Goal: Task Accomplishment & Management: Manage account settings

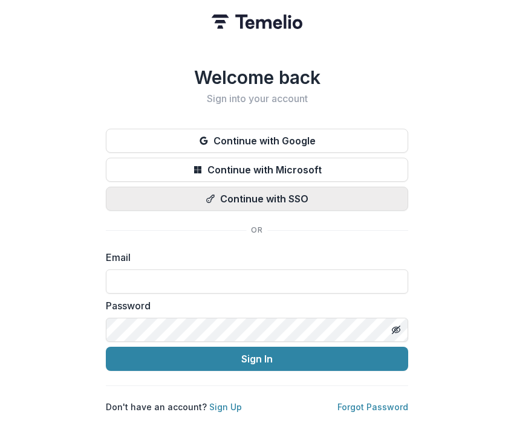
click at [248, 204] on button "Continue with SSO" at bounding box center [257, 199] width 302 height 24
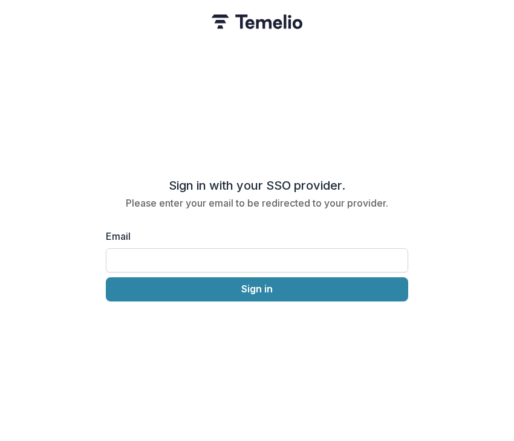
click at [254, 255] on input "Email" at bounding box center [257, 261] width 302 height 24
type input "**********"
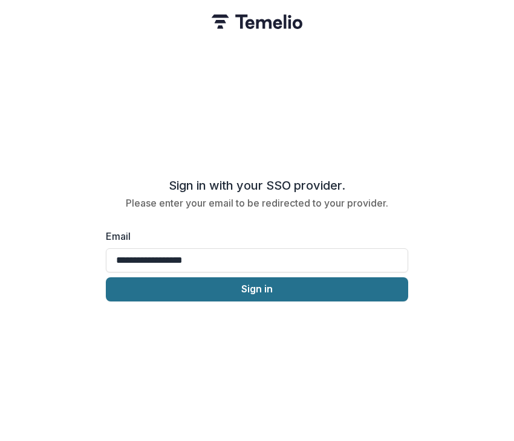
click at [274, 290] on button "Sign in" at bounding box center [257, 290] width 302 height 24
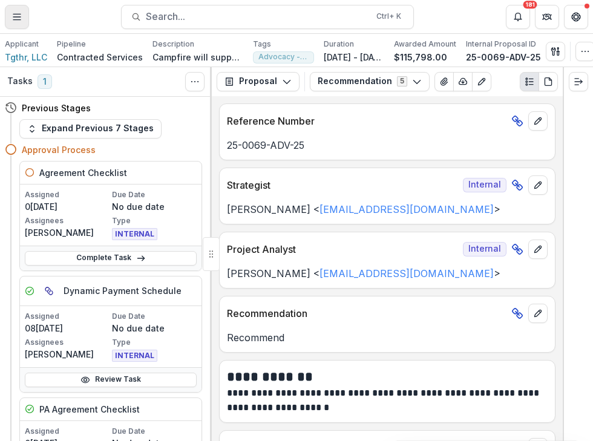
click at [23, 16] on button "Toggle Menu" at bounding box center [17, 17] width 24 height 24
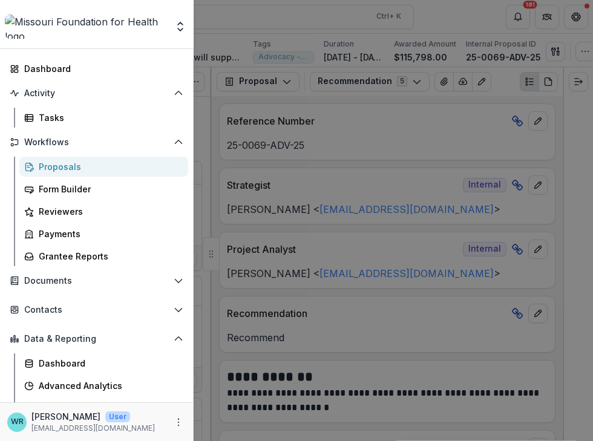
scroll to position [15, 0]
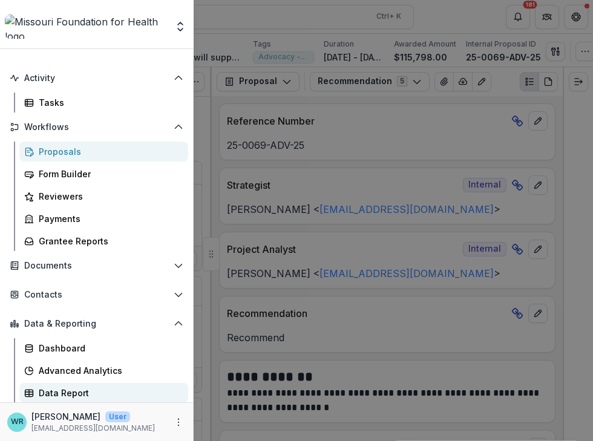
click at [77, 392] on div "Data Report" at bounding box center [109, 392] width 140 height 13
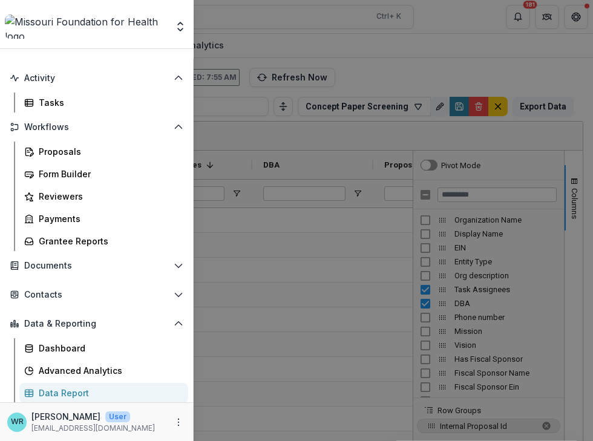
click at [59, 392] on div "Data Report" at bounding box center [109, 392] width 140 height 13
click at [380, 128] on div "Aggregate Analysis Foundations MFH Workflow Sandbox Missouri Foundation for Hea…" at bounding box center [296, 220] width 593 height 441
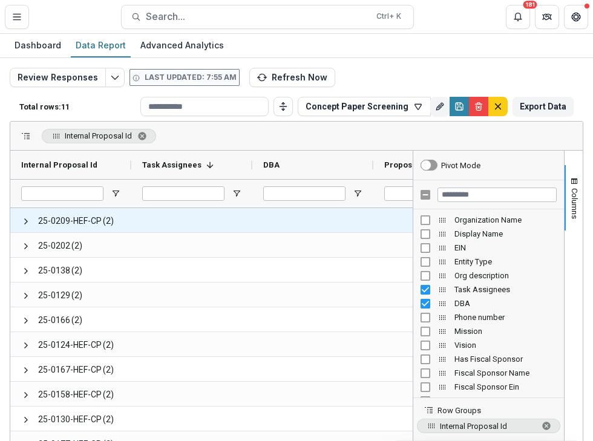
click at [24, 220] on span at bounding box center [26, 221] width 10 height 10
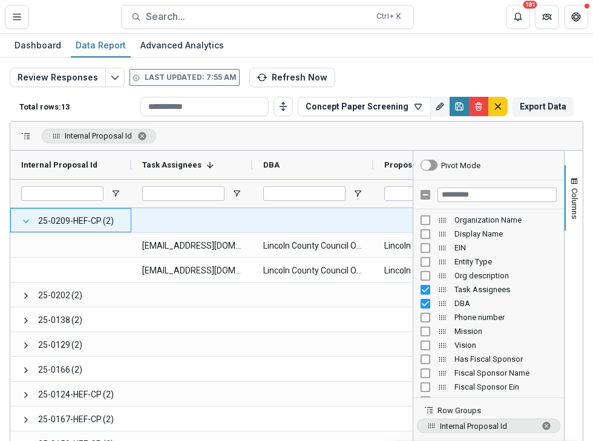
click at [24, 220] on span at bounding box center [26, 221] width 10 height 10
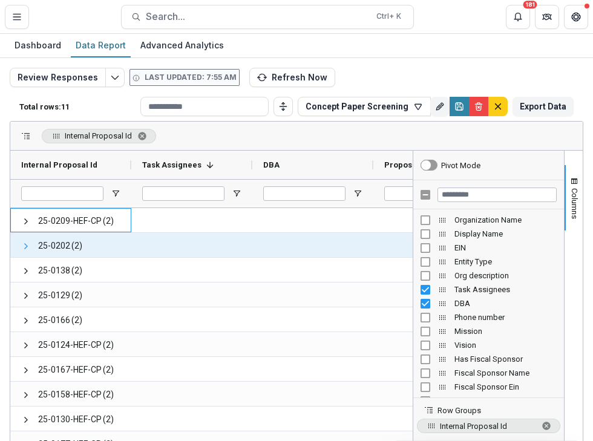
click at [22, 245] on span at bounding box center [26, 246] width 10 height 10
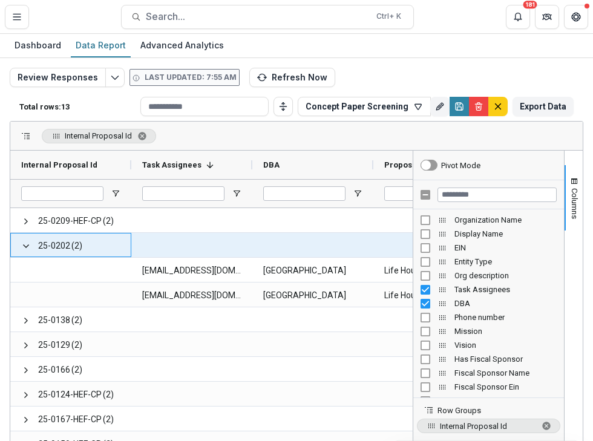
click at [22, 245] on span at bounding box center [26, 246] width 10 height 10
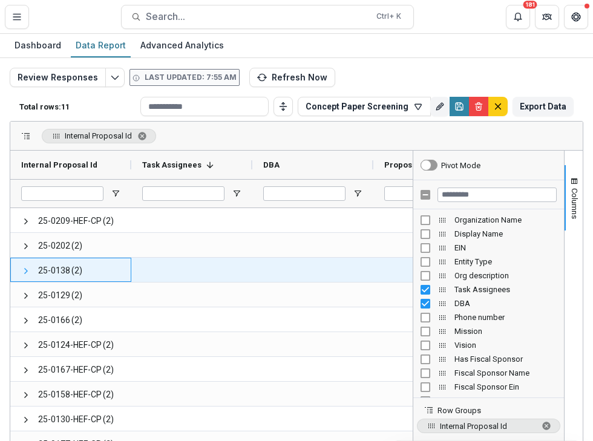
click at [24, 269] on span at bounding box center [26, 271] width 10 height 10
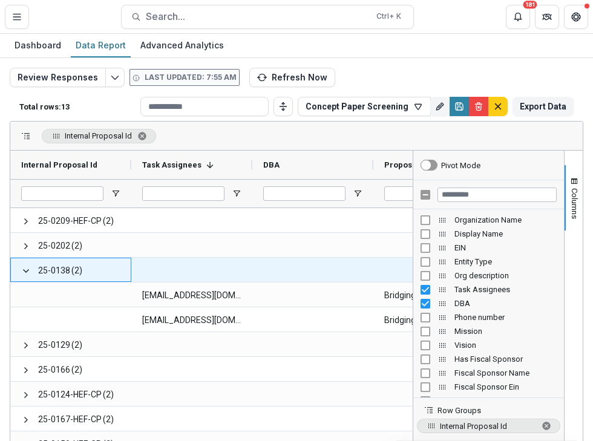
click at [24, 269] on span at bounding box center [26, 271] width 10 height 10
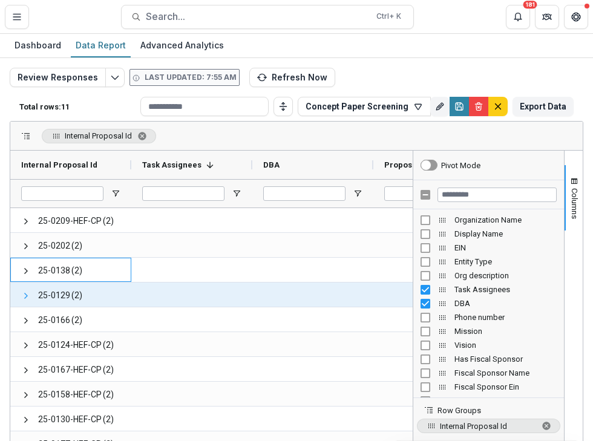
click at [24, 296] on span at bounding box center [26, 296] width 10 height 10
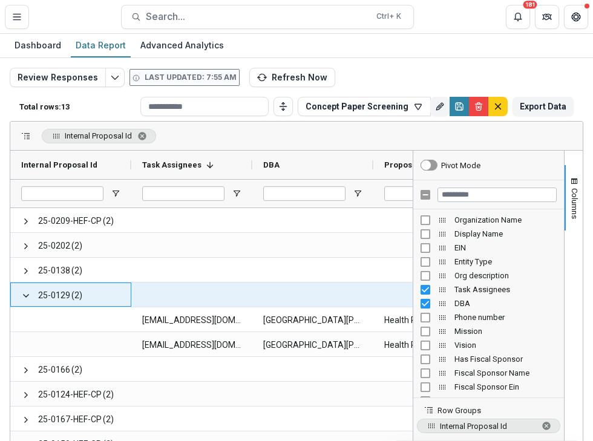
click at [24, 296] on span at bounding box center [26, 296] width 10 height 10
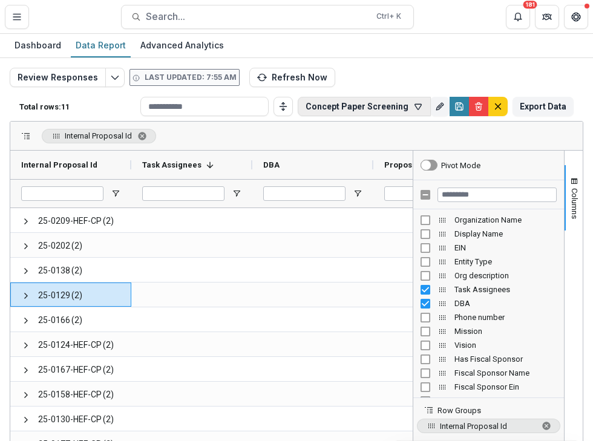
click at [407, 105] on button "Concept Paper Screening" at bounding box center [364, 106] width 133 height 19
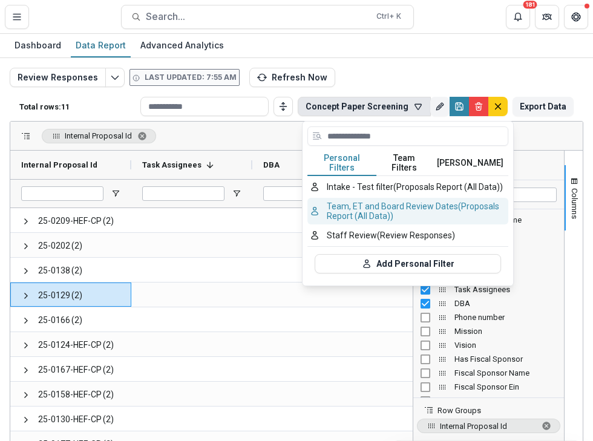
click at [398, 198] on button "Team, ET and Board Review Dates (Proposals Report (All Data))" at bounding box center [407, 211] width 201 height 27
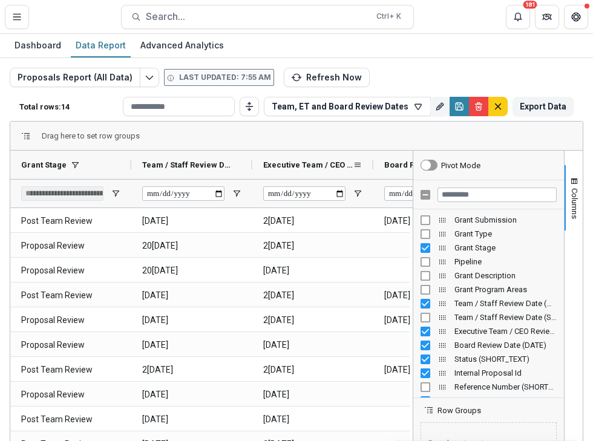
click at [338, 170] on div "Executive Team / CEO Review Date (DATE)" at bounding box center [307, 165] width 89 height 22
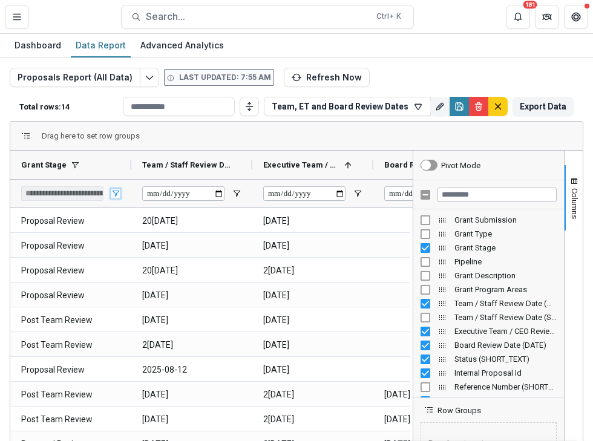
click at [116, 194] on span "Open Filter Menu" at bounding box center [116, 194] width 10 height 10
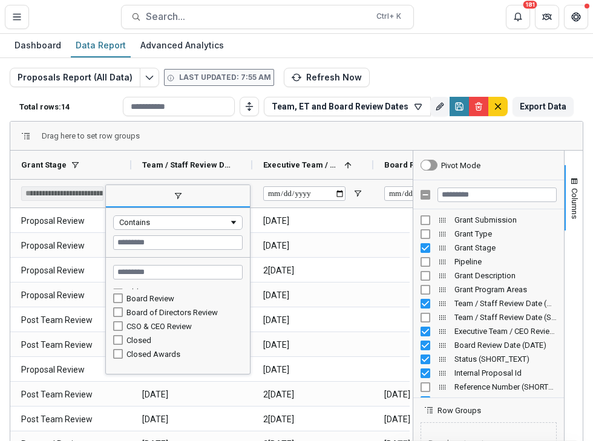
scroll to position [46, 0]
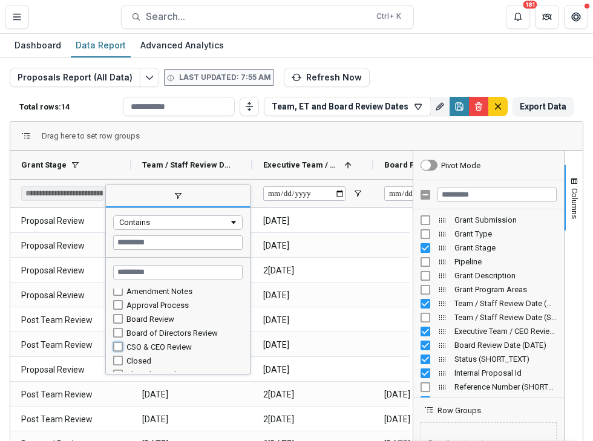
type input "**********"
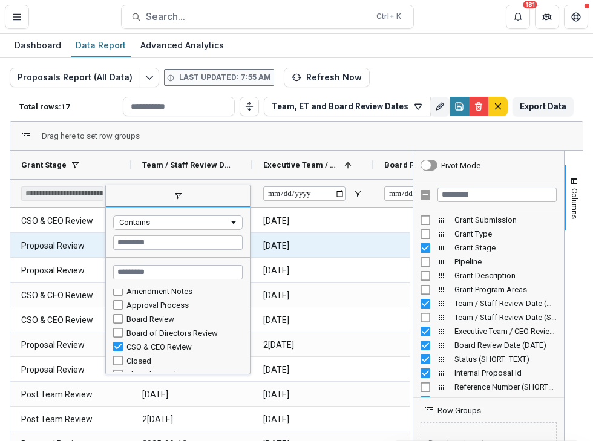
click at [374, 250] on div at bounding box center [433, 245] width 121 height 24
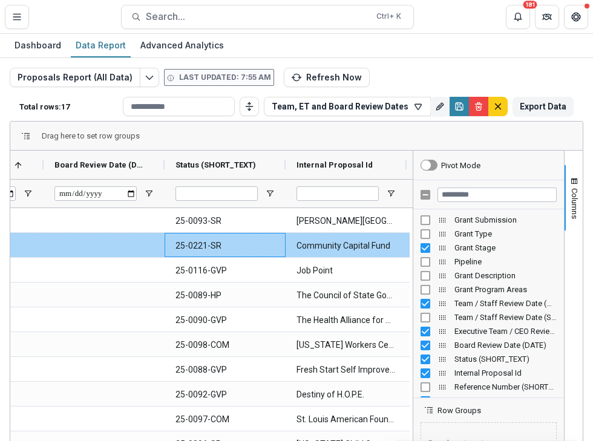
scroll to position [0, 450]
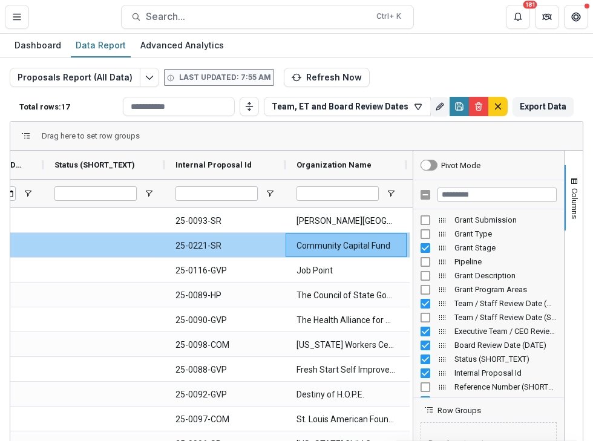
click at [103, 241] on div at bounding box center [104, 245] width 121 height 24
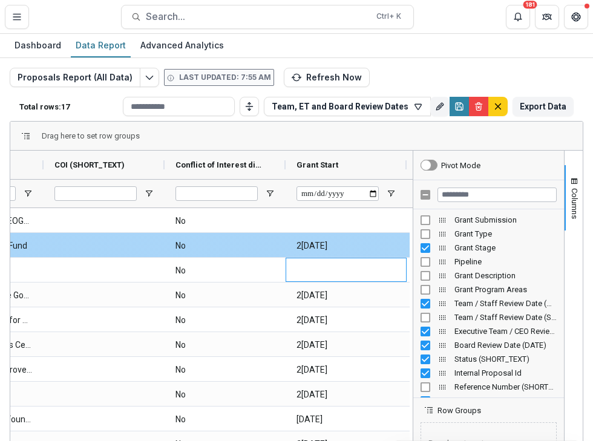
scroll to position [0, 934]
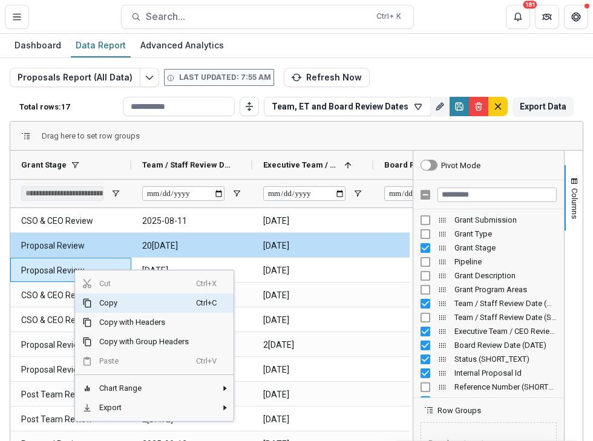
click at [457, 62] on div "Proposals Report (All Data) Last updated: 7:55 AM Refresh Now Total rows: 17 Te…" at bounding box center [296, 286] width 593 height 457
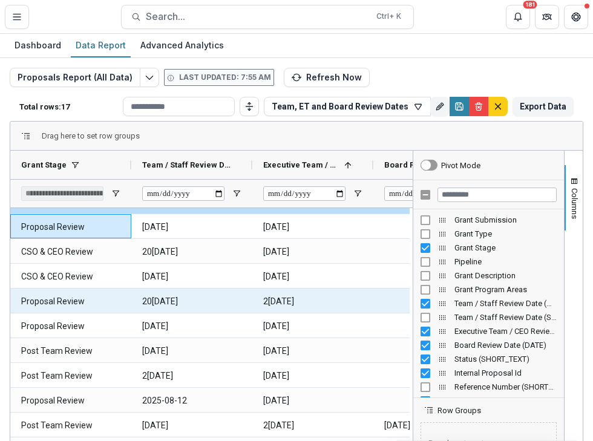
scroll to position [0, 0]
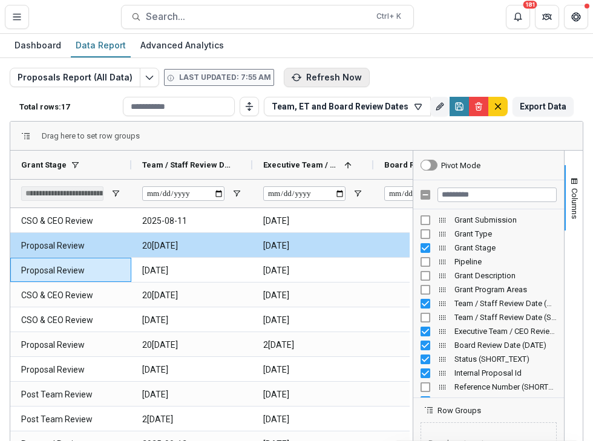
click at [345, 77] on button "Refresh Now" at bounding box center [327, 77] width 86 height 19
click at [574, 180] on span "button" at bounding box center [574, 182] width 10 height 10
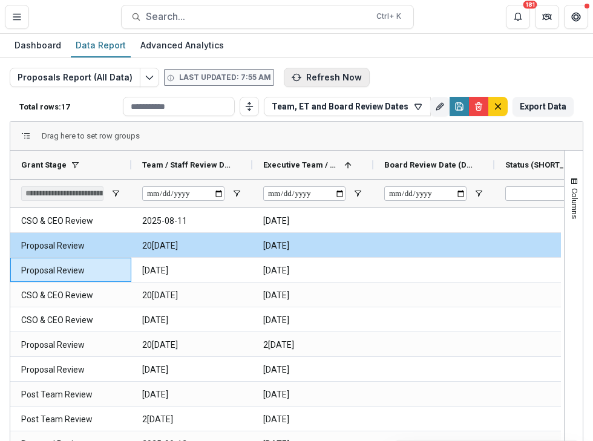
click at [329, 78] on button "Refresh Now" at bounding box center [327, 77] width 86 height 19
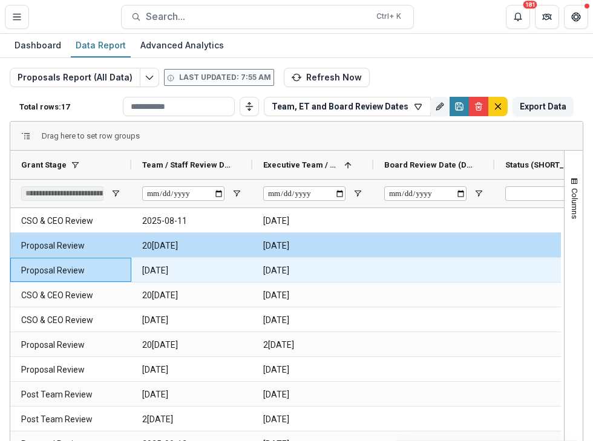
click at [302, 266] on \(DATE\)-1669 "2025-08-26" at bounding box center [312, 270] width 99 height 25
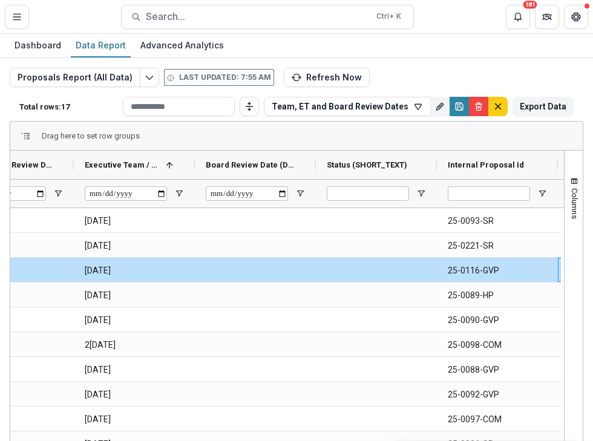
scroll to position [0, 299]
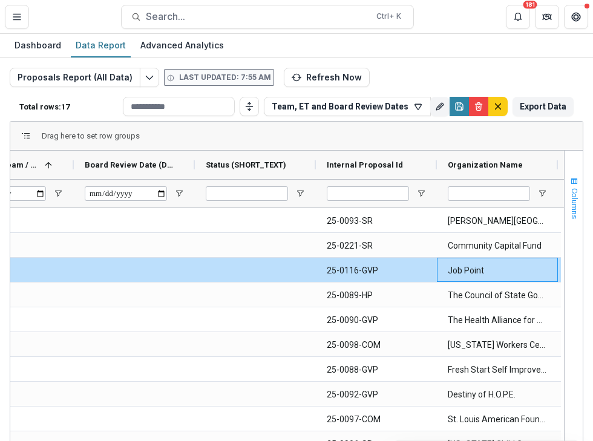
click at [569, 178] on span "button" at bounding box center [574, 182] width 10 height 10
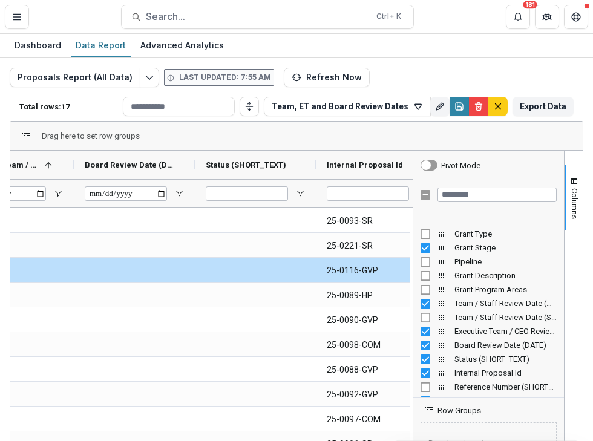
scroll to position [60, 0]
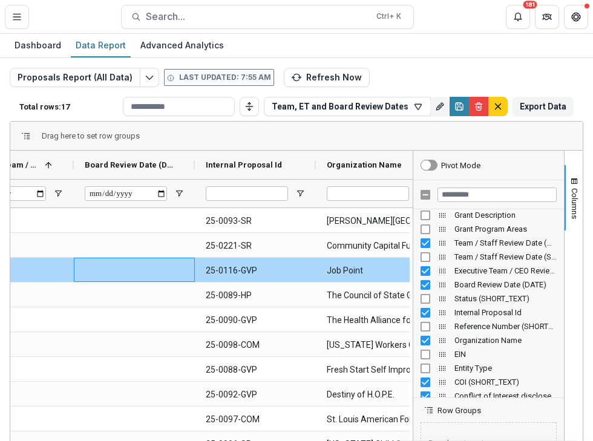
click at [174, 272] on div at bounding box center [134, 270] width 121 height 24
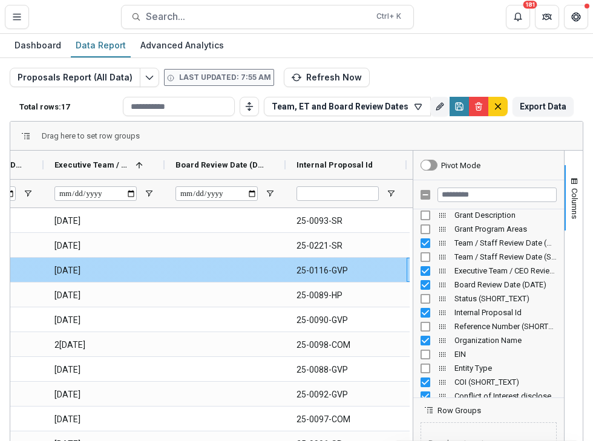
scroll to position [0, 330]
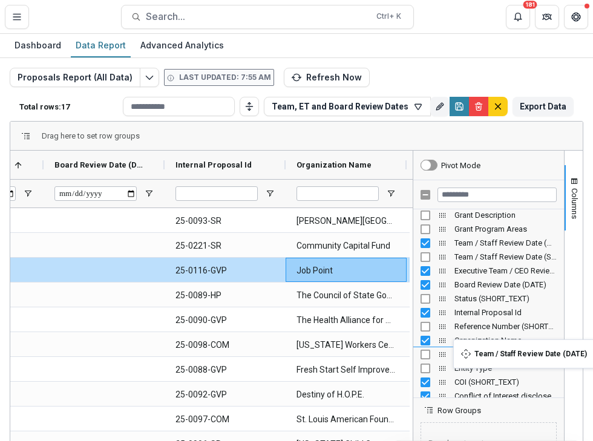
drag, startPoint x: 440, startPoint y: 244, endPoint x: 502, endPoint y: 346, distance: 119.9
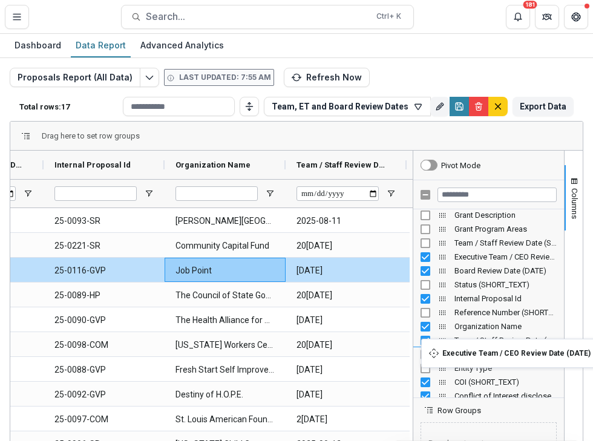
drag, startPoint x: 438, startPoint y: 257, endPoint x: 471, endPoint y: 346, distance: 94.7
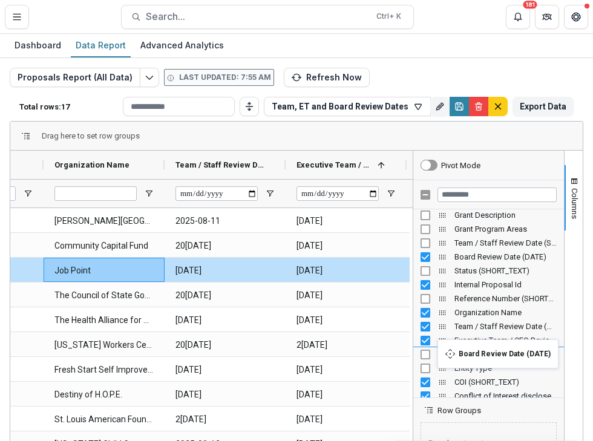
drag, startPoint x: 441, startPoint y: 255, endPoint x: 443, endPoint y: 346, distance: 91.9
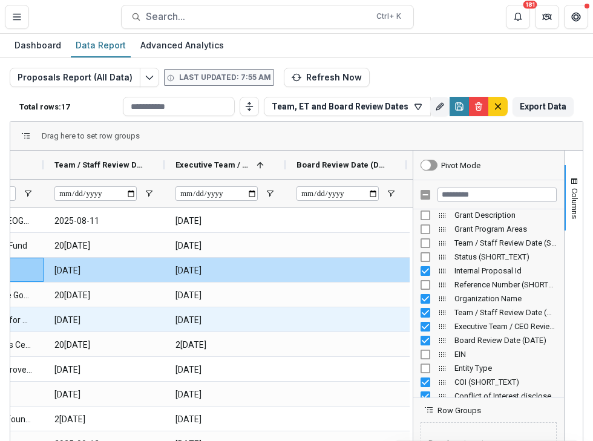
click at [195, 327] on \(DATE\)-1671 "2025-08-26" at bounding box center [224, 320] width 99 height 25
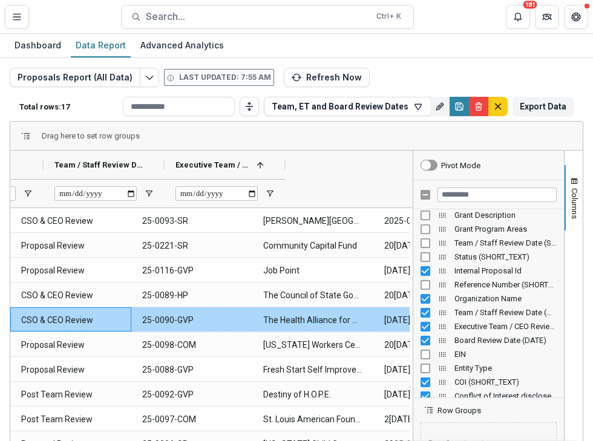
scroll to position [0, 0]
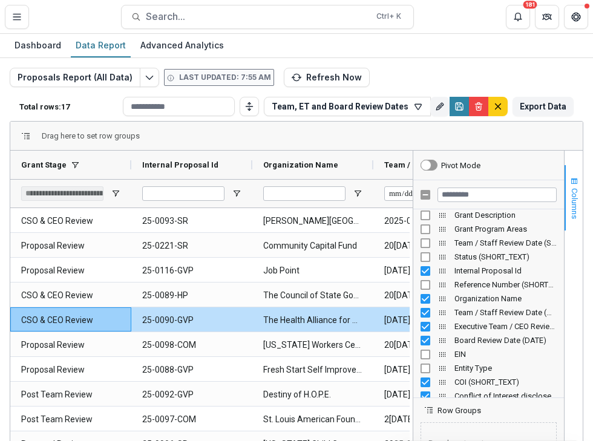
click at [570, 181] on span "button" at bounding box center [574, 182] width 10 height 10
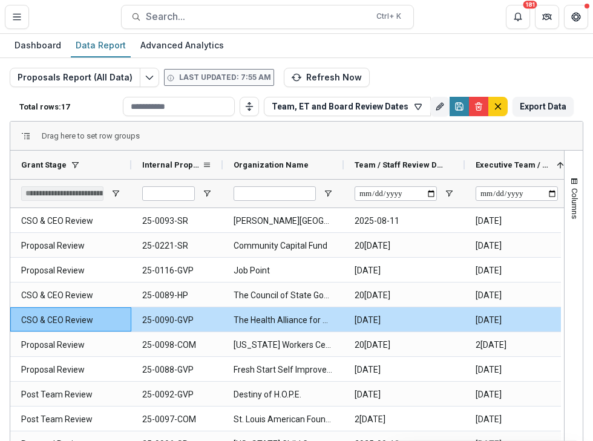
drag, startPoint x: 253, startPoint y: 165, endPoint x: 224, endPoint y: 166, distance: 29.6
click at [224, 166] on div at bounding box center [222, 165] width 5 height 28
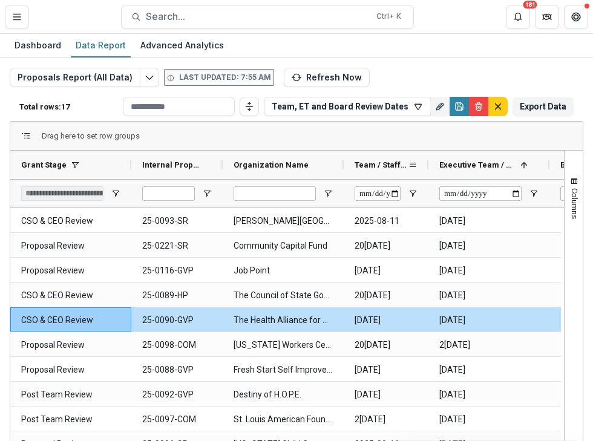
drag, startPoint x: 464, startPoint y: 165, endPoint x: 428, endPoint y: 162, distance: 36.4
click at [428, 162] on div at bounding box center [428, 165] width 5 height 28
drag, startPoint x: 550, startPoint y: 163, endPoint x: 513, endPoint y: 163, distance: 37.5
click at [513, 163] on div at bounding box center [511, 165] width 5 height 28
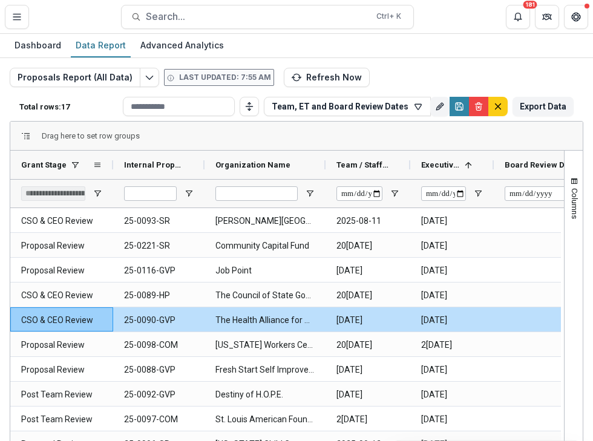
drag, startPoint x: 132, startPoint y: 163, endPoint x: 114, endPoint y: 163, distance: 18.2
click at [114, 163] on div at bounding box center [113, 165] width 5 height 28
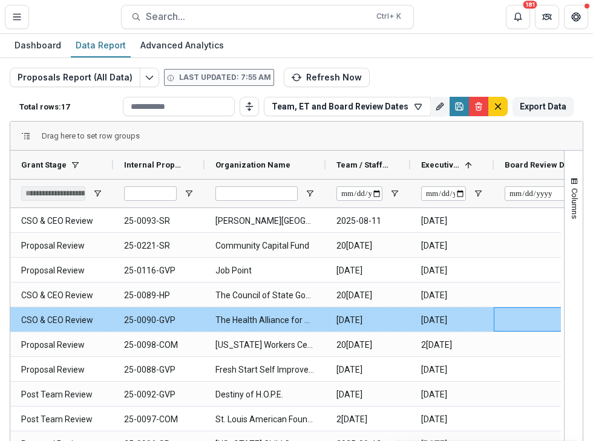
click at [496, 320] on div at bounding box center [553, 319] width 121 height 24
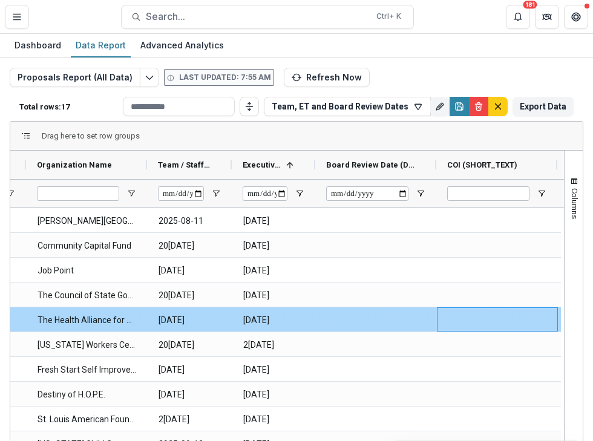
scroll to position [0, 299]
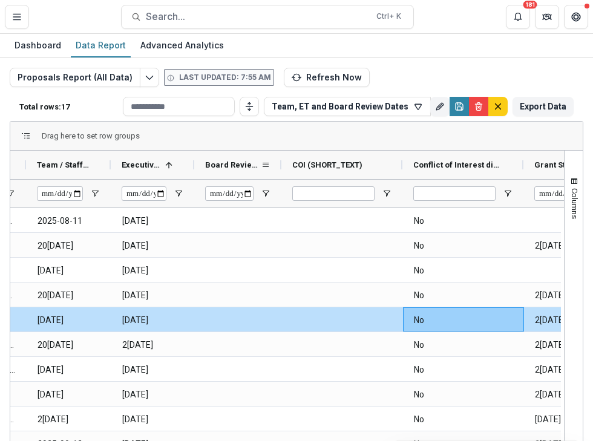
drag, startPoint x: 314, startPoint y: 163, endPoint x: 280, endPoint y: 164, distance: 33.9
click at [280, 164] on div at bounding box center [281, 165] width 5 height 28
click at [405, 158] on div "Conflict of Interest disclosed? (SINGLE_RESPONSE)" at bounding box center [462, 165] width 121 height 28
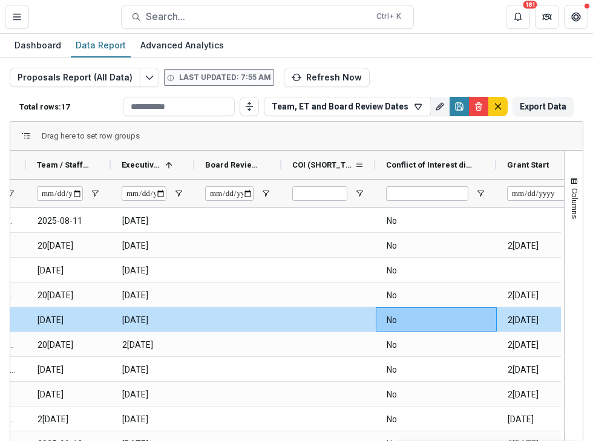
drag, startPoint x: 399, startPoint y: 160, endPoint x: 371, endPoint y: 154, distance: 28.5
click at [372, 154] on div at bounding box center [374, 165] width 5 height 28
click at [569, 179] on span "button" at bounding box center [574, 182] width 10 height 10
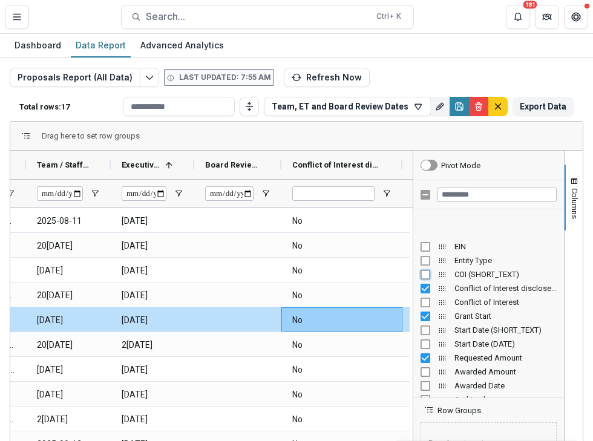
scroll to position [242, 0]
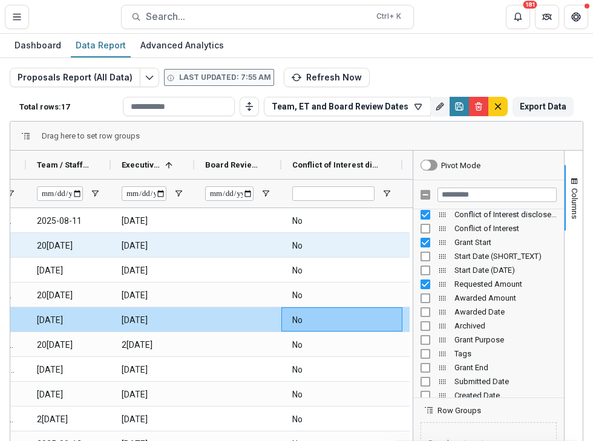
click at [335, 236] on \(SINGLE_RESPONSE\)-1924 "No" at bounding box center [341, 245] width 99 height 25
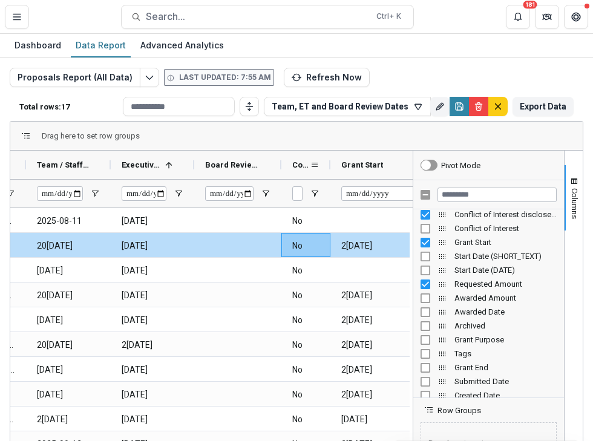
drag, startPoint x: 399, startPoint y: 167, endPoint x: 341, endPoint y: 194, distance: 63.9
click at [328, 178] on div at bounding box center [330, 165] width 5 height 28
click at [571, 177] on span "button" at bounding box center [574, 182] width 10 height 10
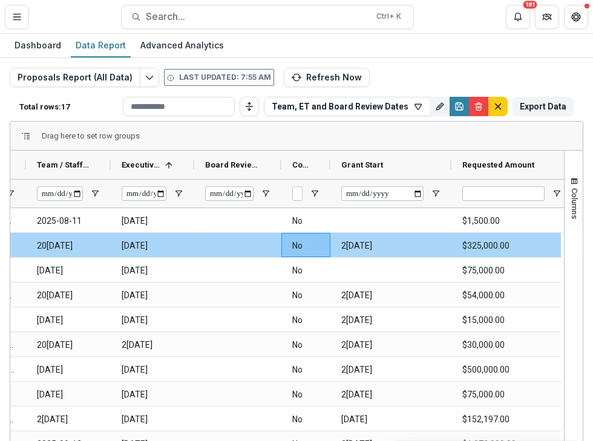
click at [234, 249] on div at bounding box center [237, 245] width 87 height 24
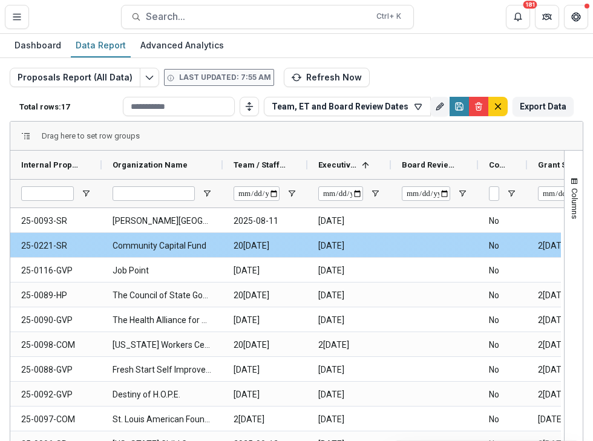
scroll to position [0, 0]
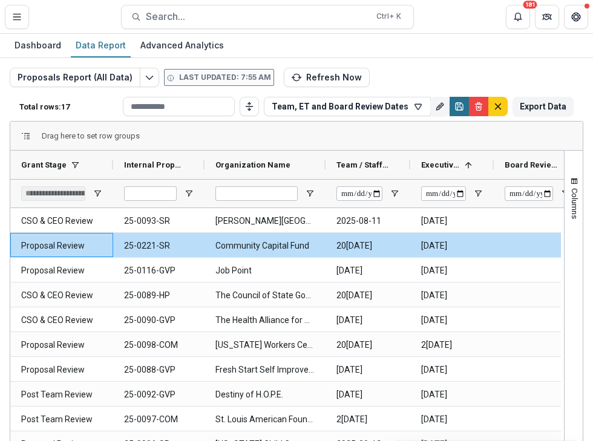
click at [454, 105] on icon "Save" at bounding box center [459, 107] width 10 height 10
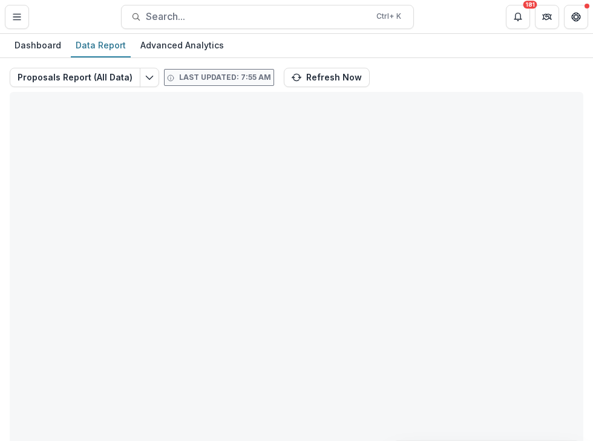
type input "**********"
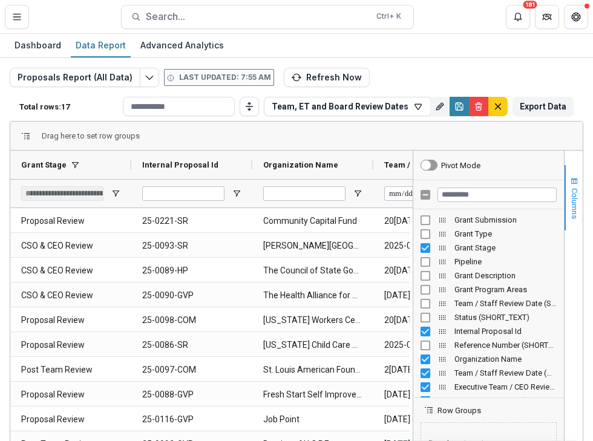
click at [569, 180] on span "button" at bounding box center [574, 182] width 10 height 10
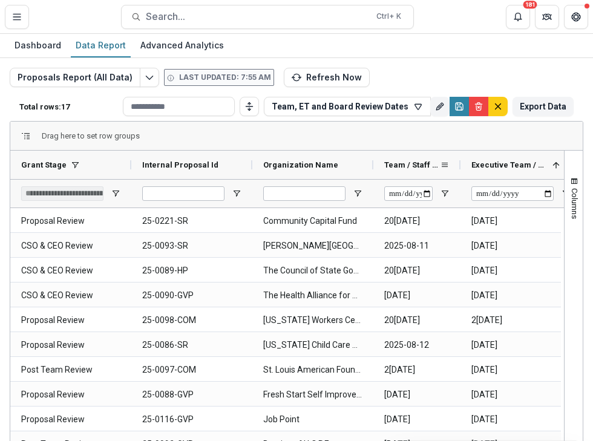
drag, startPoint x: 495, startPoint y: 166, endPoint x: 509, endPoint y: 163, distance: 14.7
click at [461, 166] on div at bounding box center [460, 165] width 5 height 28
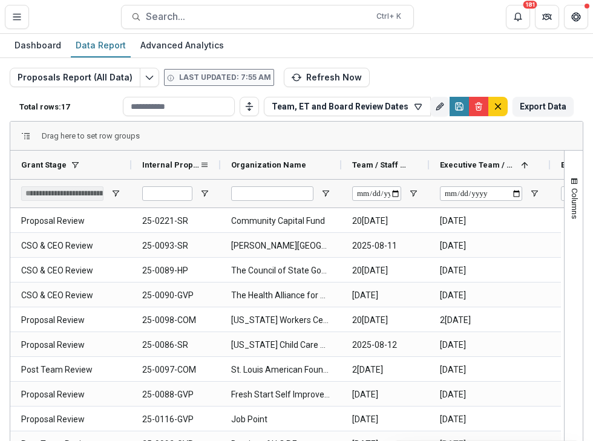
drag, startPoint x: 249, startPoint y: 162, endPoint x: 217, endPoint y: 162, distance: 32.0
click at [218, 162] on div at bounding box center [220, 165] width 5 height 28
drag, startPoint x: 550, startPoint y: 164, endPoint x: 515, endPoint y: 168, distance: 35.3
click at [515, 168] on div at bounding box center [514, 165] width 5 height 28
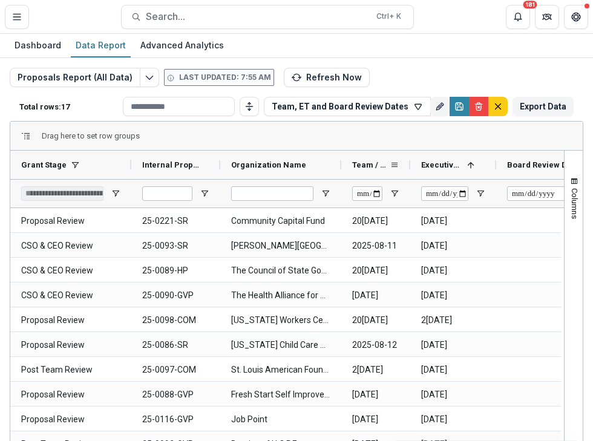
drag, startPoint x: 429, startPoint y: 164, endPoint x: 411, endPoint y: 166, distance: 18.8
click at [411, 166] on div at bounding box center [410, 165] width 5 height 28
click at [308, 77] on button "Refresh Now" at bounding box center [327, 77] width 86 height 19
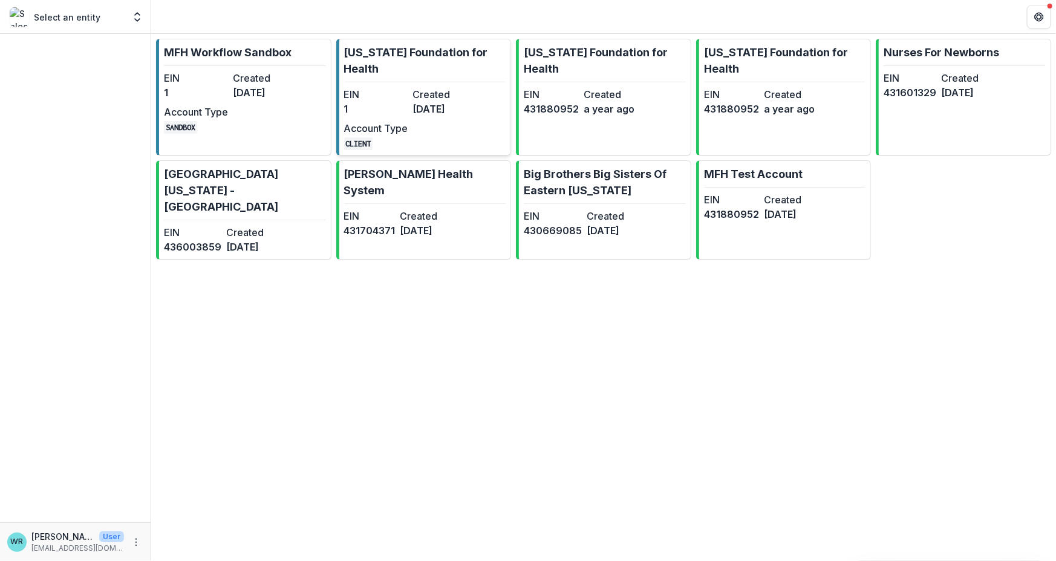
click at [398, 108] on dd "1" at bounding box center [376, 109] width 64 height 15
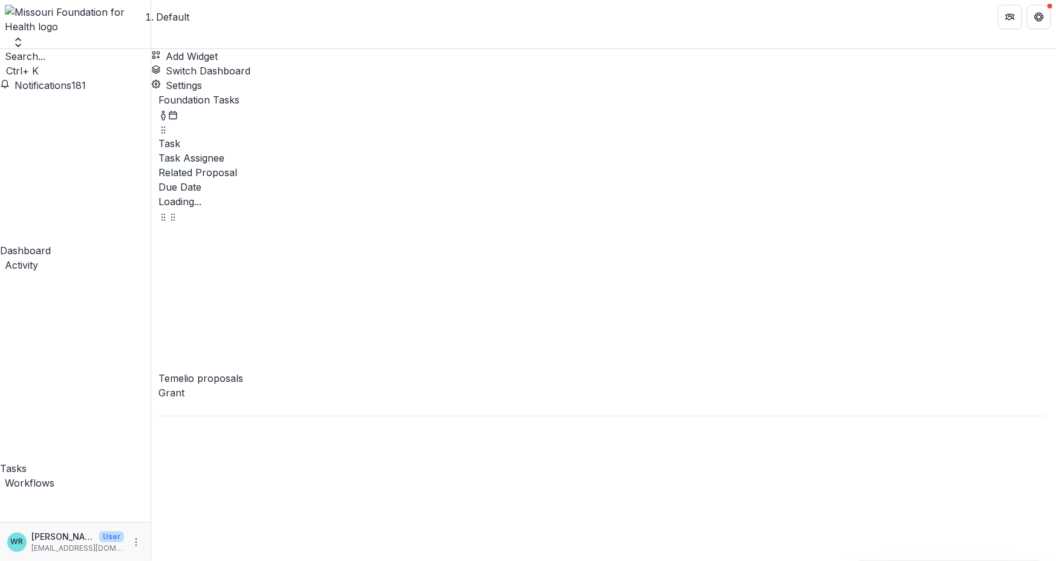
click at [45, 51] on span "Search..." at bounding box center [25, 56] width 41 height 12
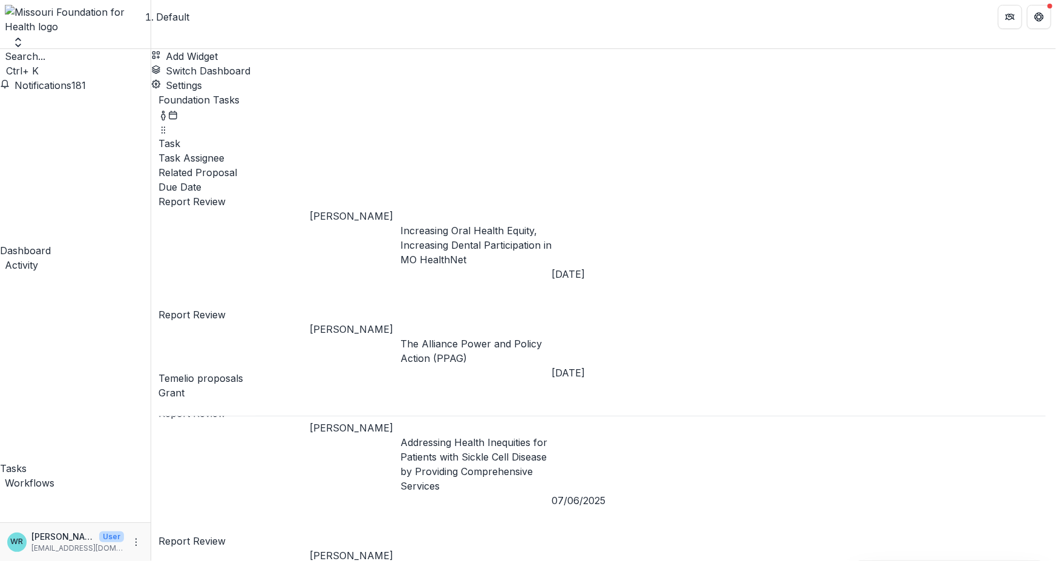
type input "*********"
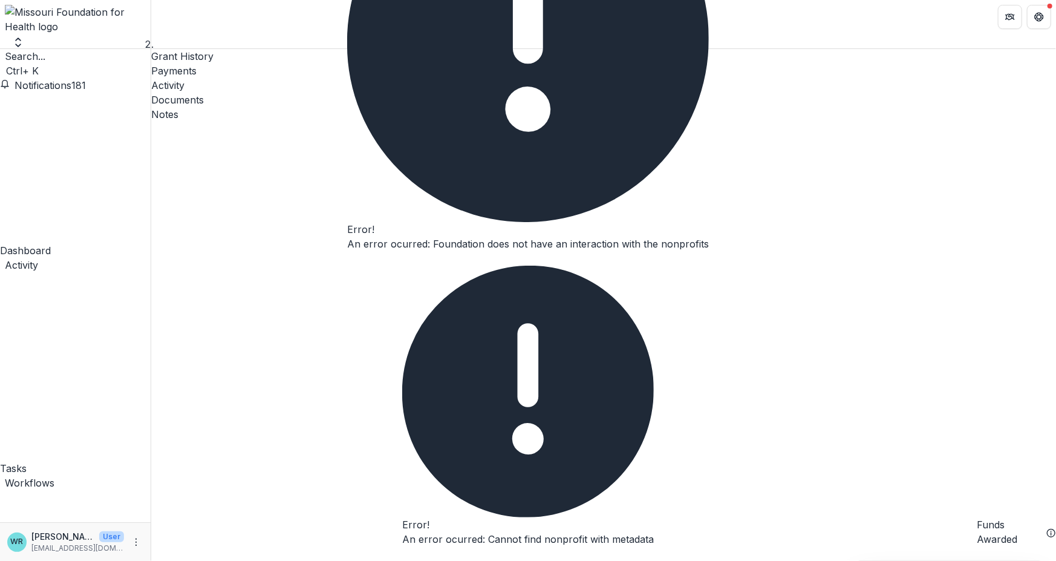
drag, startPoint x: 685, startPoint y: 449, endPoint x: 688, endPoint y: 481, distance: 31.5
click at [347, 262] on button "Close" at bounding box center [347, 262] width 0 height 0
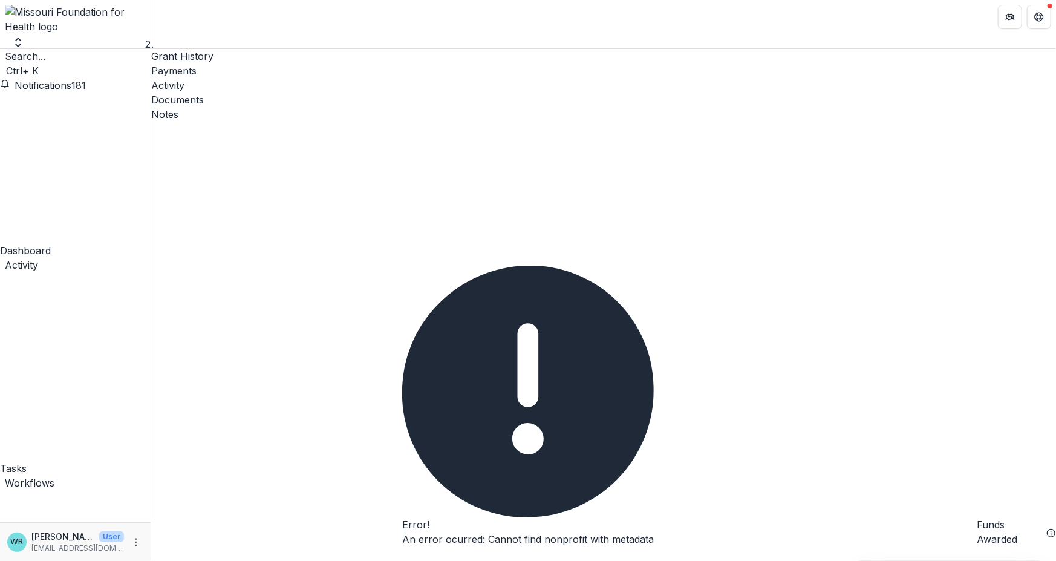
click at [402, 557] on button "Close" at bounding box center [402, 557] width 0 height 0
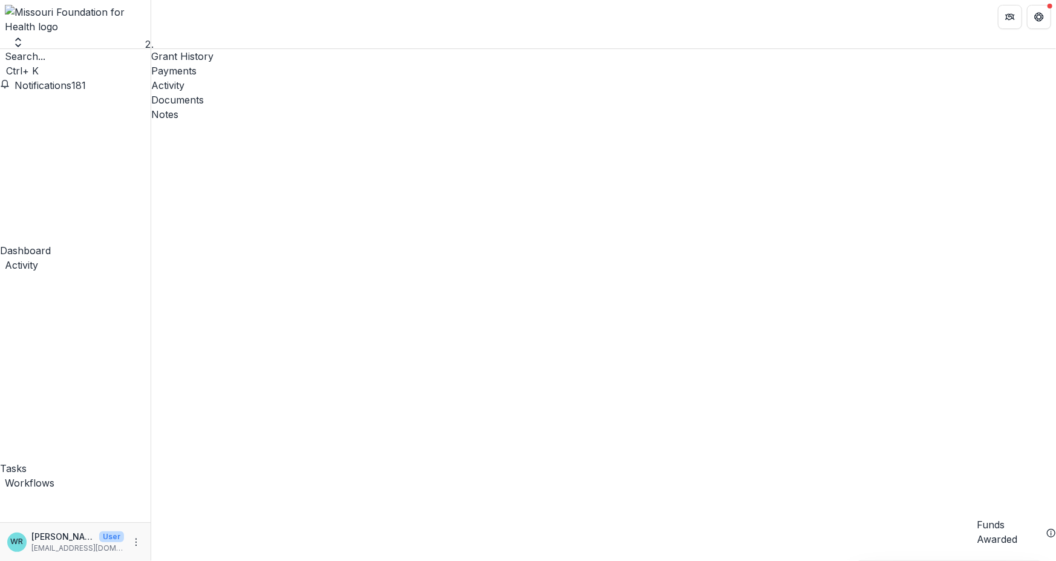
click at [45, 54] on span "Search..." at bounding box center [25, 56] width 41 height 12
type input "*********"
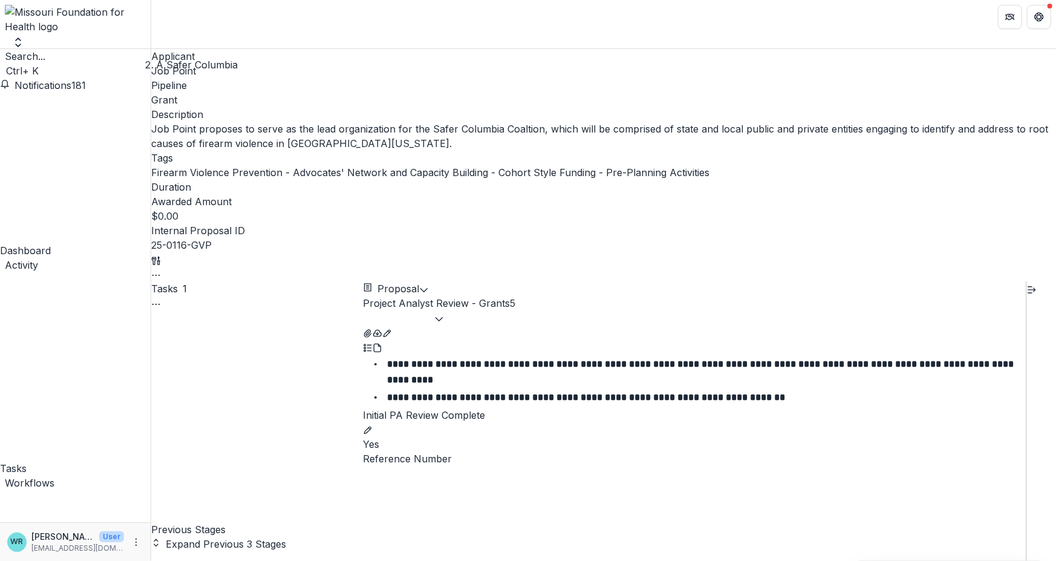
scroll to position [2191, 0]
click at [444, 314] on icon "button" at bounding box center [439, 319] width 10 height 10
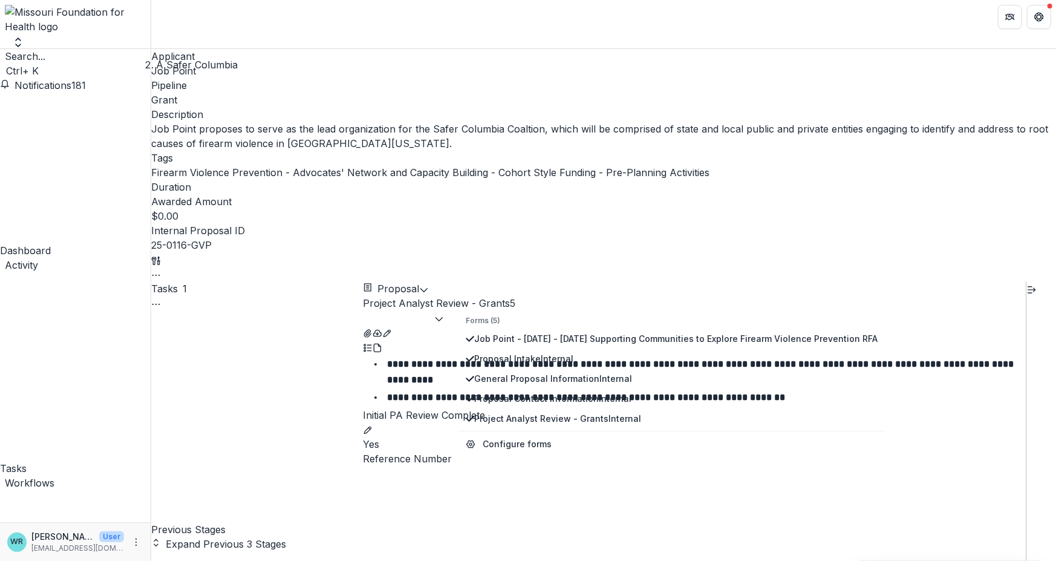
click at [45, 58] on span "Search..." at bounding box center [25, 56] width 41 height 12
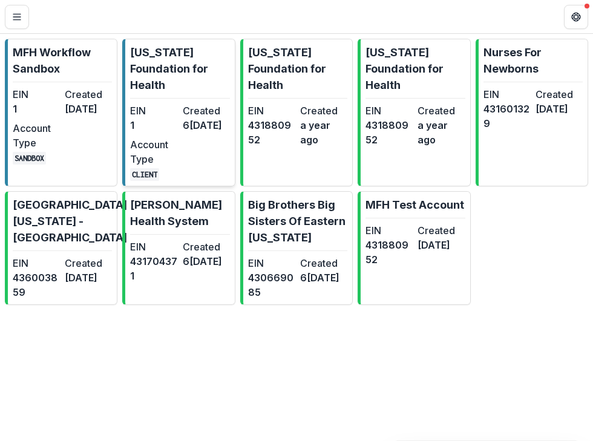
click at [178, 126] on div "EIN 1 Created 6 months ago Account Type CLIENT" at bounding box center [179, 141] width 99 height 77
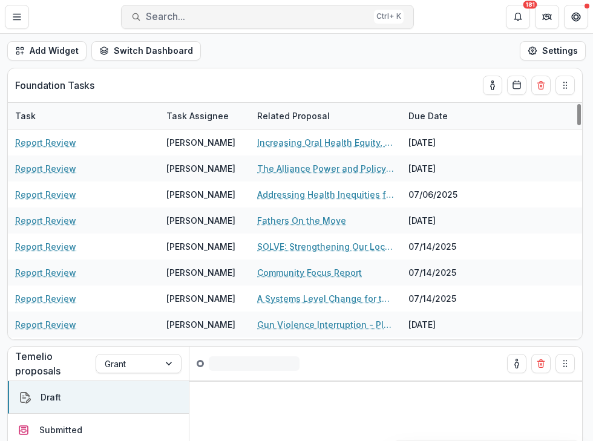
click at [166, 18] on span "Search..." at bounding box center [257, 16] width 223 height 11
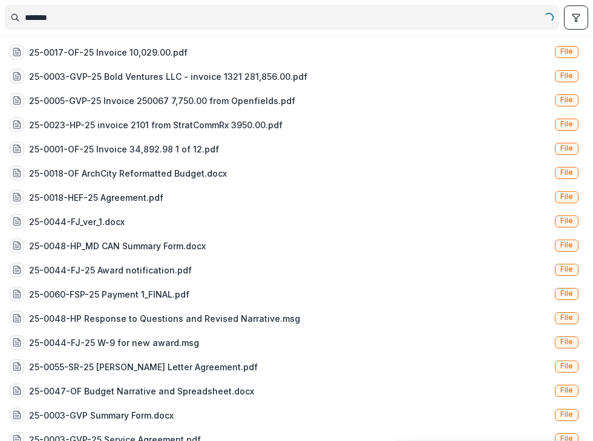
type input "*******"
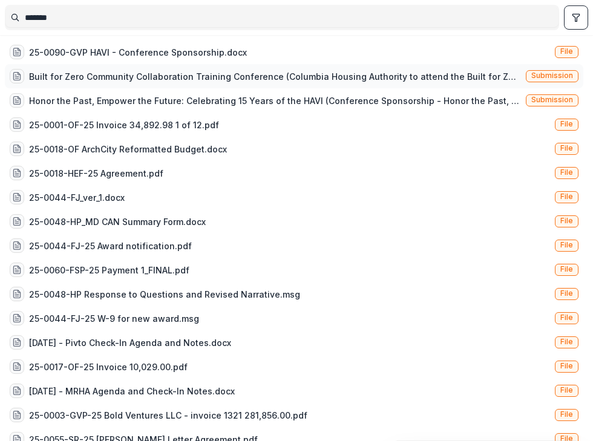
click at [167, 75] on div "Built for Zero Community Collaboration Training Conference (Columbia Housing Au…" at bounding box center [275, 76] width 492 height 13
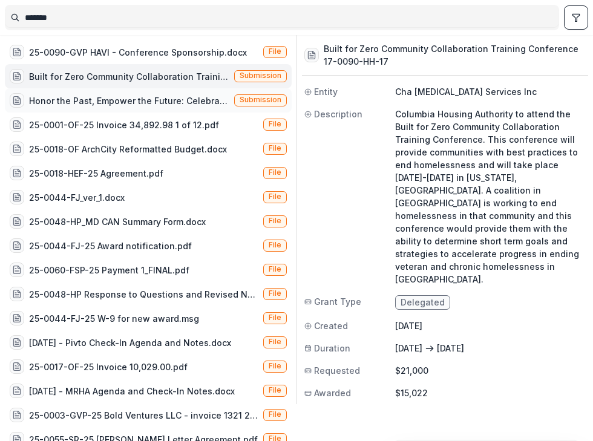
click at [164, 99] on div "Honor the Past, Empower the Future: Celebrating 15 Years of the HAVI (Conferenc…" at bounding box center [129, 100] width 200 height 13
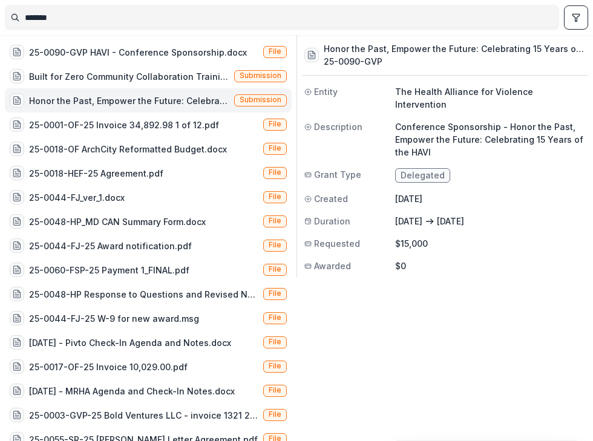
click at [253, 100] on span "Submission" at bounding box center [260, 100] width 42 height 8
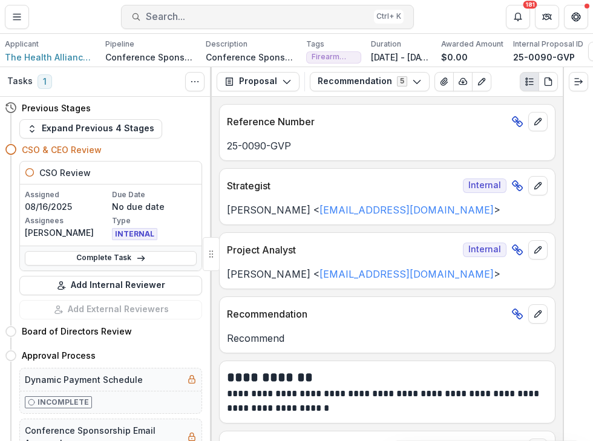
click at [198, 11] on span "Search..." at bounding box center [257, 16] width 223 height 11
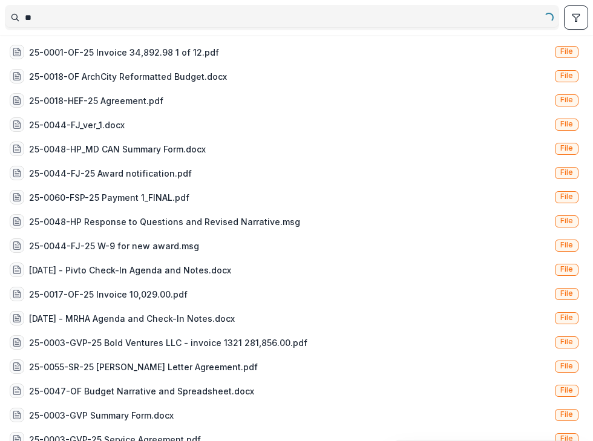
type input "*"
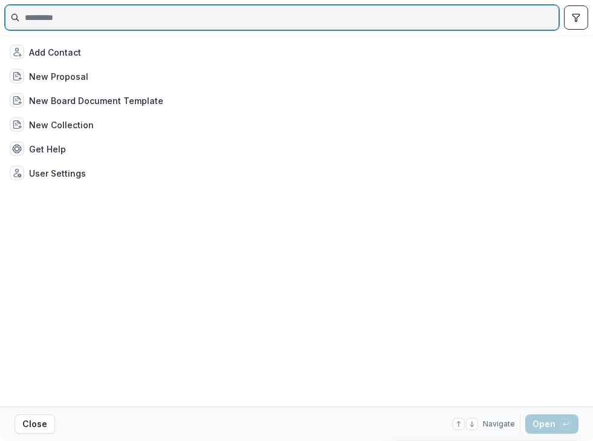
click at [50, 21] on input at bounding box center [281, 17] width 553 height 19
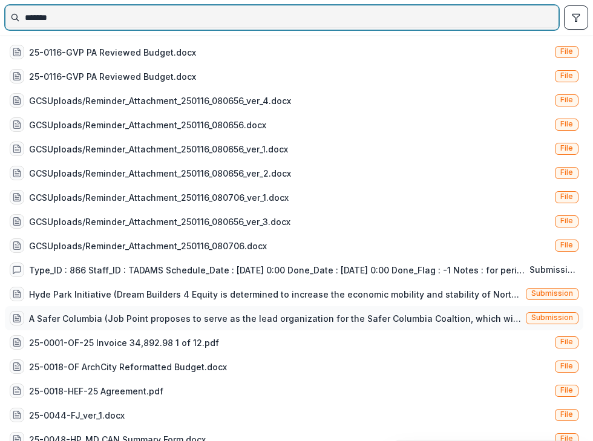
type input "*******"
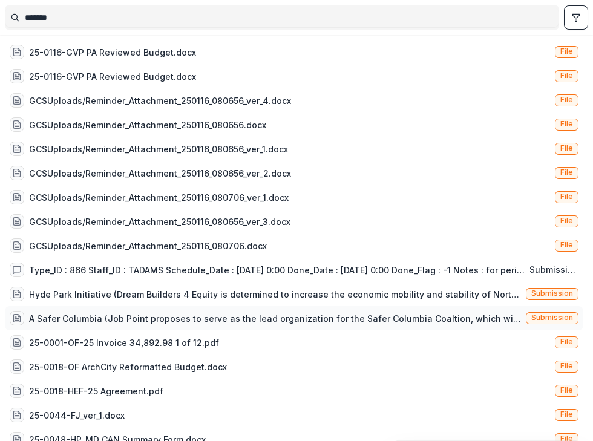
click at [493, 313] on div "A Safer Columbia (Job Point proposes to serve as the lead organization for the …" at bounding box center [275, 318] width 492 height 13
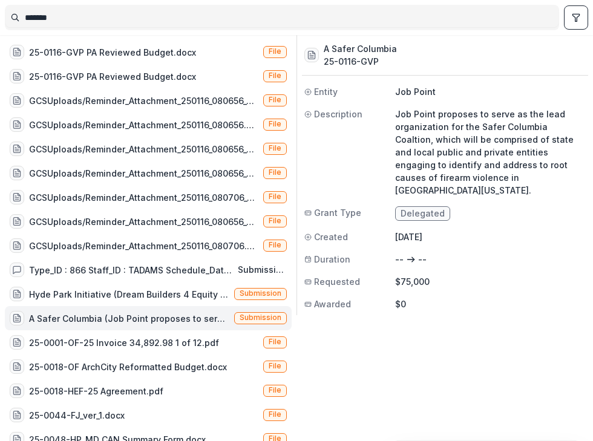
click at [248, 317] on span "Submission" at bounding box center [260, 317] width 42 height 8
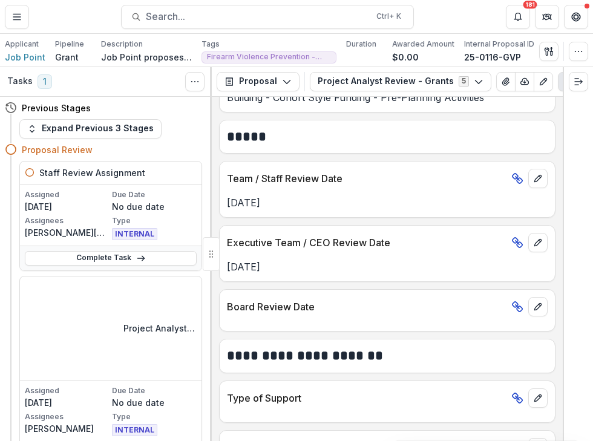
scroll to position [665, 0]
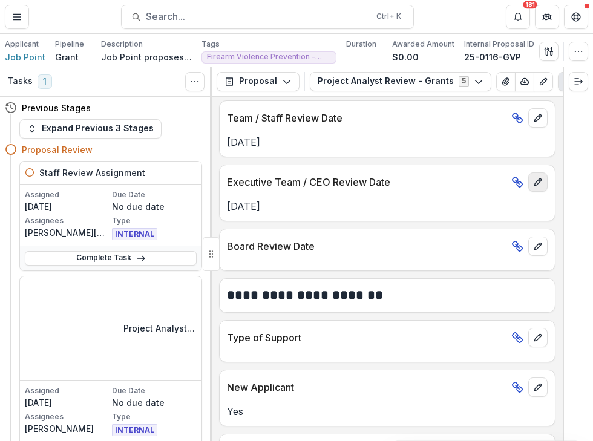
click at [538, 179] on icon "edit" at bounding box center [537, 182] width 7 height 7
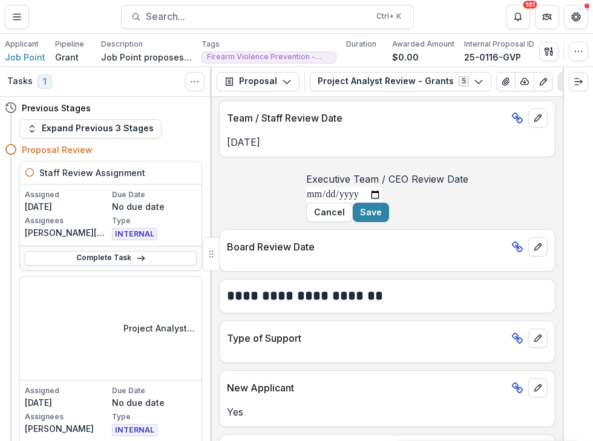
click at [306, 201] on input "**********" at bounding box center [343, 195] width 75 height 16
type input "**********"
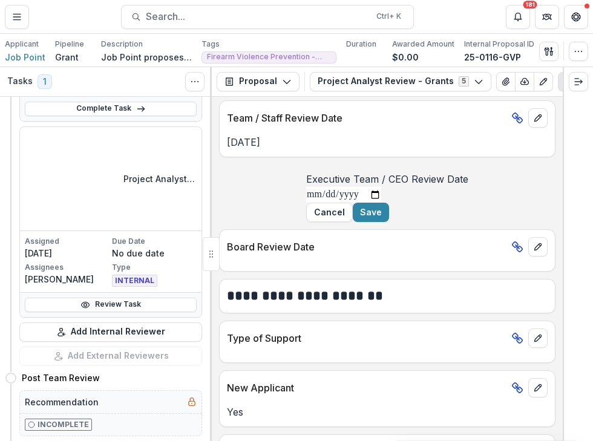
scroll to position [0, 0]
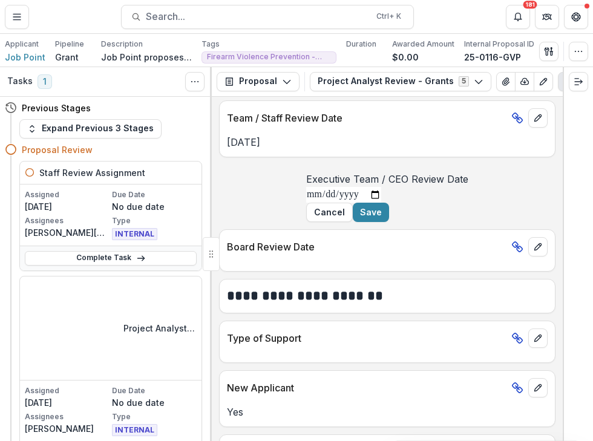
type input "**********"
click at [389, 222] on button "Save" at bounding box center [371, 212] width 36 height 19
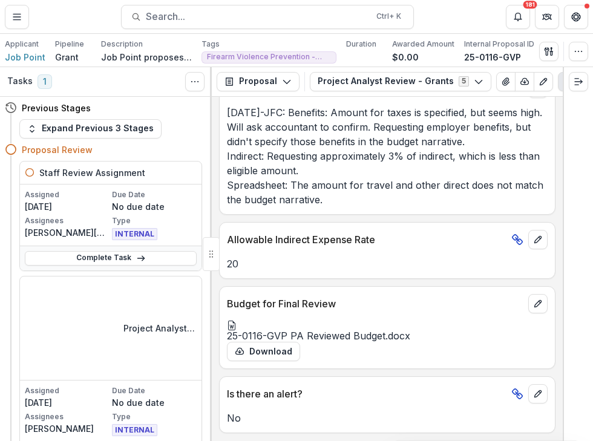
scroll to position [2444, 0]
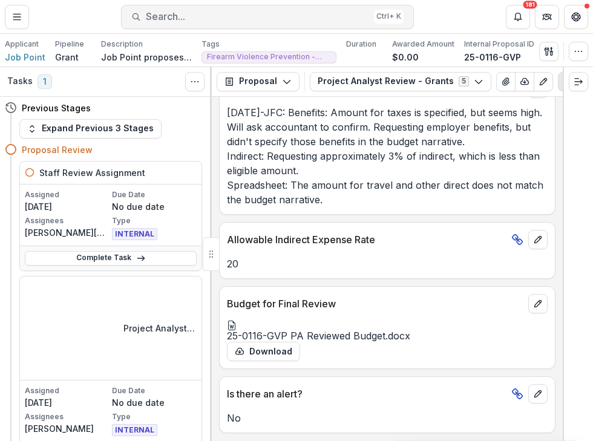
click at [161, 18] on span "Search..." at bounding box center [257, 16] width 223 height 11
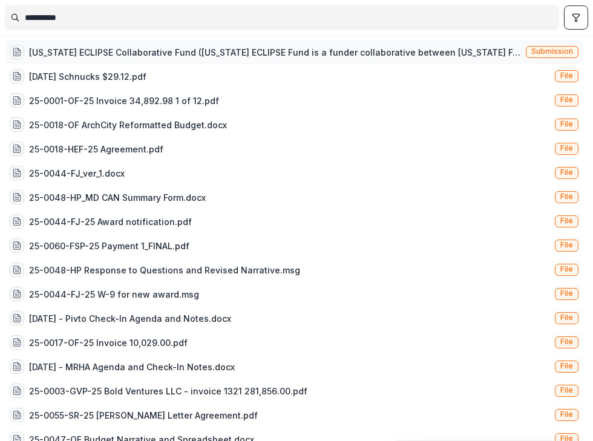
type input "**********"
click at [393, 54] on div "Missouri ECLIPSE Collaborative Fund (Missouri ECLIPSE Fund is a funder collabor…" at bounding box center [275, 52] width 492 height 13
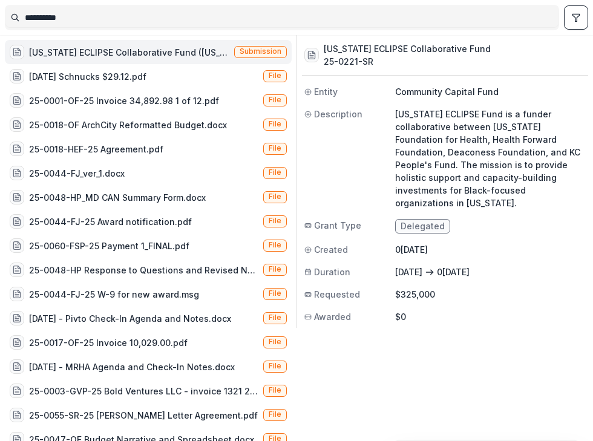
click at [191, 48] on div "Missouri ECLIPSE Collaborative Fund (Missouri ECLIPSE Fund is a funder collabor…" at bounding box center [129, 52] width 200 height 13
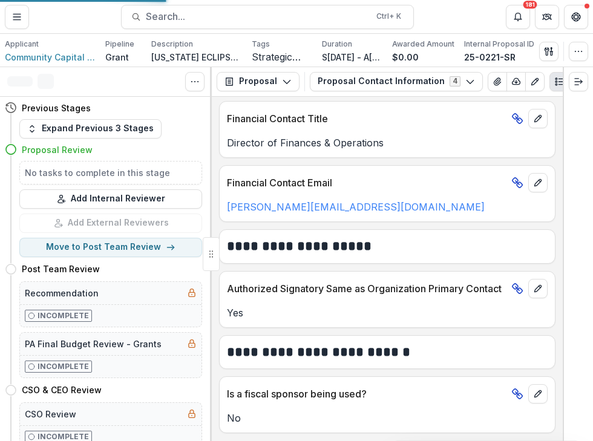
scroll to position [736, 0]
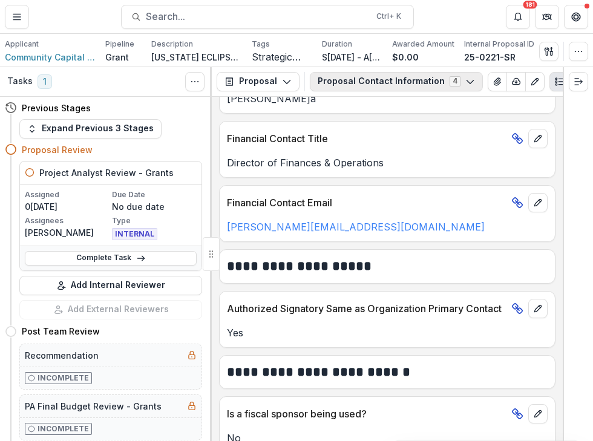
click at [470, 85] on button "Proposal Contact Information 4" at bounding box center [396, 81] width 173 height 19
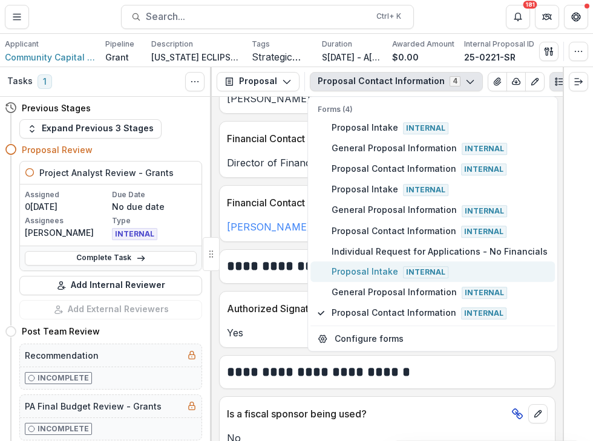
click at [363, 265] on span "Proposal Intake Internal" at bounding box center [439, 271] width 216 height 13
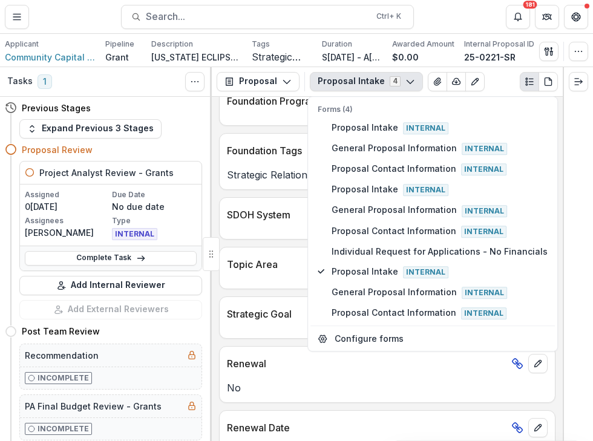
scroll to position [1202, 0]
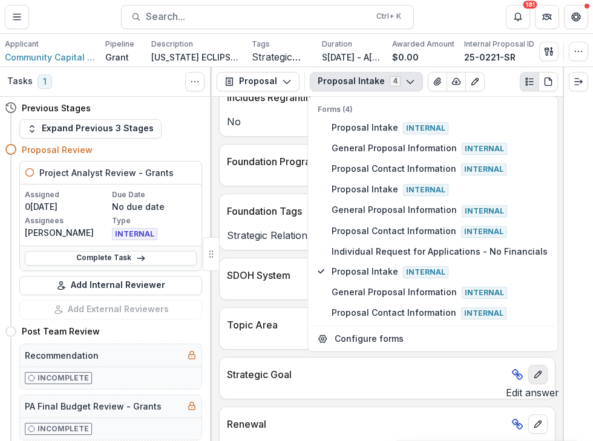
click at [533, 372] on icon "edit" at bounding box center [538, 374] width 10 height 10
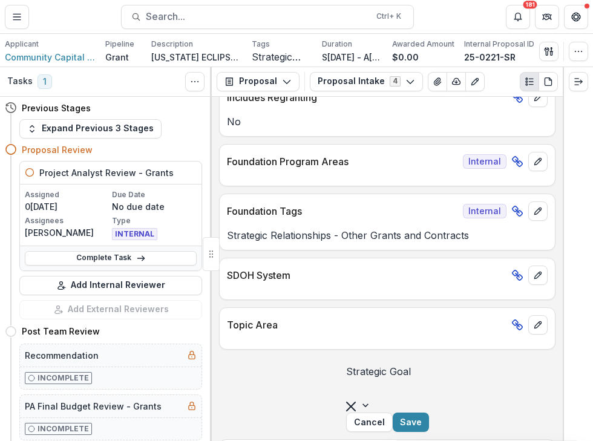
click at [347, 397] on div at bounding box center [387, 388] width 80 height 17
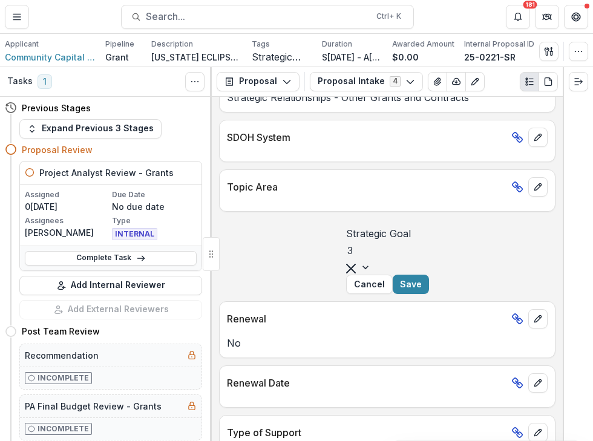
scroll to position [1384, 0]
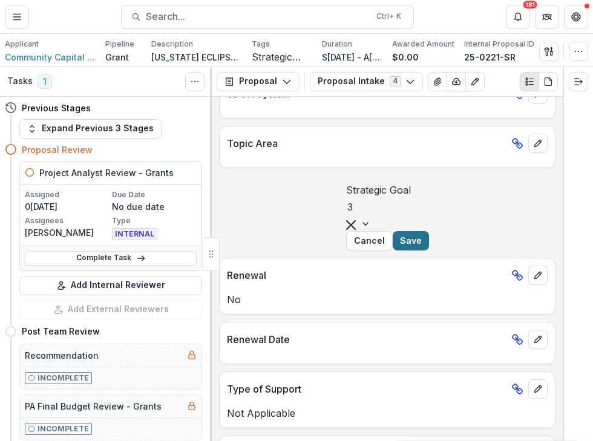
click at [429, 250] on button "Save" at bounding box center [410, 240] width 36 height 19
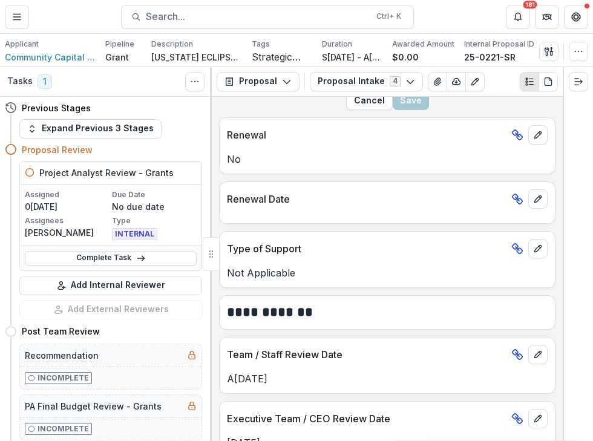
scroll to position [1625, 0]
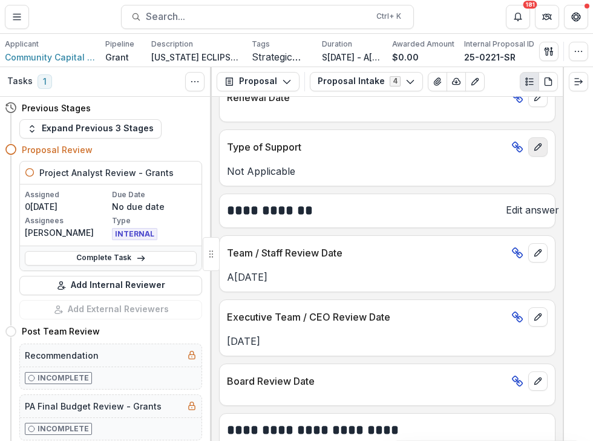
click at [535, 152] on icon "edit" at bounding box center [538, 147] width 10 height 10
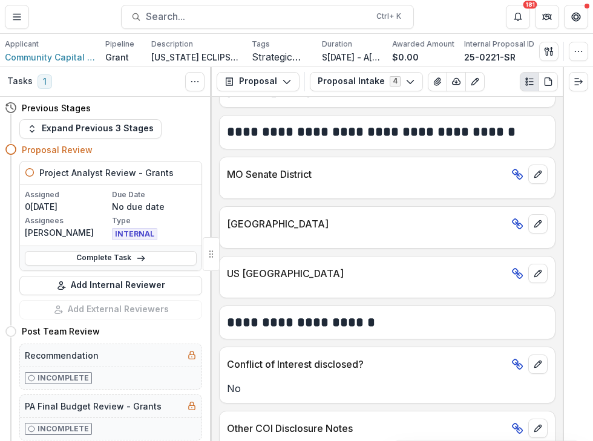
scroll to position [2348, 0]
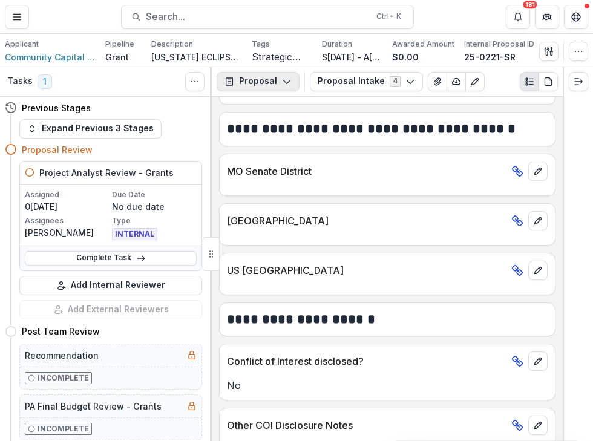
click at [285, 81] on icon "button" at bounding box center [287, 82] width 10 height 10
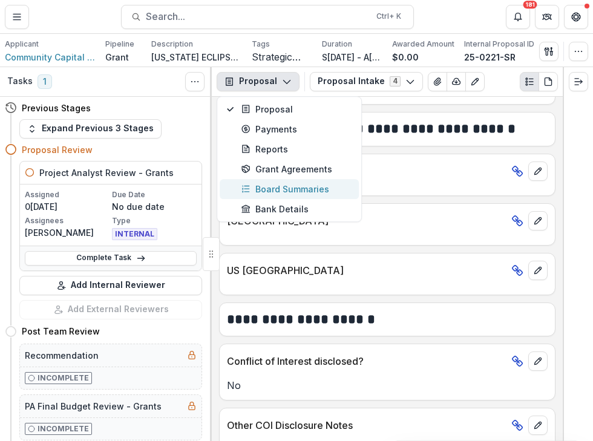
click at [276, 193] on div "Board Summaries" at bounding box center [296, 189] width 111 height 13
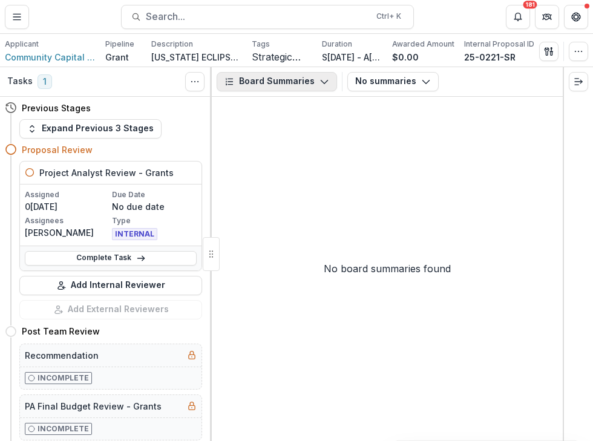
click at [319, 77] on icon "button" at bounding box center [324, 82] width 10 height 10
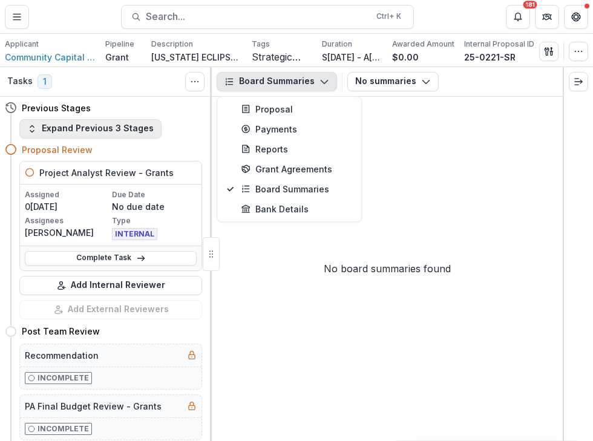
click at [93, 127] on button "Expand Previous 3 Stages" at bounding box center [90, 128] width 142 height 19
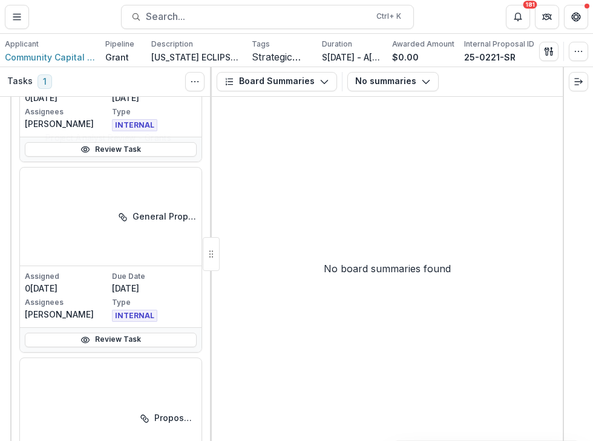
scroll to position [484, 0]
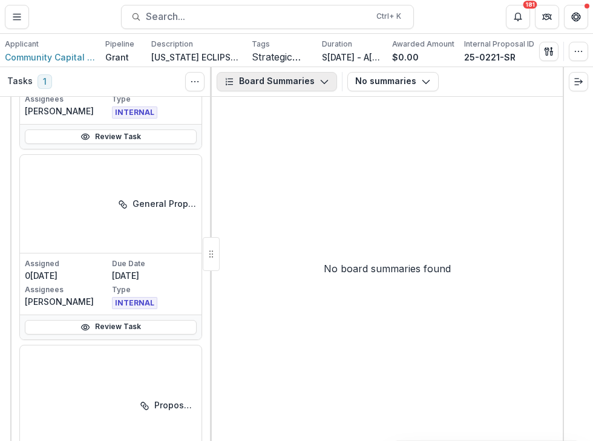
drag, startPoint x: 314, startPoint y: 85, endPoint x: 310, endPoint y: 90, distance: 6.5
click at [314, 85] on button "Board Summaries" at bounding box center [276, 81] width 120 height 19
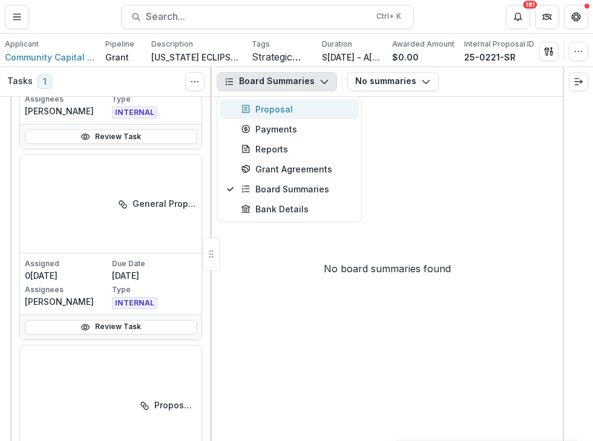
click at [283, 107] on div "Proposal" at bounding box center [296, 109] width 111 height 13
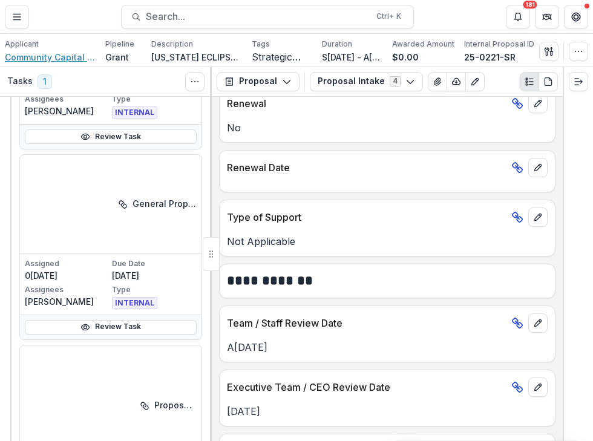
scroll to position [1633, 0]
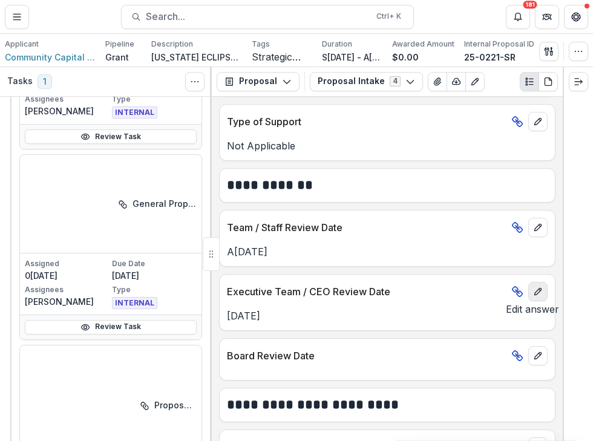
click at [534, 287] on icon "edit" at bounding box center [538, 292] width 10 height 10
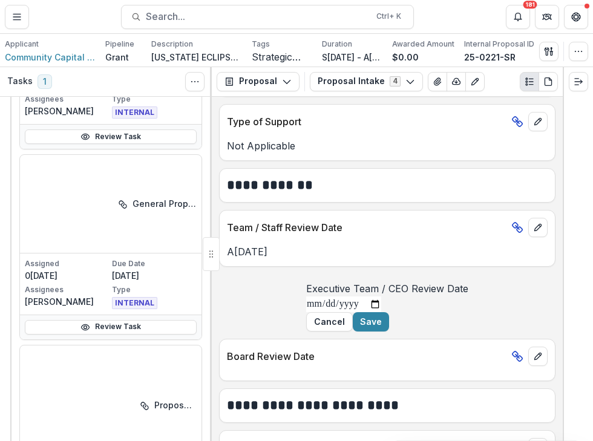
click at [306, 312] on input "**********" at bounding box center [343, 304] width 75 height 16
type input "**********"
click at [389, 331] on button "Save" at bounding box center [371, 321] width 36 height 19
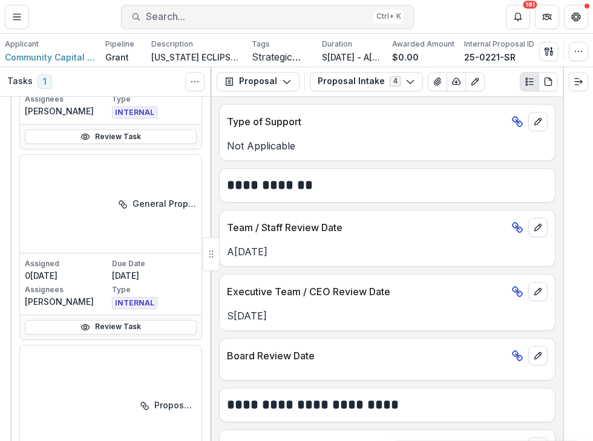
click at [174, 19] on span "Search..." at bounding box center [257, 16] width 223 height 11
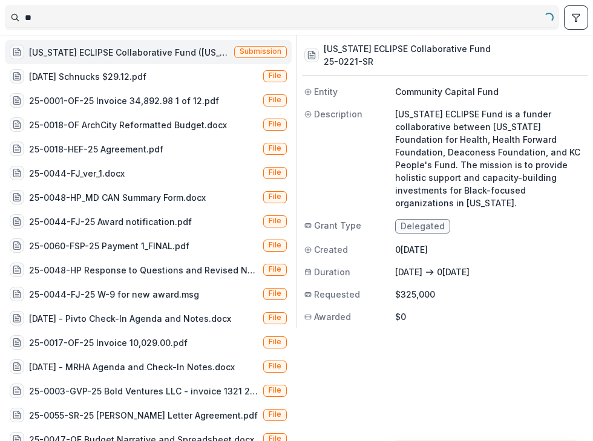
type input "*"
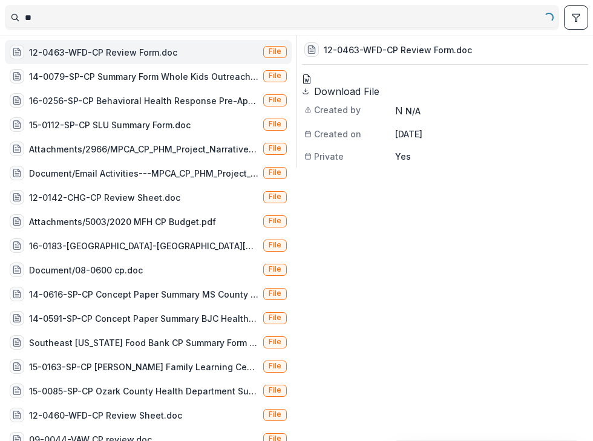
type input "*"
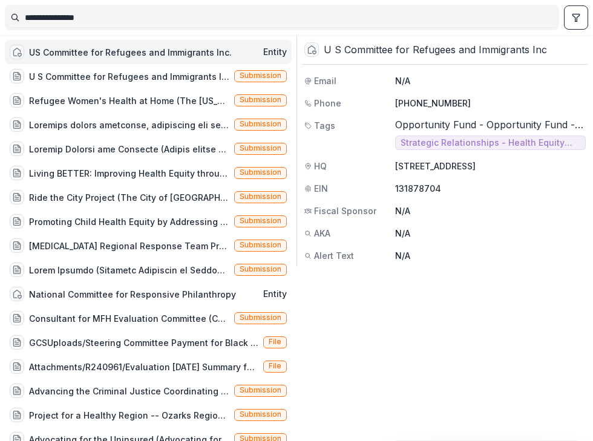
type input "**********"
click at [67, 55] on div "US Committee for Refugees and Immigrants Inc." at bounding box center [130, 52] width 203 height 13
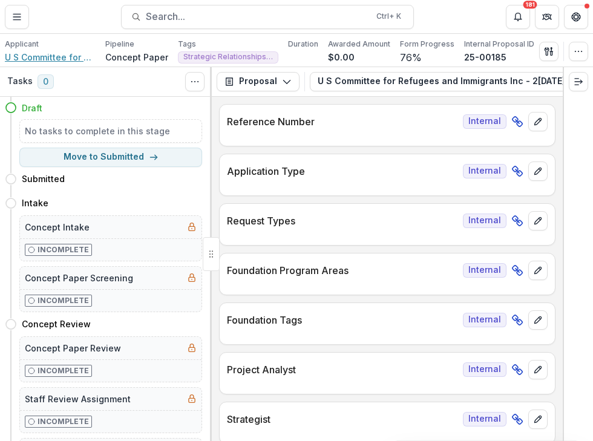
click at [44, 59] on span "U S Committee for Refugees and Immigrants Inc" at bounding box center [50, 57] width 91 height 13
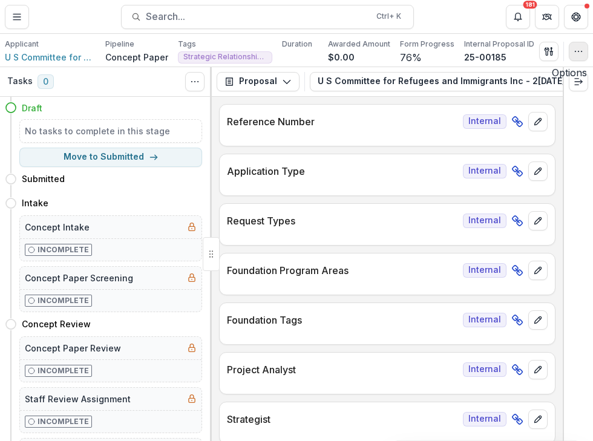
click at [579, 54] on icon "button" at bounding box center [578, 52] width 10 height 10
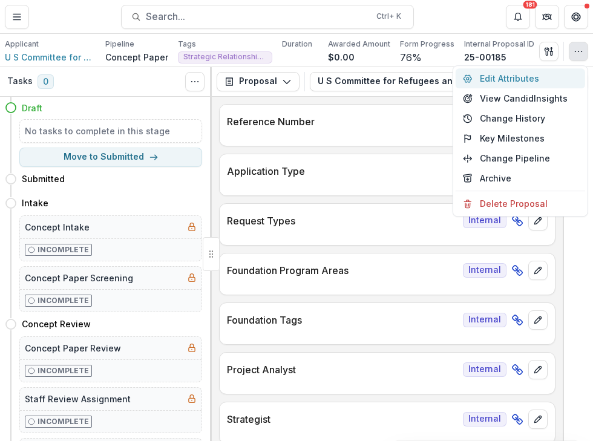
click at [501, 79] on button "Edit Attributes" at bounding box center [519, 78] width 129 height 20
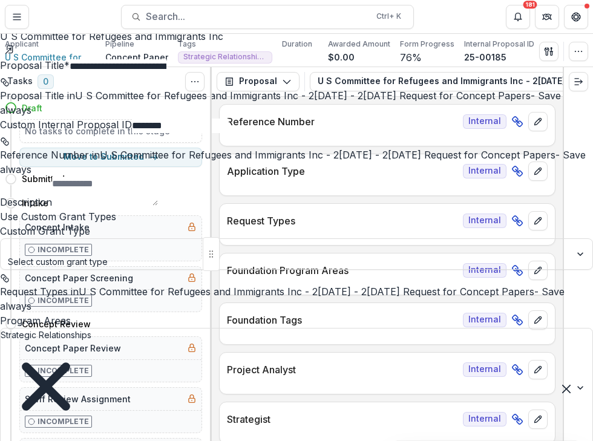
click at [229, 133] on input "********" at bounding box center [180, 126] width 97 height 15
click at [229, 133] on input "*******" at bounding box center [180, 126] width 97 height 15
type input "**********"
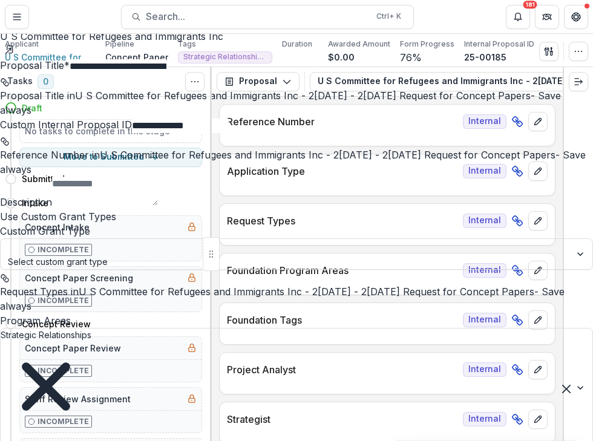
type input "***"
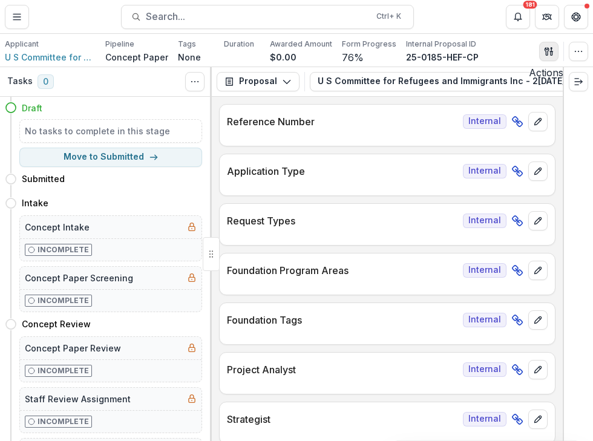
click at [550, 51] on line "button" at bounding box center [551, 51] width 2 height 0
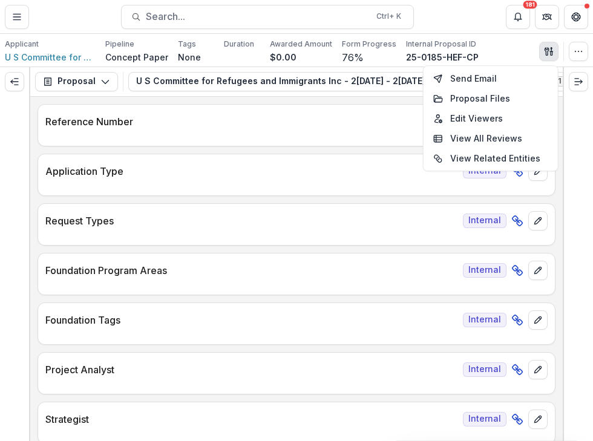
click at [577, 172] on div at bounding box center [577, 254] width 30 height 374
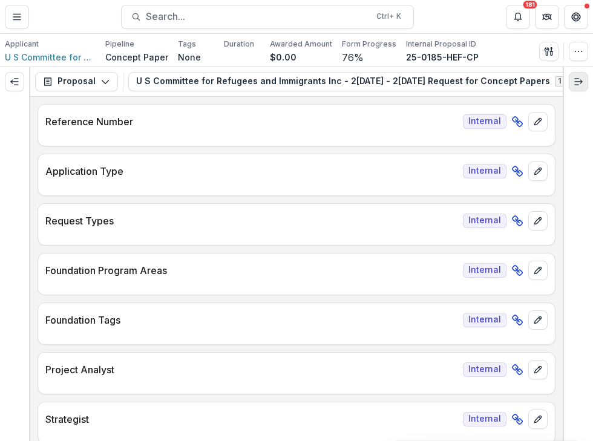
click at [573, 88] on button "Expand right" at bounding box center [577, 81] width 19 height 19
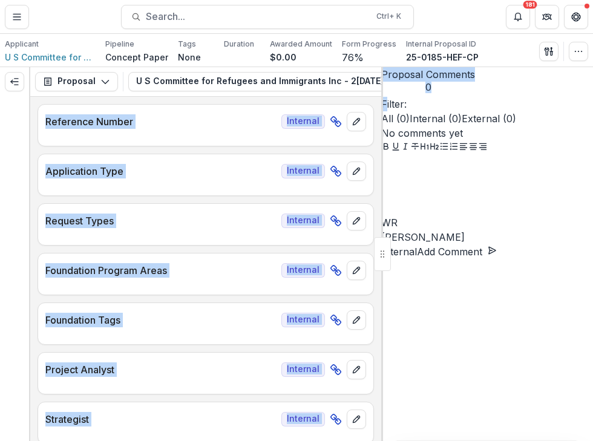
drag, startPoint x: 219, startPoint y: 94, endPoint x: 209, endPoint y: 92, distance: 10.6
click at [392, 109] on div "**********" at bounding box center [296, 254] width 593 height 374
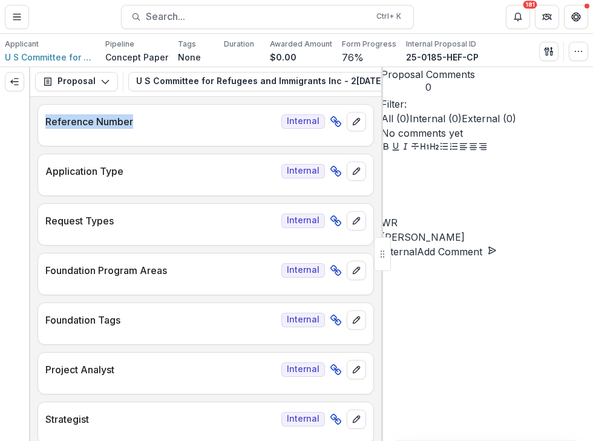
drag, startPoint x: 186, startPoint y: 95, endPoint x: 225, endPoint y: 100, distance: 39.1
click at [225, 100] on div "**********" at bounding box center [205, 254] width 351 height 374
click at [217, 95] on div "Proposal Proposal Payments Reports Grant Agreements Board Summaries Bank Detail…" at bounding box center [205, 82] width 351 height 30
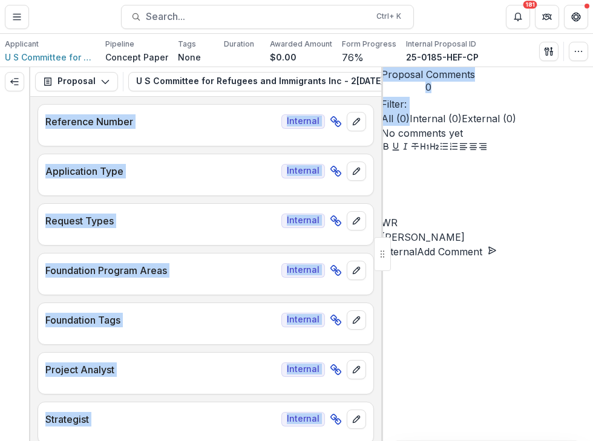
drag, startPoint x: 217, startPoint y: 95, endPoint x: 458, endPoint y: 105, distance: 241.5
click at [460, 102] on div "**********" at bounding box center [296, 254] width 593 height 374
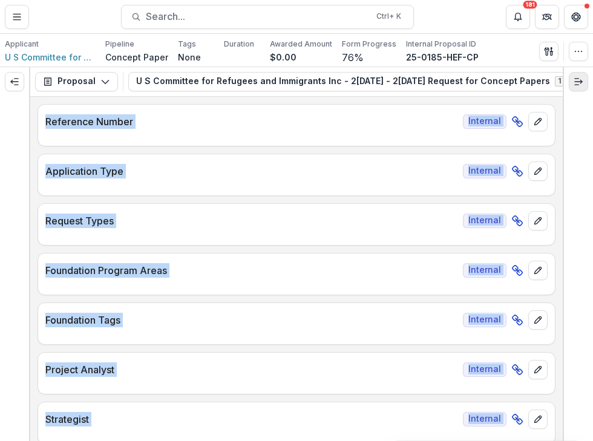
click at [574, 85] on icon "Expand right" at bounding box center [578, 82] width 10 height 10
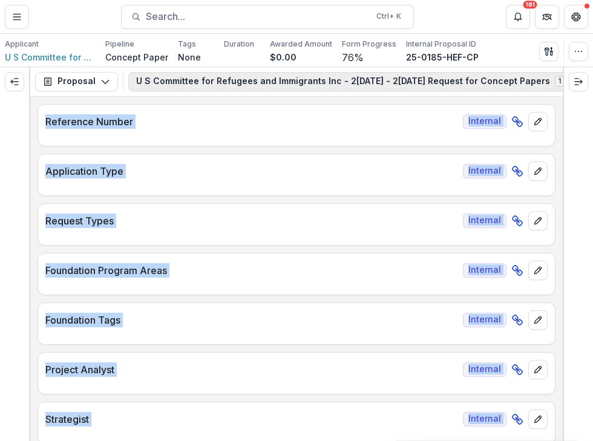
click at [570, 82] on polyline "button" at bounding box center [573, 82] width 7 height 4
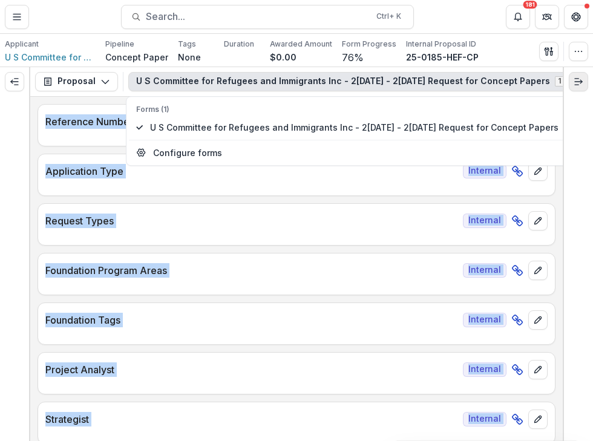
click at [577, 82] on line "Expand right" at bounding box center [577, 82] width 7 height 0
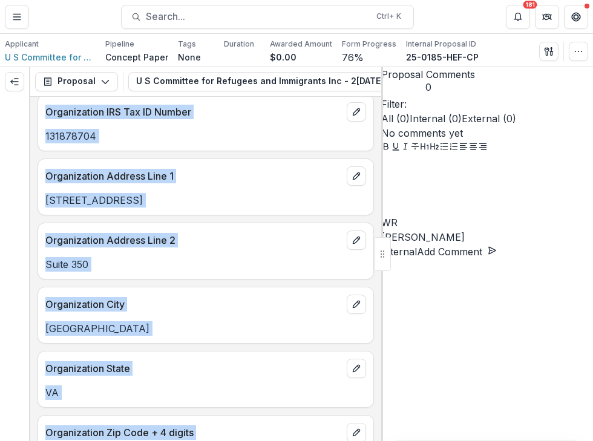
scroll to position [786, 0]
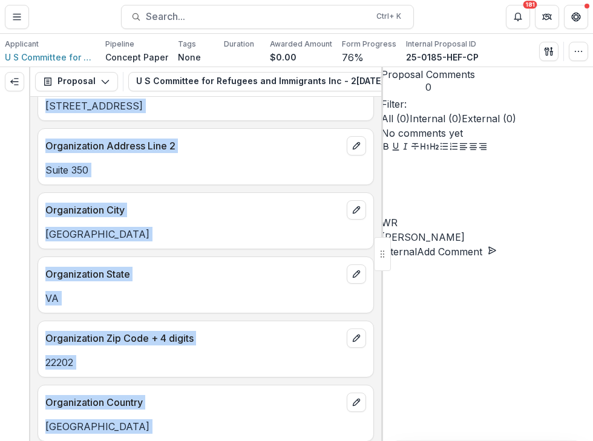
click at [274, 337] on p "Organization Zip Code + 4 digits" at bounding box center [193, 338] width 296 height 15
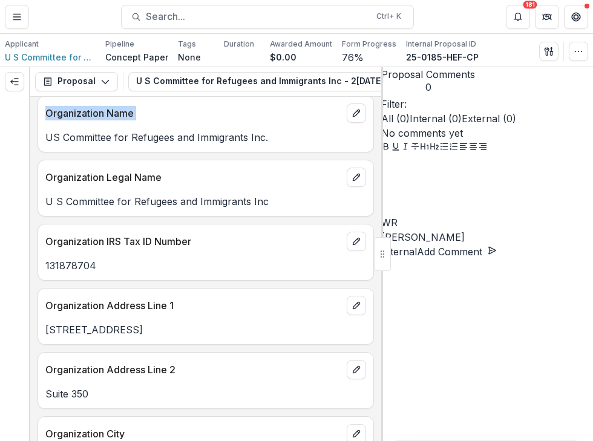
drag, startPoint x: 218, startPoint y: 96, endPoint x: 366, endPoint y: 103, distance: 148.4
click at [366, 103] on div "**********" at bounding box center [205, 254] width 351 height 374
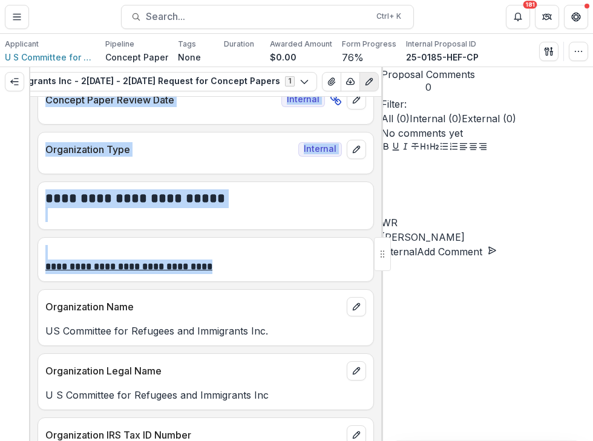
scroll to position [361, 0]
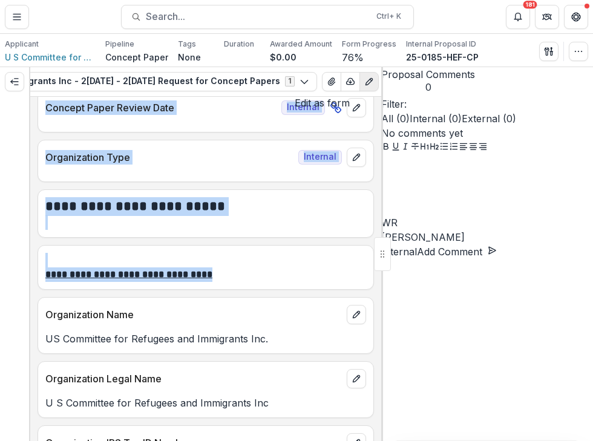
click at [359, 74] on button "Edit as form" at bounding box center [368, 81] width 19 height 19
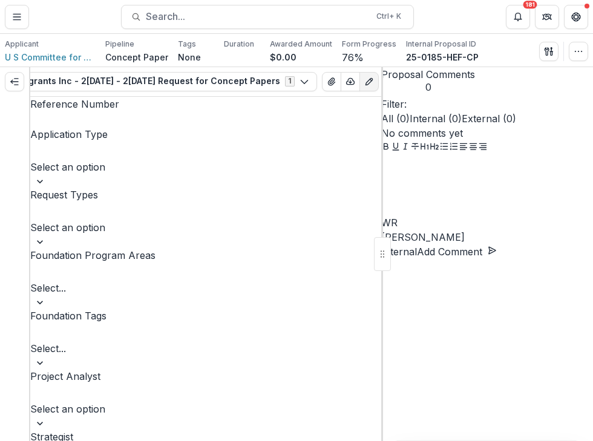
click at [127, 127] on input "Reference Number" at bounding box center [78, 119] width 97 height 15
type input "**********"
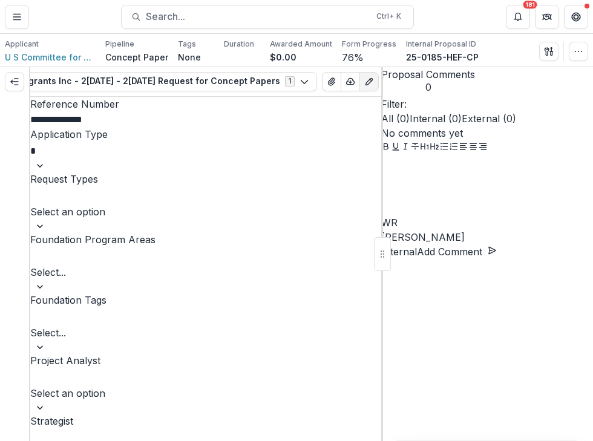
type input "**"
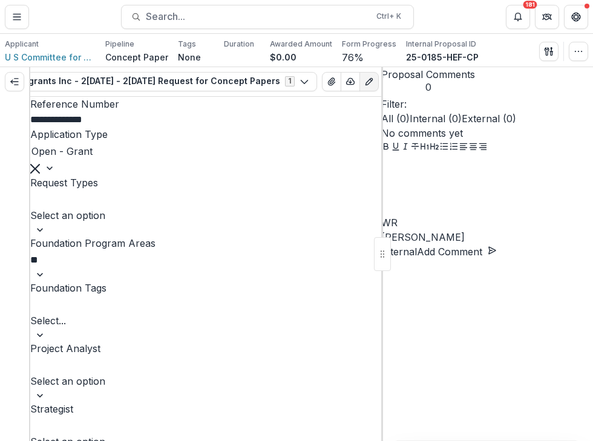
type input "*"
type input "*******"
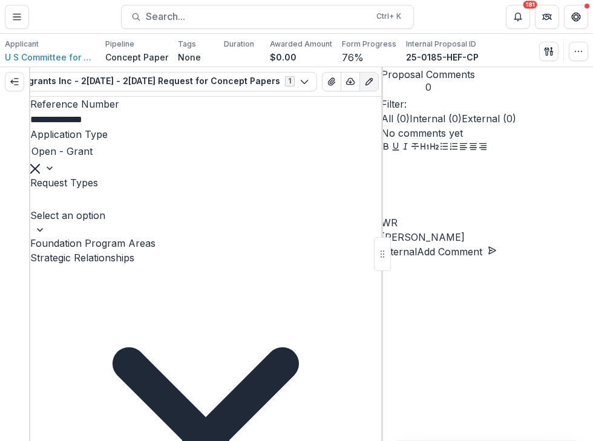
type input "******"
type input "***"
type input "**********"
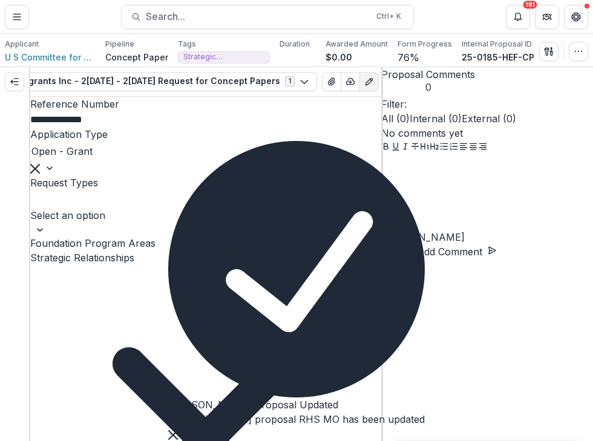
click at [178, 430] on icon "Close" at bounding box center [173, 435] width 10 height 10
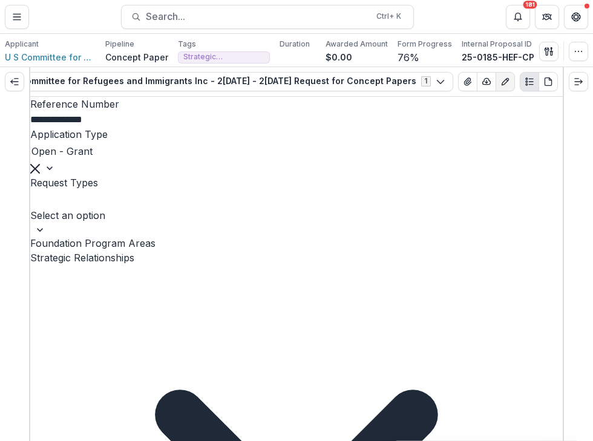
scroll to position [0, 88]
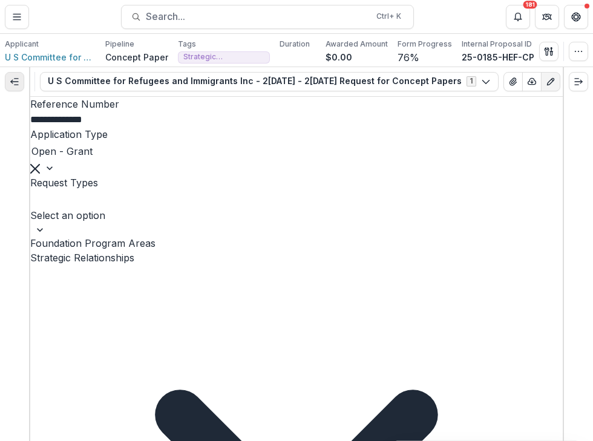
click at [10, 80] on icon "Expand left" at bounding box center [15, 82] width 10 height 10
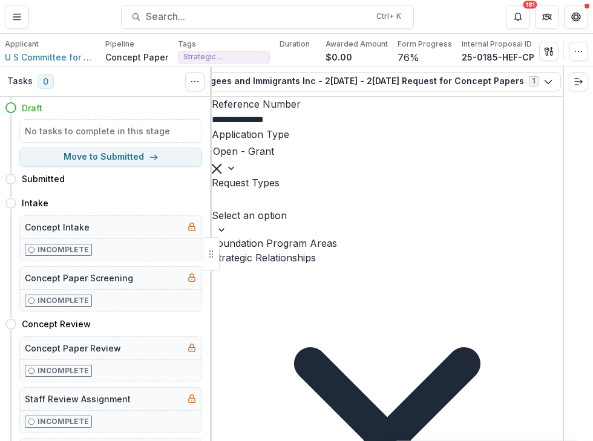
scroll to position [0, 270]
click at [16, 21] on icon "Toggle Menu" at bounding box center [17, 17] width 10 height 10
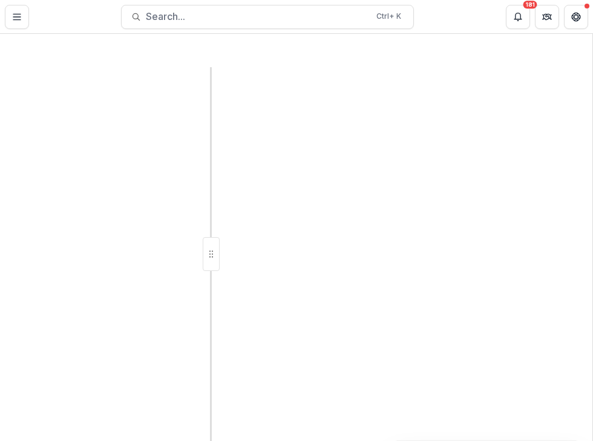
click at [537, 440] on div "Aggregate Analysis Foundations MFH Workflow Sandbox [US_STATE] Foundation for H…" at bounding box center [296, 441] width 593 height 0
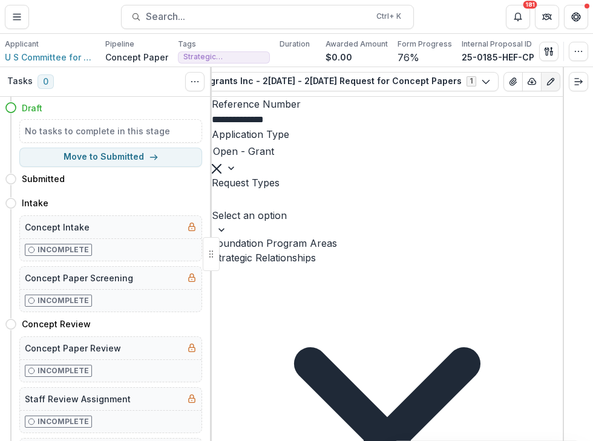
click at [15, 17] on line "Toggle Menu" at bounding box center [16, 17] width 7 height 0
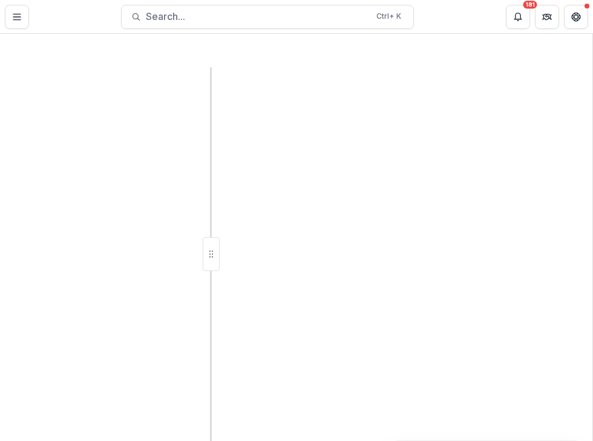
click at [198, 24] on img at bounding box center [286, 17] width 176 height 15
click at [362, 440] on div "Aggregate Analysis Foundations MFH Workflow Sandbox Missouri Foundation for Hea…" at bounding box center [296, 441] width 593 height 0
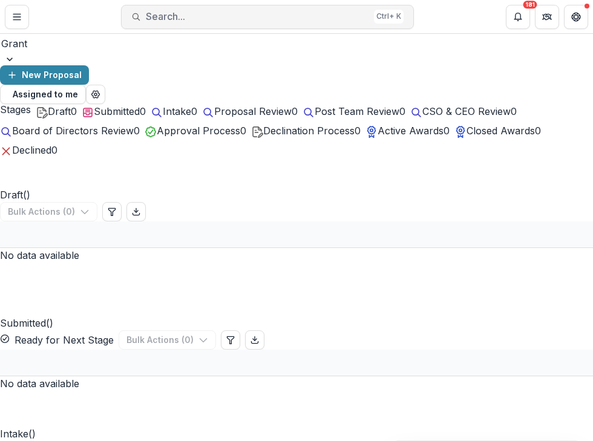
click at [195, 14] on span "Search..." at bounding box center [257, 16] width 223 height 11
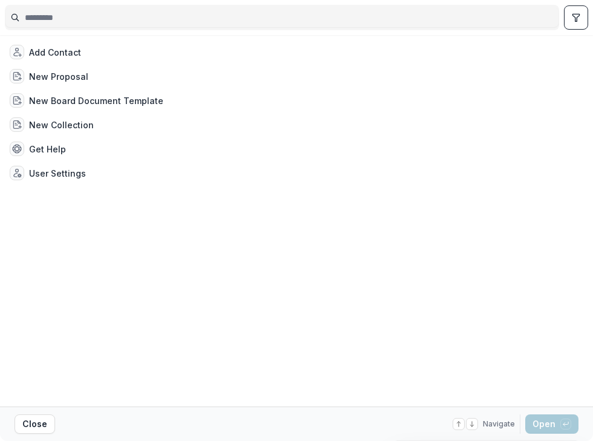
click at [192, 15] on input at bounding box center [281, 17] width 553 height 19
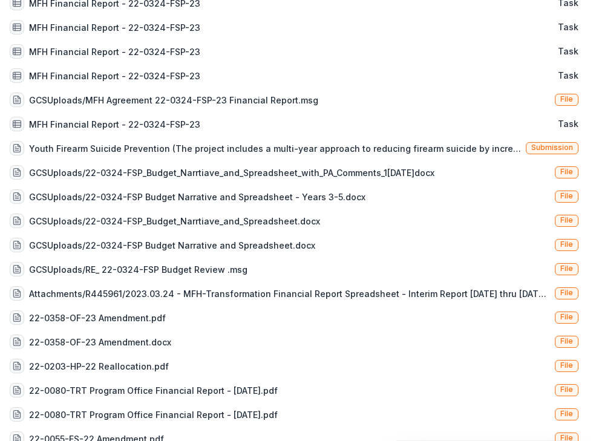
scroll to position [363, 0]
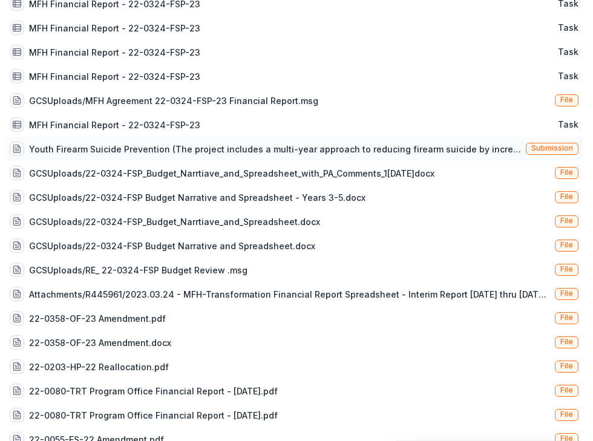
type input "**********"
click at [458, 149] on div "Youth Firearm Suicide Prevention (The project includes a multi-year approach to…" at bounding box center [275, 149] width 492 height 13
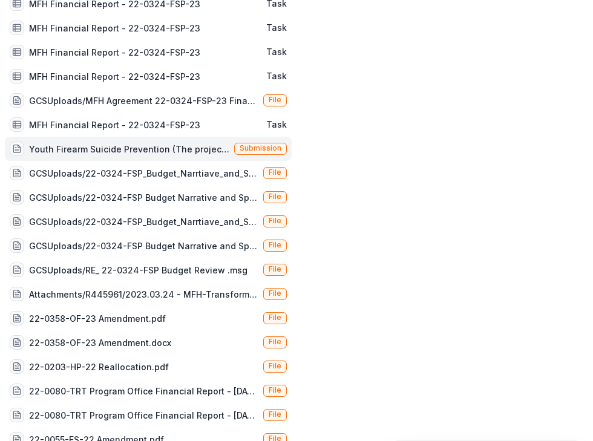
click at [264, 148] on span "Submission" at bounding box center [260, 148] width 42 height 8
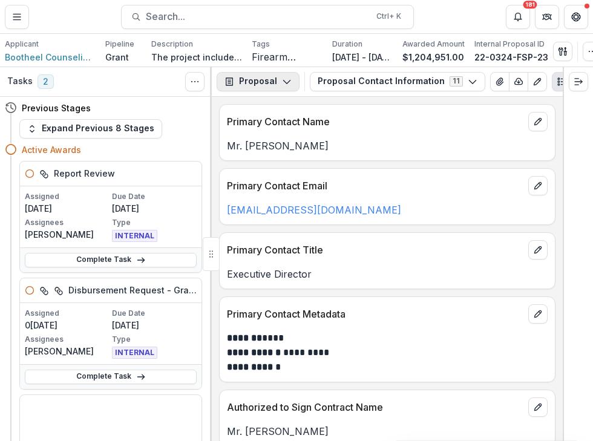
click at [282, 77] on icon "button" at bounding box center [287, 82] width 10 height 10
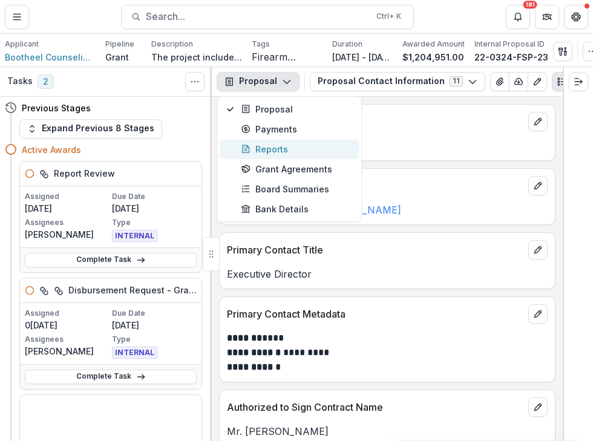
click at [263, 147] on div "Reports" at bounding box center [296, 149] width 111 height 13
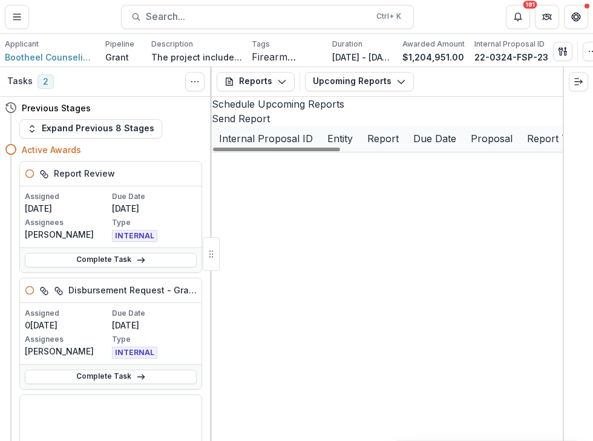
drag, startPoint x: 328, startPoint y: 427, endPoint x: 190, endPoint y: 330, distance: 167.9
click at [213, 151] on div at bounding box center [276, 150] width 127 height 4
click at [334, 79] on button "Upcoming Reports" at bounding box center [359, 81] width 109 height 19
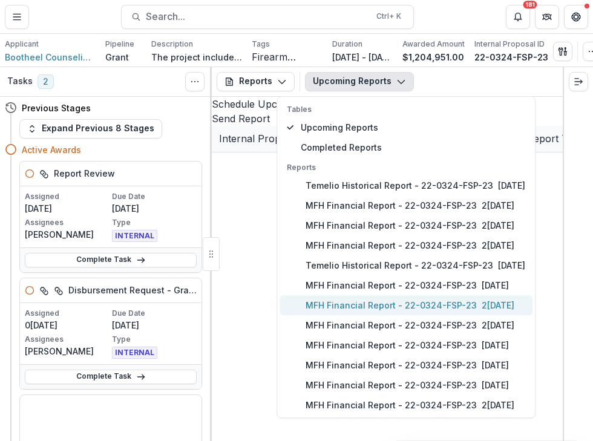
click at [352, 307] on p "MFH Financial Report - 22-0324-FSP-23" at bounding box center [390, 305] width 171 height 13
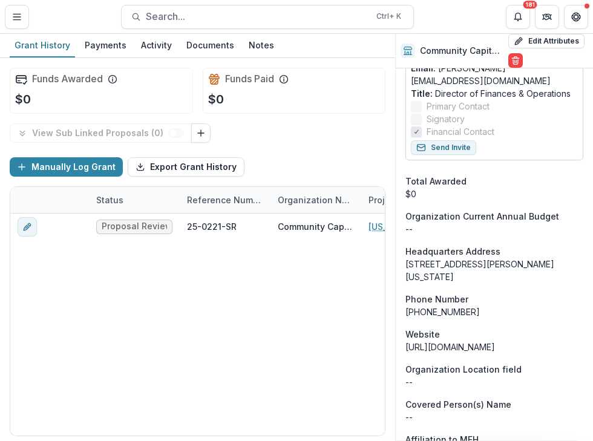
scroll to position [786, 0]
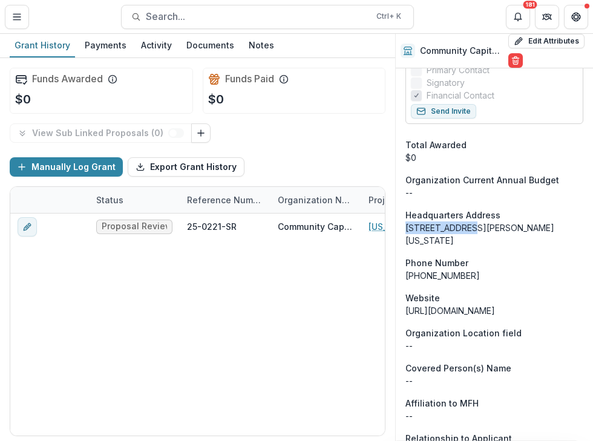
drag, startPoint x: 472, startPoint y: 200, endPoint x: 403, endPoint y: 198, distance: 68.3
click at [403, 198] on div "Onboarding Completed DBA Community Capital Fund AKA -- Guidestar [URL][DOMAIN_N…" at bounding box center [493, 234] width 197 height 1905
copy div "3200 Wayne Ave"
click at [551, 42] on button "Edit Attributes" at bounding box center [546, 41] width 76 height 15
select select
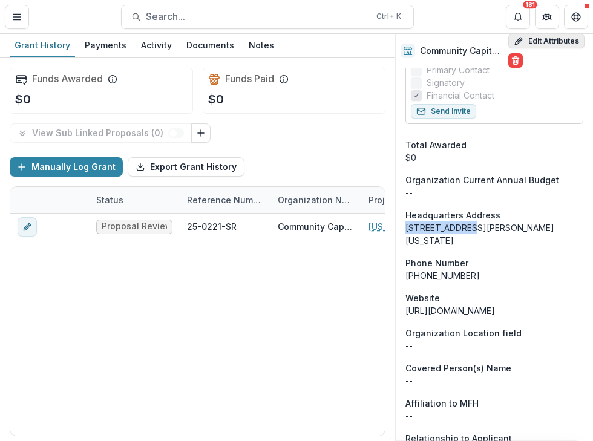
select select
select select "***"
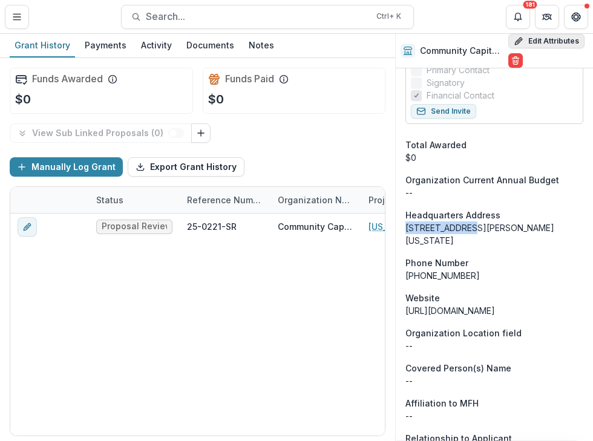
select select "***"
select select
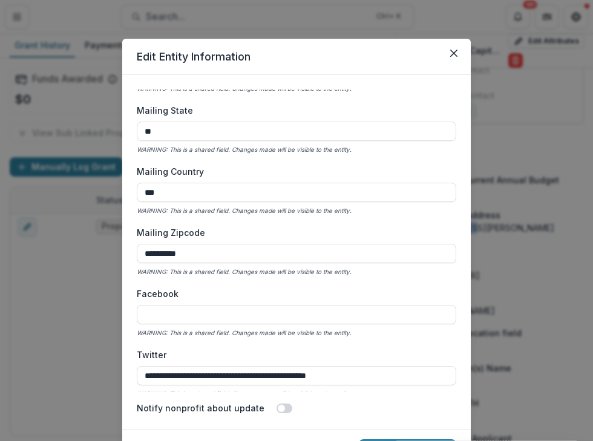
scroll to position [1935, 0]
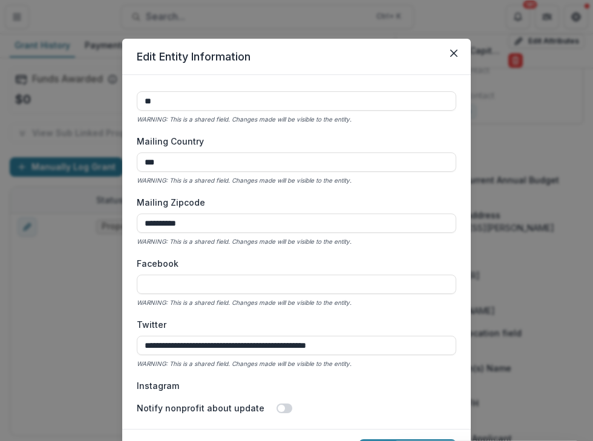
drag, startPoint x: 173, startPoint y: 161, endPoint x: 97, endPoint y: 156, distance: 76.3
click at [97, 156] on div "**********" at bounding box center [296, 220] width 593 height 441
type input "**********"
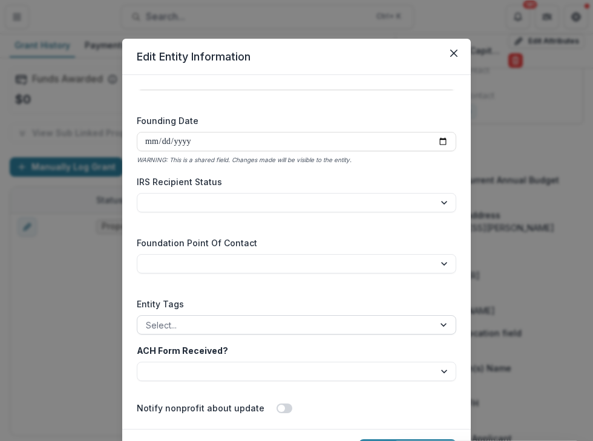
scroll to position [2540, 0]
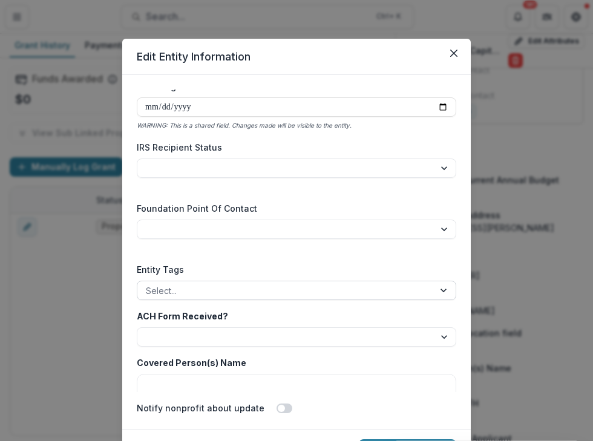
click at [234, 293] on div at bounding box center [285, 290] width 279 height 15
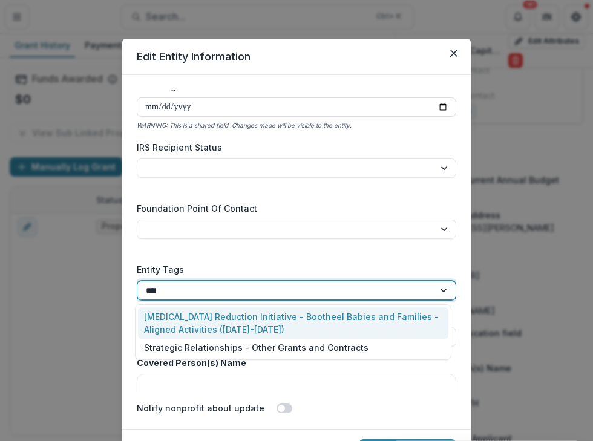
type input "*****"
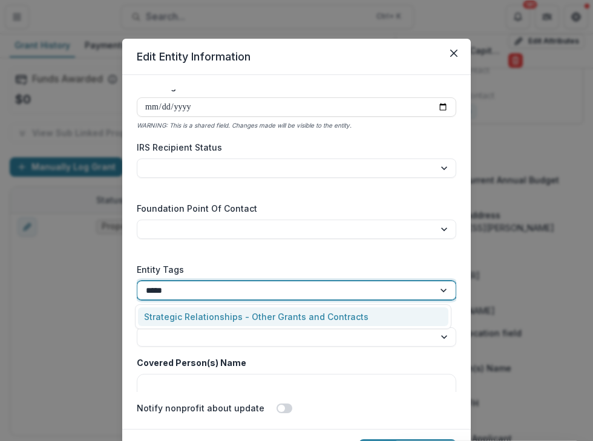
click at [254, 320] on div "Strategic Relationships - Other Grants and Contracts" at bounding box center [293, 316] width 310 height 19
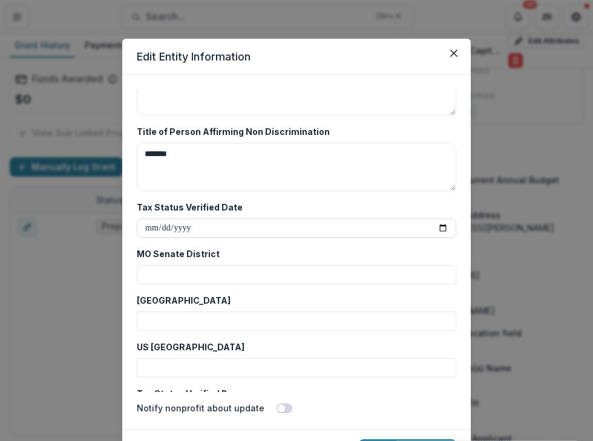
scroll to position [3628, 0]
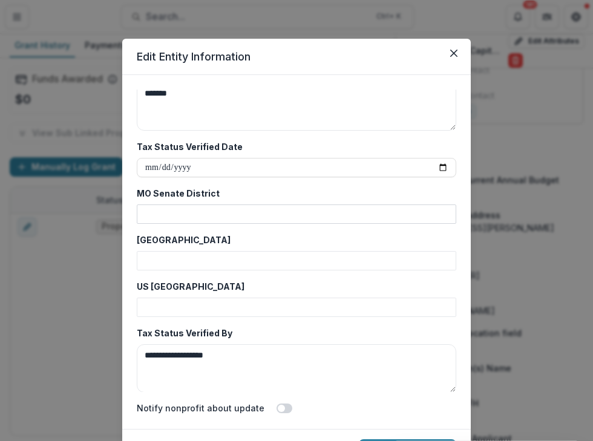
click at [190, 205] on input "MO Senate District" at bounding box center [296, 213] width 319 height 19
type input "*"
type input "**"
type input "*"
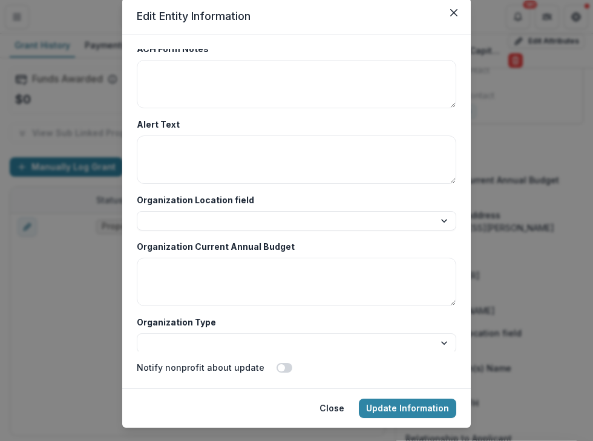
scroll to position [66, 0]
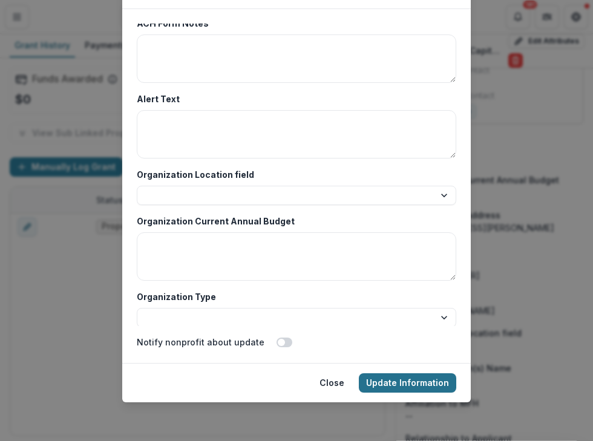
click at [395, 386] on button "Update Information" at bounding box center [407, 382] width 97 height 19
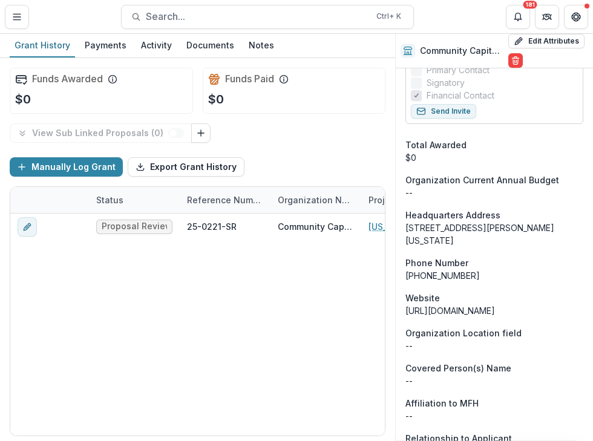
scroll to position [0, 0]
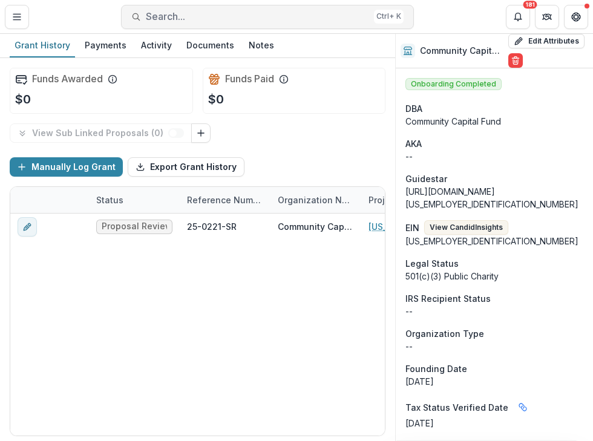
click at [163, 18] on span "Search..." at bounding box center [257, 16] width 223 height 11
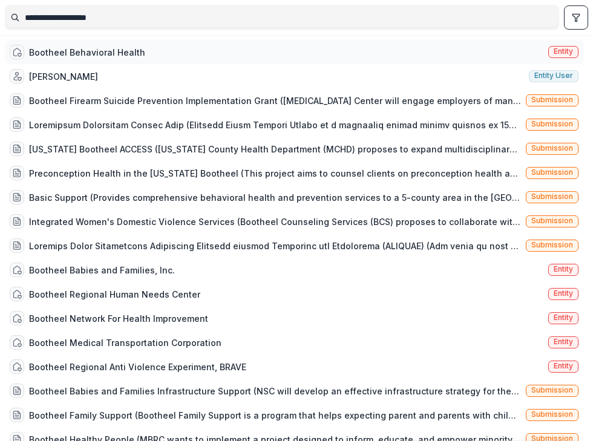
type input "**********"
click at [558, 53] on span "Entity" at bounding box center [562, 51] width 19 height 8
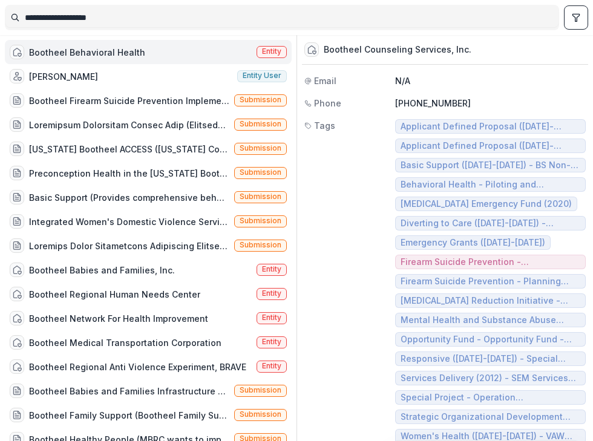
click at [273, 50] on span "Entity" at bounding box center [271, 51] width 19 height 8
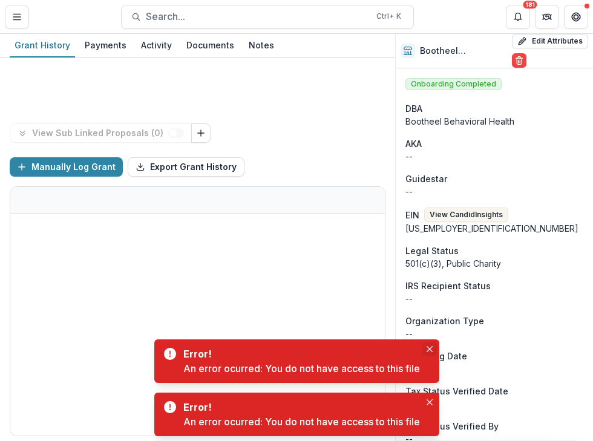
click at [429, 350] on icon "Close" at bounding box center [429, 349] width 6 height 6
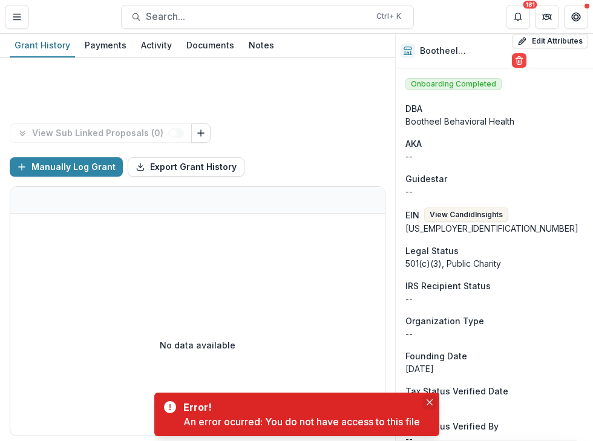
click at [428, 400] on icon "Close" at bounding box center [429, 402] width 6 height 6
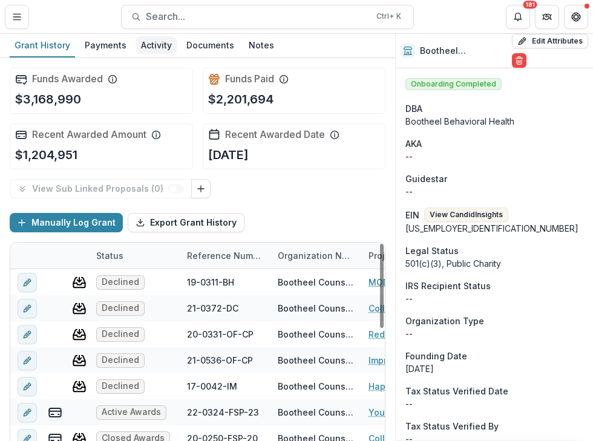
click at [154, 48] on div "Activity" at bounding box center [156, 45] width 41 height 18
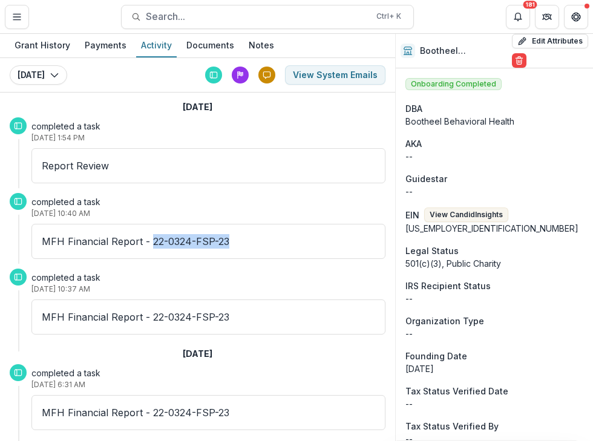
drag, startPoint x: 232, startPoint y: 242, endPoint x: 149, endPoint y: 241, distance: 83.5
click at [149, 241] on p "MFH Financial Report - 22-0324-FSP-23" at bounding box center [208, 241] width 333 height 15
copy p "22-0324-FSP-23"
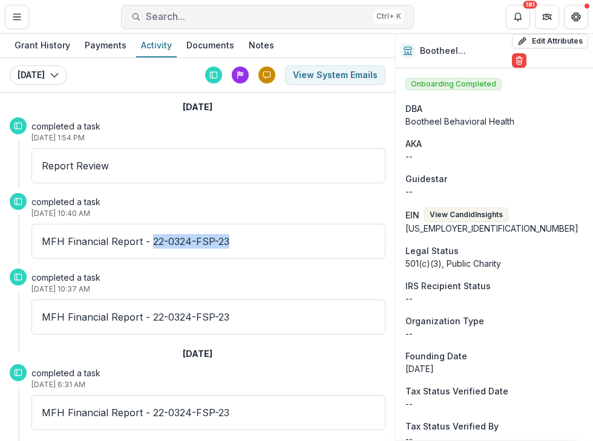
click at [179, 24] on button "Search... Ctrl + K" at bounding box center [267, 17] width 293 height 24
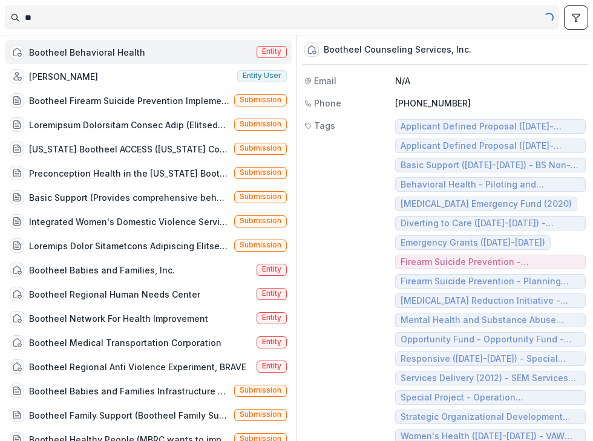
type input "*"
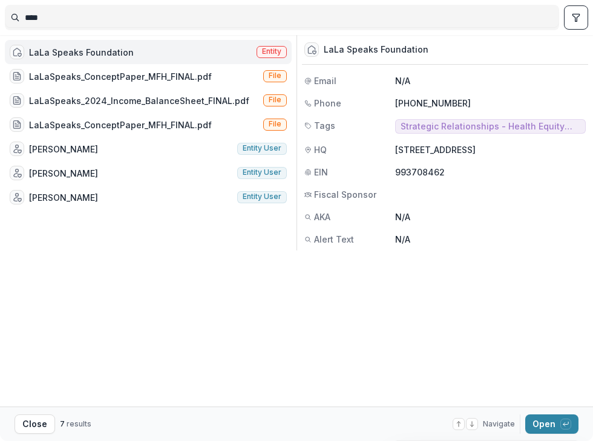
type input "****"
click at [266, 49] on span "Entity" at bounding box center [271, 51] width 19 height 8
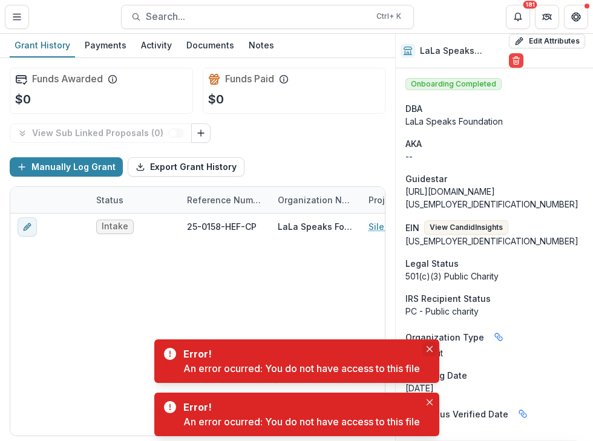
click at [428, 350] on icon "Close" at bounding box center [429, 349] width 6 height 6
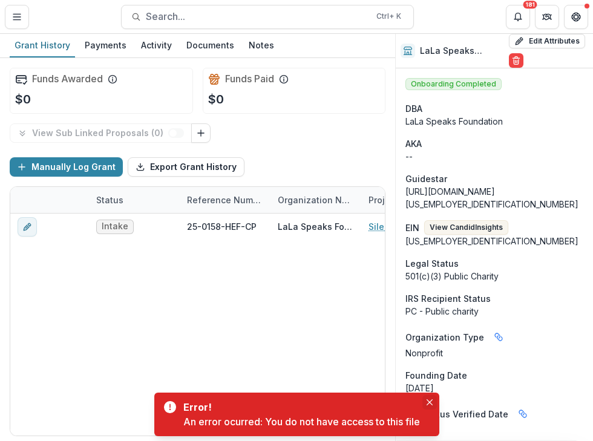
click at [427, 404] on button "Close" at bounding box center [429, 402] width 15 height 15
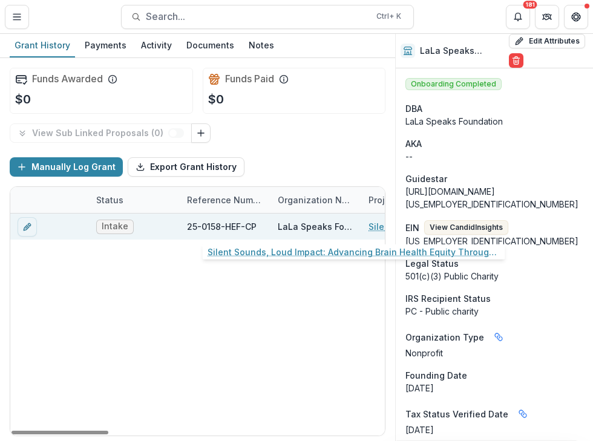
click at [377, 229] on link "Silent Sounds, Loud Impact: Advancing Brain Health Equity Through Community-Bas…" at bounding box center [436, 226] width 137 height 13
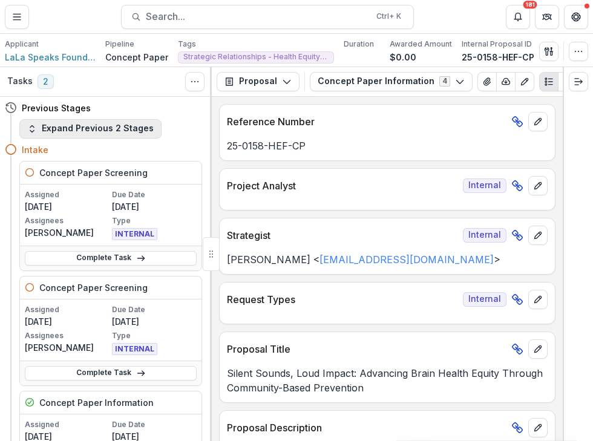
click at [129, 125] on button "Expand Previous 2 Stages" at bounding box center [90, 128] width 142 height 19
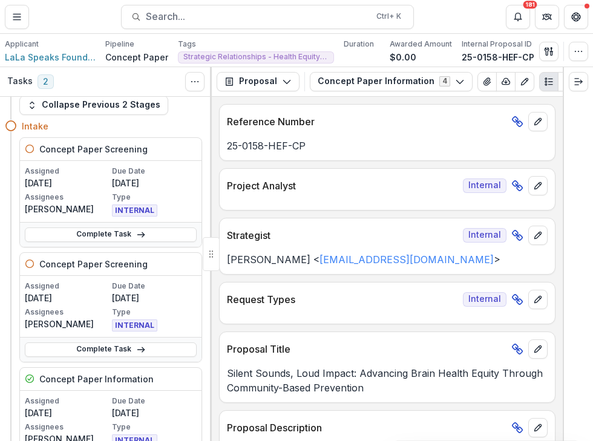
scroll to position [60, 0]
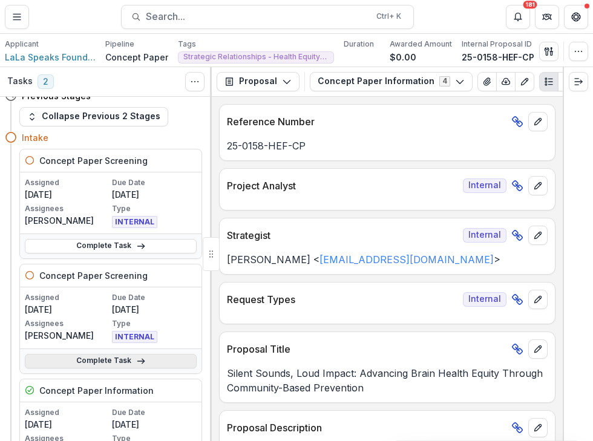
click at [136, 356] on icon at bounding box center [141, 361] width 10 height 10
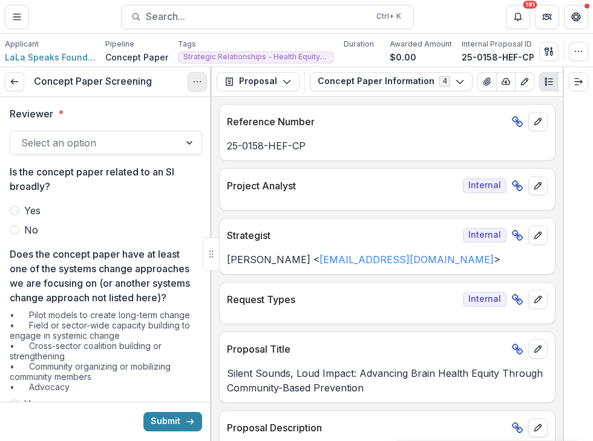
click at [200, 82] on icon "Options" at bounding box center [197, 82] width 10 height 10
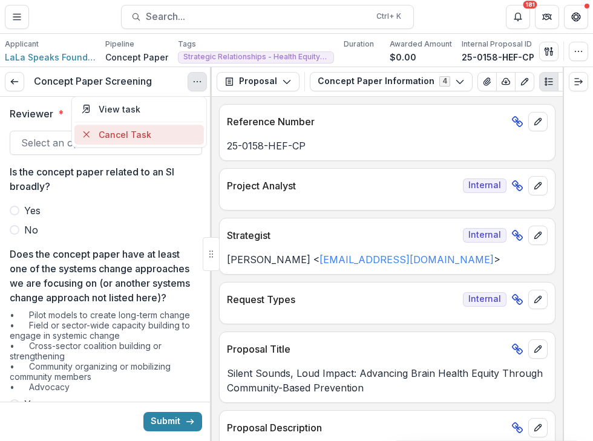
click at [141, 141] on button "Cancel Task" at bounding box center [138, 135] width 129 height 20
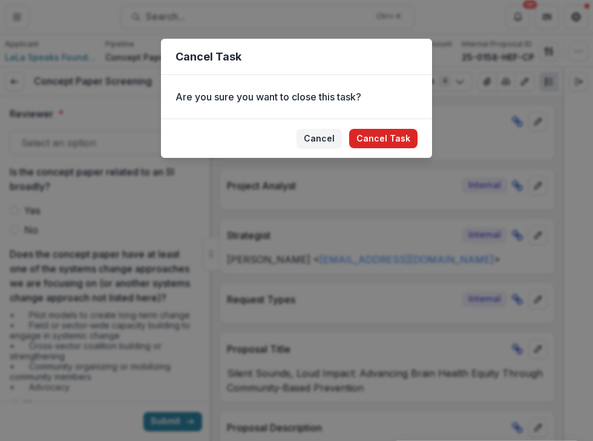
click at [386, 137] on button "Cancel Task" at bounding box center [383, 138] width 68 height 19
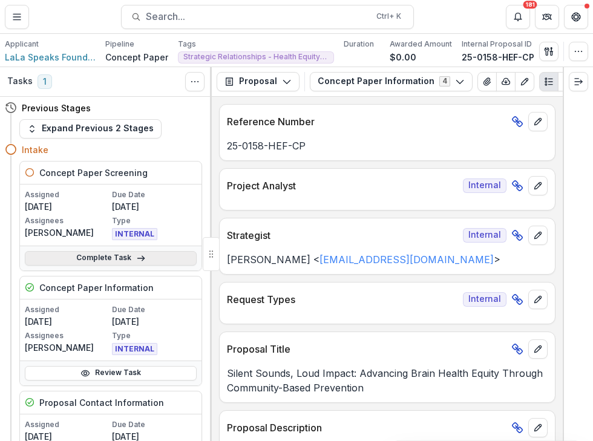
click at [114, 260] on link "Complete Task" at bounding box center [111, 258] width 172 height 15
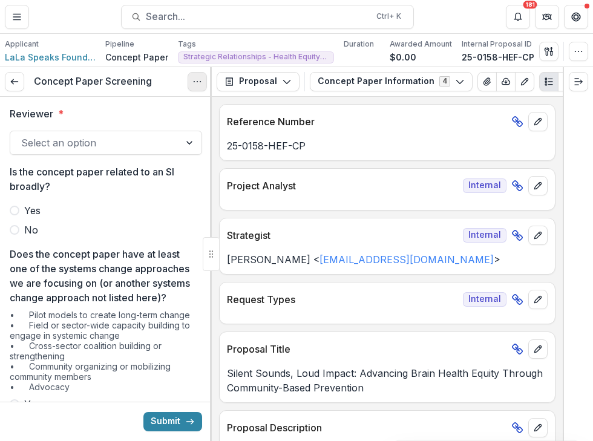
click at [199, 77] on icon "Options" at bounding box center [197, 82] width 10 height 10
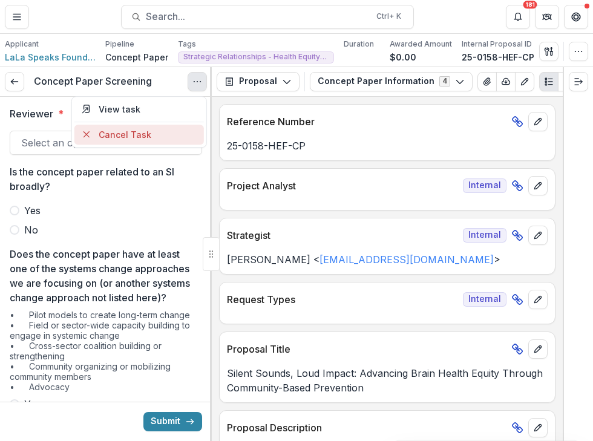
click at [114, 137] on button "Cancel Task" at bounding box center [138, 135] width 129 height 20
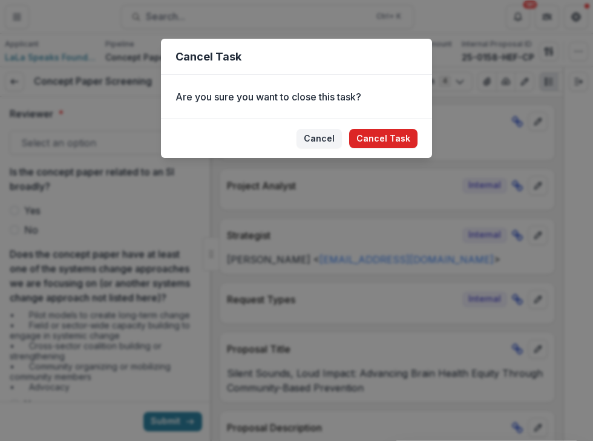
click at [383, 137] on button "Cancel Task" at bounding box center [383, 138] width 68 height 19
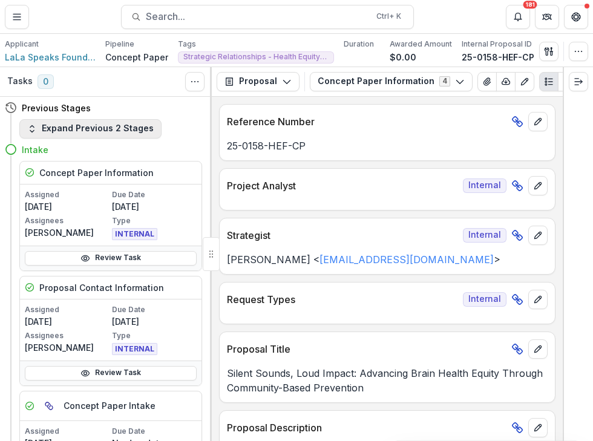
click at [79, 126] on button "Expand Previous 2 Stages" at bounding box center [90, 128] width 142 height 19
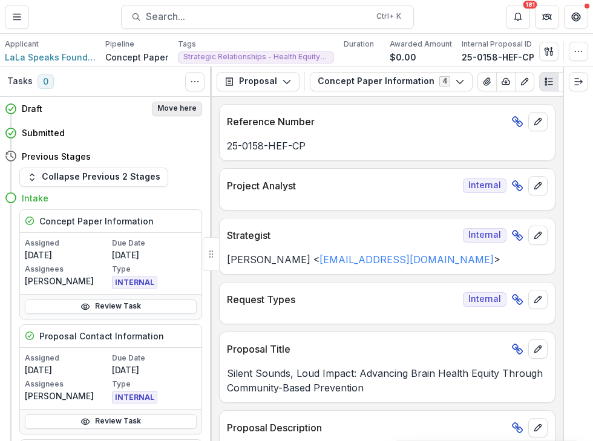
click at [181, 110] on button "Move here" at bounding box center [177, 109] width 50 height 15
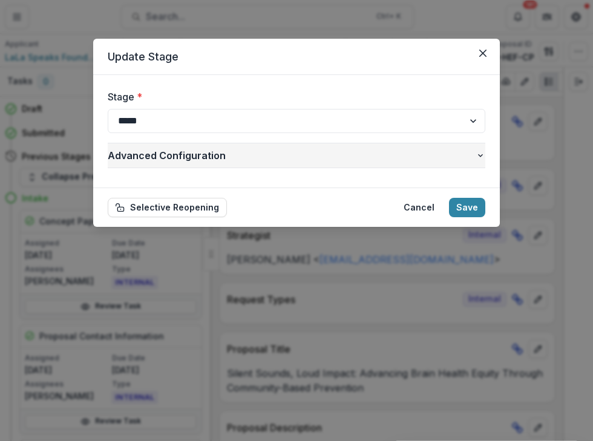
click at [473, 152] on span "Advanced Configuration" at bounding box center [292, 155] width 368 height 15
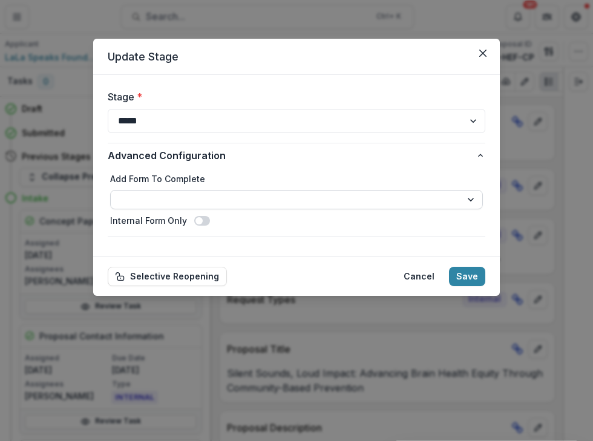
click at [475, 203] on select "**********" at bounding box center [296, 199] width 372 height 19
click at [464, 171] on div "**********" at bounding box center [296, 201] width 377 height 69
click at [130, 278] on button "Selective Reopening" at bounding box center [167, 276] width 119 height 19
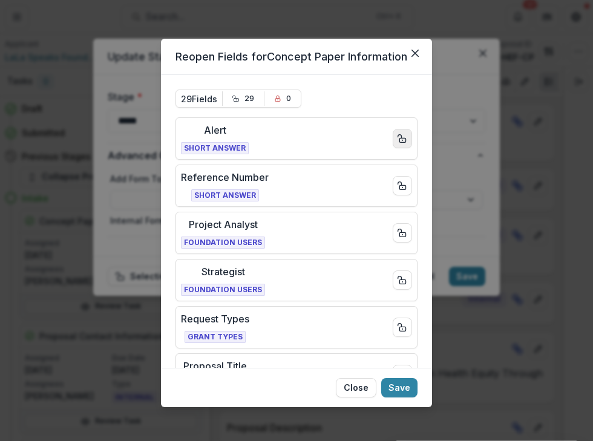
click at [400, 141] on rect "Close field" at bounding box center [402, 140] width 6 height 4
click at [242, 97] on button "28" at bounding box center [242, 98] width 31 height 15
click at [232, 96] on button "29" at bounding box center [242, 98] width 31 height 15
click at [400, 140] on icon "Close field" at bounding box center [402, 139] width 10 height 10
click at [397, 180] on button "Close field" at bounding box center [401, 185] width 19 height 19
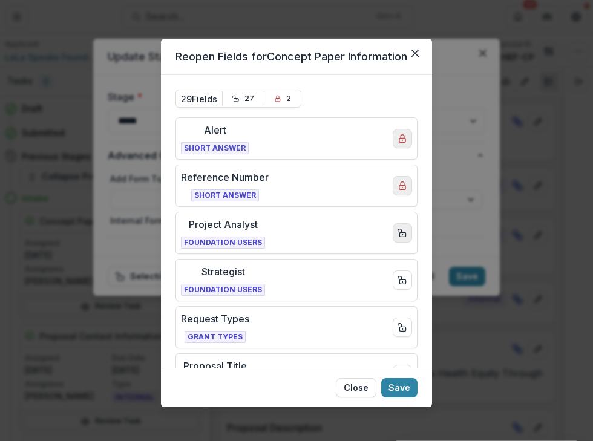
click at [399, 235] on icon "Close field" at bounding box center [402, 233] width 10 height 10
click at [397, 286] on button "Close field" at bounding box center [401, 279] width 19 height 19
click at [397, 324] on icon "Close field" at bounding box center [402, 327] width 10 height 10
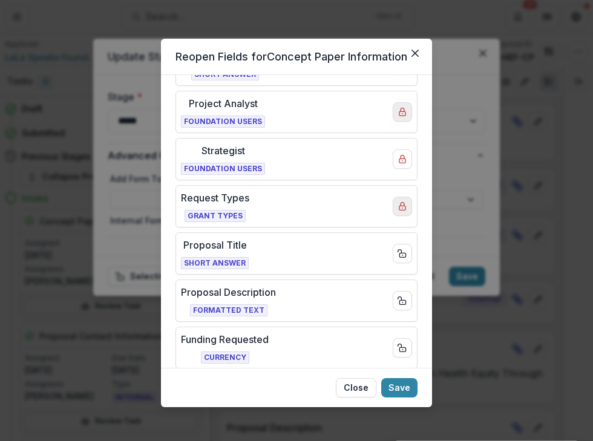
scroll to position [181, 0]
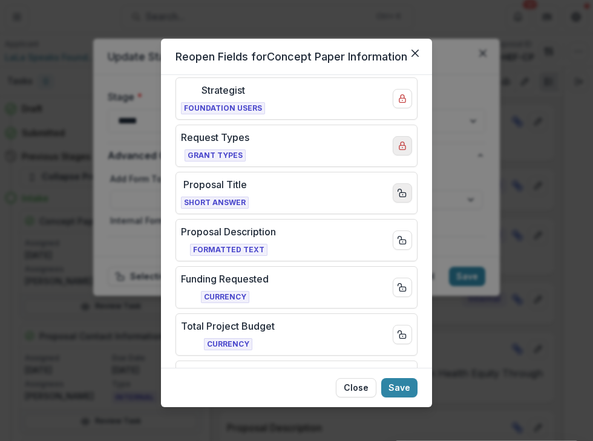
click at [399, 192] on icon "Close field" at bounding box center [402, 193] width 10 height 10
click at [397, 238] on icon "Close field" at bounding box center [402, 240] width 10 height 10
click at [397, 284] on icon "Close field" at bounding box center [402, 287] width 10 height 10
click at [399, 334] on icon "Close field" at bounding box center [402, 335] width 10 height 10
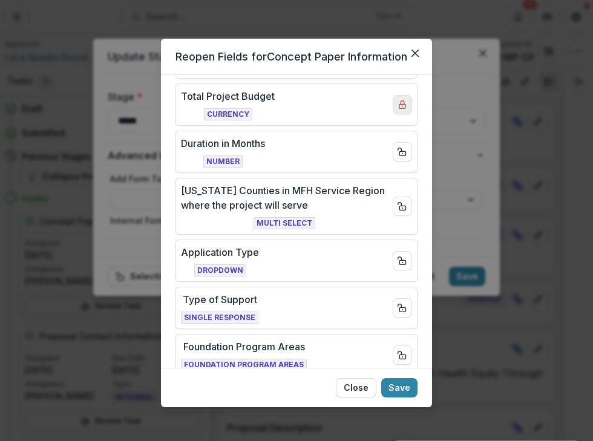
scroll to position [423, 0]
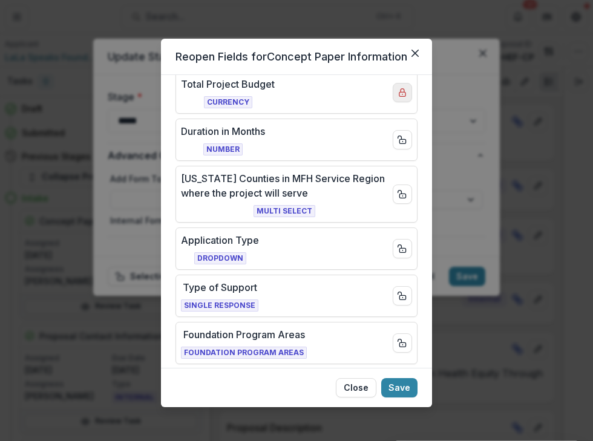
drag, startPoint x: 400, startPoint y: 135, endPoint x: 400, endPoint y: 167, distance: 31.4
click at [400, 136] on icon "Close field" at bounding box center [402, 140] width 10 height 10
click at [397, 193] on icon "Close field" at bounding box center [402, 194] width 10 height 10
drag, startPoint x: 395, startPoint y: 237, endPoint x: 396, endPoint y: 255, distance: 17.5
click at [395, 239] on button "Close field" at bounding box center [401, 248] width 19 height 19
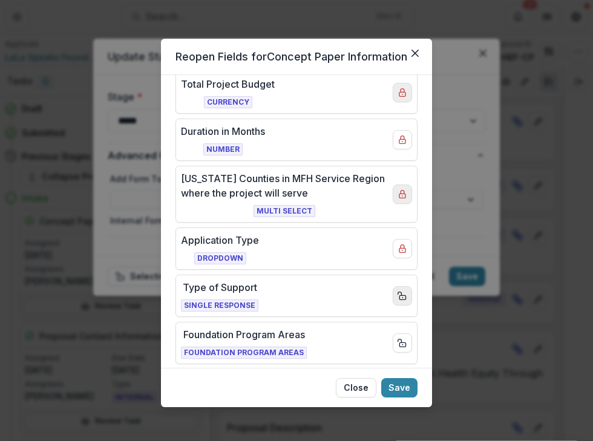
click at [398, 291] on icon "Close field" at bounding box center [402, 296] width 10 height 10
click at [400, 338] on icon "Close field" at bounding box center [402, 343] width 10 height 10
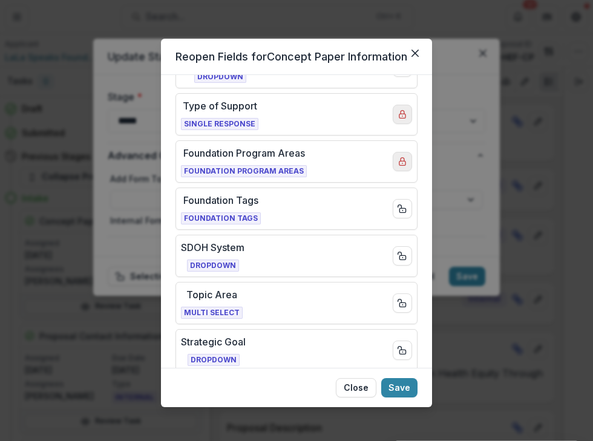
scroll to position [665, 0]
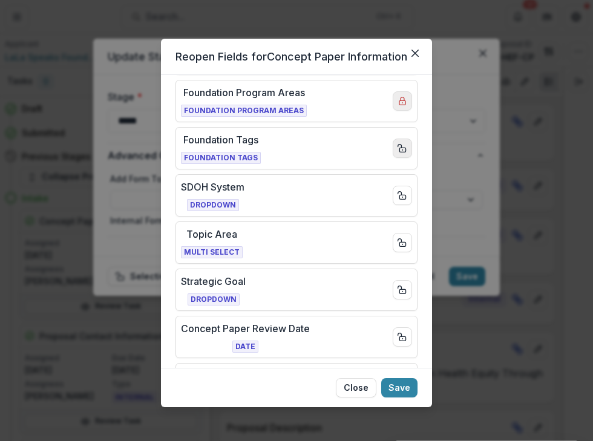
click at [392, 145] on button "Close field" at bounding box center [401, 147] width 19 height 19
drag, startPoint x: 395, startPoint y: 183, endPoint x: 396, endPoint y: 202, distance: 19.4
click at [395, 186] on button "Close field" at bounding box center [401, 195] width 19 height 19
click at [399, 242] on rect "Close field" at bounding box center [402, 244] width 6 height 4
click at [396, 280] on button "Close field" at bounding box center [401, 289] width 19 height 19
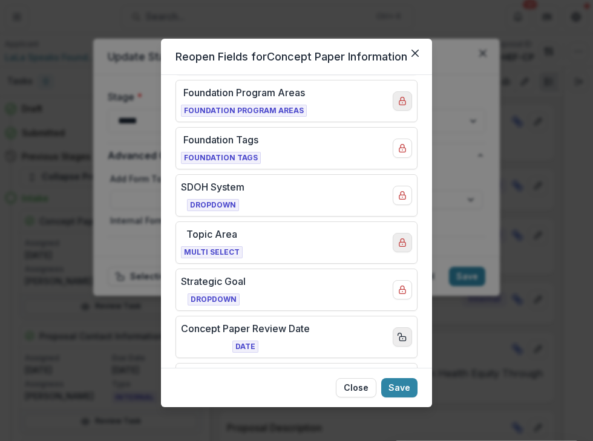
click at [399, 327] on button "Close field" at bounding box center [401, 336] width 19 height 19
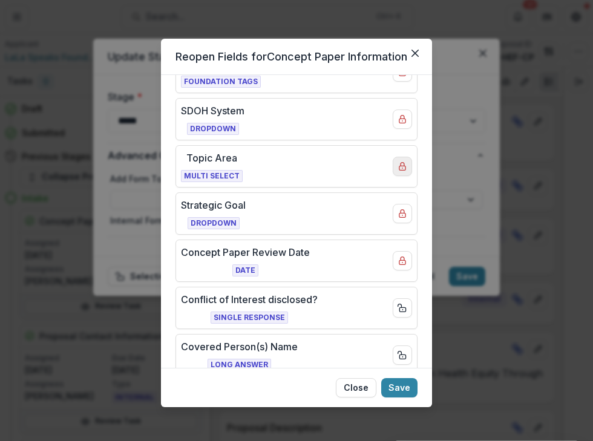
scroll to position [786, 0]
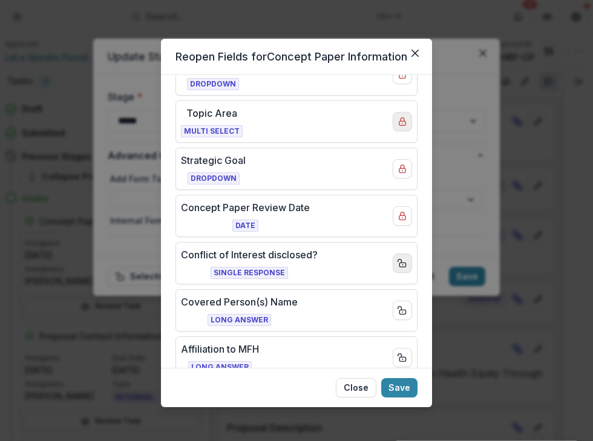
click at [401, 262] on rect "Close field" at bounding box center [402, 264] width 6 height 4
click at [397, 305] on icon "Close field" at bounding box center [402, 310] width 10 height 10
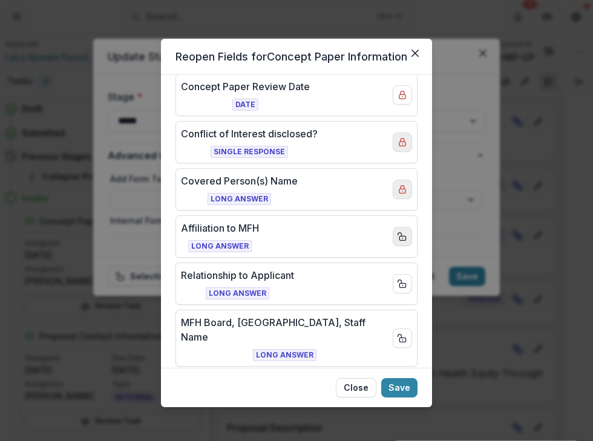
click at [396, 236] on button "Close field" at bounding box center [401, 236] width 19 height 19
click at [397, 279] on icon "Close field" at bounding box center [402, 284] width 10 height 10
click at [398, 331] on button "Close field" at bounding box center [401, 337] width 19 height 19
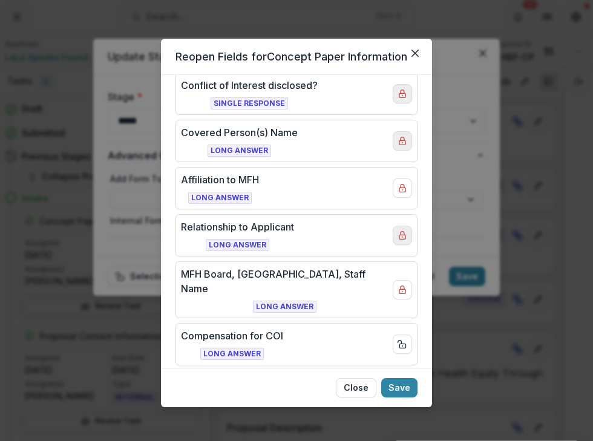
scroll to position [1088, 0]
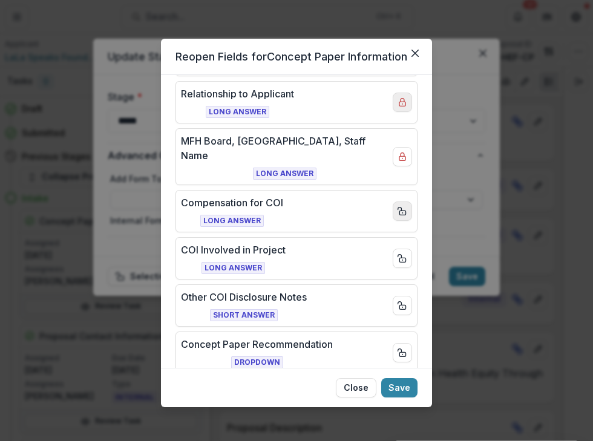
click at [399, 206] on icon "Close field" at bounding box center [402, 211] width 10 height 10
click at [392, 249] on button "Close field" at bounding box center [401, 258] width 19 height 19
click at [393, 296] on button "Close field" at bounding box center [401, 305] width 19 height 19
click at [399, 348] on icon "Close field" at bounding box center [402, 353] width 10 height 10
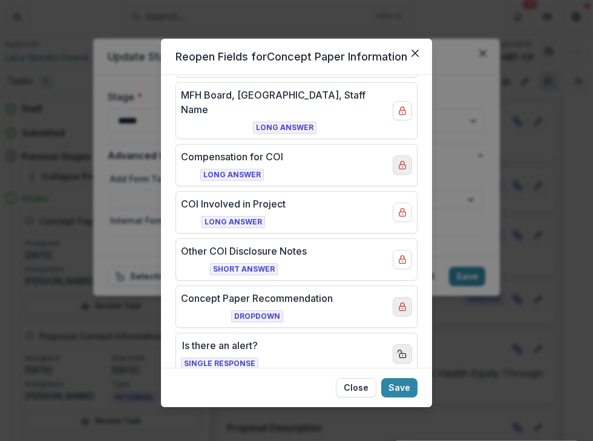
click at [397, 349] on icon "Close field" at bounding box center [402, 354] width 10 height 10
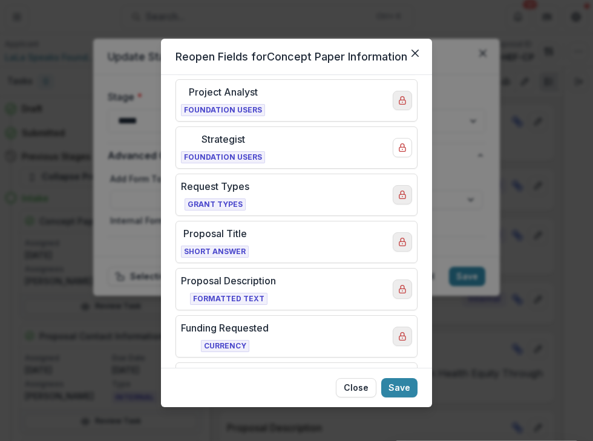
scroll to position [0, 0]
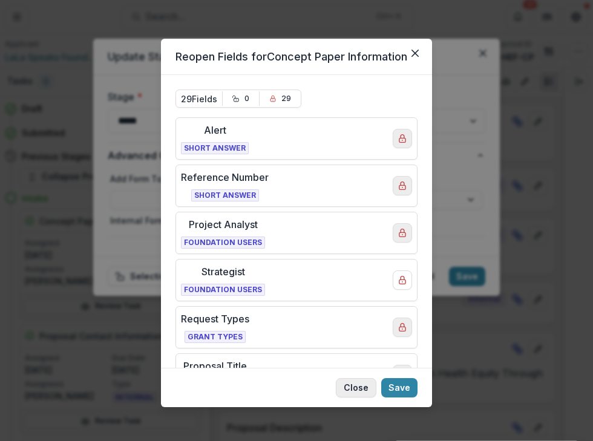
click at [359, 383] on button "Close" at bounding box center [356, 387] width 41 height 19
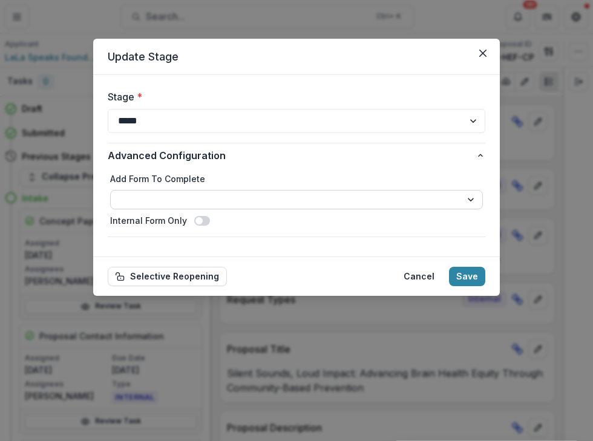
click at [472, 200] on select "**********" at bounding box center [296, 199] width 372 height 19
select select "**********"
click at [473, 125] on select "**********" at bounding box center [296, 121] width 377 height 24
click at [472, 276] on button "Save" at bounding box center [467, 276] width 36 height 19
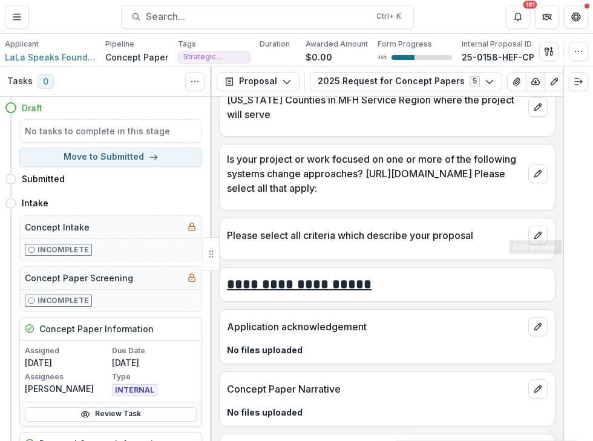
scroll to position [2428, 0]
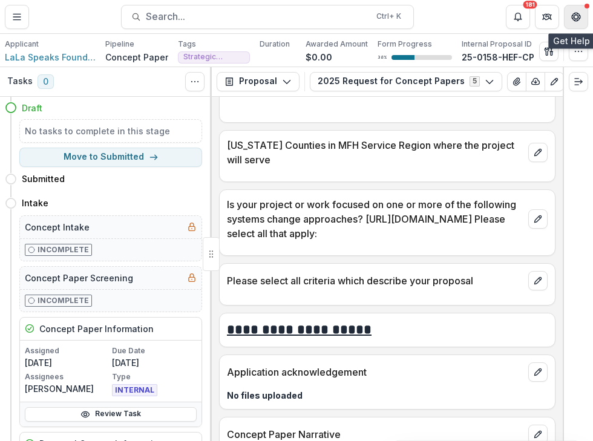
click at [575, 18] on icon "Get Help" at bounding box center [576, 17] width 10 height 10
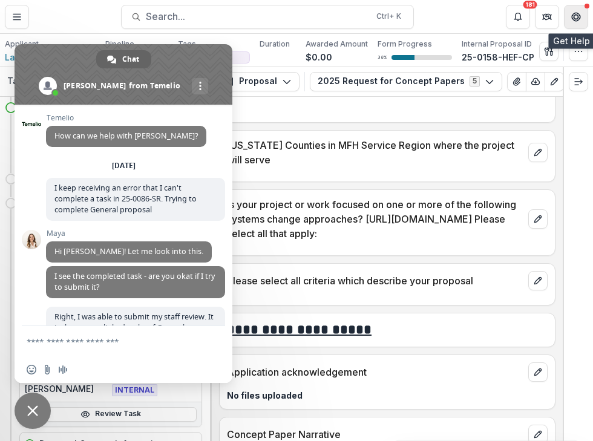
scroll to position [3010, 0]
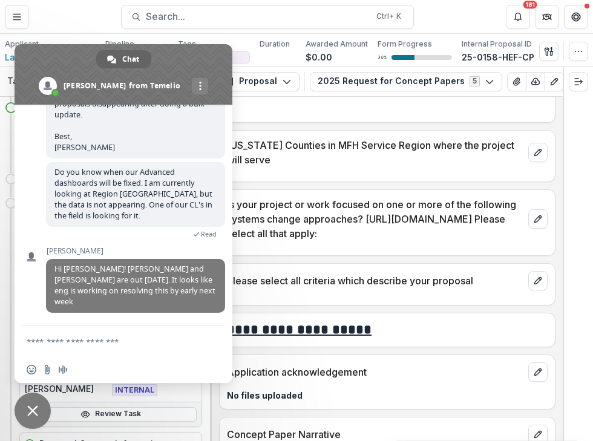
click at [91, 344] on textarea "Compose your message..." at bounding box center [111, 341] width 169 height 30
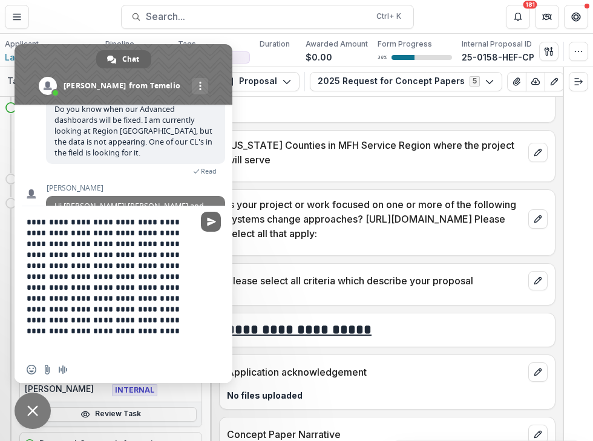
type textarea "**********"
click at [207, 221] on span "Send" at bounding box center [211, 221] width 9 height 9
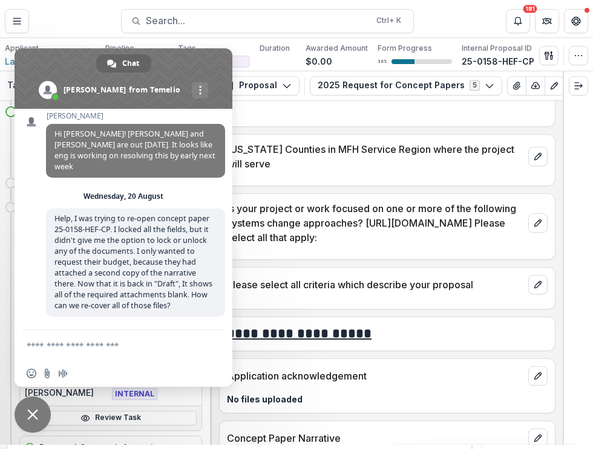
scroll to position [3153, 0]
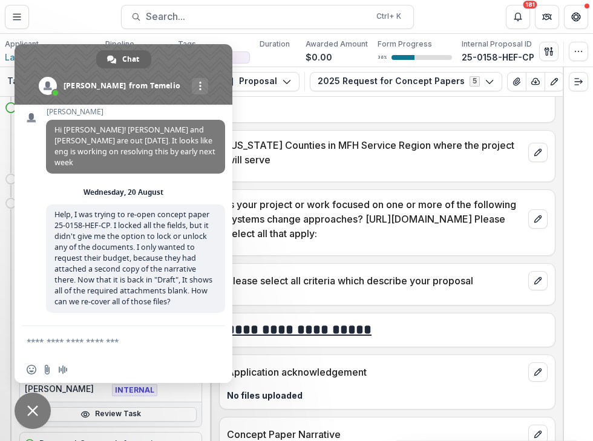
click at [35, 412] on span "Close chat" at bounding box center [32, 410] width 11 height 11
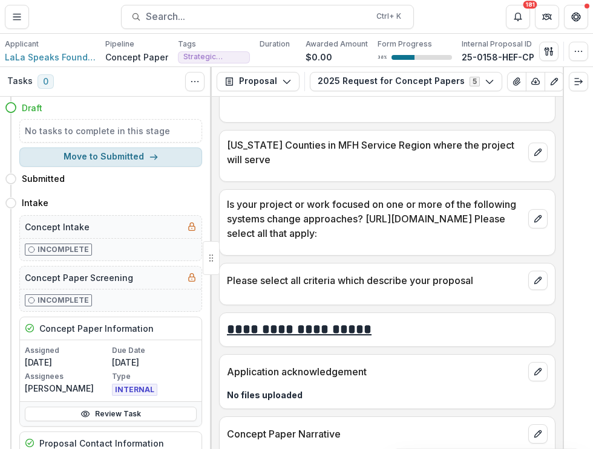
click at [119, 156] on button "Move to Submitted" at bounding box center [110, 157] width 183 height 19
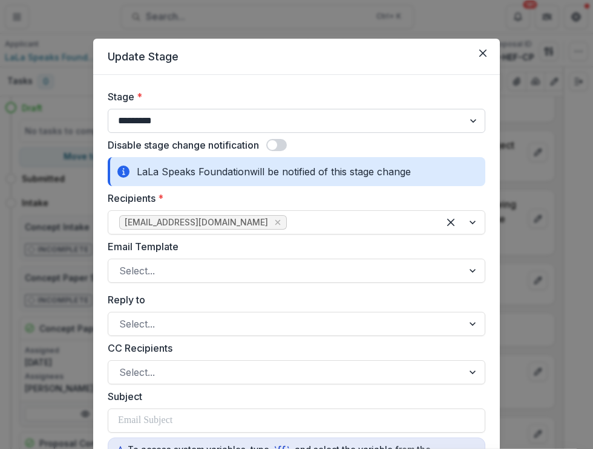
click at [470, 120] on select "**********" at bounding box center [296, 121] width 377 height 24
select select "******"
click at [108, 109] on select "**********" at bounding box center [296, 121] width 377 height 24
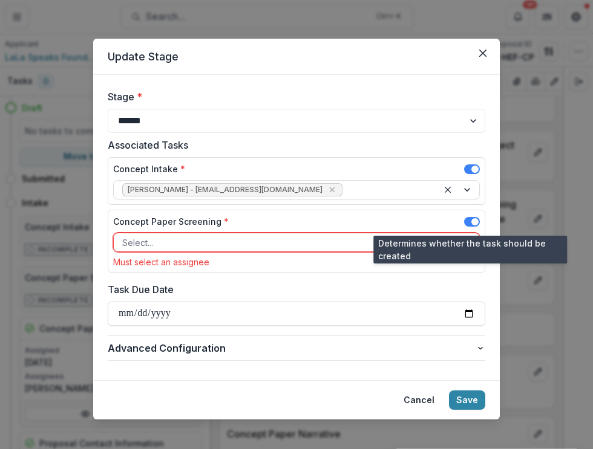
click at [472, 223] on span at bounding box center [474, 221] width 7 height 7
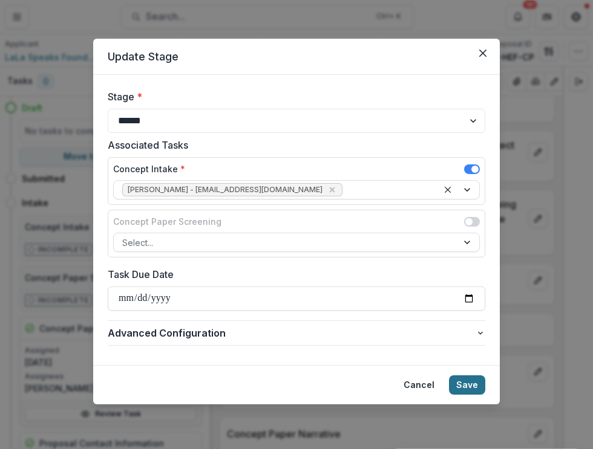
click at [474, 388] on button "Save" at bounding box center [467, 385] width 36 height 19
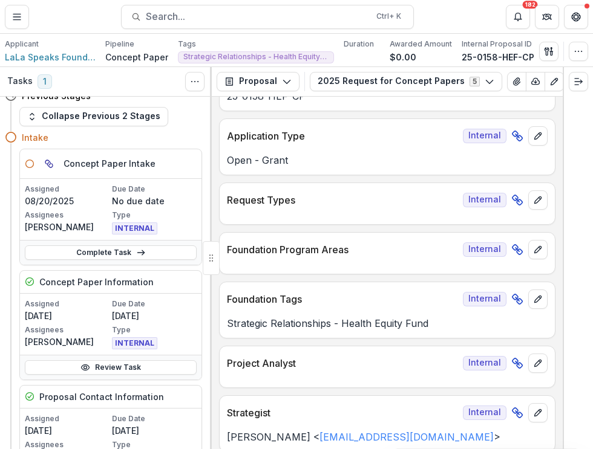
scroll to position [0, 0]
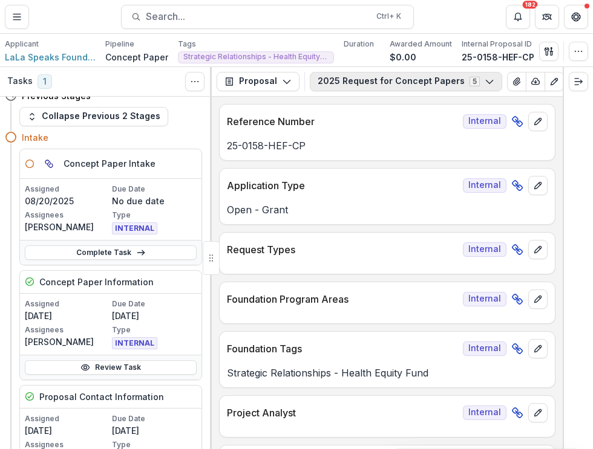
click at [484, 80] on icon "button" at bounding box center [489, 82] width 10 height 10
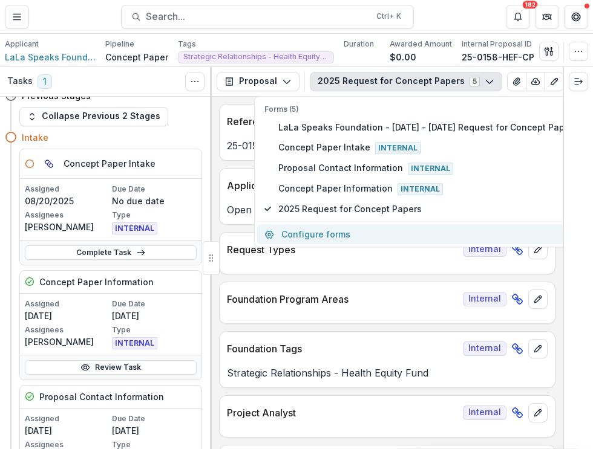
click at [314, 234] on button "Configure forms" at bounding box center [421, 234] width 328 height 20
select select "****"
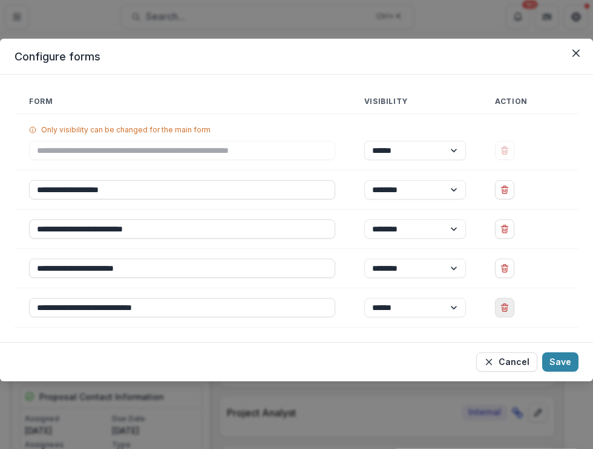
click at [511, 308] on button "Delete 2025 Request for Concept Papers" at bounding box center [504, 307] width 19 height 19
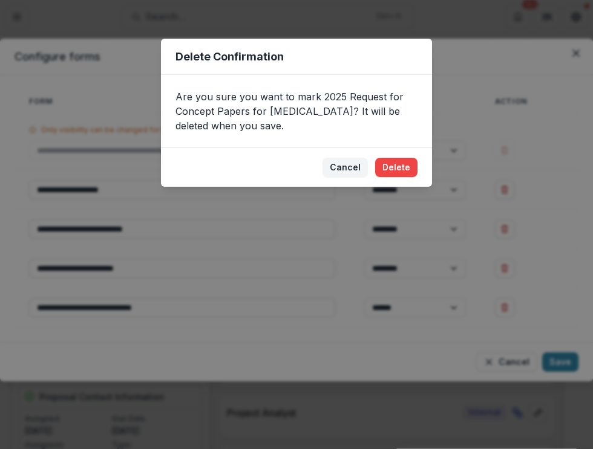
drag, startPoint x: 399, startPoint y: 164, endPoint x: 444, endPoint y: 172, distance: 45.9
click at [399, 165] on button "Delete" at bounding box center [396, 167] width 42 height 19
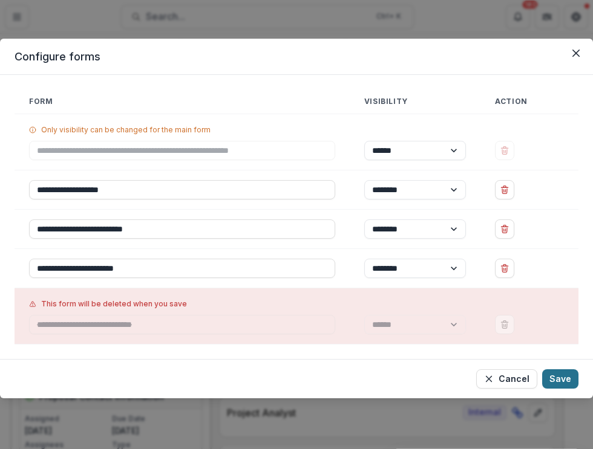
click at [569, 379] on button "Save" at bounding box center [560, 378] width 36 height 19
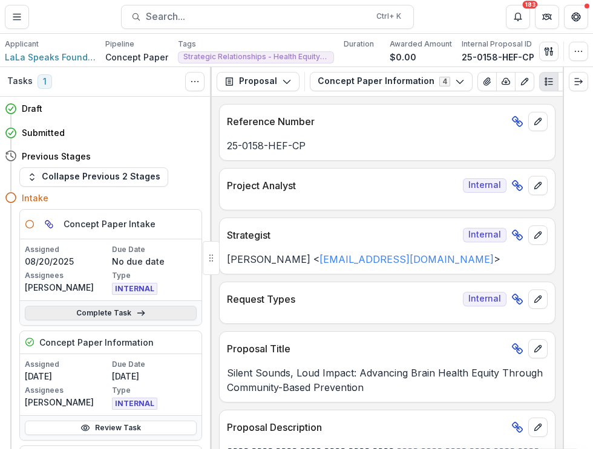
click at [128, 312] on link "Complete Task" at bounding box center [111, 313] width 172 height 15
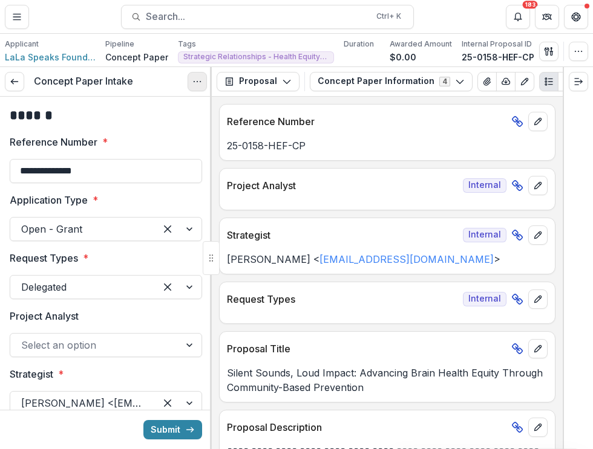
click at [200, 82] on icon "Options" at bounding box center [197, 82] width 10 height 10
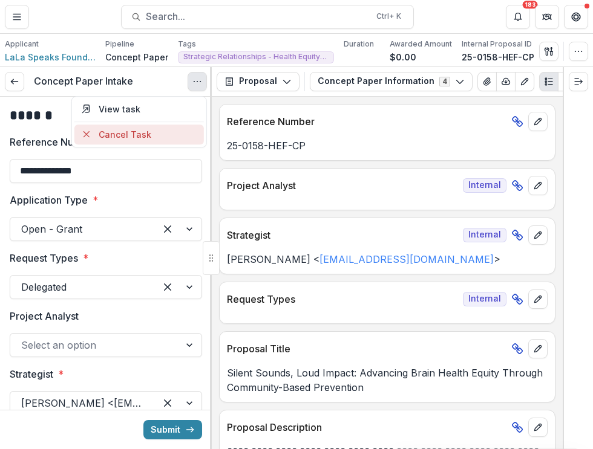
click at [140, 138] on button "Cancel Task" at bounding box center [138, 135] width 129 height 20
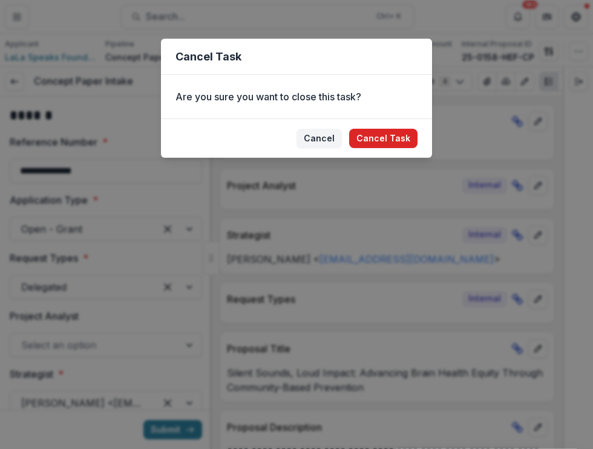
click at [390, 140] on button "Cancel Task" at bounding box center [383, 138] width 68 height 19
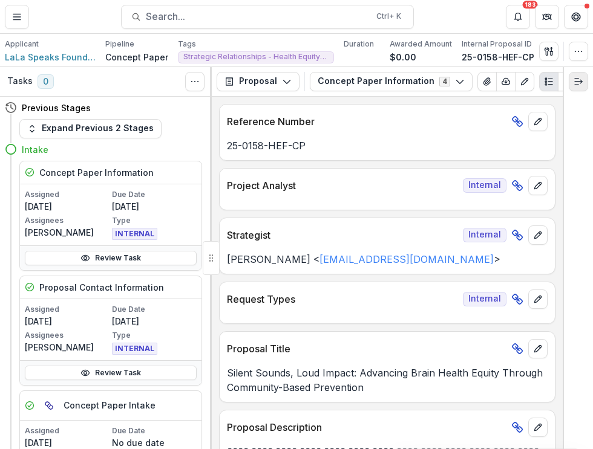
click at [575, 83] on icon "Expand right" at bounding box center [578, 82] width 10 height 10
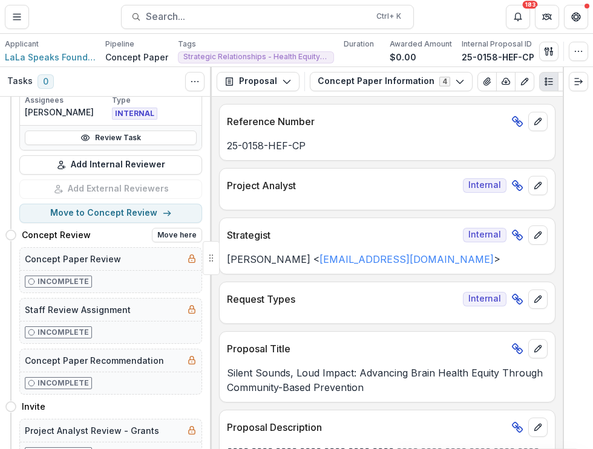
scroll to position [363, 0]
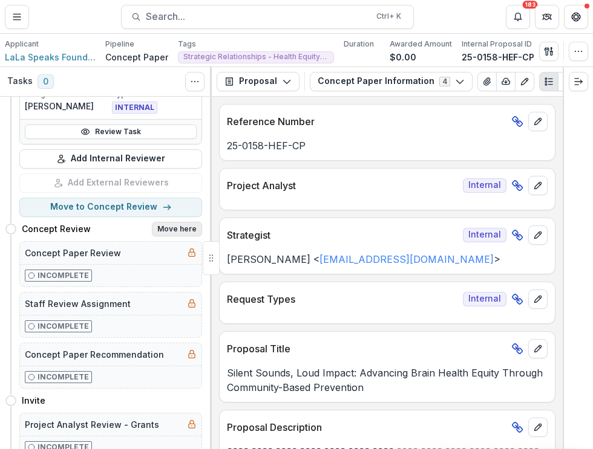
click at [182, 230] on button "Move here" at bounding box center [177, 229] width 50 height 15
select select "**********"
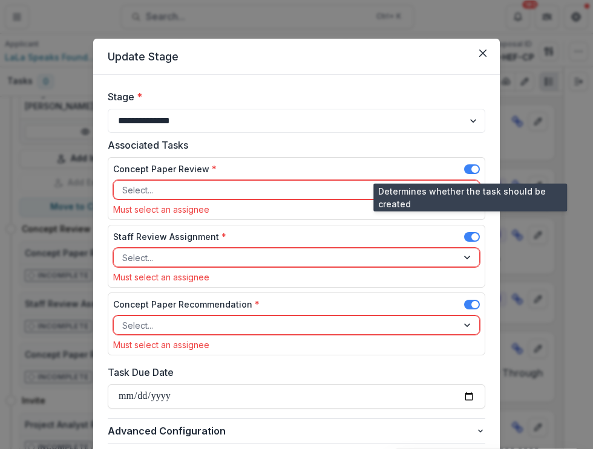
click at [472, 172] on span at bounding box center [474, 169] width 7 height 7
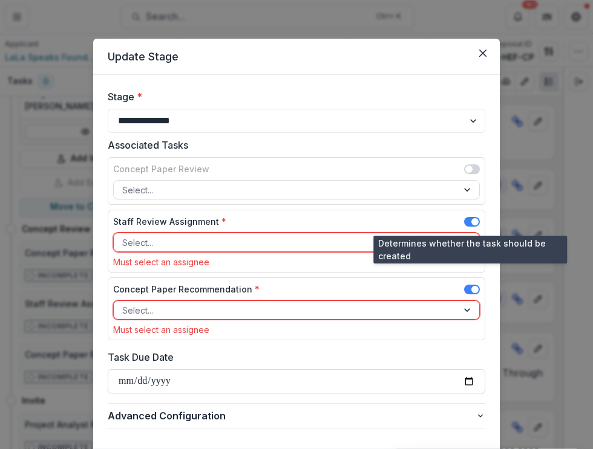
click at [468, 223] on span at bounding box center [472, 222] width 16 height 10
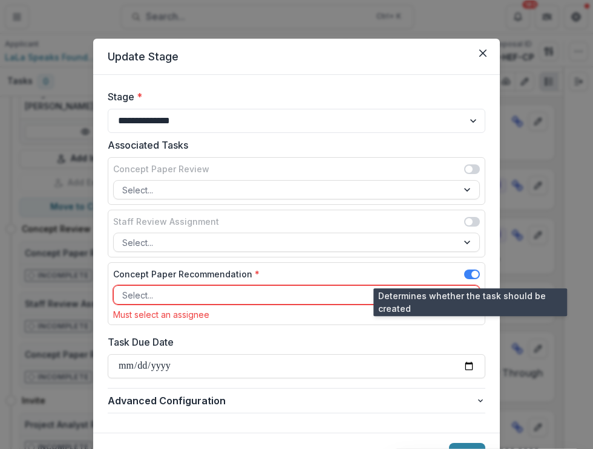
click at [467, 272] on span at bounding box center [472, 275] width 16 height 10
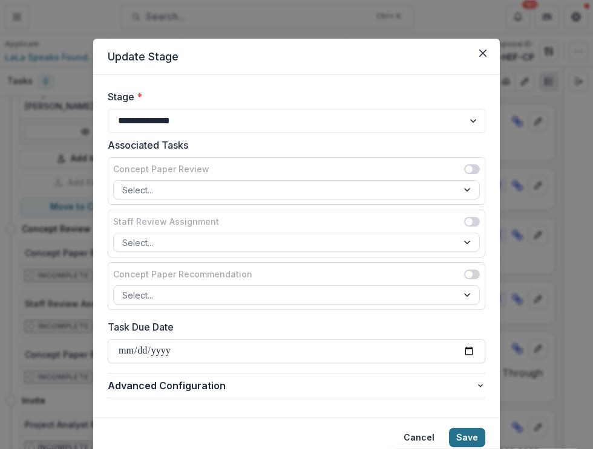
click at [462, 435] on button "Save" at bounding box center [467, 437] width 36 height 19
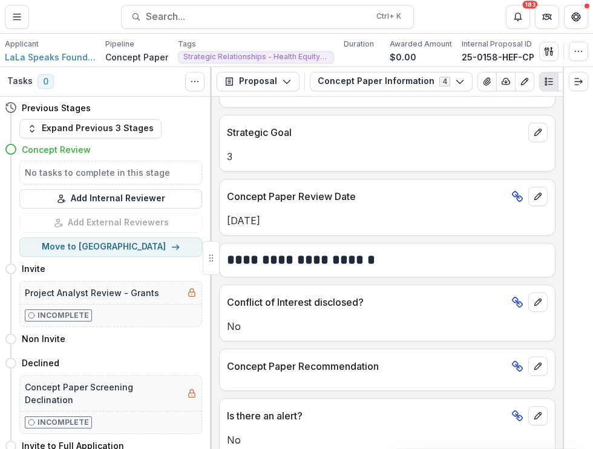
scroll to position [1257, 0]
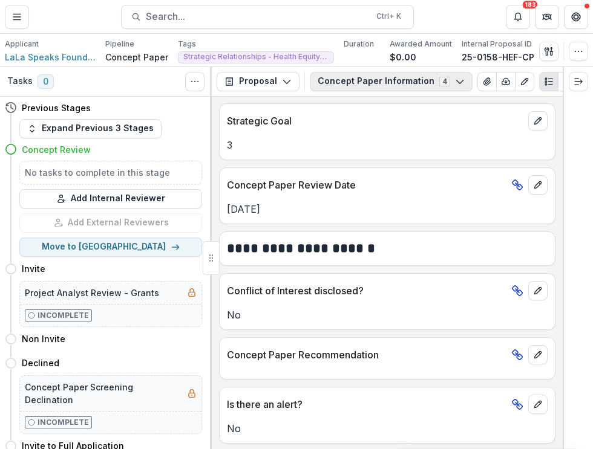
click at [455, 85] on icon "button" at bounding box center [460, 82] width 10 height 10
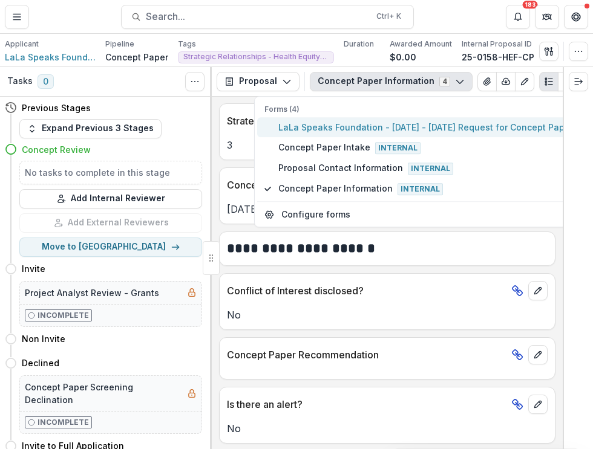
click at [330, 130] on span "LaLa Speaks Foundation - 2025 - 2025 Request for Concept Papers" at bounding box center [427, 127] width 299 height 13
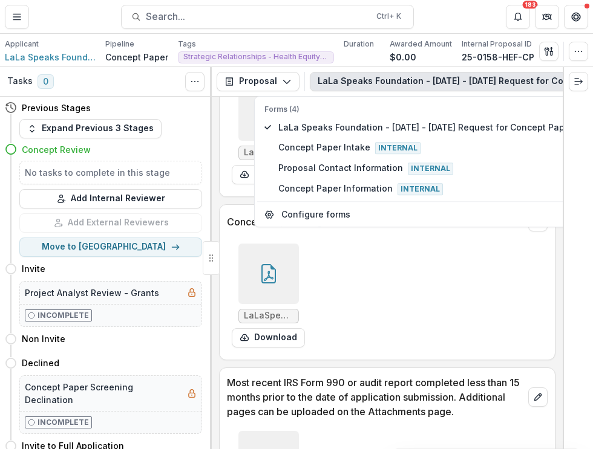
scroll to position [3802, 0]
click at [573, 151] on div at bounding box center [577, 258] width 30 height 382
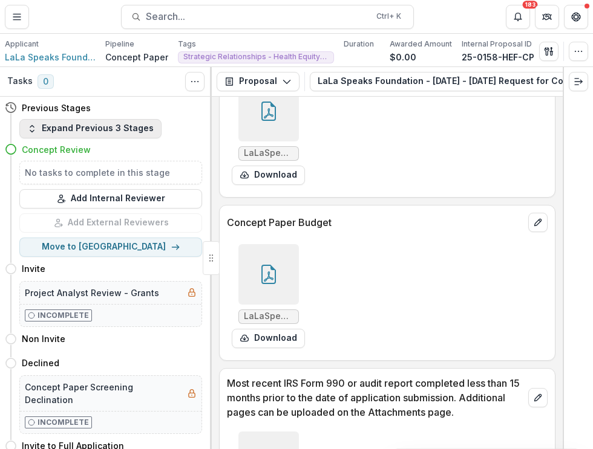
click at [130, 127] on button "Expand Previous 3 Stages" at bounding box center [90, 128] width 142 height 19
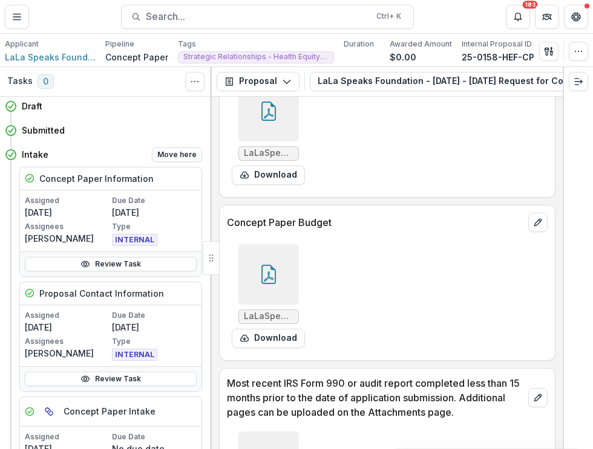
scroll to position [0, 0]
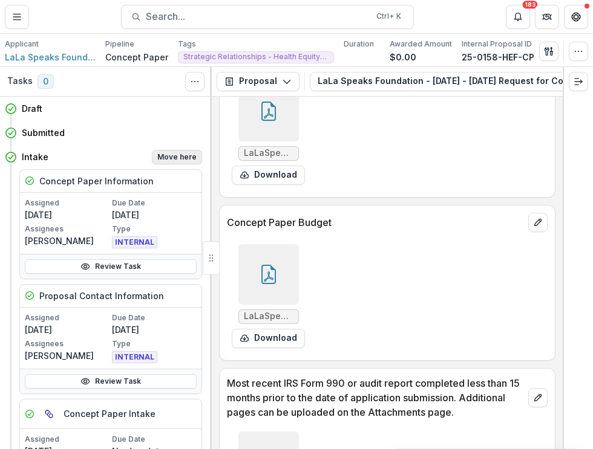
click at [172, 156] on button "Move here" at bounding box center [177, 157] width 50 height 15
select select "******"
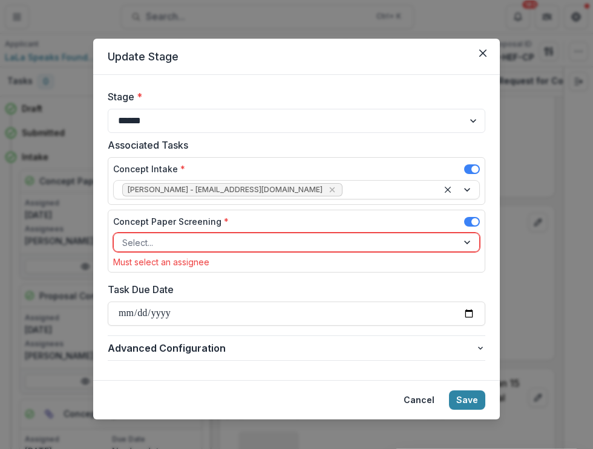
click at [461, 241] on div at bounding box center [468, 242] width 22 height 18
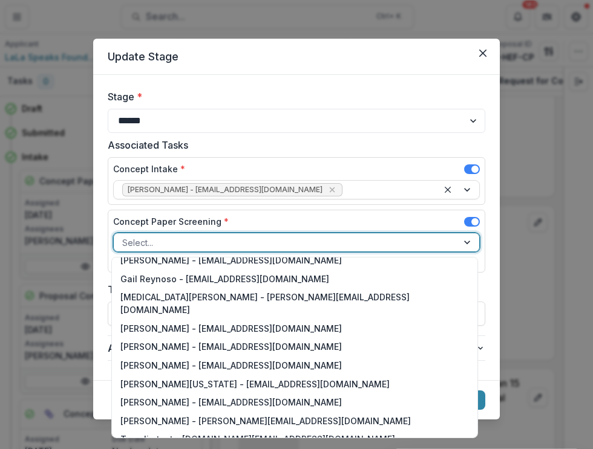
scroll to position [484, 0]
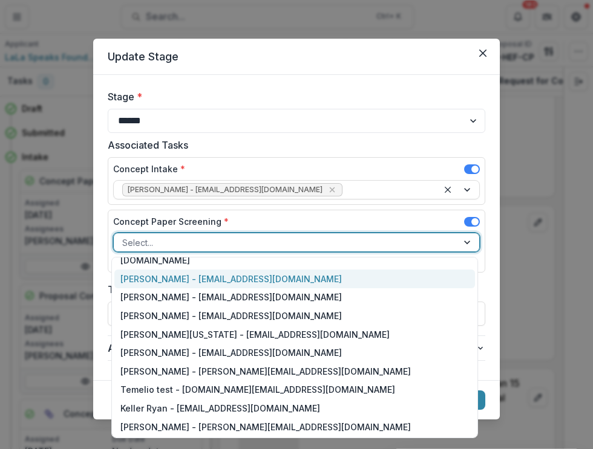
click at [479, 51] on icon "Close" at bounding box center [482, 53] width 7 height 7
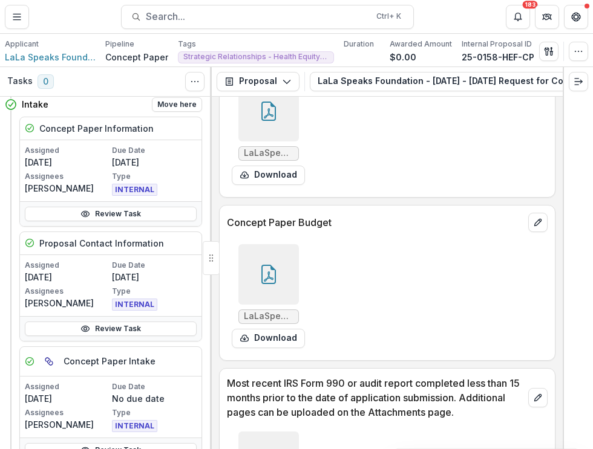
scroll to position [0, 0]
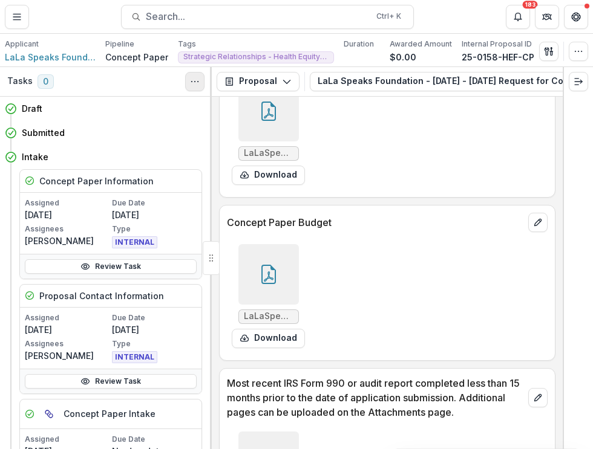
click at [195, 87] on button "Toggle View Cancelled Tasks" at bounding box center [194, 81] width 19 height 19
click at [493, 154] on div "LaLaSpeaks_ConceptPaper_MFH_FINAL.pdf Download" at bounding box center [387, 133] width 320 height 114
click at [22, 12] on button "Toggle Menu" at bounding box center [17, 17] width 24 height 24
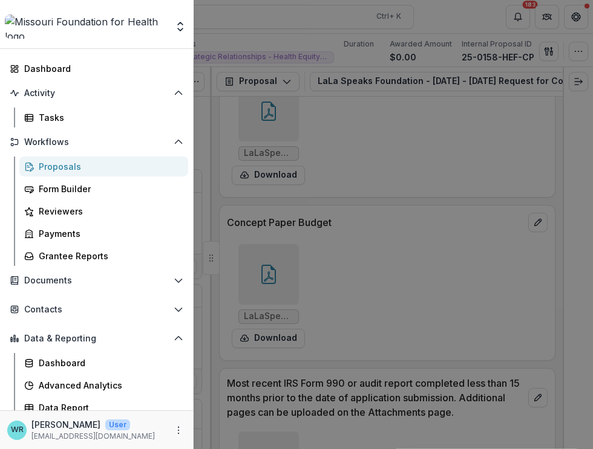
click at [90, 169] on div "Proposals" at bounding box center [109, 166] width 140 height 13
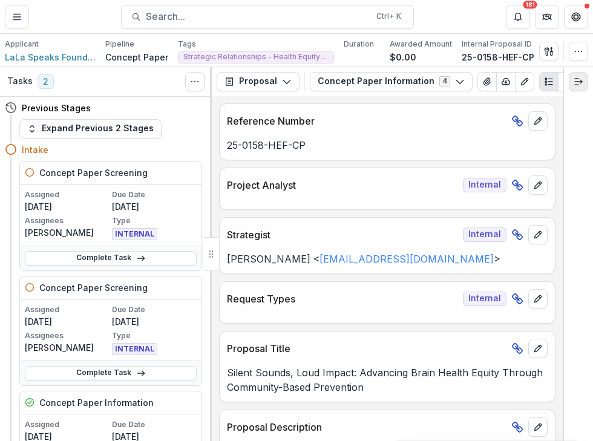
click at [584, 78] on button "Expand right" at bounding box center [577, 81] width 19 height 19
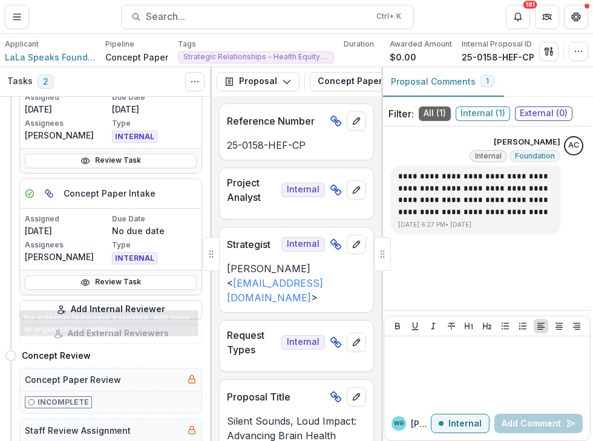
scroll to position [484, 0]
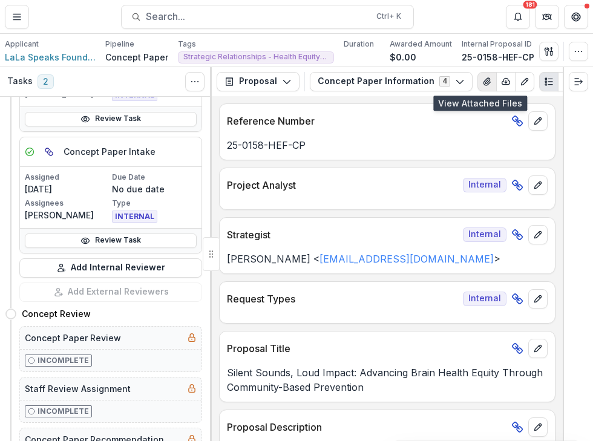
click at [482, 80] on icon "View Attached Files" at bounding box center [487, 82] width 10 height 10
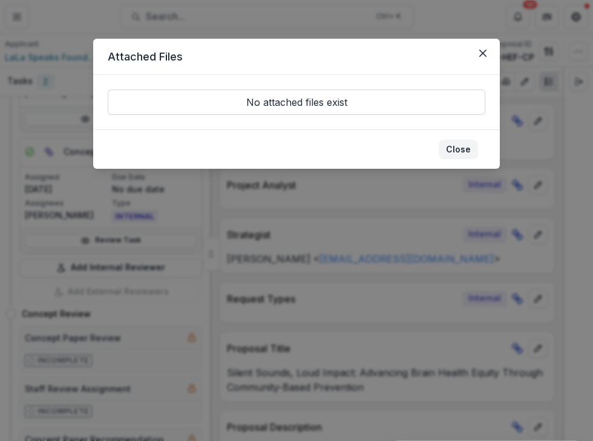
click at [461, 149] on button "Close" at bounding box center [457, 149] width 39 height 19
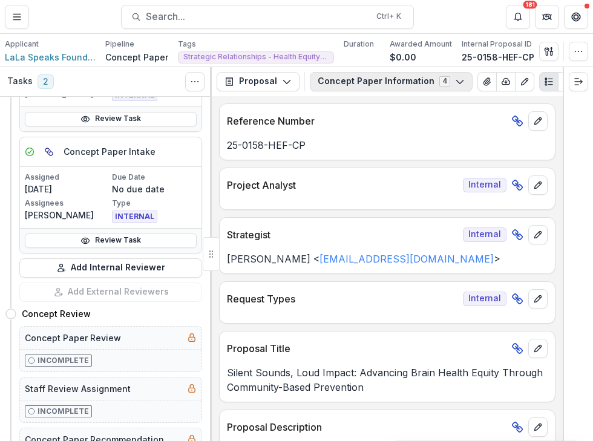
click at [455, 80] on icon "button" at bounding box center [460, 82] width 10 height 10
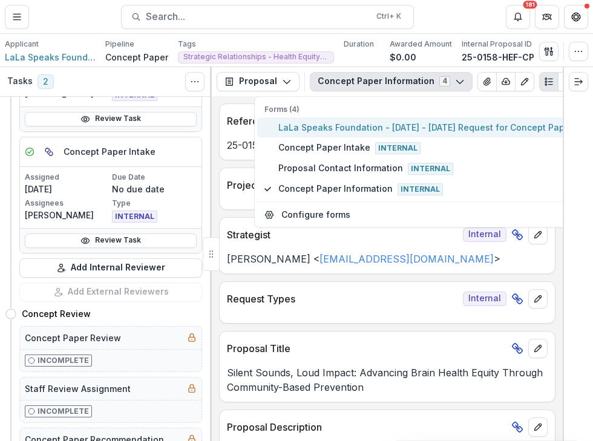
click at [327, 125] on span "LaLa Speaks Foundation - [DATE] - [DATE] Request for Concept Papers" at bounding box center [427, 127] width 299 height 13
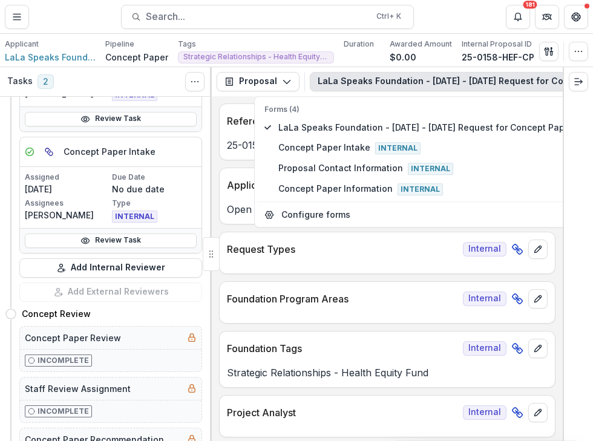
click at [582, 157] on div at bounding box center [577, 254] width 30 height 374
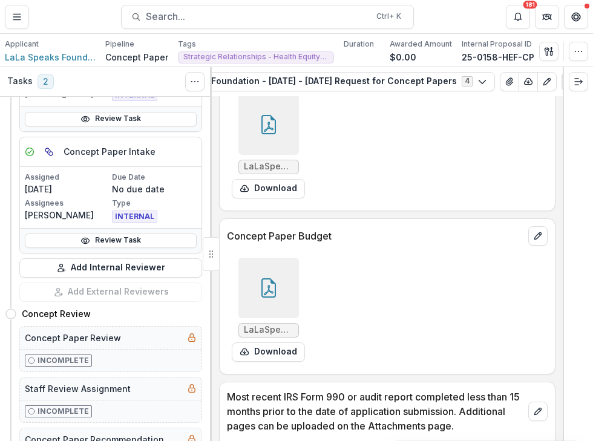
scroll to position [3810, 0]
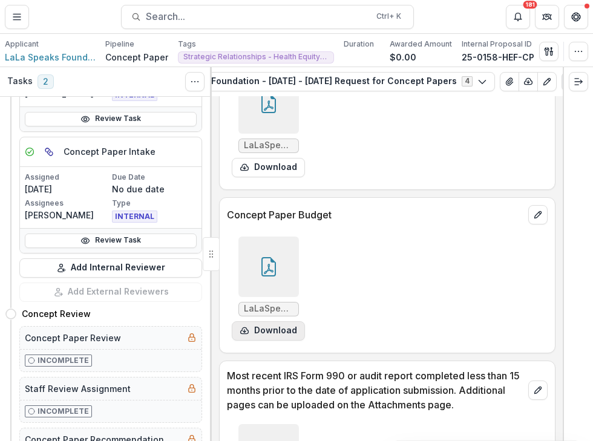
click at [280, 340] on button "Download" at bounding box center [268, 330] width 73 height 19
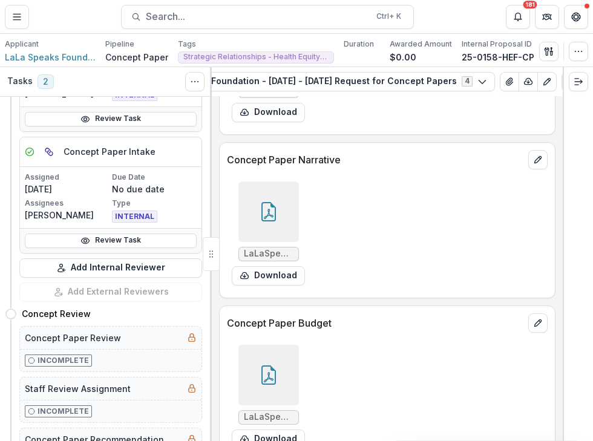
scroll to position [3689, 0]
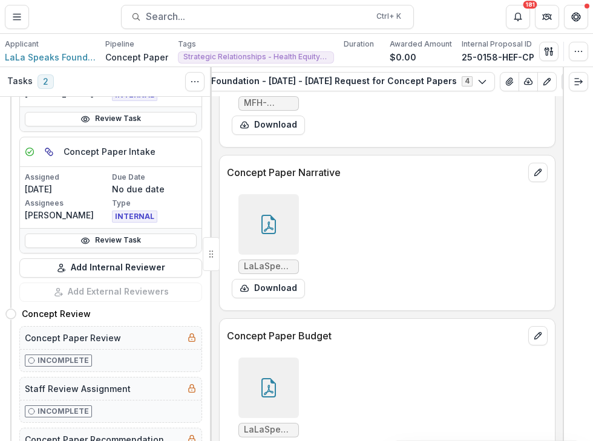
click at [273, 234] on icon at bounding box center [268, 224] width 15 height 19
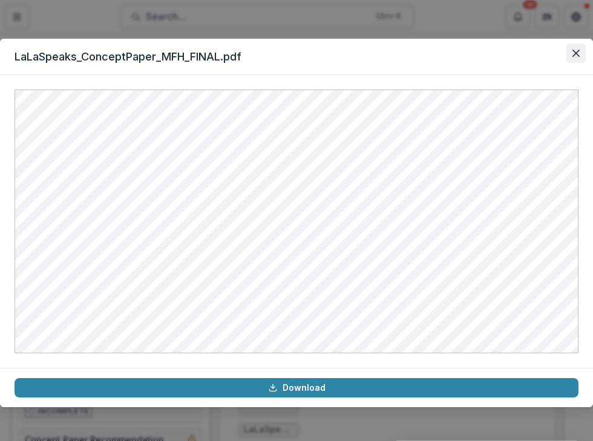
click at [578, 54] on icon "Close" at bounding box center [575, 53] width 7 height 7
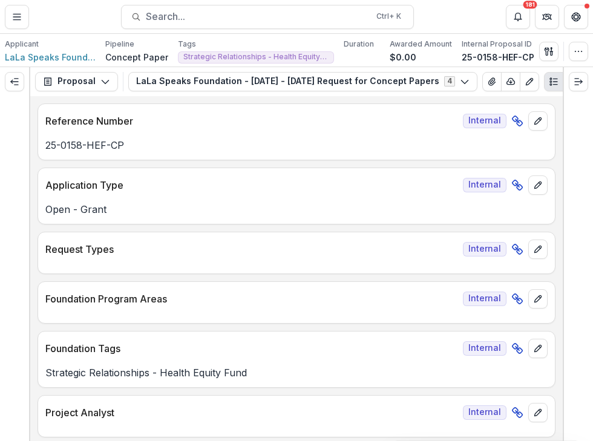
scroll to position [0, 0]
click at [19, 84] on button "Expand left" at bounding box center [14, 81] width 19 height 19
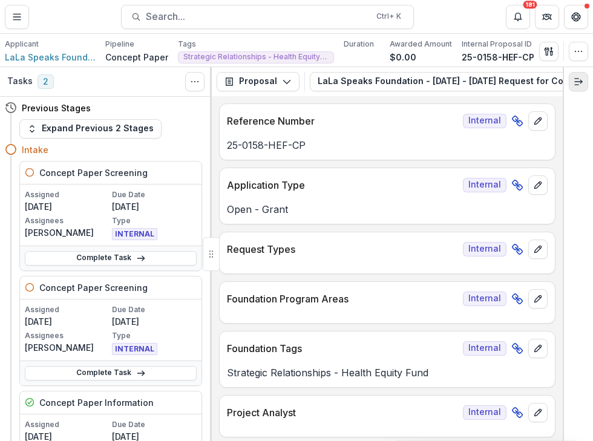
click at [580, 85] on icon "Expand right" at bounding box center [578, 82] width 10 height 10
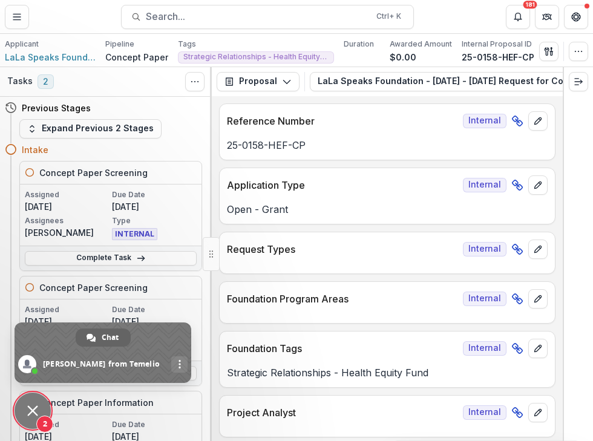
type textarea "**********"
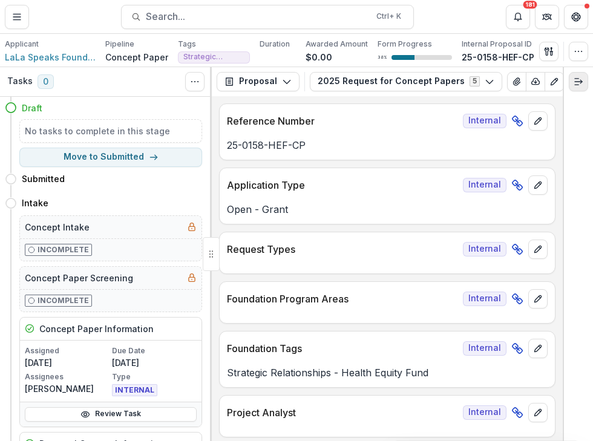
click at [576, 77] on icon "Expand right" at bounding box center [578, 82] width 10 height 10
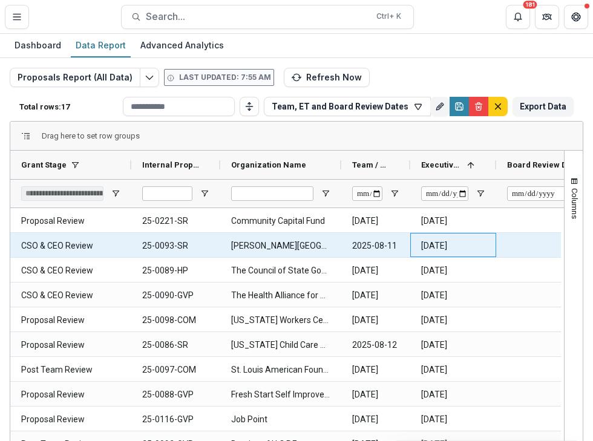
click at [494, 241] on div "2025-08-26" at bounding box center [453, 245] width 86 height 24
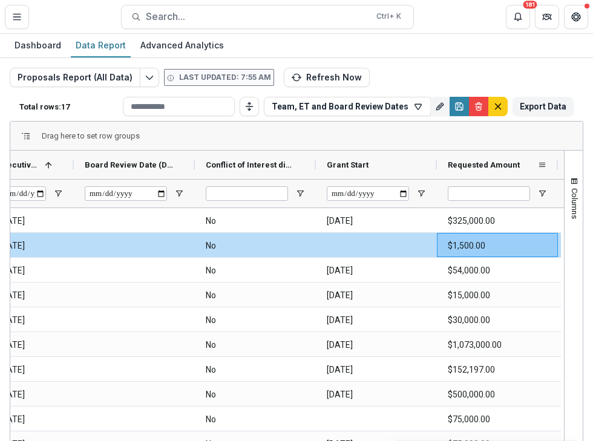
click at [522, 163] on div "Requested Amount" at bounding box center [491, 165] width 89 height 22
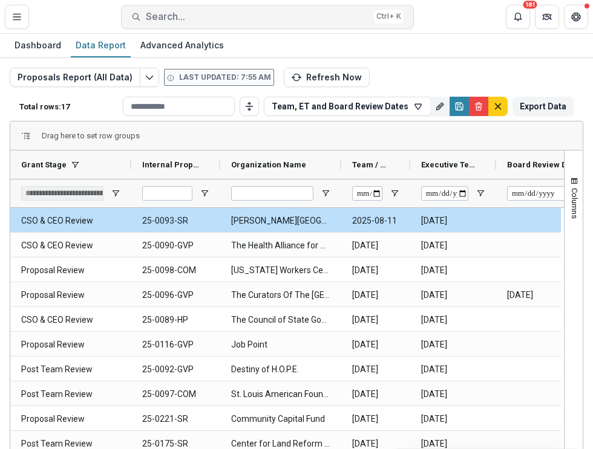
click at [175, 20] on span "Search..." at bounding box center [257, 16] width 223 height 11
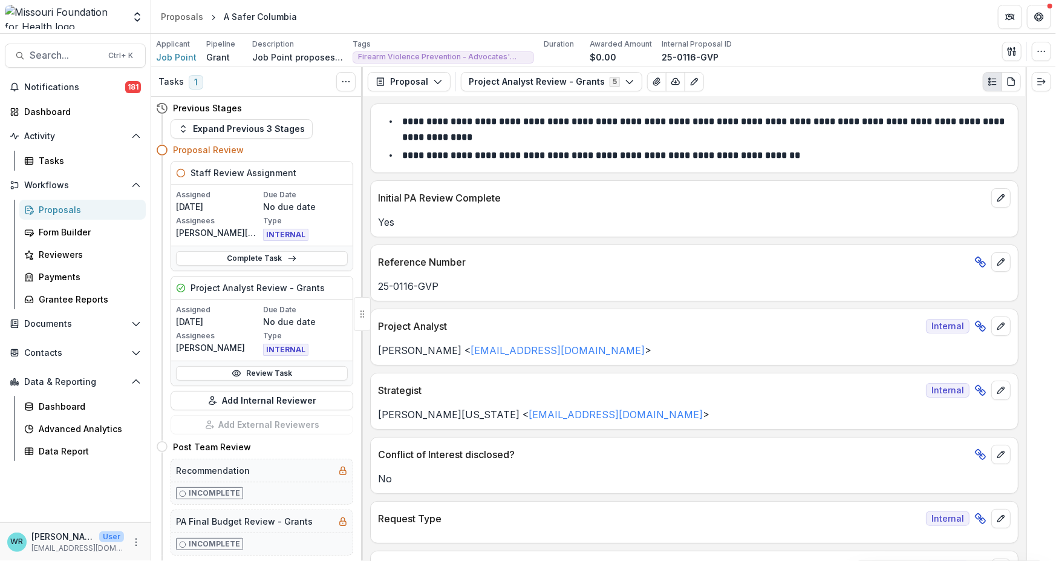
scroll to position [2191, 0]
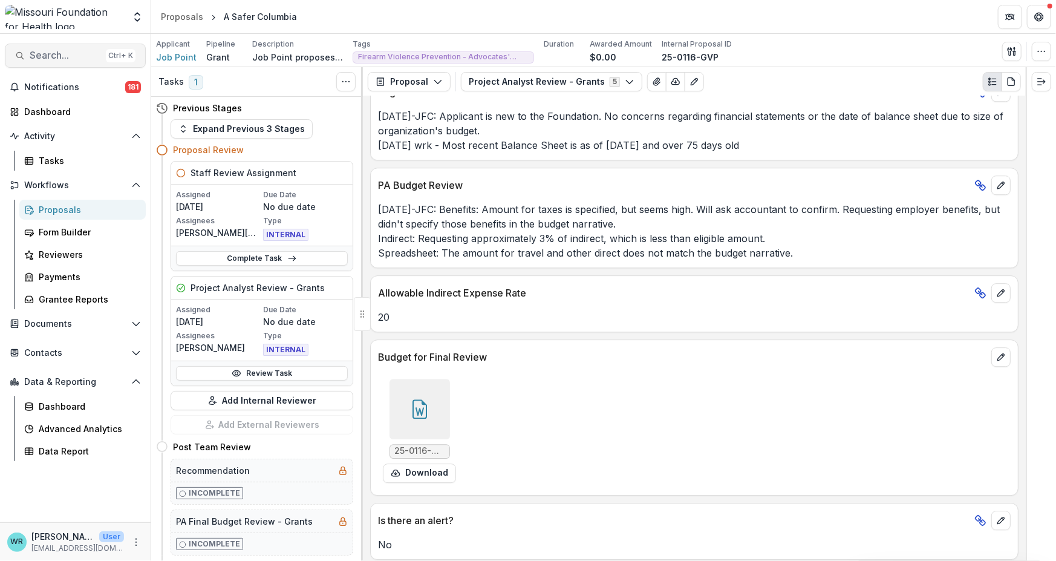
click at [74, 52] on span "Search..." at bounding box center [65, 55] width 71 height 11
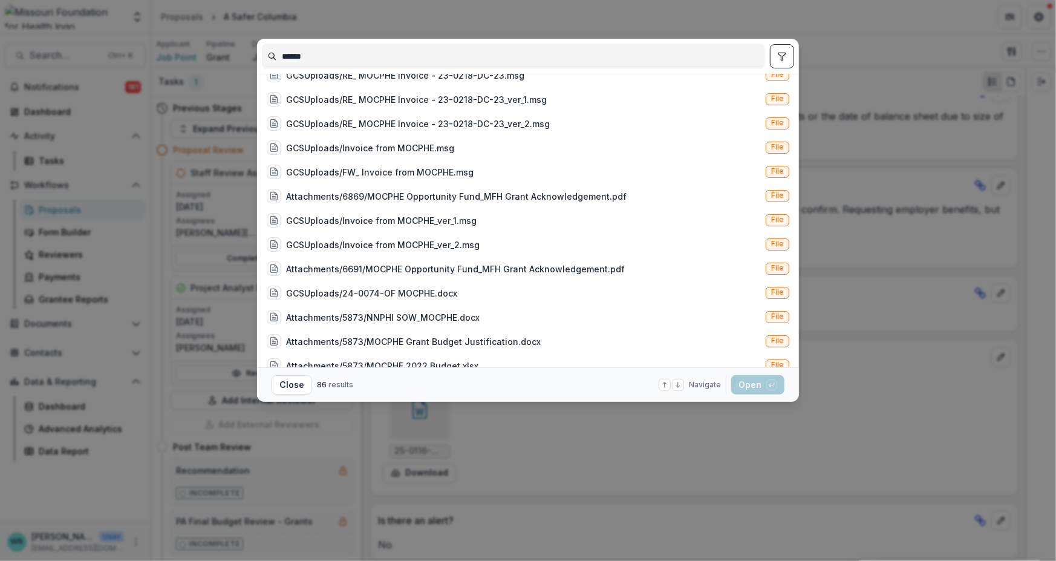
scroll to position [484, 0]
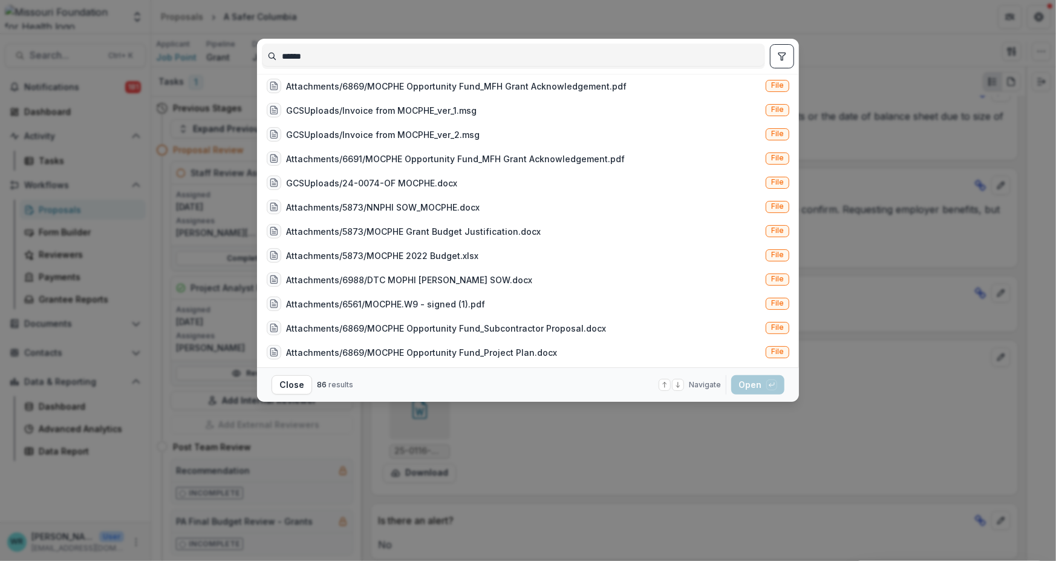
type input "******"
click at [779, 60] on icon "toggle filters" at bounding box center [782, 56] width 10 height 10
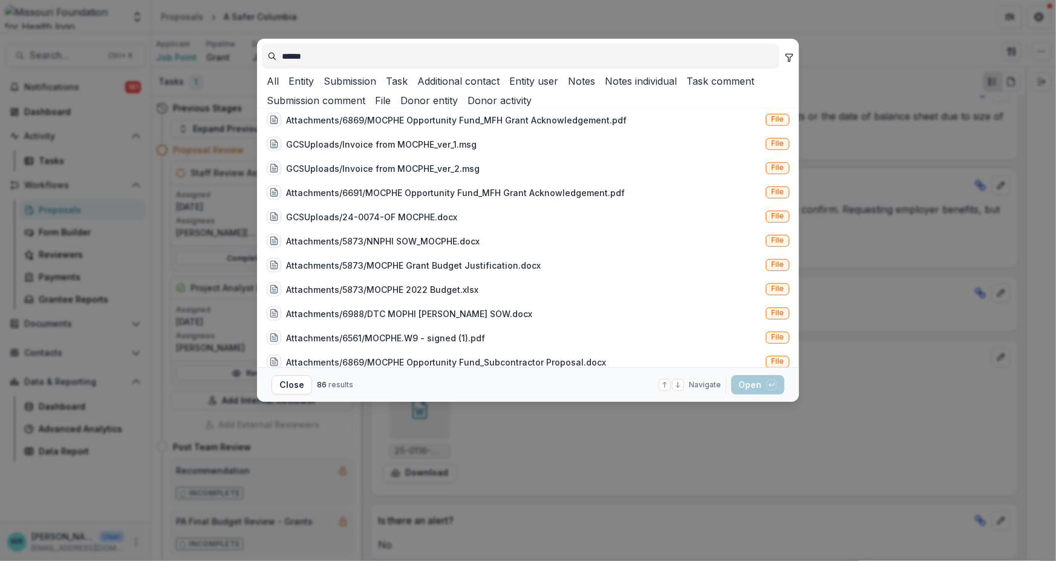
click at [314, 88] on button "Entity" at bounding box center [299, 81] width 30 height 15
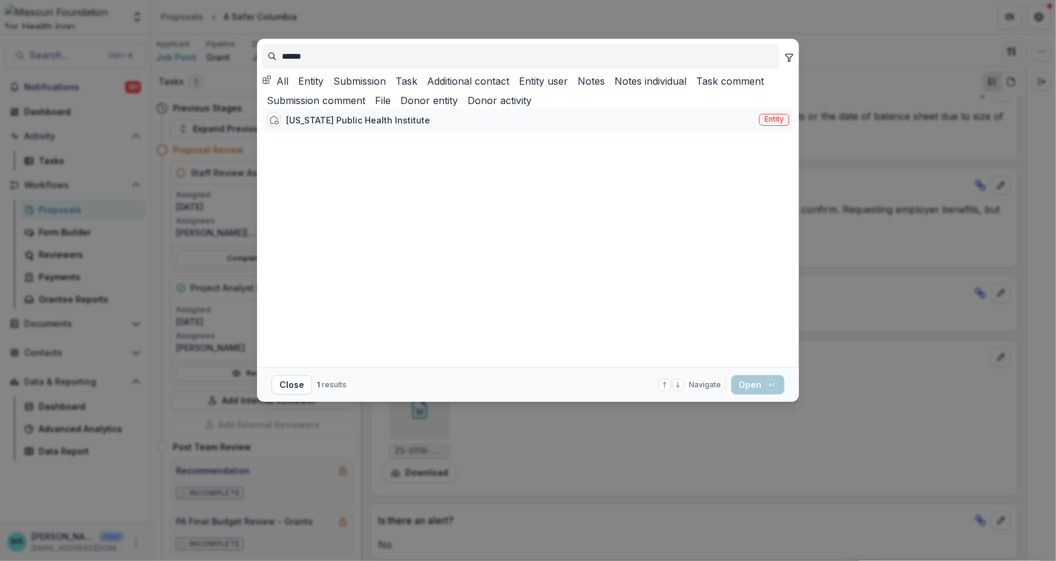
click at [379, 126] on div "[US_STATE] Public Health Institute" at bounding box center [358, 120] width 144 height 13
click at [378, 126] on div "[US_STATE] Public Health Institute" at bounding box center [358, 120] width 144 height 13
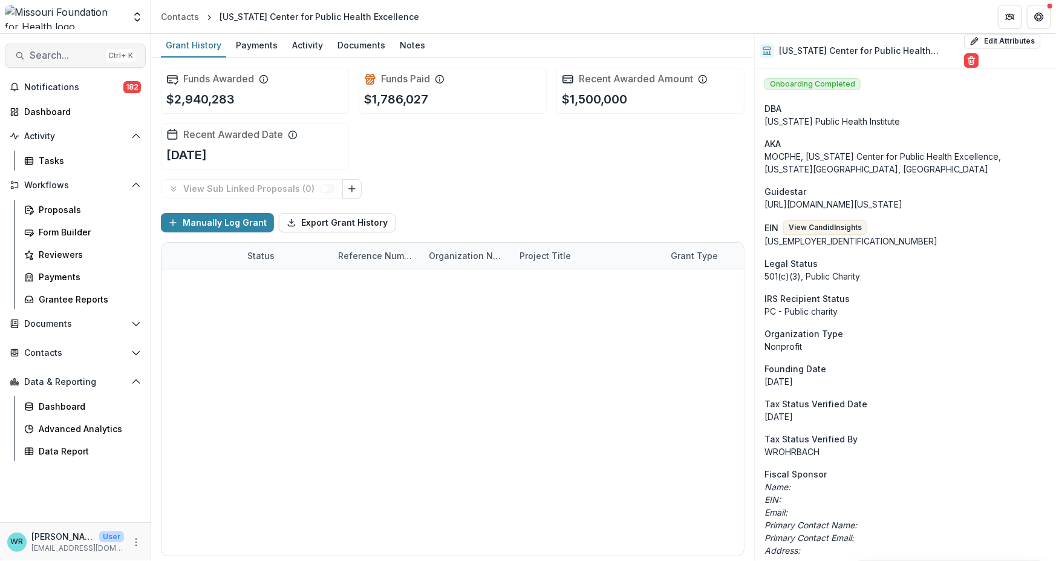
click at [68, 57] on span "Search..." at bounding box center [65, 55] width 71 height 11
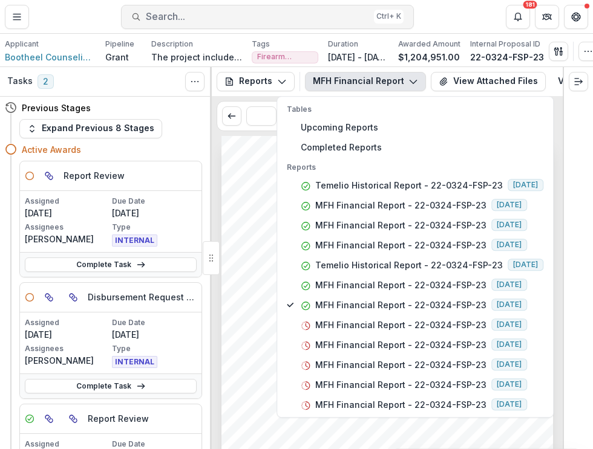
click at [199, 19] on span "Search..." at bounding box center [257, 16] width 223 height 11
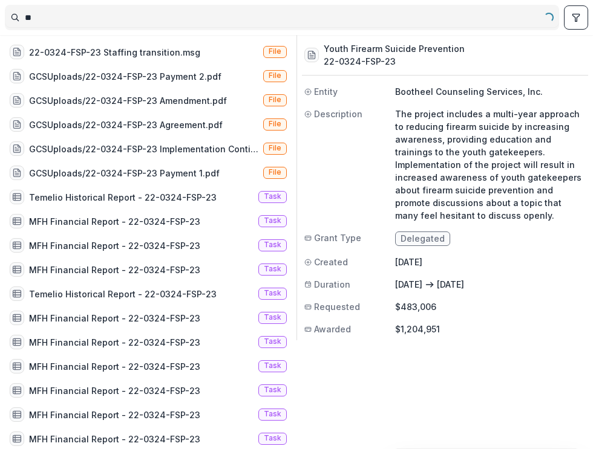
type input "*"
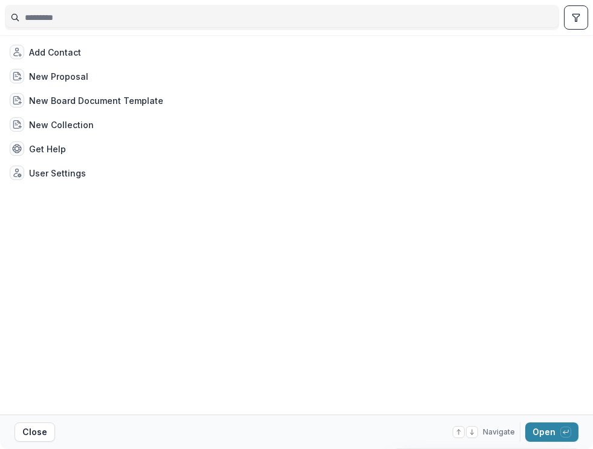
click at [183, 19] on input at bounding box center [281, 17] width 553 height 19
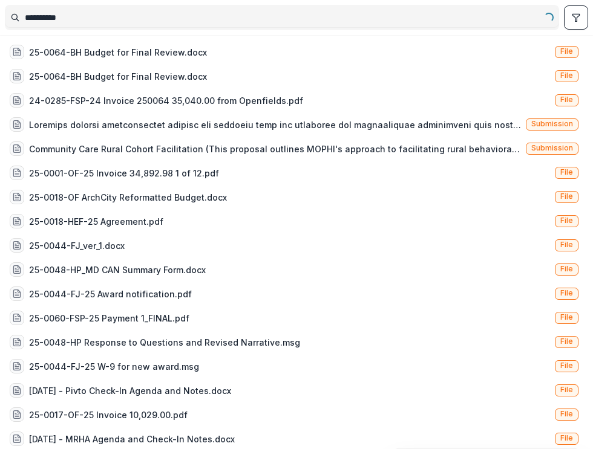
type input "**********"
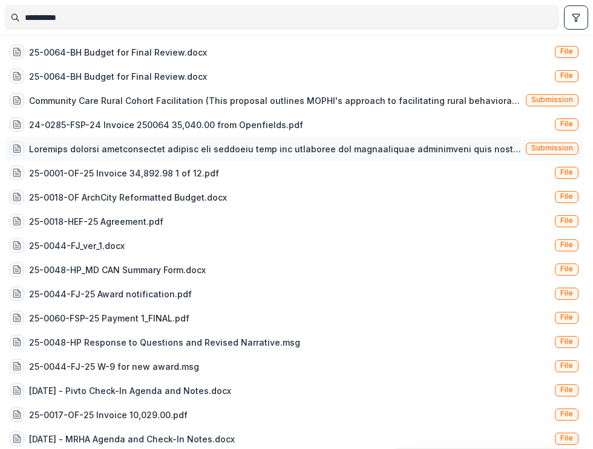
click at [525, 148] on span "Submission" at bounding box center [551, 149] width 53 height 12
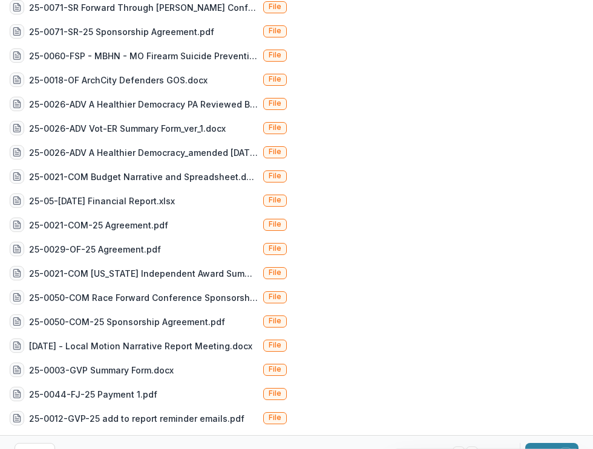
scroll to position [2049, 0]
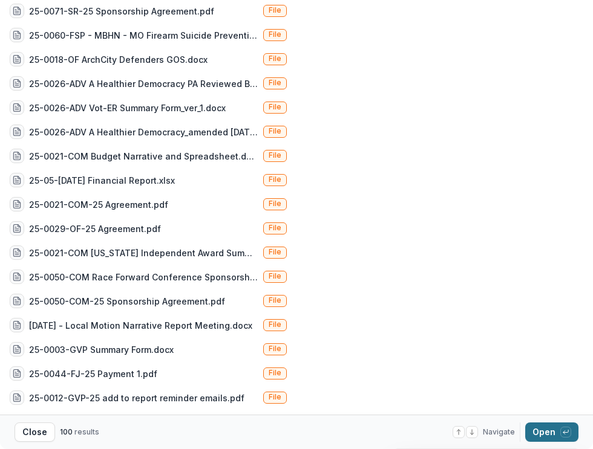
click at [537, 435] on button "Open with enter key" at bounding box center [551, 432] width 53 height 19
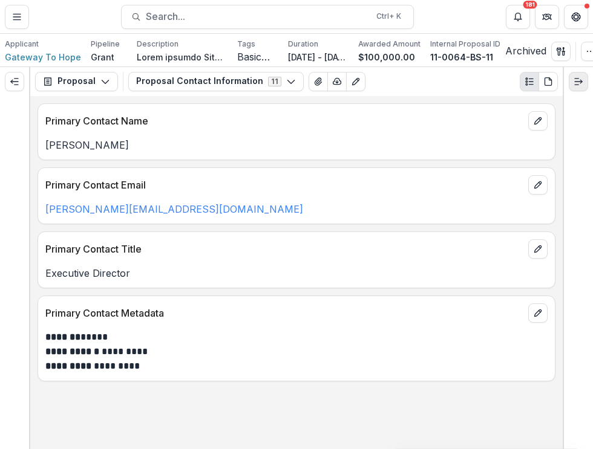
click at [580, 86] on icon "Expand right" at bounding box center [578, 82] width 10 height 10
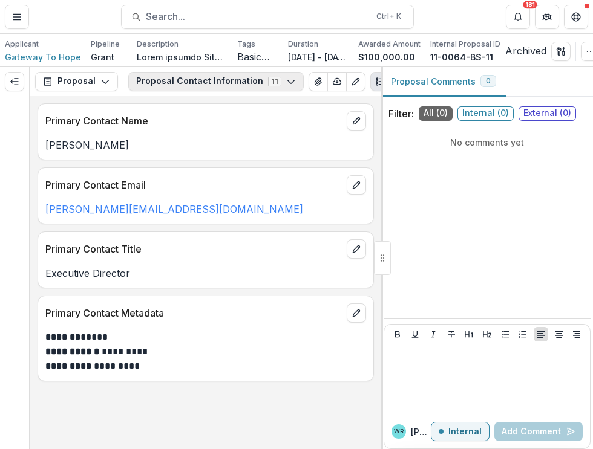
click at [286, 86] on icon "button" at bounding box center [291, 82] width 10 height 10
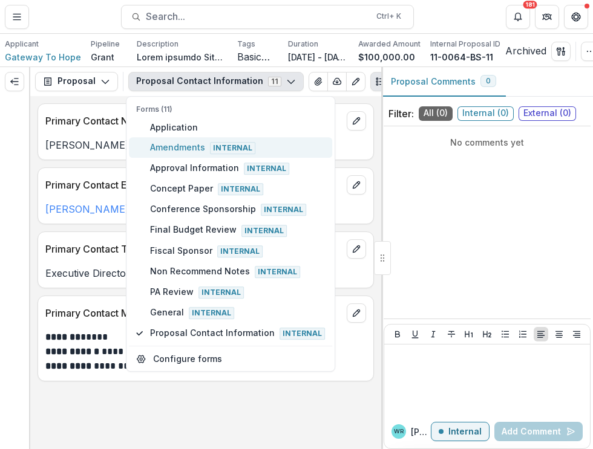
click at [183, 150] on span "Amendments Internal" at bounding box center [237, 147] width 175 height 13
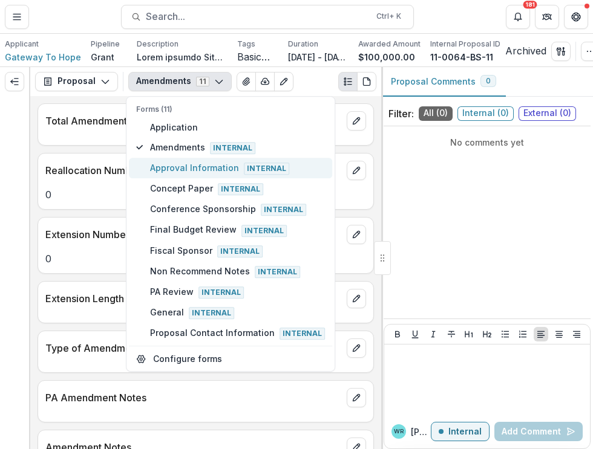
click at [184, 169] on span "Approval Information Internal" at bounding box center [237, 167] width 175 height 13
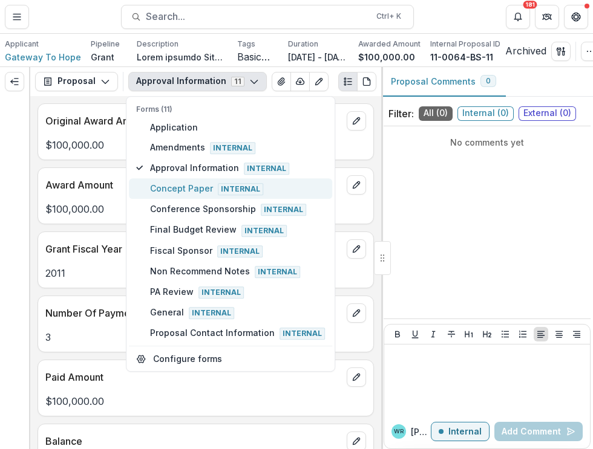
click at [183, 194] on span "Concept Paper Internal" at bounding box center [237, 188] width 175 height 13
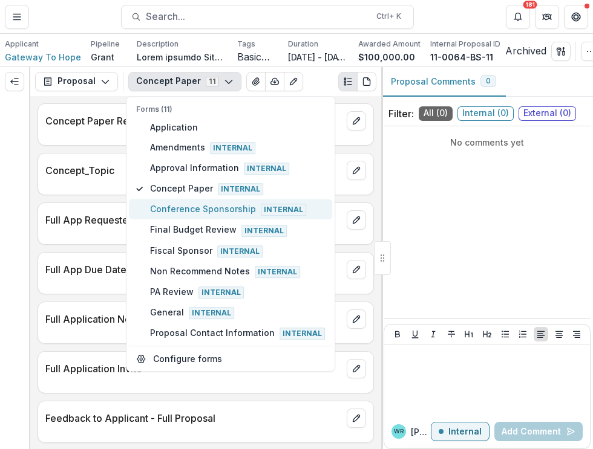
click at [187, 209] on span "Conference Sponsorship Internal" at bounding box center [237, 209] width 175 height 13
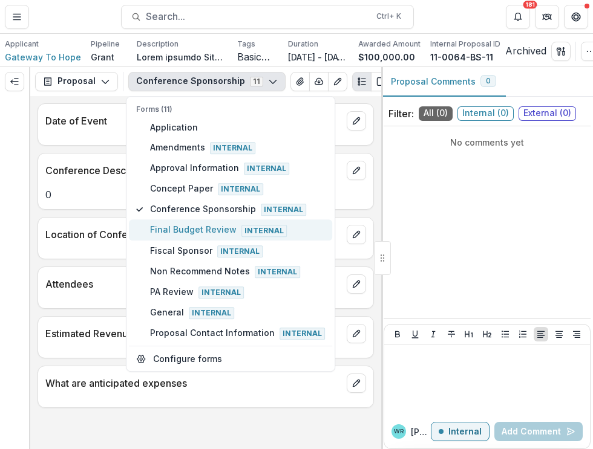
click at [185, 235] on span "Final Budget Review Internal" at bounding box center [237, 230] width 175 height 13
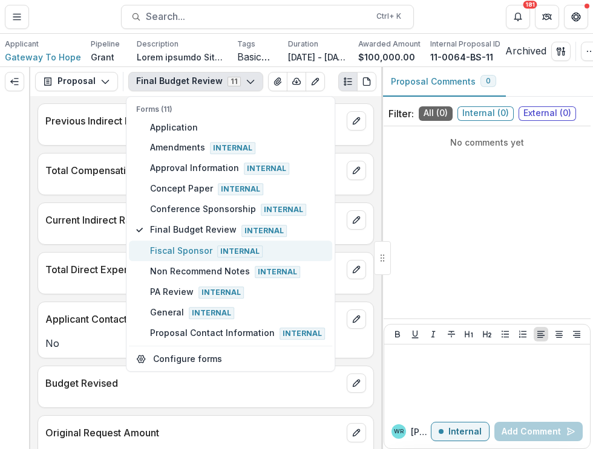
click at [164, 251] on span "Fiscal Sponsor Internal" at bounding box center [237, 250] width 175 height 13
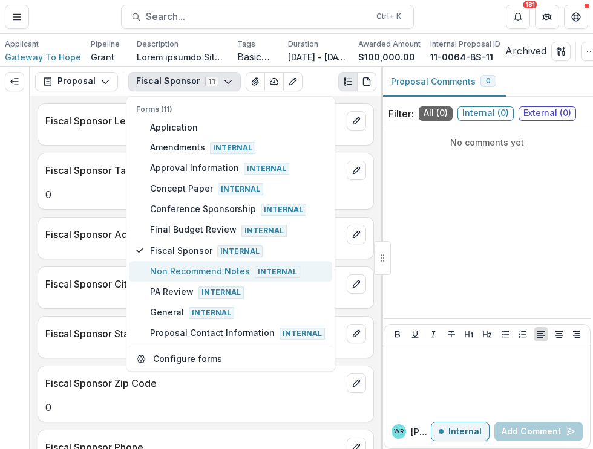
click at [183, 275] on span "Non Recommend Notes Internal" at bounding box center [237, 271] width 175 height 13
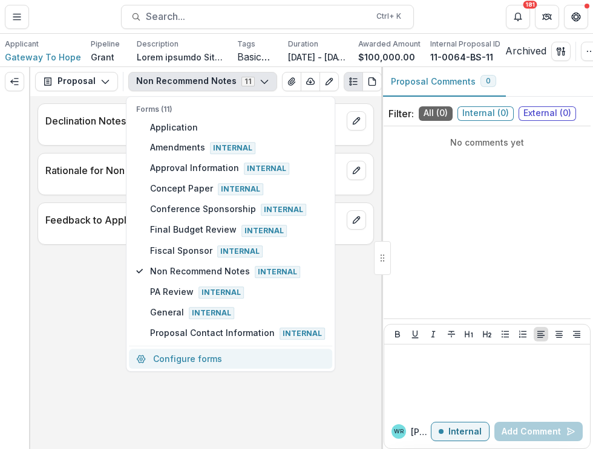
click at [201, 359] on button "Configure forms" at bounding box center [230, 360] width 203 height 20
select select "****"
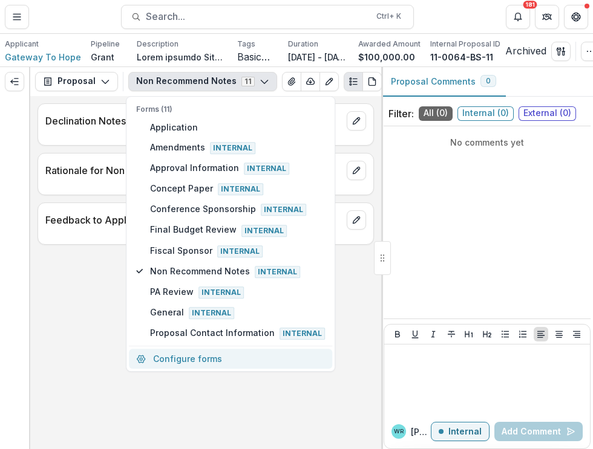
select select "****"
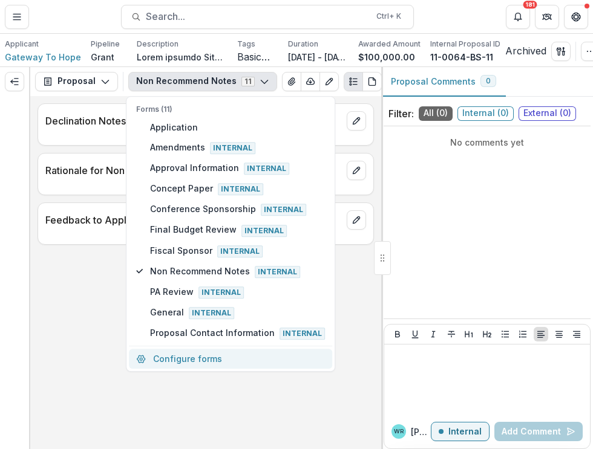
select select "****"
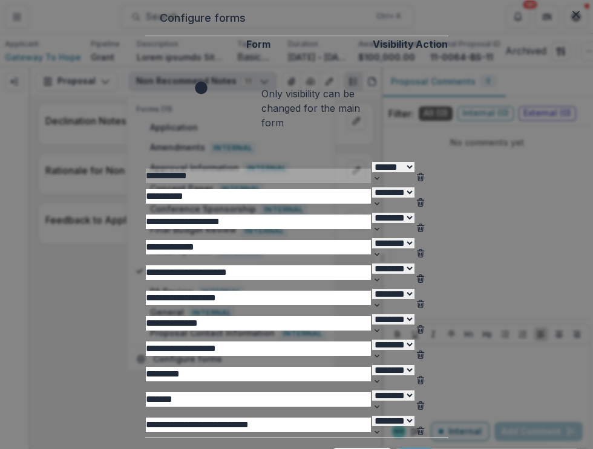
click at [425, 194] on button "Delete Amendments" at bounding box center [420, 201] width 10 height 15
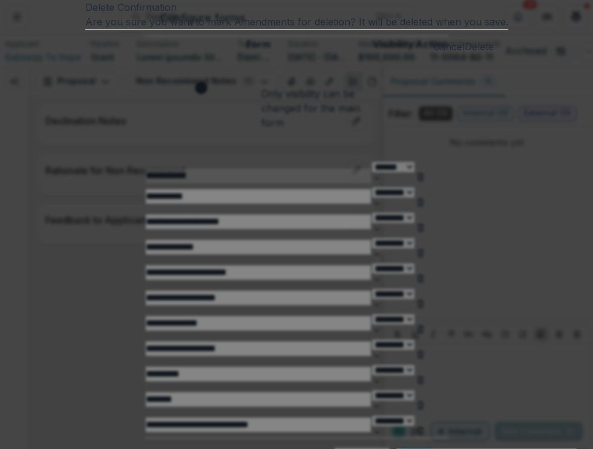
click at [464, 54] on button "Delete" at bounding box center [478, 46] width 29 height 15
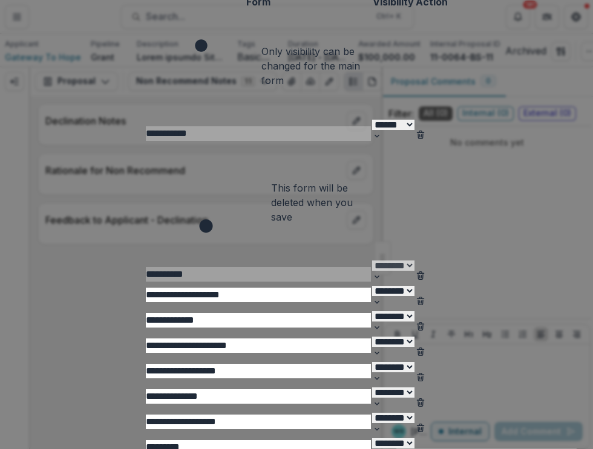
scroll to position [60, 0]
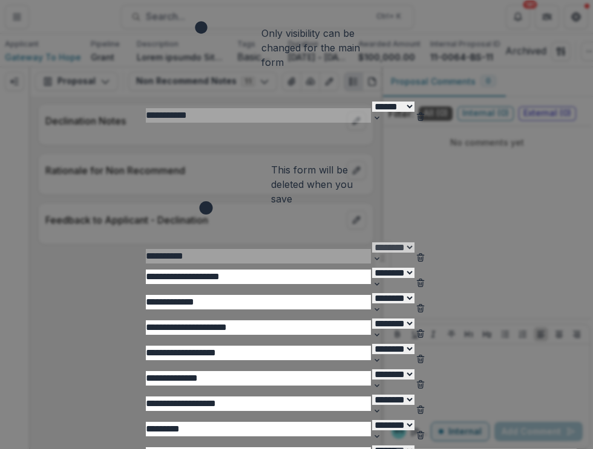
click at [425, 278] on icon "Delete Approval Information" at bounding box center [420, 283] width 10 height 10
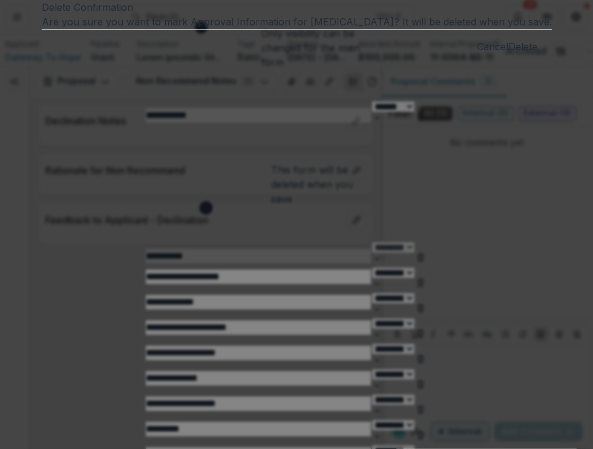
click at [508, 54] on button "Delete" at bounding box center [522, 46] width 29 height 15
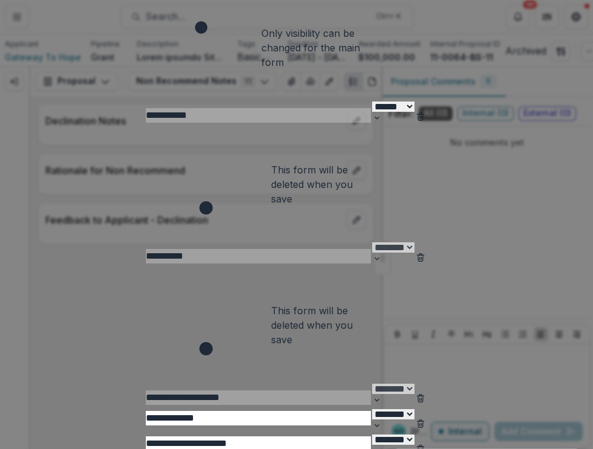
click at [423, 423] on icon "Delete Concept Paper" at bounding box center [420, 425] width 5 height 5
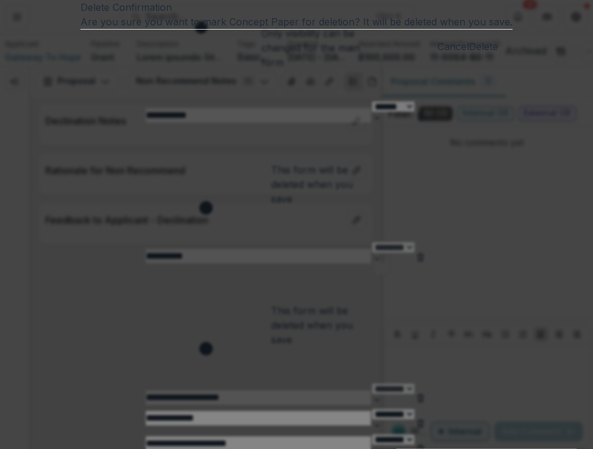
click at [469, 54] on button "Delete" at bounding box center [483, 46] width 29 height 15
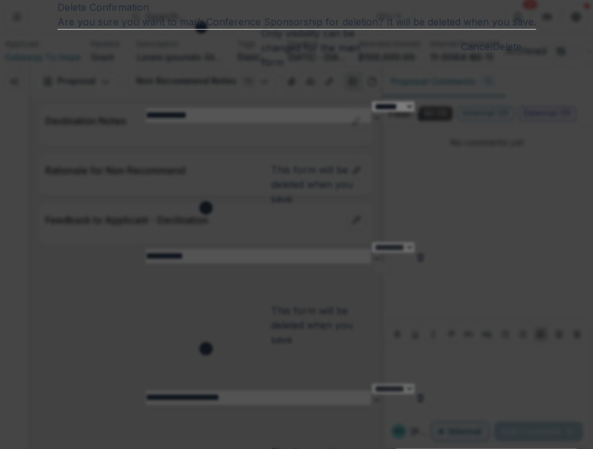
click at [492, 54] on button "Delete" at bounding box center [506, 46] width 29 height 15
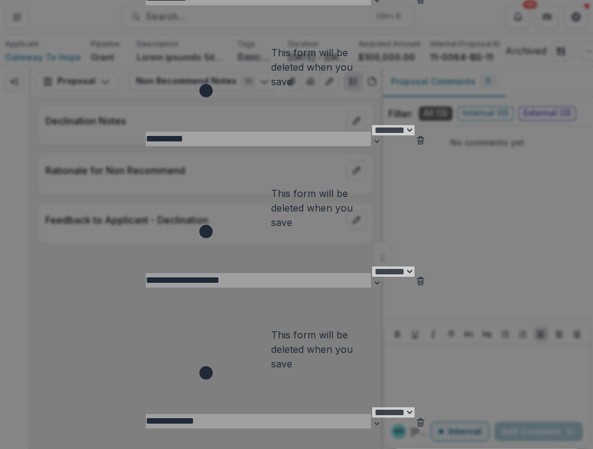
scroll to position [181, 0]
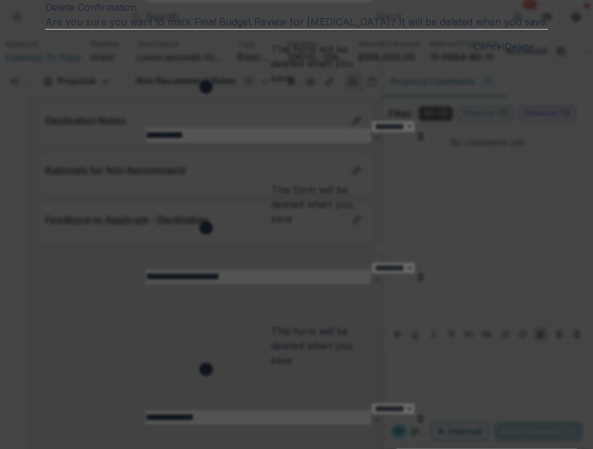
click at [504, 54] on button "Delete" at bounding box center [518, 46] width 29 height 15
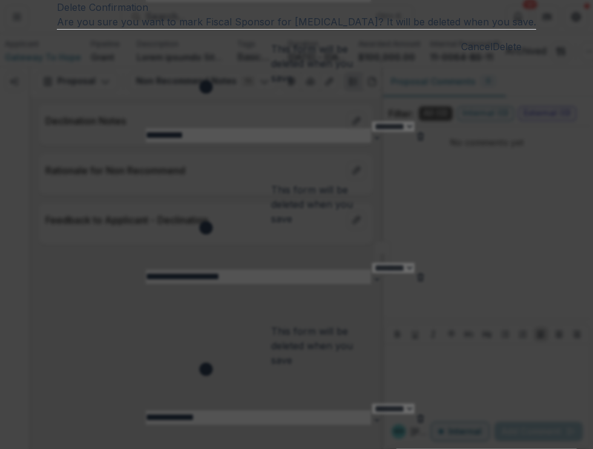
click at [492, 54] on button "Delete" at bounding box center [506, 46] width 29 height 15
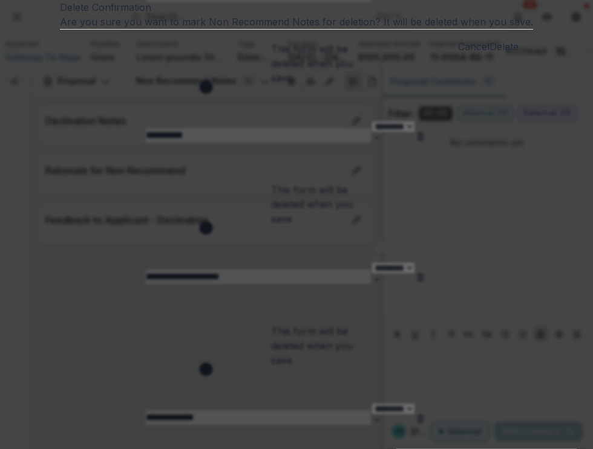
click at [489, 54] on button "Delete" at bounding box center [503, 46] width 29 height 15
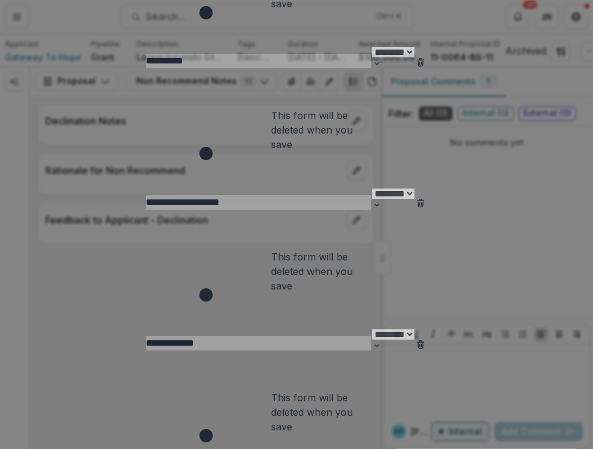
scroll to position [324, 0]
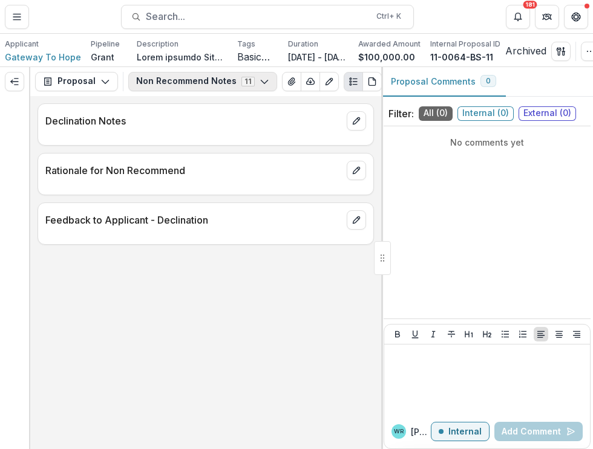
click at [248, 82] on button "Non Recommend Notes 11" at bounding box center [202, 81] width 149 height 19
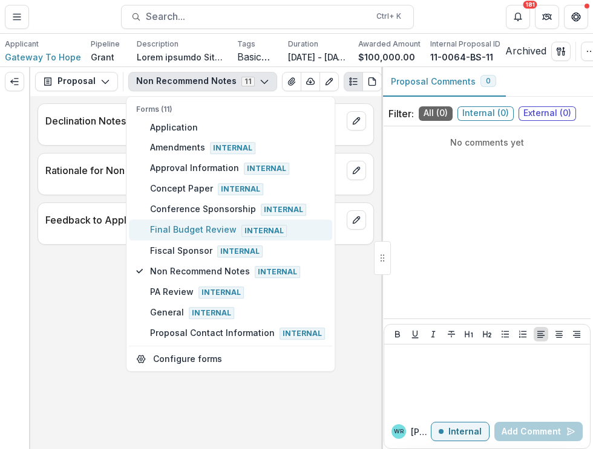
click at [189, 229] on span "Final Budget Review Internal" at bounding box center [237, 230] width 175 height 13
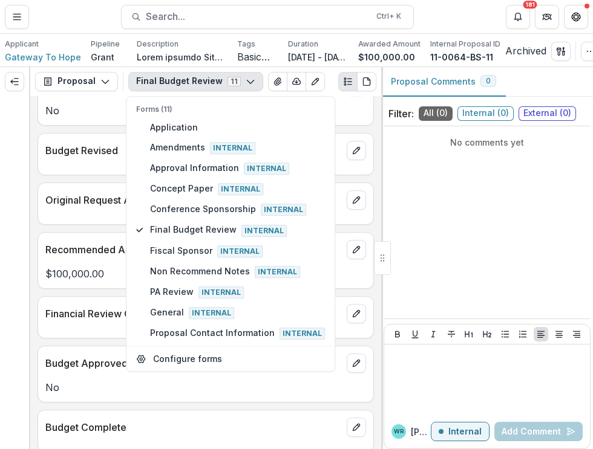
scroll to position [296, 0]
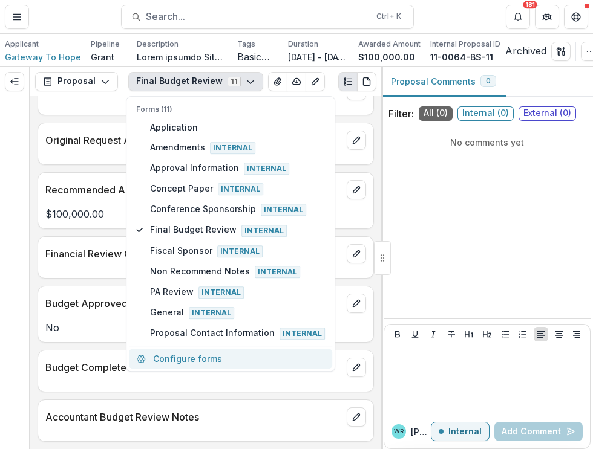
click at [215, 362] on button "Configure forms" at bounding box center [230, 360] width 203 height 20
select select "****"
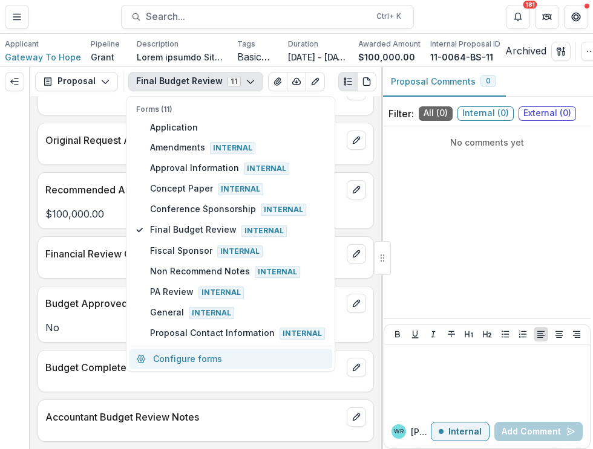
select select "****"
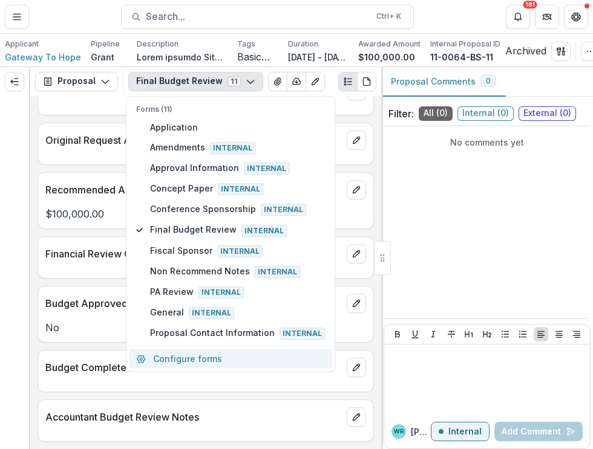
select select "****"
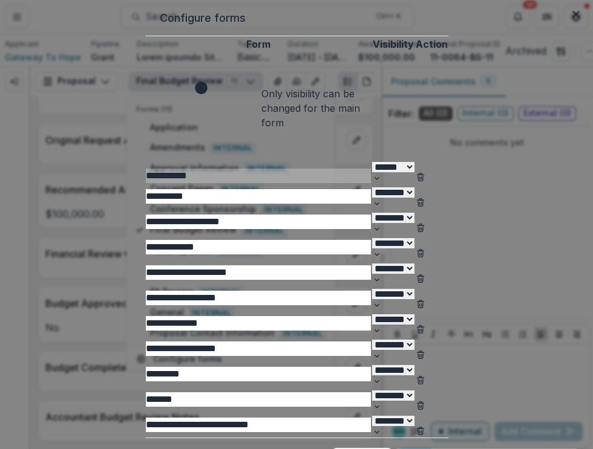
click at [425, 198] on icon "Delete Amendments" at bounding box center [420, 203] width 10 height 10
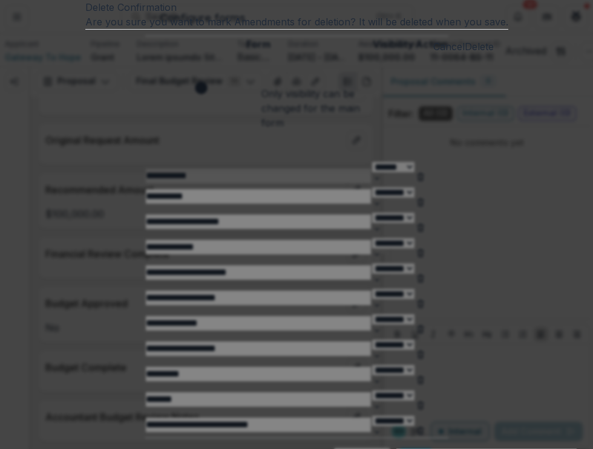
click at [464, 54] on button "Delete" at bounding box center [478, 46] width 29 height 15
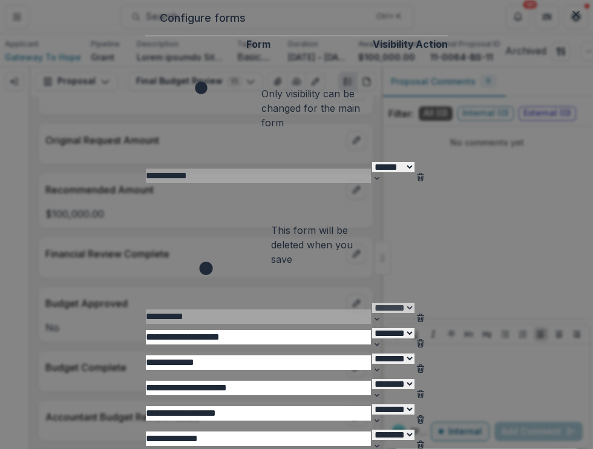
click at [425, 339] on icon "Delete Approval Information" at bounding box center [420, 344] width 10 height 10
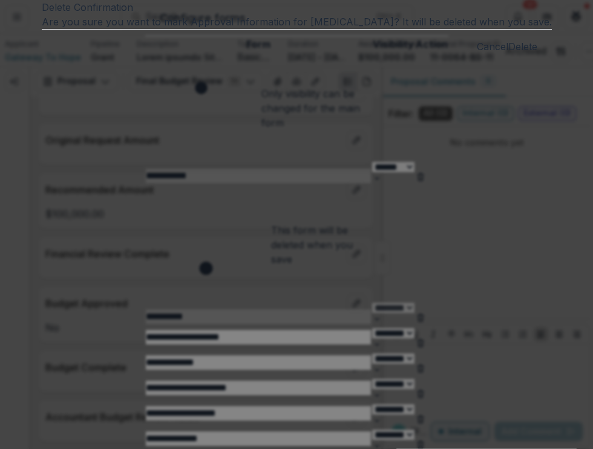
click at [508, 54] on button "Delete" at bounding box center [522, 46] width 29 height 15
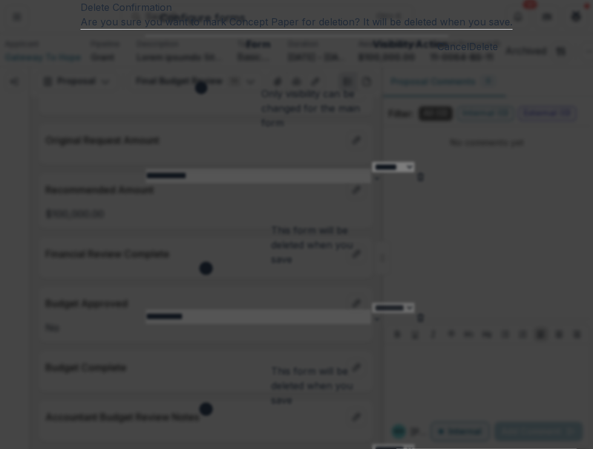
click at [469, 54] on button "Delete" at bounding box center [483, 46] width 29 height 15
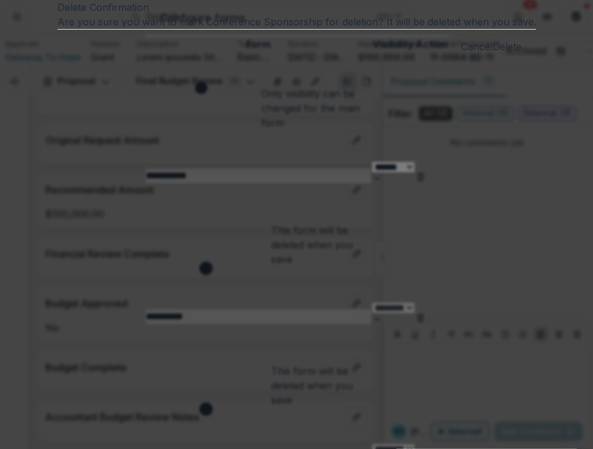
click at [492, 54] on button "Delete" at bounding box center [506, 46] width 29 height 15
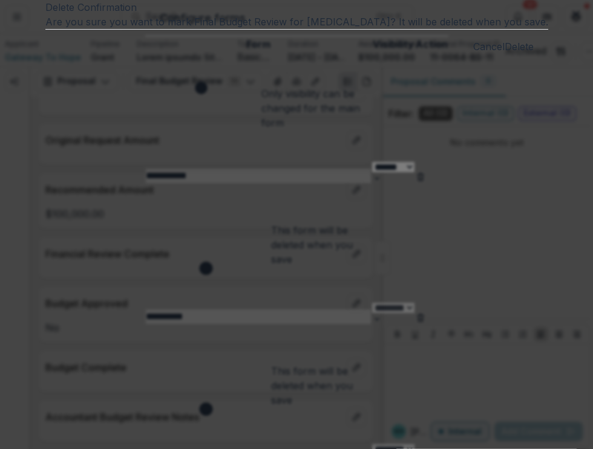
click at [504, 54] on button "Delete" at bounding box center [518, 46] width 29 height 15
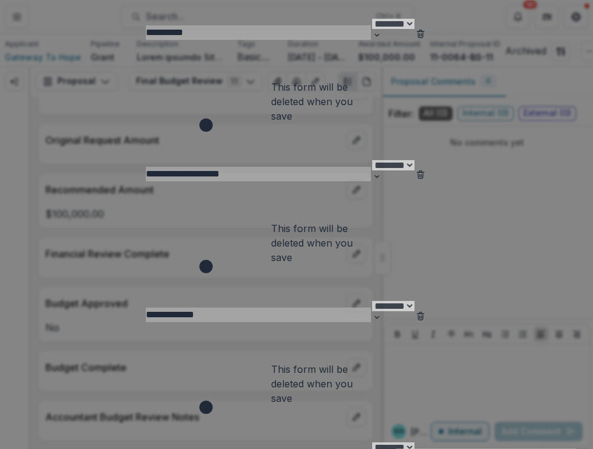
scroll to position [290, 0]
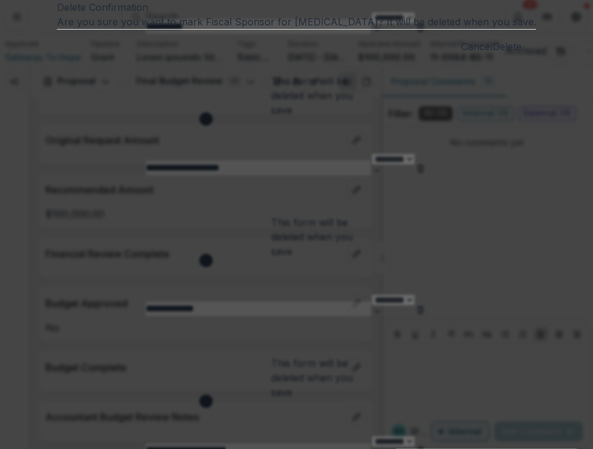
drag, startPoint x: 409, startPoint y: 158, endPoint x: 418, endPoint y: 158, distance: 9.1
click at [492, 54] on button "Delete" at bounding box center [506, 46] width 29 height 15
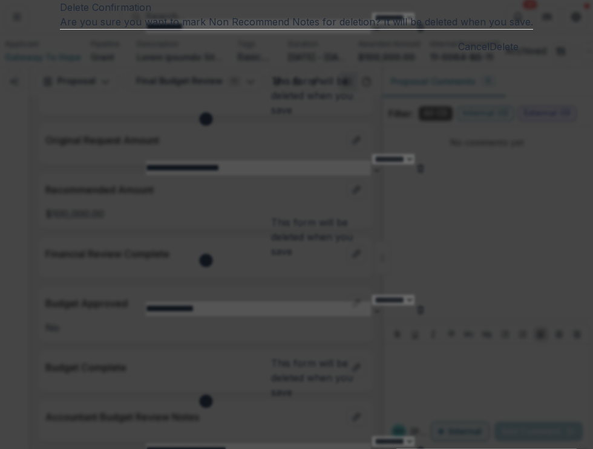
click at [489, 54] on button "Delete" at bounding box center [503, 46] width 29 height 15
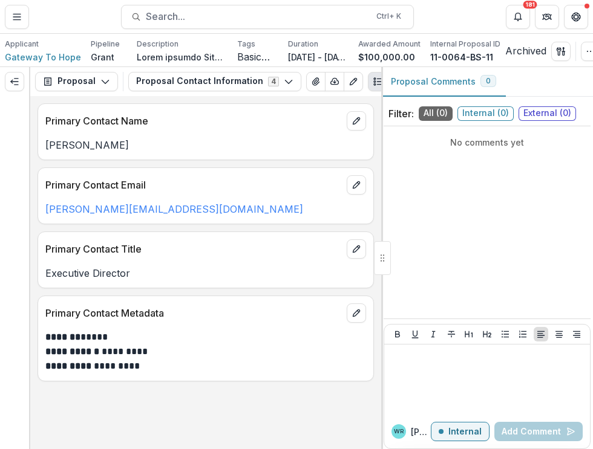
scroll to position [0, 0]
click at [100, 86] on icon "button" at bounding box center [105, 82] width 10 height 10
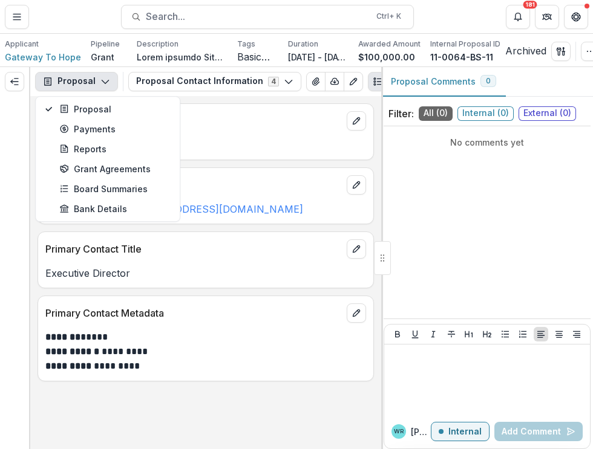
click at [493, 212] on div "No comments yet" at bounding box center [486, 222] width 207 height 183
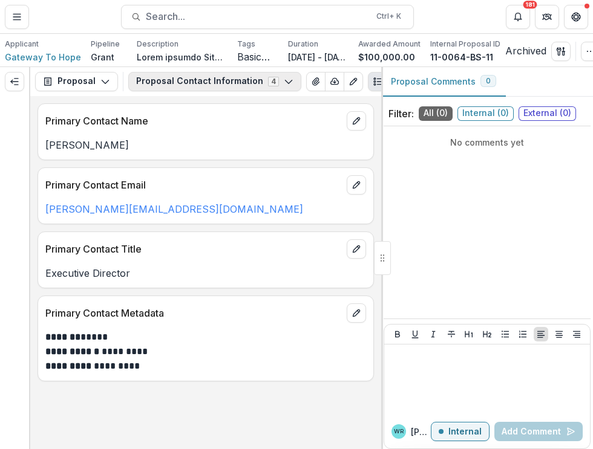
click at [284, 84] on icon "button" at bounding box center [289, 82] width 10 height 10
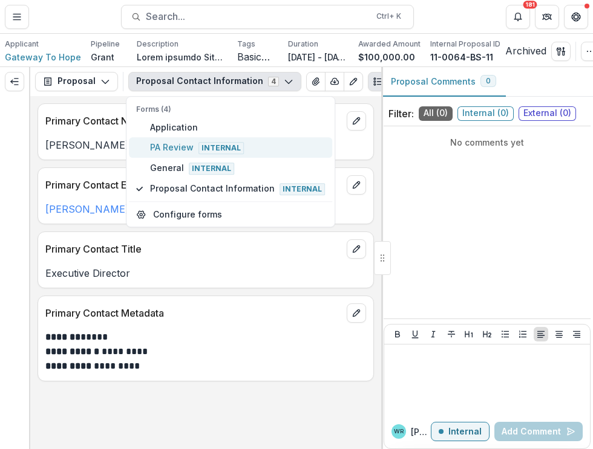
click at [175, 146] on span "PA Review Internal" at bounding box center [237, 147] width 175 height 13
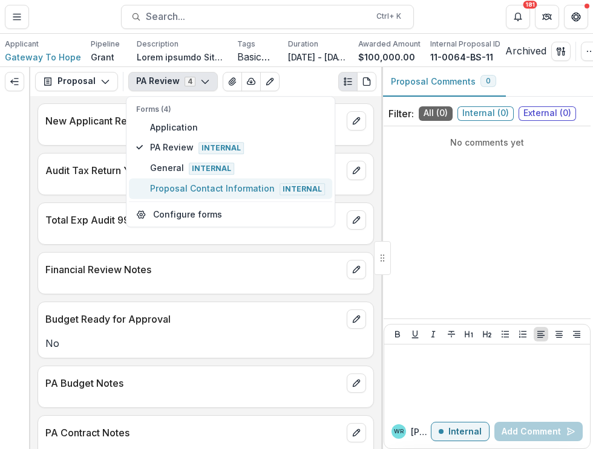
click at [172, 199] on button "Proposal Contact Information Internal" at bounding box center [230, 188] width 203 height 21
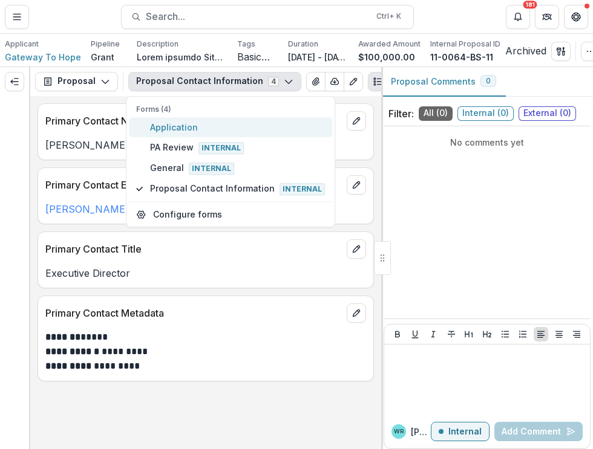
click at [192, 134] on span "Application" at bounding box center [237, 127] width 175 height 13
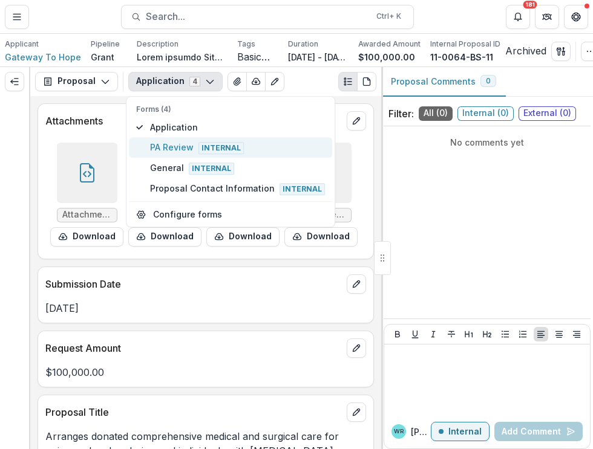
click at [179, 150] on span "PA Review Internal" at bounding box center [237, 147] width 175 height 13
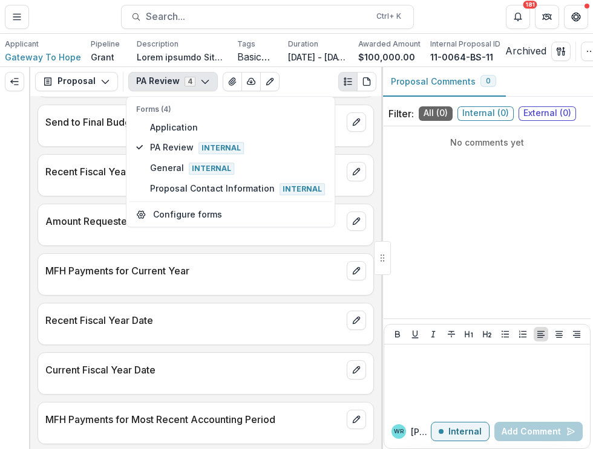
scroll to position [564, 0]
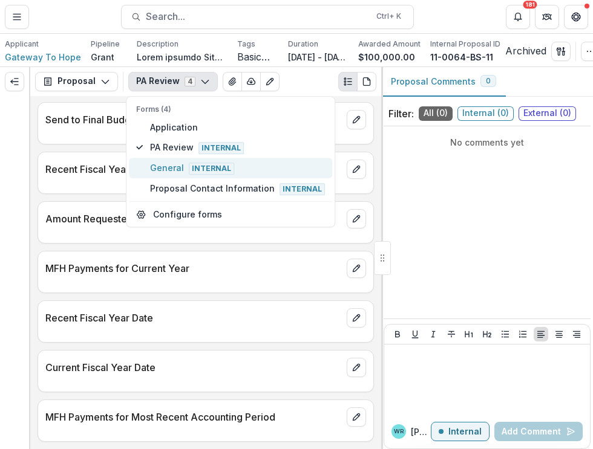
click at [149, 169] on button "General Internal" at bounding box center [230, 168] width 203 height 21
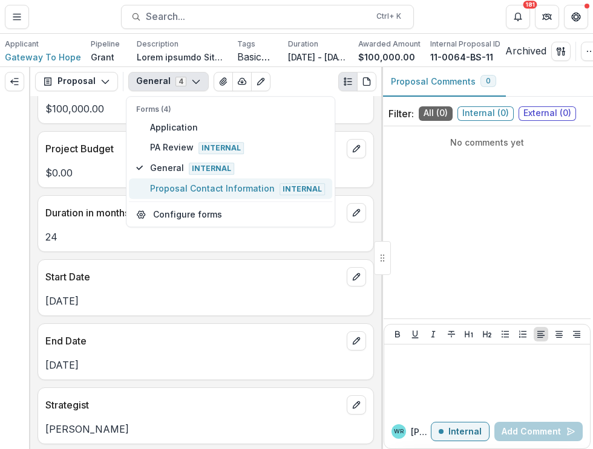
click at [198, 194] on span "Proposal Contact Information Internal" at bounding box center [237, 188] width 175 height 13
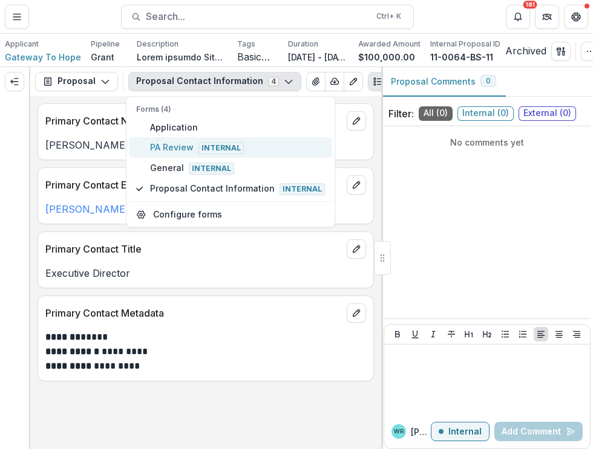
click at [177, 153] on span "PA Review Internal" at bounding box center [237, 147] width 175 height 13
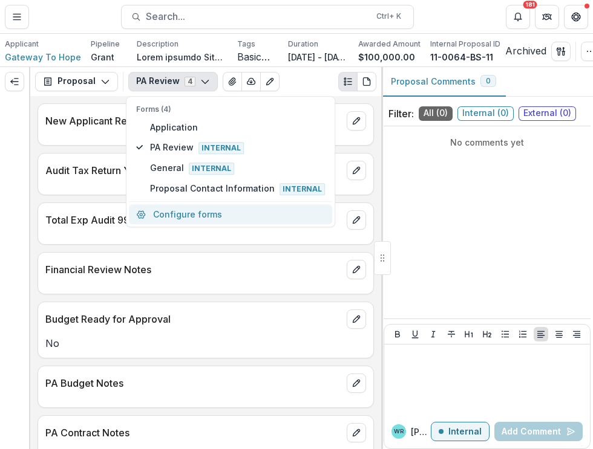
click at [212, 218] on button "Configure forms" at bounding box center [230, 214] width 203 height 20
select select "****"
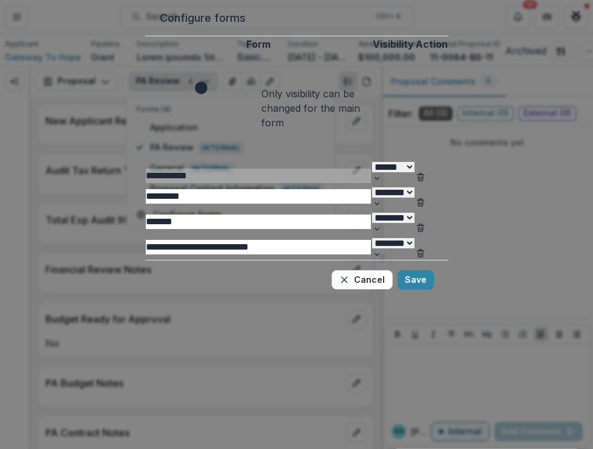
click at [425, 198] on icon "Delete PA Review" at bounding box center [420, 203] width 10 height 10
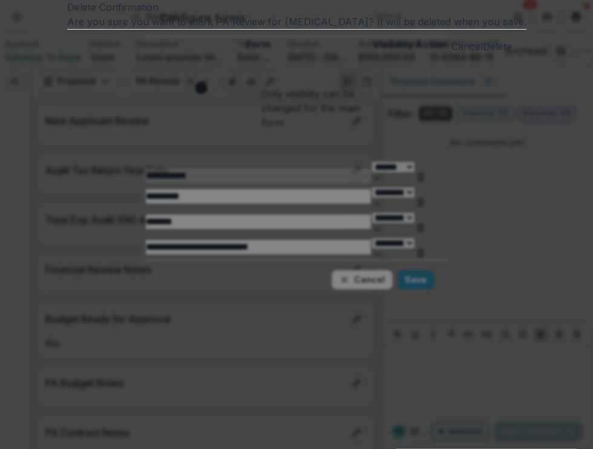
drag, startPoint x: 372, startPoint y: 158, endPoint x: 434, endPoint y: 163, distance: 61.3
click at [375, 63] on footer "Cancel Delete" at bounding box center [296, 46] width 459 height 34
click at [483, 54] on button "Delete" at bounding box center [497, 46] width 29 height 15
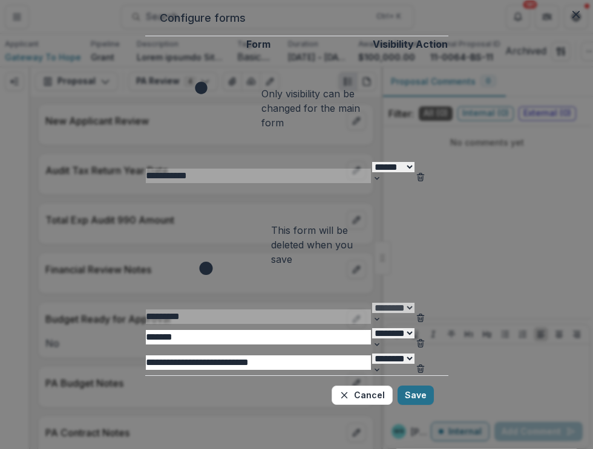
click at [434, 386] on button "Save" at bounding box center [415, 395] width 36 height 19
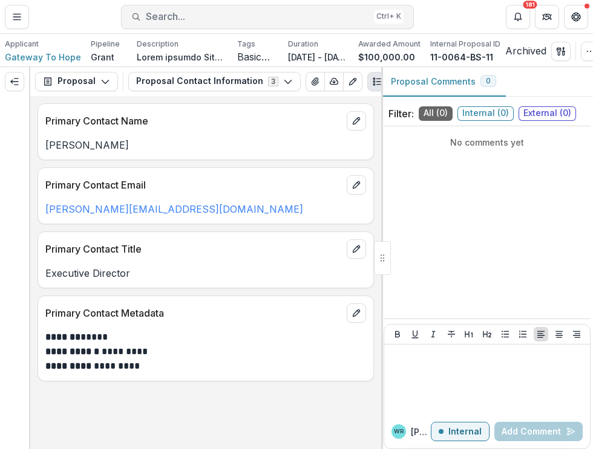
click at [207, 13] on span "Search..." at bounding box center [257, 16] width 223 height 11
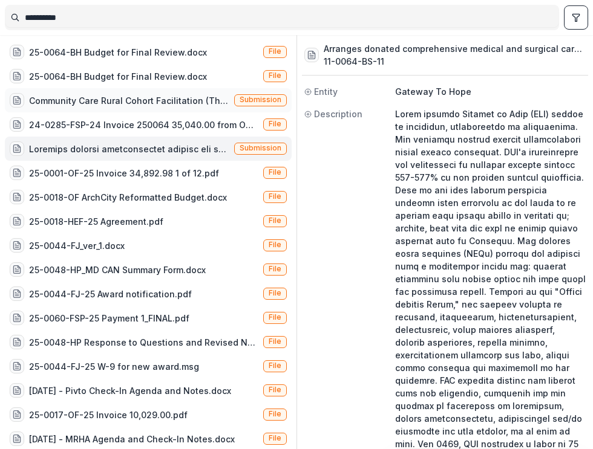
click at [157, 96] on div "Community Care Rural Cohort Facilitation (This proposal outlines MOPHI's approa…" at bounding box center [129, 100] width 200 height 13
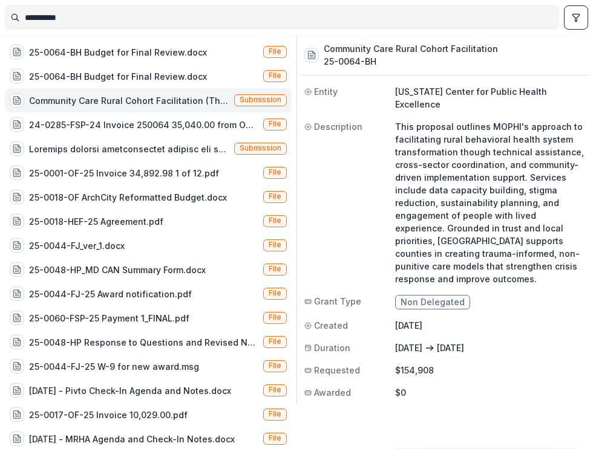
click at [208, 104] on div "Community Care Rural Cohort Facilitation (This proposal outlines MOPHI's approa…" at bounding box center [129, 100] width 200 height 13
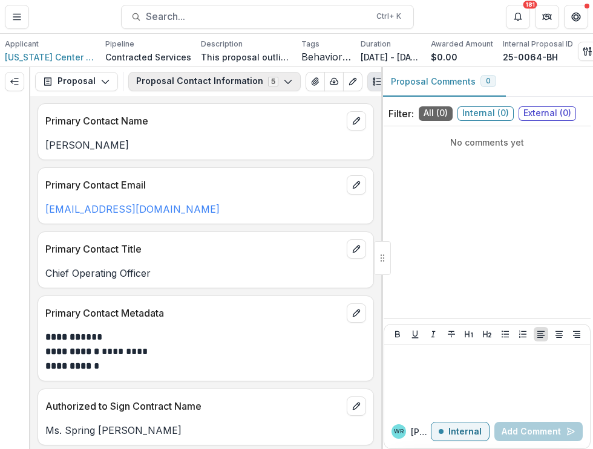
click at [278, 80] on button "Proposal Contact Information 5" at bounding box center [214, 81] width 172 height 19
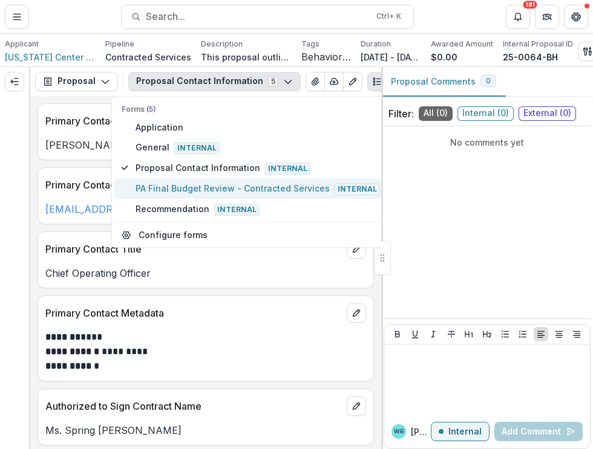
click at [186, 189] on span "PA Final Budget Review - Contracted Services Internal" at bounding box center [257, 188] width 244 height 13
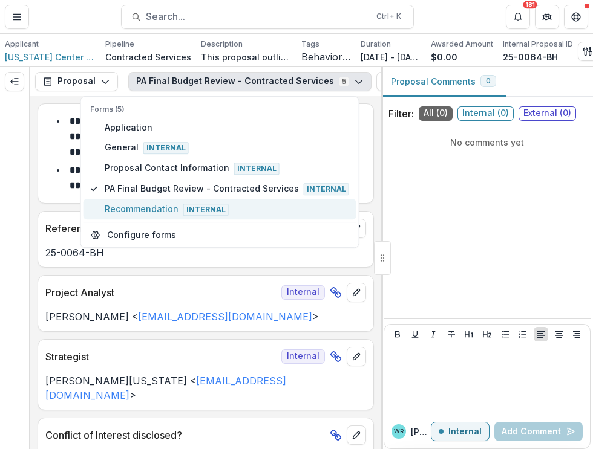
click at [172, 207] on span "Recommendation Internal" at bounding box center [227, 209] width 244 height 13
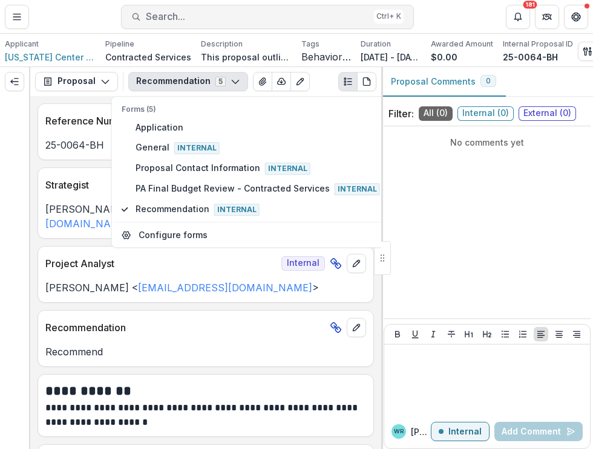
click at [194, 17] on span "Search..." at bounding box center [257, 16] width 223 height 11
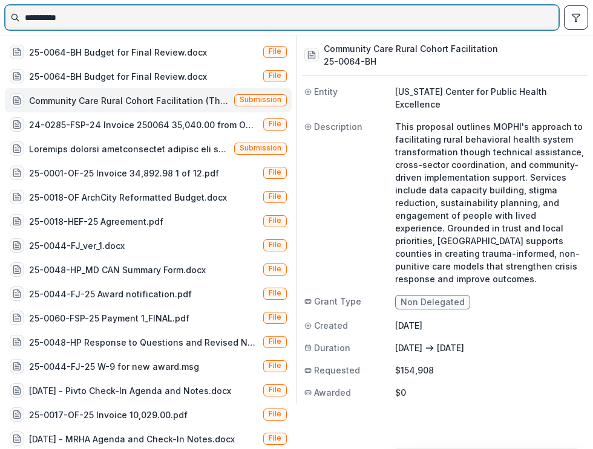
drag, startPoint x: 126, startPoint y: 11, endPoint x: 3, endPoint y: 17, distance: 122.9
click at [0, 17] on html "Skip to content Aggregate Analysis Foundations MFH Workflow Sandbox Missouri Fo…" at bounding box center [296, 224] width 593 height 449
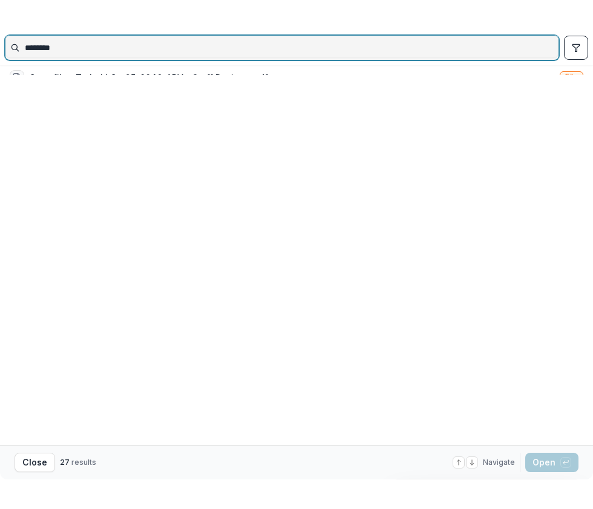
scroll to position [283, 0]
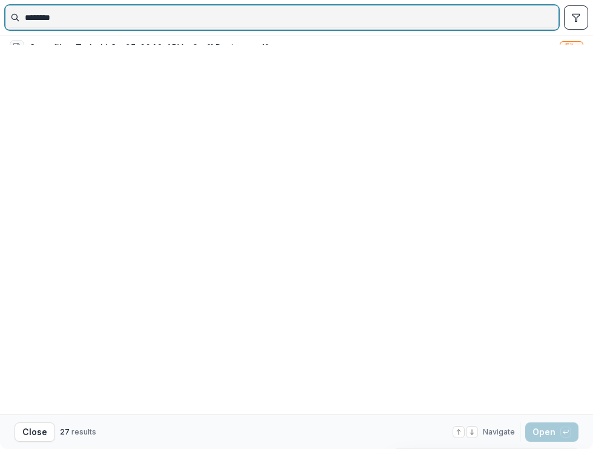
type input "********"
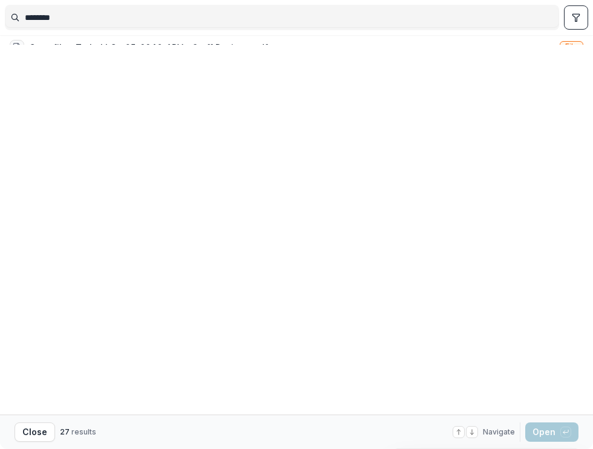
click at [553, 404] on span "Entity" at bounding box center [568, 410] width 30 height 12
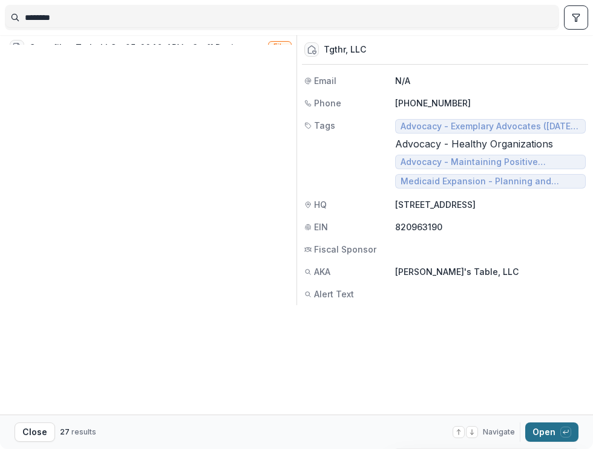
click at [544, 429] on button "Open with enter key" at bounding box center [551, 432] width 53 height 19
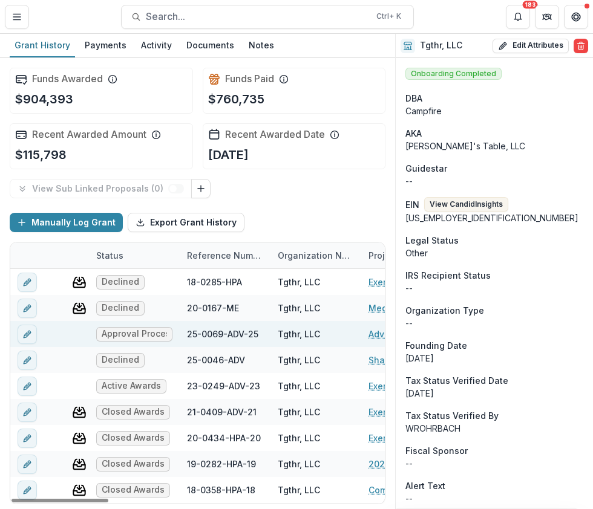
click at [372, 333] on link "Advocates Retreat Planning and Implementation" at bounding box center [436, 334] width 137 height 13
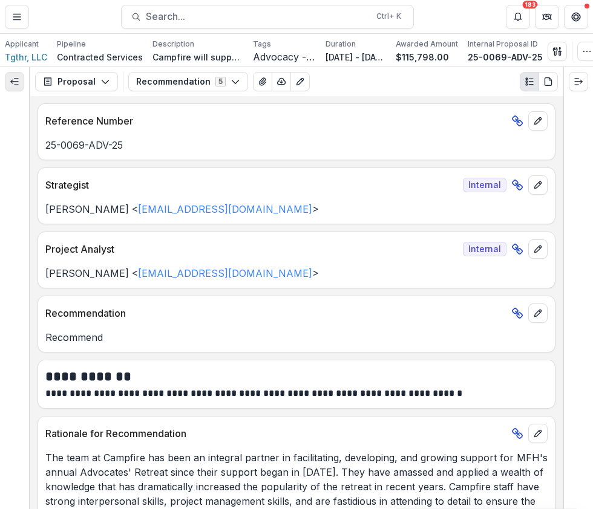
click at [14, 82] on icon "Expand left" at bounding box center [15, 82] width 10 height 10
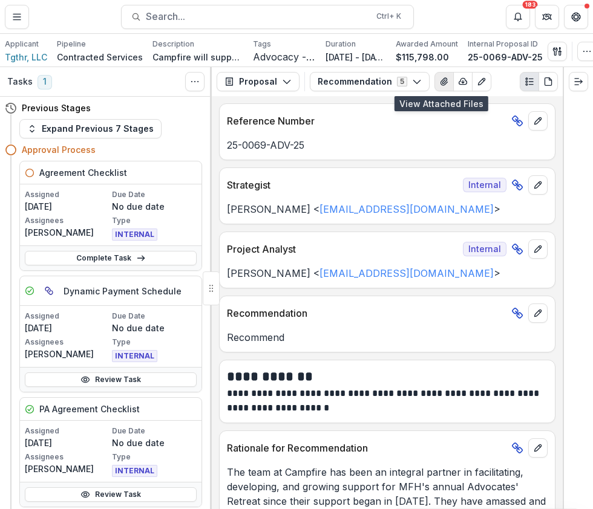
click at [439, 81] on icon "View Attached Files" at bounding box center [444, 82] width 10 height 10
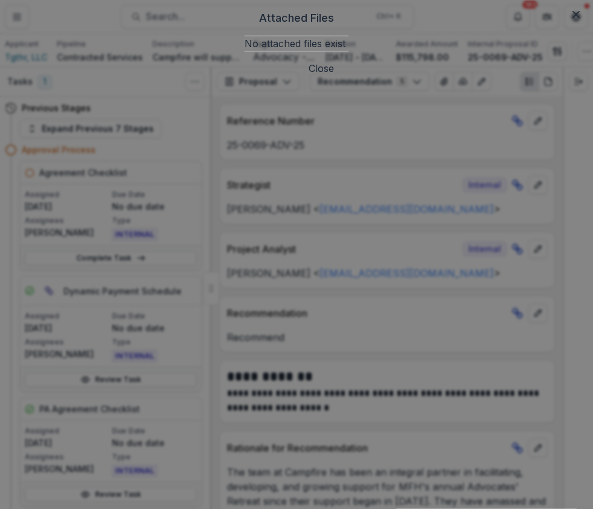
click at [348, 51] on p "No attached files exist" at bounding box center [296, 43] width 104 height 15
click at [572, 18] on icon "Close" at bounding box center [575, 14] width 7 height 7
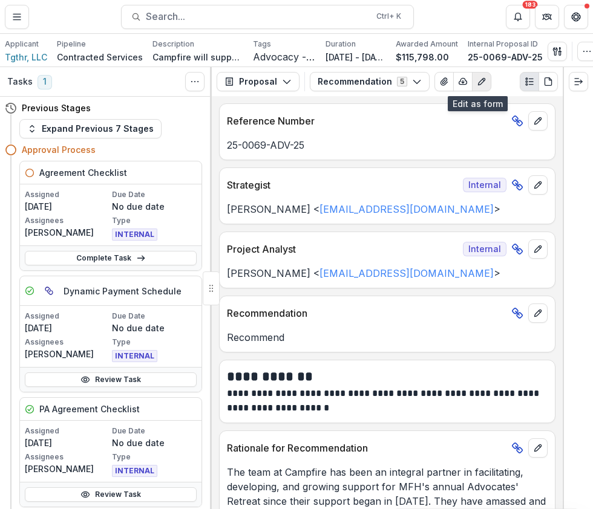
click at [476, 86] on icon "Edit as form" at bounding box center [481, 82] width 10 height 10
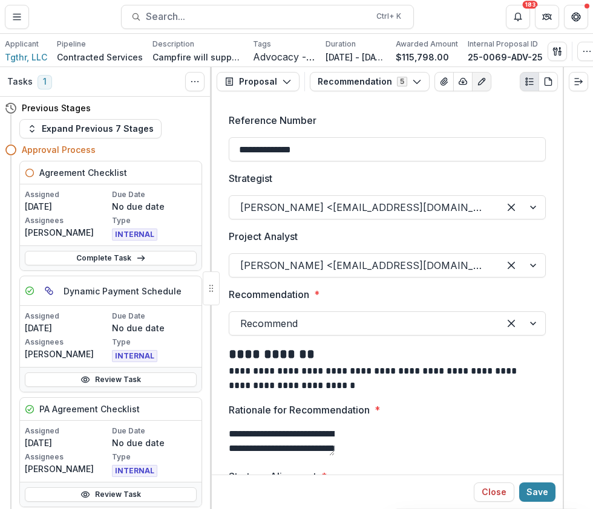
scroll to position [119, 0]
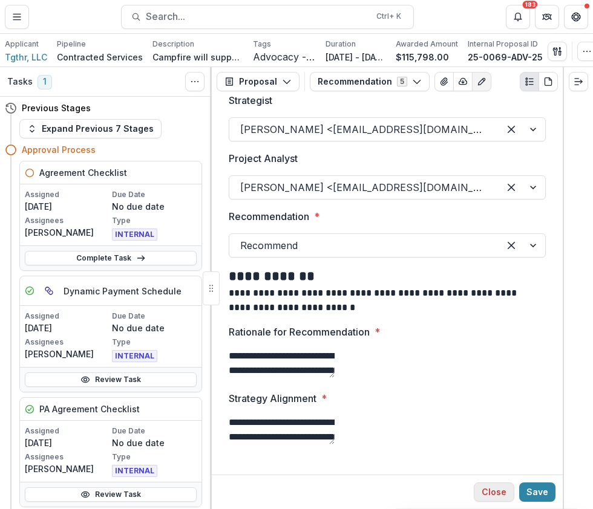
click at [498, 449] on button "Close" at bounding box center [493, 492] width 41 height 19
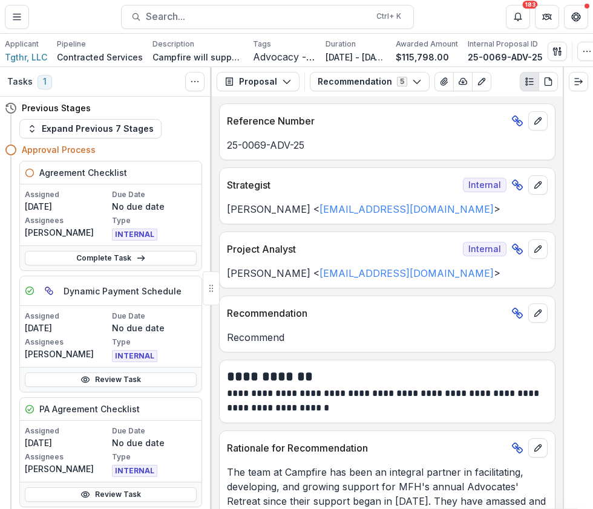
scroll to position [296, 0]
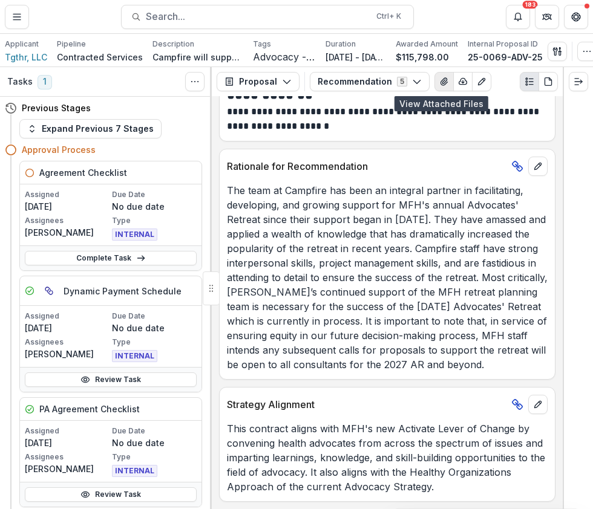
click at [439, 79] on icon "View Attached Files" at bounding box center [444, 82] width 10 height 10
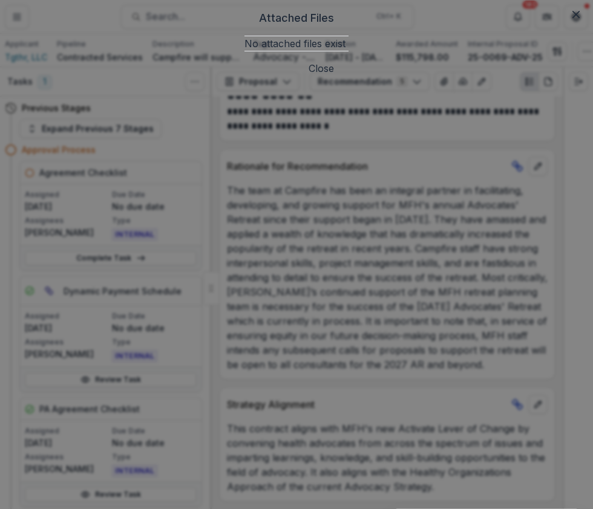
click at [334, 76] on button "Close" at bounding box center [320, 68] width 25 height 15
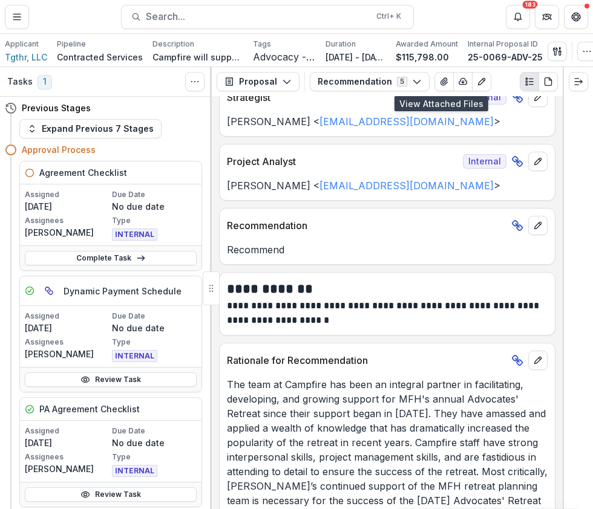
scroll to position [0, 0]
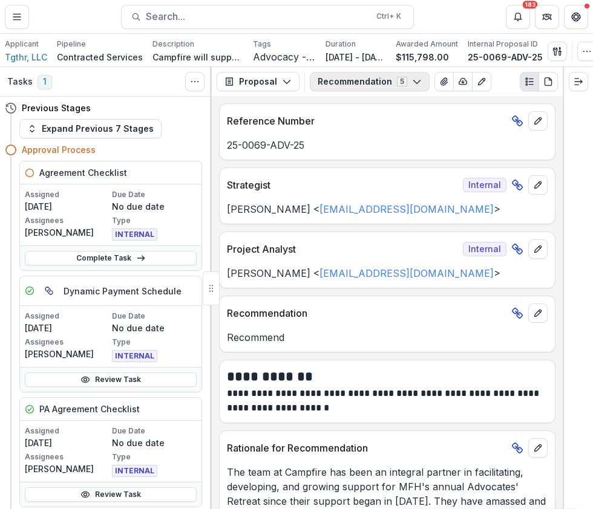
click at [412, 85] on icon "button" at bounding box center [417, 82] width 10 height 10
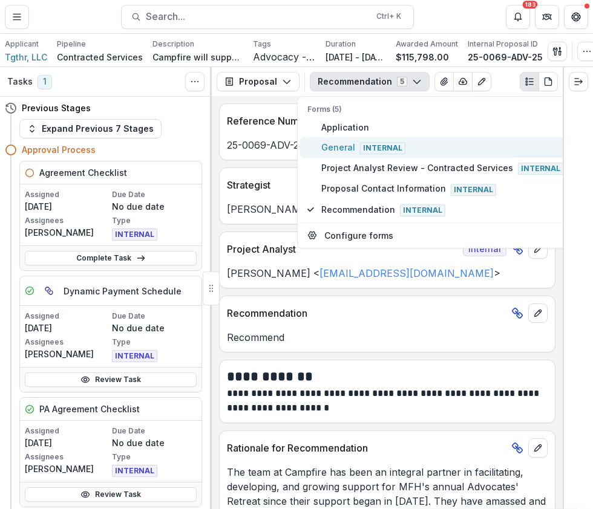
click at [360, 148] on span "Internal" at bounding box center [382, 148] width 45 height 12
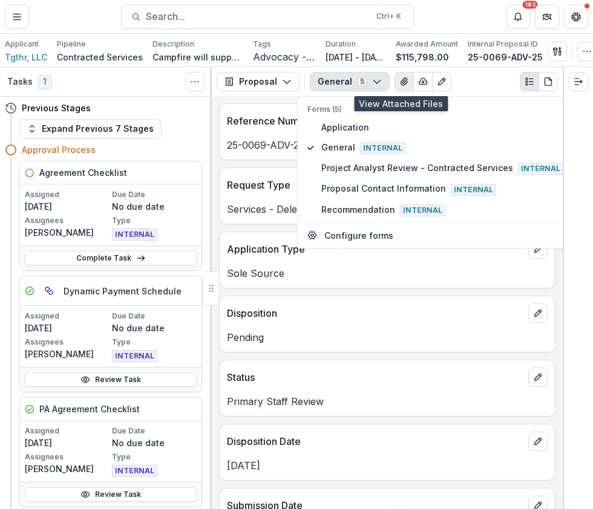
click at [400, 79] on icon "View Attached Files" at bounding box center [403, 81] width 7 height 7
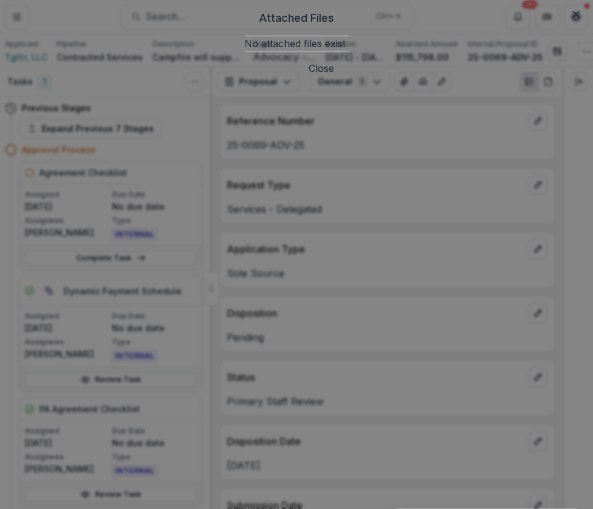
click at [334, 76] on button "Close" at bounding box center [320, 68] width 25 height 15
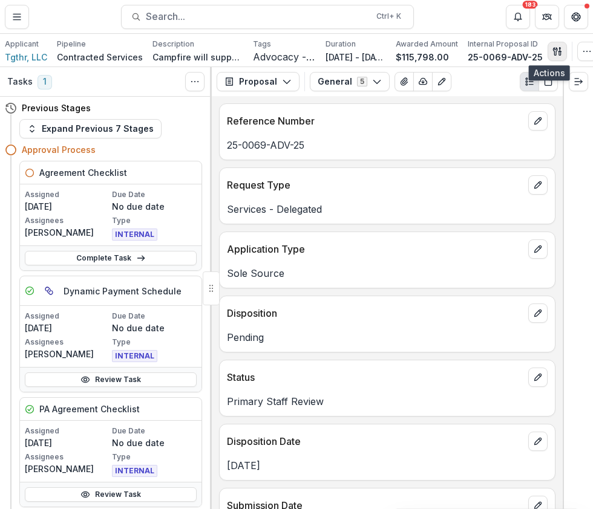
click at [552, 49] on icon "button" at bounding box center [557, 52] width 10 height 10
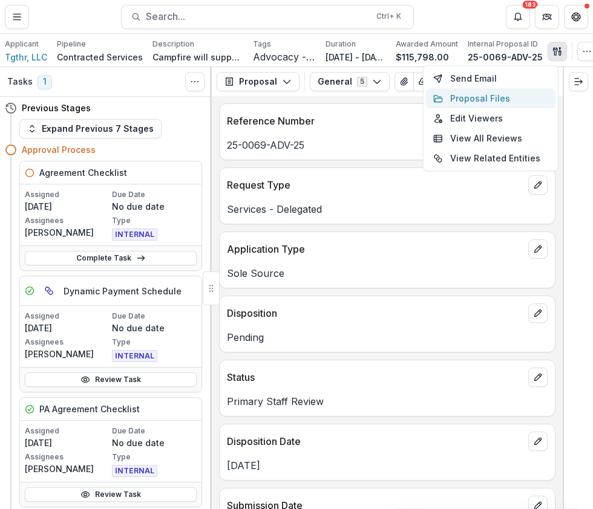
click at [489, 96] on button "Proposal Files" at bounding box center [490, 98] width 129 height 20
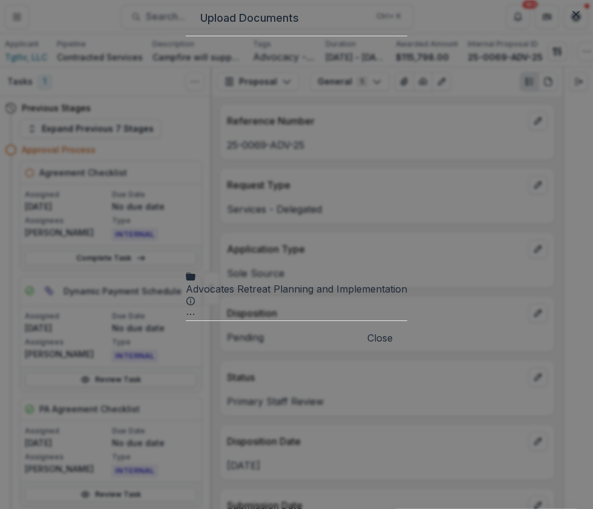
click at [186, 105] on icon at bounding box center [296, 146] width 221 height 221
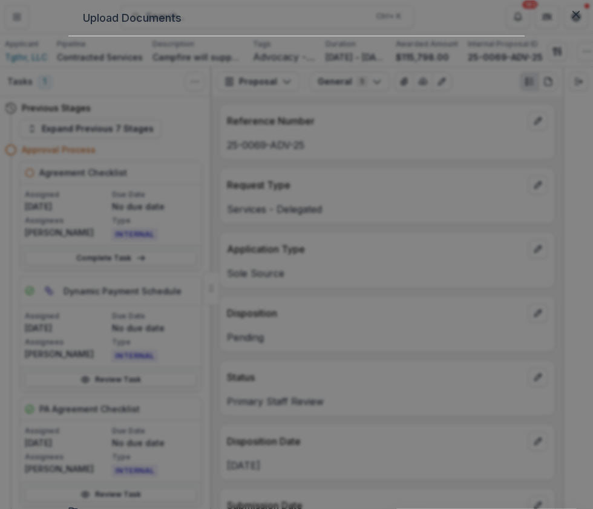
click at [506, 406] on button "Delete" at bounding box center [543, 416] width 74 height 20
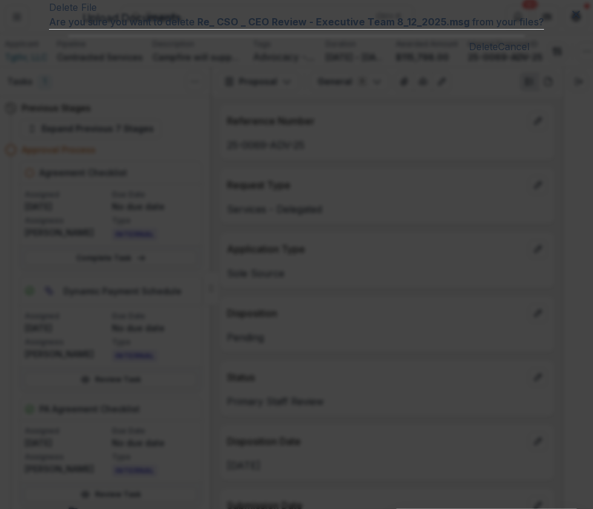
click at [469, 54] on button "Delete" at bounding box center [483, 46] width 29 height 15
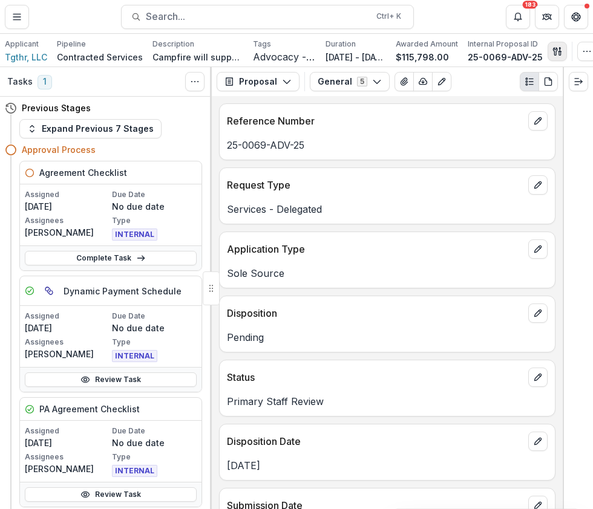
click at [552, 47] on icon "button" at bounding box center [557, 52] width 10 height 10
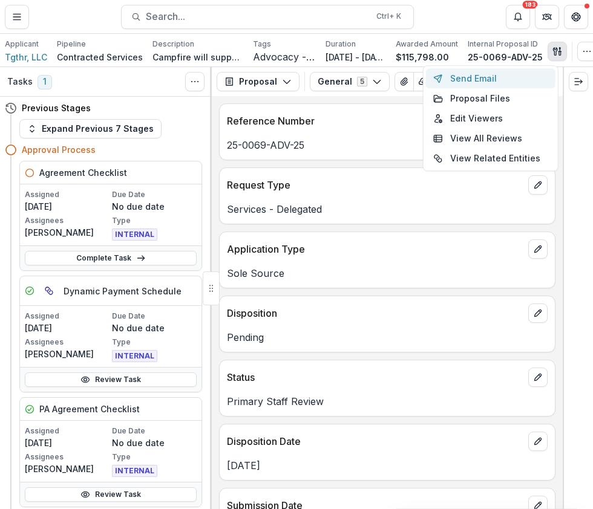
click at [485, 77] on button "Send Email" at bounding box center [490, 78] width 129 height 20
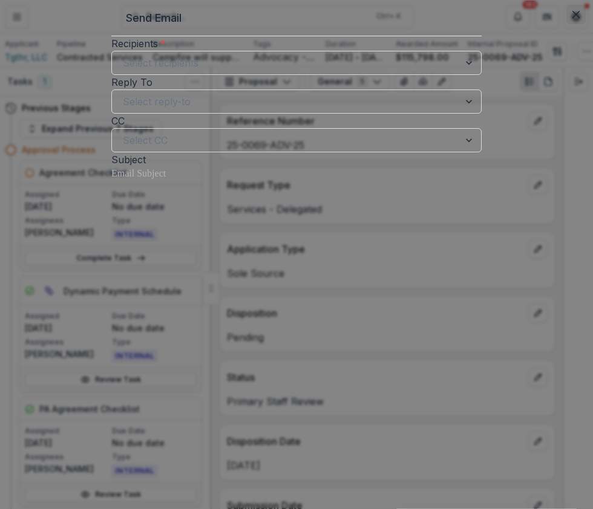
click at [566, 24] on button "Close" at bounding box center [575, 14] width 19 height 19
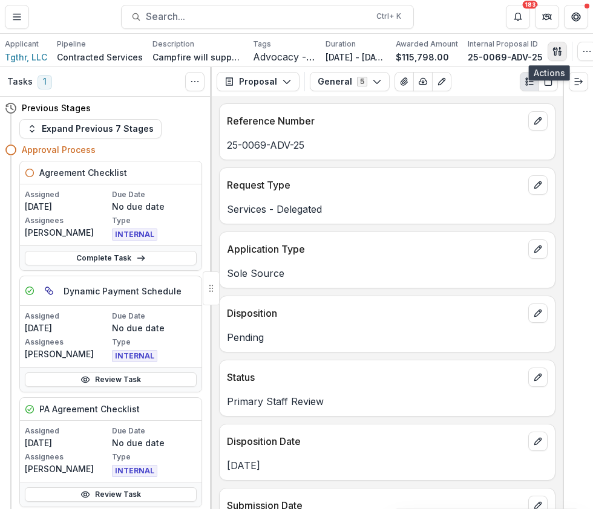
click at [552, 50] on icon "button" at bounding box center [557, 52] width 10 height 10
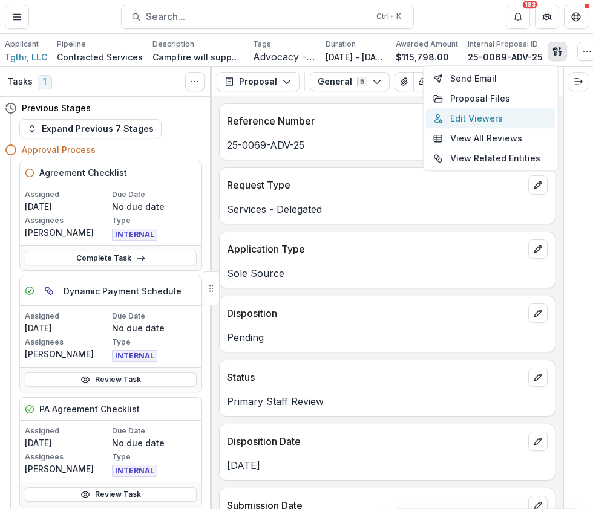
click at [492, 116] on button "Edit Viewers" at bounding box center [490, 118] width 129 height 20
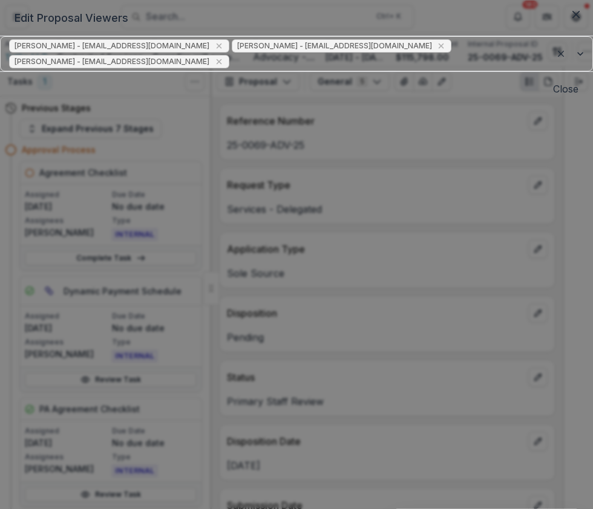
click at [553, 96] on button "Close" at bounding box center [565, 89] width 25 height 15
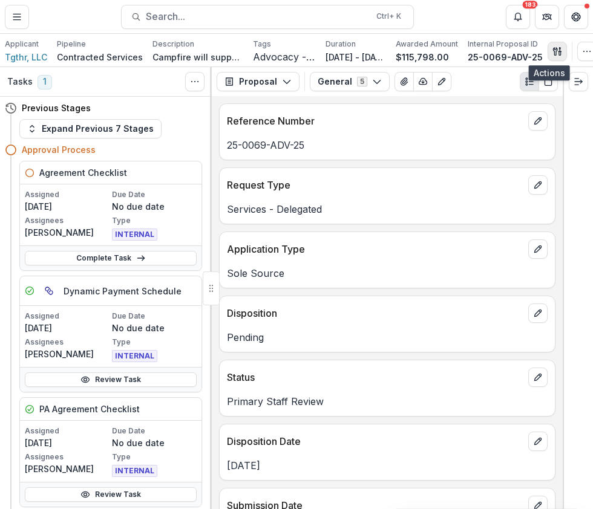
click at [552, 51] on icon "button" at bounding box center [557, 52] width 10 height 10
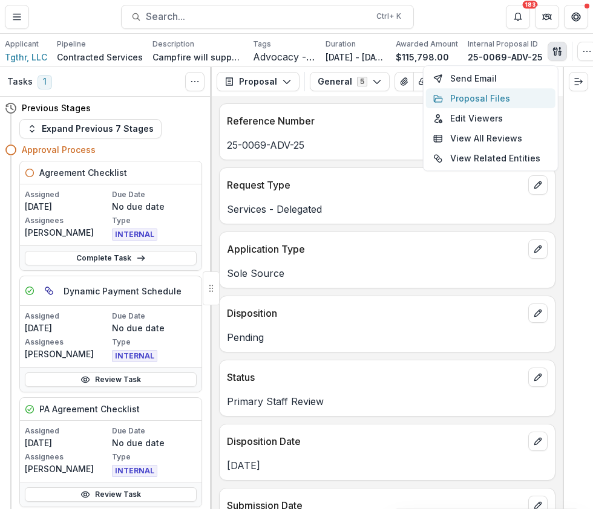
click at [490, 95] on button "Proposal Files" at bounding box center [490, 98] width 129 height 20
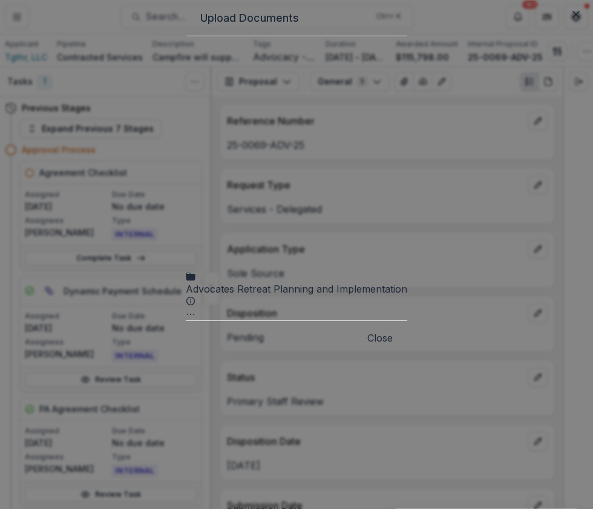
click at [186, 109] on icon at bounding box center [296, 146] width 221 height 221
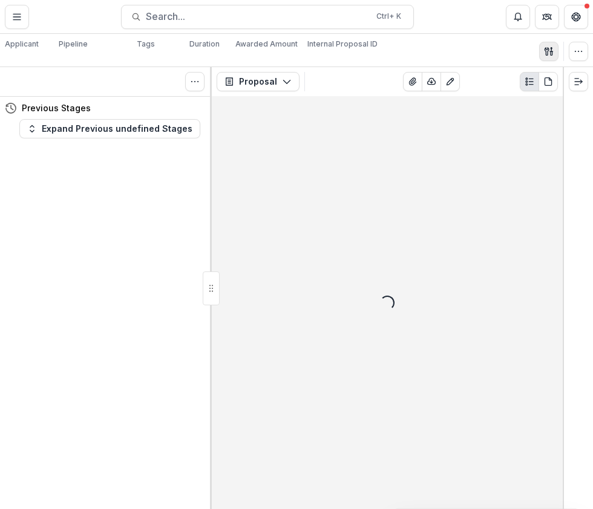
click at [550, 52] on icon "button" at bounding box center [549, 52] width 10 height 10
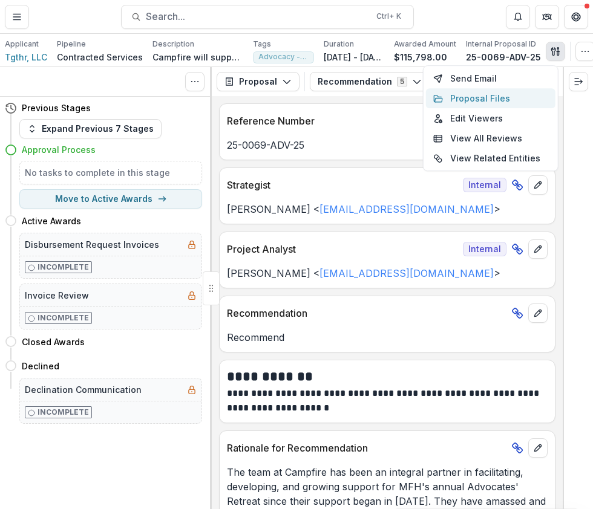
click at [493, 102] on button "Proposal Files" at bounding box center [490, 98] width 129 height 20
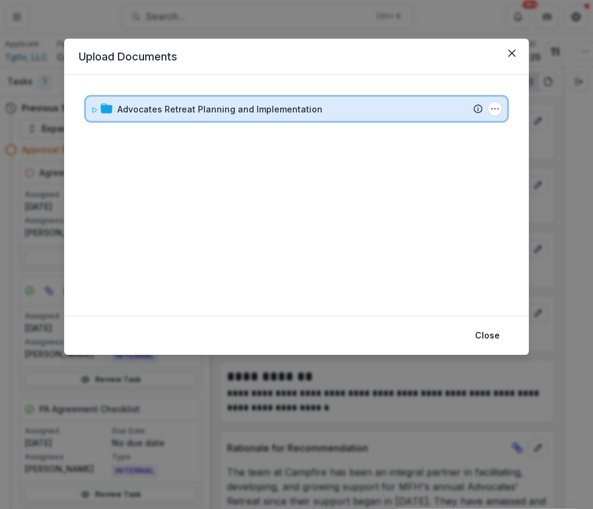
click at [86, 106] on div "Advocates Retreat Planning and Implementation Submission Temelio Proposal Attac…" at bounding box center [296, 109] width 421 height 24
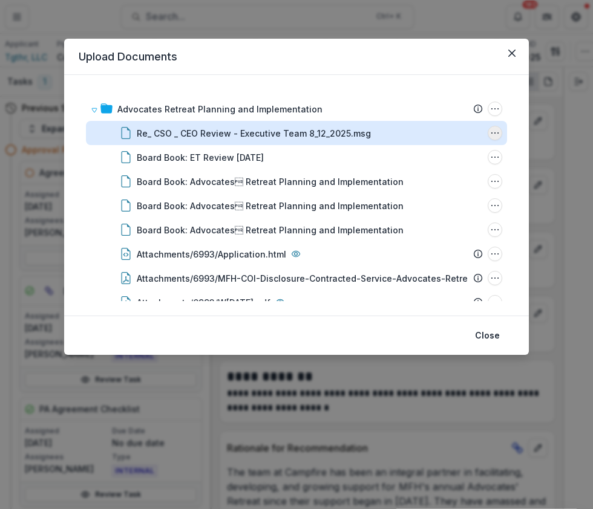
click at [495, 137] on icon "Re_ CSO _ CEO Review - Executive Team 8_12_2025.msg Options" at bounding box center [495, 133] width 10 height 10
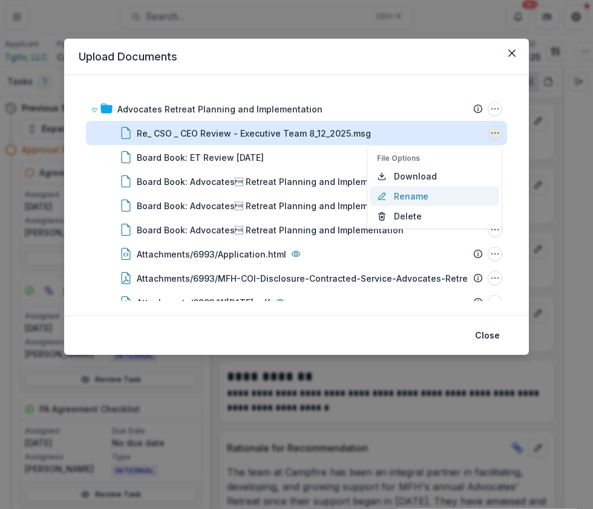
click at [409, 194] on button "Rename" at bounding box center [433, 196] width 129 height 20
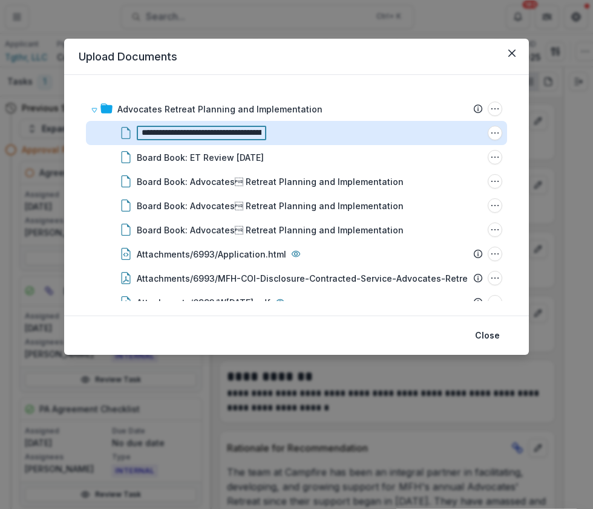
drag, startPoint x: 145, startPoint y: 131, endPoint x: 99, endPoint y: 129, distance: 46.0
click at [99, 129] on div "**********" at bounding box center [296, 133] width 421 height 24
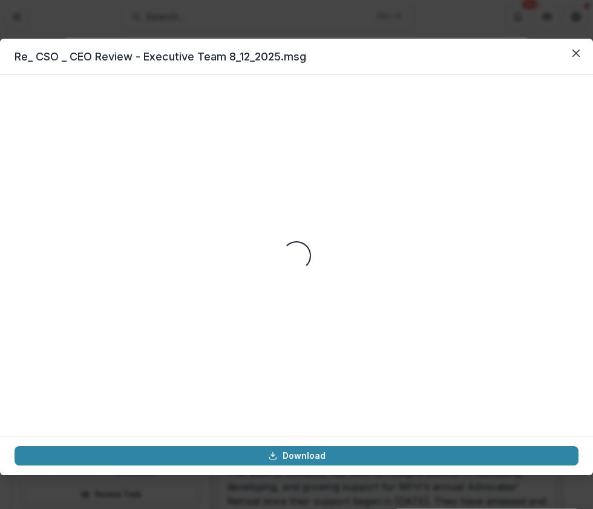
click at [566, 44] on button "Close" at bounding box center [575, 53] width 19 height 19
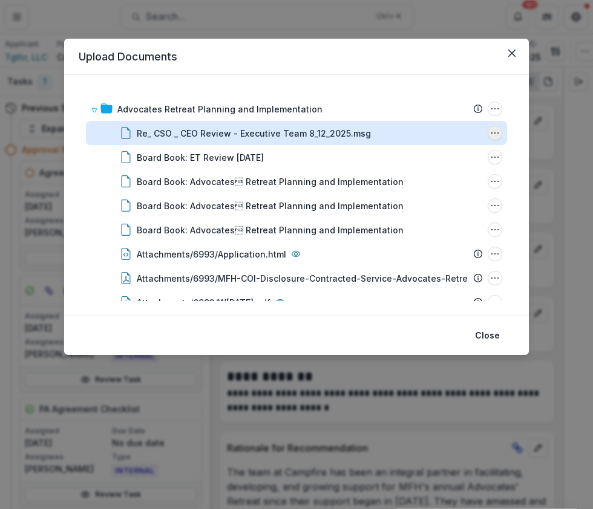
click at [495, 129] on icon "Re_ CSO _ CEO Review - Executive Team 8_12_2025.msg Options" at bounding box center [495, 133] width 10 height 10
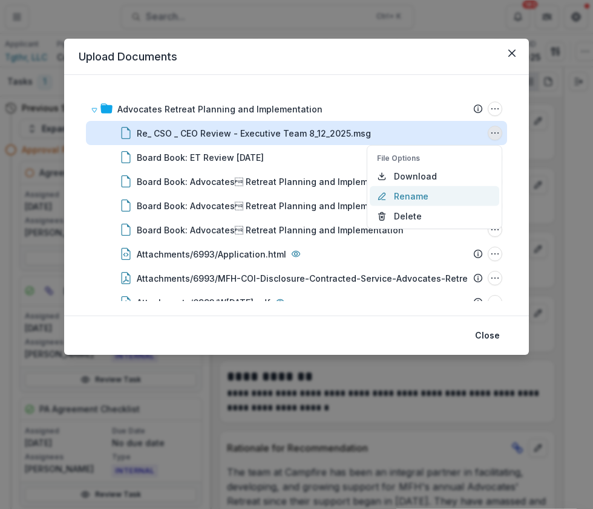
click at [411, 193] on button "Rename" at bounding box center [433, 196] width 129 height 20
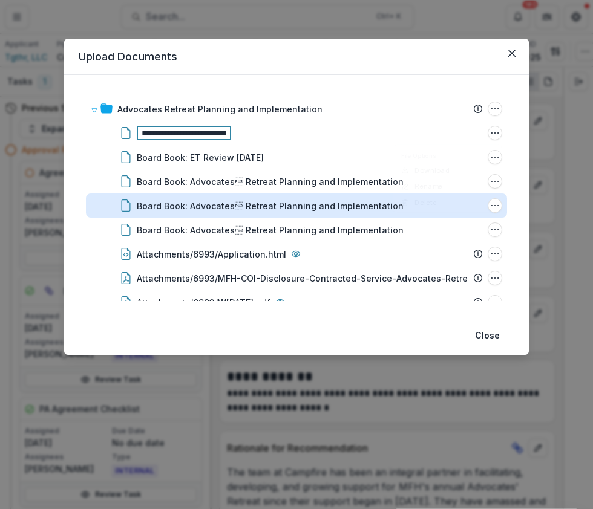
scroll to position [0, 91]
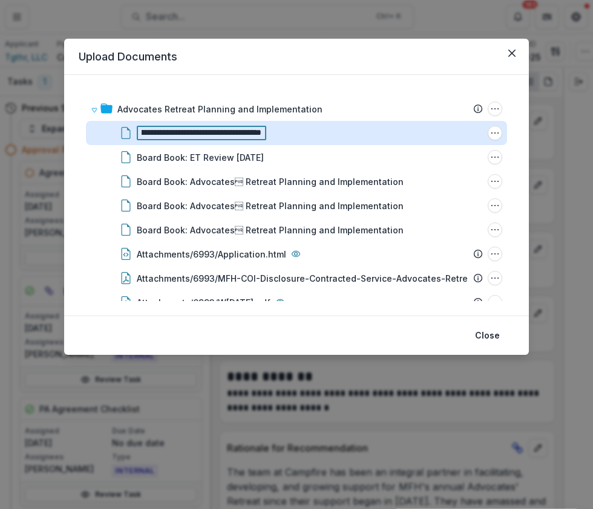
click at [145, 130] on input "**********" at bounding box center [201, 133] width 129 height 15
type input "**********"
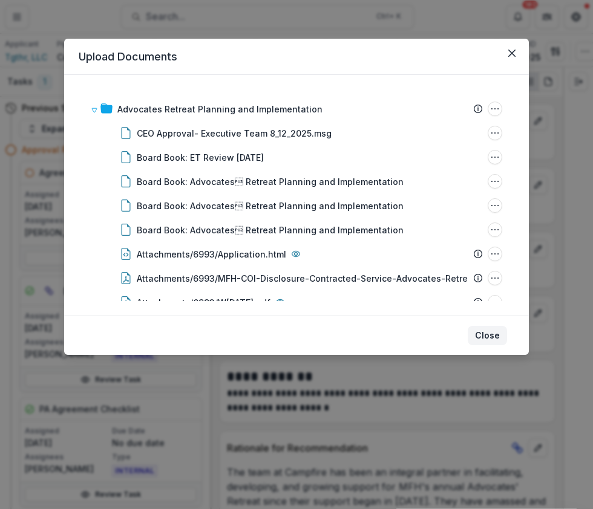
click at [492, 335] on button "Close" at bounding box center [486, 335] width 39 height 19
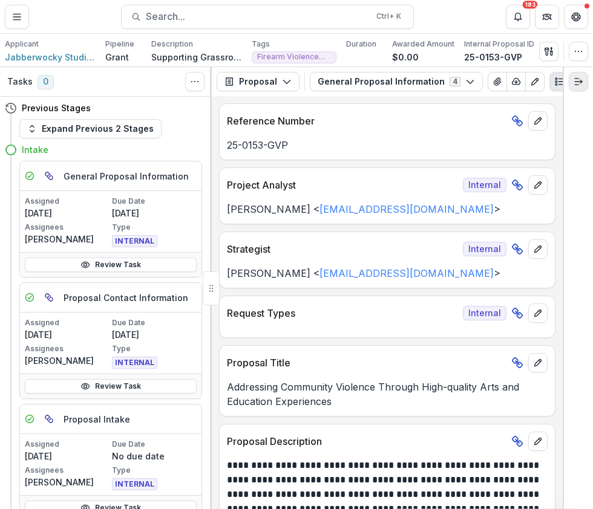
click at [582, 77] on icon "Expand right" at bounding box center [578, 82] width 10 height 10
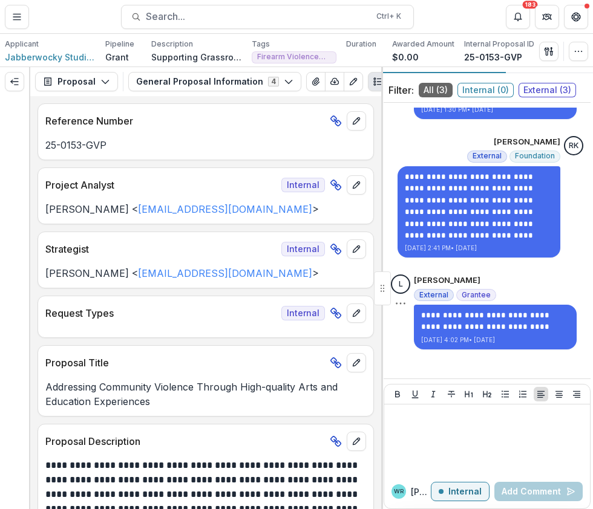
scroll to position [34, 0]
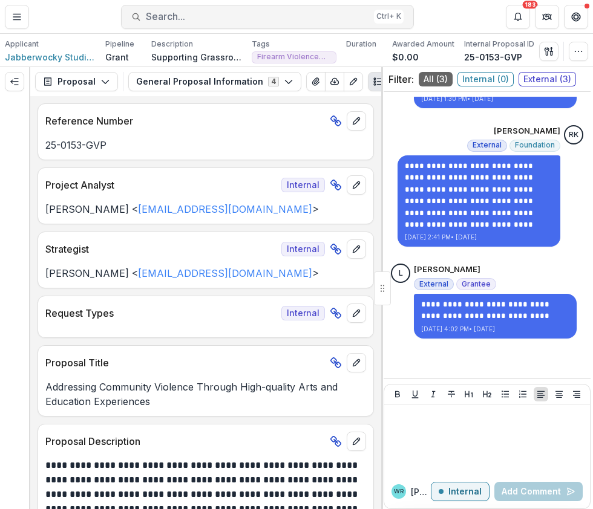
click at [248, 19] on span "Search..." at bounding box center [257, 16] width 223 height 11
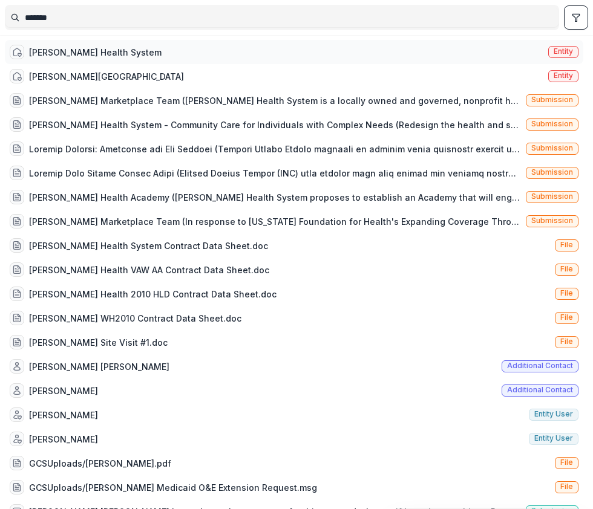
type input "*******"
click at [567, 49] on span "Entity" at bounding box center [562, 51] width 19 height 8
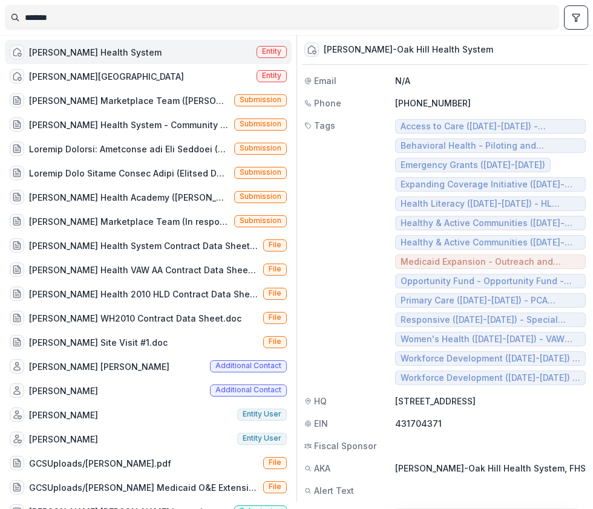
click at [143, 53] on div "[PERSON_NAME] Health System Entity" at bounding box center [148, 52] width 287 height 24
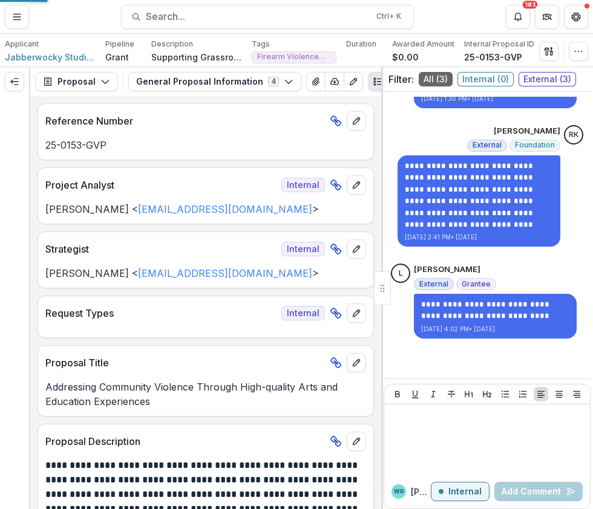
click at [143, 53] on div "******* [PERSON_NAME] Health System Entity [PERSON_NAME] Neosho Hospital Entity…" at bounding box center [296, 254] width 593 height 509
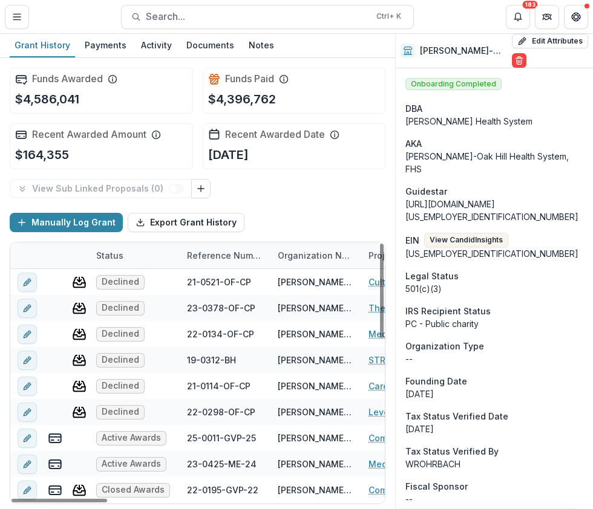
click at [218, 257] on div "Reference Number" at bounding box center [225, 255] width 91 height 13
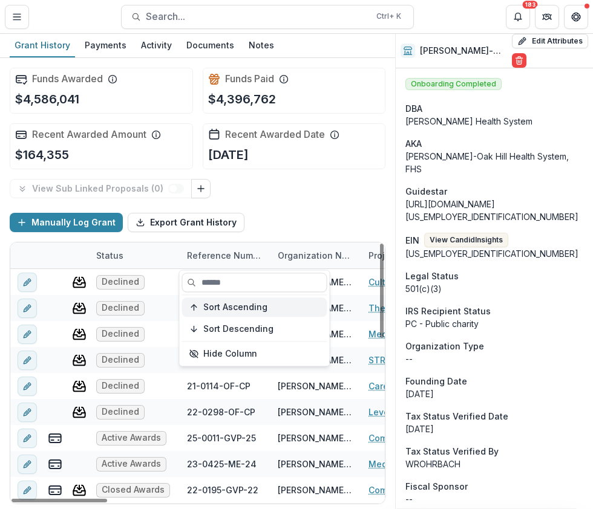
click at [220, 308] on span "Sort Ascending" at bounding box center [235, 307] width 64 height 10
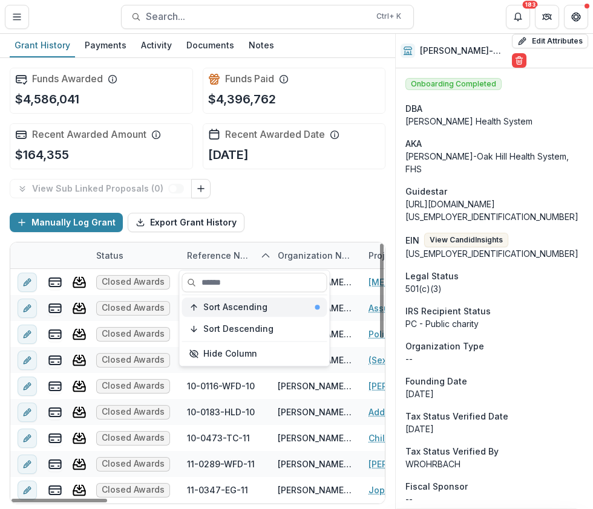
drag, startPoint x: 223, startPoint y: 300, endPoint x: 230, endPoint y: 301, distance: 6.8
click at [223, 301] on button "Sort Ascending" at bounding box center [253, 307] width 145 height 19
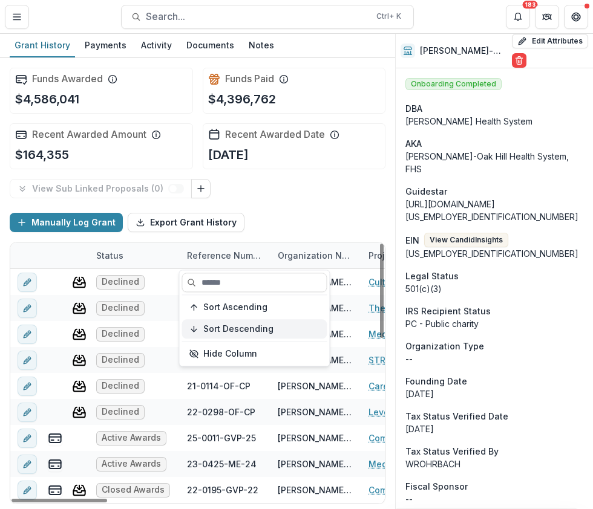
click at [217, 326] on span "Sort Descending" at bounding box center [238, 329] width 70 height 10
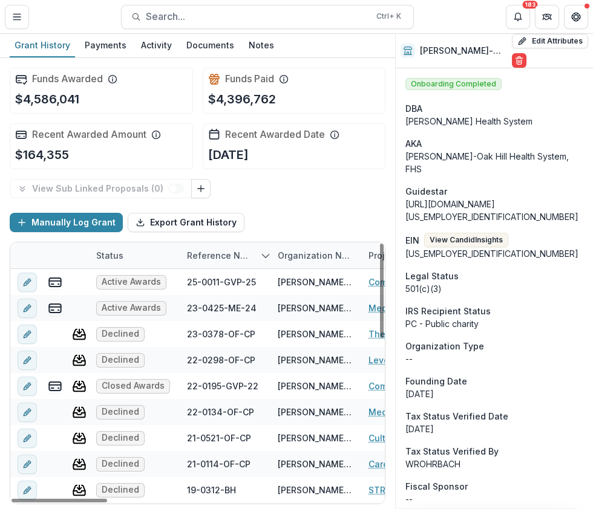
click at [314, 203] on div "Manually Log Grant Export Grant History" at bounding box center [198, 222] width 376 height 39
click at [190, 15] on span "Search..." at bounding box center [257, 16] width 223 height 11
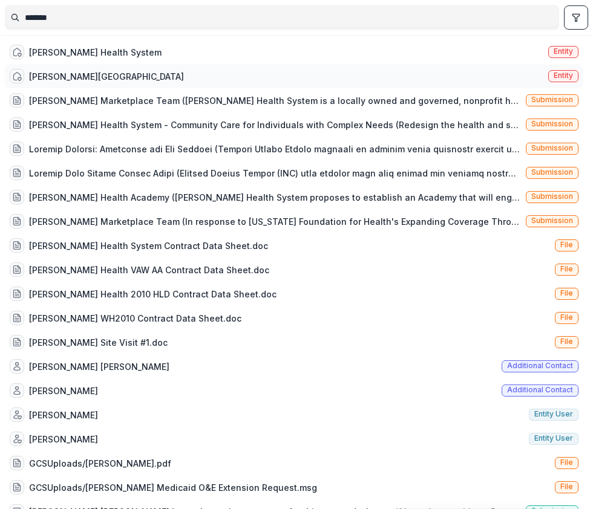
type input "*******"
click at [558, 76] on span "Entity" at bounding box center [562, 75] width 19 height 8
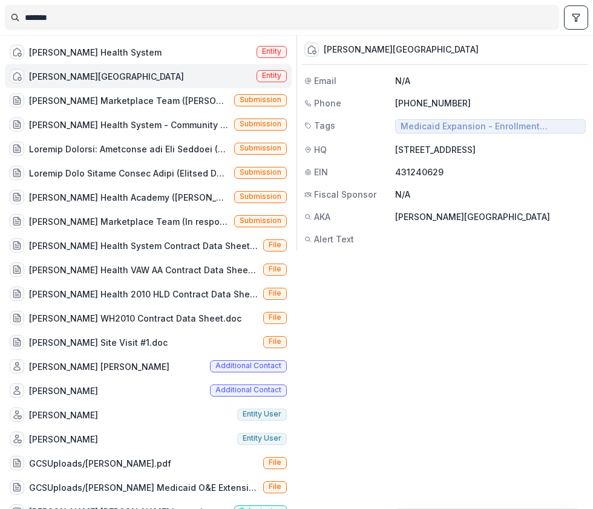
click at [201, 71] on div "[PERSON_NAME] Neosho Hospital Entity" at bounding box center [148, 76] width 287 height 24
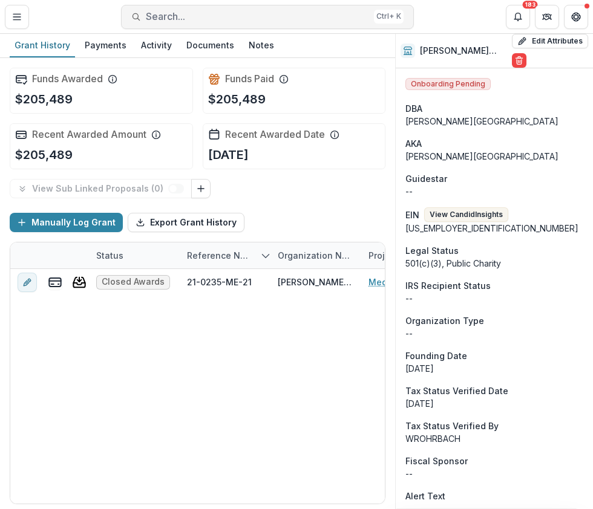
click at [175, 18] on span "Search..." at bounding box center [257, 16] width 223 height 11
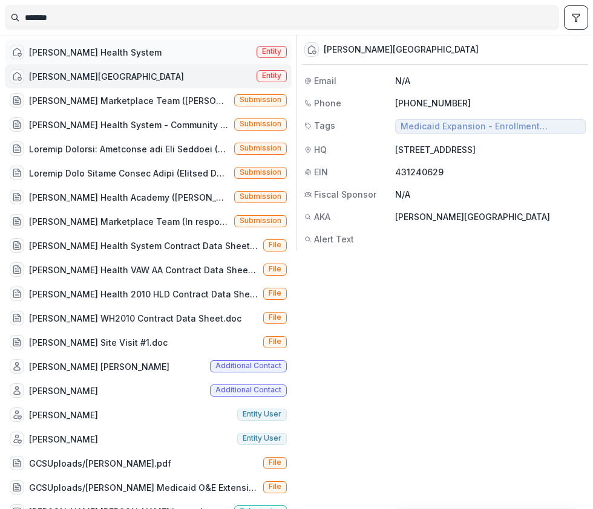
click at [246, 47] on div "[PERSON_NAME] Health System Entity" at bounding box center [148, 52] width 287 height 24
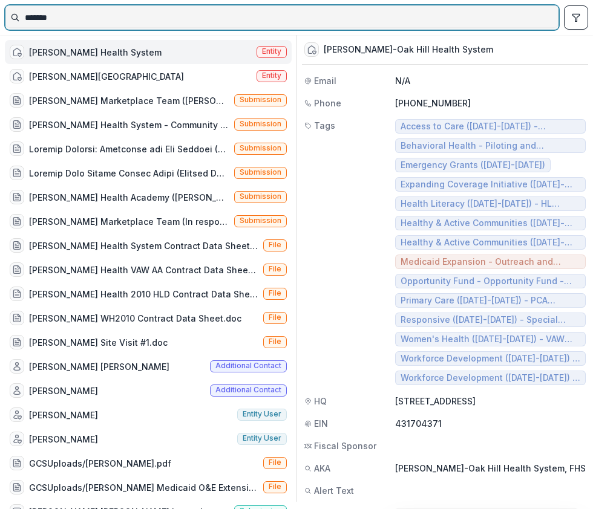
drag, startPoint x: 105, startPoint y: 15, endPoint x: -1, endPoint y: 11, distance: 105.3
click at [0, 11] on html "Skip to content Aggregate Analysis Foundations MFH Workflow Sandbox [US_STATE] …" at bounding box center [296, 254] width 593 height 509
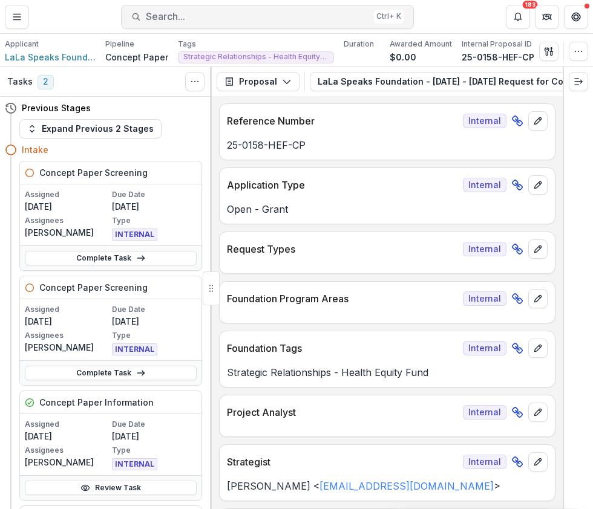
drag, startPoint x: 0, startPoint y: 0, endPoint x: 194, endPoint y: 17, distance: 194.2
click at [194, 17] on span "Search..." at bounding box center [257, 16] width 223 height 11
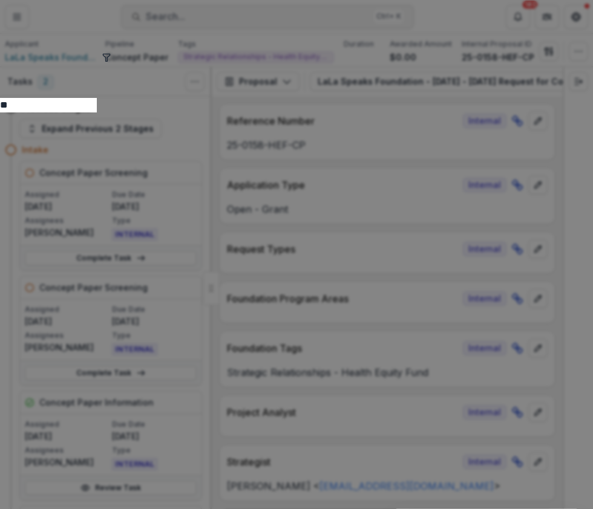
type input "*"
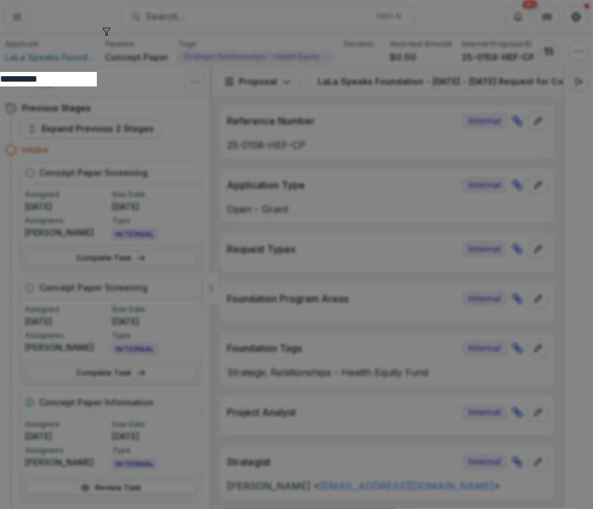
scroll to position [0, 0]
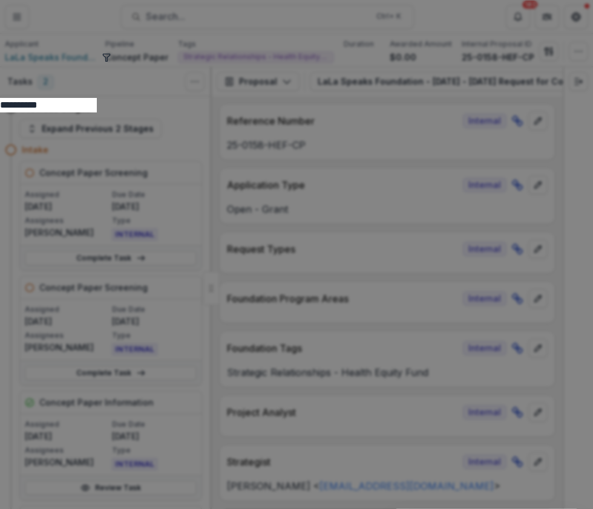
click at [83, 98] on input "**********" at bounding box center [48, 105] width 97 height 15
type input "**********"
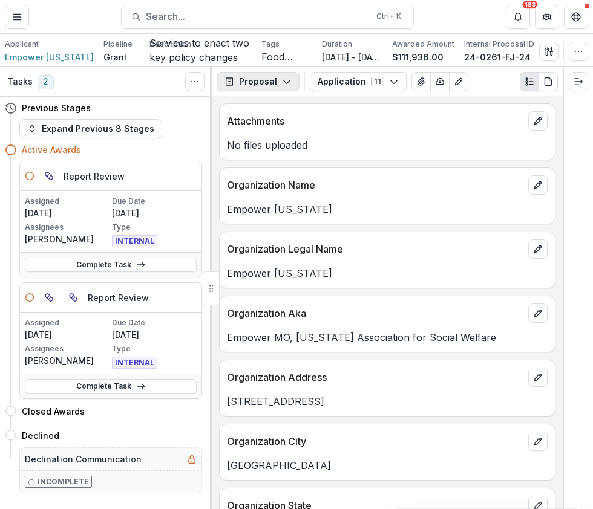
click at [272, 83] on button "Proposal" at bounding box center [257, 81] width 83 height 19
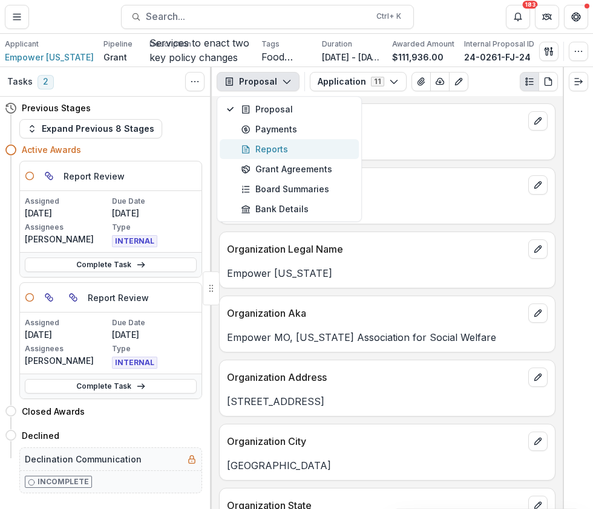
click at [267, 147] on div "Reports" at bounding box center [296, 149] width 111 height 13
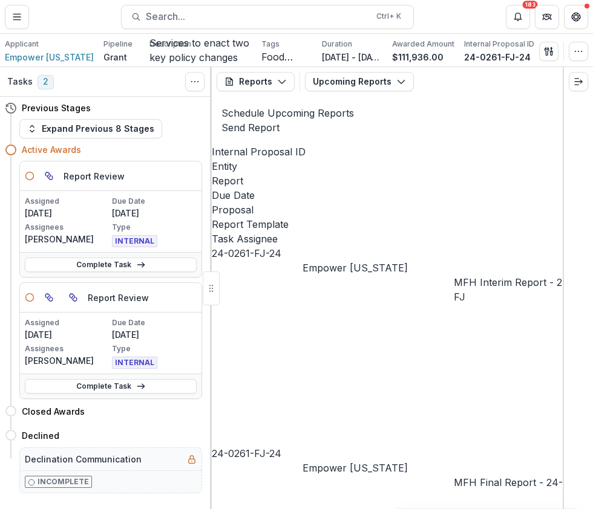
drag, startPoint x: 332, startPoint y: 493, endPoint x: 213, endPoint y: 317, distance: 212.2
click at [351, 77] on button "Upcoming Reports" at bounding box center [359, 81] width 109 height 19
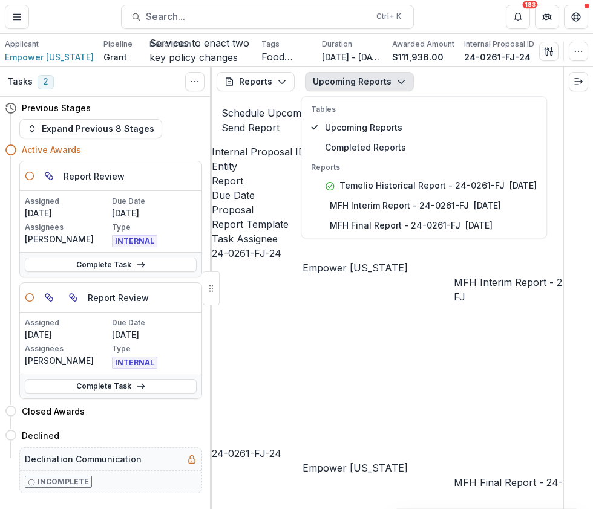
click at [414, 79] on div "Upcoming Reports Tables Upcoming Reports Completed Reports Reports Temelio Hist…" at bounding box center [359, 81] width 109 height 19
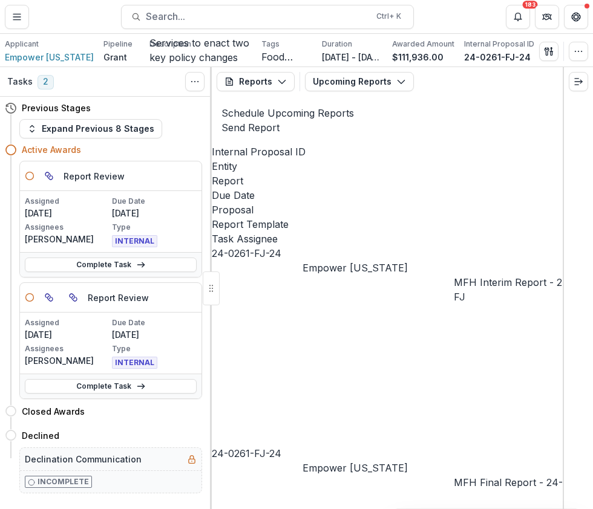
drag, startPoint x: 333, startPoint y: 490, endPoint x: -1, endPoint y: 467, distance: 334.6
click at [389, 80] on button "Upcoming Reports" at bounding box center [359, 81] width 109 height 19
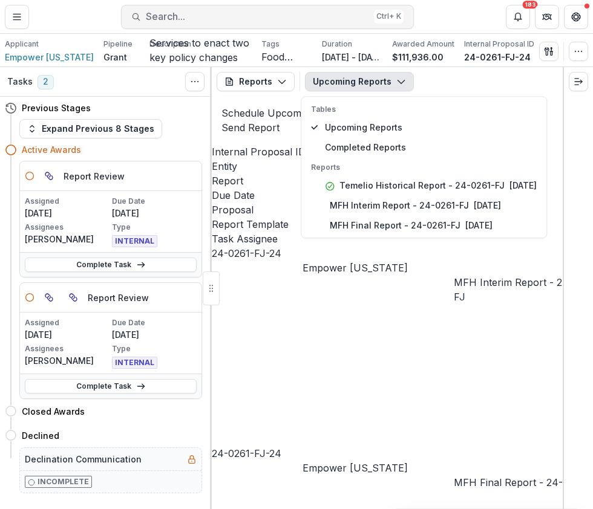
click at [174, 19] on span "Search..." at bounding box center [257, 16] width 223 height 11
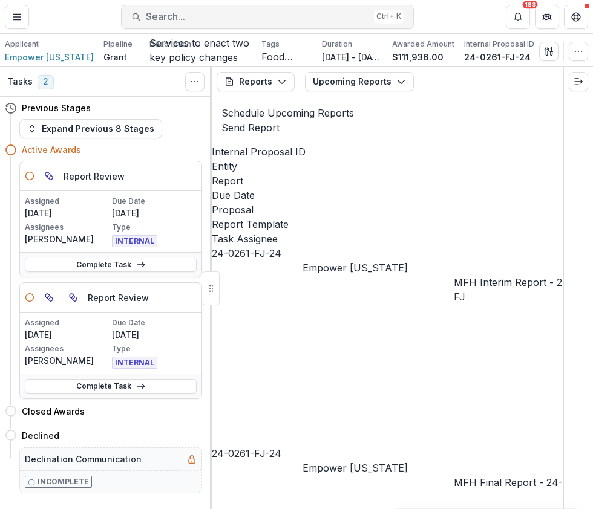
click at [164, 13] on span "Search..." at bounding box center [257, 16] width 223 height 11
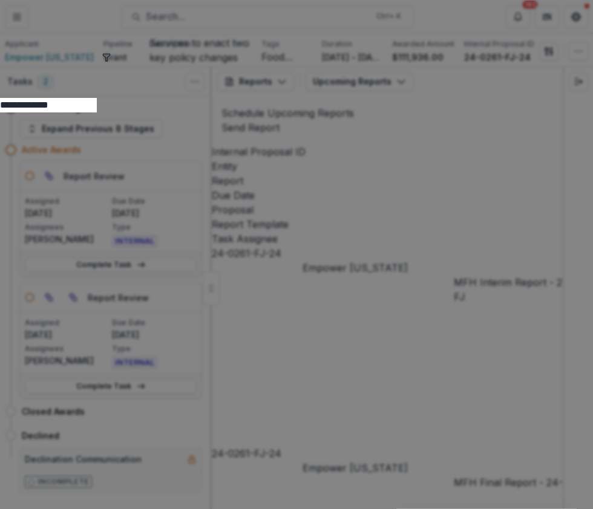
drag, startPoint x: 164, startPoint y: 13, endPoint x: -1, endPoint y: 11, distance: 164.5
click at [0, 11] on html "Skip to content Aggregate Analysis Foundations MFH Workflow Sandbox Missouri Fo…" at bounding box center [296, 254] width 593 height 509
click at [111, 53] on icon "toggle filters" at bounding box center [107, 58] width 10 height 10
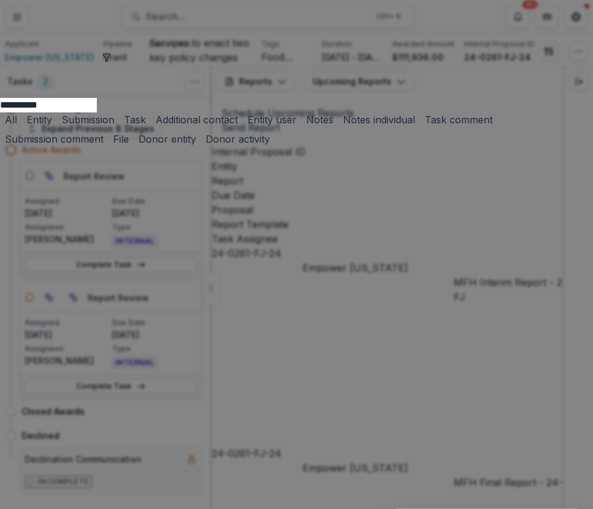
click at [52, 112] on button "Entity" at bounding box center [37, 119] width 30 height 15
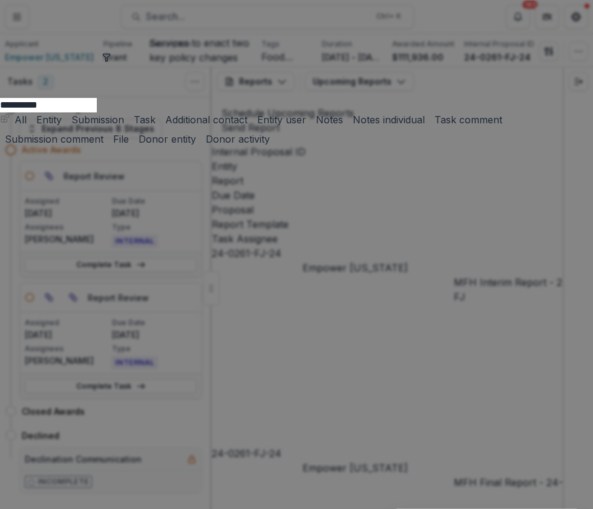
click at [41, 98] on input "**********" at bounding box center [48, 105] width 97 height 15
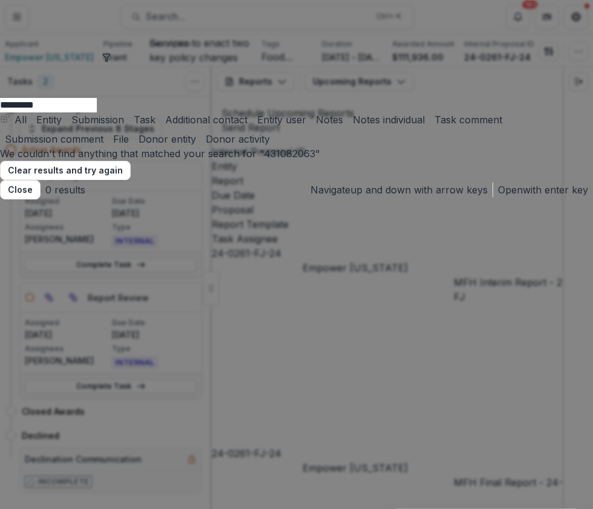
click at [97, 98] on input "*********" at bounding box center [48, 105] width 97 height 15
type input "*********"
click at [62, 112] on button "Entity" at bounding box center [46, 119] width 30 height 15
click at [52, 112] on button "Entity" at bounding box center [37, 119] width 30 height 15
click at [96, 98] on input "*********" at bounding box center [48, 105] width 97 height 15
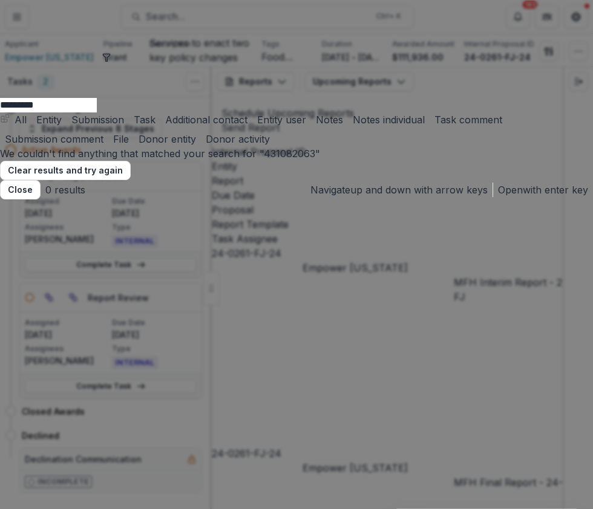
drag, startPoint x: 75, startPoint y: 18, endPoint x: -1, endPoint y: 19, distance: 75.6
click at [0, 19] on html "Skip to content Aggregate Analysis Foundations MFH Workflow Sandbox Missouri Fo…" at bounding box center [296, 254] width 593 height 509
click at [27, 112] on button "All" at bounding box center [13, 119] width 27 height 15
click at [24, 200] on button "Close" at bounding box center [20, 189] width 41 height 19
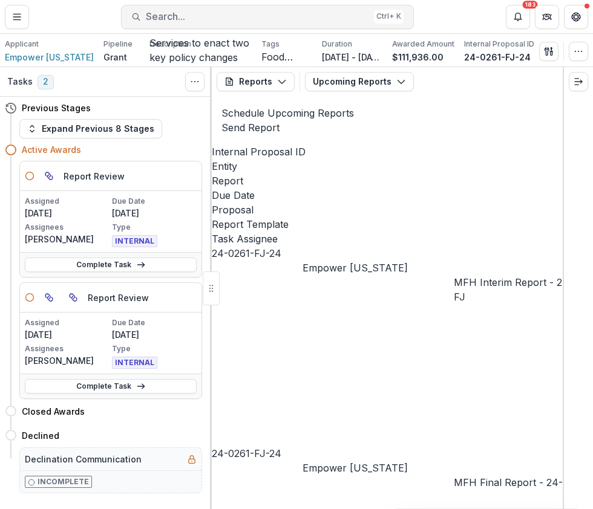
click at [203, 20] on span "Search..." at bounding box center [257, 16] width 223 height 11
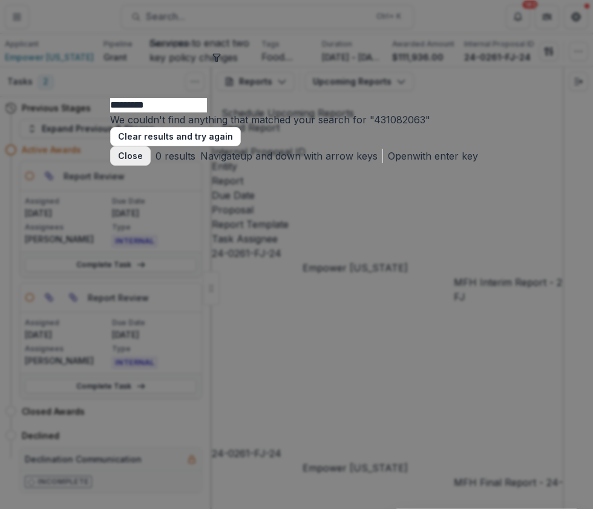
click at [110, 166] on button "Close" at bounding box center [130, 155] width 41 height 19
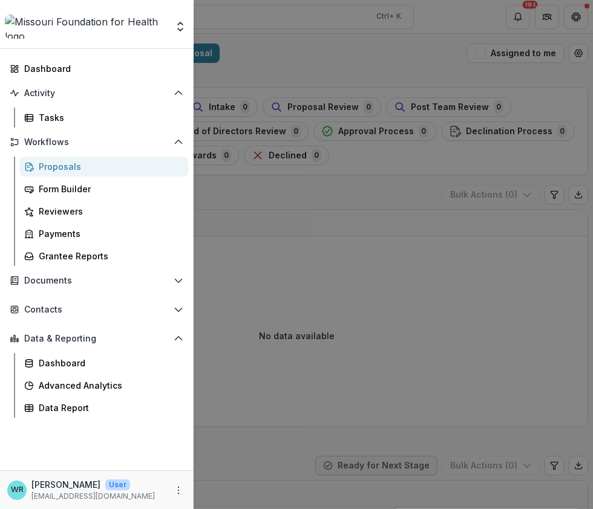
click at [450, 210] on div "Aggregate Analysis Foundations MFH Workflow Sandbox [US_STATE] Foundation for H…" at bounding box center [296, 254] width 593 height 509
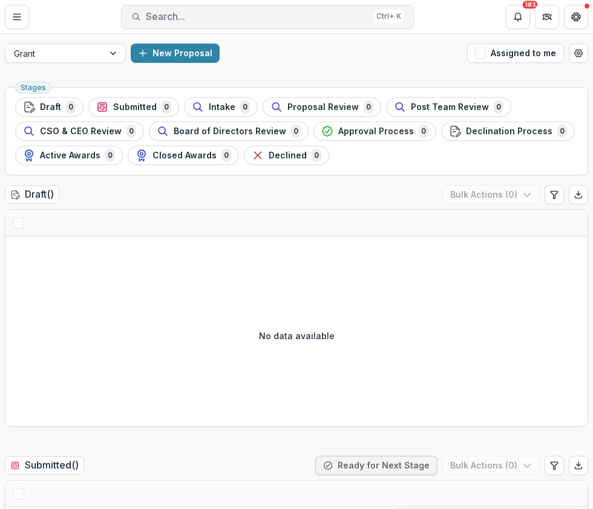
click at [159, 23] on button "Search... Ctrl + K" at bounding box center [267, 17] width 293 height 24
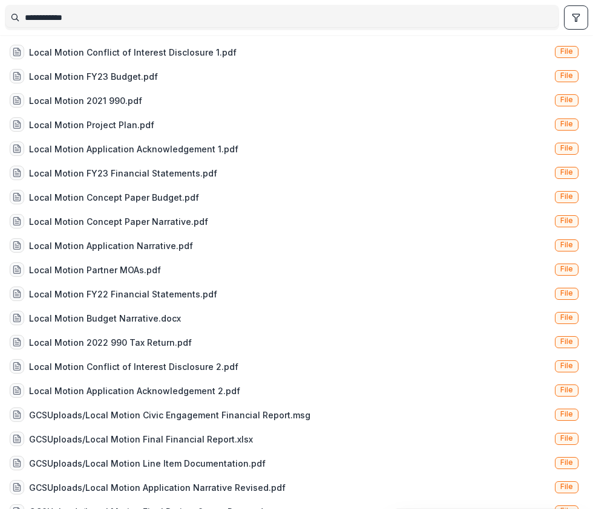
type input "**********"
click at [584, 21] on button "toggle filters" at bounding box center [576, 17] width 24 height 24
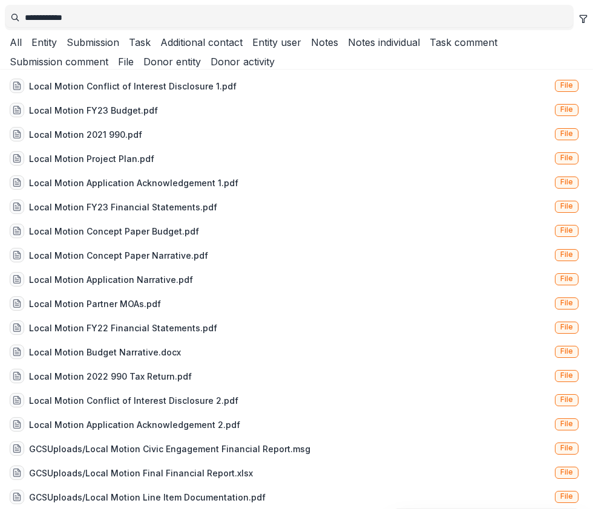
click at [579, 19] on icon "toggle filters" at bounding box center [582, 18] width 7 height 7
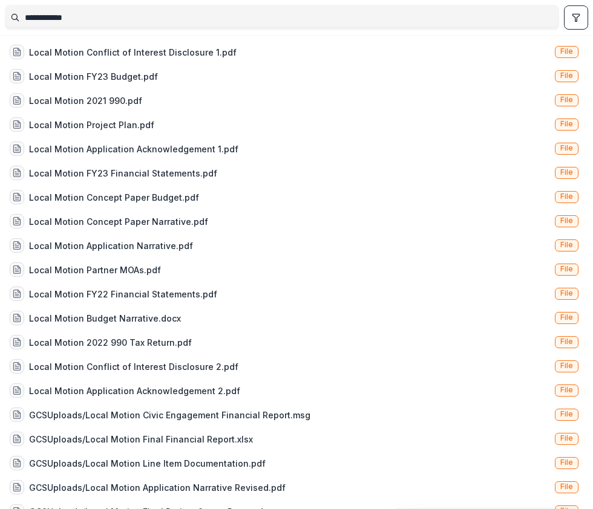
click at [574, 19] on icon "toggle filters" at bounding box center [576, 18] width 10 height 10
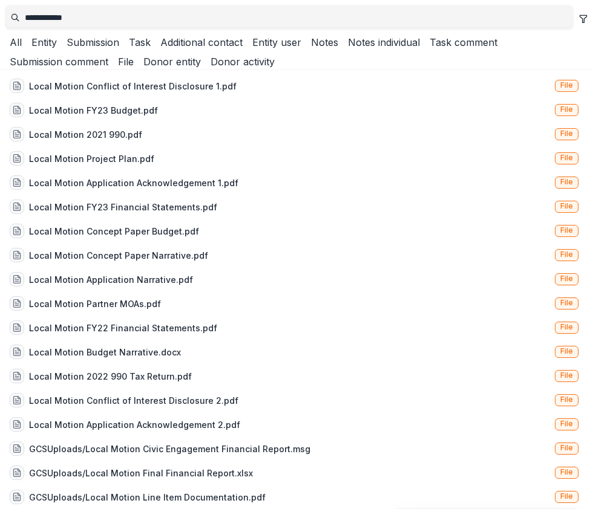
click at [57, 50] on button "Entity" at bounding box center [42, 42] width 30 height 15
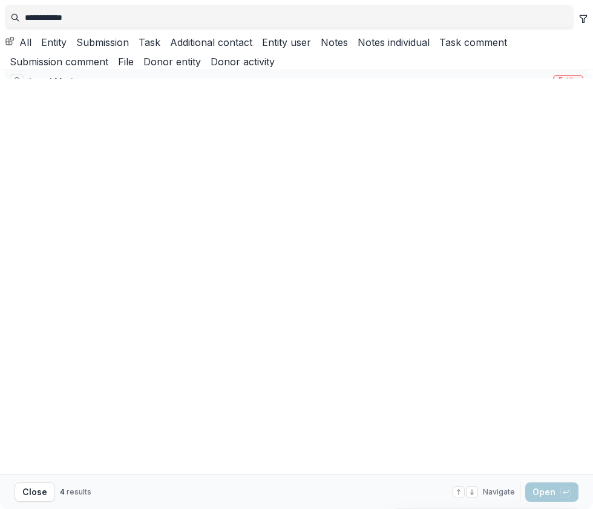
click at [564, 85] on span "Entity" at bounding box center [567, 80] width 19 height 8
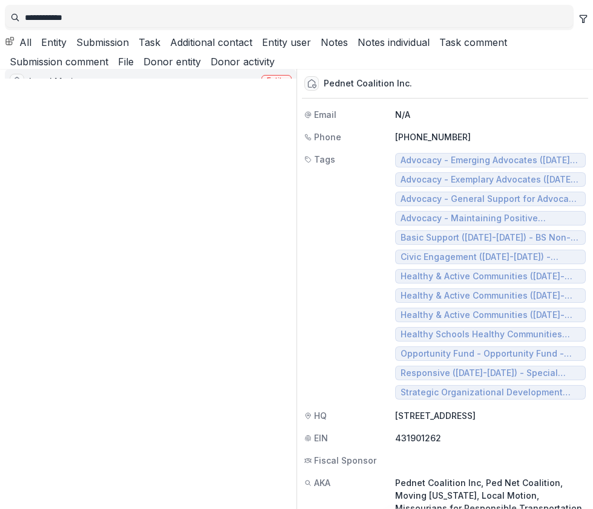
click at [175, 93] on div "Local Motion Entity" at bounding box center [150, 81] width 291 height 24
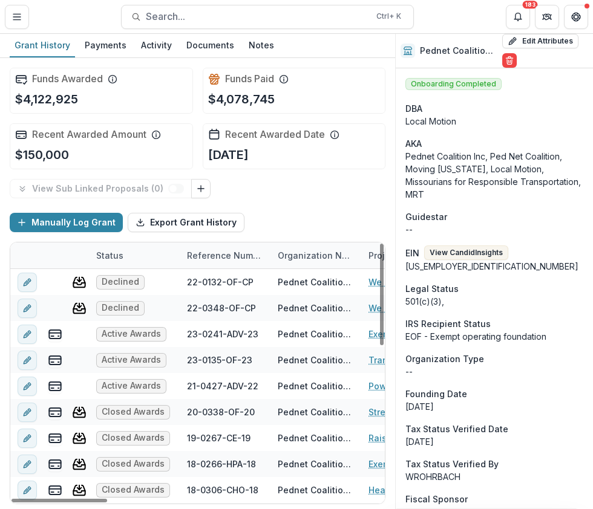
click at [224, 253] on div "Reference Number" at bounding box center [225, 255] width 91 height 13
click at [250, 314] on span "Sort Descending" at bounding box center [288, 307] width 76 height 15
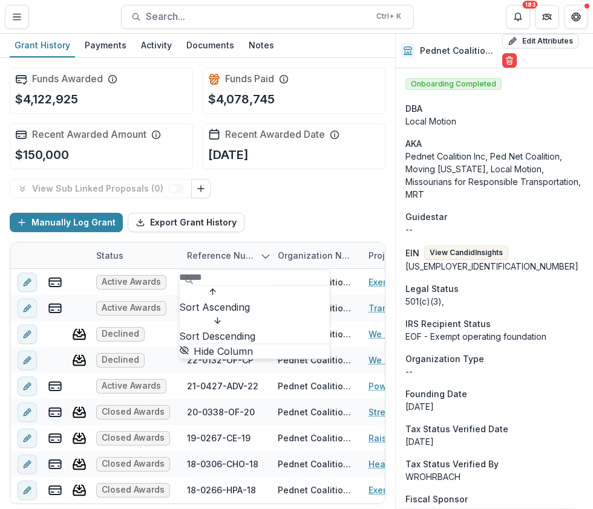
click at [310, 175] on div "Funds Awarded $4,122,925 Funds Paid $4,078,745 Recent Awarded Amount $150,000 R…" at bounding box center [198, 118] width 376 height 121
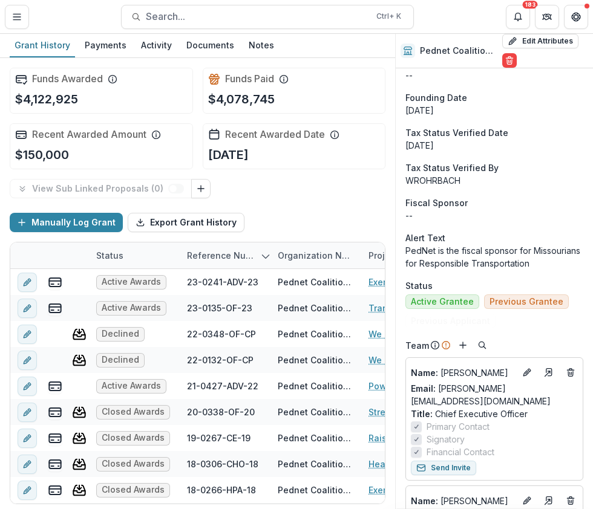
scroll to position [343, 0]
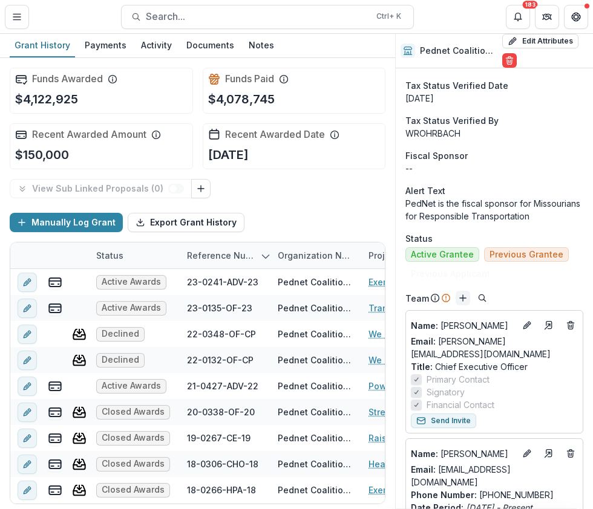
click at [460, 296] on icon "Add" at bounding box center [463, 298] width 10 height 10
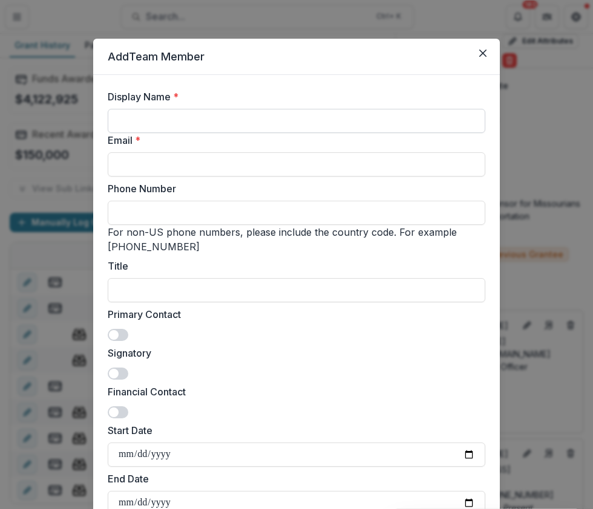
click at [151, 122] on input "Display Name *" at bounding box center [296, 121] width 377 height 24
type input "**********"
click at [185, 171] on input "Email *" at bounding box center [296, 164] width 377 height 24
paste input "**********"
drag, startPoint x: 186, startPoint y: 169, endPoint x: 6, endPoint y: 150, distance: 180.6
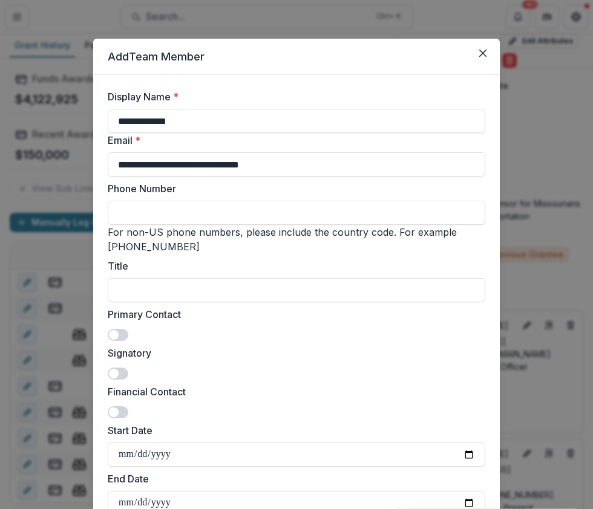
click at [6, 150] on div "**********" at bounding box center [296, 254] width 593 height 509
click at [223, 174] on input "**********" at bounding box center [296, 164] width 377 height 24
type input "**********"
click at [181, 214] on input "Phone Number" at bounding box center [296, 213] width 377 height 24
type input "**********"
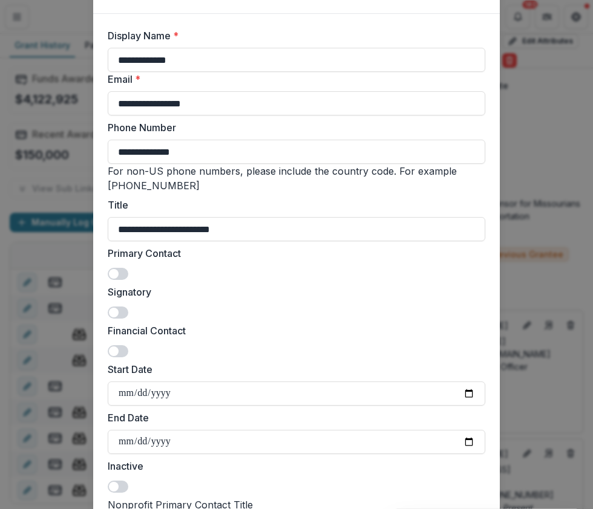
scroll to position [121, 0]
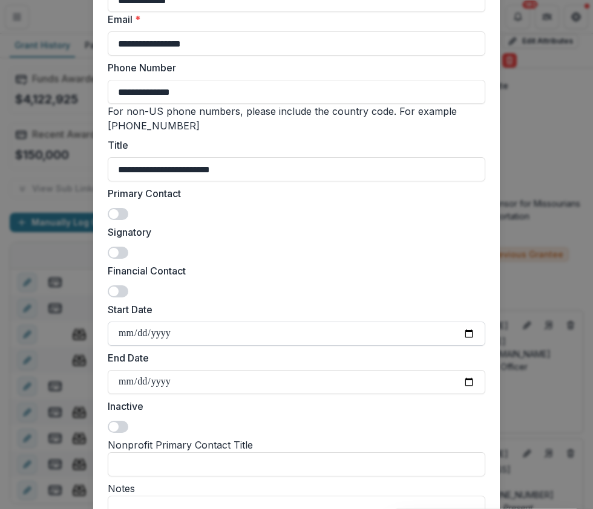
type input "**********"
click at [127, 330] on input "Start Date" at bounding box center [296, 334] width 377 height 24
type input "**********"
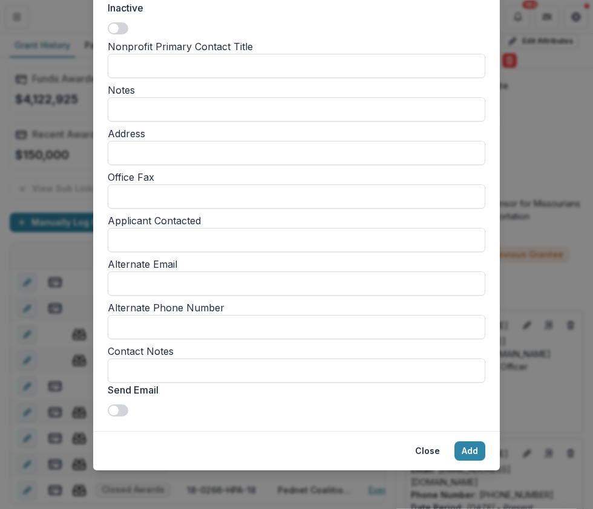
scroll to position [553, 0]
click at [466, 446] on button "Add" at bounding box center [469, 450] width 31 height 19
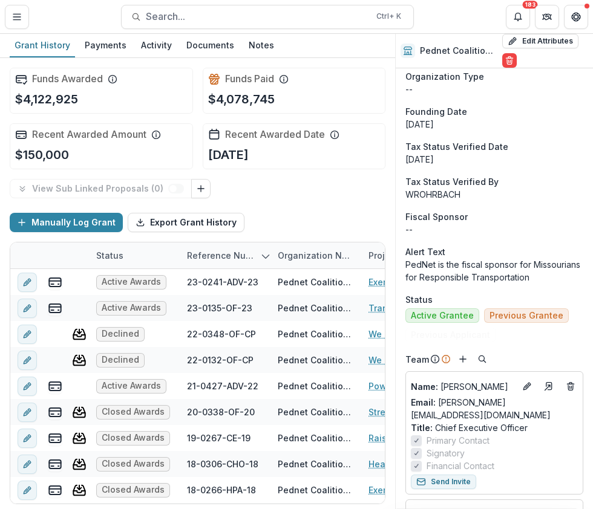
scroll to position [302, 0]
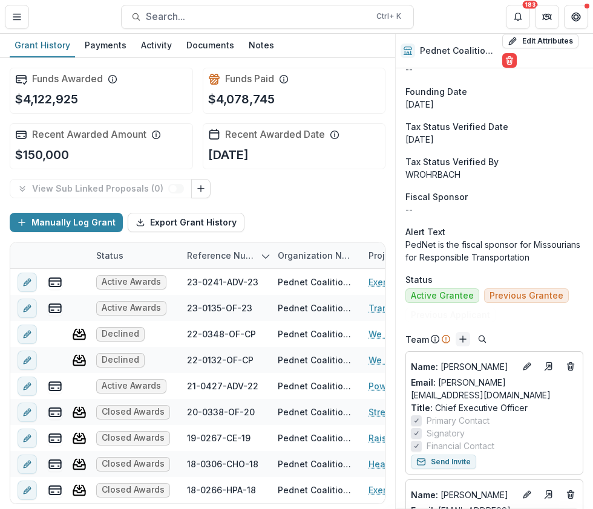
click at [463, 340] on icon "Add" at bounding box center [463, 339] width 10 height 10
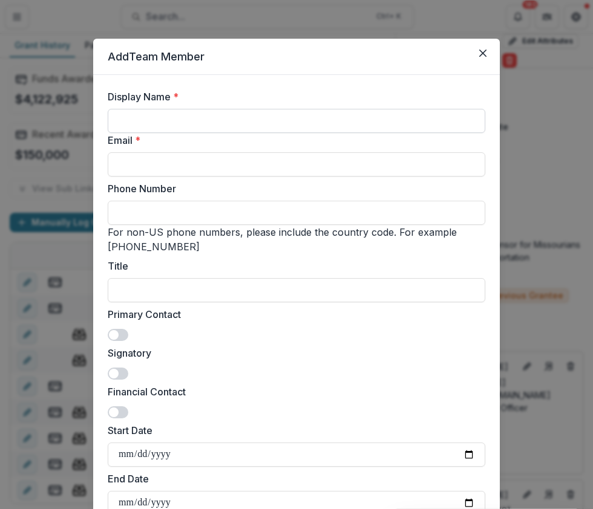
click at [169, 120] on input "Display Name *" at bounding box center [296, 121] width 377 height 24
type input "**********"
click at [174, 163] on input "Email *" at bounding box center [296, 164] width 377 height 24
type input "**********"
click at [246, 220] on input "Phone Number" at bounding box center [296, 213] width 377 height 24
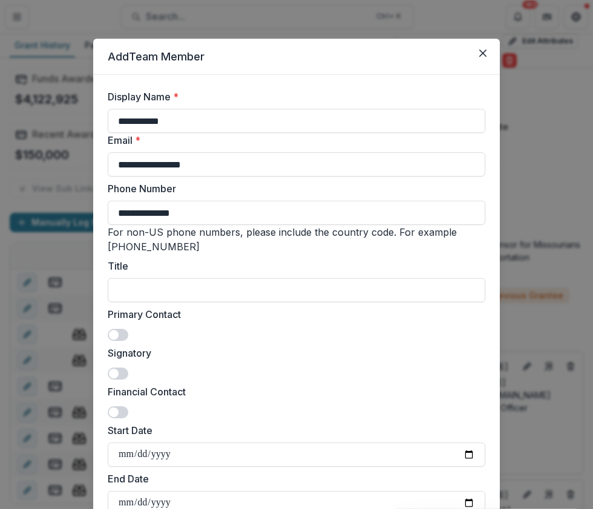
type input "**********"
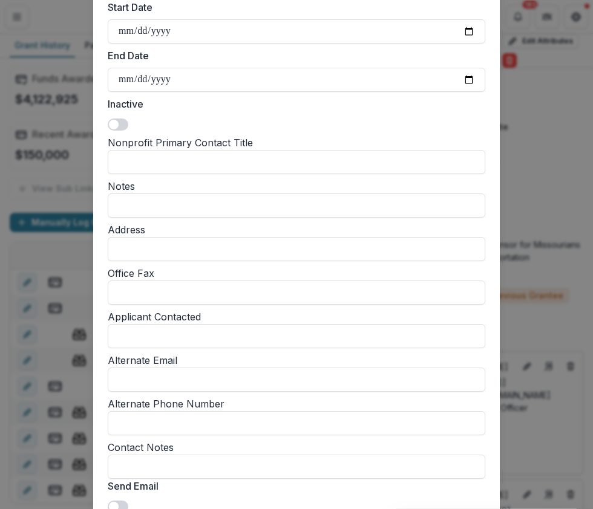
scroll to position [553, 0]
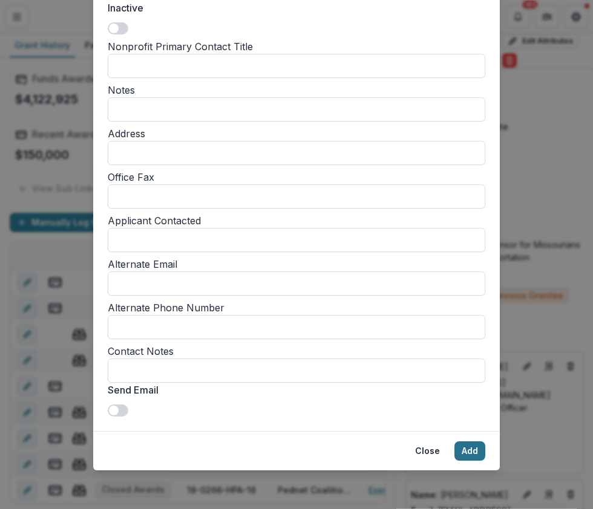
click at [466, 450] on button "Add" at bounding box center [469, 450] width 31 height 19
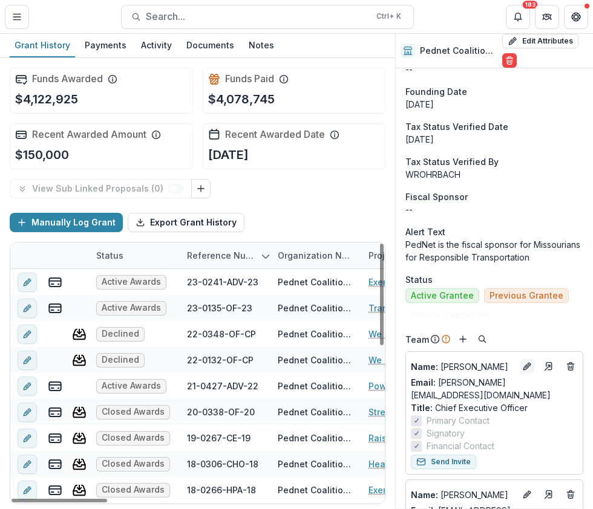
click at [524, 366] on icon "Edit" at bounding box center [527, 367] width 10 height 10
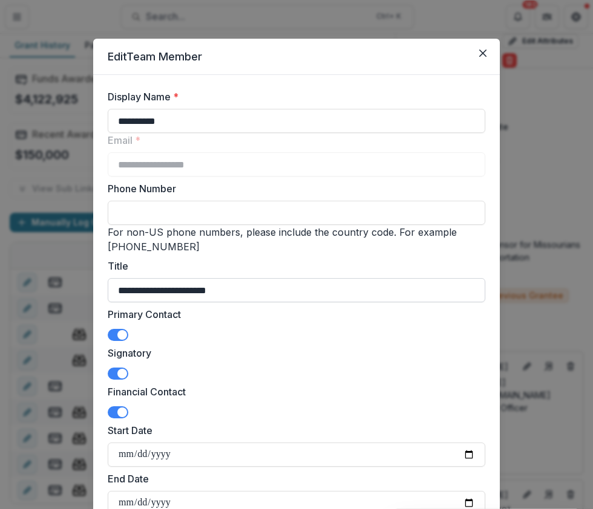
click at [172, 281] on input "**********" at bounding box center [296, 290] width 377 height 24
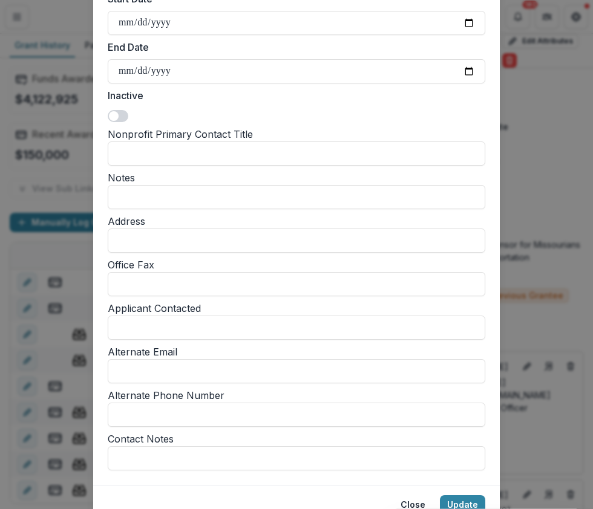
scroll to position [515, 0]
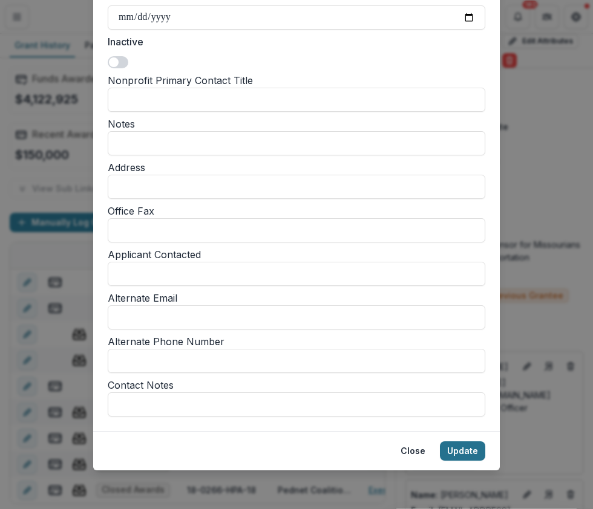
type input "**********"
click at [456, 450] on button "Update" at bounding box center [462, 450] width 45 height 19
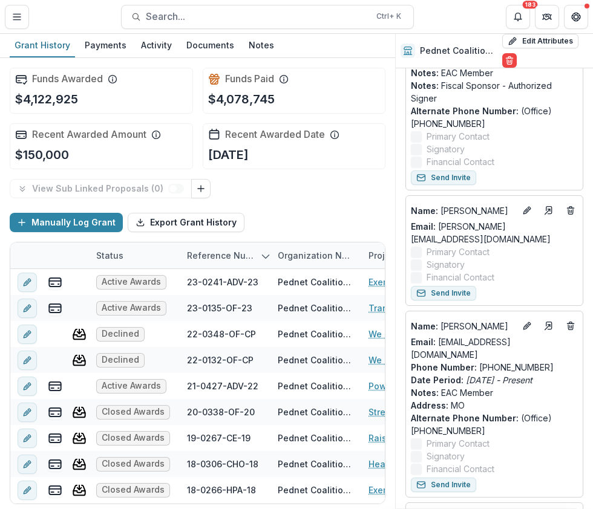
scroll to position [907, 0]
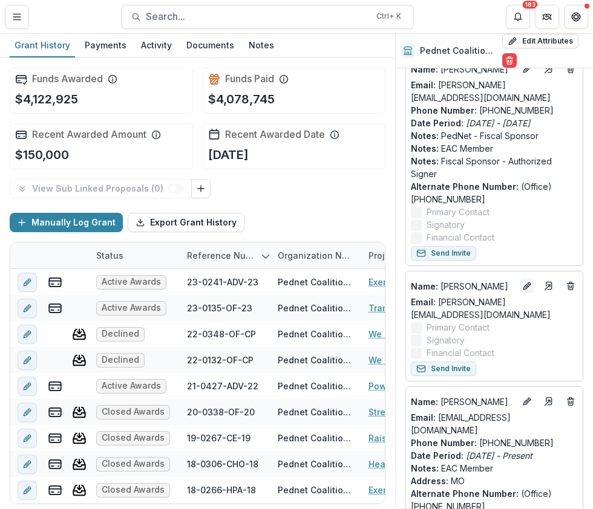
click at [522, 281] on icon "Edit" at bounding box center [527, 286] width 10 height 10
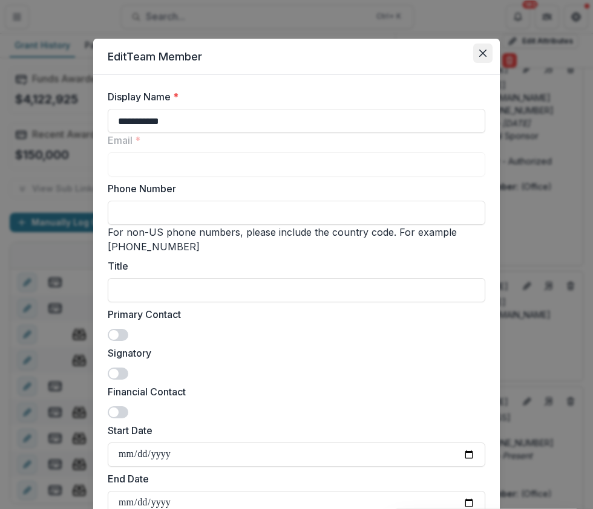
click at [479, 57] on button "Close" at bounding box center [482, 53] width 19 height 19
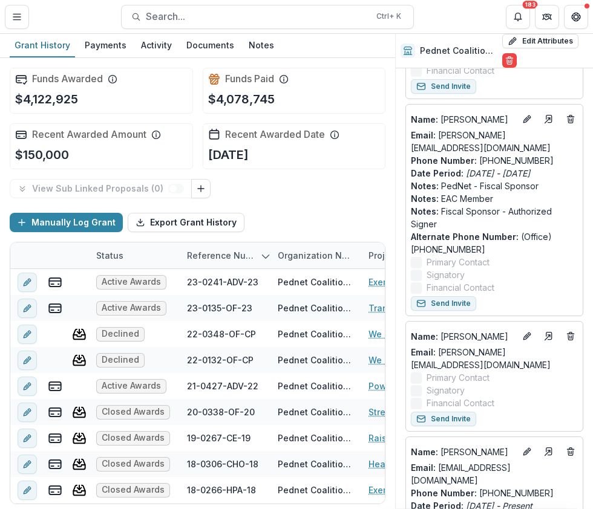
scroll to position [916, 0]
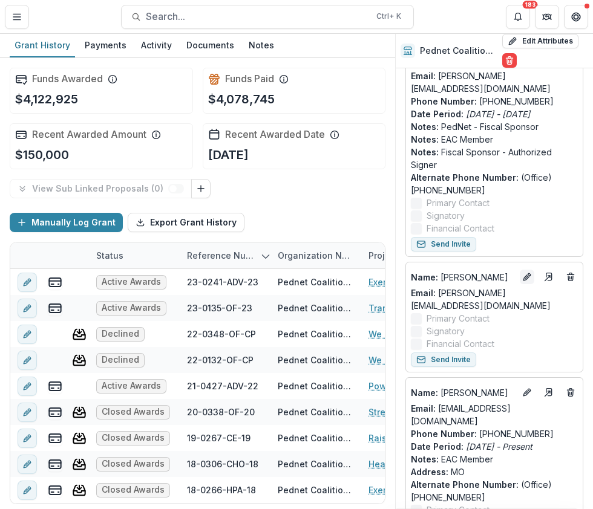
click at [523, 272] on icon "Edit" at bounding box center [527, 277] width 10 height 10
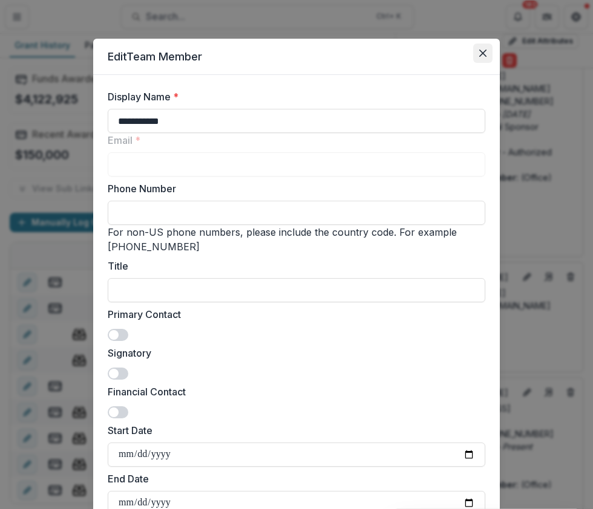
click at [479, 54] on icon "Close" at bounding box center [482, 53] width 7 height 7
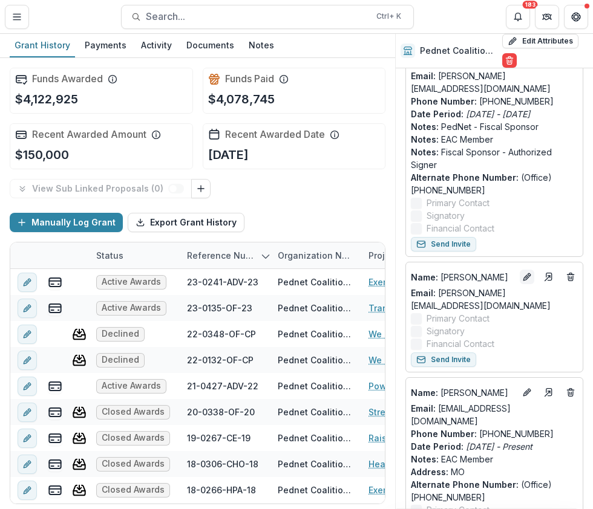
click at [523, 275] on icon "Edit" at bounding box center [525, 277] width 5 height 5
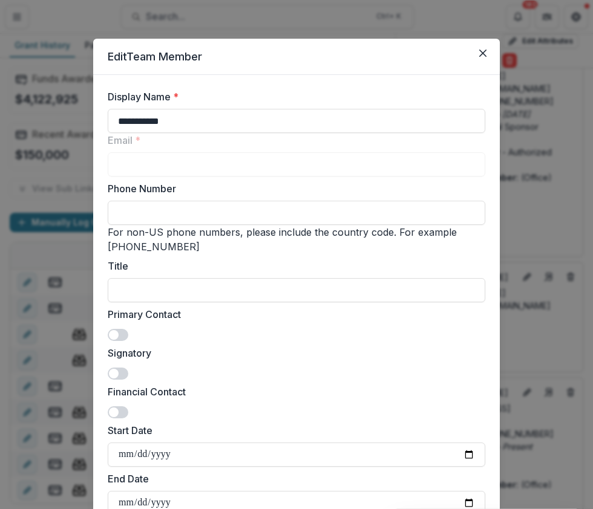
click at [155, 213] on input "Phone Number" at bounding box center [296, 213] width 377 height 24
type input "**********"
click at [131, 446] on input "Start Date" at bounding box center [296, 455] width 377 height 24
type input "**********"
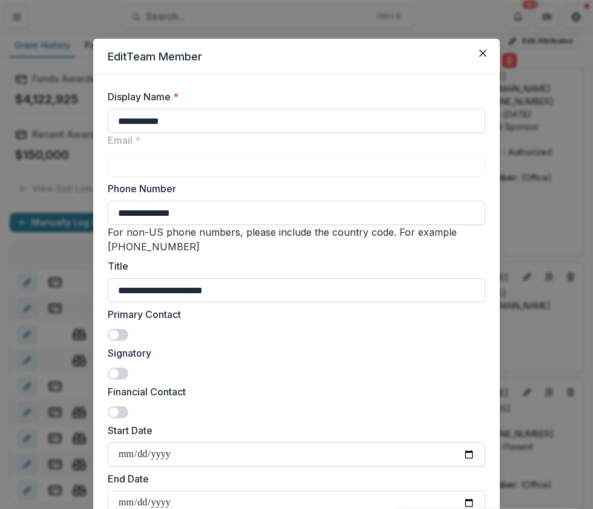
type input "**********"
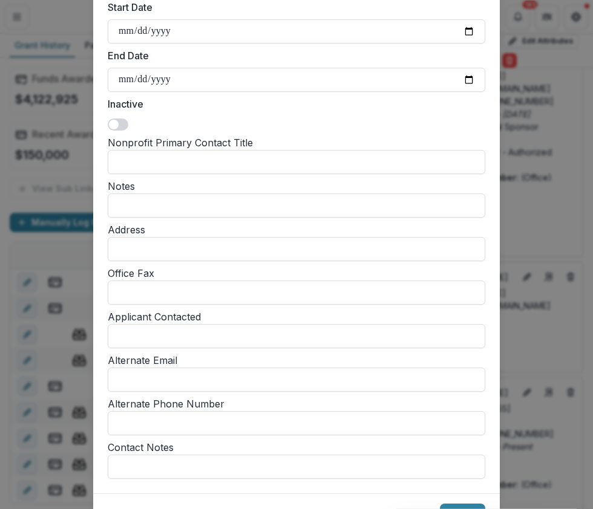
scroll to position [515, 0]
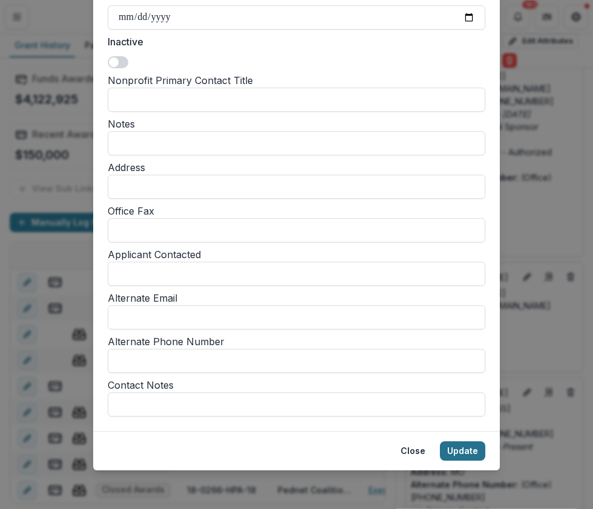
click at [475, 450] on button "Update" at bounding box center [462, 450] width 45 height 19
click at [471, 449] on button "Update" at bounding box center [462, 450] width 45 height 19
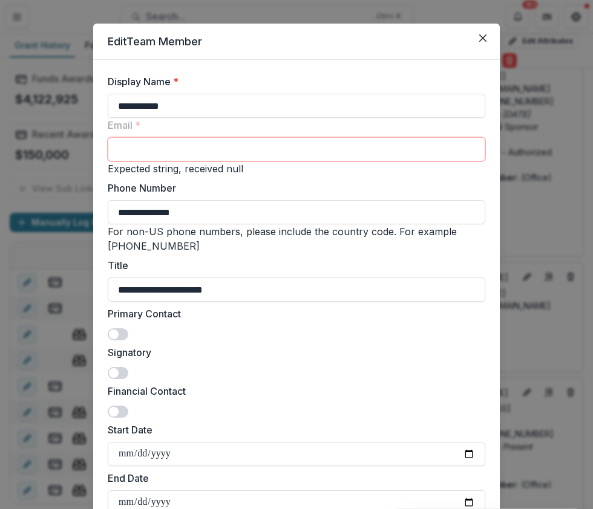
scroll to position [0, 0]
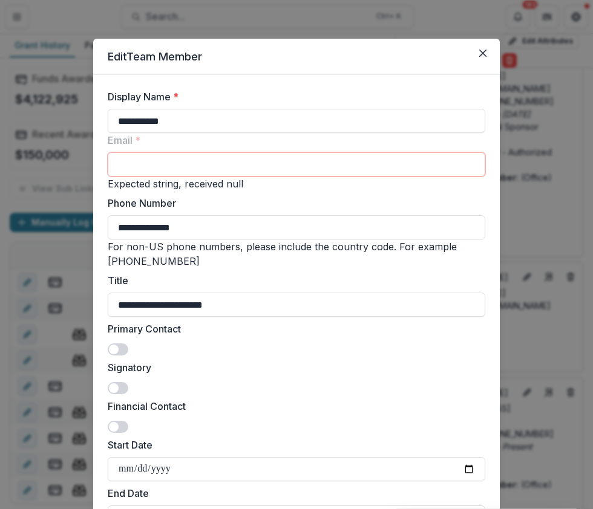
click at [481, 52] on icon "Close" at bounding box center [482, 53] width 7 height 7
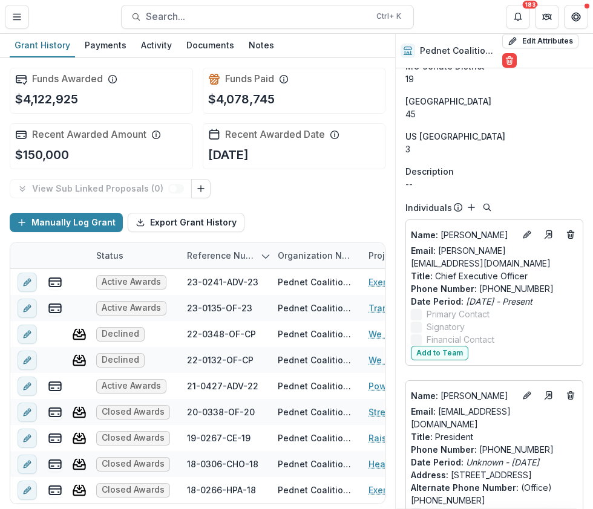
scroll to position [2367, 0]
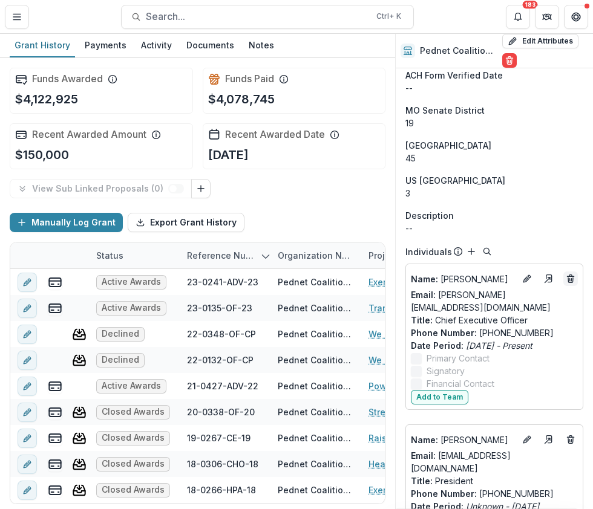
click at [567, 274] on icon "Deletes" at bounding box center [570, 279] width 10 height 10
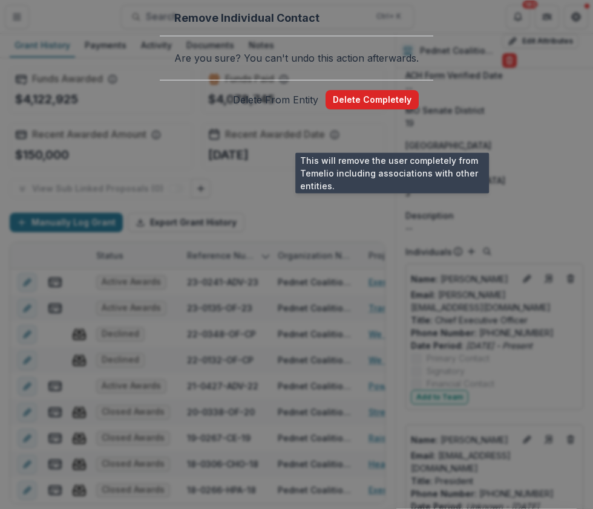
click at [405, 109] on button "Delete Completely" at bounding box center [371, 99] width 93 height 19
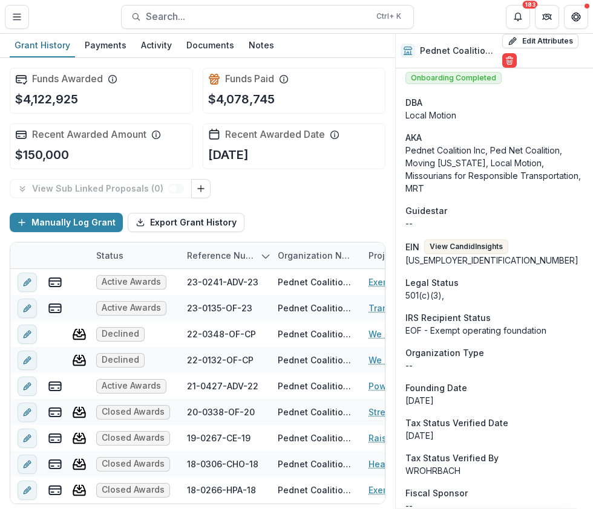
scroll to position [0, 0]
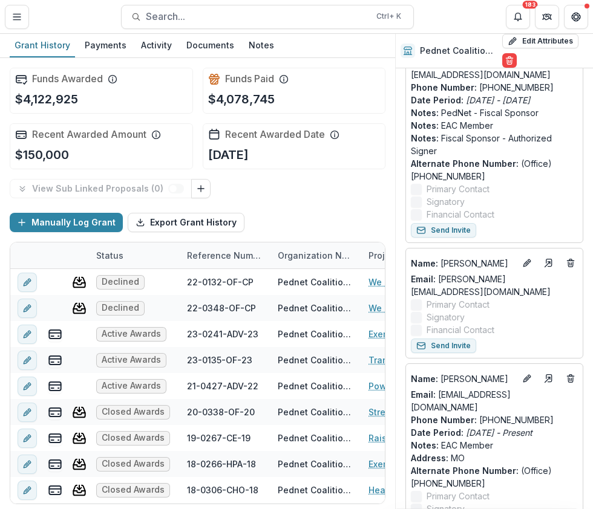
scroll to position [968, 0]
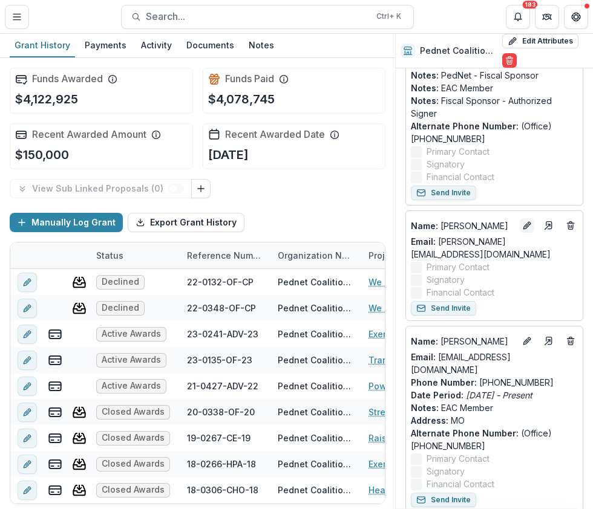
click at [523, 221] on icon "Edit" at bounding box center [527, 226] width 10 height 10
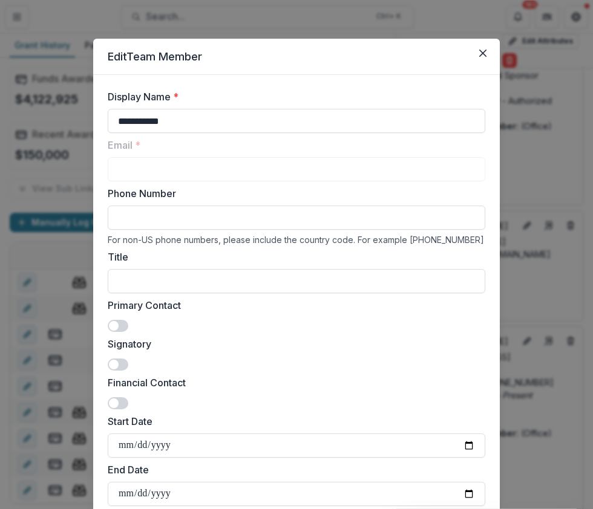
click at [154, 218] on input "Phone Number" at bounding box center [296, 218] width 377 height 24
type input "**********"
click at [120, 443] on input "Start Date" at bounding box center [296, 446] width 377 height 24
type input "**********"
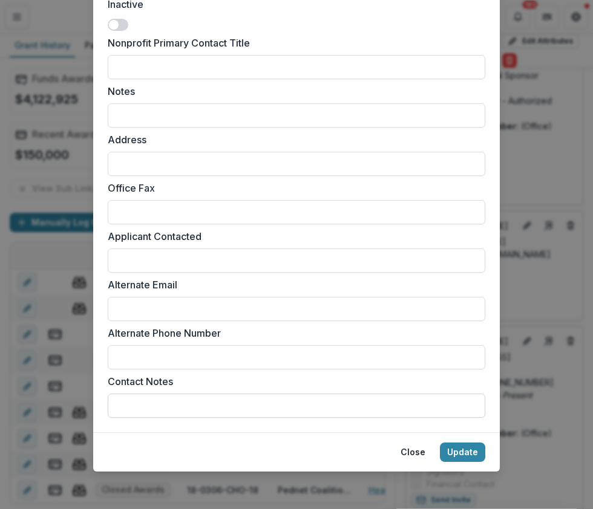
scroll to position [515, 0]
click at [457, 452] on button "Update" at bounding box center [462, 451] width 45 height 19
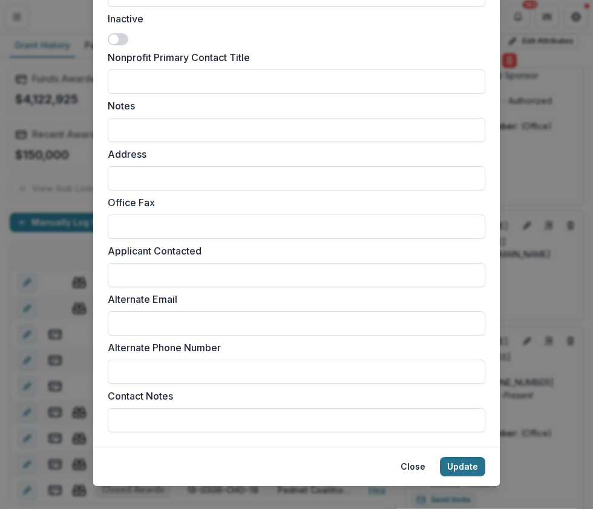
scroll to position [530, 0]
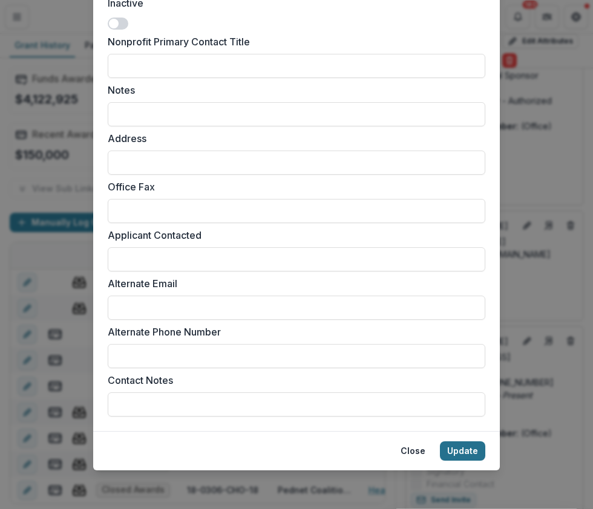
click at [457, 452] on button "Update" at bounding box center [462, 450] width 45 height 19
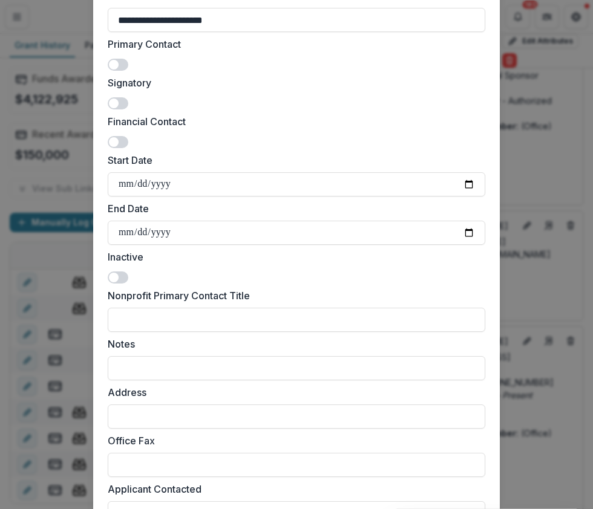
scroll to position [0, 0]
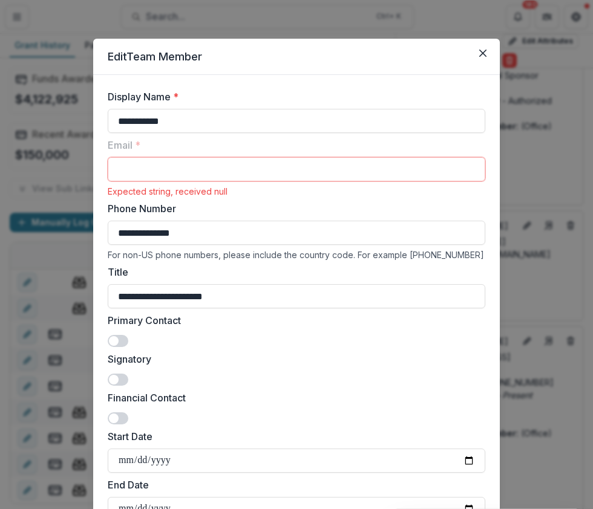
click at [484, 53] on icon "Close" at bounding box center [482, 53] width 7 height 7
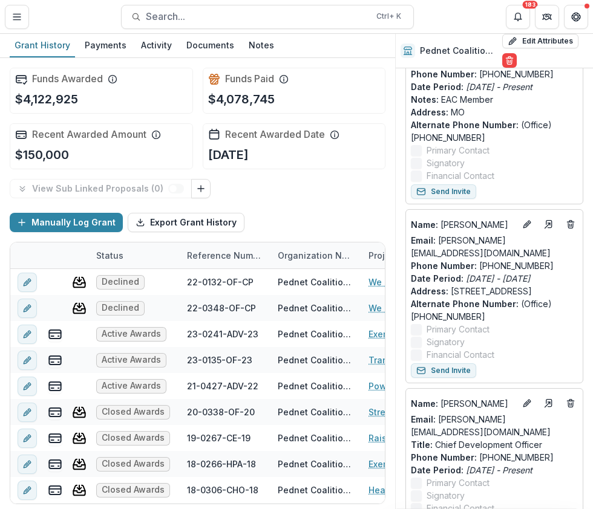
scroll to position [1270, 0]
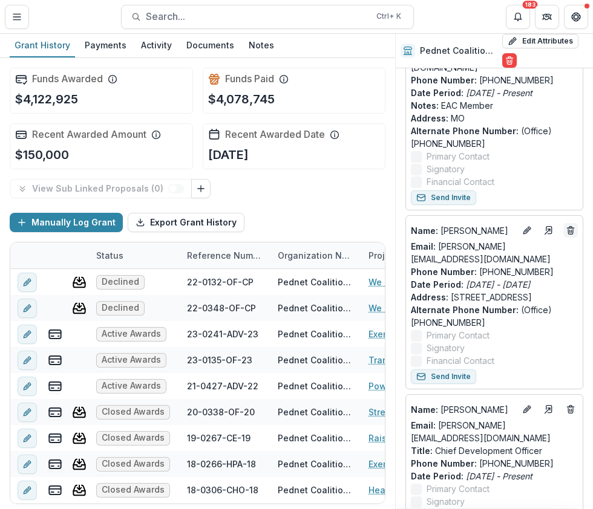
click at [570, 230] on line "Deletes" at bounding box center [570, 231] width 0 height 2
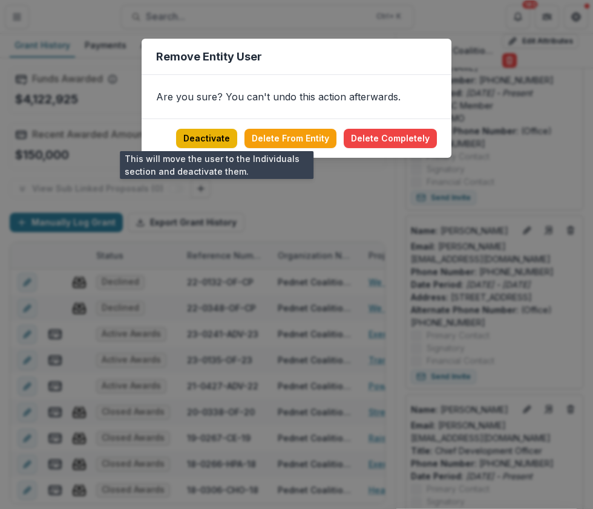
click at [196, 136] on button "Deactivate" at bounding box center [206, 138] width 61 height 19
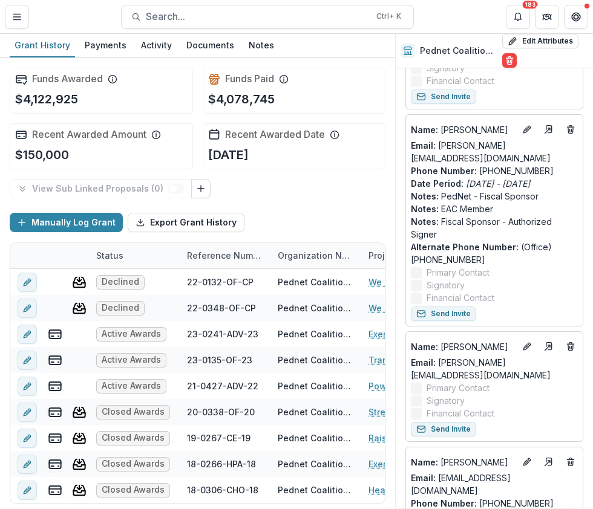
scroll to position [786, 0]
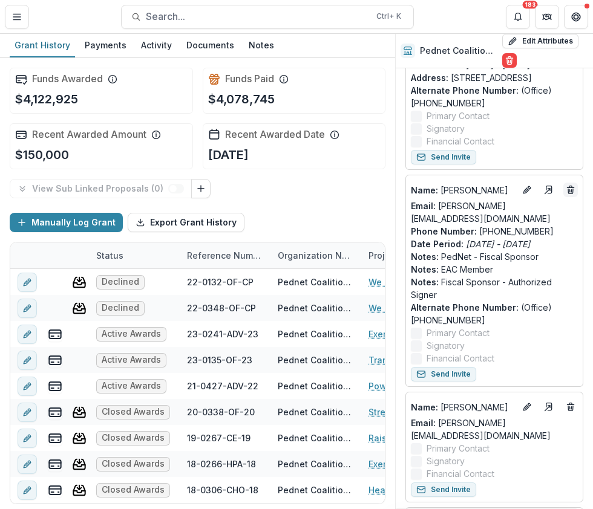
click at [570, 185] on icon "Deletes" at bounding box center [570, 190] width 10 height 10
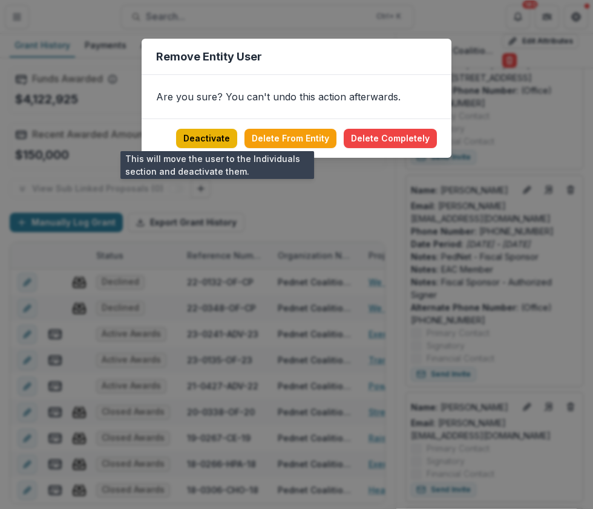
click at [205, 134] on button "Deactivate" at bounding box center [206, 138] width 61 height 19
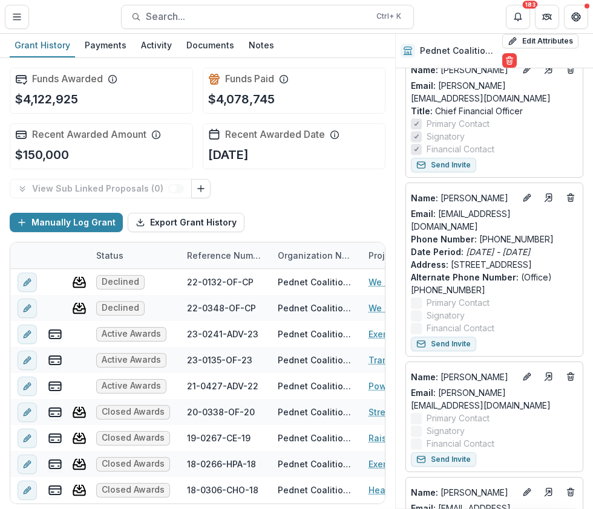
scroll to position [544, 0]
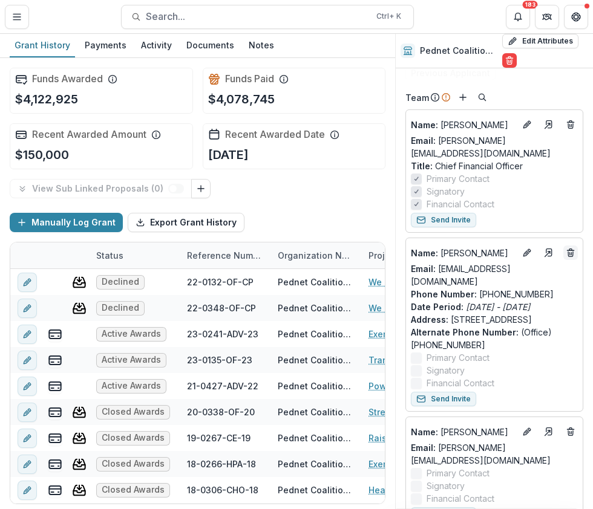
click at [565, 248] on icon "Deletes" at bounding box center [570, 253] width 10 height 10
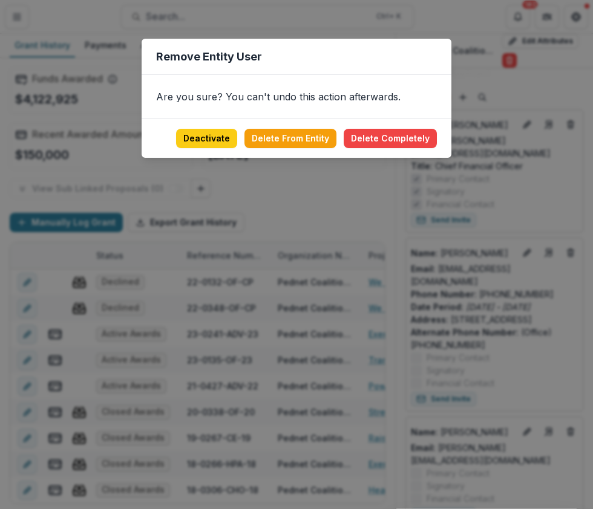
click at [345, 62] on header "Remove Entity User" at bounding box center [296, 57] width 310 height 36
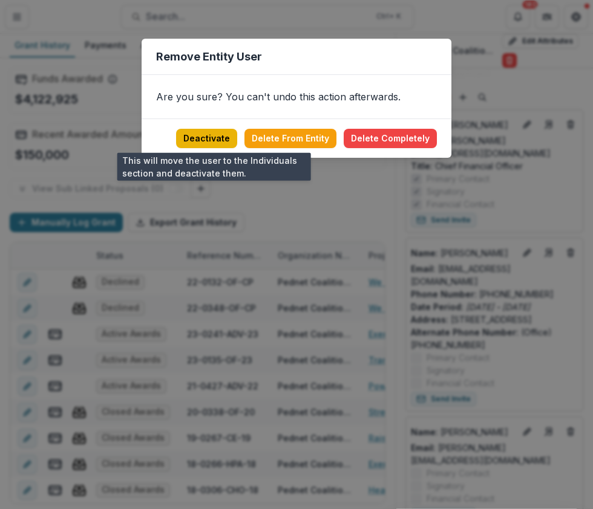
click at [229, 145] on button "Deactivate" at bounding box center [206, 138] width 61 height 19
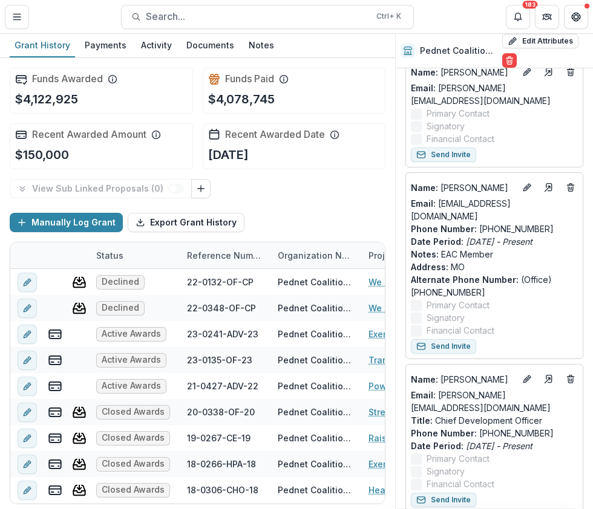
scroll to position [786, 0]
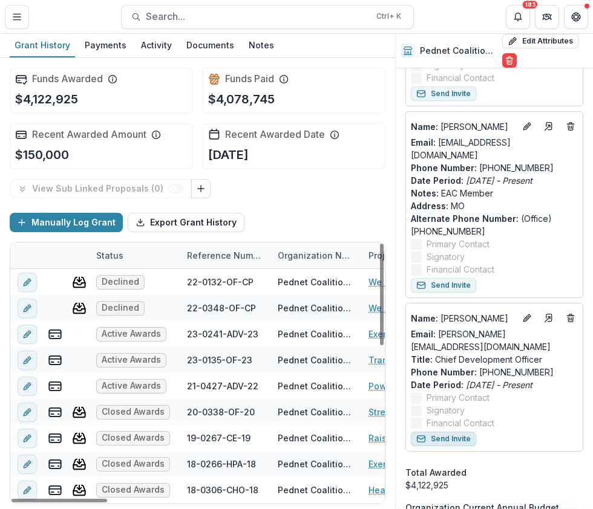
click at [449, 432] on button "Send Invite" at bounding box center [443, 439] width 65 height 15
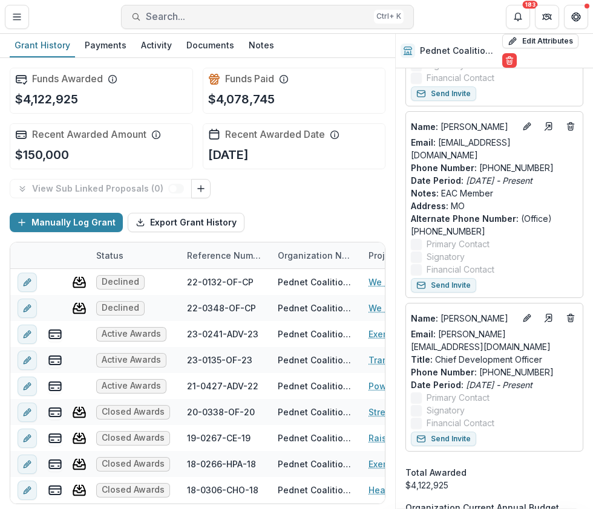
click at [235, 24] on button "Search... Ctrl + K" at bounding box center [267, 17] width 293 height 24
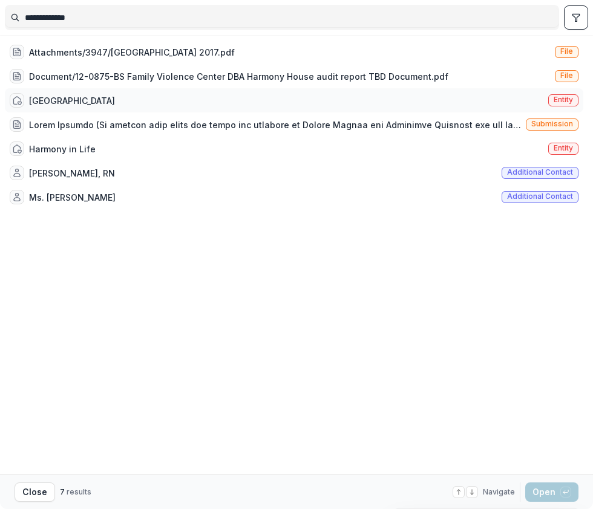
type input "**********"
click at [565, 97] on span "Entity" at bounding box center [562, 100] width 19 height 8
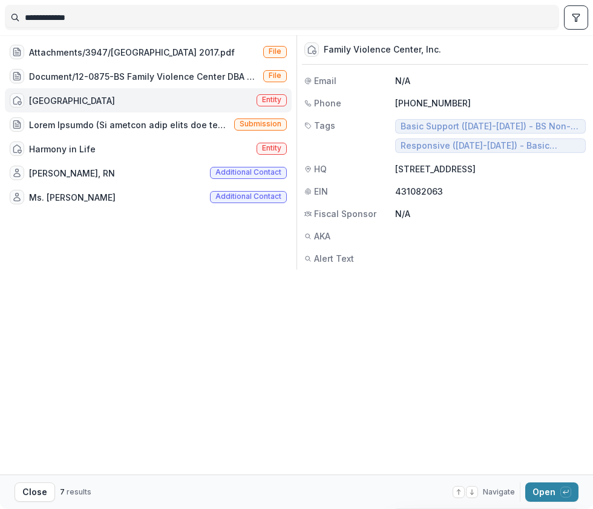
click at [539, 507] on footer "Close 7 results Navigate up and down with arrow keys Open with enter key" at bounding box center [296, 492] width 593 height 34
click at [551, 493] on button "Open with enter key" at bounding box center [551, 492] width 53 height 19
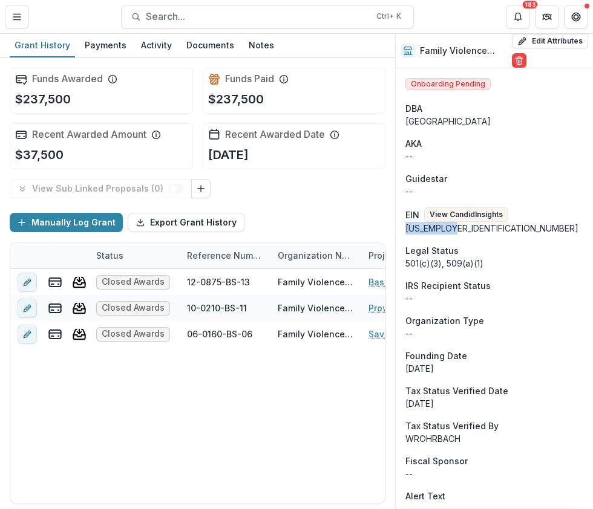
drag, startPoint x: 462, startPoint y: 227, endPoint x: 398, endPoint y: 227, distance: 63.5
copy div "[US_EMPLOYER_IDENTIFICATION_NUMBER]"
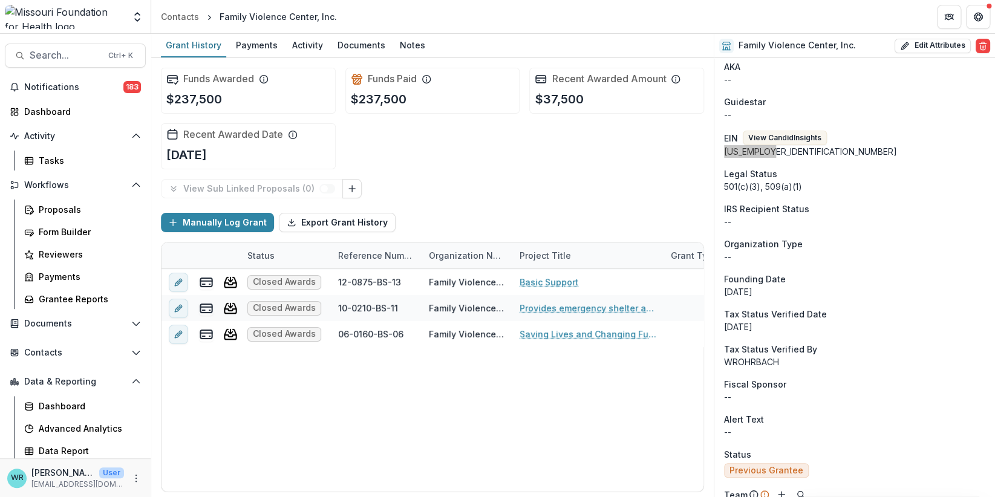
scroll to position [60, 0]
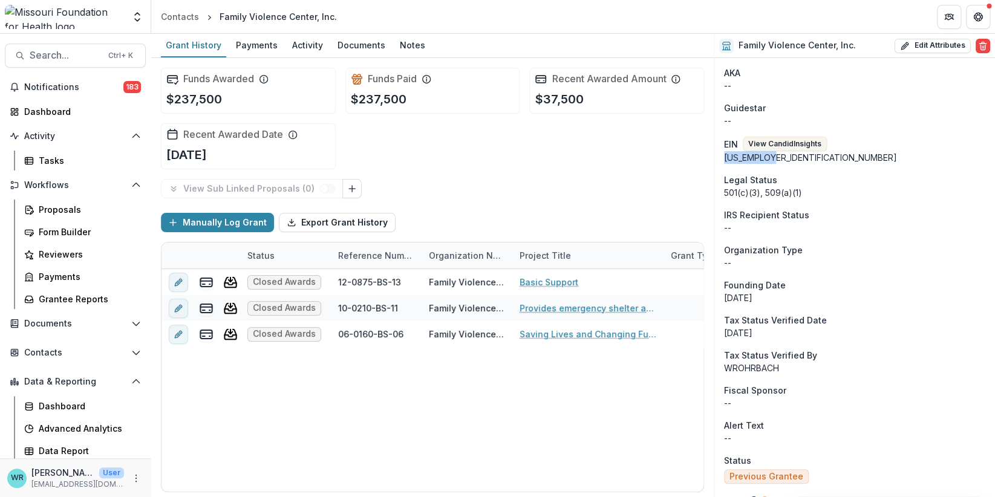
click at [592, 160] on div "[US_EMPLOYER_IDENTIFICATION_NUMBER]" at bounding box center [854, 157] width 261 height 13
drag, startPoint x: 773, startPoint y: 157, endPoint x: 725, endPoint y: 161, distance: 48.5
click at [592, 161] on div "[US_EMPLOYER_IDENTIFICATION_NUMBER]" at bounding box center [854, 157] width 261 height 13
copy div "[US_EMPLOYER_IDENTIFICATION_NUMBER]"
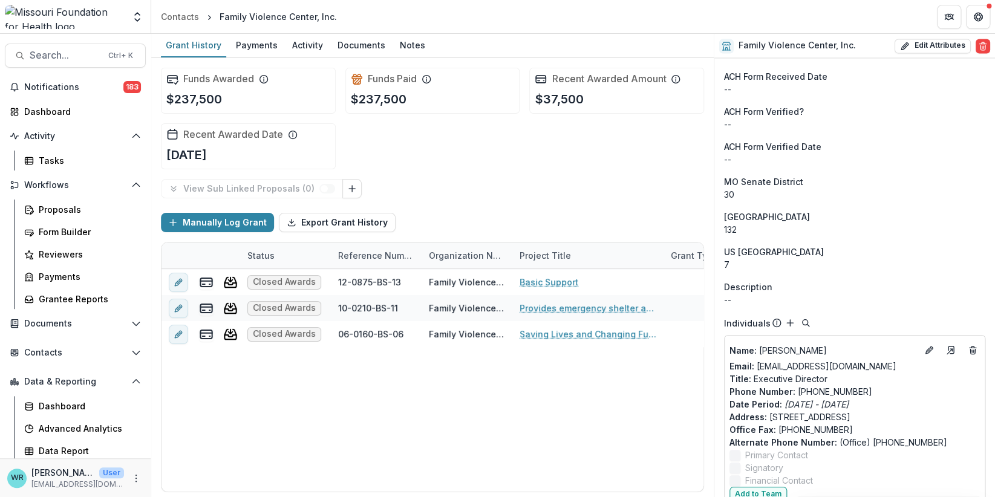
scroll to position [1028, 0]
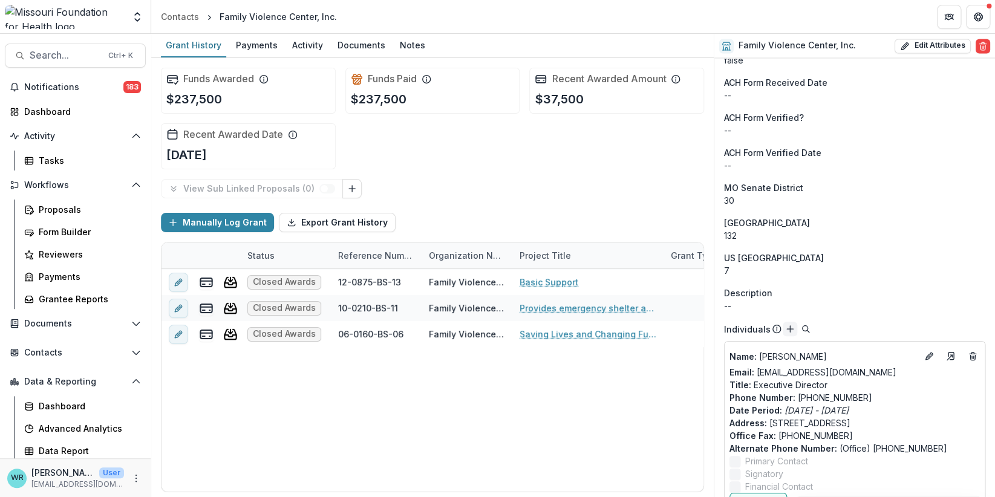
click at [592, 331] on icon "Add" at bounding box center [790, 329] width 10 height 10
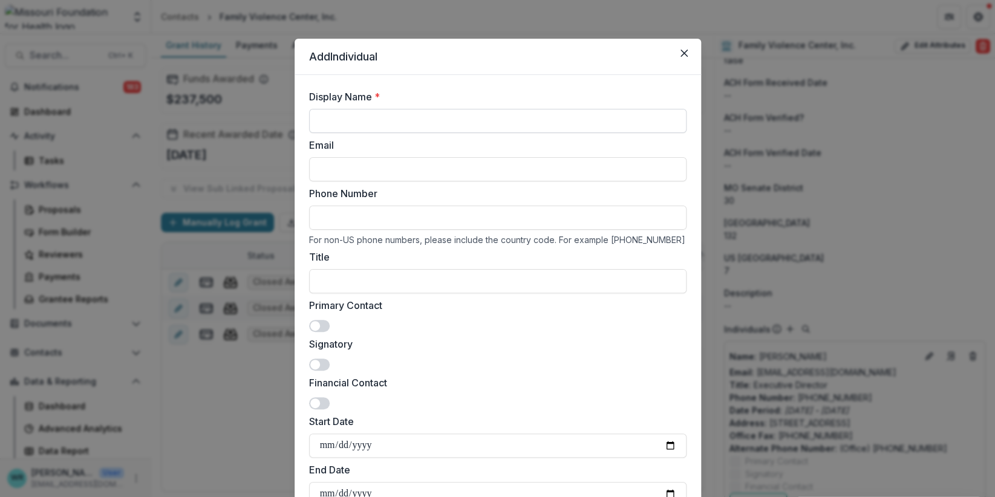
click at [392, 122] on input "Display Name *" at bounding box center [497, 121] width 377 height 24
type input "**********"
click at [365, 168] on input "Email" at bounding box center [497, 169] width 377 height 24
paste input "**********"
drag, startPoint x: 346, startPoint y: 167, endPoint x: 284, endPoint y: 171, distance: 62.4
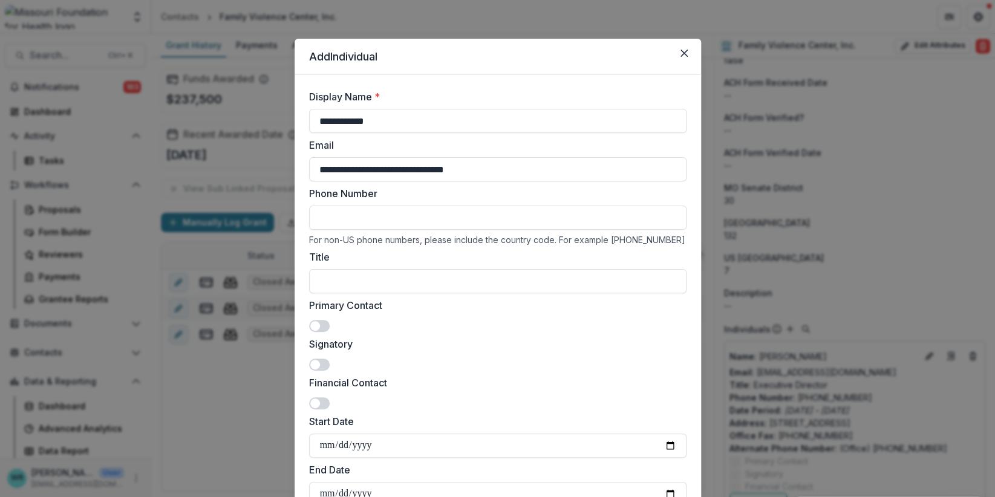
click at [284, 171] on div "**********" at bounding box center [497, 248] width 995 height 497
type input "**********"
click at [414, 288] on input "Title" at bounding box center [497, 281] width 377 height 24
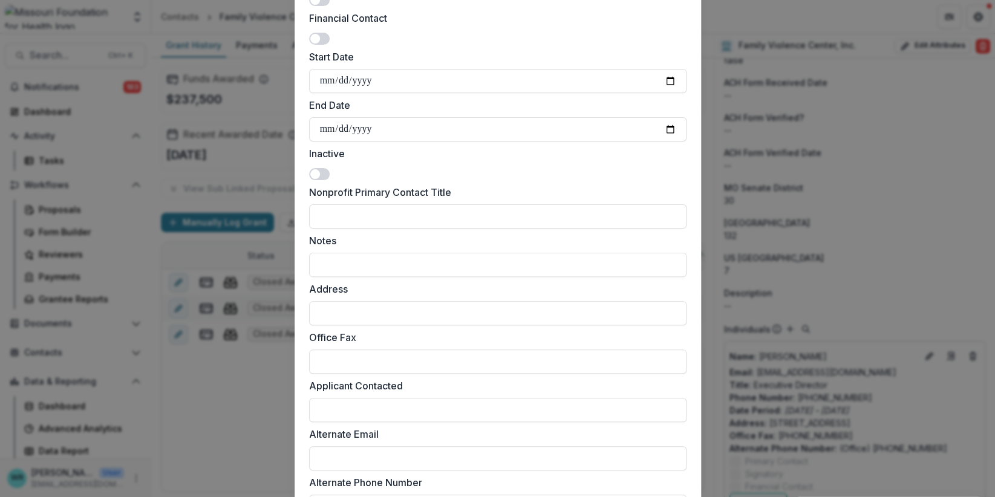
scroll to position [527, 0]
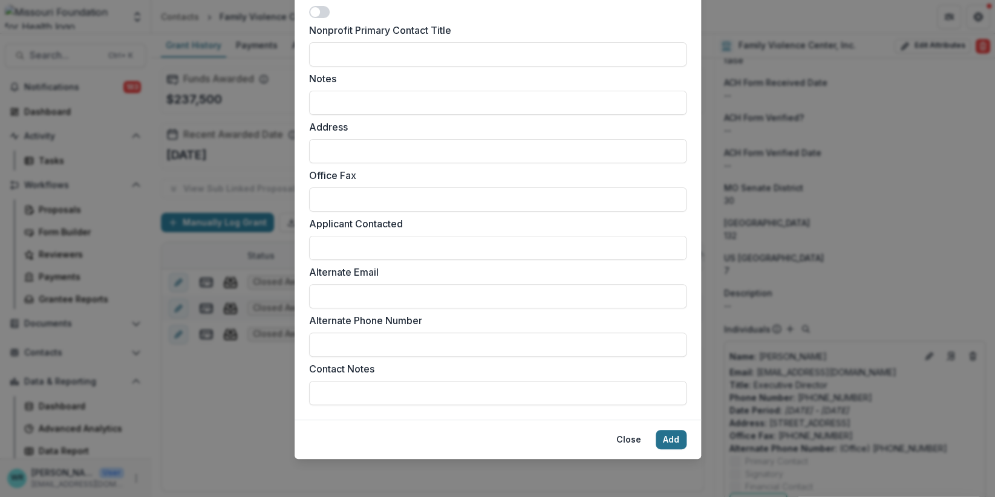
click at [592, 438] on button "Add" at bounding box center [670, 439] width 31 height 19
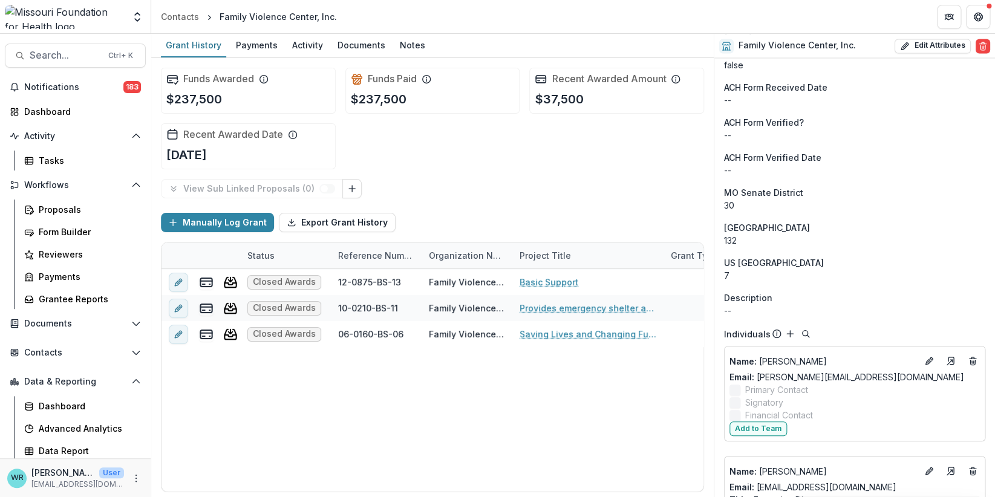
scroll to position [1028, 0]
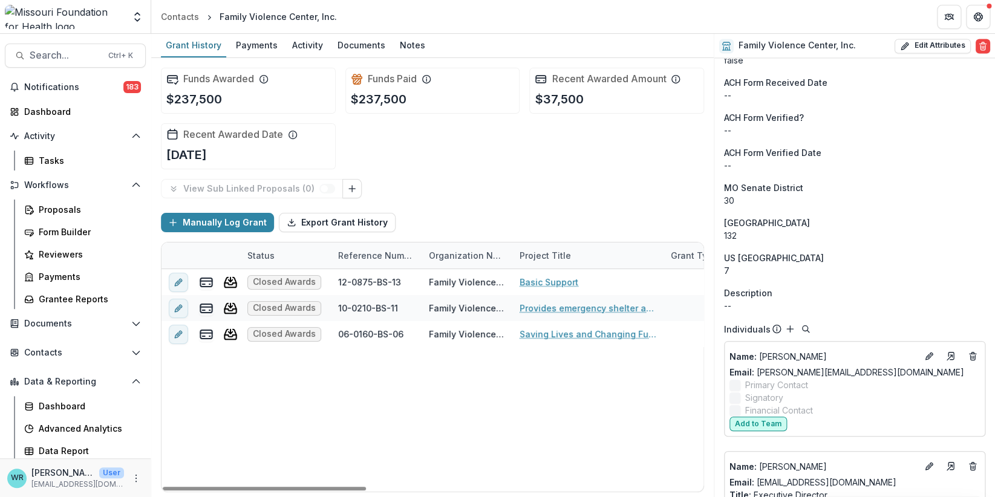
click at [592, 423] on button "Add to Team" at bounding box center [757, 424] width 57 height 15
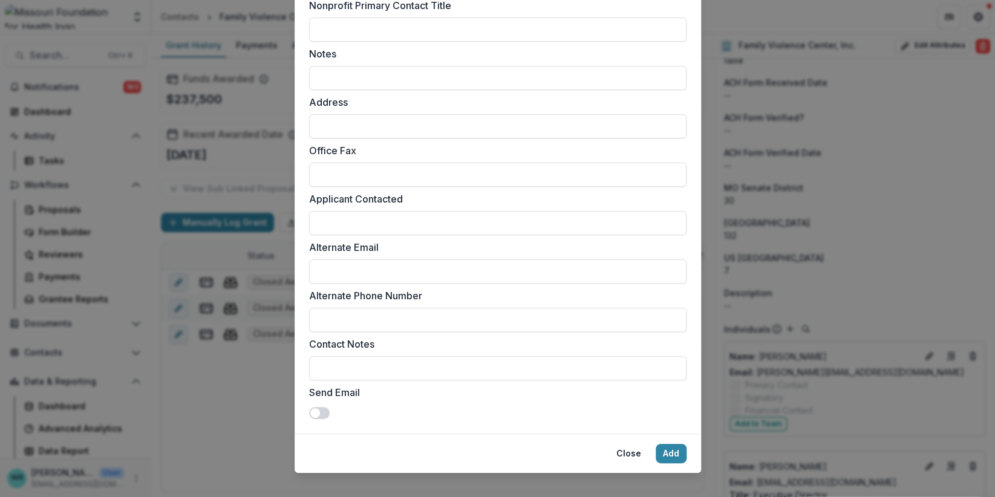
scroll to position [565, 0]
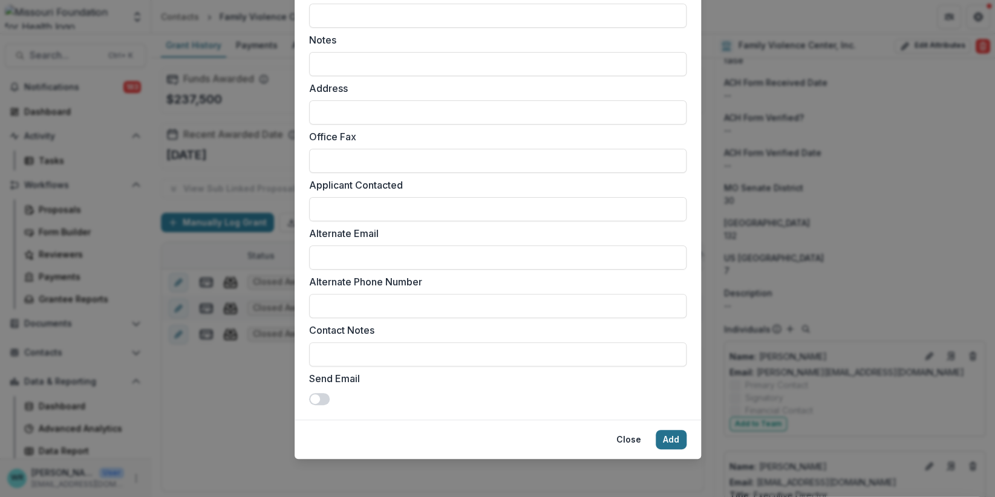
click at [592, 441] on button "Add" at bounding box center [670, 439] width 31 height 19
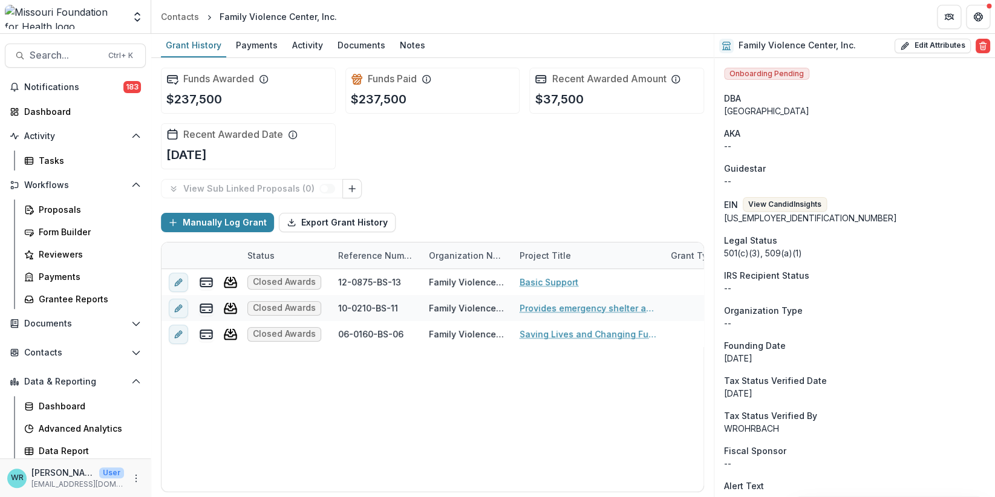
scroll to position [60, 0]
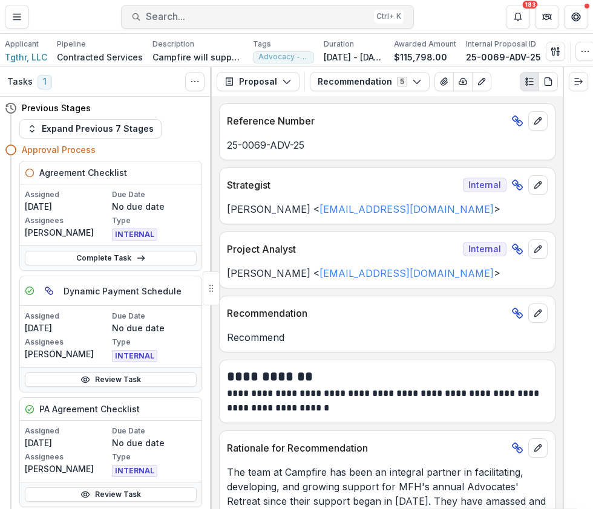
click at [178, 15] on span "Search..." at bounding box center [257, 16] width 223 height 11
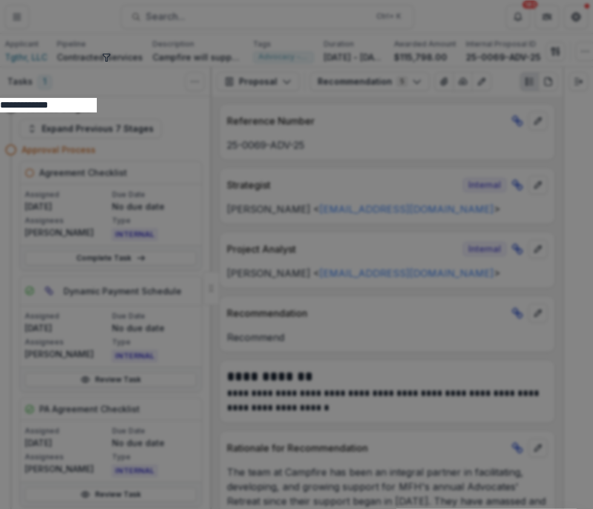
type input "**********"
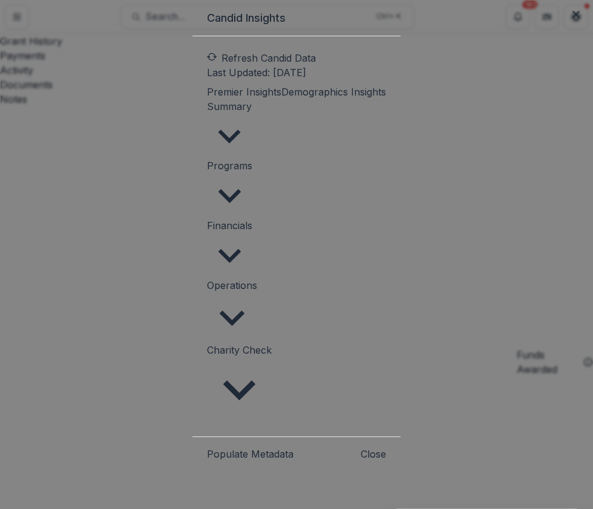
click at [252, 155] on icon "button" at bounding box center [229, 136] width 45 height 45
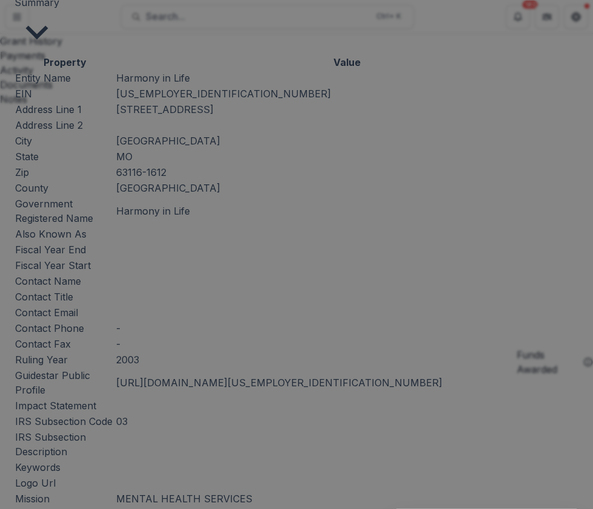
scroll to position [106, 0]
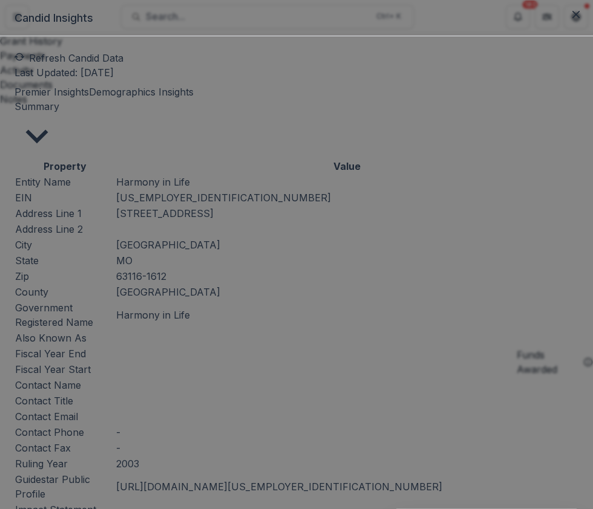
scroll to position [0, 0]
drag, startPoint x: 201, startPoint y: 219, endPoint x: 140, endPoint y: 218, distance: 61.1
click at [140, 206] on td "37-1447423" at bounding box center [346, 198] width 463 height 16
copy td "37-1447423"
click at [572, 18] on icon "Close" at bounding box center [575, 14] width 7 height 7
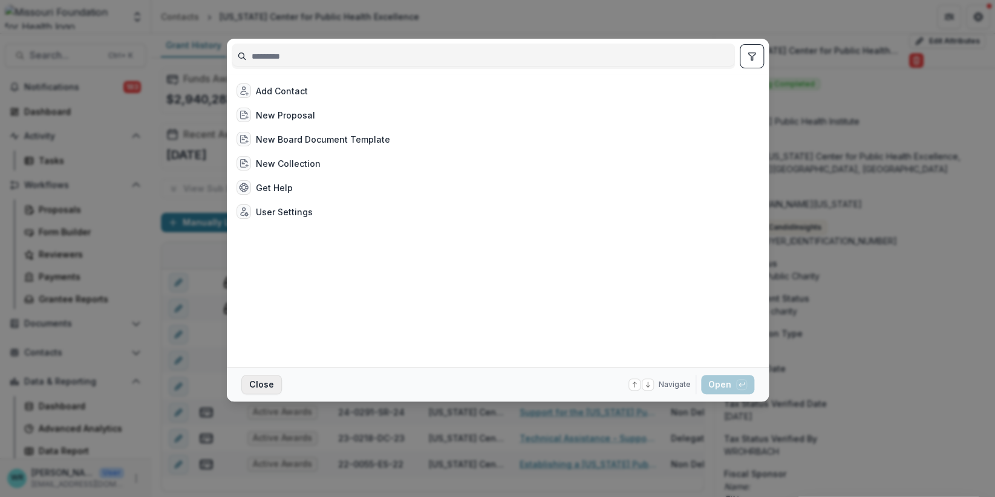
click at [272, 387] on button "Close" at bounding box center [261, 384] width 41 height 19
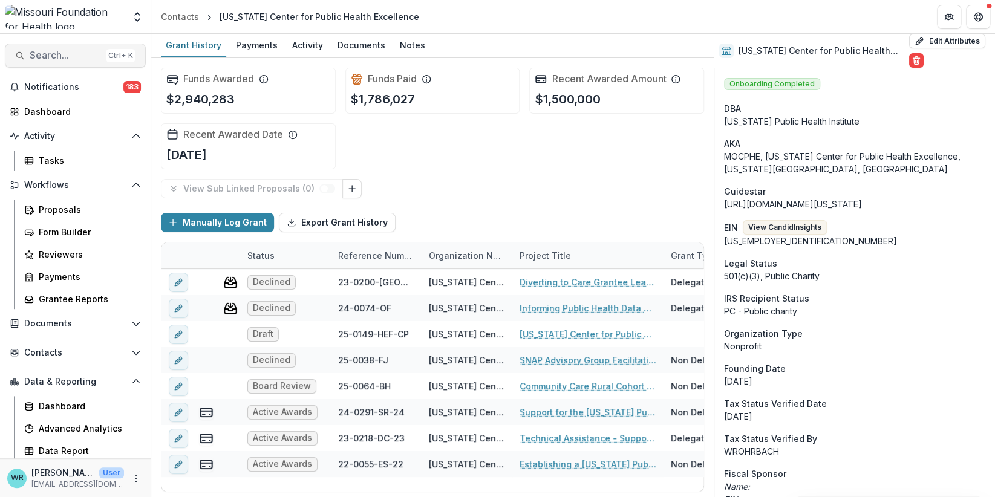
click at [45, 56] on span "Search..." at bounding box center [65, 55] width 71 height 11
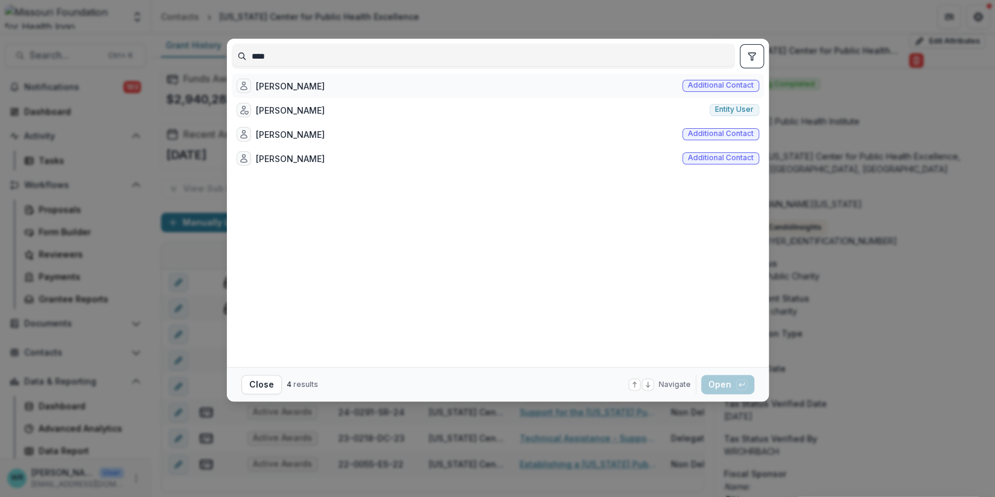
type input "****"
click at [700, 86] on span "Additional contact" at bounding box center [721, 85] width 66 height 8
click at [723, 386] on button "Open with enter key" at bounding box center [727, 384] width 53 height 19
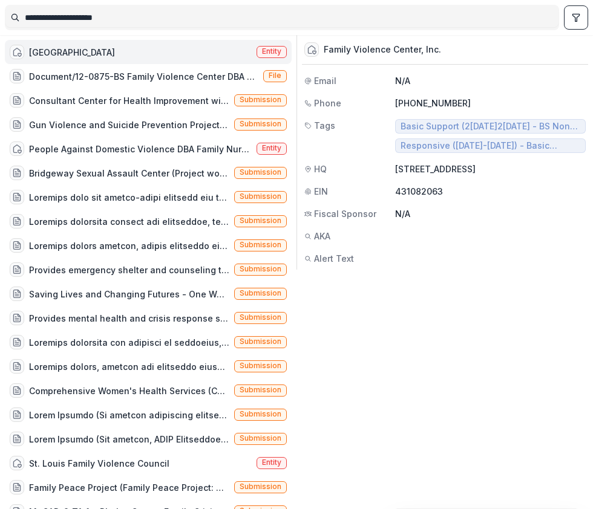
type input "**********"
click at [571, 17] on icon "toggle filters" at bounding box center [576, 18] width 10 height 10
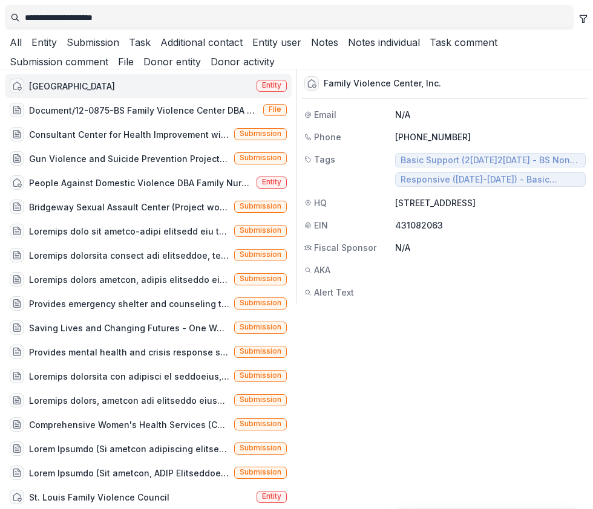
click at [57, 50] on button "Entity" at bounding box center [42, 42] width 30 height 15
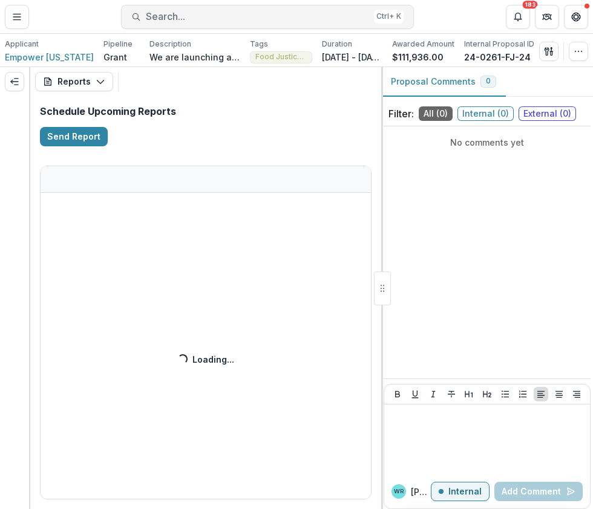
click at [180, 16] on span "Search..." at bounding box center [257, 16] width 223 height 11
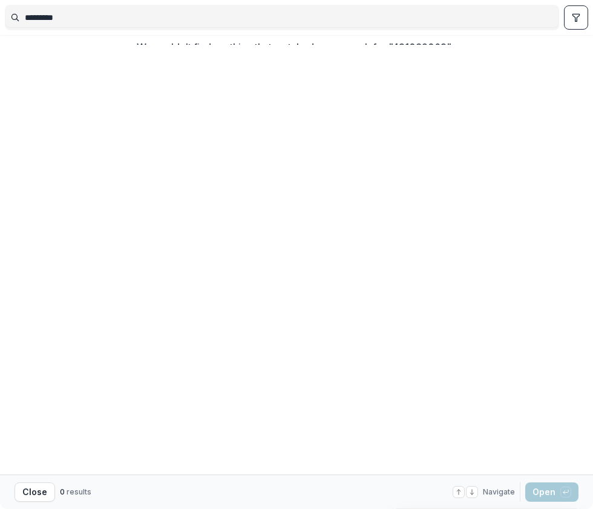
type input "*********"
click at [574, 21] on icon "toggle filters" at bounding box center [576, 18] width 10 height 10
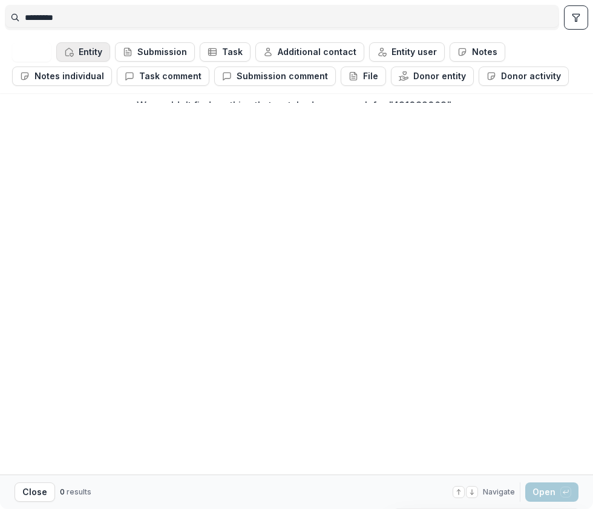
click at [93, 56] on button "Entity" at bounding box center [83, 51] width 54 height 19
click at [42, 496] on button "Close" at bounding box center [35, 492] width 41 height 19
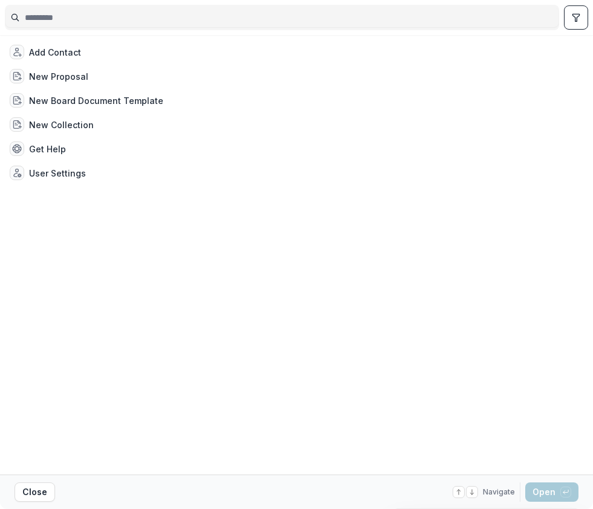
click at [82, 11] on input at bounding box center [281, 17] width 553 height 19
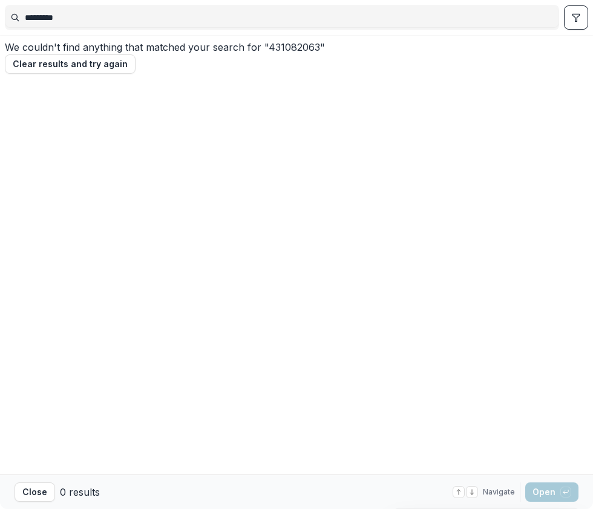
click at [33, 19] on input "*********" at bounding box center [281, 17] width 553 height 19
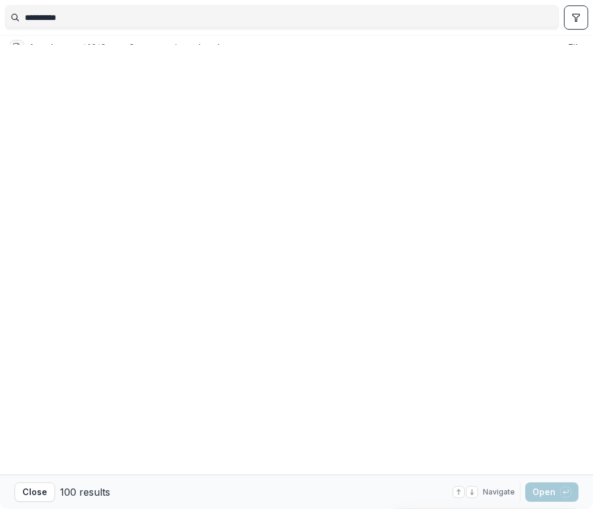
type input "**********"
click at [571, 22] on button "toggle filters" at bounding box center [576, 17] width 24 height 24
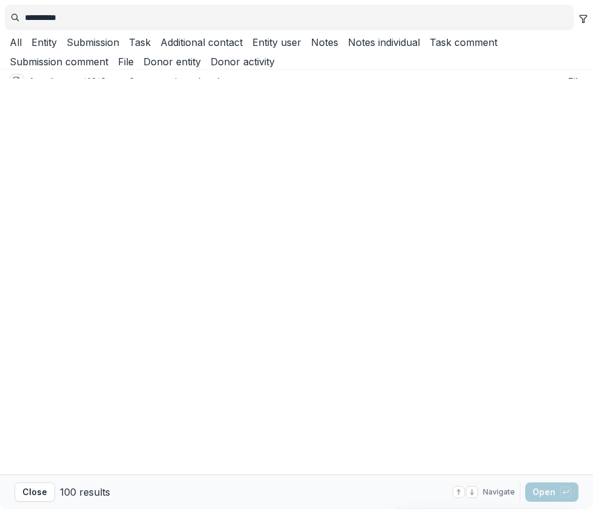
click at [57, 50] on button "Entity" at bounding box center [42, 42] width 30 height 15
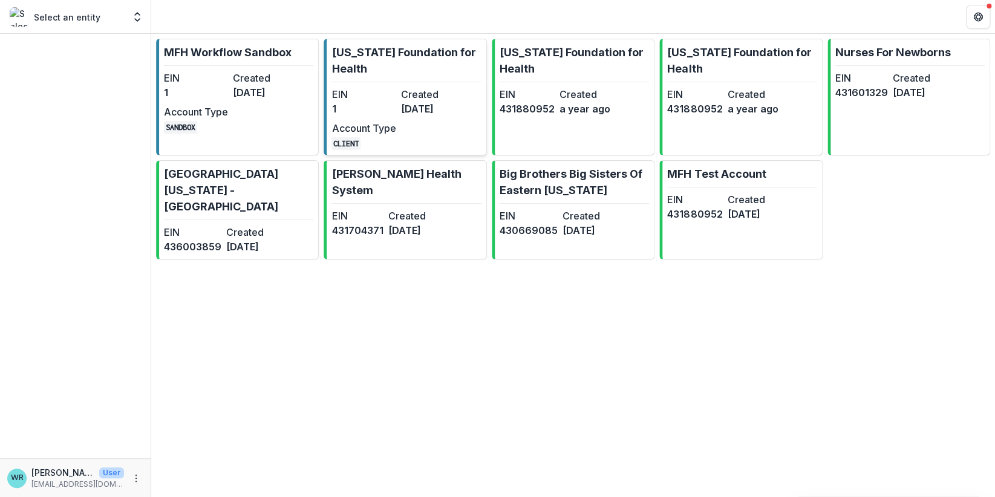
click at [363, 89] on dt "EIN" at bounding box center [363, 94] width 64 height 15
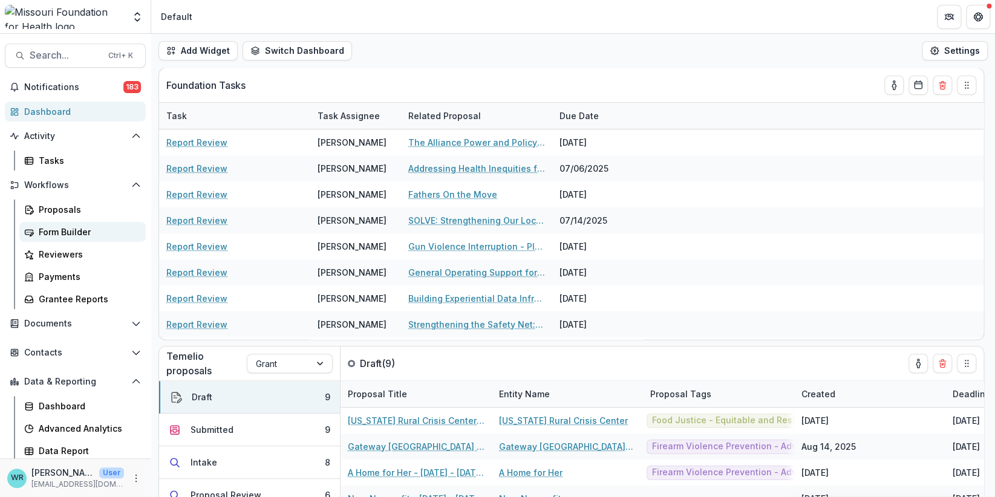
click at [71, 232] on div "Form Builder" at bounding box center [87, 232] width 97 height 13
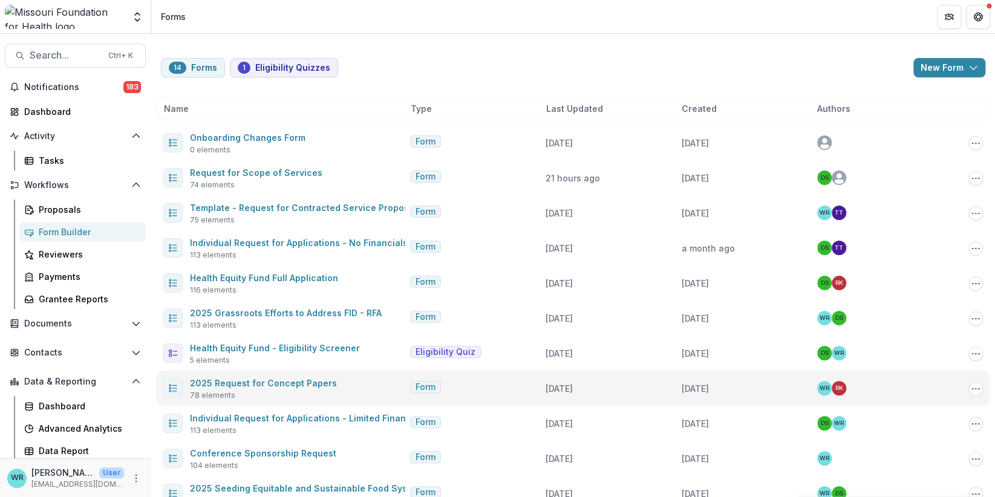
click at [424, 386] on span "Form" at bounding box center [425, 387] width 20 height 10
click at [242, 381] on link "2025 Request for Concept Papers" at bounding box center [263, 383] width 147 height 10
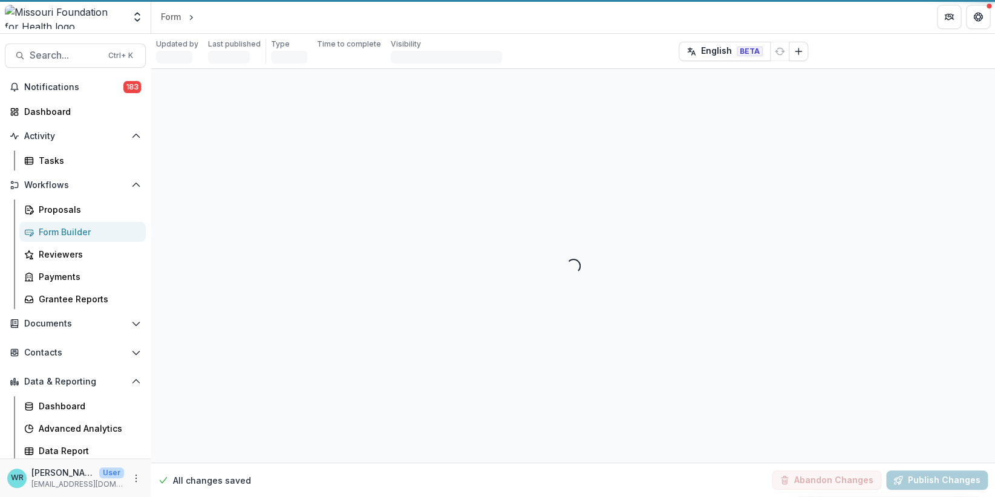
select select "********"
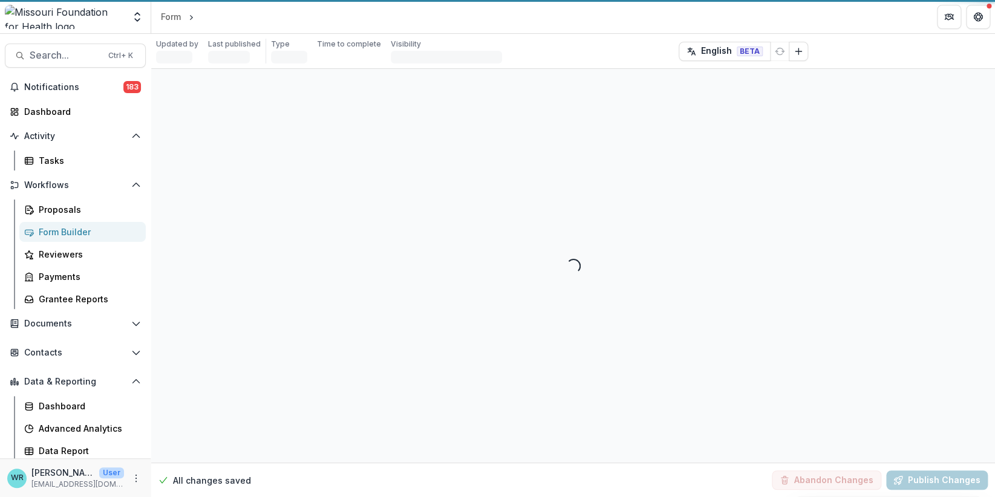
select select "********"
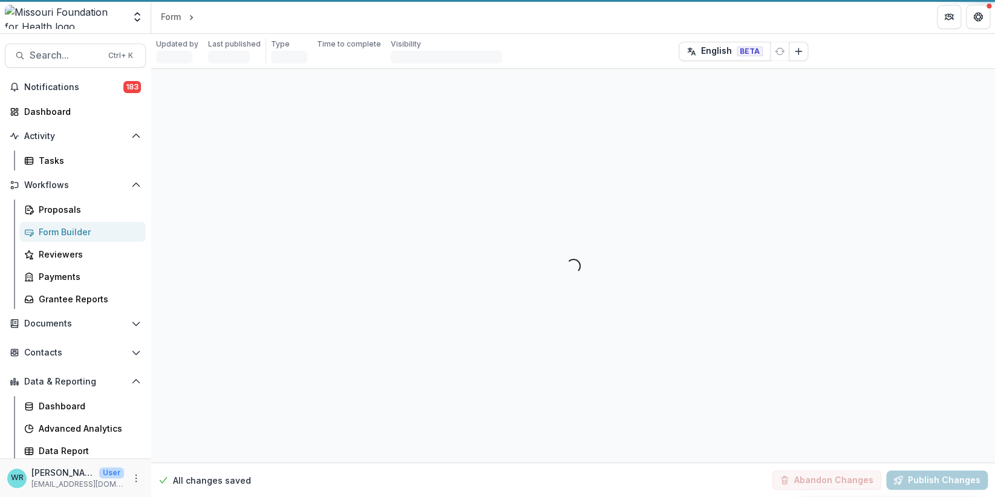
select select "**********"
select select "********"
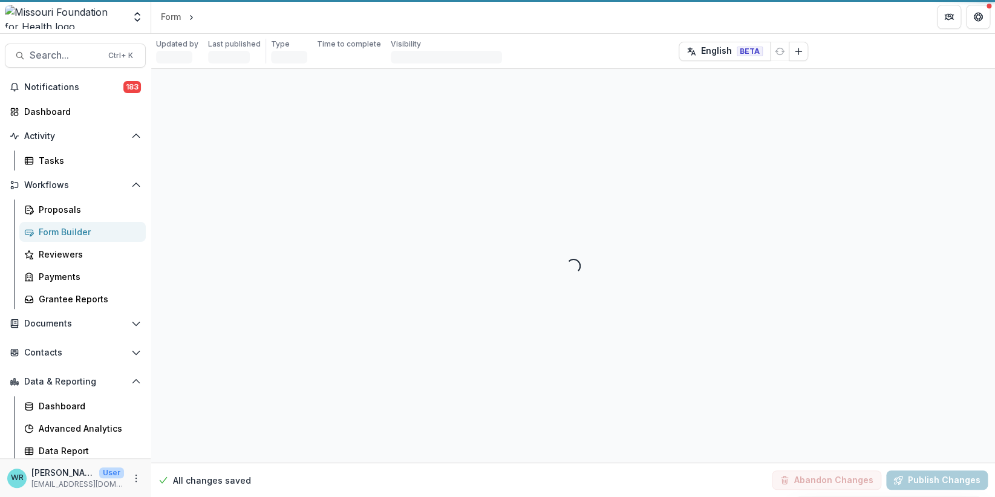
select select "********"
select select "**********"
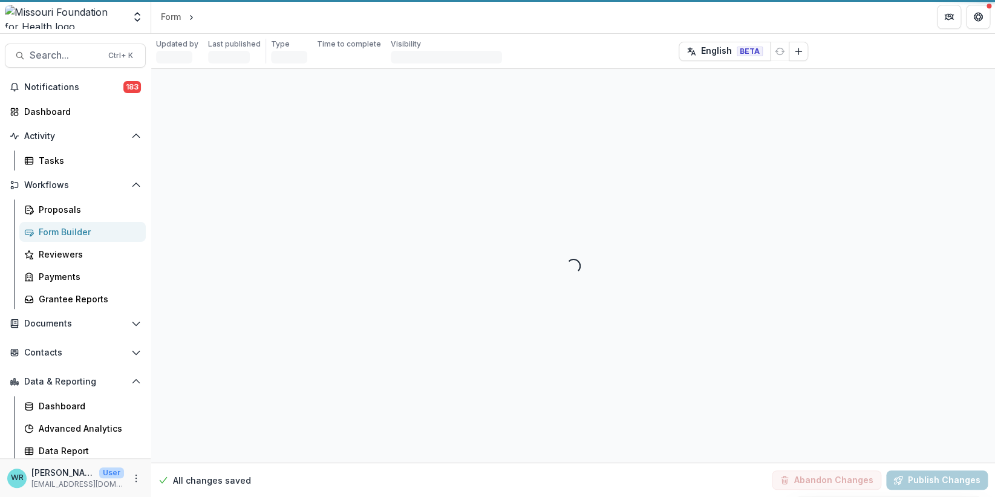
select select "**********"
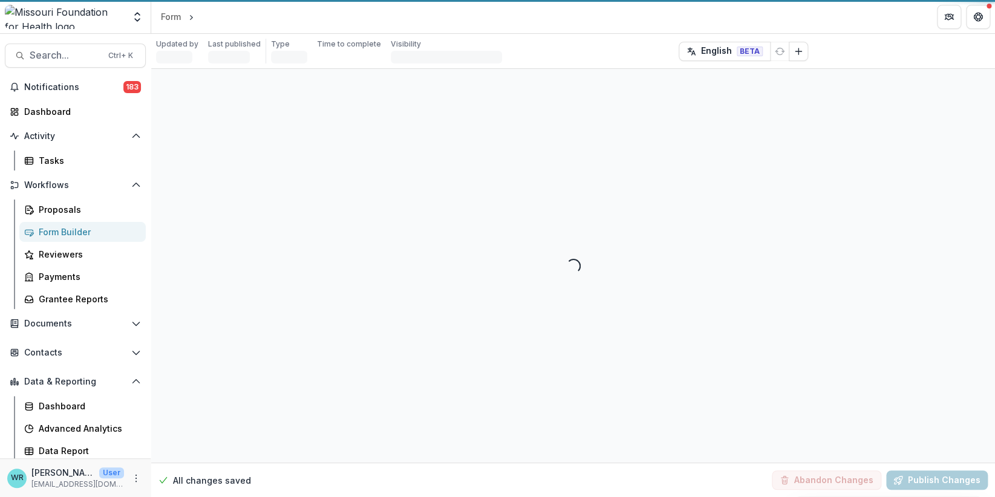
select select "**********"
select select "********"
select select "**********"
select select "********"
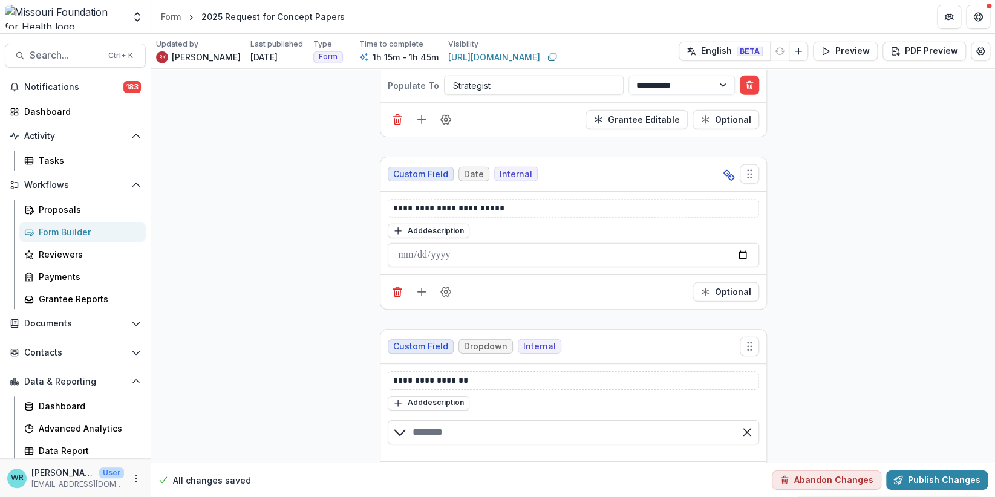
scroll to position [1693, 0]
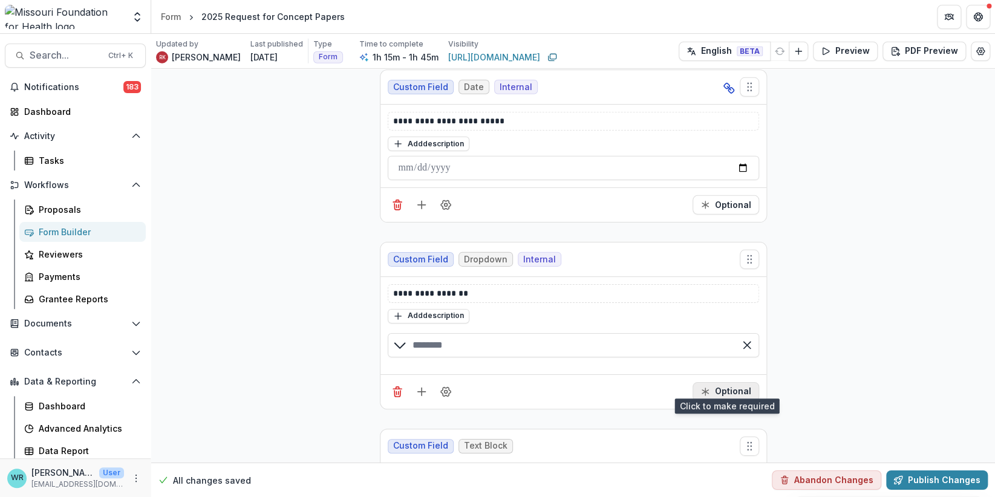
click at [738, 382] on button "Optional" at bounding box center [725, 391] width 67 height 19
click at [738, 382] on button "Required" at bounding box center [724, 391] width 69 height 19
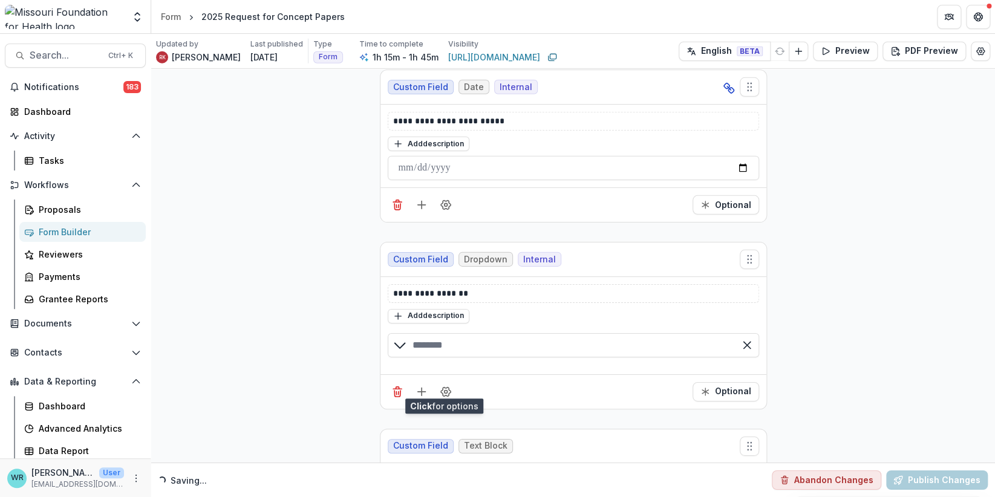
drag, startPoint x: 444, startPoint y: 388, endPoint x: 455, endPoint y: 392, distance: 11.9
click at [444, 387] on icon "Field Settings" at bounding box center [446, 391] width 10 height 9
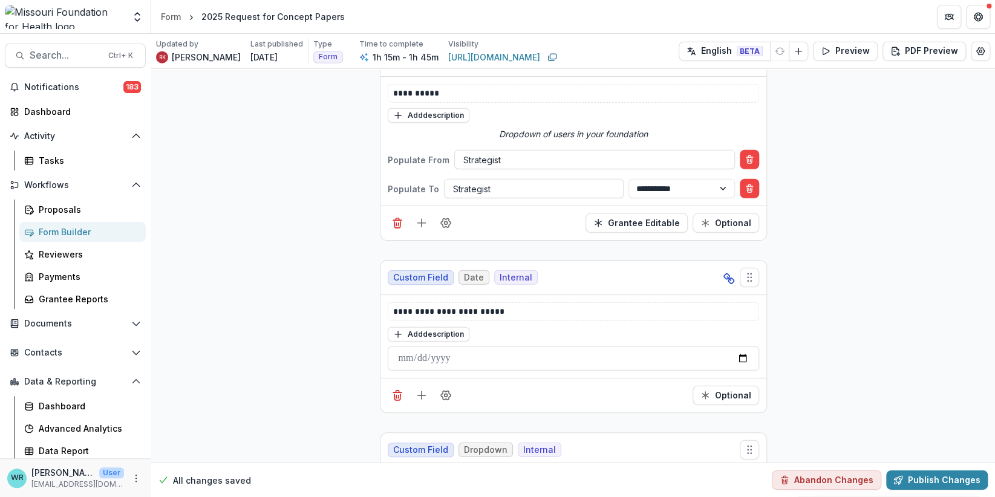
scroll to position [1451, 0]
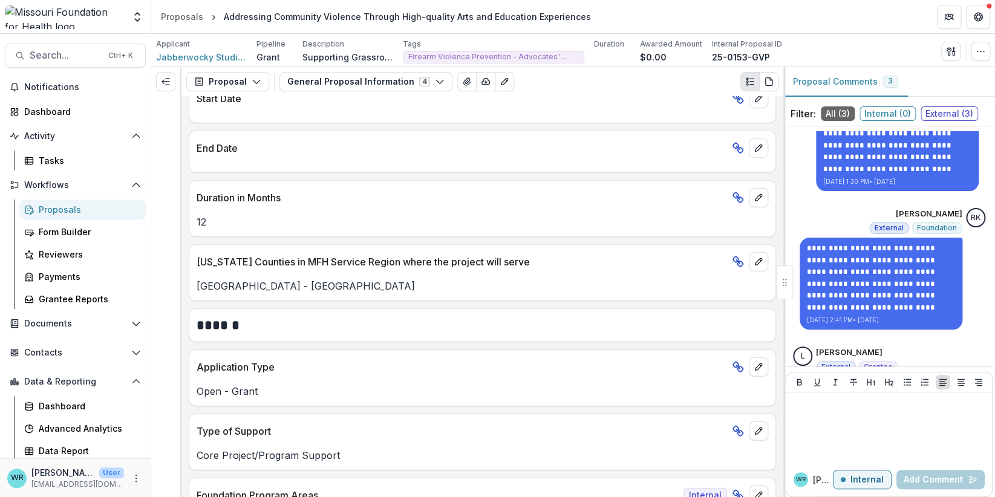
scroll to position [1512, 0]
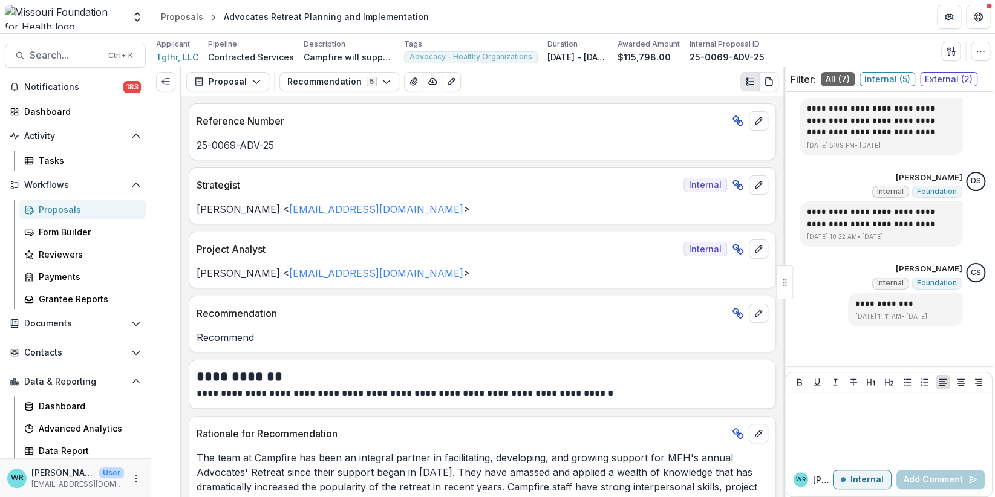
scroll to position [60, 0]
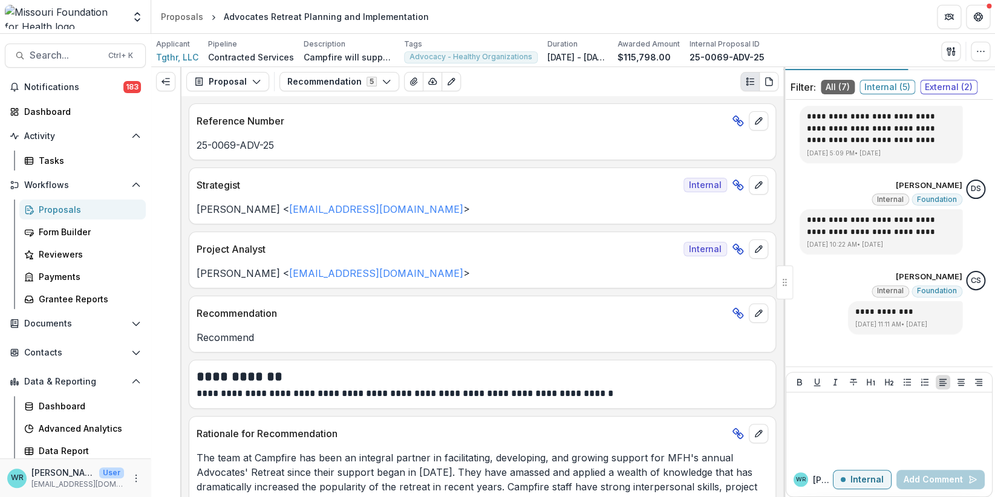
scroll to position [34, 0]
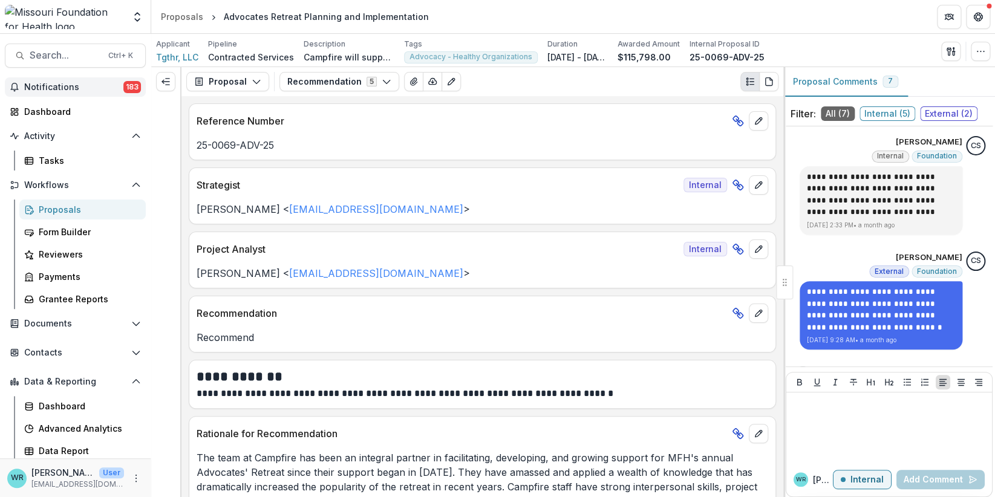
click at [59, 88] on span "Notifications" at bounding box center [73, 87] width 99 height 10
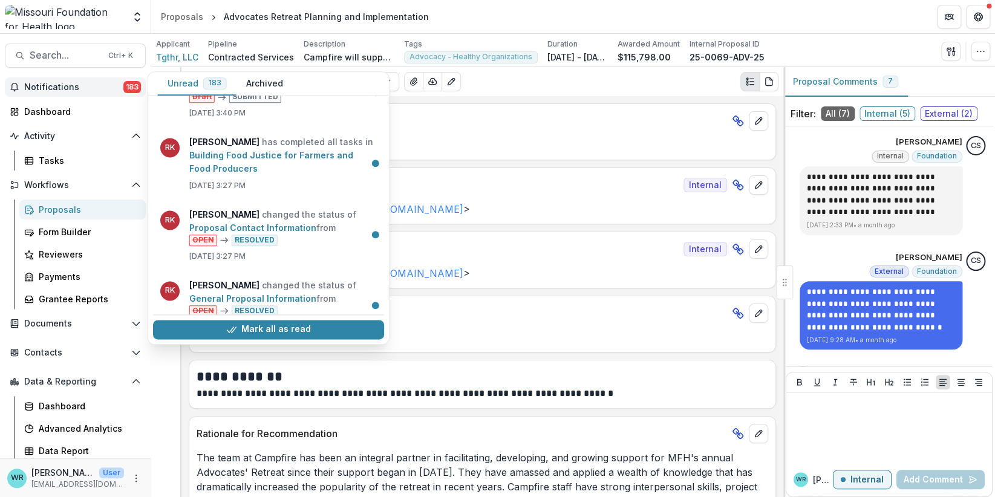
scroll to position [955, 0]
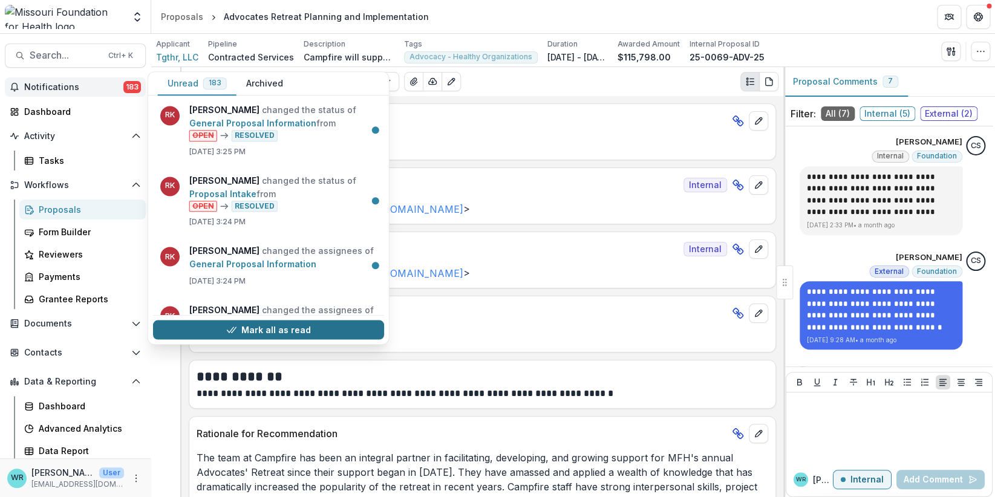
click at [297, 336] on button "Mark all as read" at bounding box center [268, 329] width 231 height 19
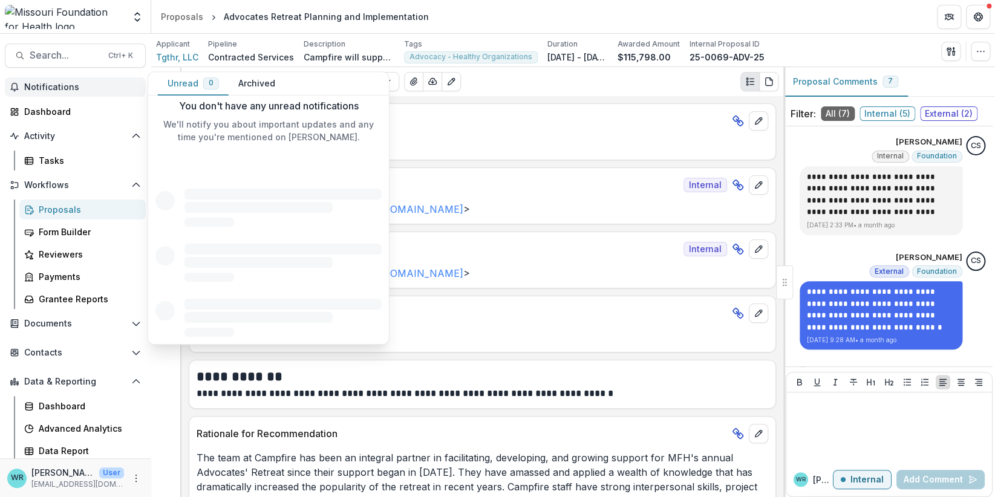
scroll to position [0, 0]
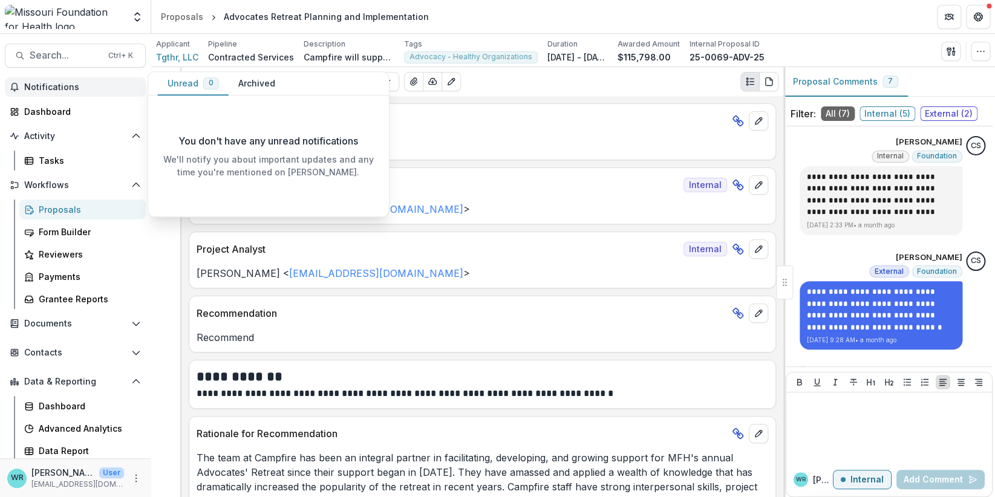
click at [55, 82] on span "Notifications" at bounding box center [82, 87] width 117 height 10
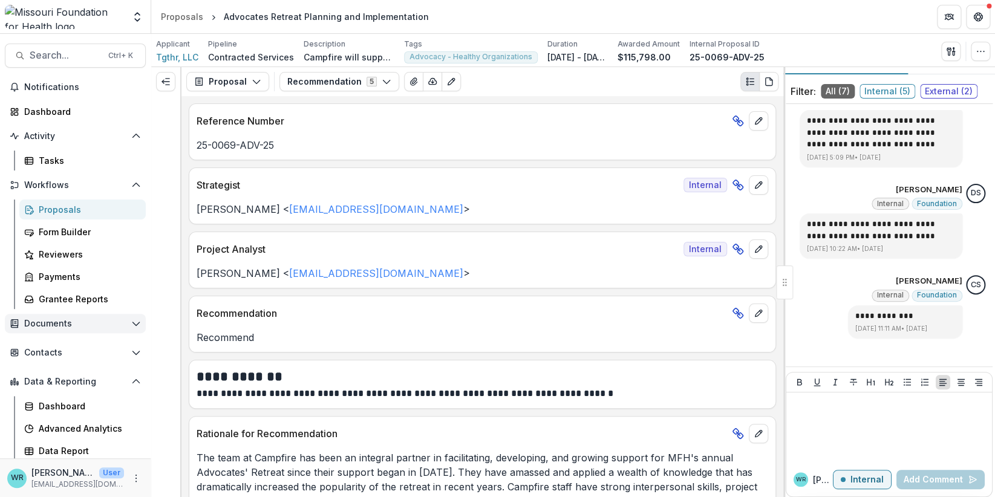
scroll to position [34, 0]
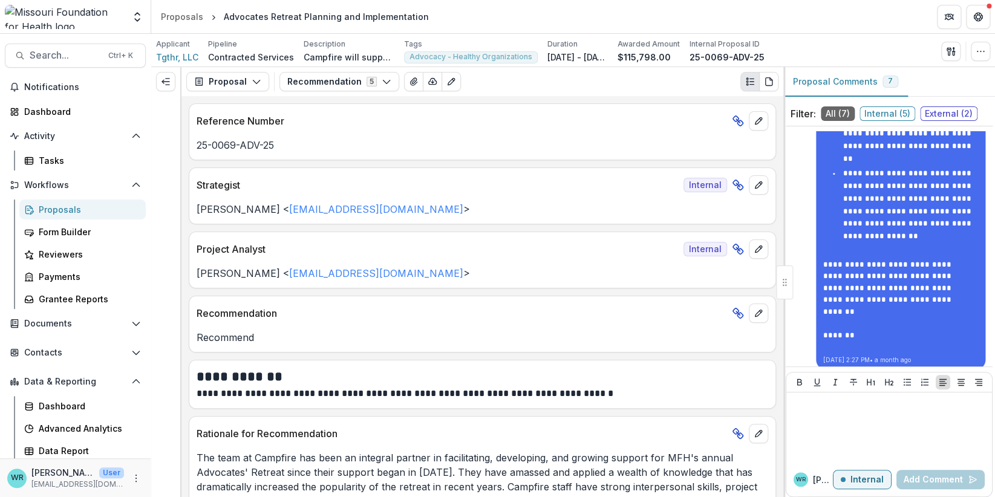
scroll to position [1282, 0]
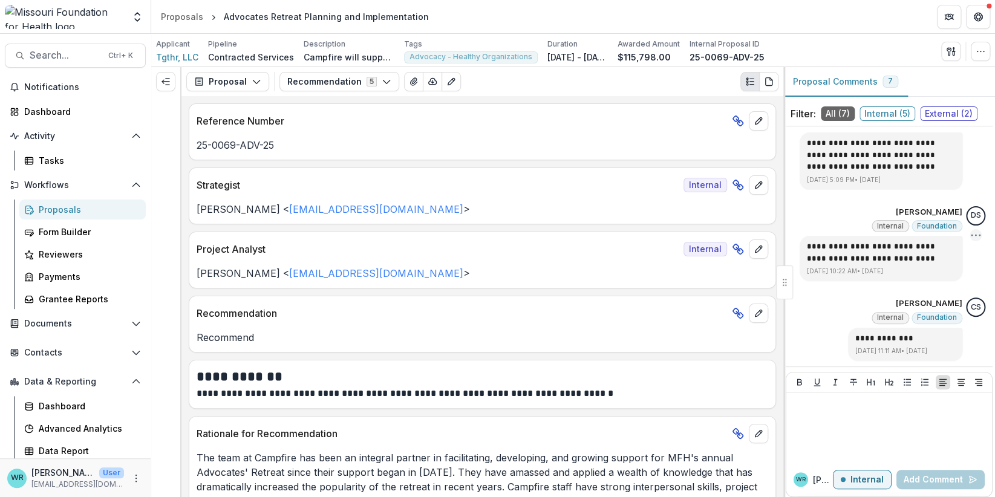
click at [971, 235] on icon "Options" at bounding box center [975, 235] width 12 height 12
drag, startPoint x: 807, startPoint y: 20, endPoint x: 810, endPoint y: 4, distance: 16.6
click at [807, 20] on header "Proposals Advocates Retreat Planning and Implementation" at bounding box center [573, 16] width 844 height 33
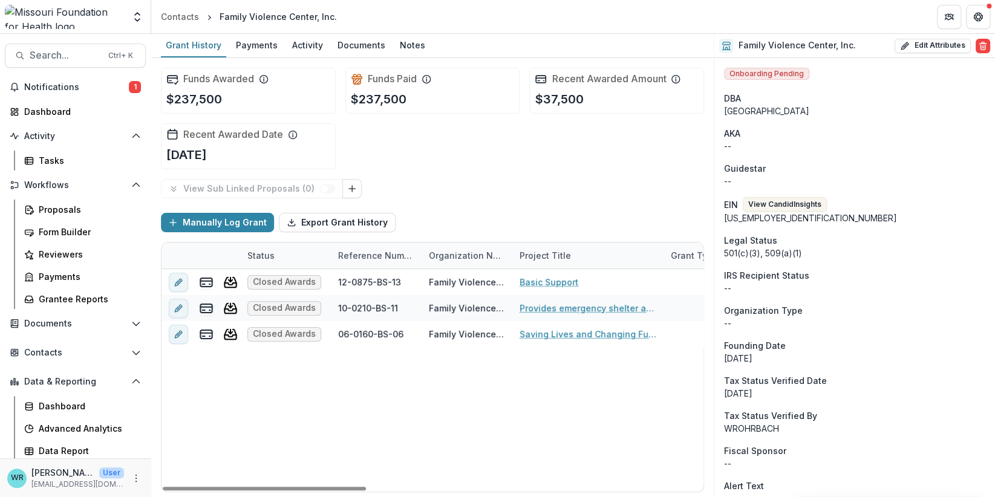
scroll to position [60, 0]
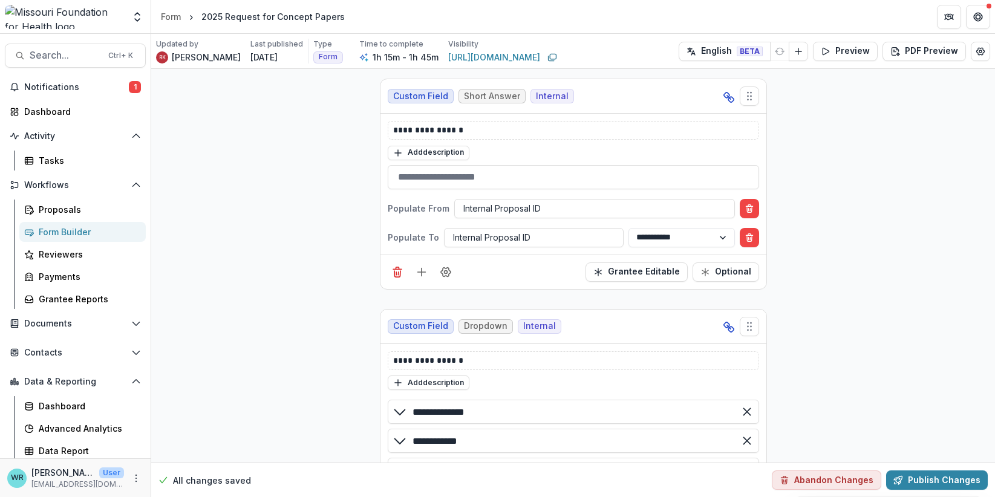
select select "********"
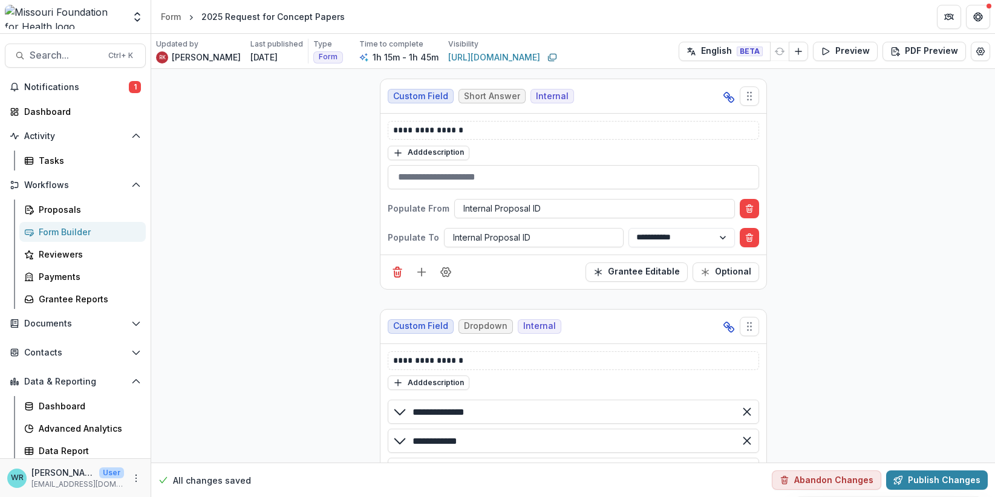
select select "********"
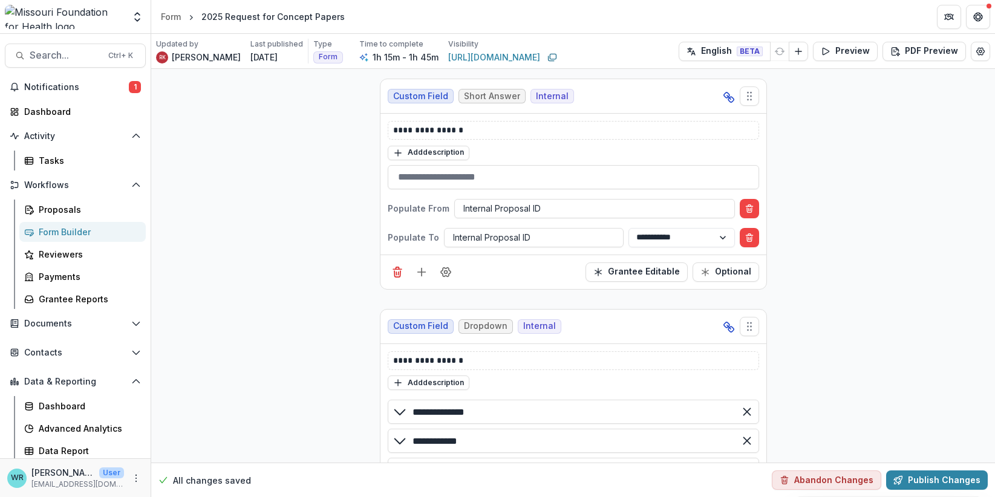
select select "**********"
select select "********"
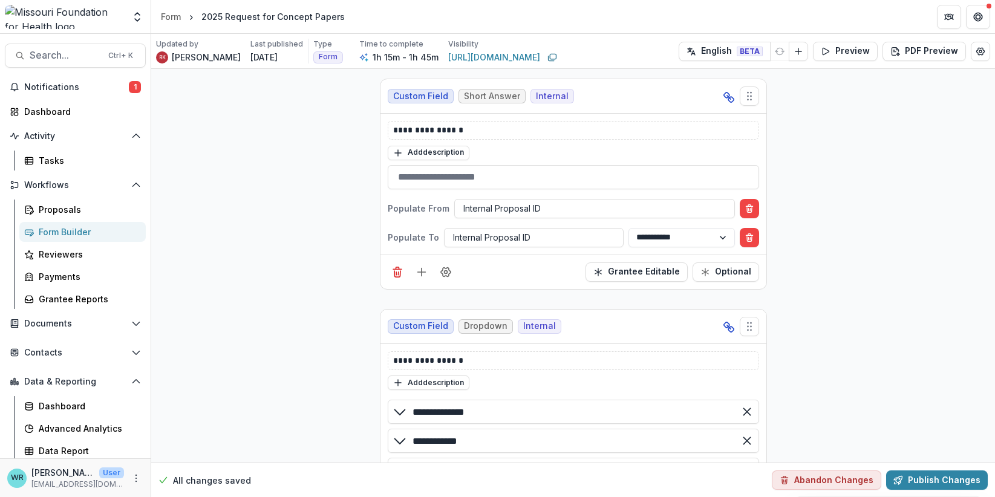
select select "********"
select select "**********"
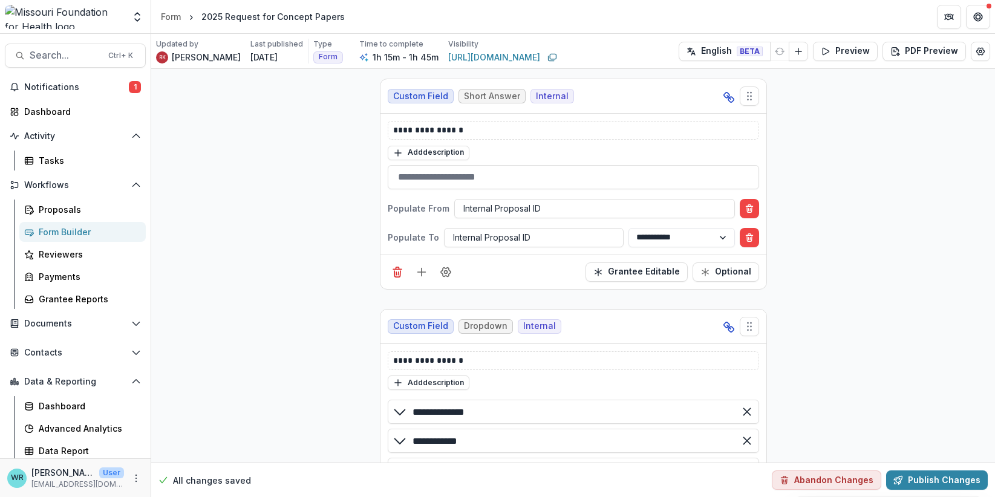
select select "**********"
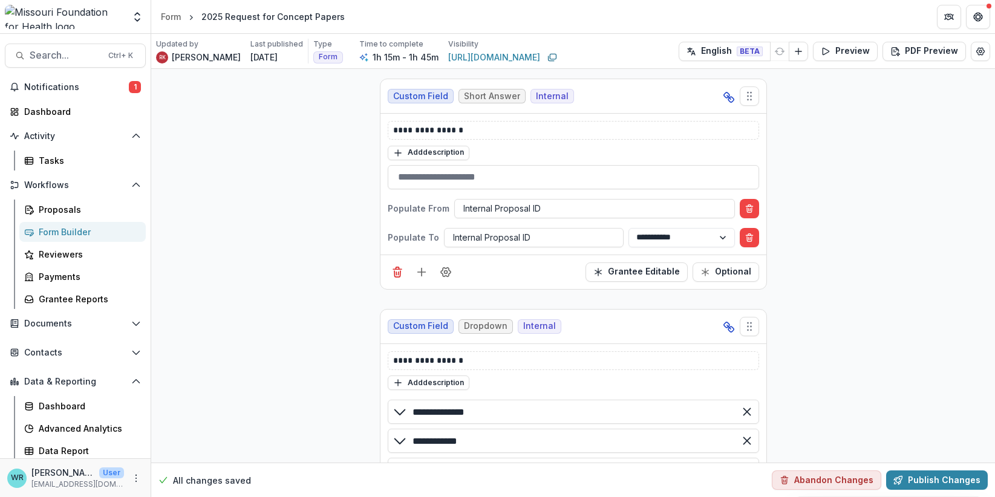
select select "**********"
select select "********"
select select "**********"
select select "********"
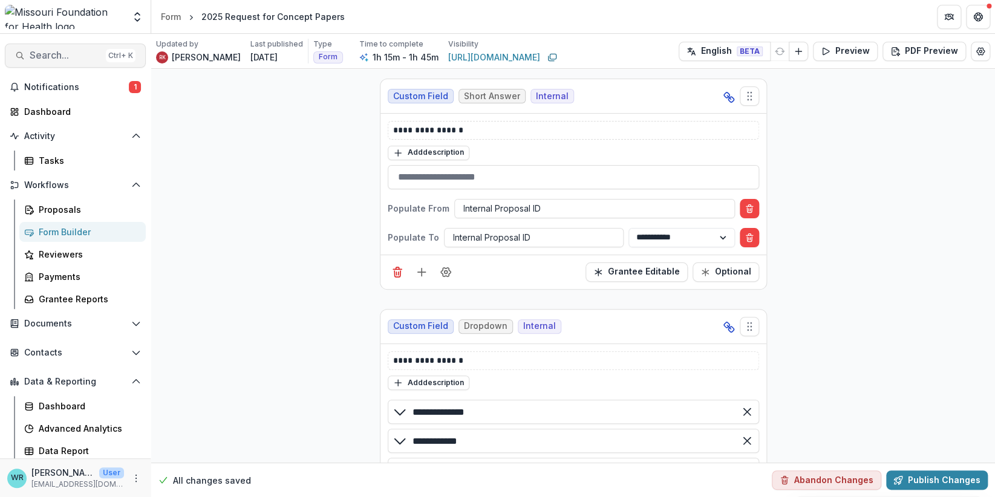
scroll to position [1451, 0]
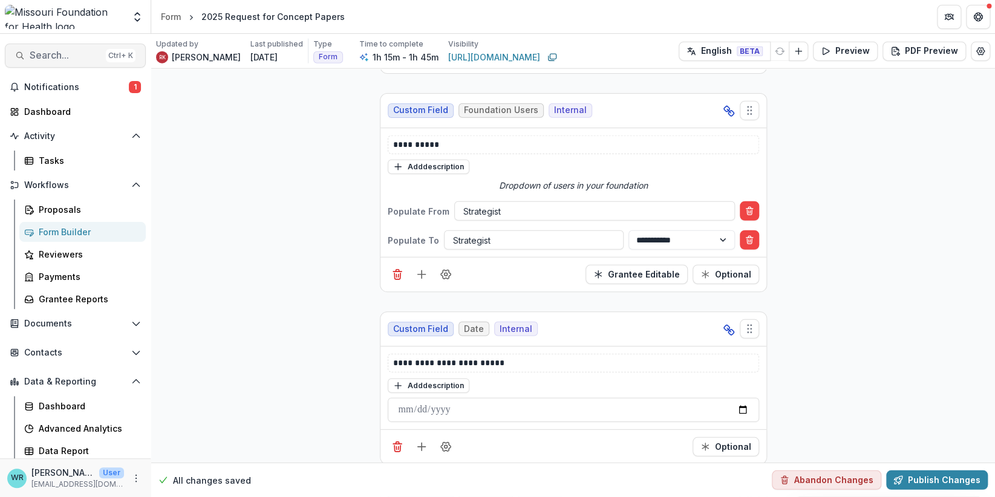
click at [57, 56] on span "Search..." at bounding box center [65, 55] width 71 height 11
click at [42, 208] on div "Proposals" at bounding box center [87, 209] width 97 height 13
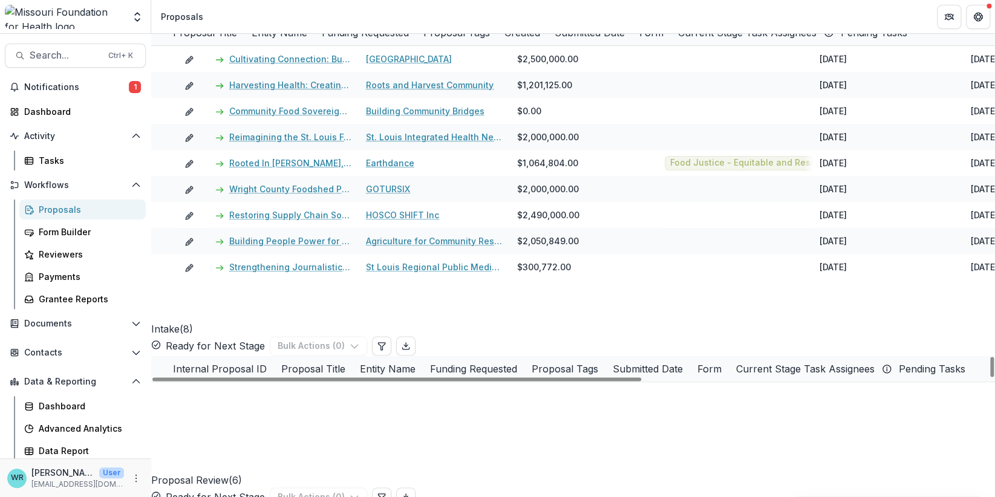
drag, startPoint x: 590, startPoint y: 396, endPoint x: 418, endPoint y: 408, distance: 172.8
click at [333, 381] on div at bounding box center [396, 379] width 489 height 4
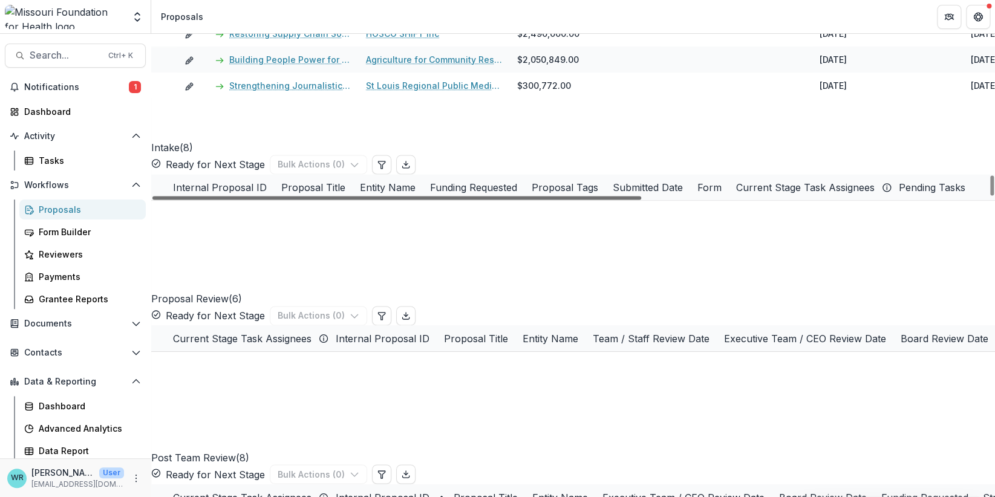
scroll to position [18, 587]
drag, startPoint x: 478, startPoint y: 214, endPoint x: 915, endPoint y: 257, distance: 438.7
click at [641, 200] on div at bounding box center [396, 198] width 489 height 4
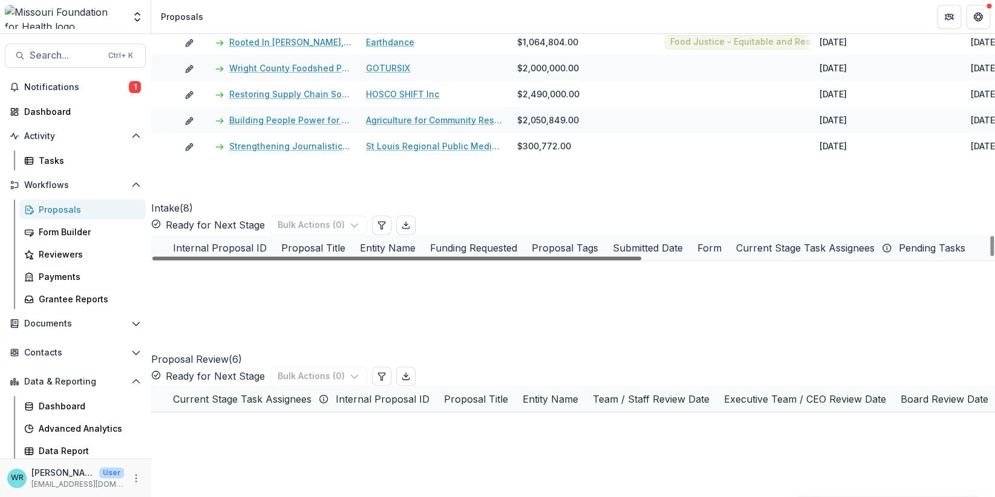
scroll to position [0, 168]
drag, startPoint x: 529, startPoint y: 276, endPoint x: 286, endPoint y: 262, distance: 243.4
click at [286, 260] on div at bounding box center [396, 258] width 489 height 4
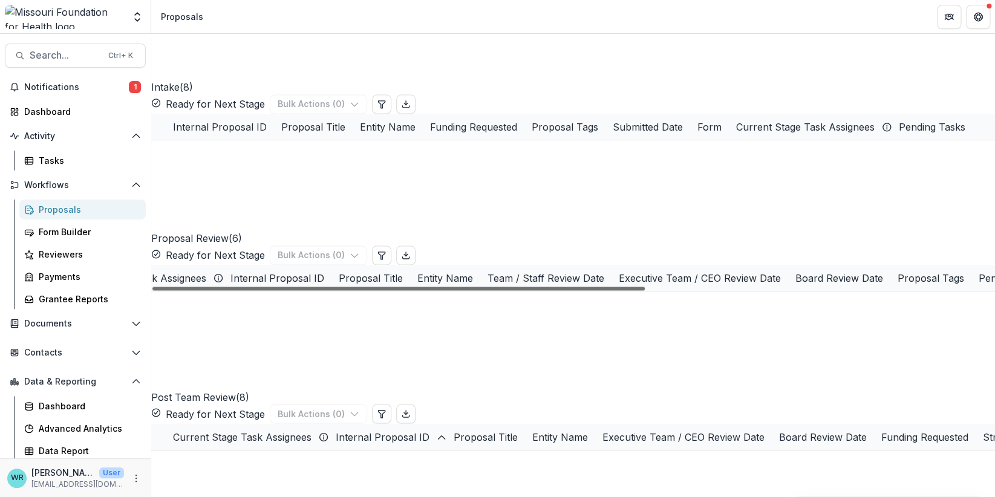
scroll to position [0, 0]
drag, startPoint x: 579, startPoint y: 424, endPoint x: 517, endPoint y: 420, distance: 61.8
click at [517, 290] on div at bounding box center [398, 289] width 492 height 4
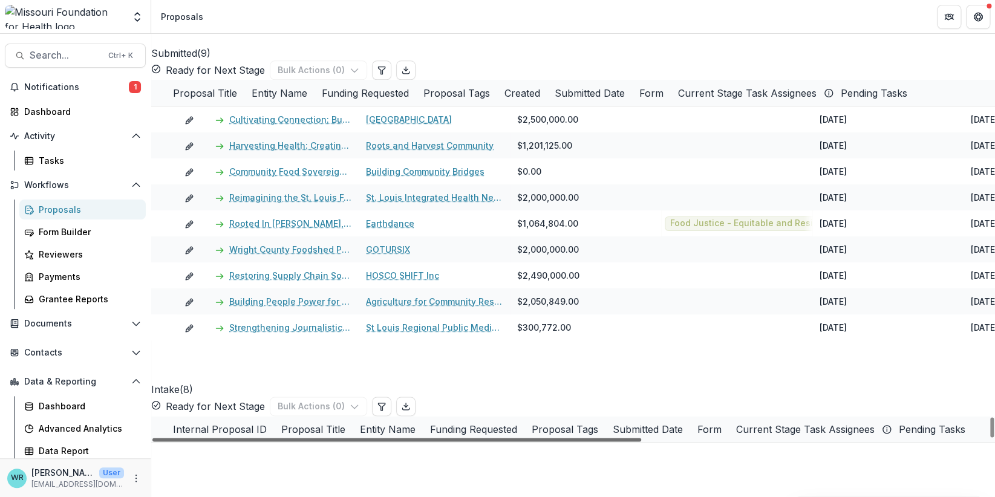
drag, startPoint x: 490, startPoint y: 456, endPoint x: 340, endPoint y: 457, distance: 150.0
click at [340, 441] on div at bounding box center [396, 440] width 489 height 4
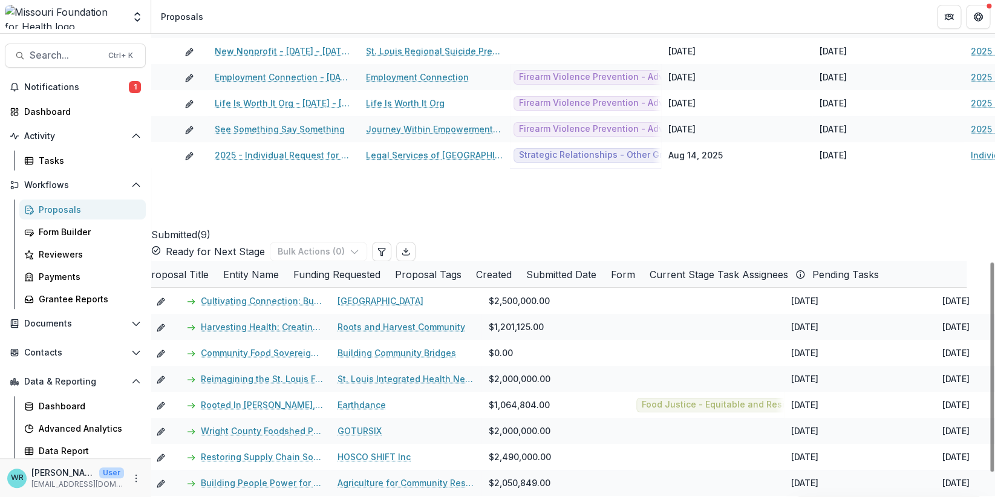
scroll to position [44, 0]
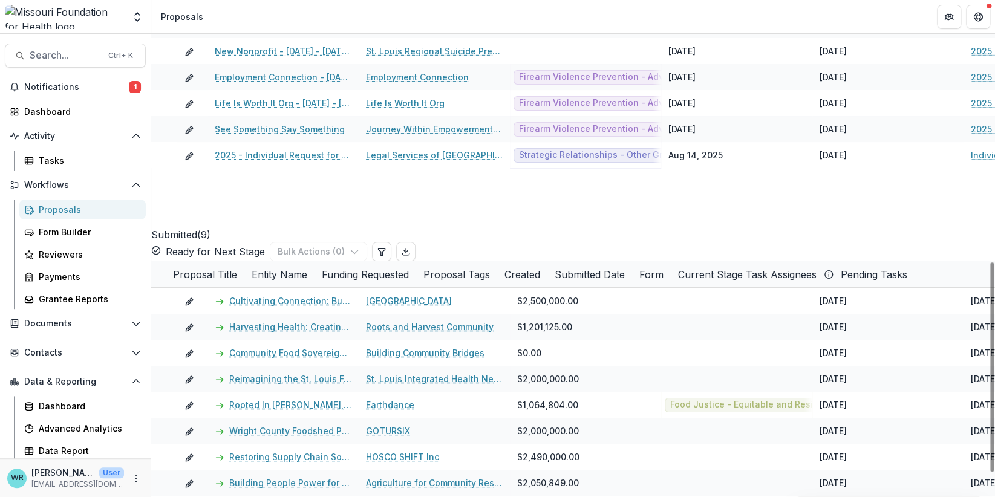
drag, startPoint x: 612, startPoint y: 368, endPoint x: 270, endPoint y: 334, distance: 344.0
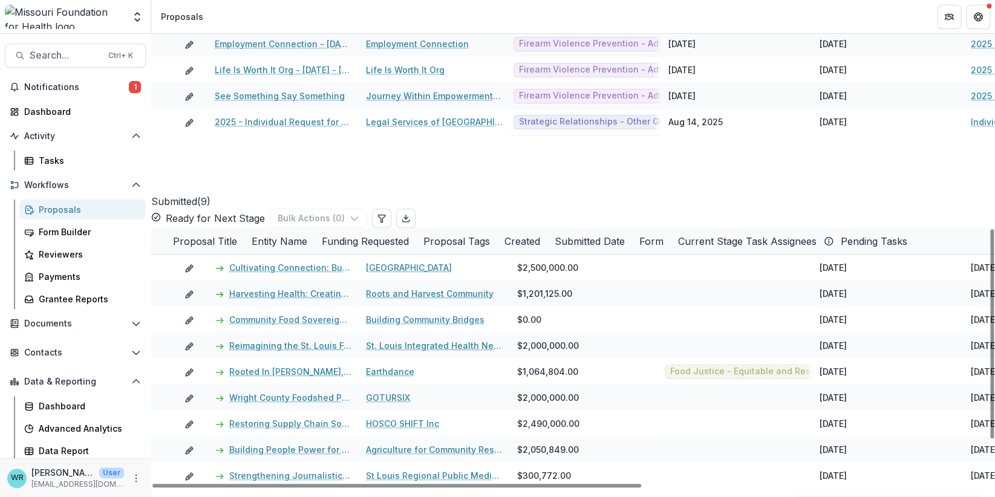
scroll to position [242, 0]
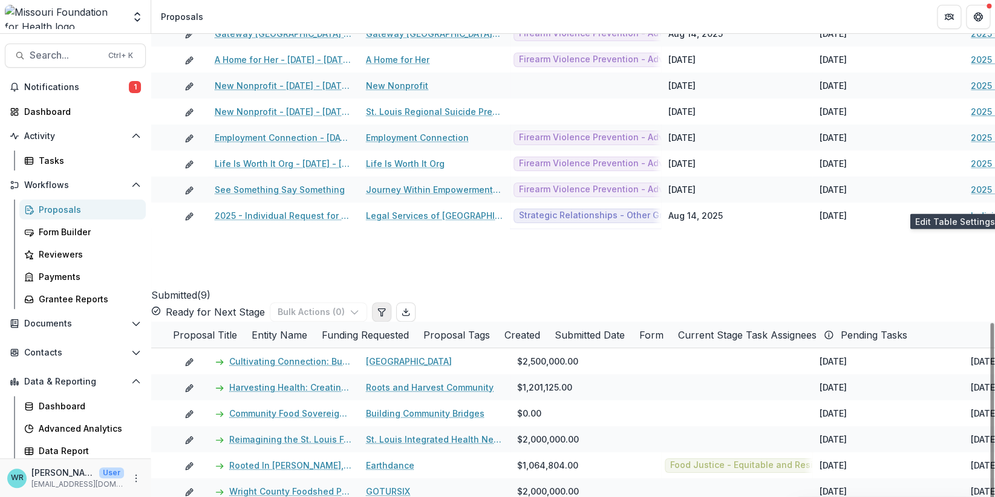
click at [386, 307] on icon "Edit table settings" at bounding box center [382, 312] width 10 height 10
select select "******"
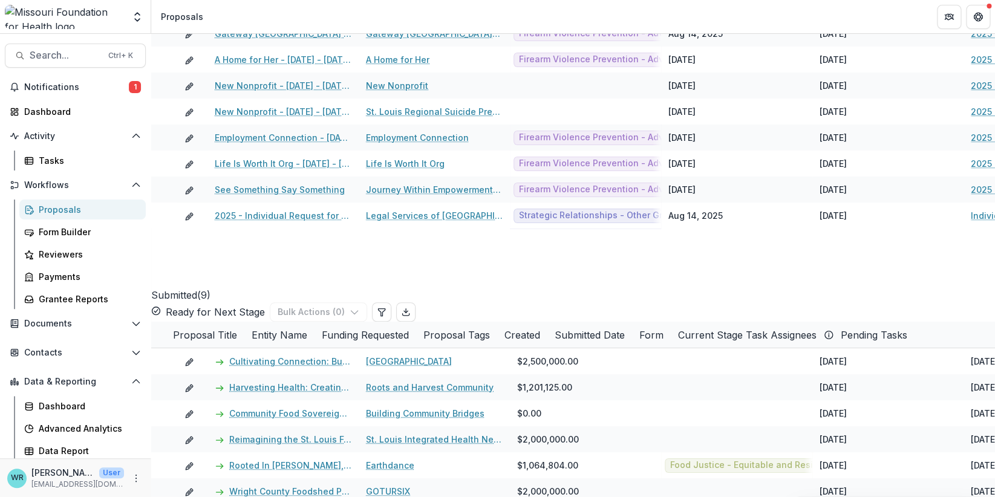
type input "********"
drag, startPoint x: 169, startPoint y: 317, endPoint x: 175, endPoint y: 148, distance: 169.4
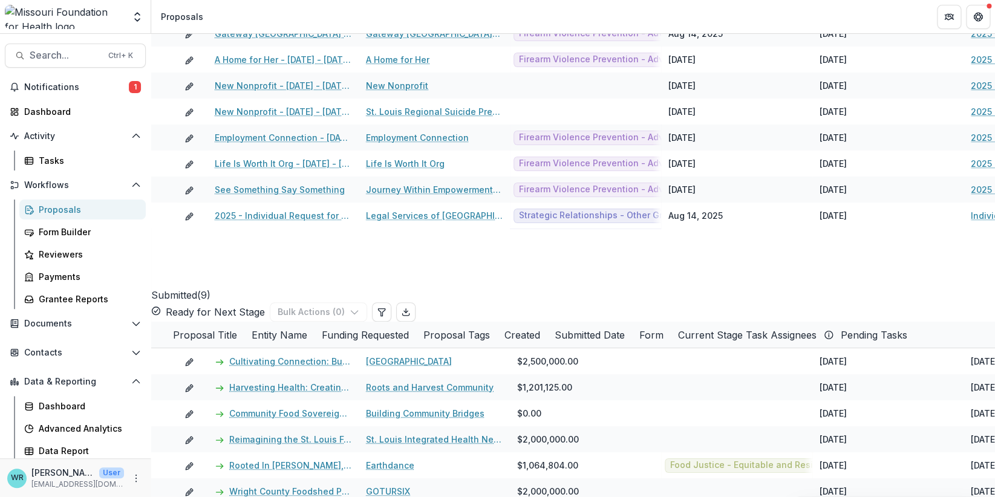
select select "******"
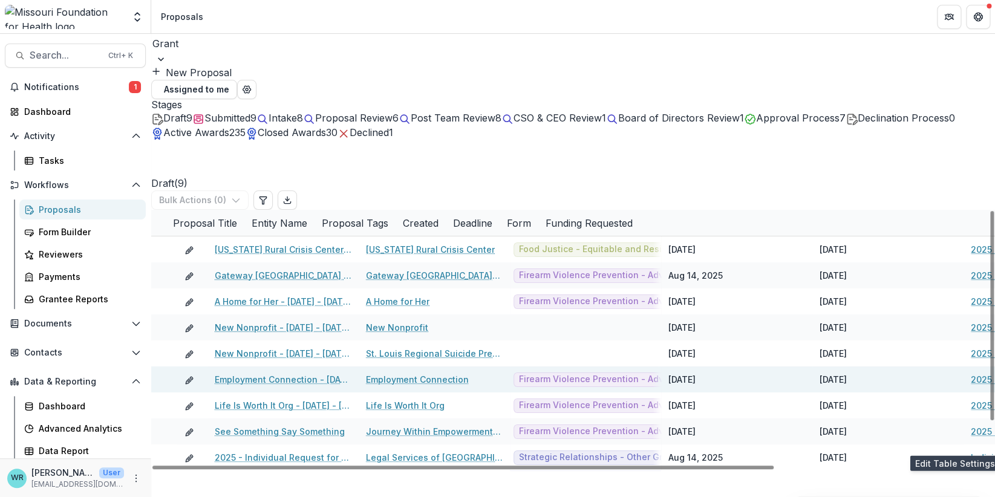
scroll to position [0, 0]
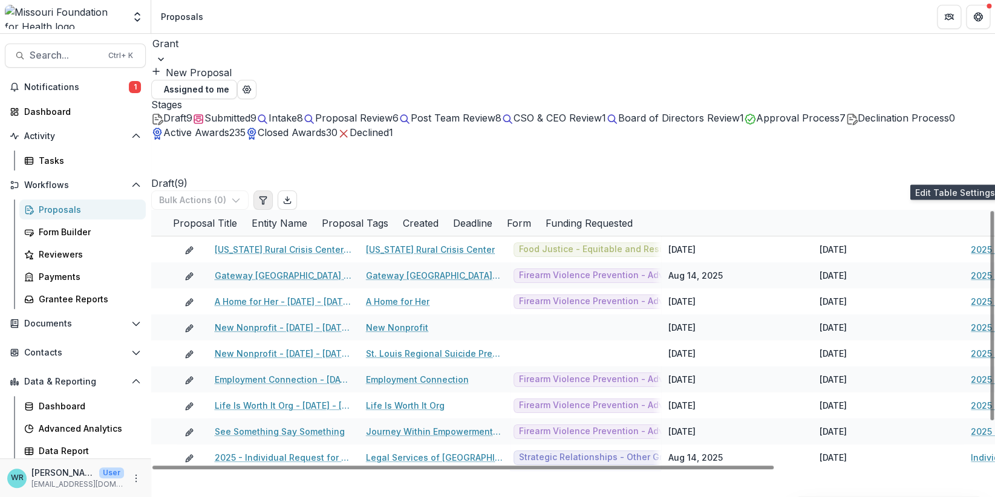
click at [268, 195] on icon "Edit table settings" at bounding box center [263, 200] width 10 height 10
select select "******"
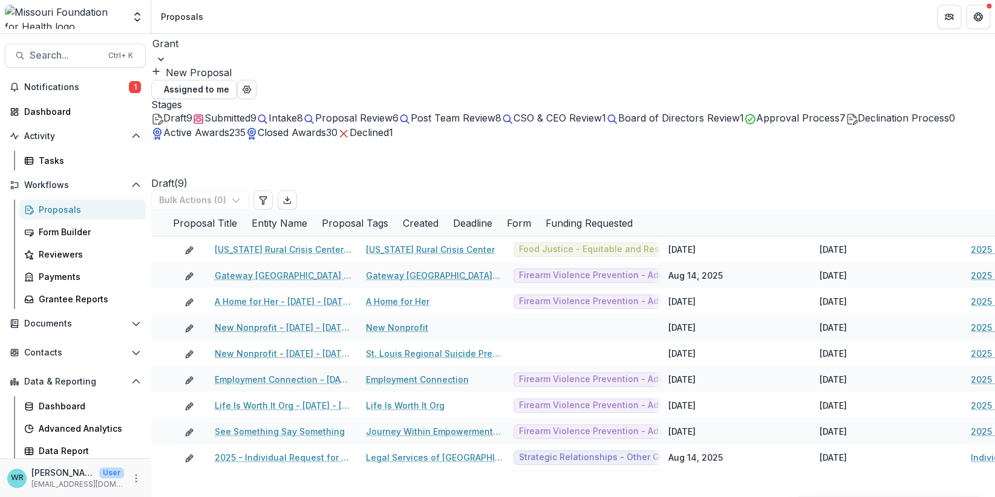
scroll to position [51, 0]
type input "********"
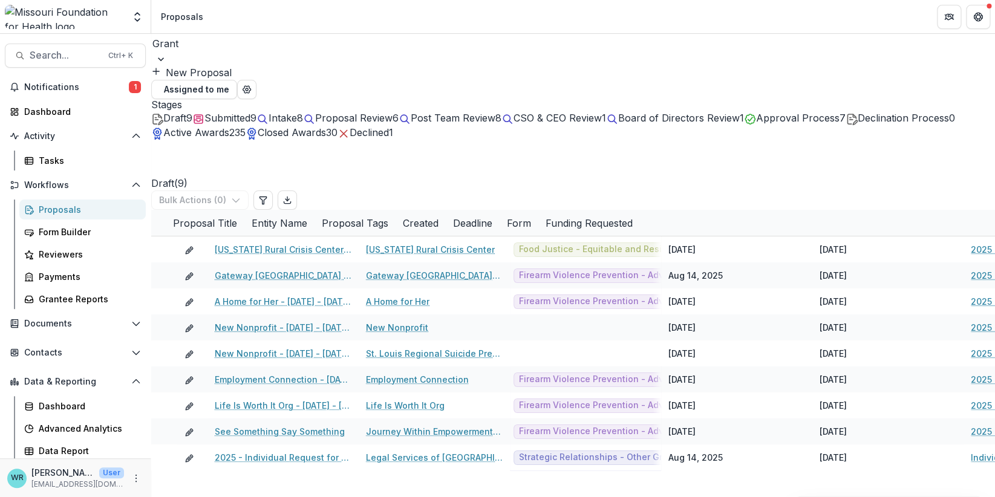
drag, startPoint x: 164, startPoint y: 372, endPoint x: 293, endPoint y: 227, distance: 194.1
select select "******"
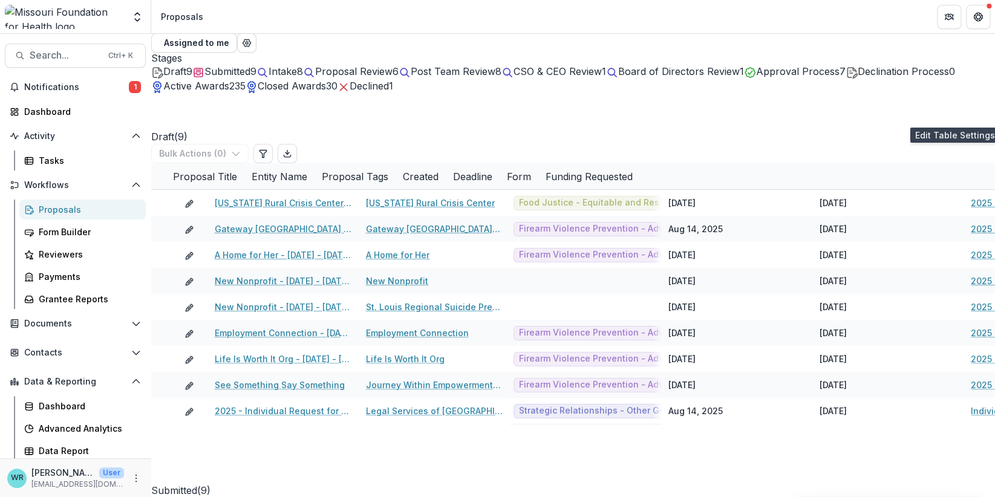
scroll to position [60, 0]
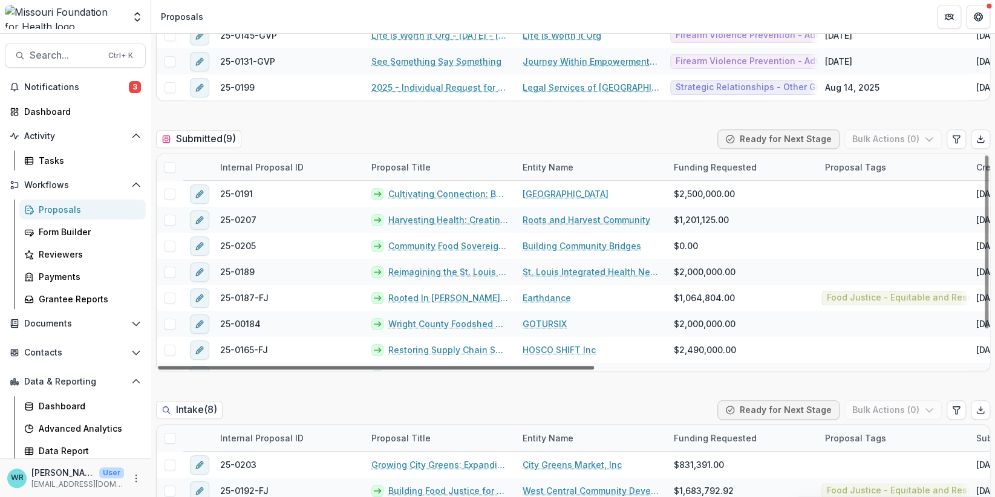
drag, startPoint x: 519, startPoint y: 363, endPoint x: 460, endPoint y: 355, distance: 60.5
click at [460, 366] on div at bounding box center [376, 368] width 436 height 4
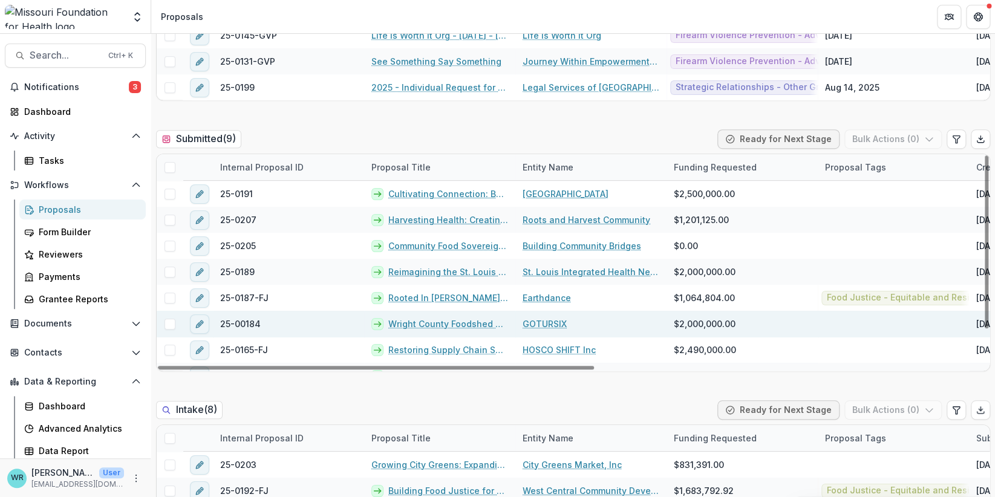
click at [458, 322] on link "Wright County Foodshed Pilot — Hub‑Lite + Shared‑Use Kitchen" at bounding box center [448, 323] width 120 height 13
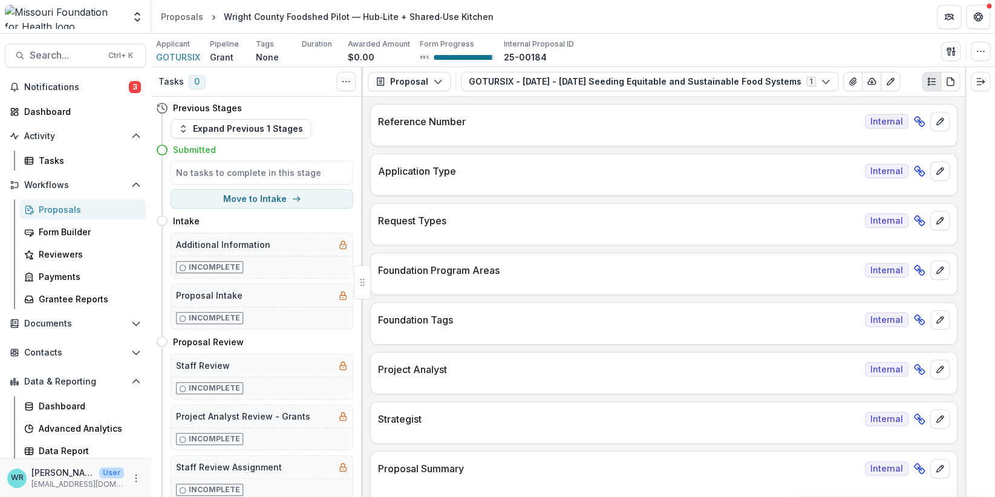
drag, startPoint x: 937, startPoint y: 122, endPoint x: 992, endPoint y: 129, distance: 54.9
click at [992, 129] on div "Tasks 0 Show Cancelled Tasks Previous Stages Expand Previous 1 Stages Submitted…" at bounding box center [573, 282] width 844 height 430
click at [885, 79] on icon "Edit as form" at bounding box center [890, 82] width 10 height 10
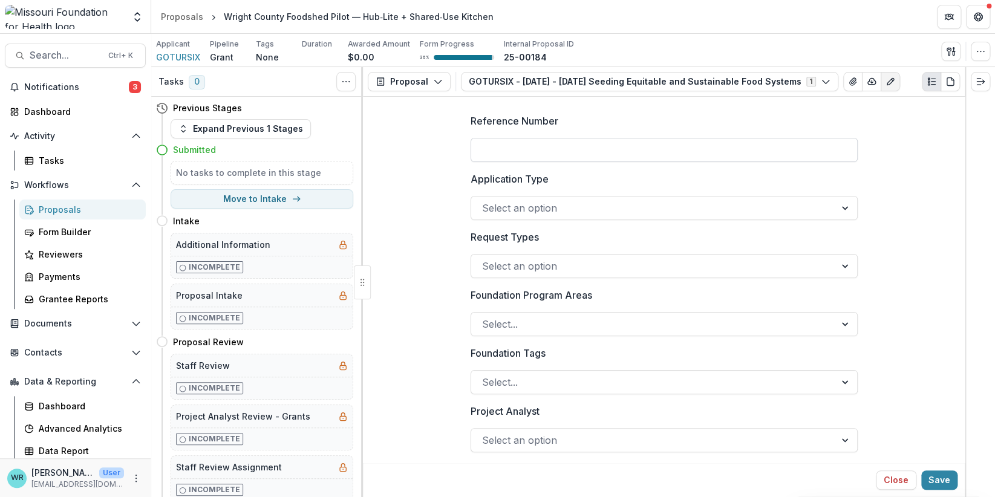
click at [570, 148] on input "Reference Number" at bounding box center [663, 150] width 387 height 24
type input "**********"
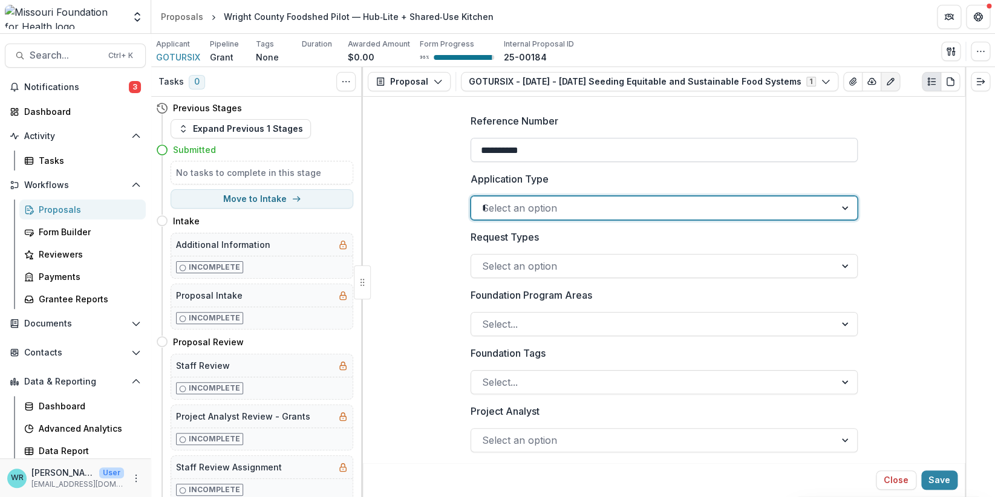
type input "**"
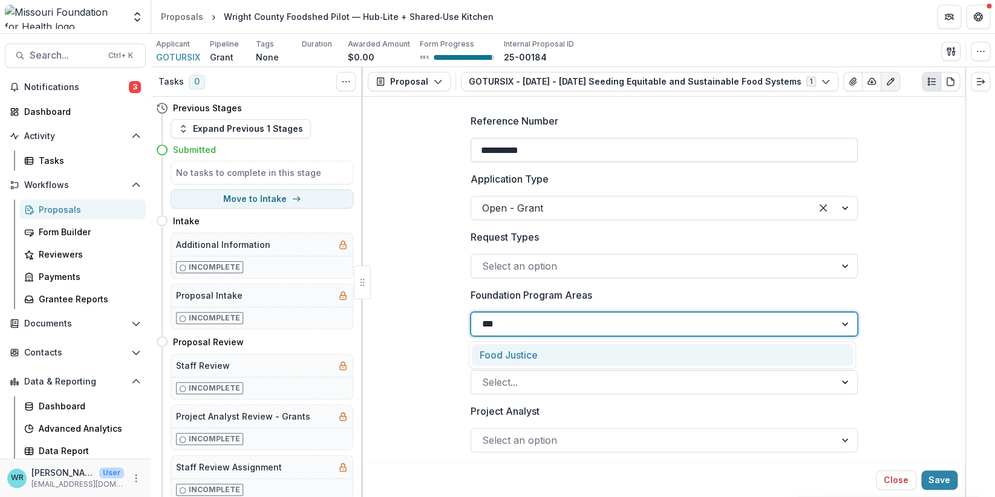
type input "****"
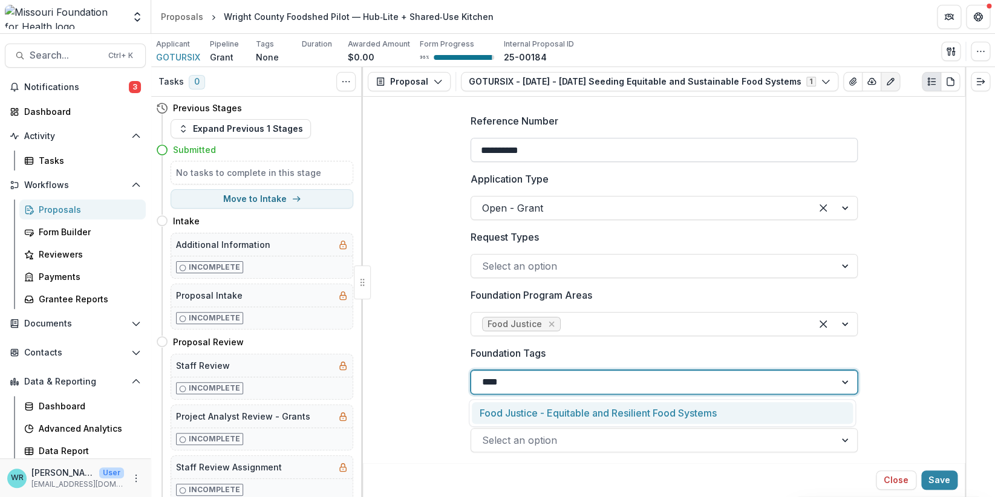
type input "*****"
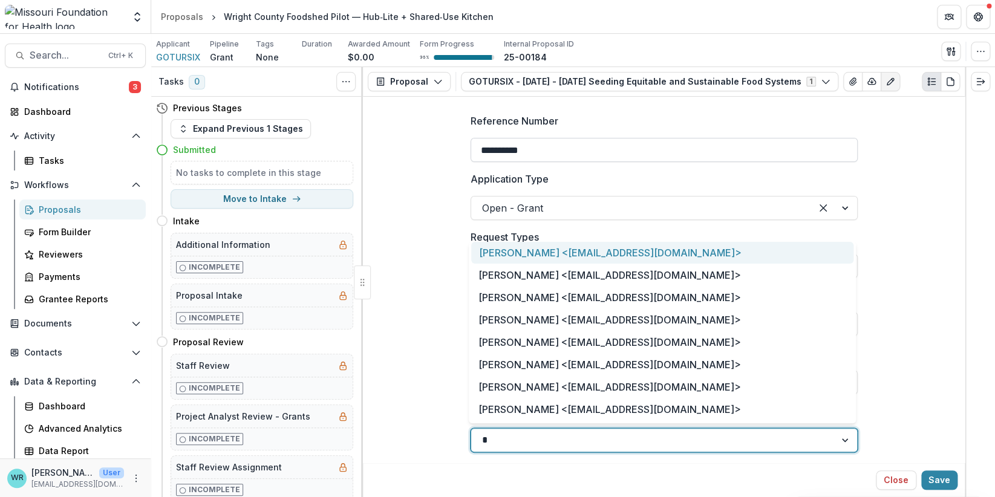
type input "**"
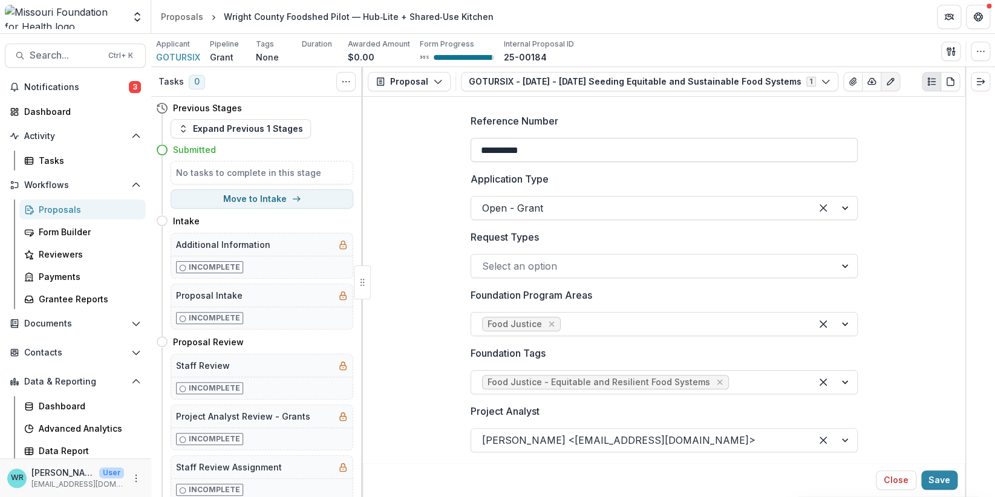
scroll to position [218, 0]
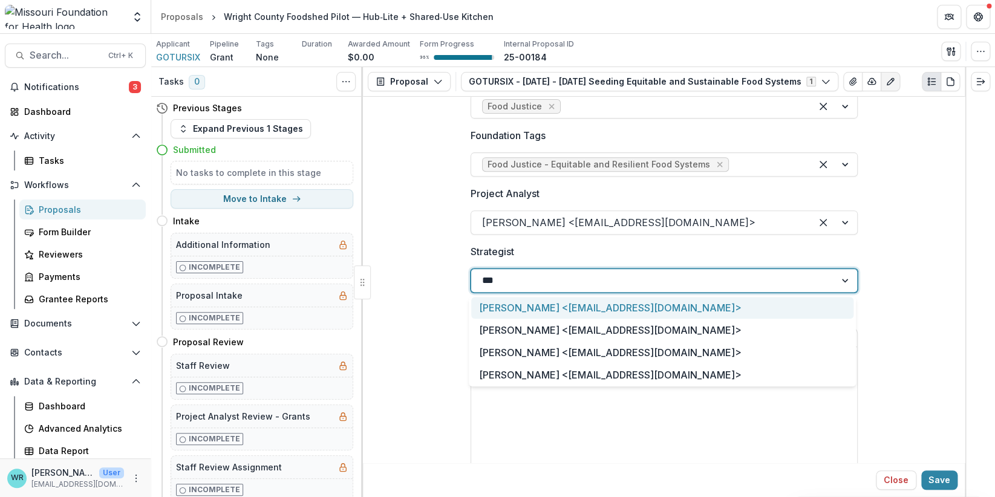
type input "****"
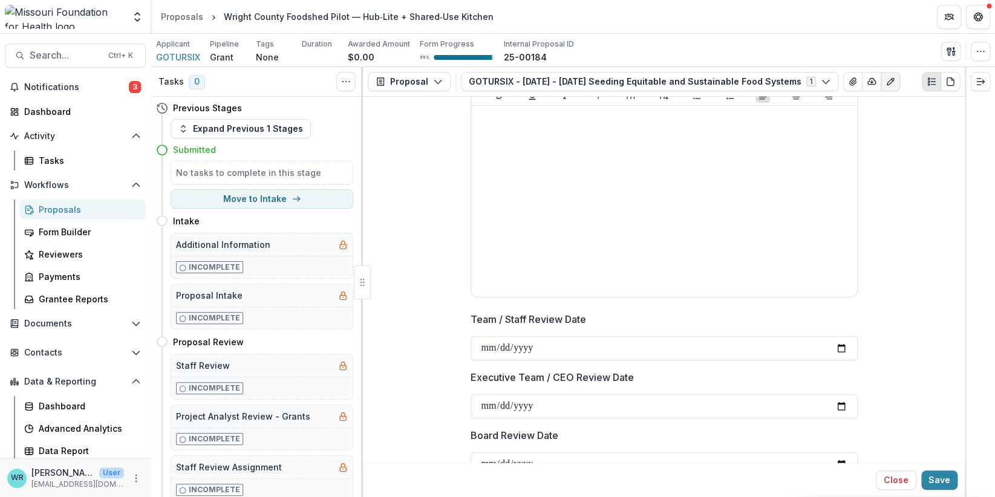
scroll to position [460, 0]
click at [493, 350] on input "Team / Staff Review Date" at bounding box center [663, 348] width 387 height 24
type input "**********"
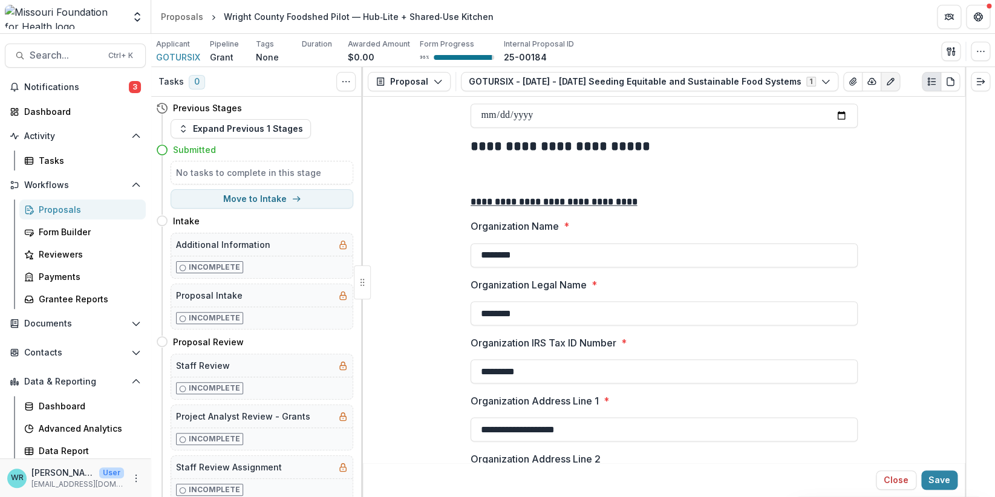
scroll to position [1016, 0]
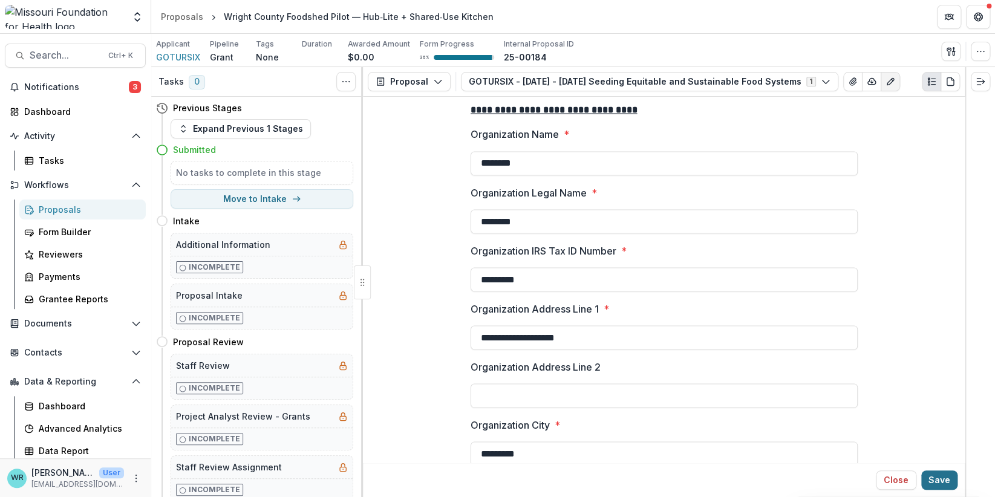
click at [952, 479] on button "Save" at bounding box center [939, 479] width 36 height 19
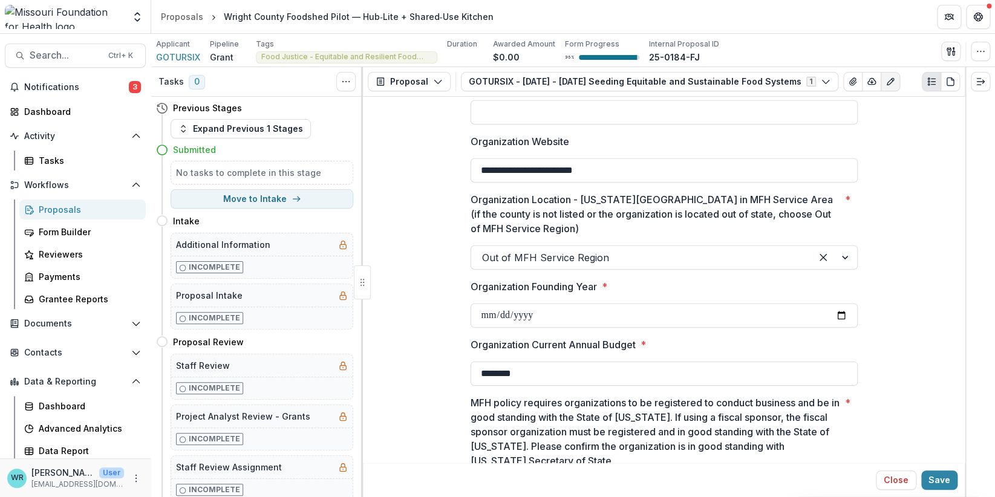
scroll to position [1681, 0]
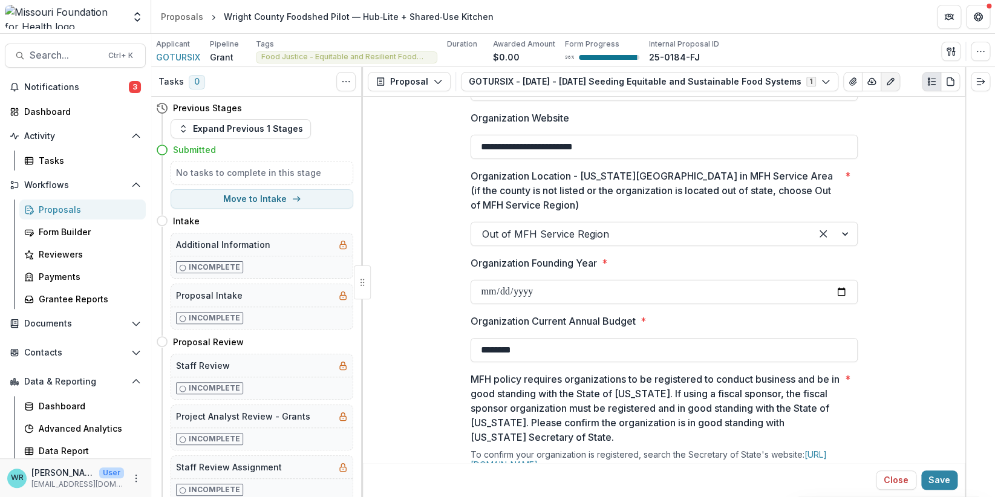
click at [841, 230] on div at bounding box center [834, 234] width 46 height 23
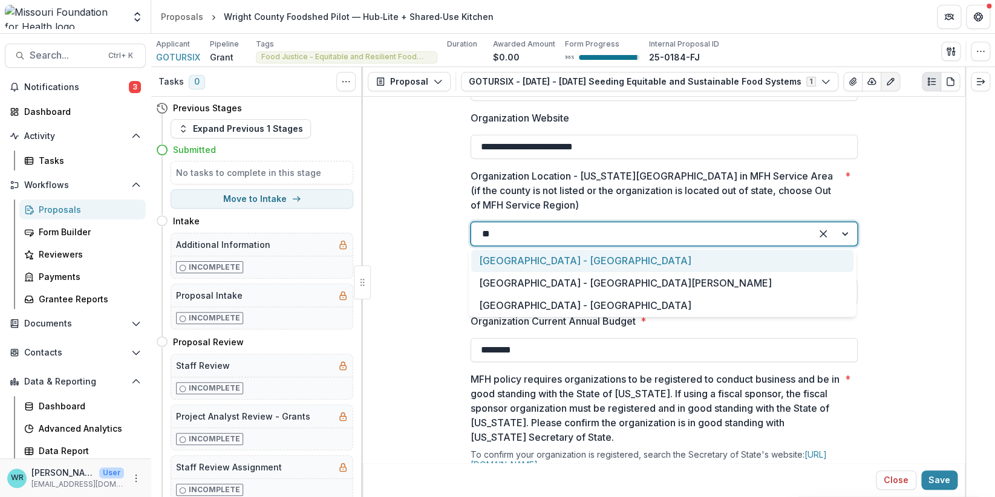
type input "*"
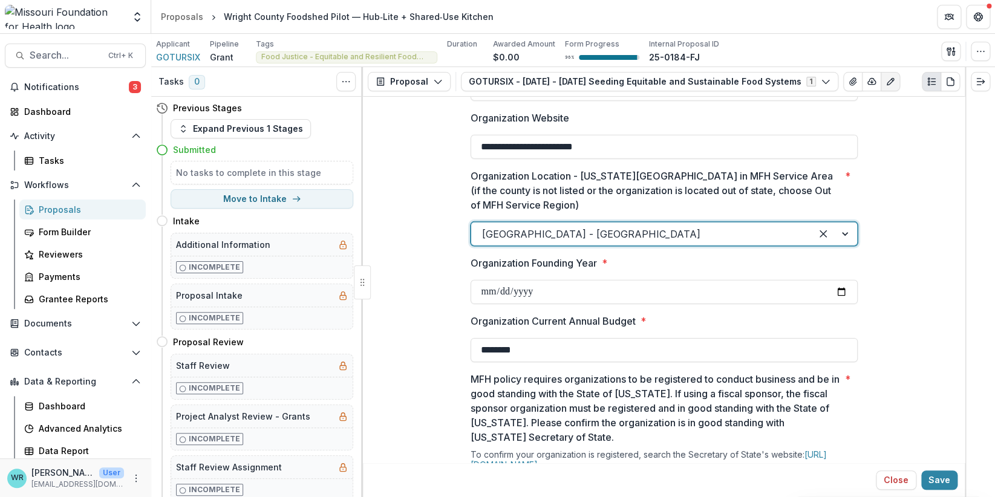
scroll to position [1500, 0]
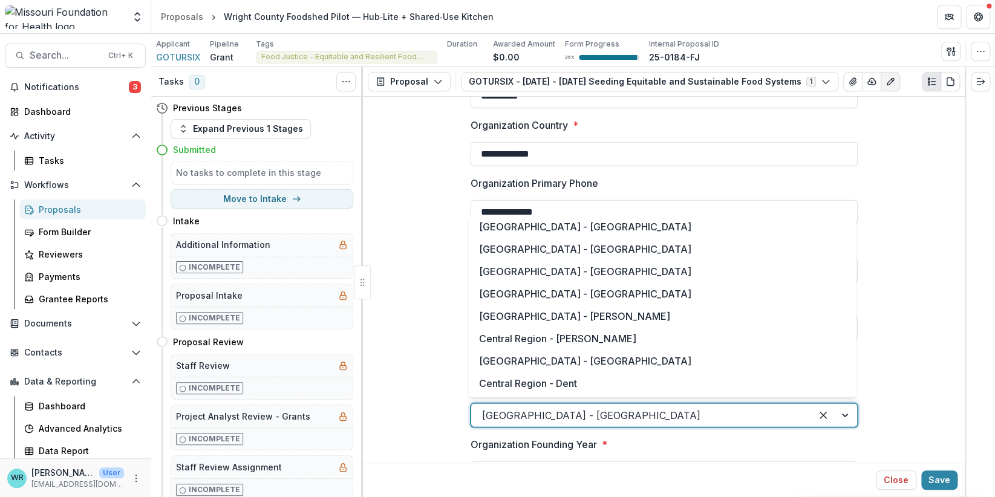
click at [629, 411] on div at bounding box center [641, 415] width 318 height 17
type input "***"
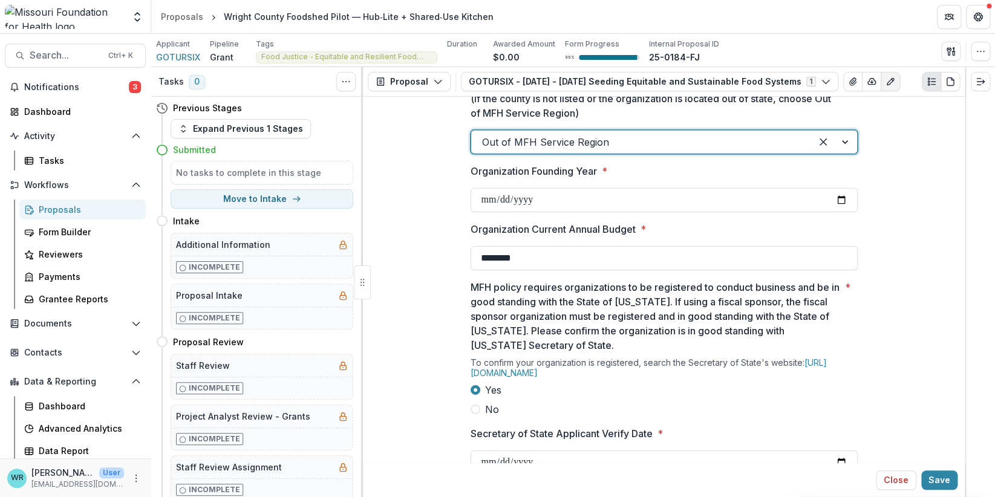
scroll to position [1802, 0]
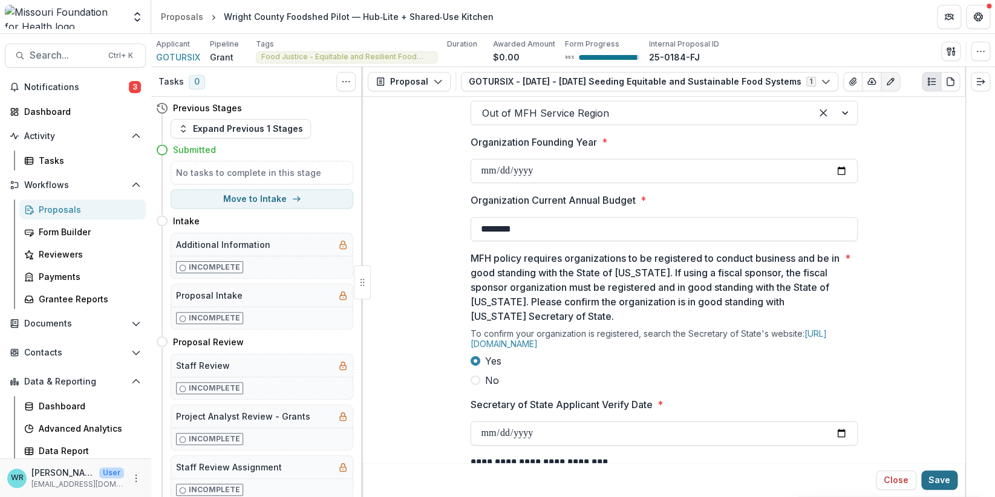
click at [945, 481] on button "Save" at bounding box center [939, 479] width 36 height 19
click at [937, 476] on button "Save" at bounding box center [939, 479] width 36 height 19
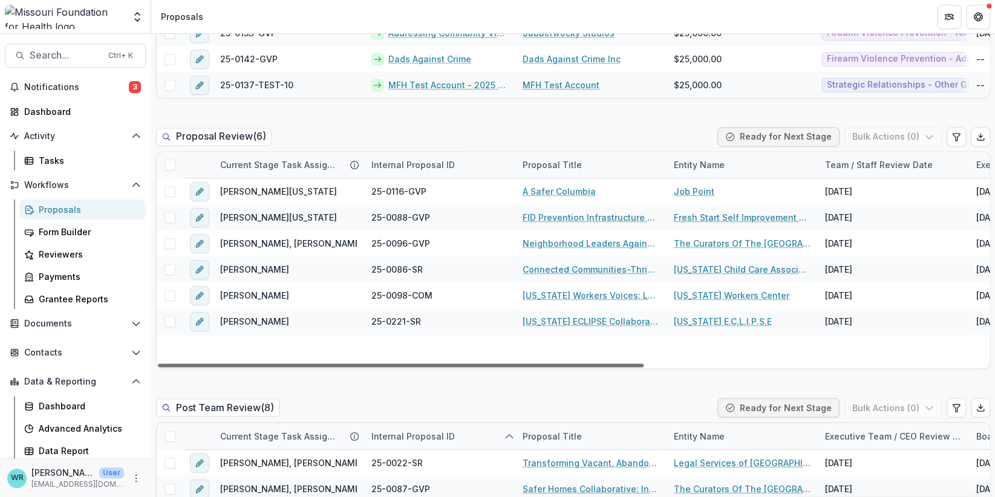
drag, startPoint x: 530, startPoint y: 365, endPoint x: 333, endPoint y: 363, distance: 197.1
click at [333, 363] on div at bounding box center [401, 365] width 486 height 4
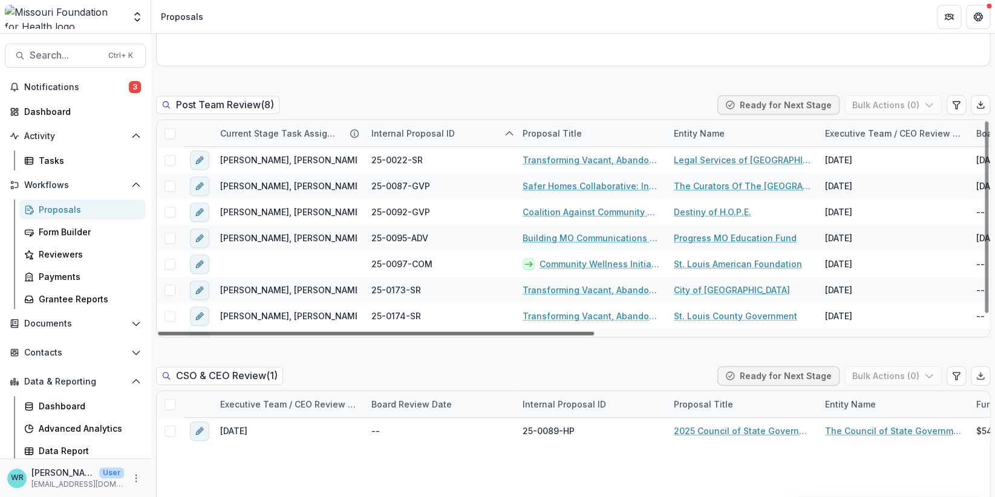
drag, startPoint x: 565, startPoint y: 333, endPoint x: 355, endPoint y: 293, distance: 213.6
click at [355, 332] on div at bounding box center [376, 334] width 436 height 4
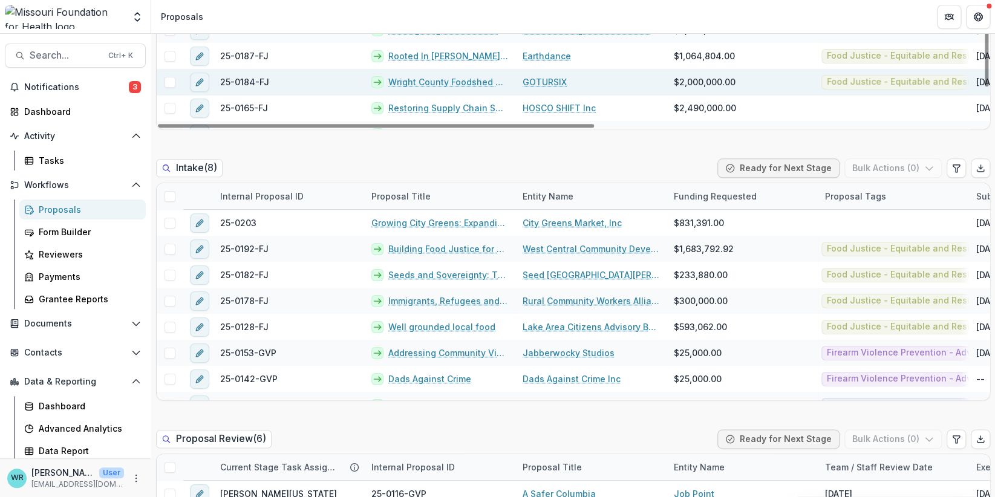
click at [480, 85] on link "Wright County Foodshed Pilot — Hub‑Lite + Shared‑Use Kitchen" at bounding box center [448, 82] width 120 height 13
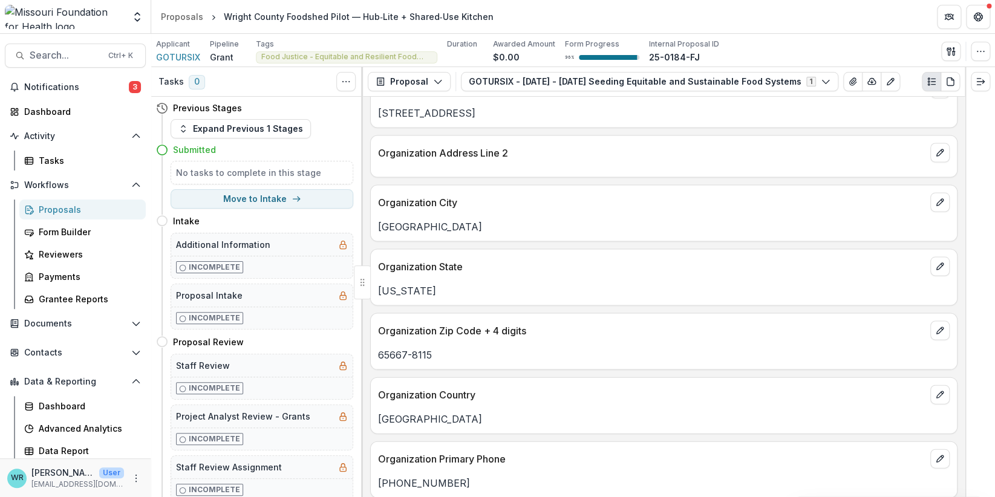
scroll to position [1028, 0]
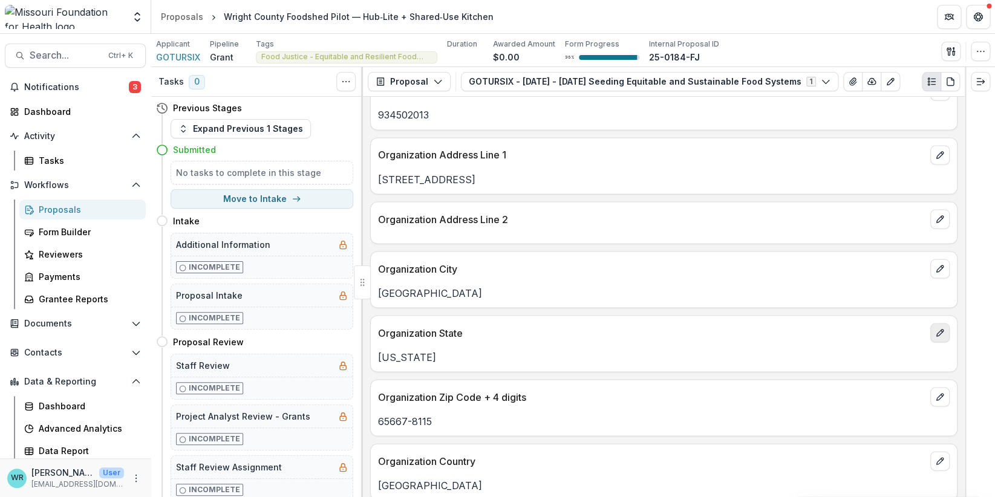
click at [941, 328] on button "edit" at bounding box center [939, 332] width 19 height 19
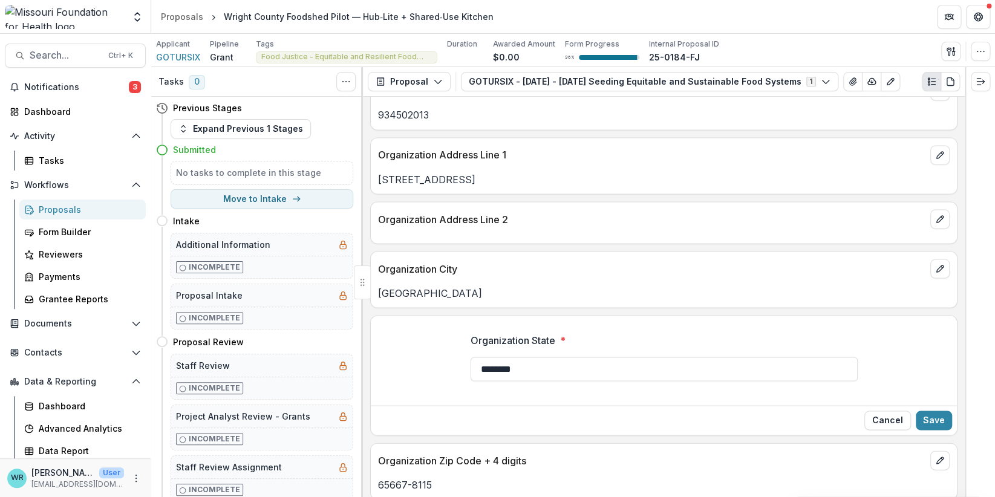
drag, startPoint x: 525, startPoint y: 360, endPoint x: 428, endPoint y: 357, distance: 97.4
click at [428, 357] on div "Organization State * ********" at bounding box center [664, 361] width 586 height 77
type input "**"
click at [922, 414] on button "Save" at bounding box center [933, 420] width 36 height 19
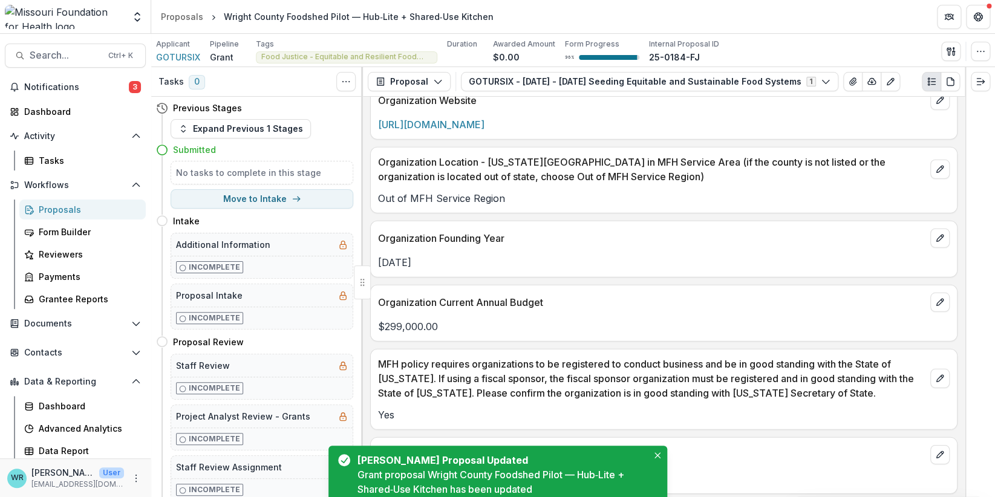
scroll to position [1569, 0]
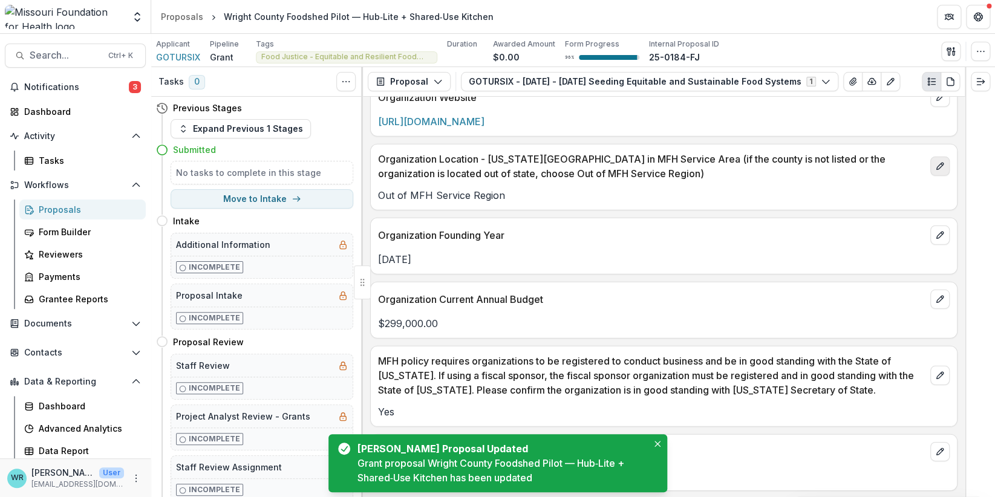
click at [937, 161] on icon "edit" at bounding box center [940, 166] width 10 height 10
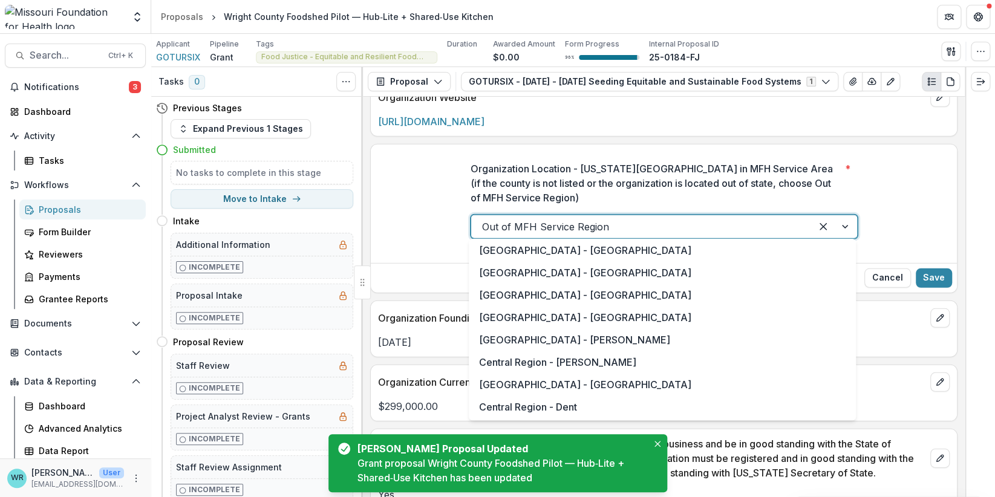
click at [636, 220] on div at bounding box center [641, 226] width 318 height 17
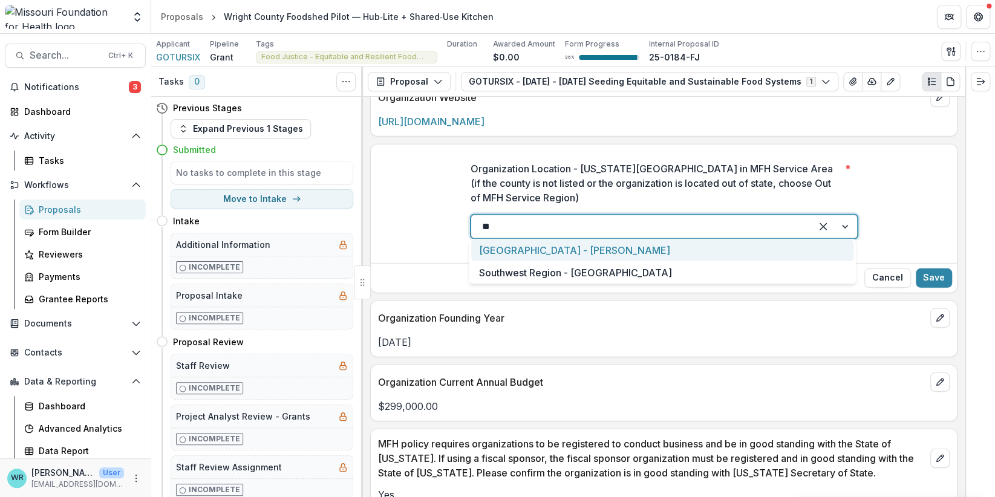
type input "***"
click at [625, 250] on div "[GEOGRAPHIC_DATA] - [PERSON_NAME]" at bounding box center [662, 250] width 382 height 22
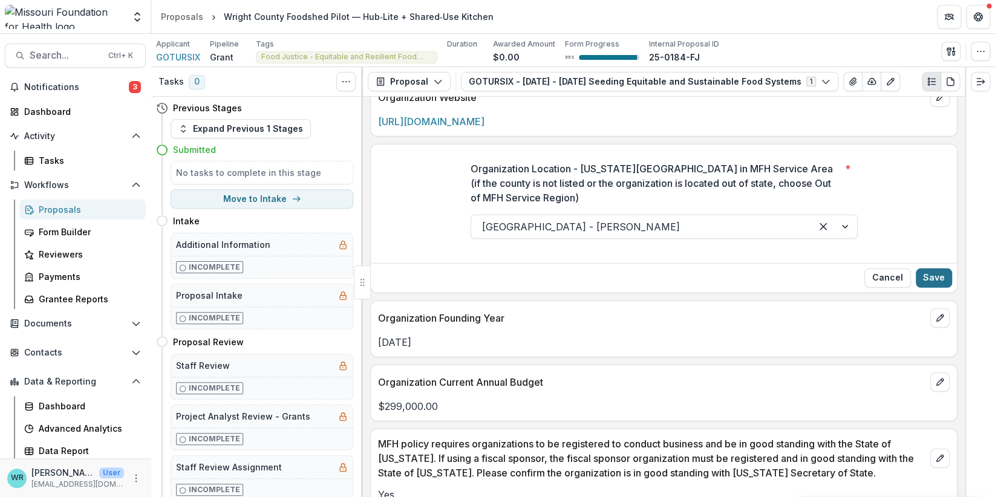
click at [934, 268] on button "Save" at bounding box center [933, 277] width 36 height 19
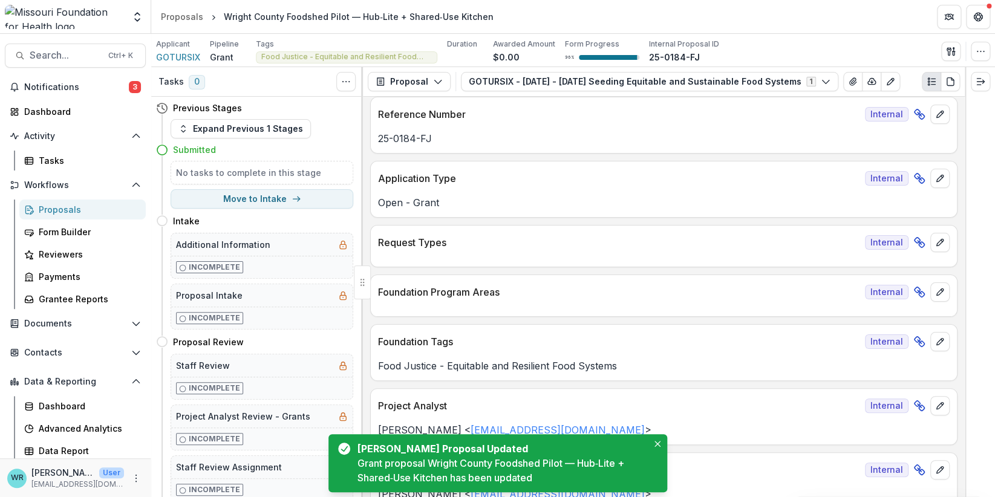
scroll to position [0, 0]
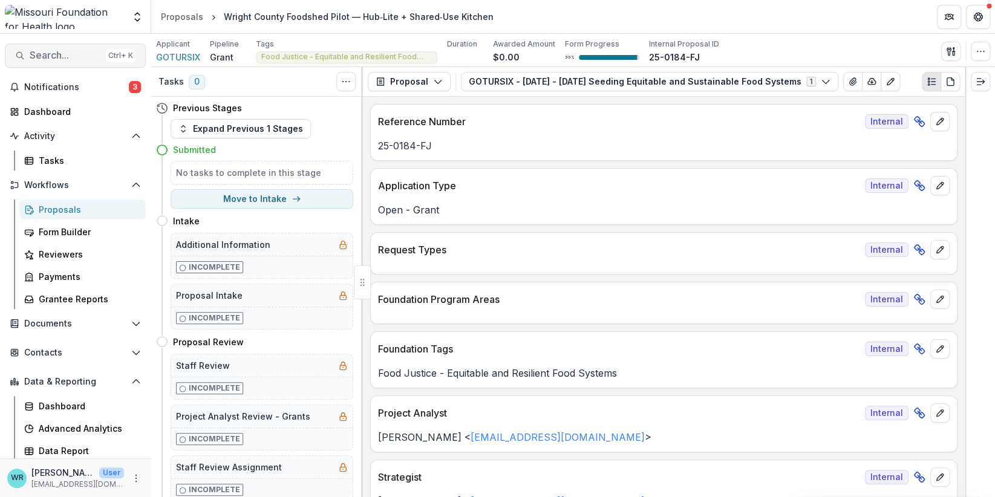
click at [68, 56] on span "Search..." at bounding box center [65, 55] width 71 height 11
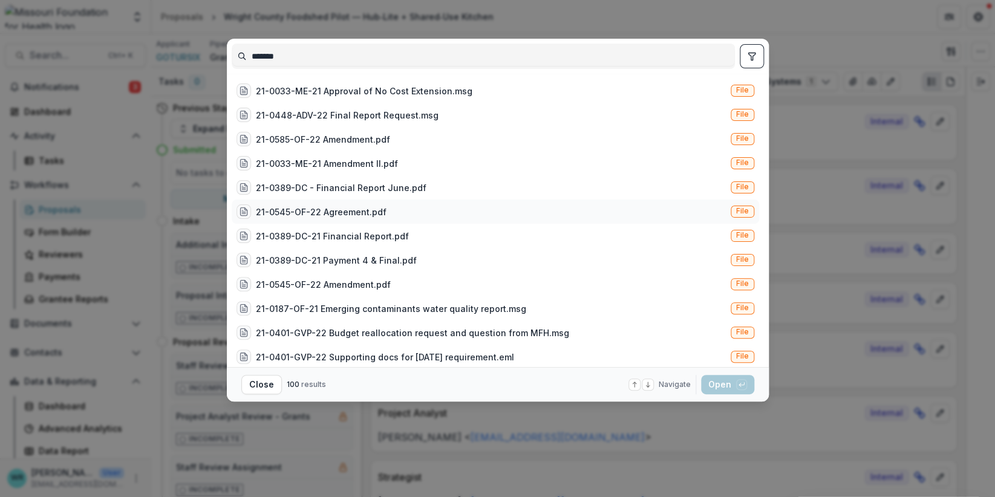
scroll to position [665, 0]
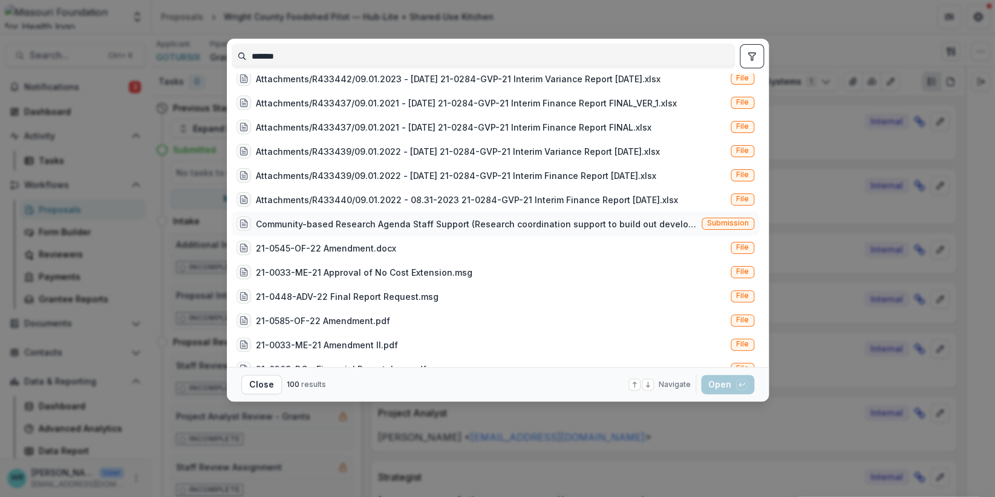
type input "*******"
click at [716, 219] on span "Submission" at bounding box center [728, 223] width 42 height 8
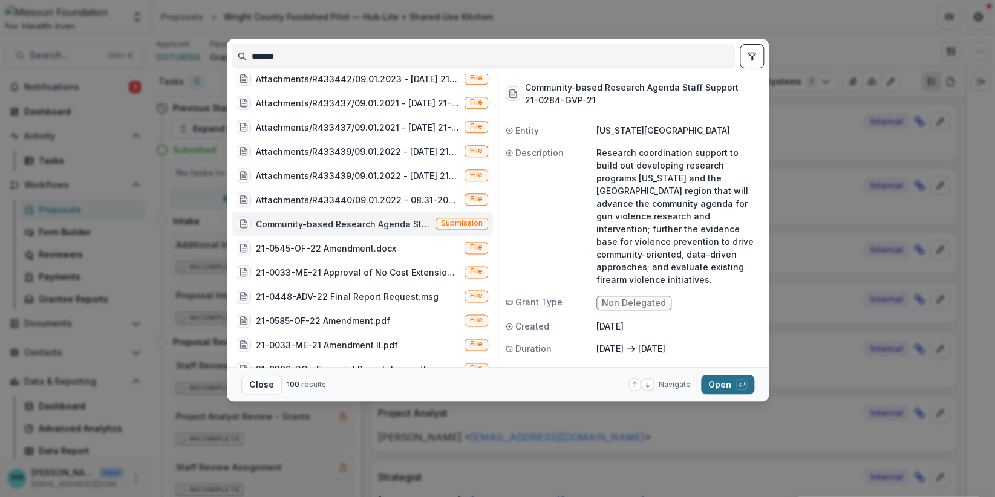
click at [727, 392] on button "Open with enter key" at bounding box center [727, 384] width 53 height 19
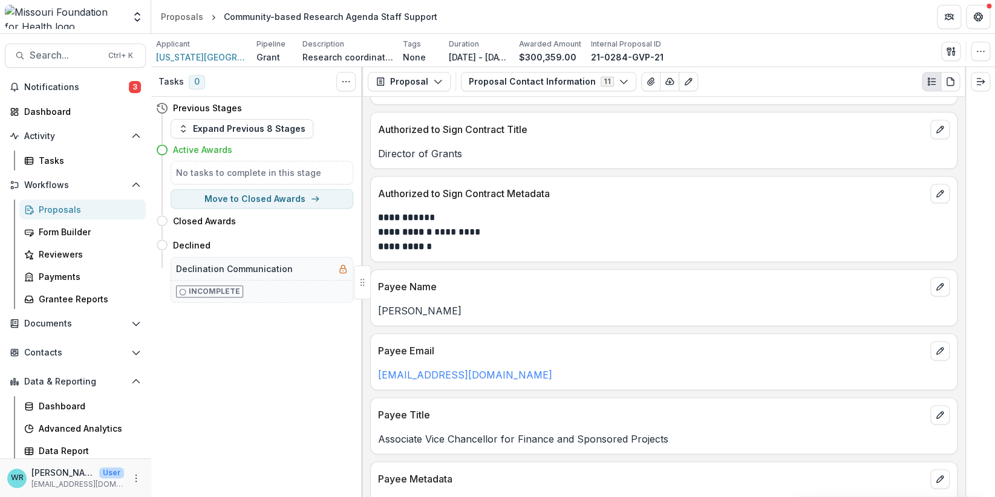
scroll to position [665, 0]
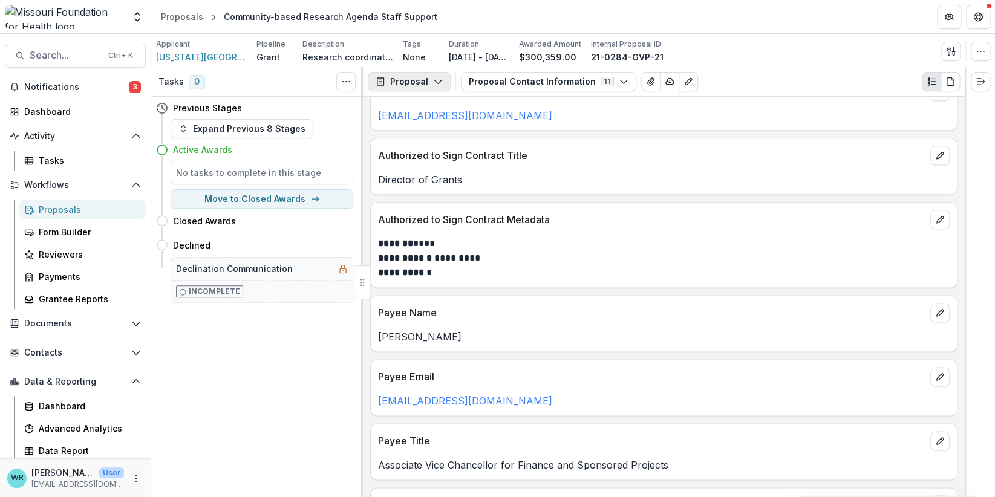
click at [424, 77] on button "Proposal" at bounding box center [409, 81] width 83 height 19
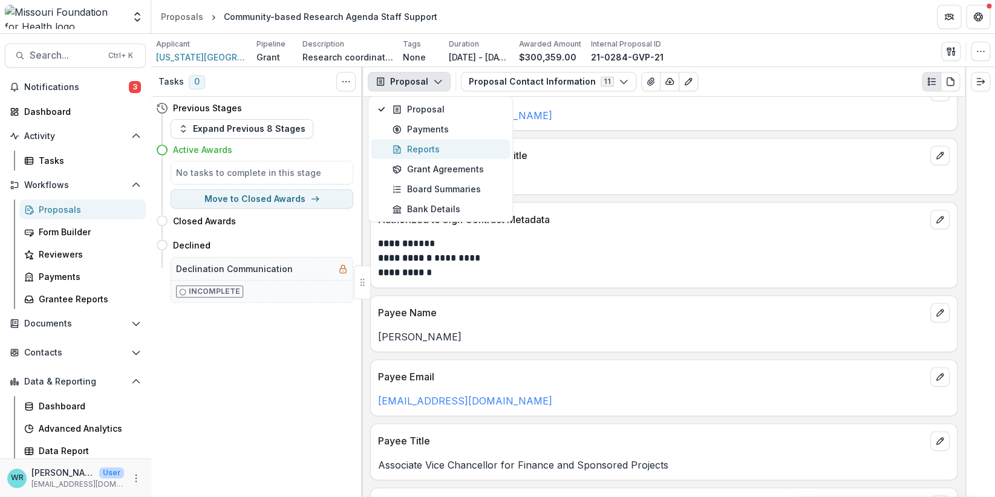
click at [424, 144] on div "Reports" at bounding box center [447, 149] width 111 height 13
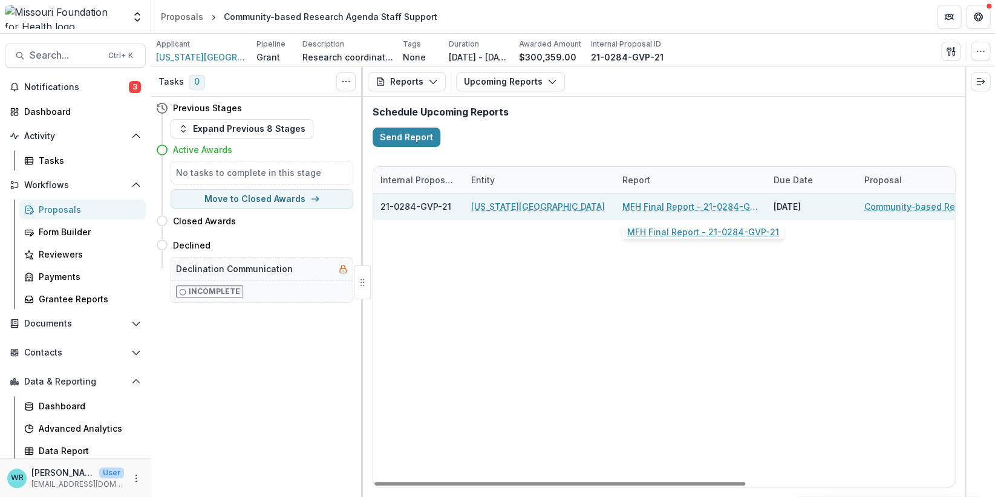
click at [669, 206] on link "MFH Final Report - 21-0284-GVP-21" at bounding box center [690, 206] width 137 height 13
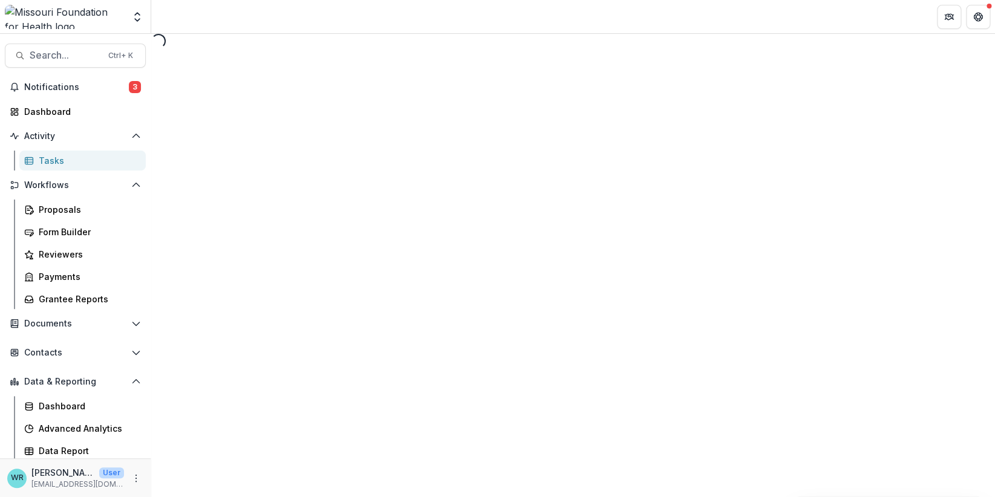
select select "********"
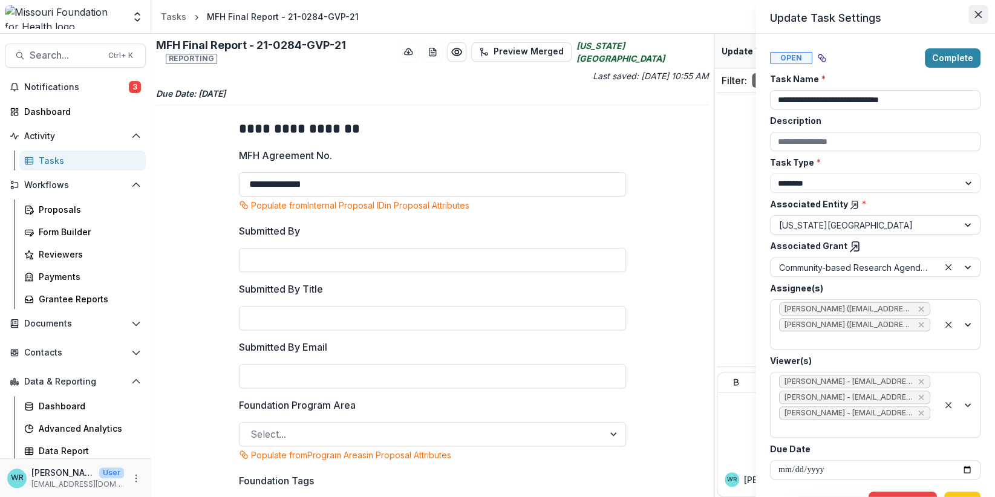
click at [980, 16] on icon "Close" at bounding box center [977, 14] width 7 height 7
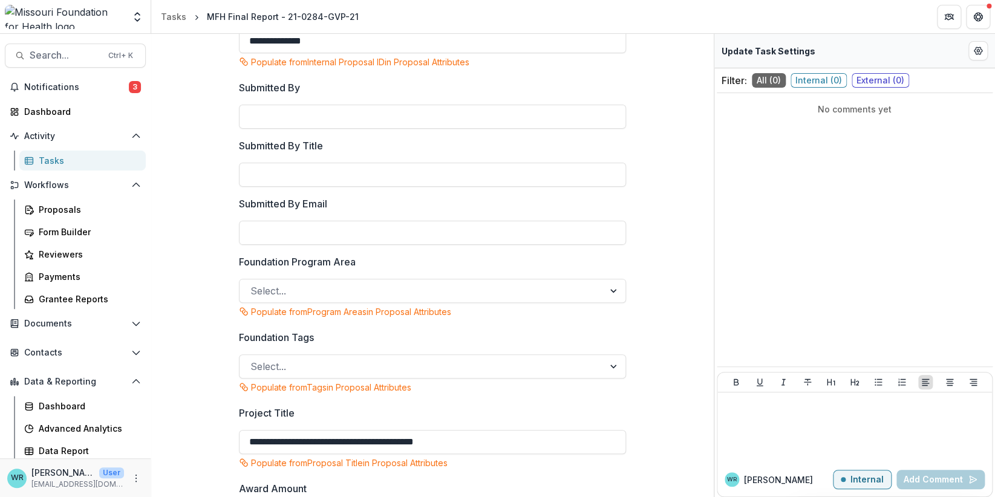
scroll to position [181, 0]
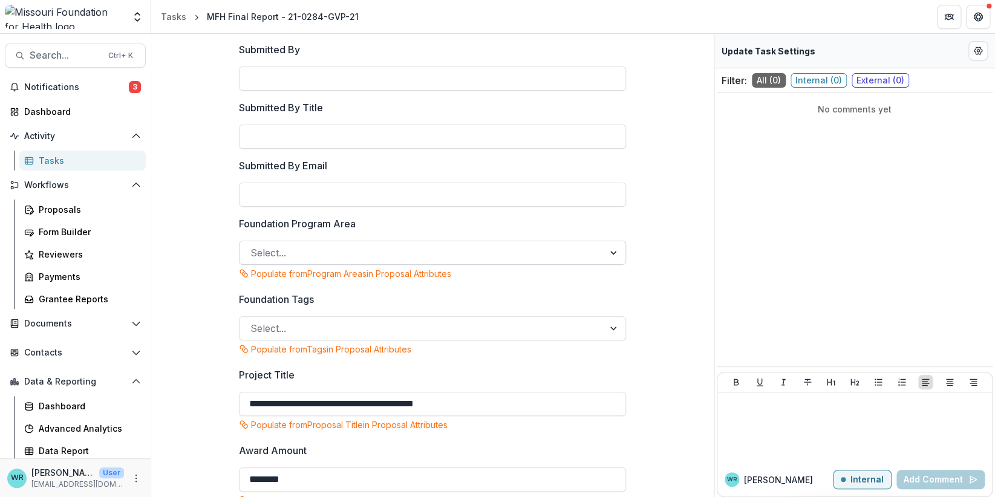
click at [538, 247] on div at bounding box center [421, 252] width 342 height 17
click at [314, 245] on div at bounding box center [421, 252] width 342 height 17
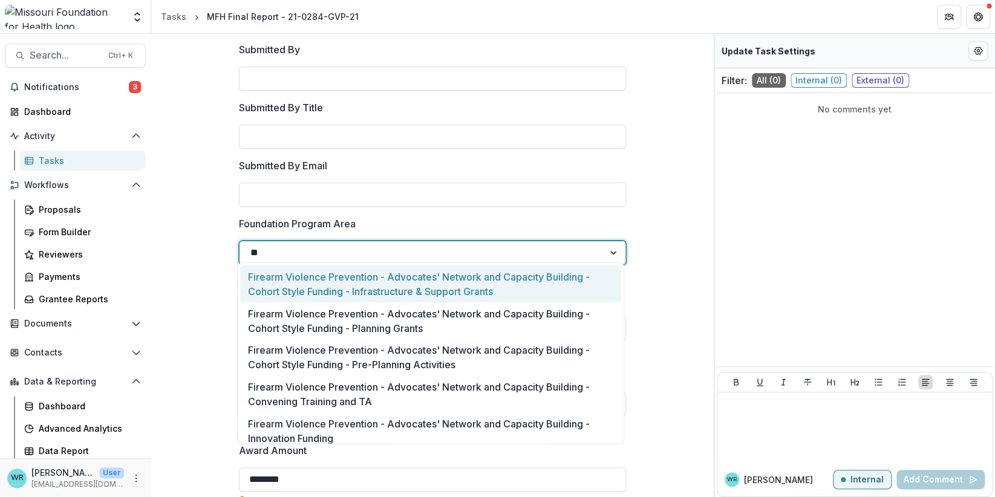
type input "*"
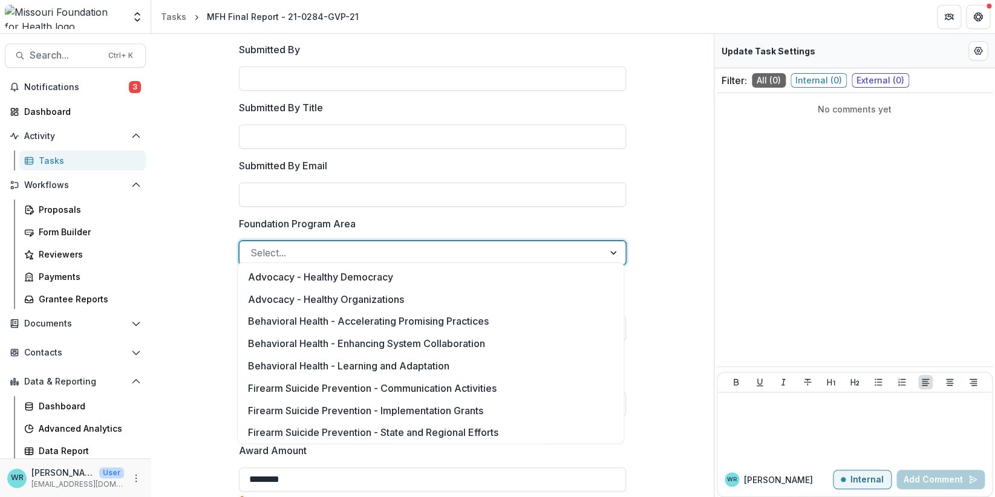
click at [673, 223] on div "**********" at bounding box center [432, 427] width 553 height 997
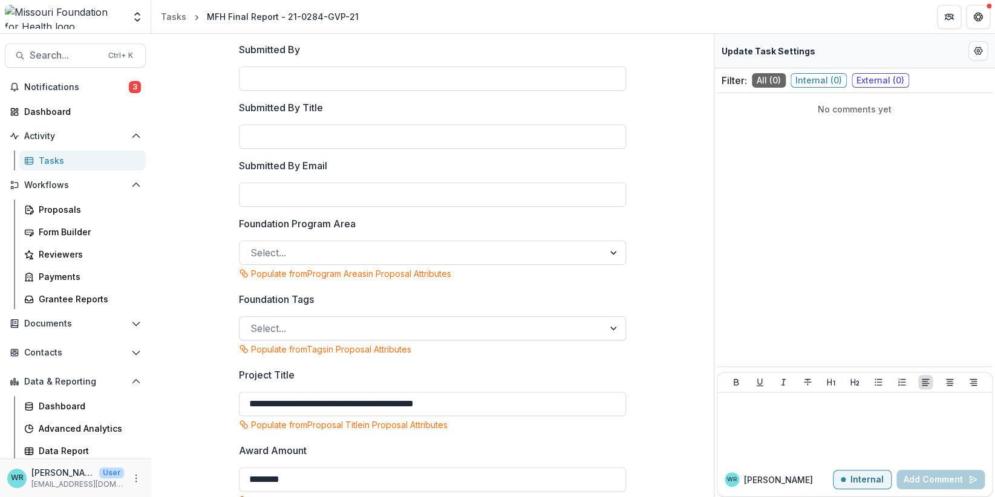
click at [319, 321] on div at bounding box center [421, 328] width 342 height 17
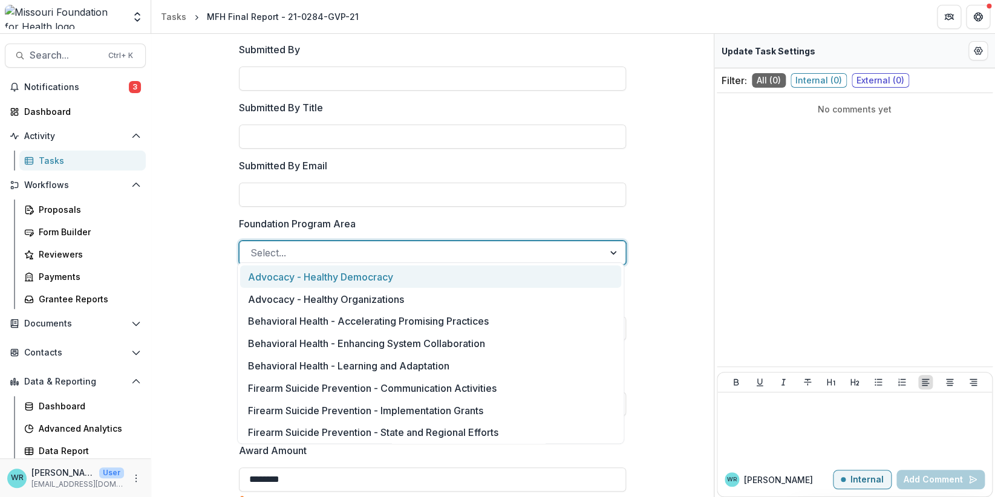
click at [356, 251] on div at bounding box center [421, 252] width 342 height 17
click at [684, 210] on div "**********" at bounding box center [432, 427] width 553 height 997
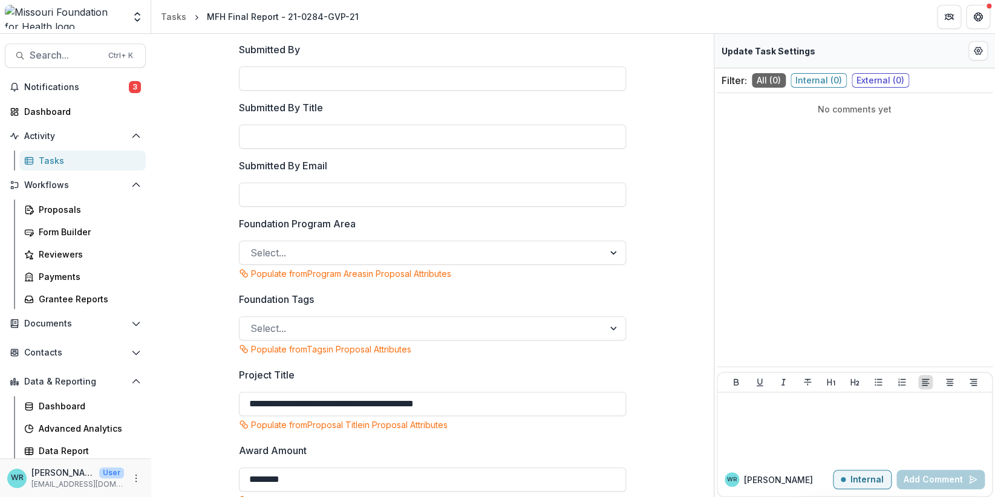
click at [336, 335] on div "Foundation Tags Select... Populate from Tags in Proposal Attributes" at bounding box center [432, 325] width 387 height 66
click at [334, 321] on div at bounding box center [421, 328] width 342 height 17
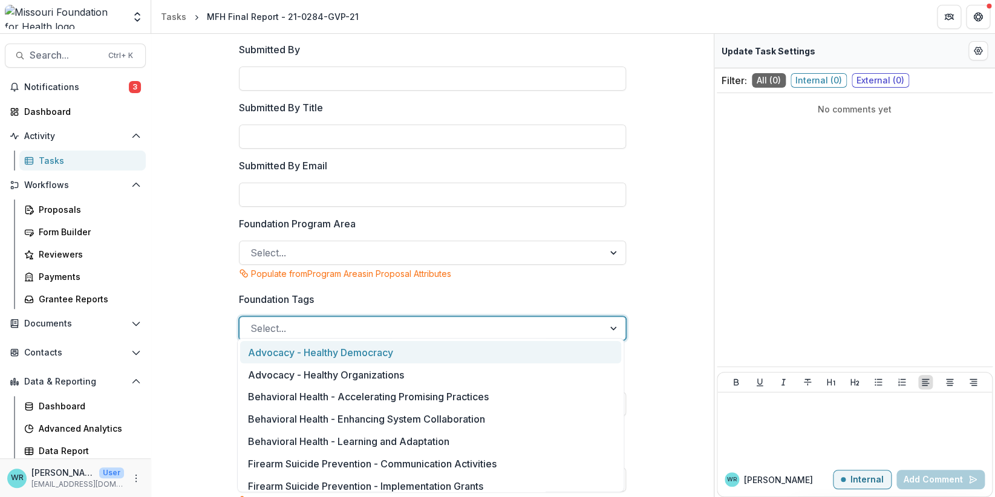
click at [652, 261] on div "**********" at bounding box center [432, 427] width 553 height 997
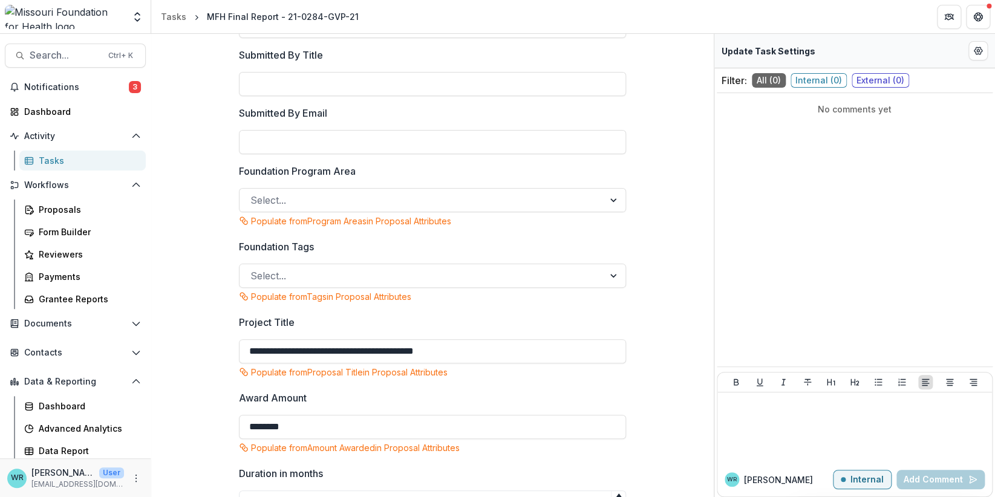
scroll to position [242, 0]
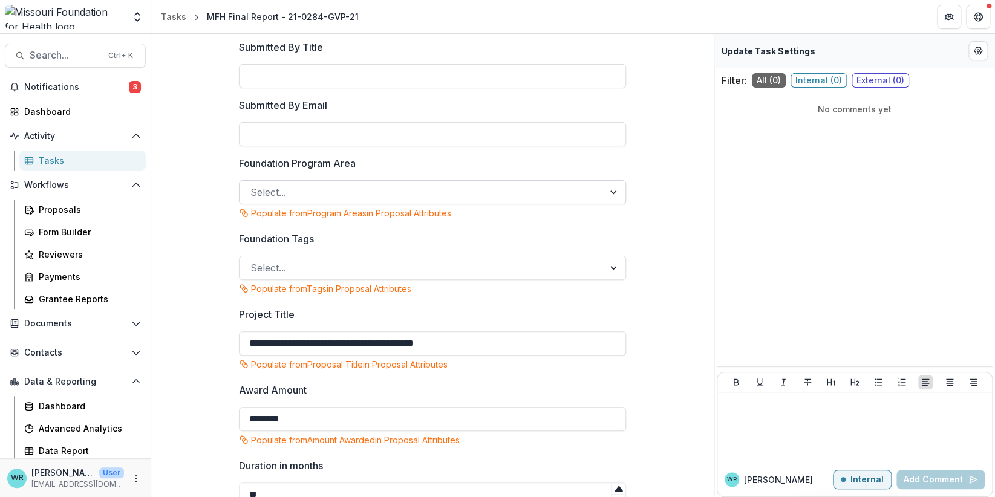
click at [412, 186] on div at bounding box center [421, 192] width 342 height 17
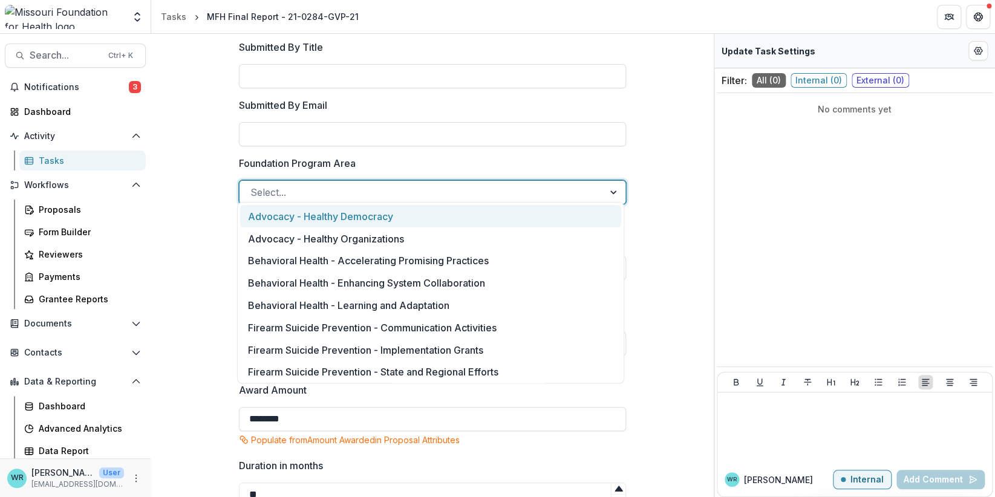
click at [636, 160] on div "**********" at bounding box center [432, 366] width 553 height 997
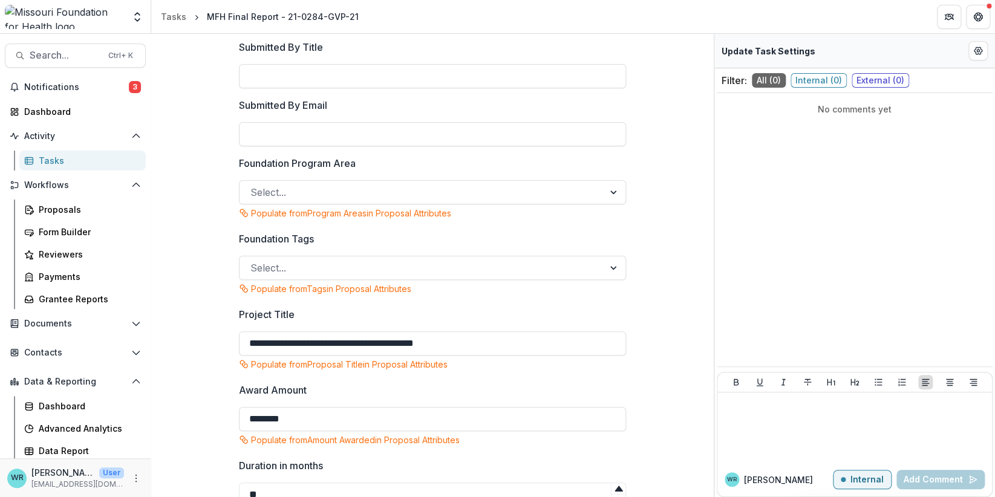
scroll to position [0, 0]
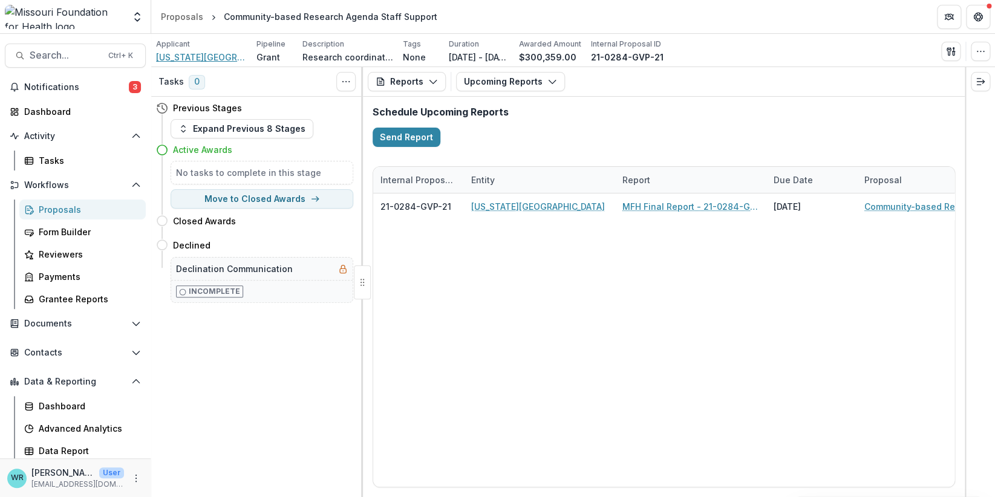
click at [204, 56] on span "Washington University" at bounding box center [201, 57] width 91 height 13
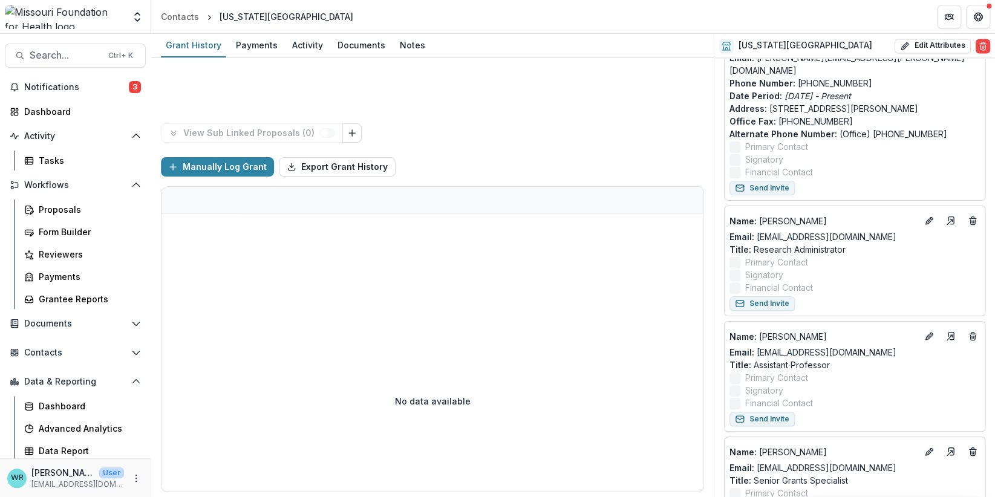
scroll to position [926, 0]
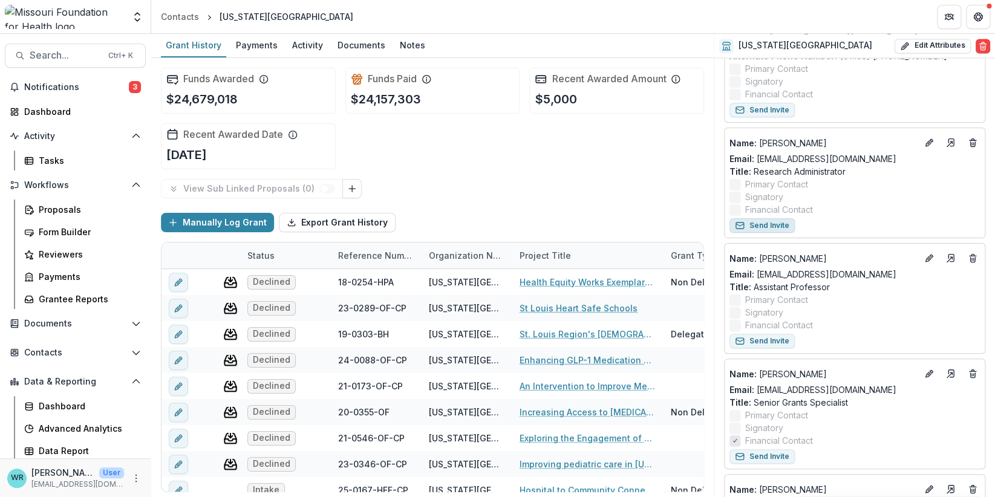
click at [783, 227] on button "Send Invite" at bounding box center [761, 225] width 65 height 15
click at [56, 57] on span "Search..." at bounding box center [65, 55] width 71 height 11
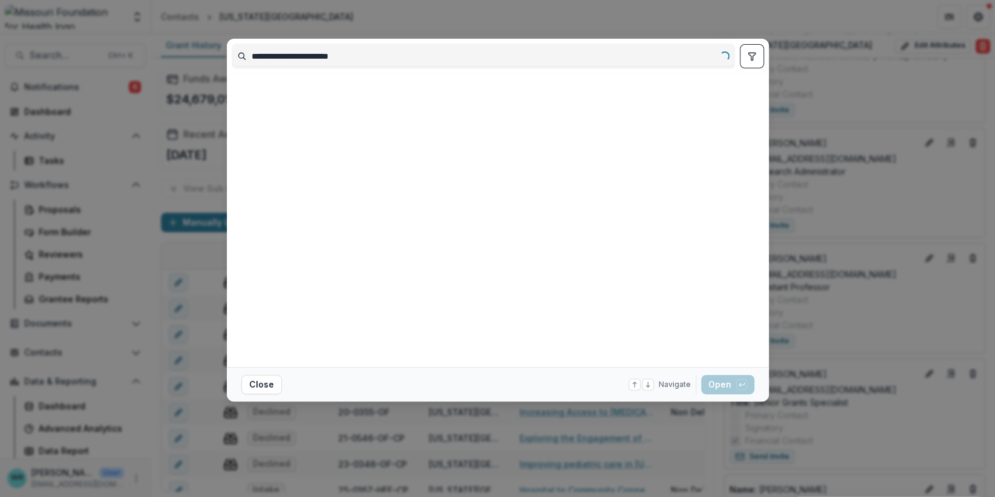
type input "**********"
click at [752, 62] on button "toggle filters" at bounding box center [752, 56] width 24 height 24
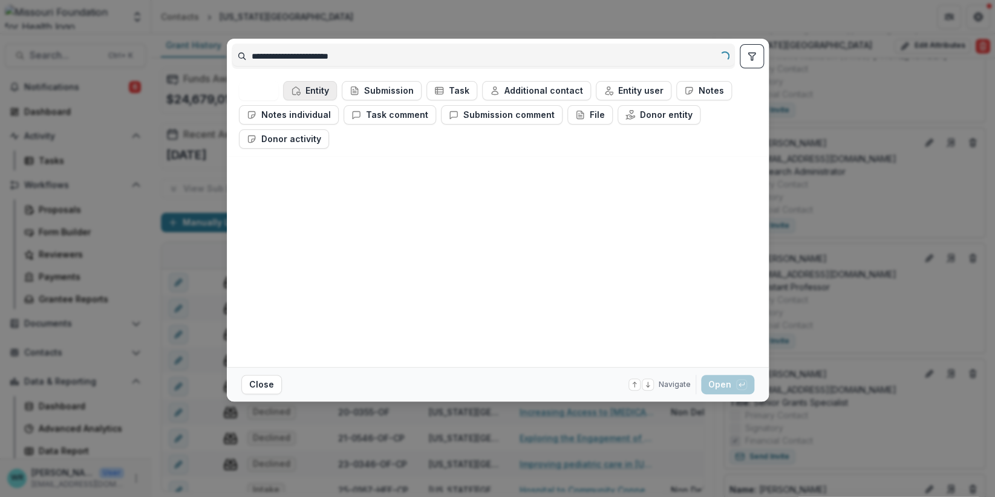
click at [320, 87] on button "Entity" at bounding box center [310, 90] width 54 height 19
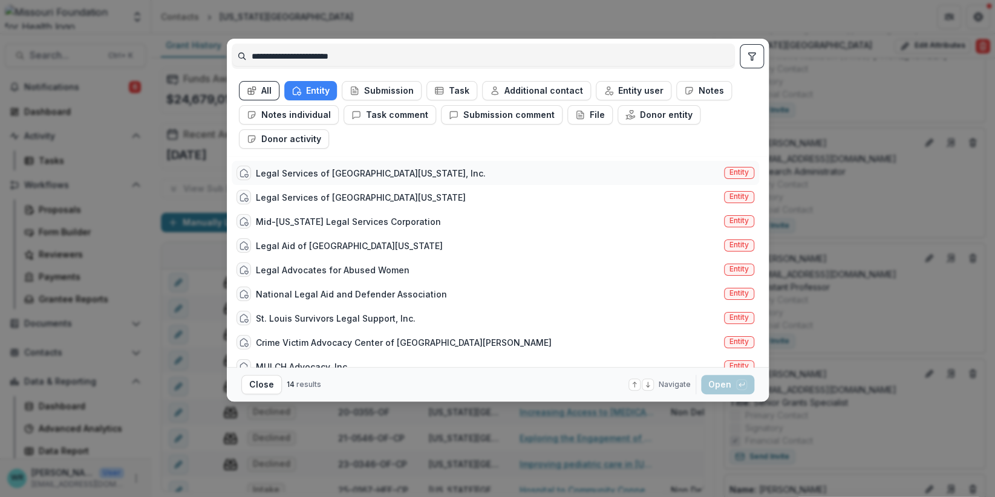
click at [736, 173] on span "Entity" at bounding box center [738, 172] width 19 height 8
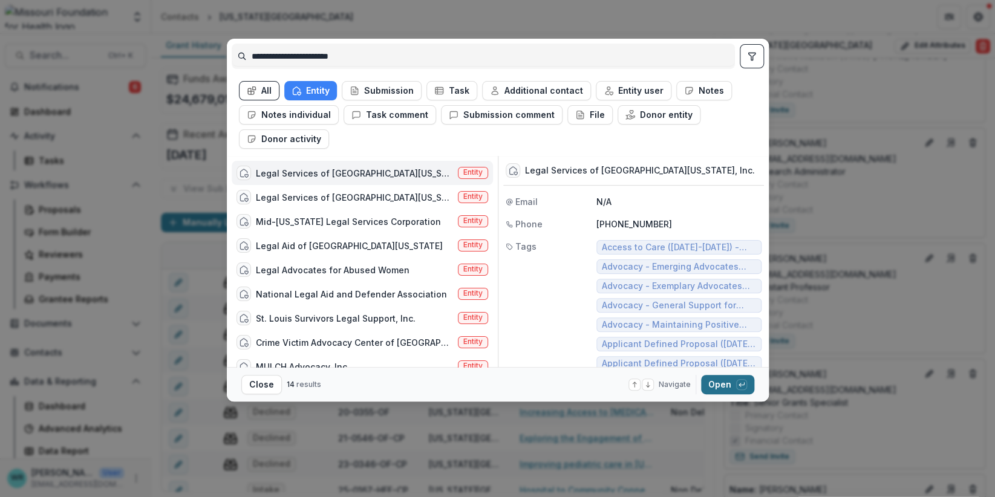
click at [721, 384] on button "Open with enter key" at bounding box center [727, 384] width 53 height 19
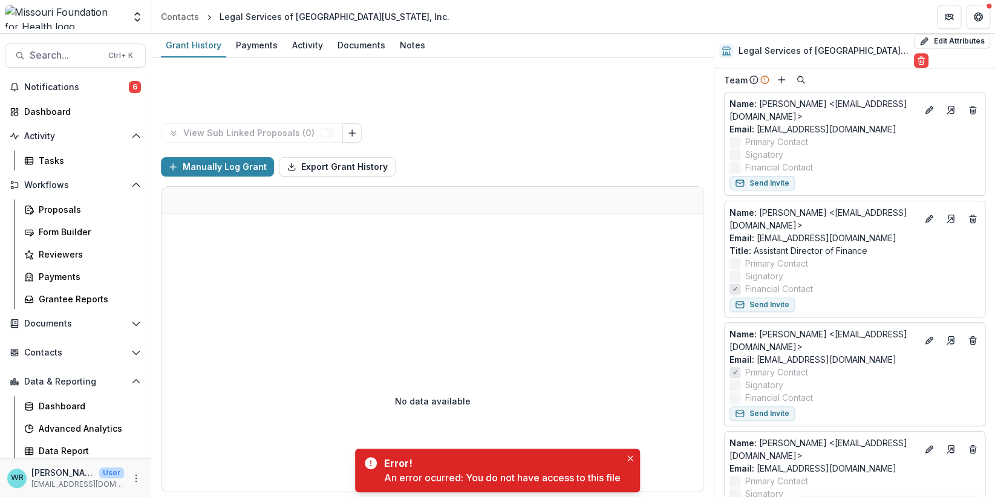
scroll to position [532, 0]
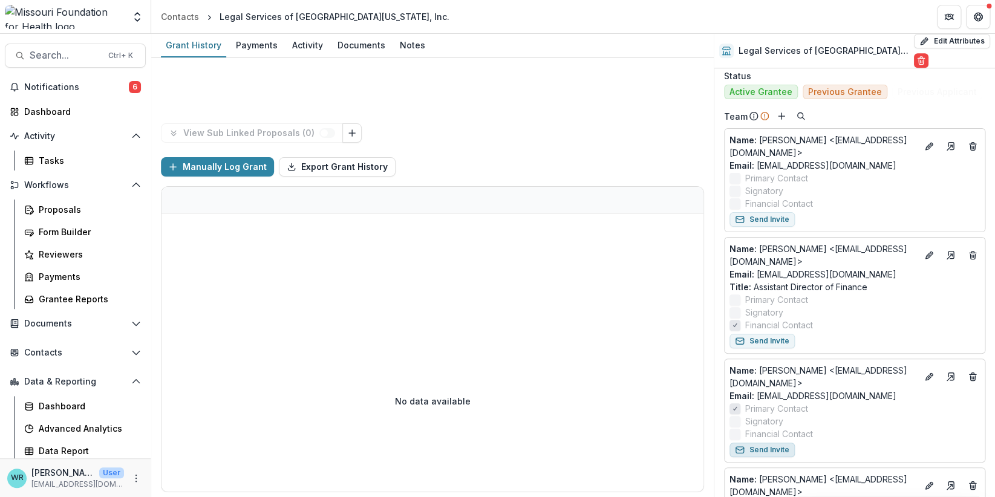
click at [780, 446] on button "Send Invite" at bounding box center [761, 450] width 65 height 15
click at [250, 44] on div "Payments" at bounding box center [256, 45] width 51 height 18
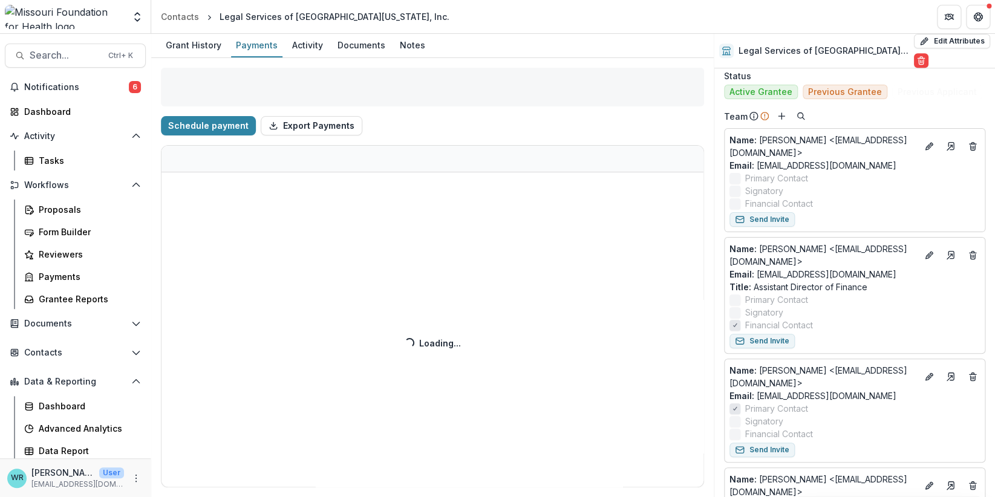
drag, startPoint x: 200, startPoint y: 48, endPoint x: 280, endPoint y: 86, distance: 89.0
click at [199, 48] on div "Grant History" at bounding box center [193, 45] width 65 height 18
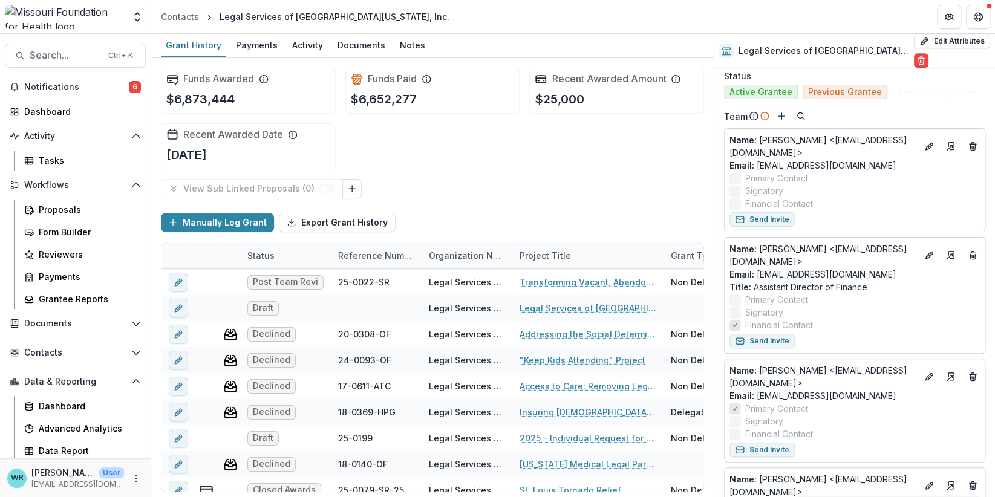
click at [415, 19] on header "Contacts Legal Services of Eastern Missouri, Inc." at bounding box center [573, 16] width 844 height 33
click at [72, 51] on span "Search..." at bounding box center [65, 55] width 71 height 11
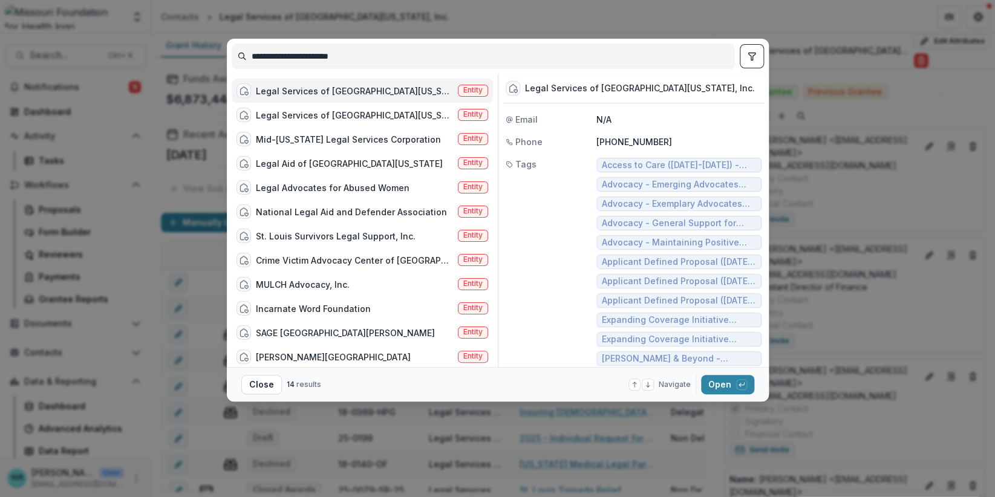
drag, startPoint x: 391, startPoint y: 59, endPoint x: 154, endPoint y: 44, distance: 237.6
click at [154, 44] on div "**********" at bounding box center [497, 248] width 995 height 497
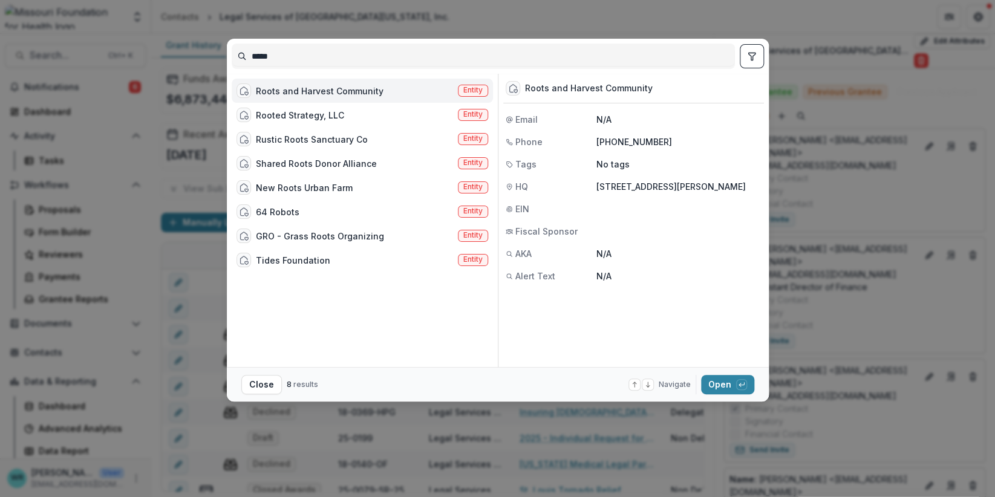
type input "*****"
click at [473, 88] on span "Entity" at bounding box center [472, 90] width 19 height 8
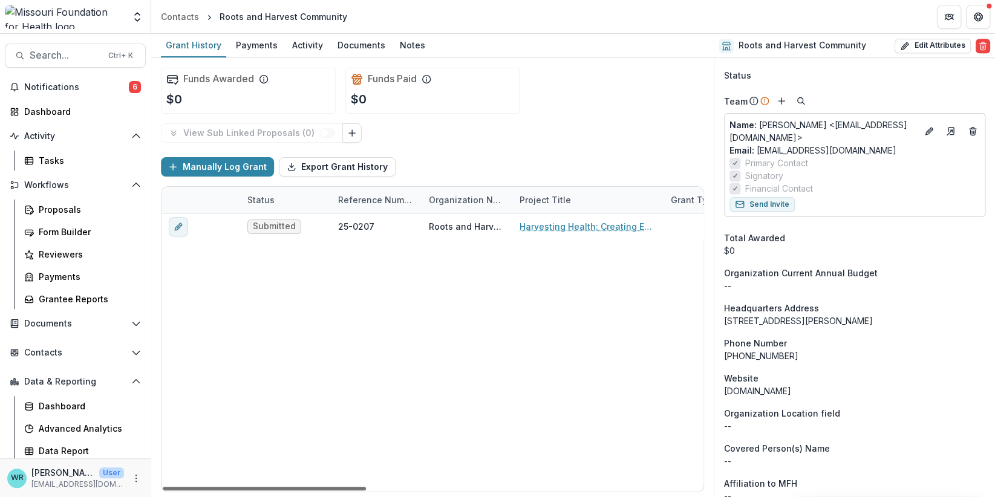
drag, startPoint x: 337, startPoint y: 483, endPoint x: 65, endPoint y: 467, distance: 273.1
click at [163, 487] on div at bounding box center [264, 489] width 203 height 4
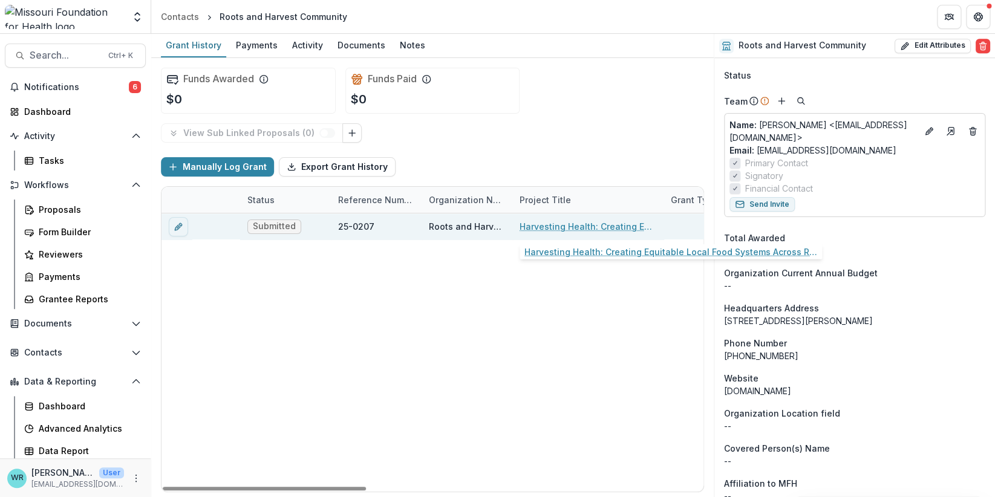
click at [606, 229] on link "Harvesting Health: Creating Equitable Local Food Systems Across Rural [GEOGRAPH…" at bounding box center [587, 226] width 137 height 13
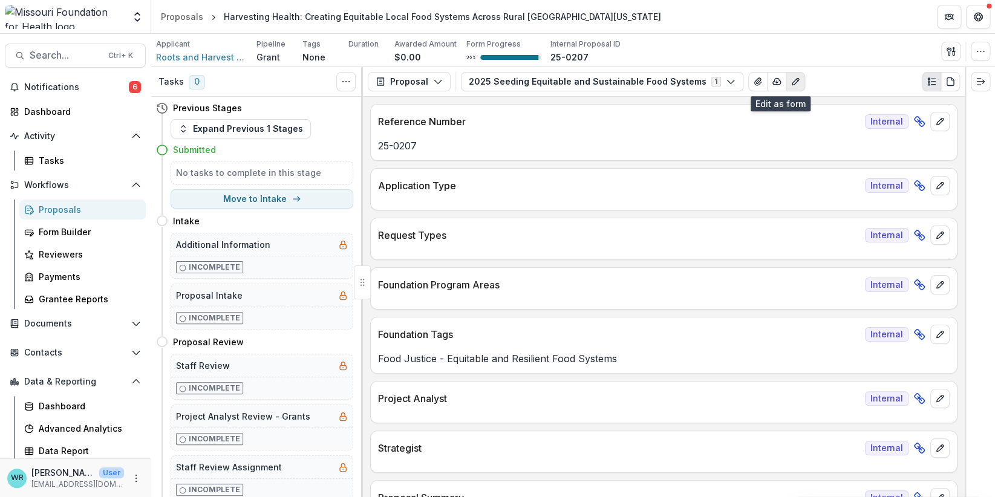
click at [790, 79] on icon "Edit as form" at bounding box center [795, 82] width 10 height 10
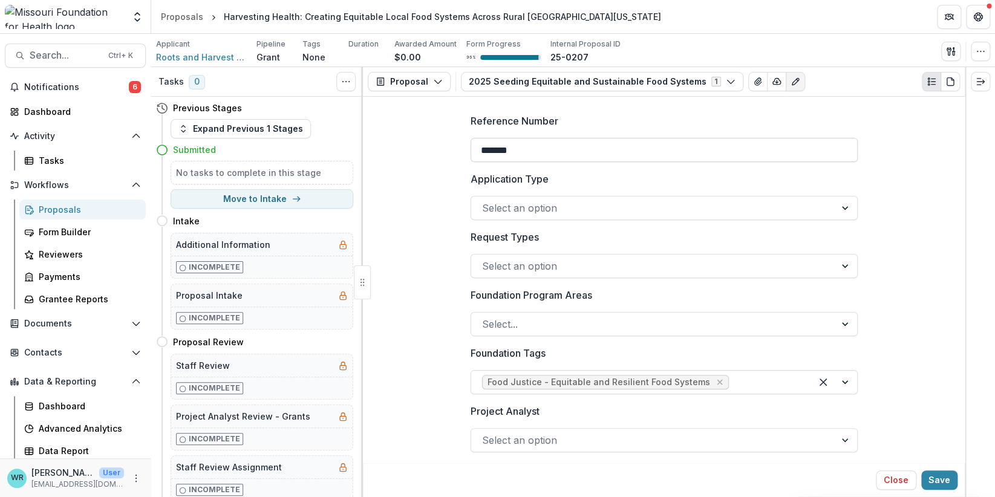
click at [554, 149] on input "*******" at bounding box center [663, 150] width 387 height 24
type input "**********"
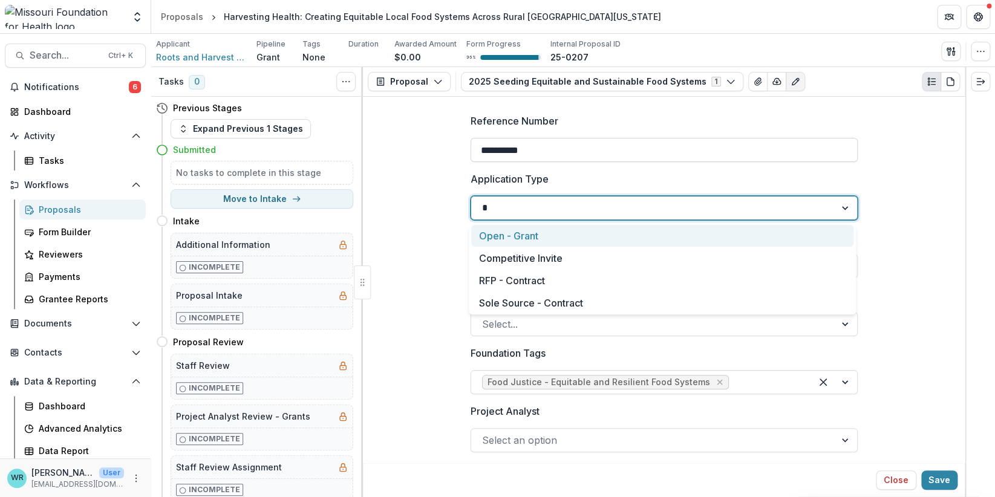
type input "**"
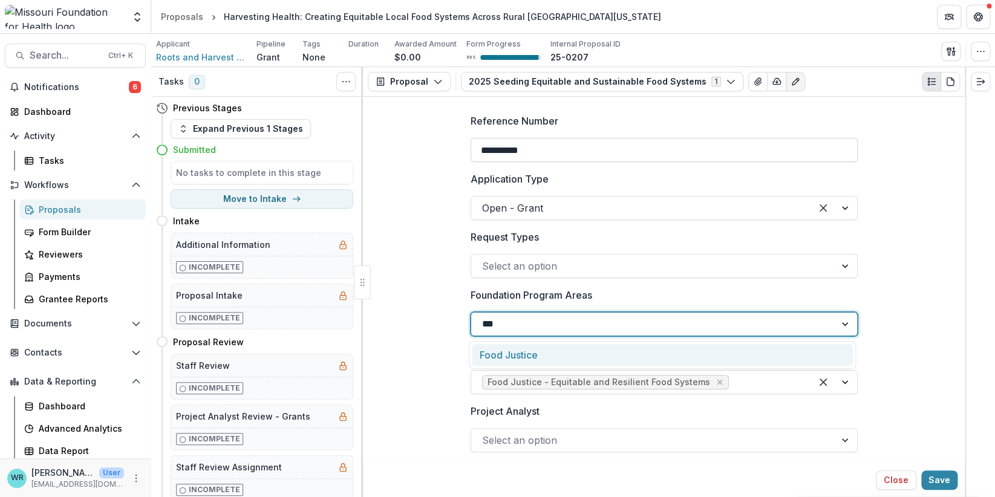
type input "****"
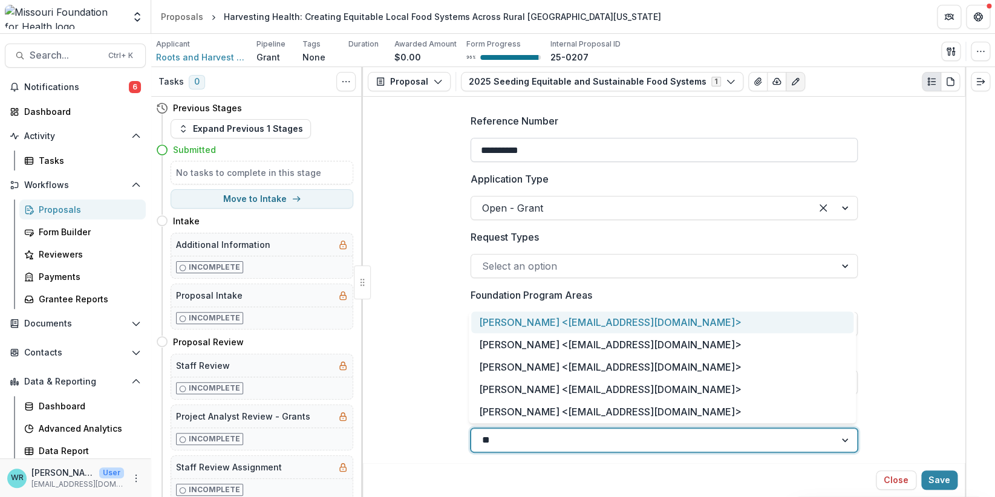
type input "***"
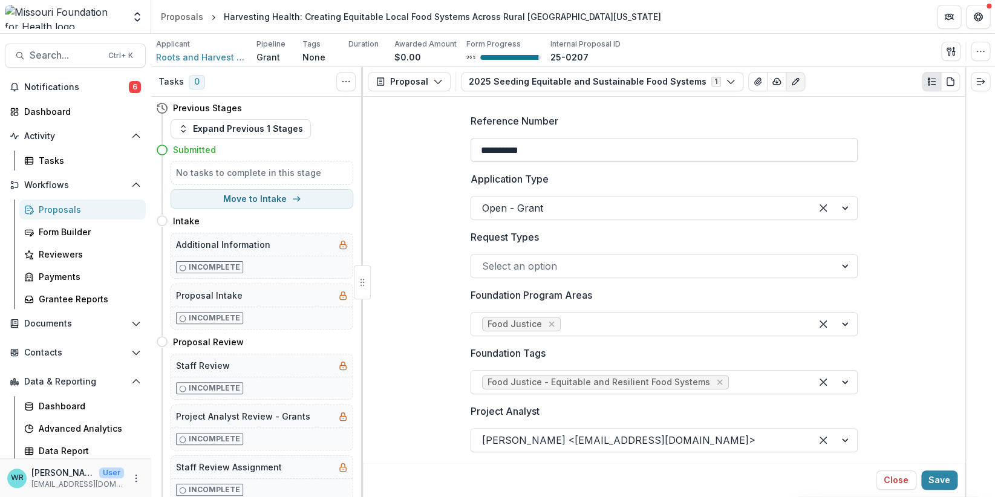
scroll to position [218, 0]
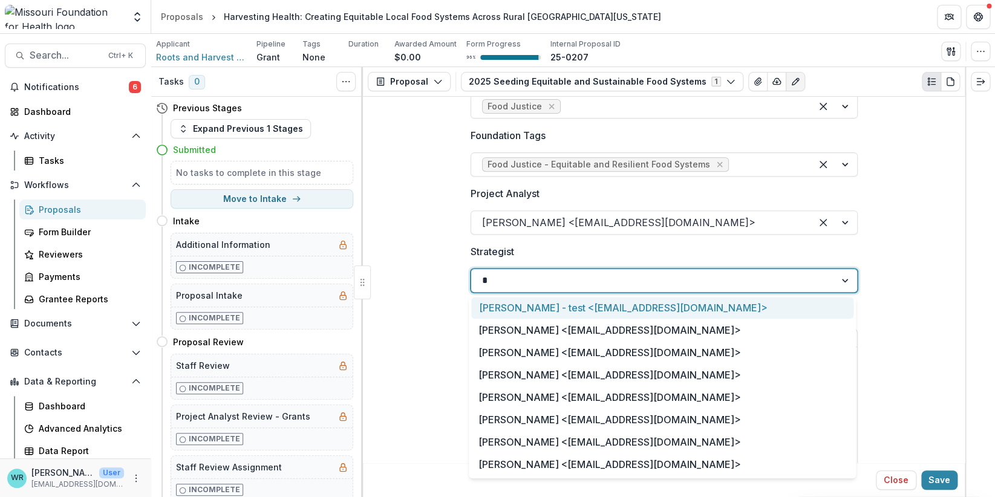
type input "**"
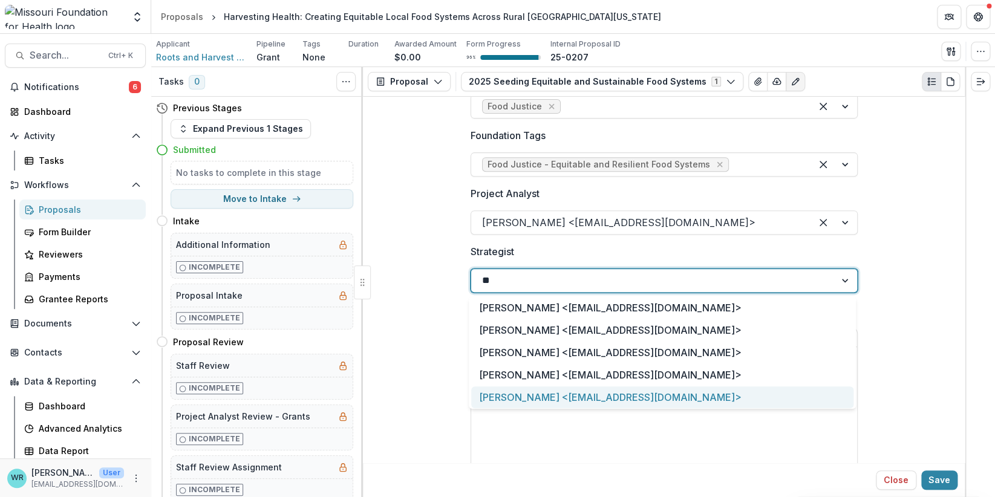
click at [664, 396] on div "Katie Kaufmann <kkaufmann@mffh.org>" at bounding box center [662, 397] width 382 height 22
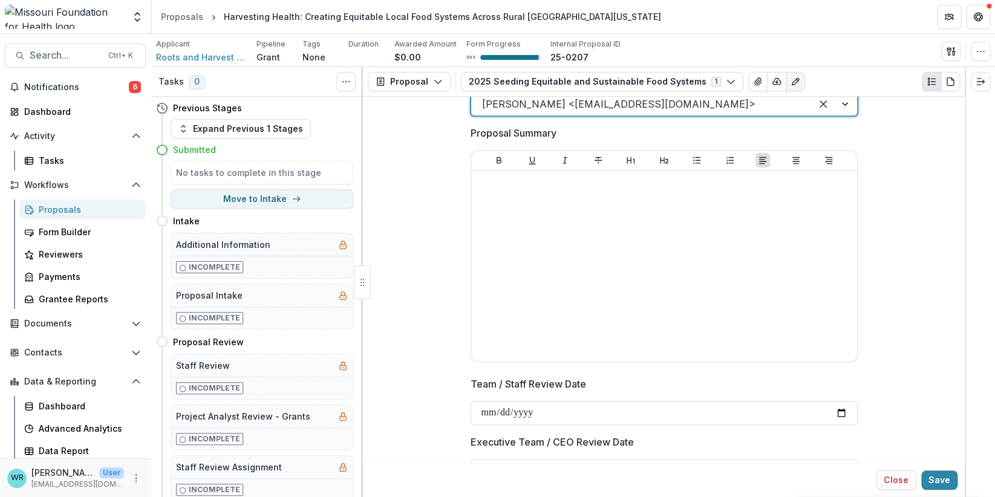
scroll to position [581, 0]
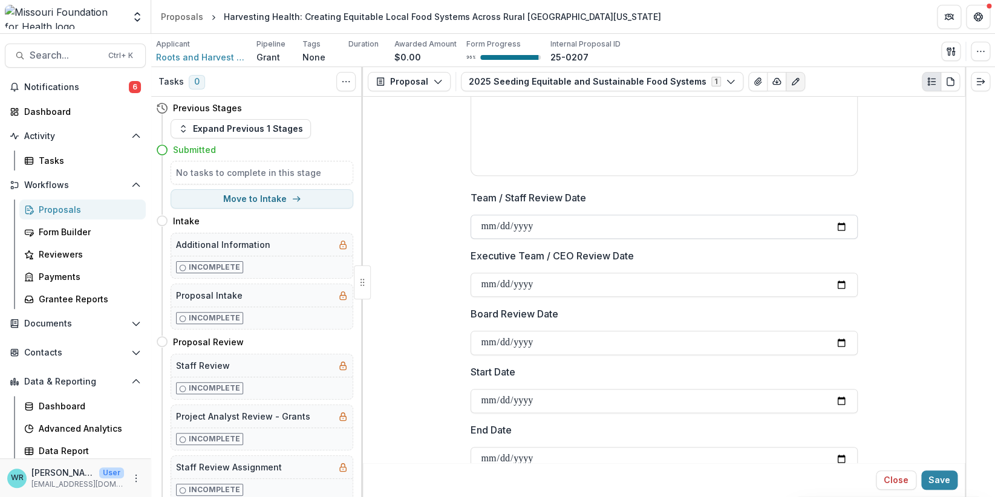
click at [481, 222] on input "Team / Staff Review Date" at bounding box center [663, 227] width 387 height 24
type input "**********"
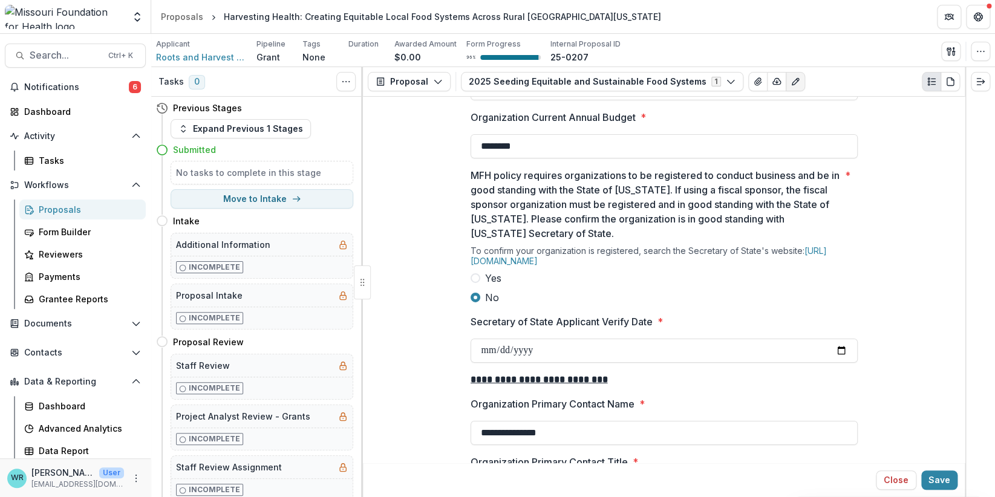
scroll to position [1911, 0]
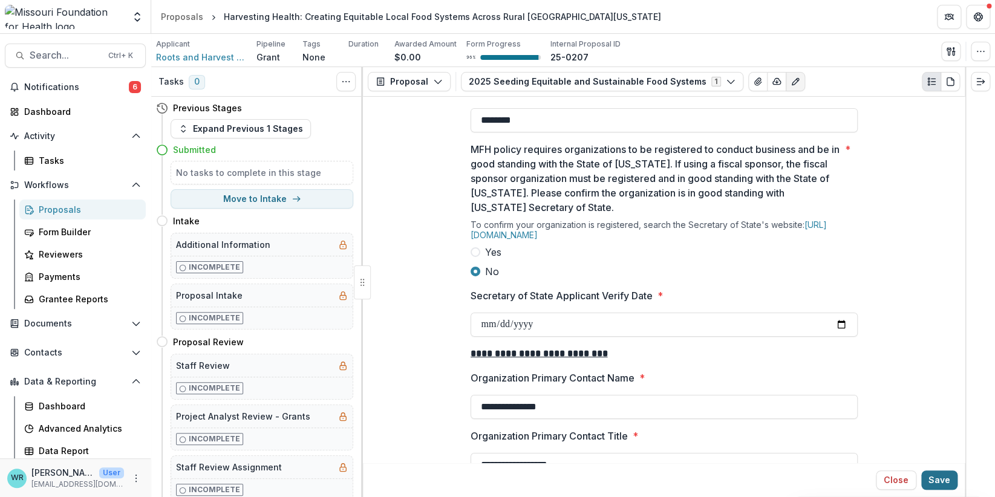
click at [943, 481] on button "Save" at bounding box center [939, 479] width 36 height 19
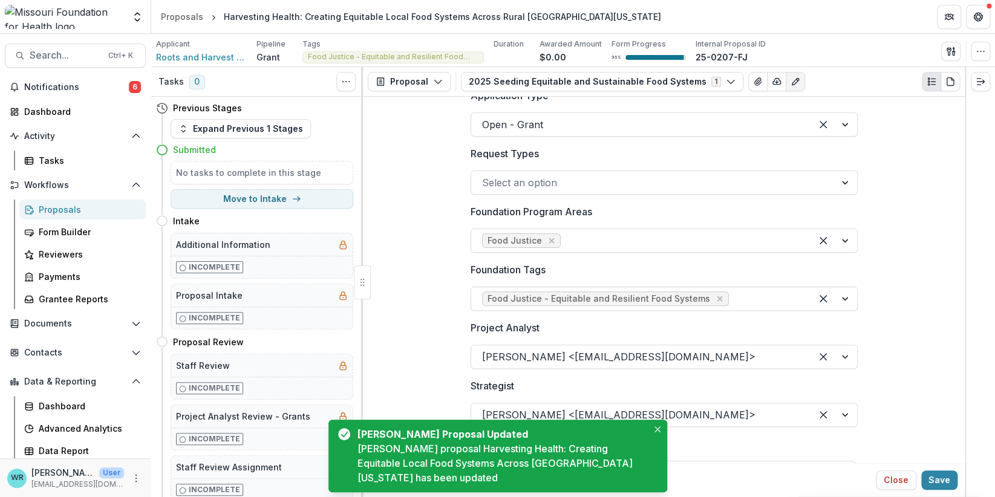
scroll to position [0, 0]
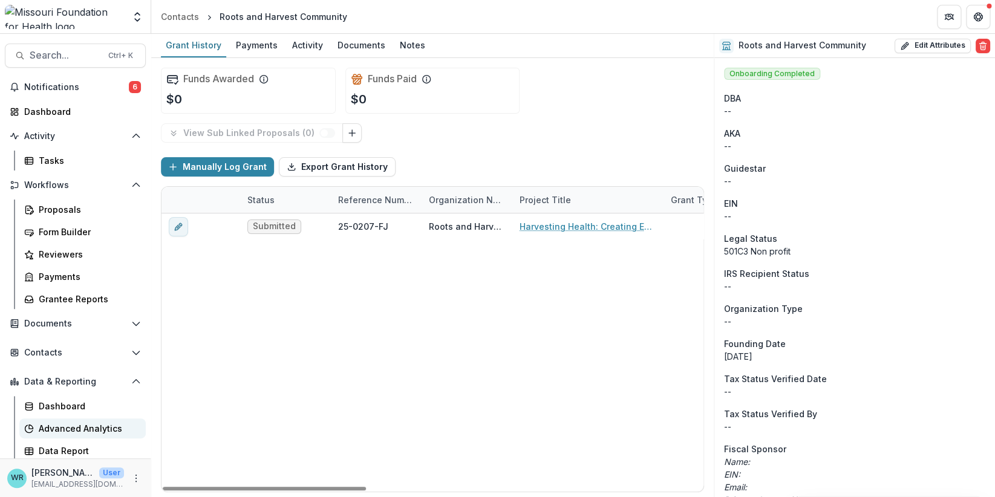
drag, startPoint x: 347, startPoint y: 489, endPoint x: 82, endPoint y: 424, distance: 273.1
click at [163, 487] on div at bounding box center [264, 489] width 203 height 4
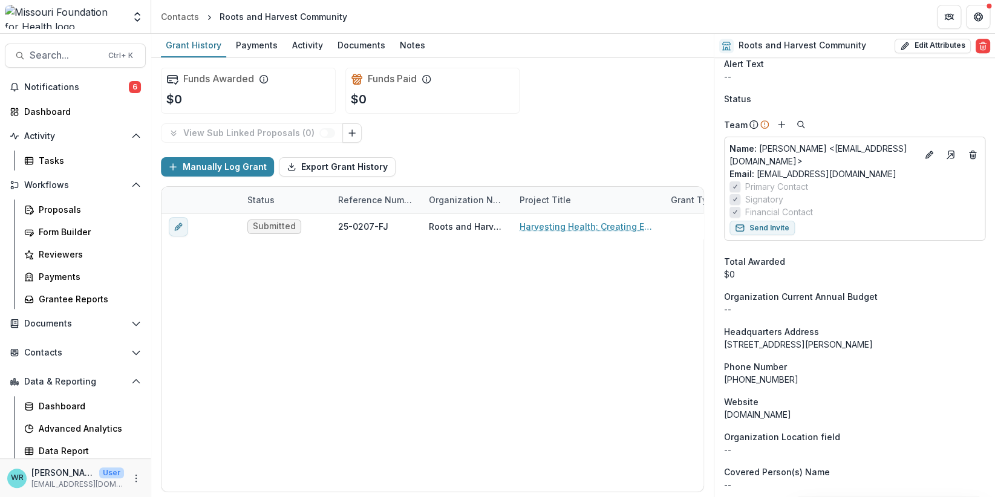
scroll to position [544, 0]
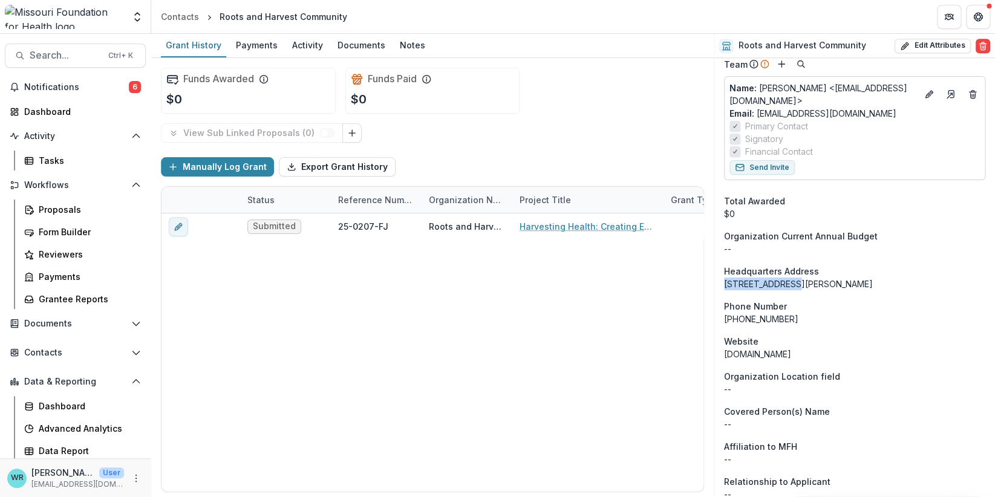
drag, startPoint x: 784, startPoint y: 284, endPoint x: 733, endPoint y: 281, distance: 50.9
click at [725, 278] on div "600 E Wells St Ash Grove MO United States 65604" at bounding box center [854, 284] width 261 height 13
copy div "600 E Wells St"
click at [946, 48] on button "Edit Attributes" at bounding box center [932, 46] width 76 height 15
select select
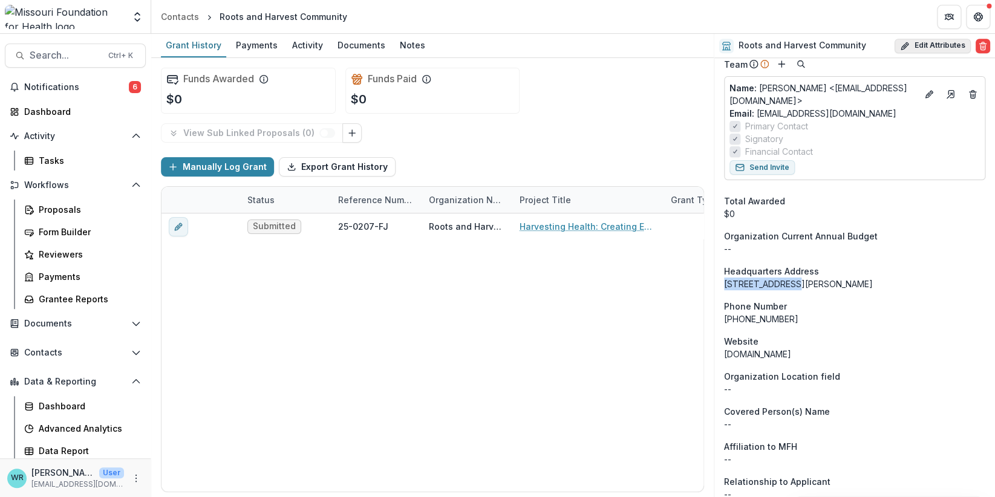
select select
select select "***"
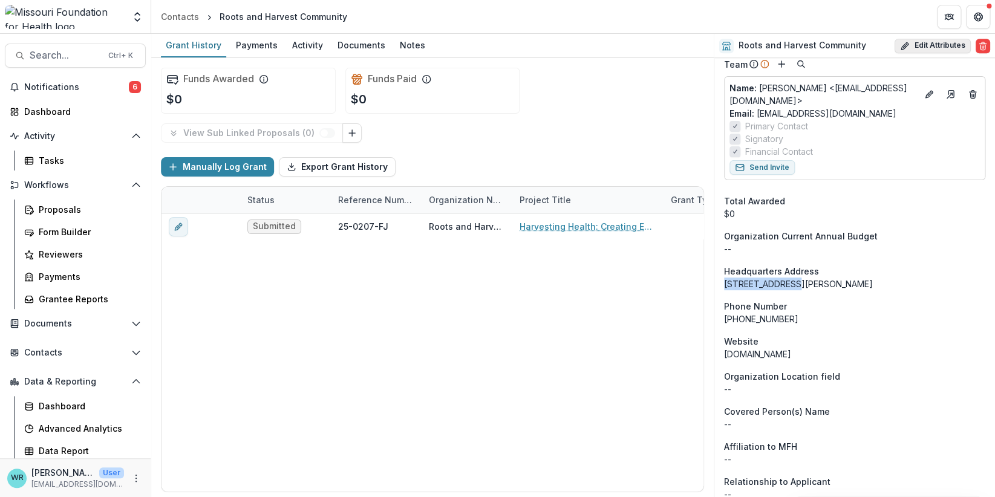
select select
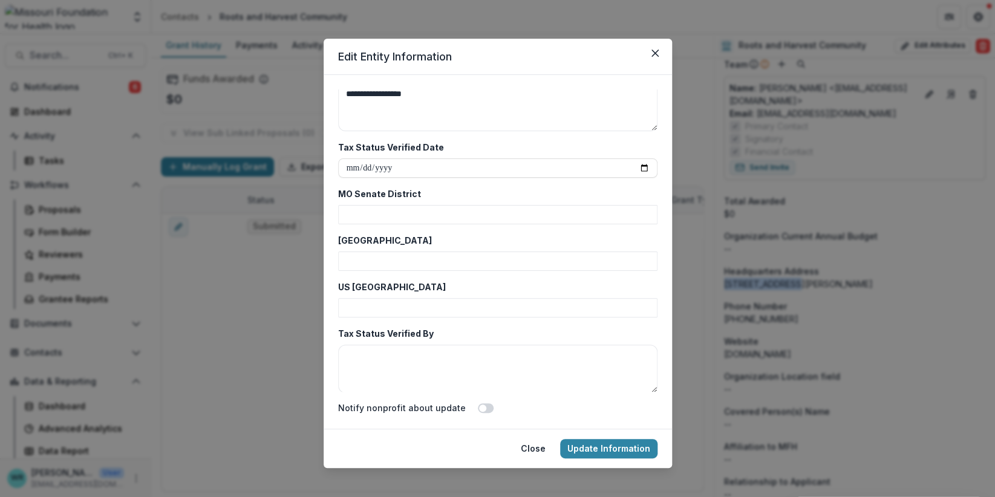
scroll to position [3660, 0]
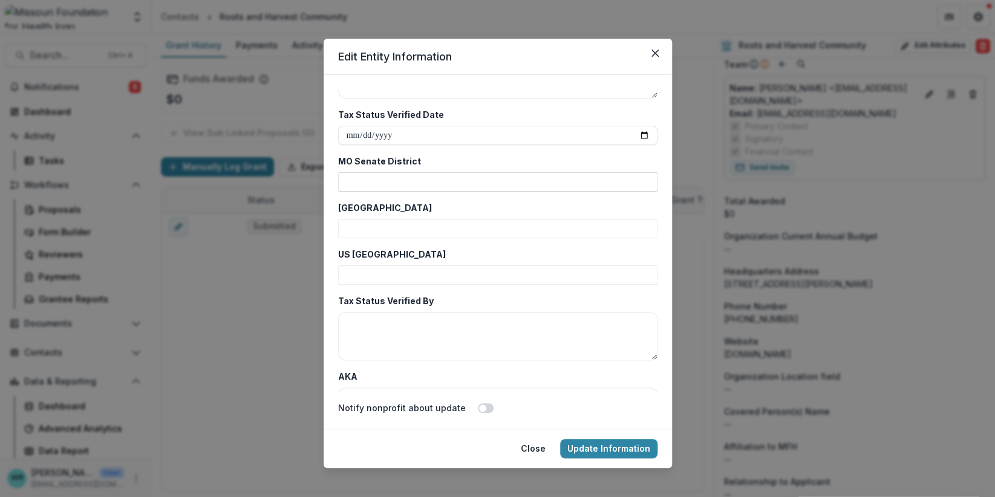
click at [406, 180] on input "MO Senate District" at bounding box center [497, 181] width 319 height 19
type input "**"
type input "***"
type input "*"
click at [613, 448] on button "Update Information" at bounding box center [608, 448] width 97 height 19
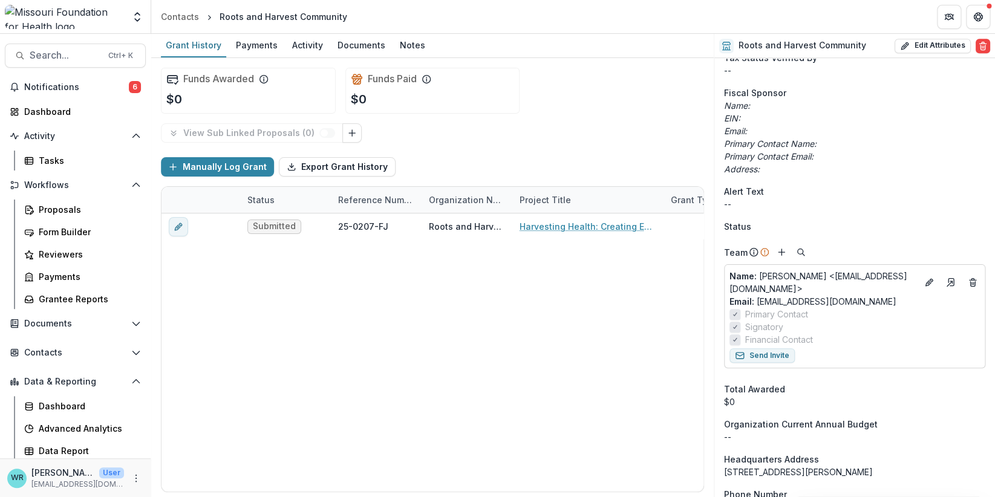
scroll to position [363, 0]
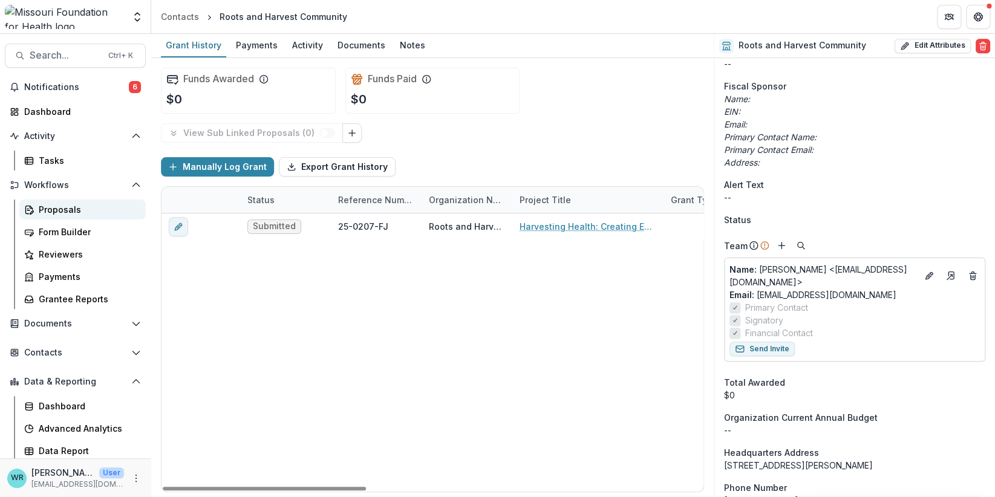
click at [76, 204] on div "Proposals" at bounding box center [87, 209] width 97 height 13
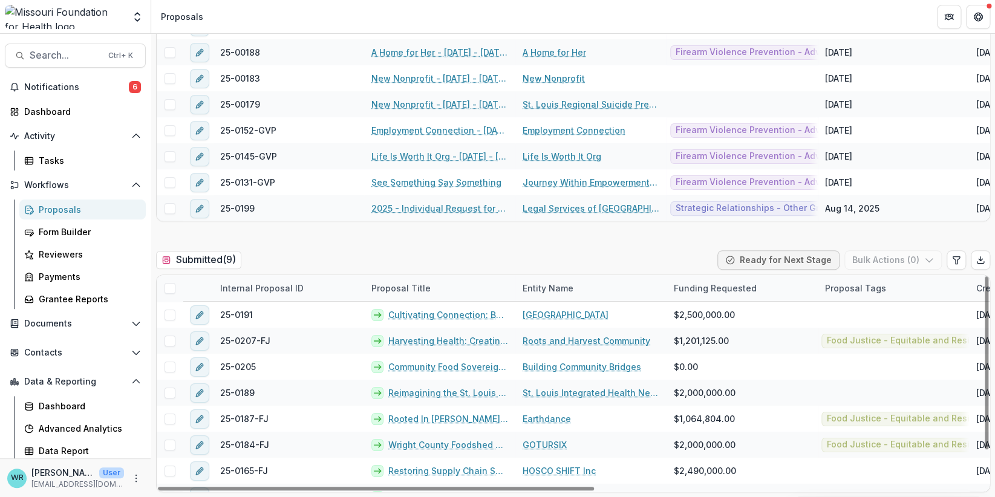
drag, startPoint x: 528, startPoint y: 488, endPoint x: 125, endPoint y: 440, distance: 406.1
click at [158, 487] on div at bounding box center [376, 489] width 436 height 4
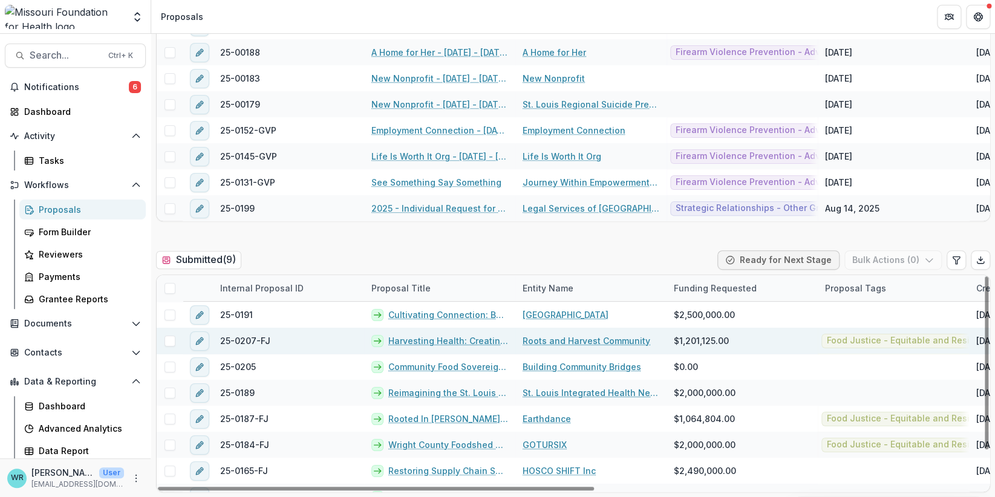
click at [547, 339] on link "Roots and Harvest Community" at bounding box center [586, 340] width 128 height 13
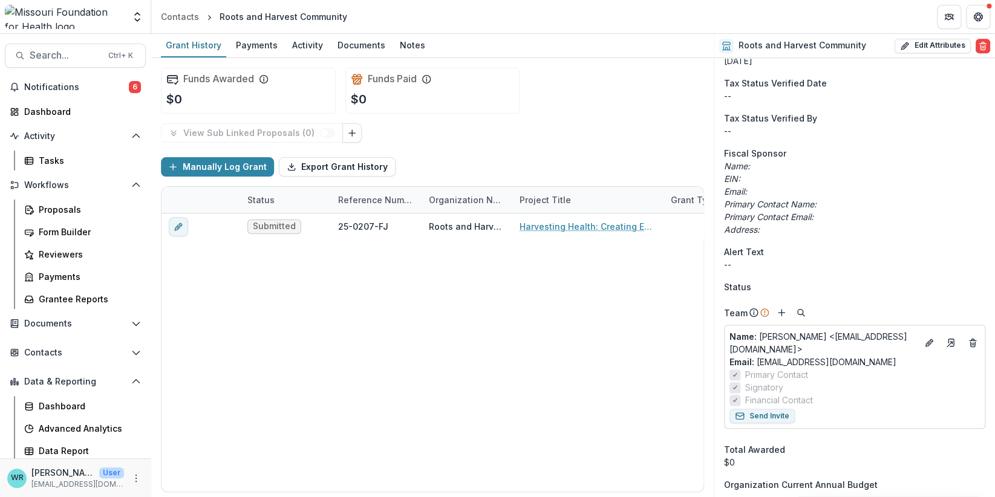
scroll to position [302, 0]
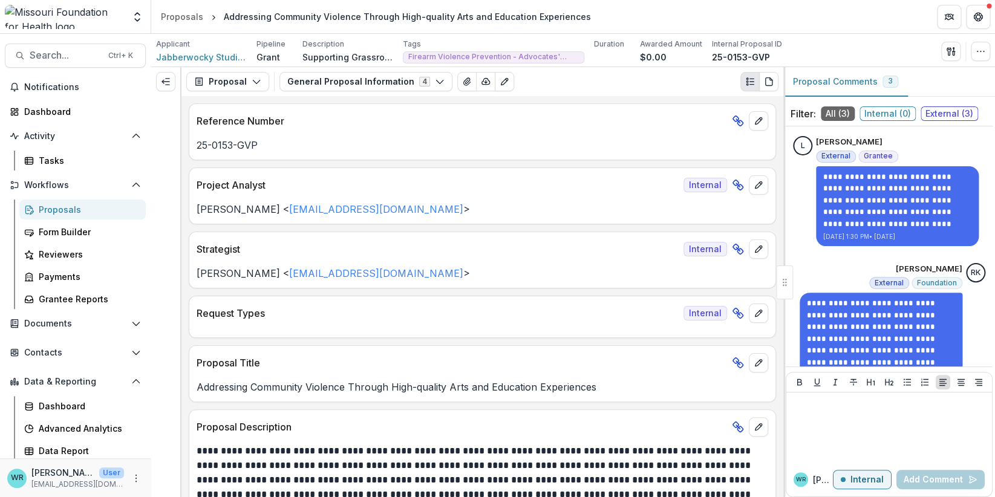
scroll to position [55, 0]
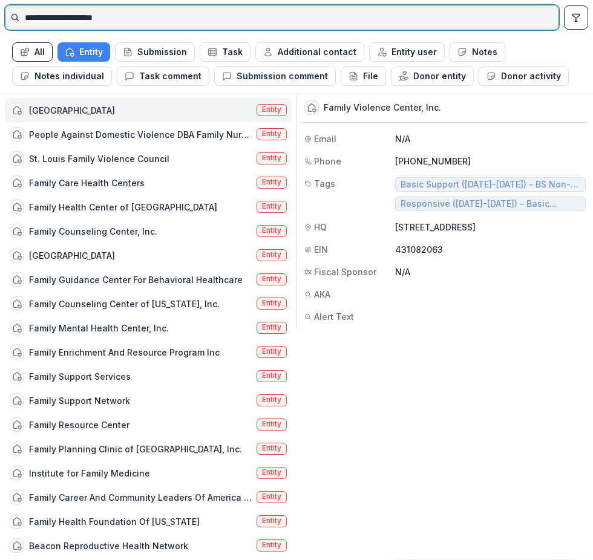
click at [135, 13] on input "**********" at bounding box center [281, 17] width 553 height 19
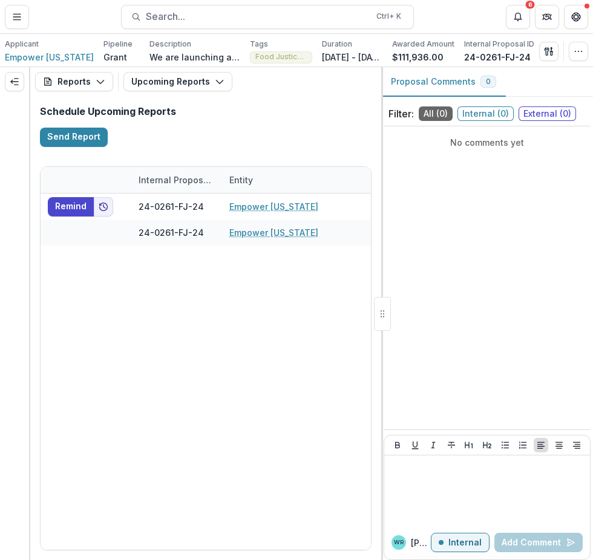
click at [198, 15] on span "Search..." at bounding box center [257, 16] width 223 height 11
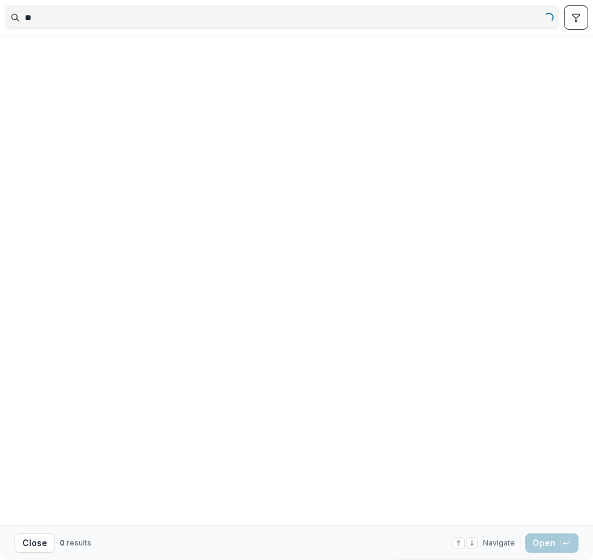
type input "*"
type input "*******"
click at [582, 23] on button "toggle filters" at bounding box center [576, 17] width 24 height 24
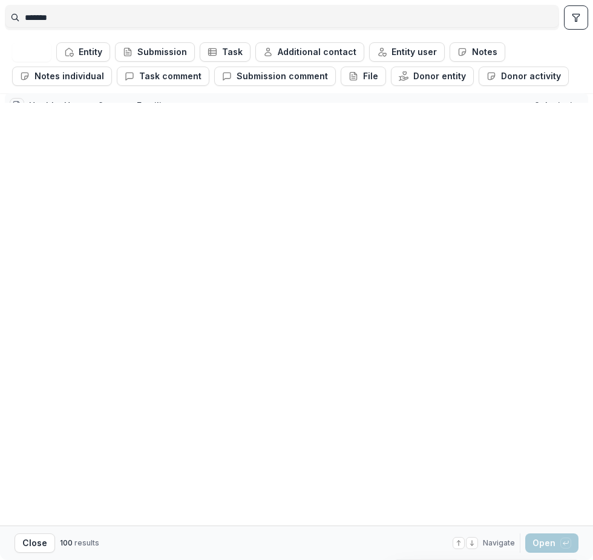
click at [115, 106] on div "Healthy Homes, Stronger Families" at bounding box center [100, 105] width 143 height 13
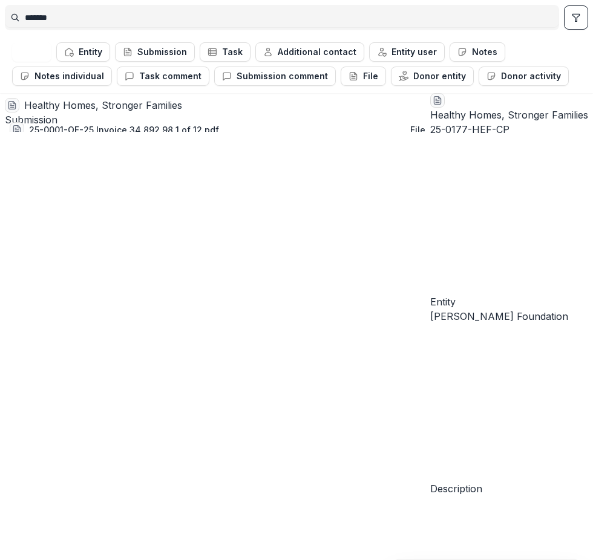
click at [115, 106] on div "Healthy Homes, Stronger Families" at bounding box center [224, 105] width 401 height 15
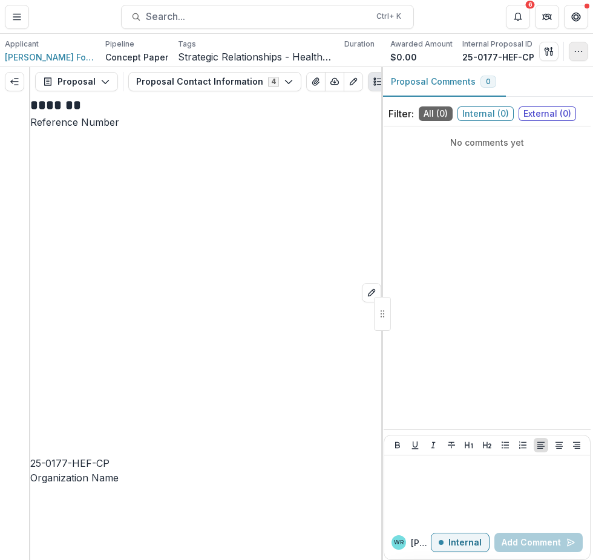
click at [580, 48] on icon "button" at bounding box center [578, 52] width 10 height 10
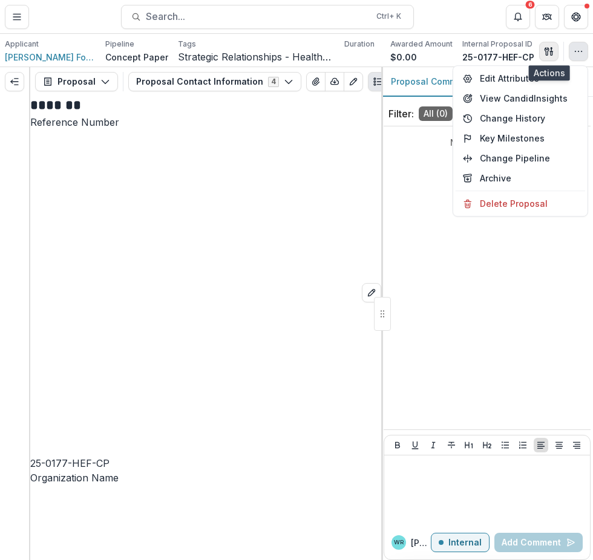
click at [547, 49] on icon "button" at bounding box center [546, 51] width 4 height 8
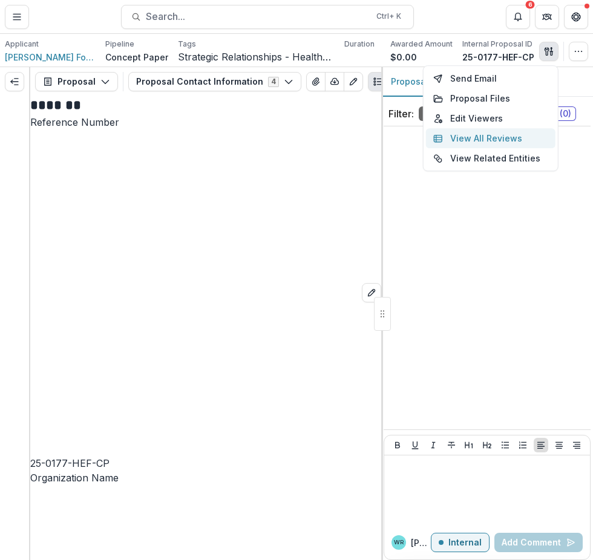
click at [509, 141] on button "View All Reviews" at bounding box center [490, 138] width 129 height 20
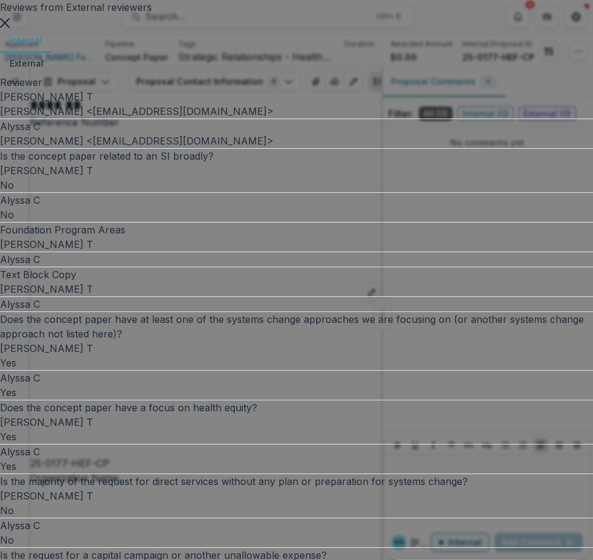
click at [10, 28] on icon "Close" at bounding box center [5, 23] width 10 height 10
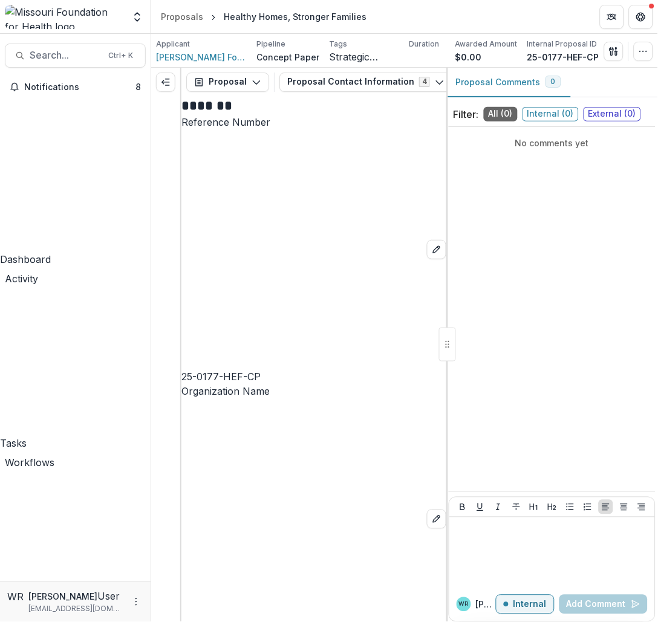
click at [45, 437] on div "Tasks" at bounding box center [75, 444] width 151 height 15
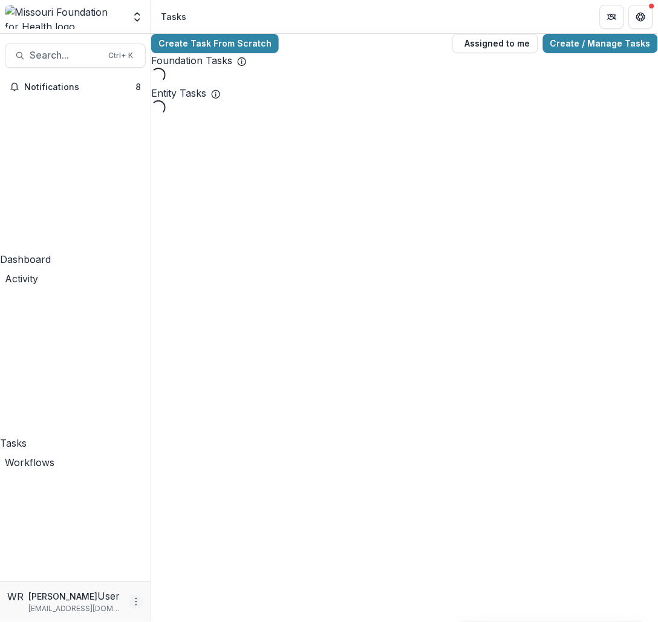
click at [136, 559] on circle "More" at bounding box center [136, 602] width 1 height 1
click at [201, 559] on link "User Settings" at bounding box center [215, 578] width 129 height 20
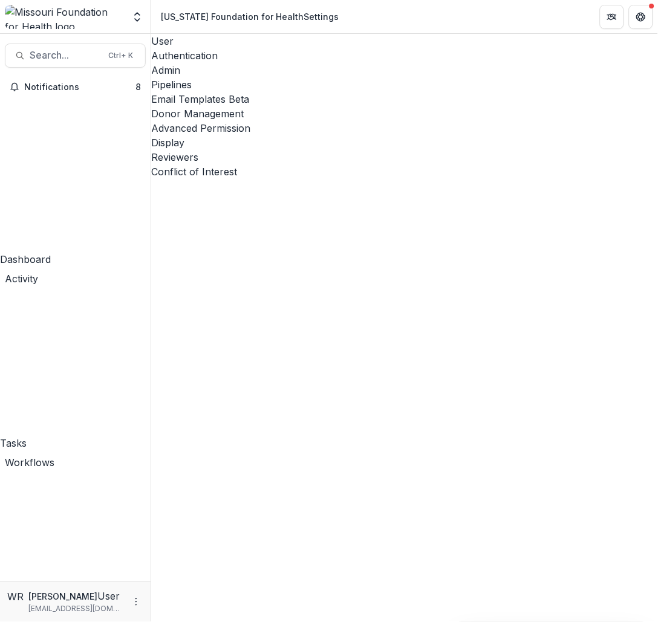
select select "****"
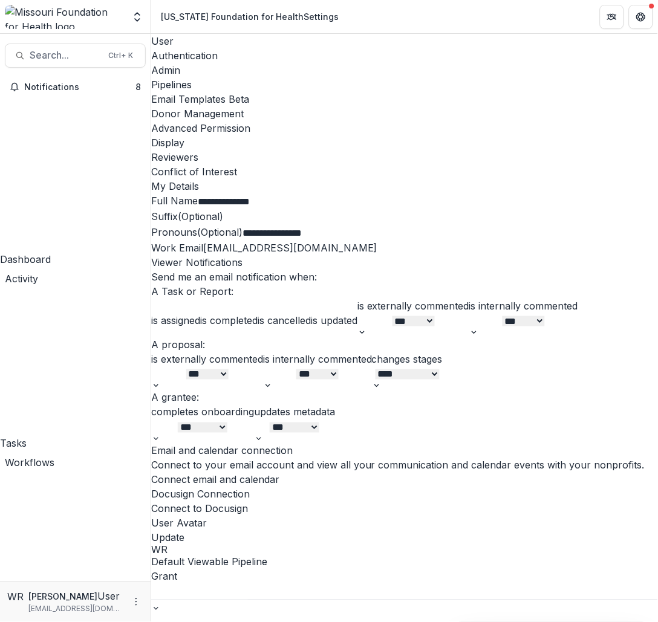
drag, startPoint x: 387, startPoint y: 39, endPoint x: 415, endPoint y: 42, distance: 28.0
click at [387, 92] on div "Email Templates Beta" at bounding box center [404, 99] width 507 height 15
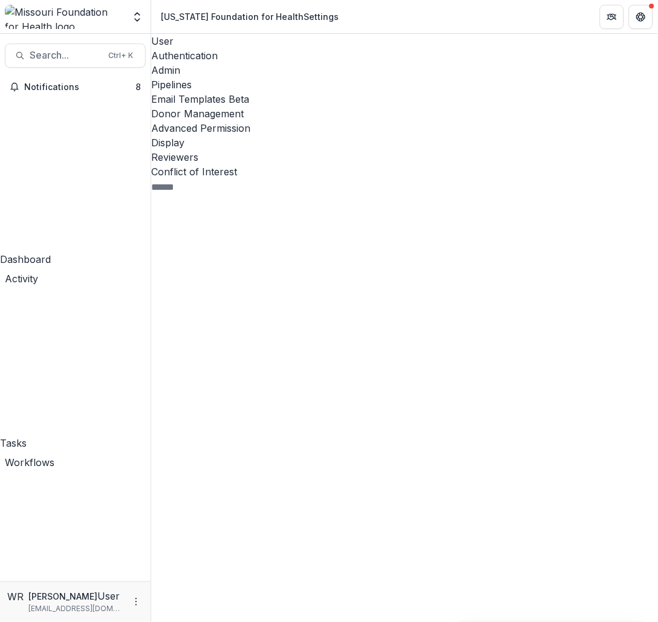
click at [223, 180] on input at bounding box center [199, 187] width 97 height 15
type input "*****"
click at [186, 539] on icon at bounding box center [261, 570] width 162 height 62
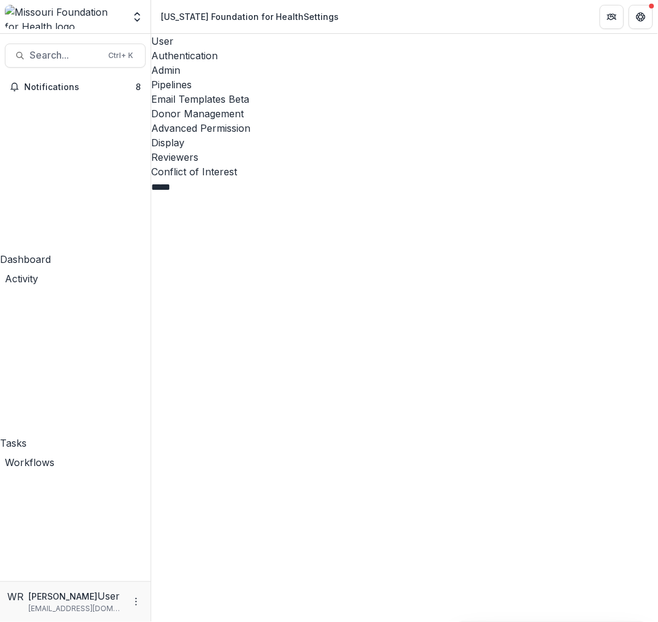
click at [184, 430] on icon at bounding box center [260, 530] width 201 height 201
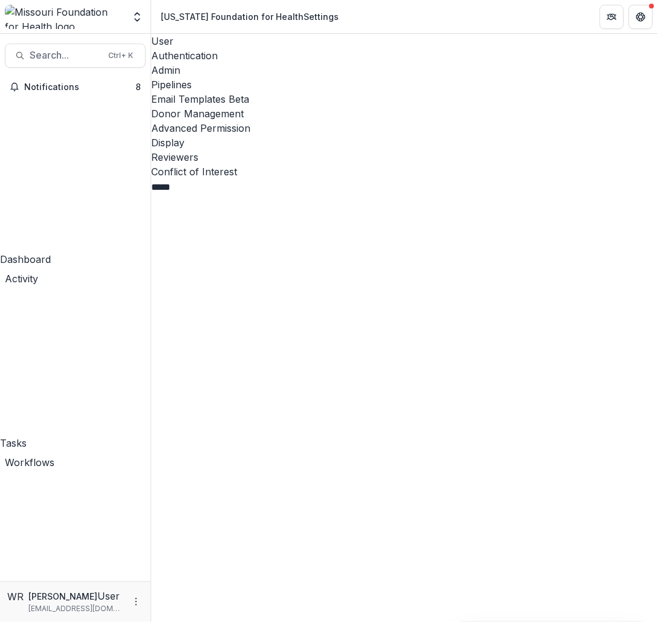
click at [183, 559] on span "Report" at bounding box center [166, 632] width 31 height 12
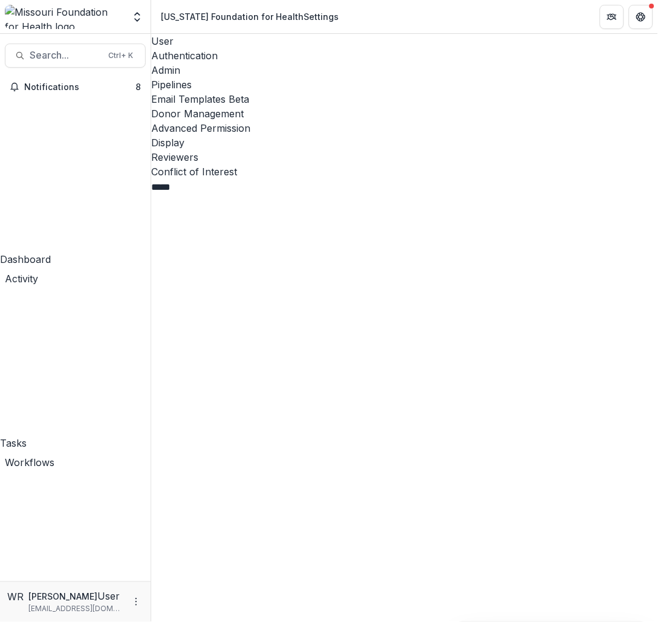
click at [178, 415] on icon at bounding box center [256, 520] width 210 height 210
click at [180, 41] on div "User" at bounding box center [404, 41] width 507 height 15
select select "****"
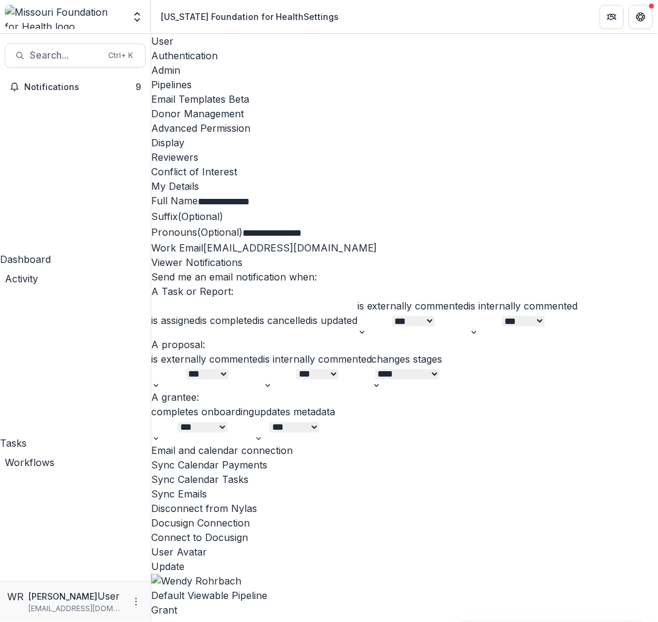
click at [332, 77] on div "Pipelines" at bounding box center [404, 84] width 507 height 15
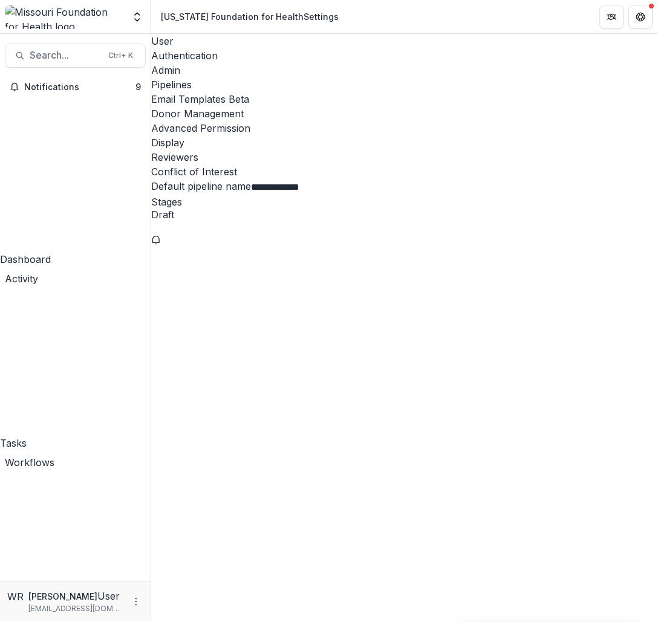
click at [415, 92] on div "Email Templates Beta" at bounding box center [404, 99] width 507 height 15
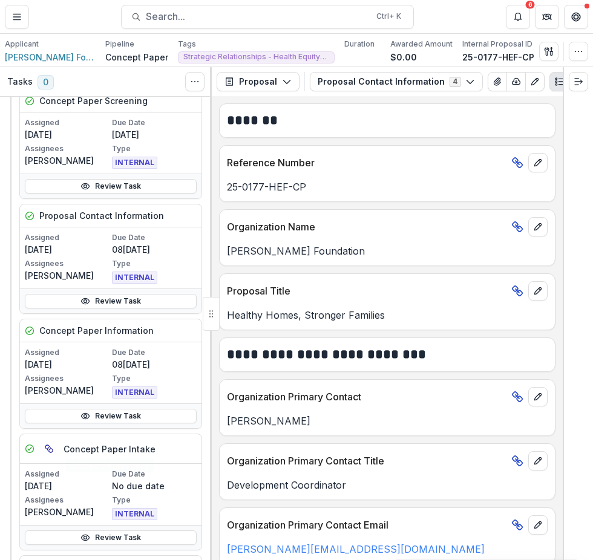
scroll to position [60, 0]
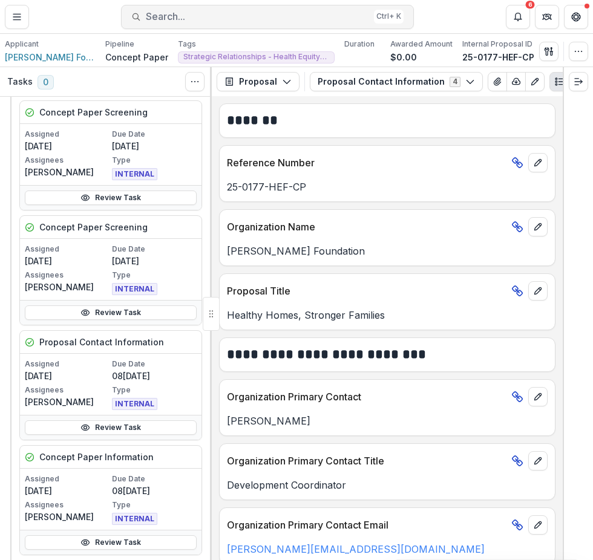
click at [203, 19] on span "Search..." at bounding box center [257, 16] width 223 height 11
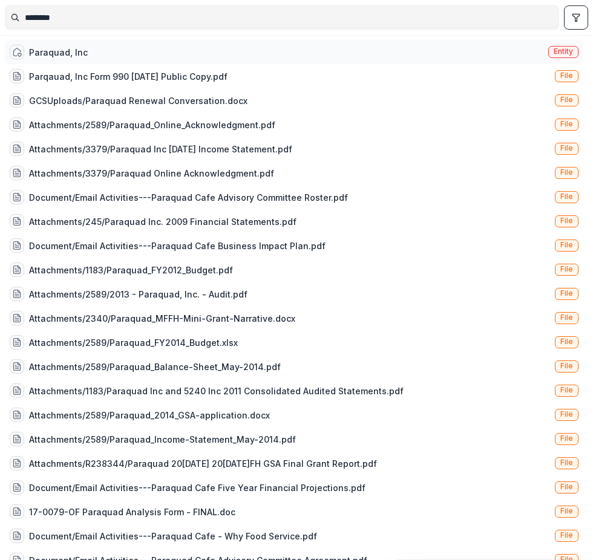
type input "********"
click at [565, 47] on span "Entity" at bounding box center [562, 51] width 19 height 8
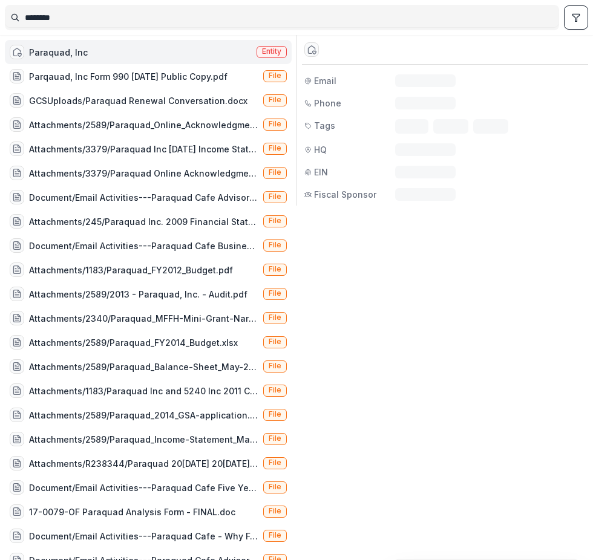
click at [565, 47] on div "Entity" at bounding box center [445, 50] width 286 height 30
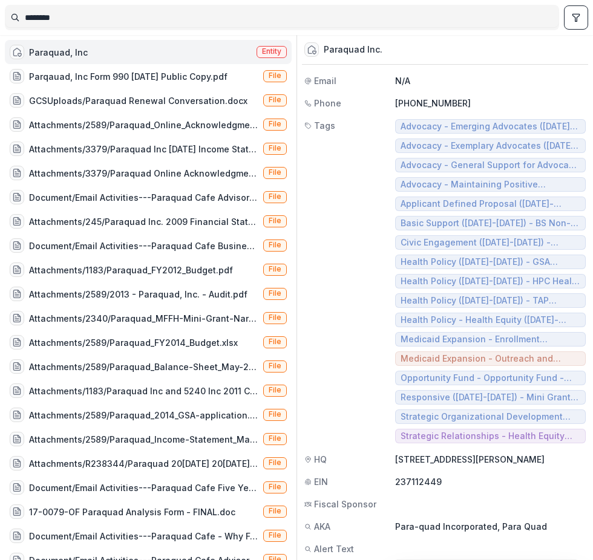
click at [151, 48] on div "Paraquad, Inc Entity" at bounding box center [148, 52] width 287 height 24
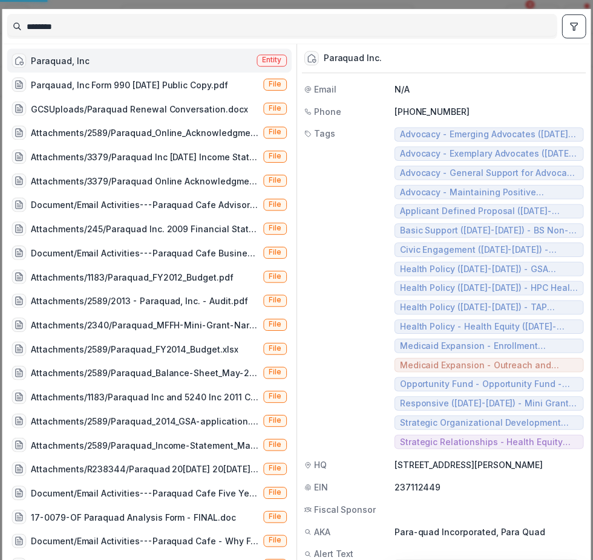
click at [151, 48] on div "******** Paraquad, Inc Entity Parqauad, Inc Form 990 [DATE] Public Copy.pdf Fil…" at bounding box center [296, 280] width 593 height 560
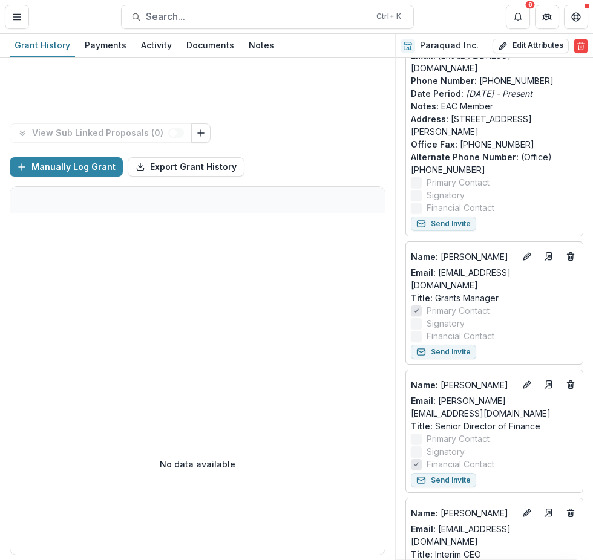
scroll to position [665, 0]
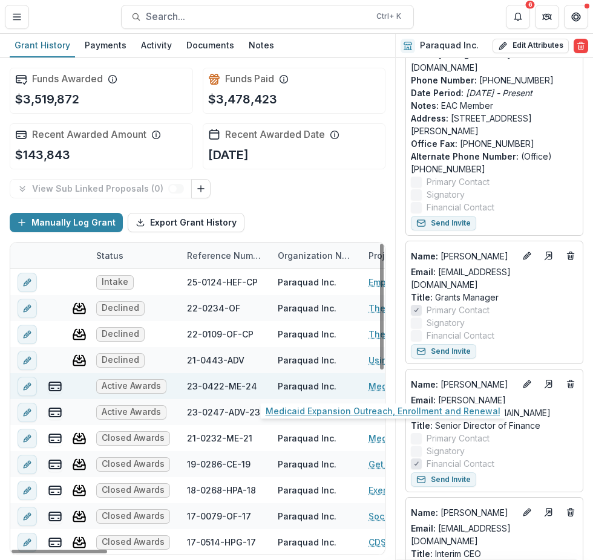
click at [374, 388] on link "Medicaid Expansion Outreach, Enrollment and Renewal" at bounding box center [436, 386] width 137 height 13
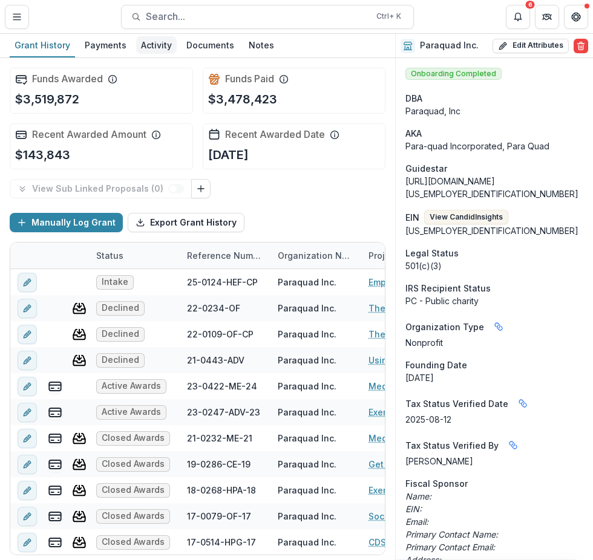
click at [149, 51] on div "Activity" at bounding box center [156, 45] width 41 height 18
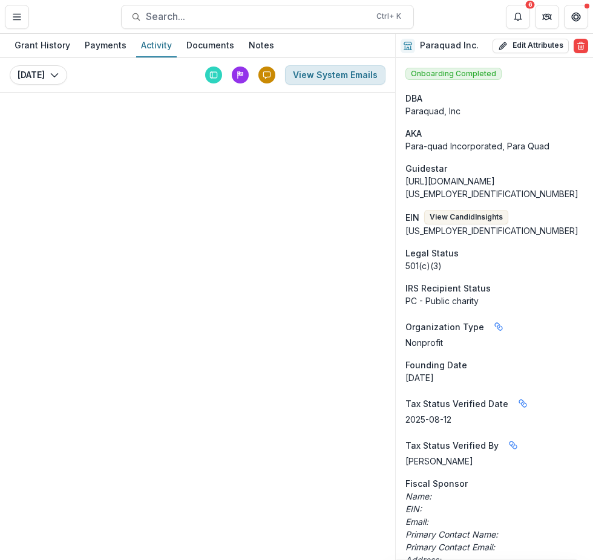
click at [351, 77] on button "View System Emails" at bounding box center [335, 74] width 100 height 19
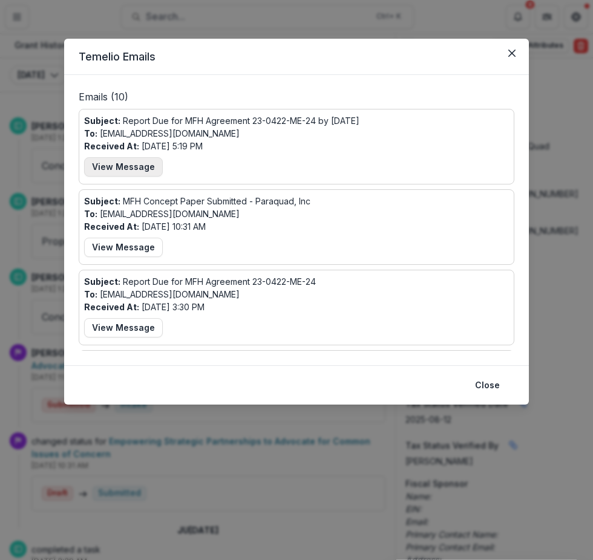
click at [134, 168] on button "View Message" at bounding box center [123, 166] width 79 height 19
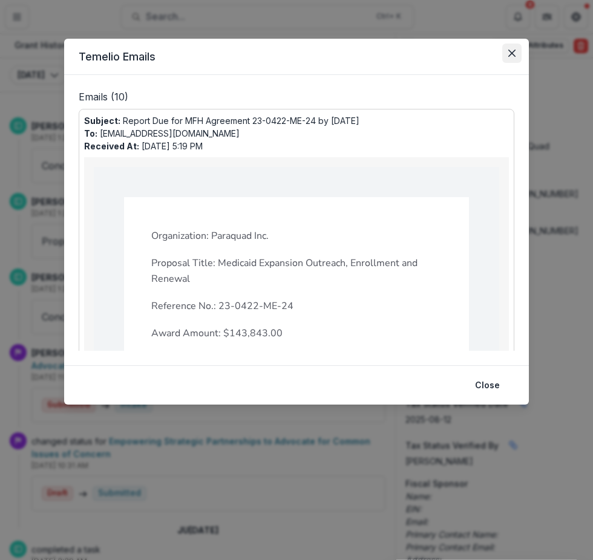
click at [517, 53] on button "Close" at bounding box center [511, 53] width 19 height 19
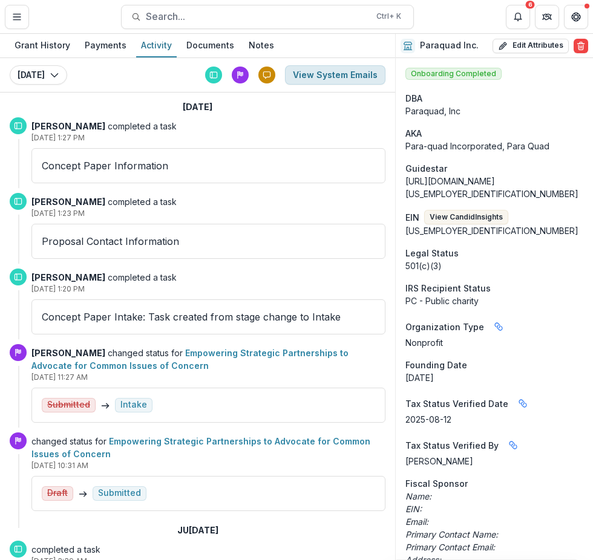
click at [334, 76] on button "View System Emails" at bounding box center [335, 74] width 100 height 19
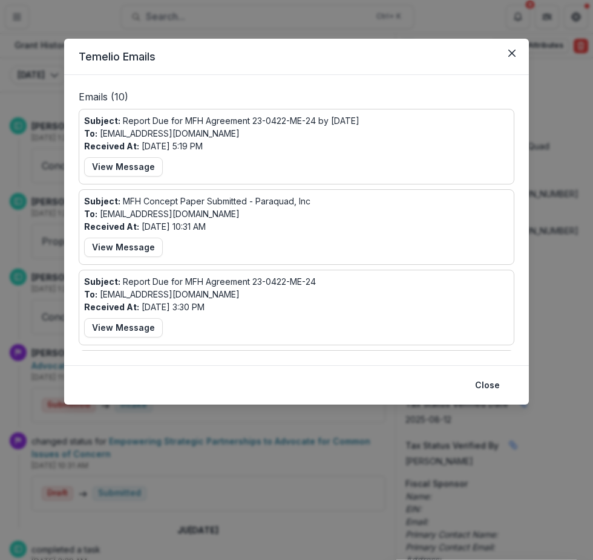
drag, startPoint x: 513, startPoint y: 59, endPoint x: 477, endPoint y: 65, distance: 36.2
click at [513, 58] on button "Close" at bounding box center [511, 53] width 19 height 19
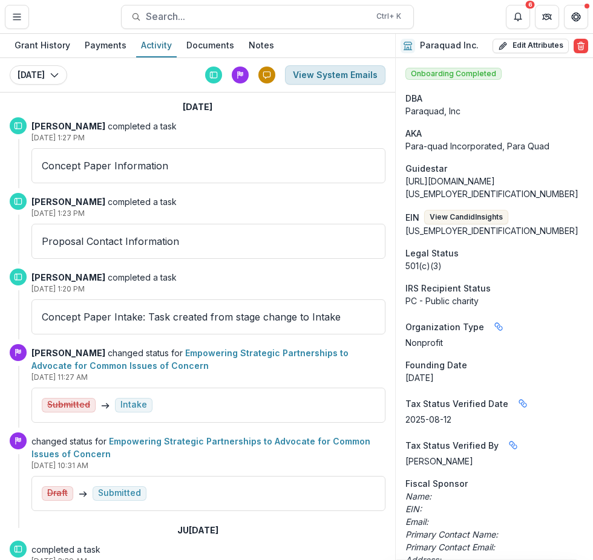
click at [357, 71] on button "View System Emails" at bounding box center [335, 74] width 100 height 19
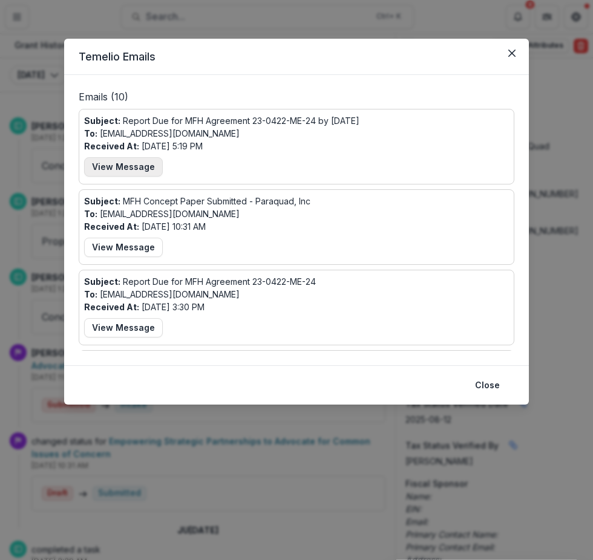
click at [129, 166] on button "View Message" at bounding box center [123, 166] width 79 height 19
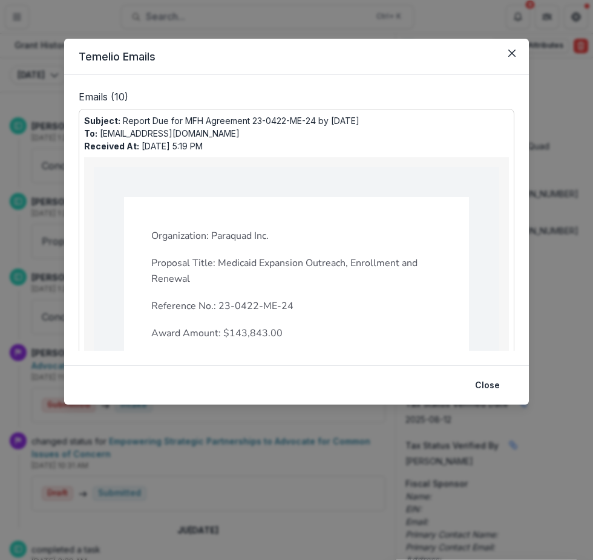
drag, startPoint x: 495, startPoint y: 386, endPoint x: 576, endPoint y: 471, distance: 117.6
click at [495, 385] on button "Close" at bounding box center [486, 385] width 39 height 19
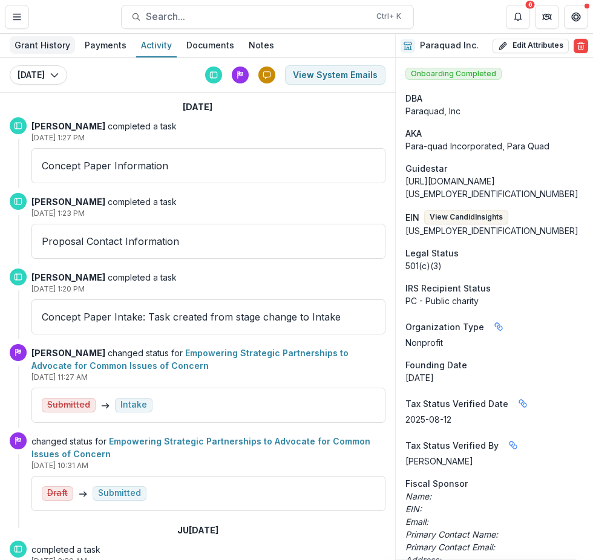
click at [51, 47] on div "Grant History" at bounding box center [42, 45] width 65 height 18
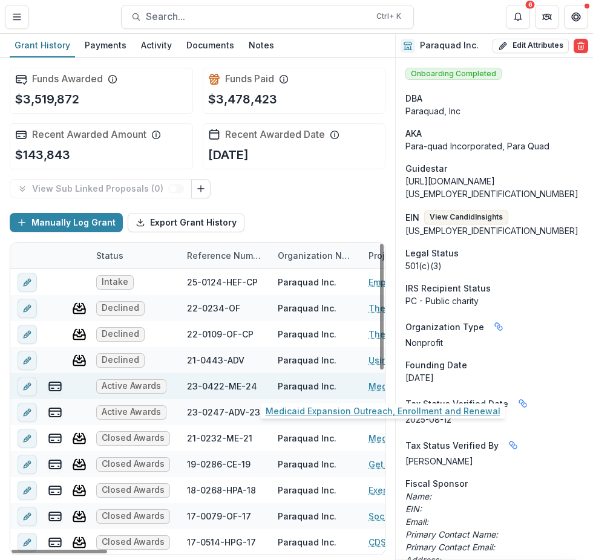
click at [371, 386] on link "Medicaid Expansion Outreach, Enrollment and Renewal" at bounding box center [436, 386] width 137 height 13
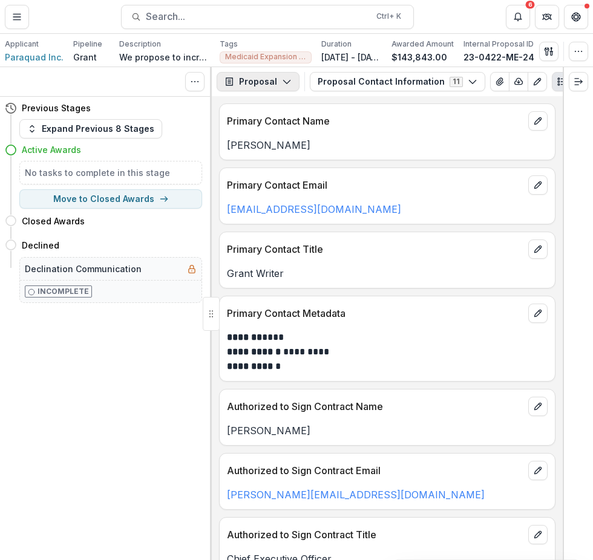
click at [272, 79] on button "Proposal" at bounding box center [257, 81] width 83 height 19
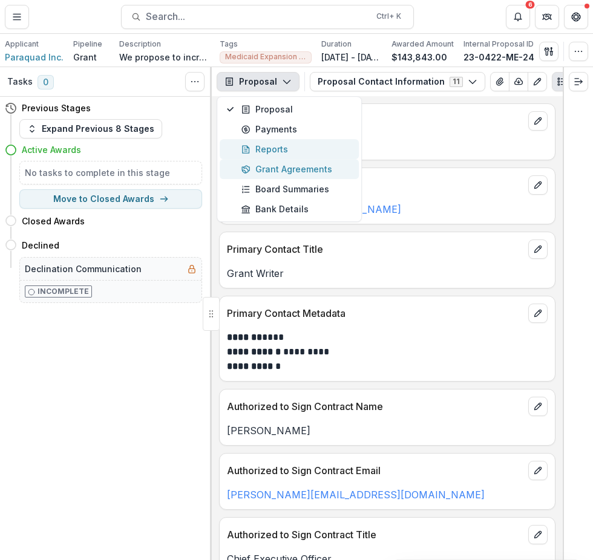
click at [293, 149] on div "Reports" at bounding box center [296, 149] width 111 height 13
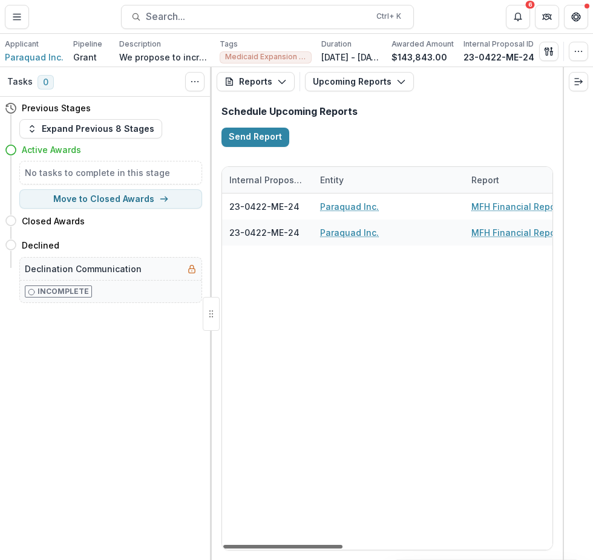
drag, startPoint x: 327, startPoint y: 543, endPoint x: 307, endPoint y: 495, distance: 52.6
click at [307, 545] on div at bounding box center [282, 547] width 119 height 4
click at [16, 15] on icon "Toggle Menu" at bounding box center [17, 17] width 10 height 10
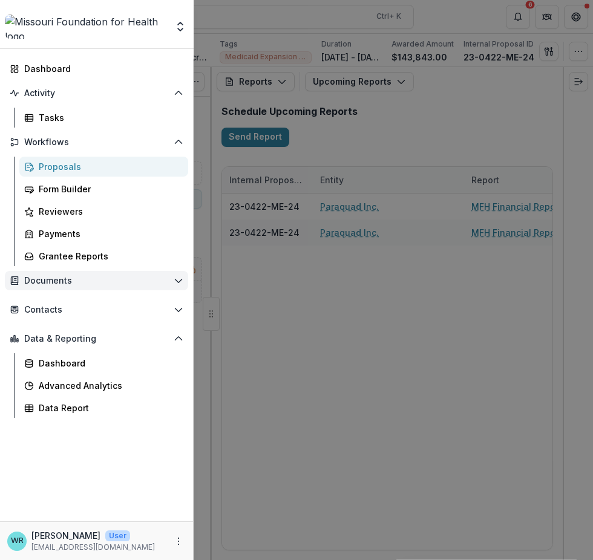
click at [183, 277] on button "Documents" at bounding box center [96, 280] width 183 height 19
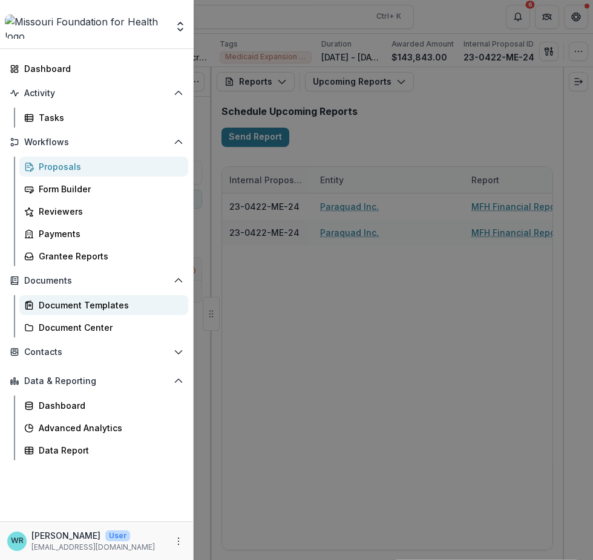
click at [91, 301] on div "Document Templates" at bounding box center [109, 305] width 140 height 13
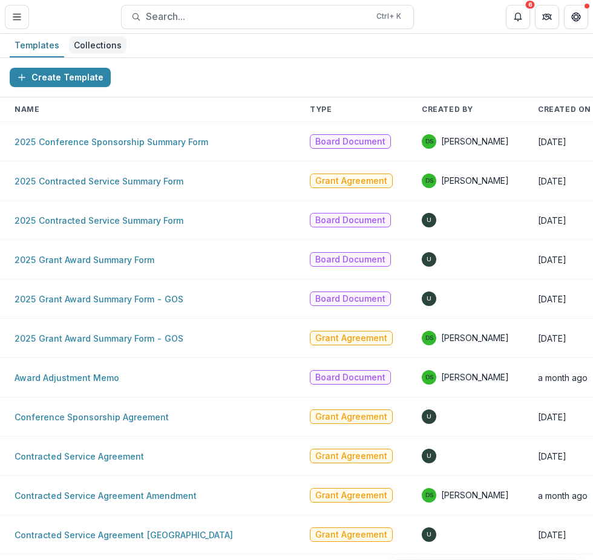
click at [98, 39] on div "Collections" at bounding box center [97, 45] width 57 height 18
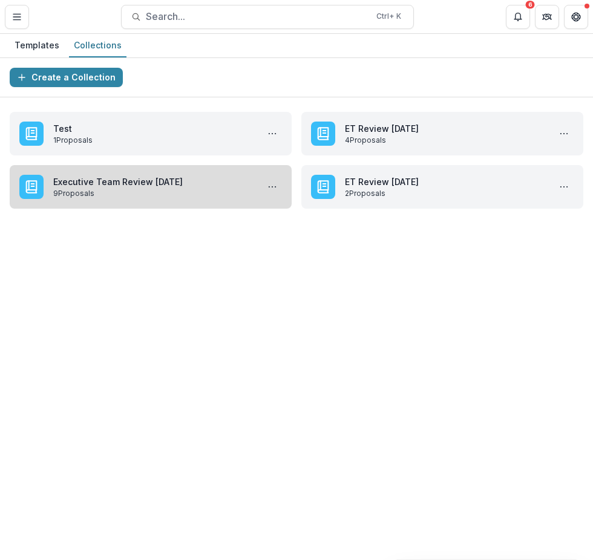
click at [151, 183] on link "Executive Team Review [DATE]" at bounding box center [153, 181] width 200 height 13
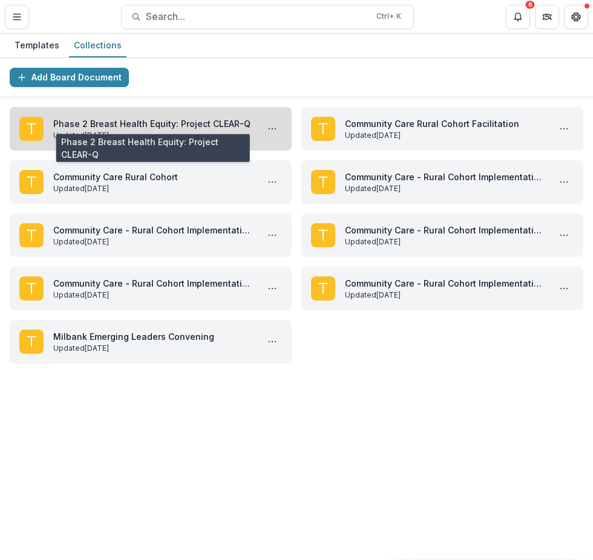
click at [218, 119] on link "Phase 2 Breast Health Equity: Project CLEAR-Q" at bounding box center [153, 123] width 200 height 13
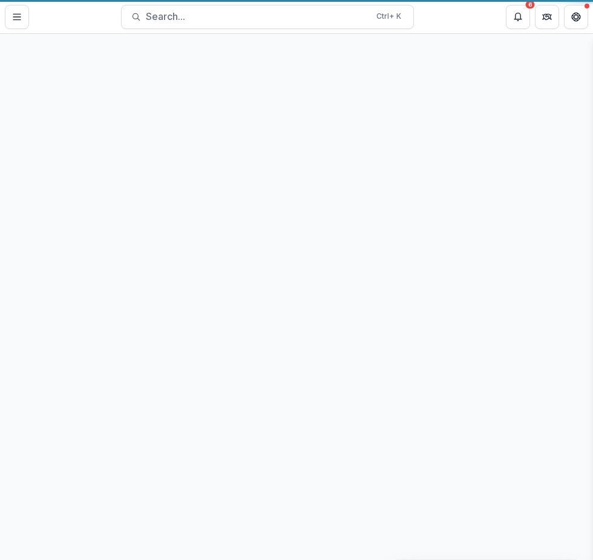
select select "**********"
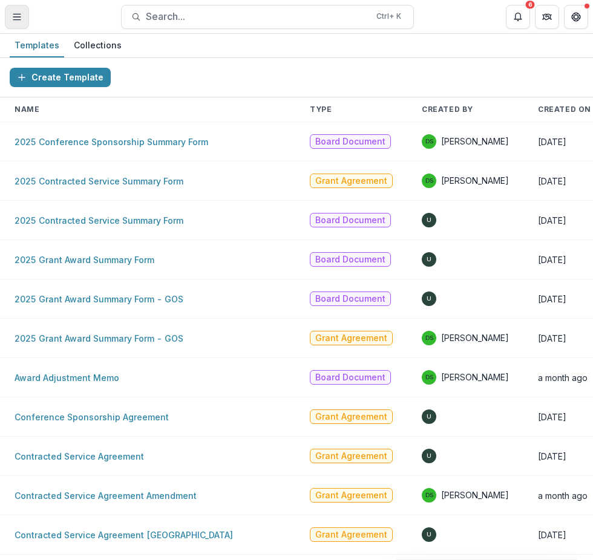
click at [22, 14] on button "Toggle Menu" at bounding box center [17, 17] width 24 height 24
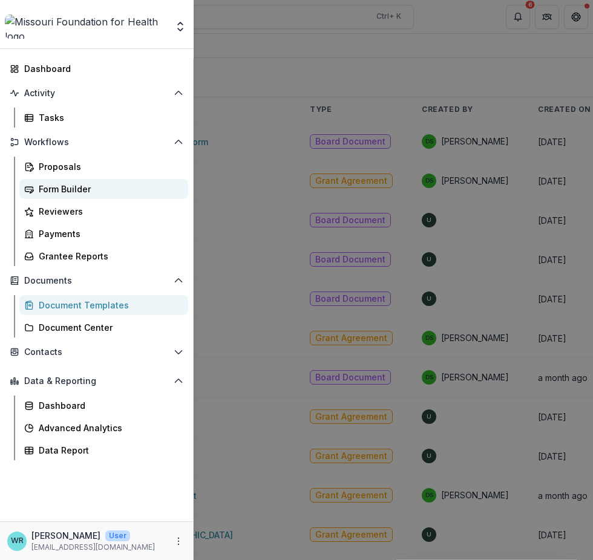
click at [57, 193] on div "Form Builder" at bounding box center [109, 189] width 140 height 13
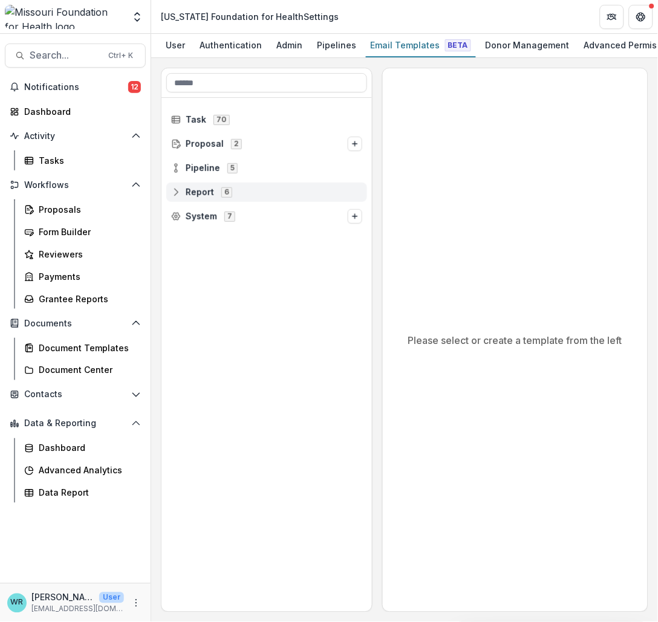
click at [177, 195] on icon at bounding box center [176, 192] width 10 height 10
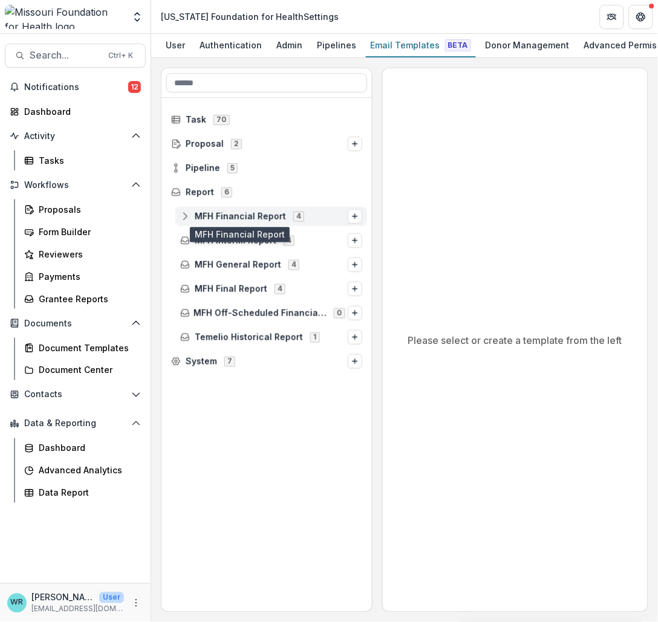
click at [212, 218] on span "MFH Financial Report" at bounding box center [240, 217] width 91 height 10
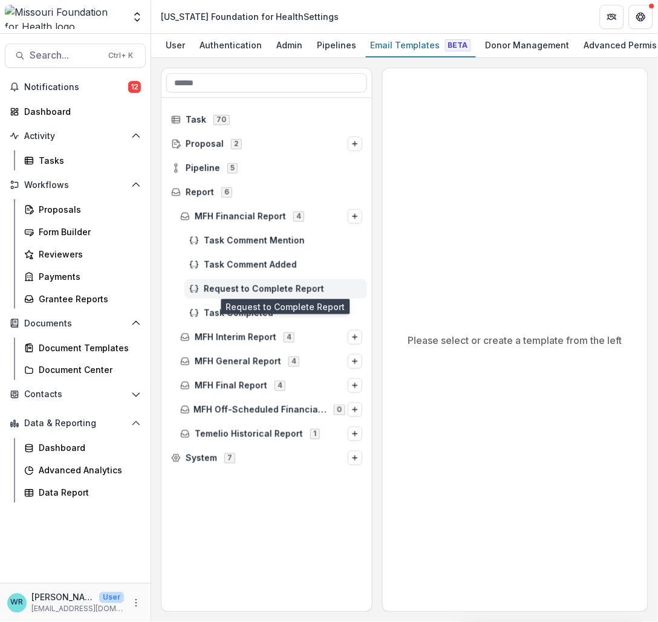
click at [243, 287] on span "Request to Complete Report" at bounding box center [283, 289] width 158 height 10
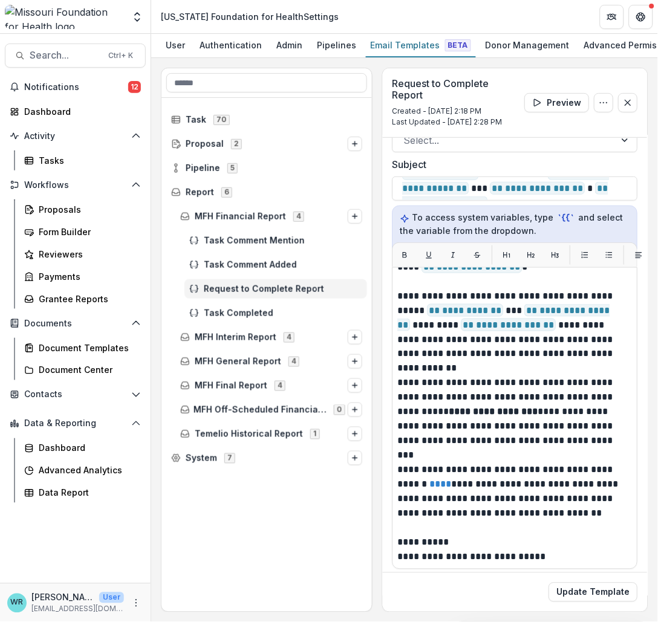
scroll to position [115, 0]
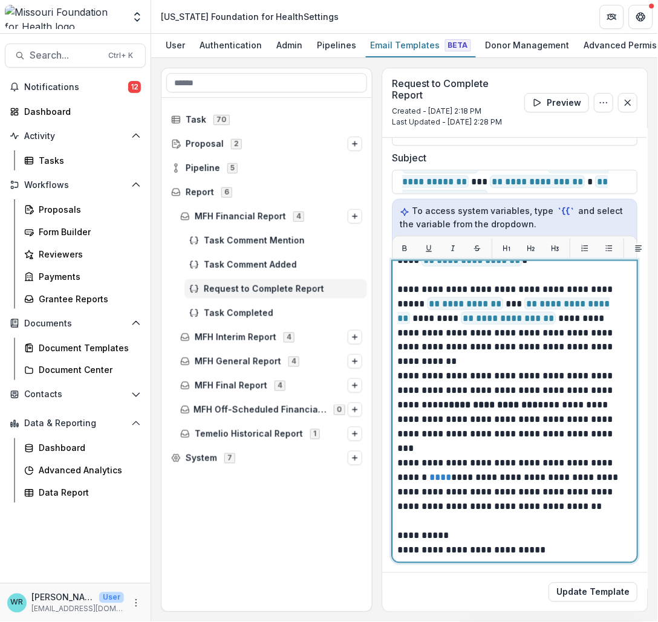
click at [573, 307] on p "**********" at bounding box center [512, 318] width 229 height 73
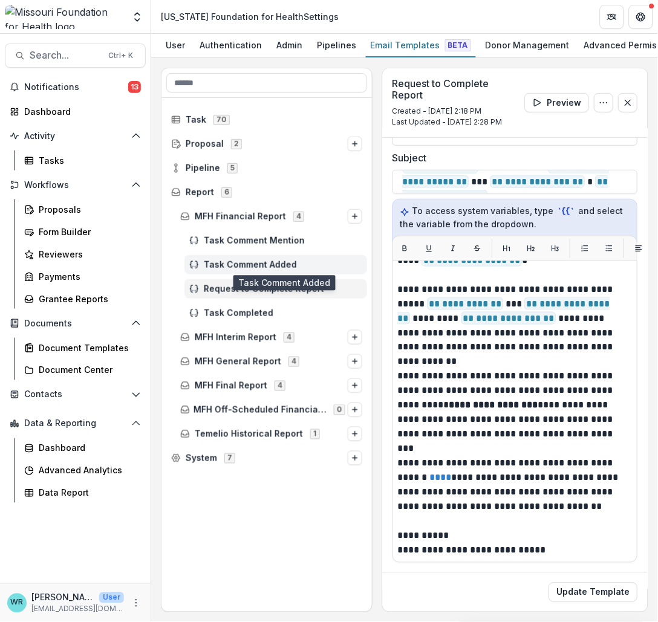
click at [252, 265] on span "Task Comment Added" at bounding box center [283, 265] width 158 height 10
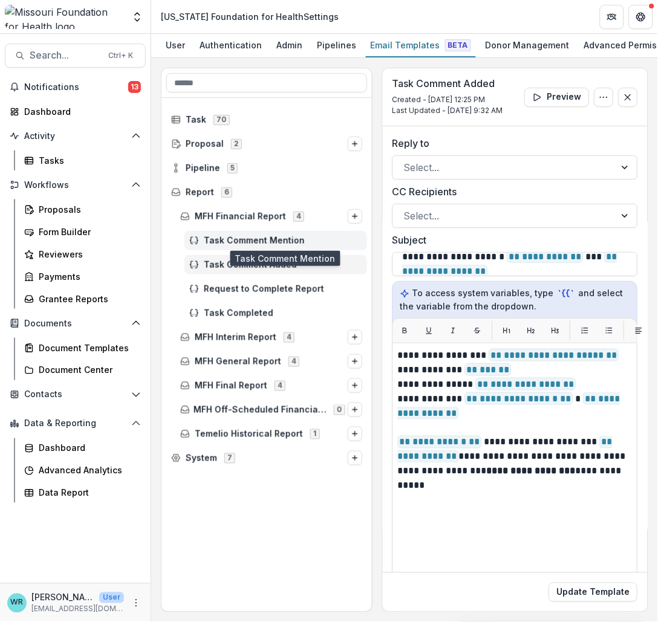
click at [251, 241] on span "Task Comment Mention" at bounding box center [283, 241] width 158 height 10
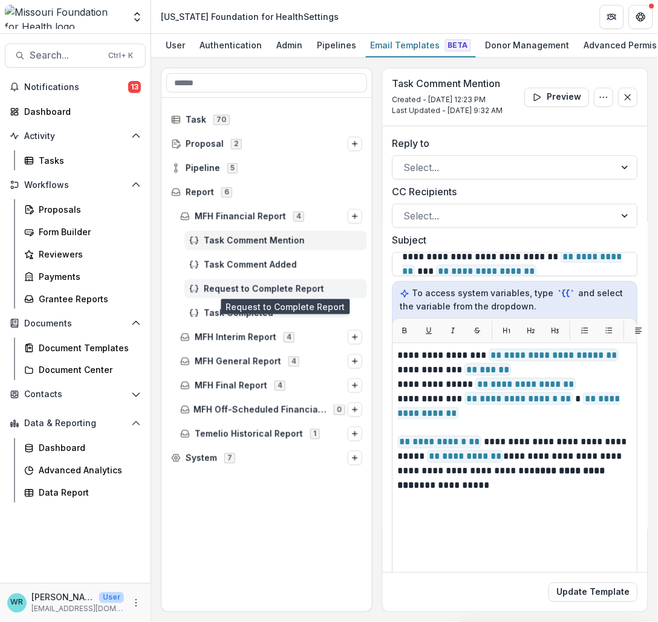
click at [255, 291] on span "Request to Complete Report" at bounding box center [283, 289] width 158 height 10
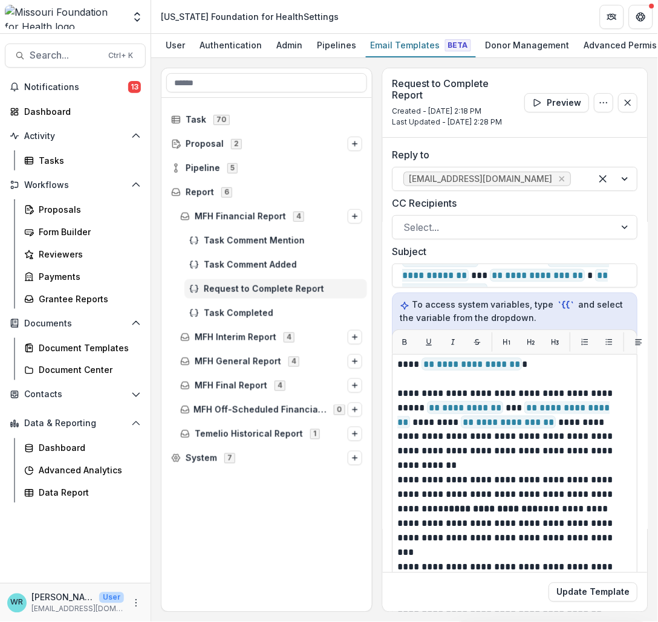
scroll to position [114, 0]
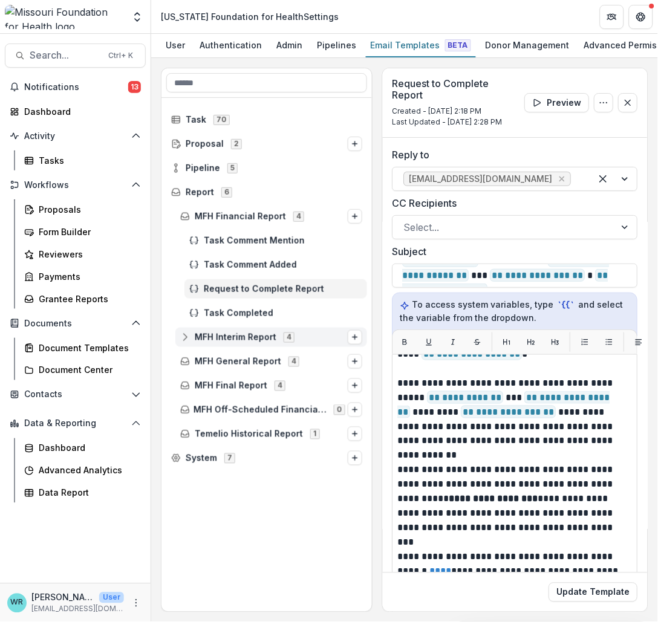
click at [183, 336] on icon at bounding box center [185, 338] width 10 height 10
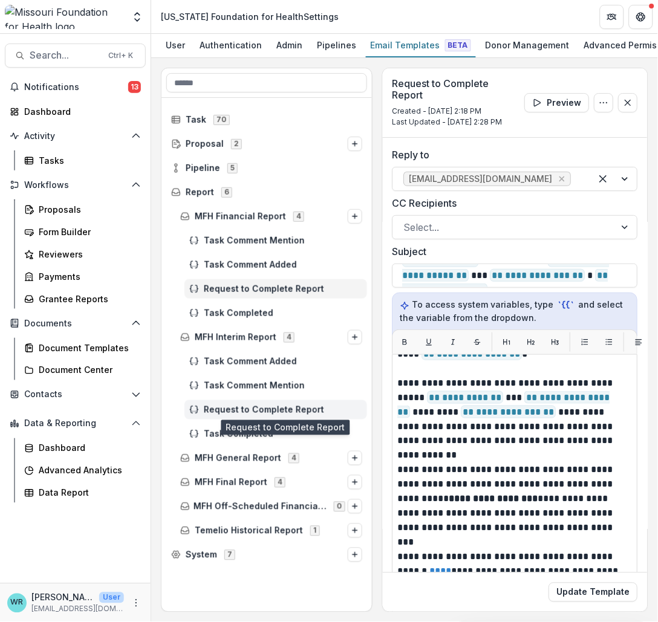
click at [283, 412] on span "Request to Complete Report" at bounding box center [283, 410] width 158 height 10
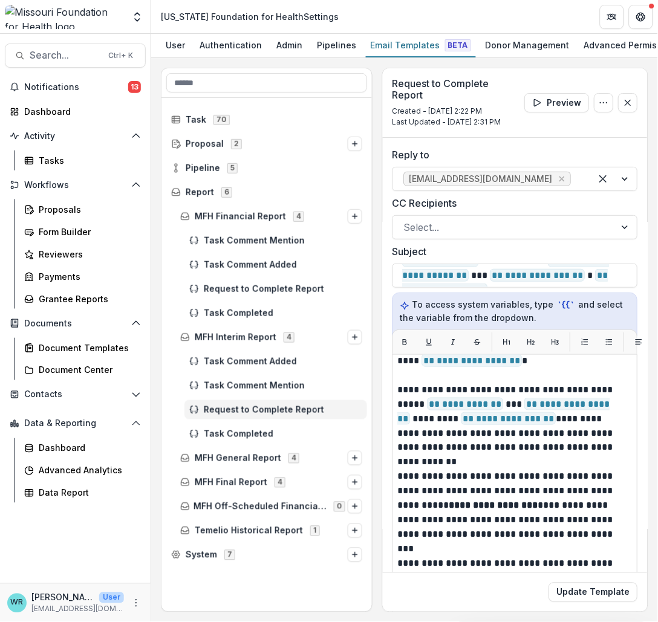
scroll to position [114, 0]
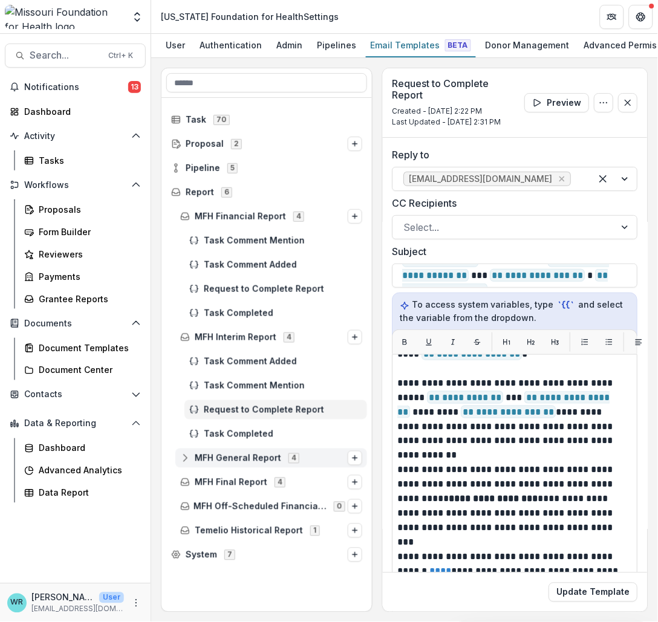
click at [183, 457] on icon at bounding box center [185, 459] width 10 height 10
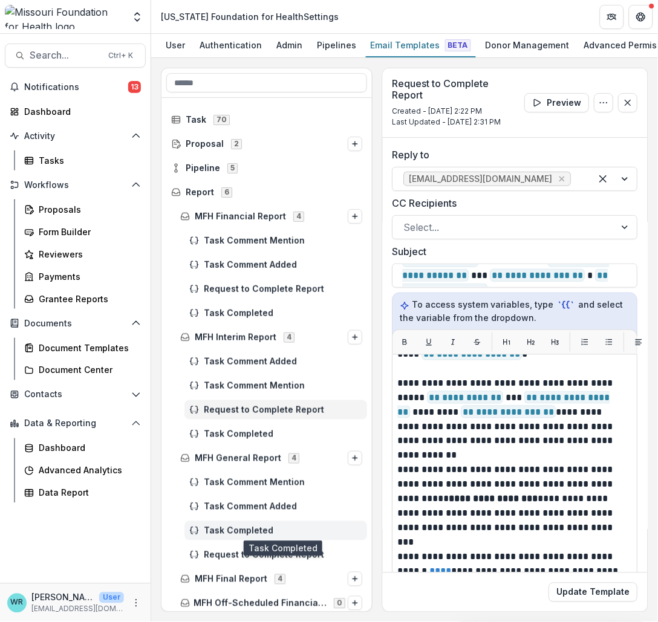
click at [265, 531] on span "Task Completed" at bounding box center [283, 531] width 158 height 10
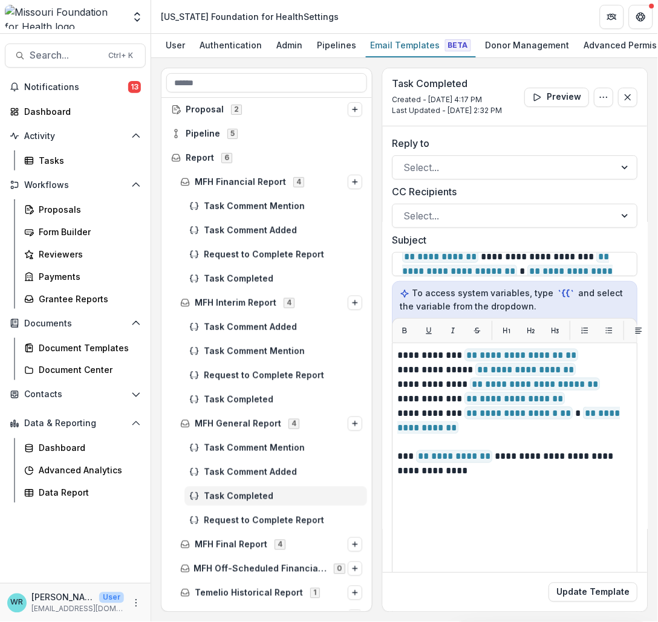
scroll to position [52, 0]
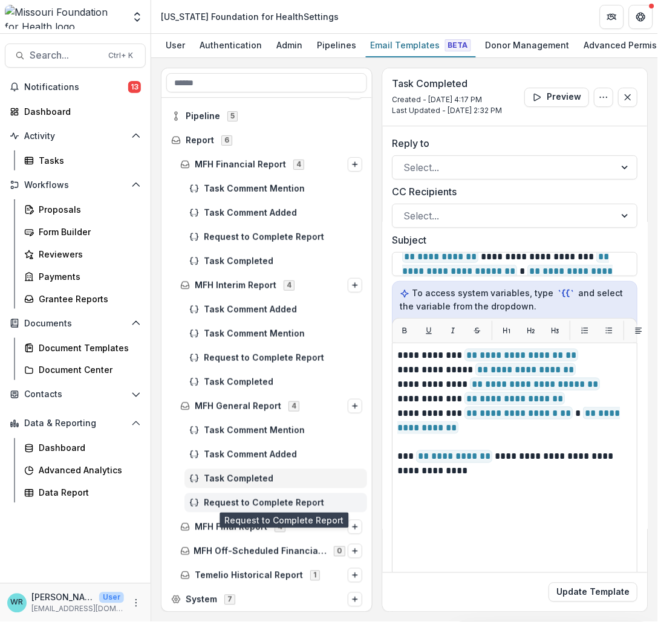
click at [305, 502] on span "Request to Complete Report" at bounding box center [283, 503] width 158 height 10
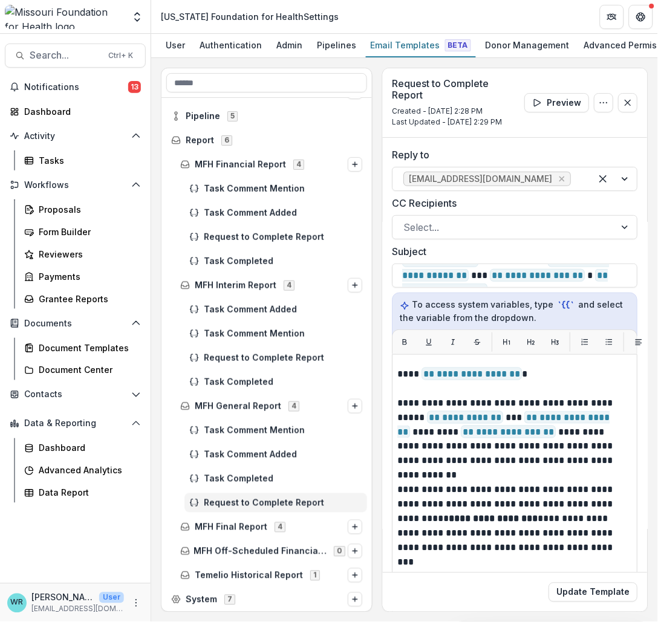
scroll to position [114, 0]
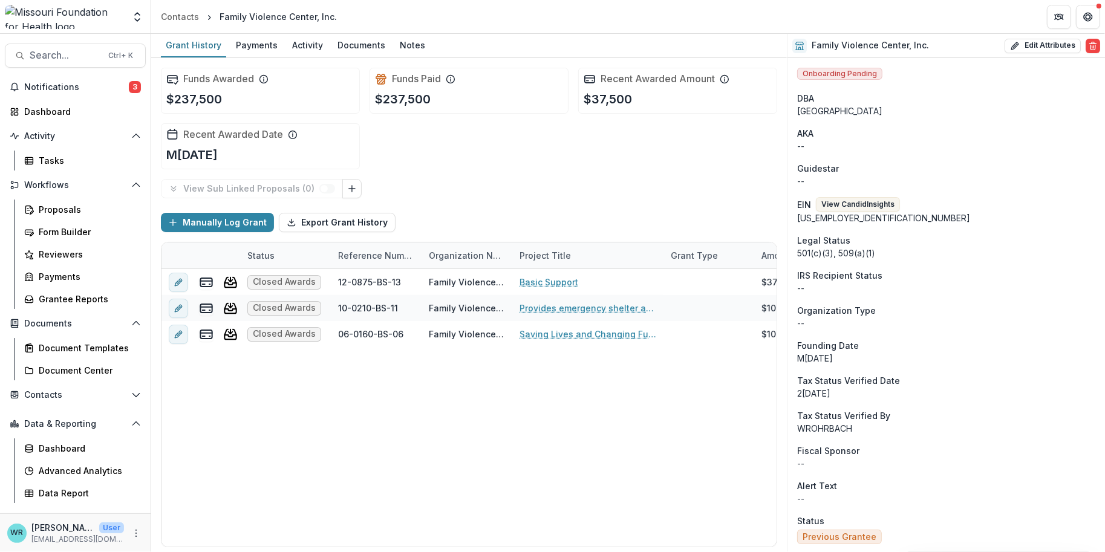
scroll to position [60, 0]
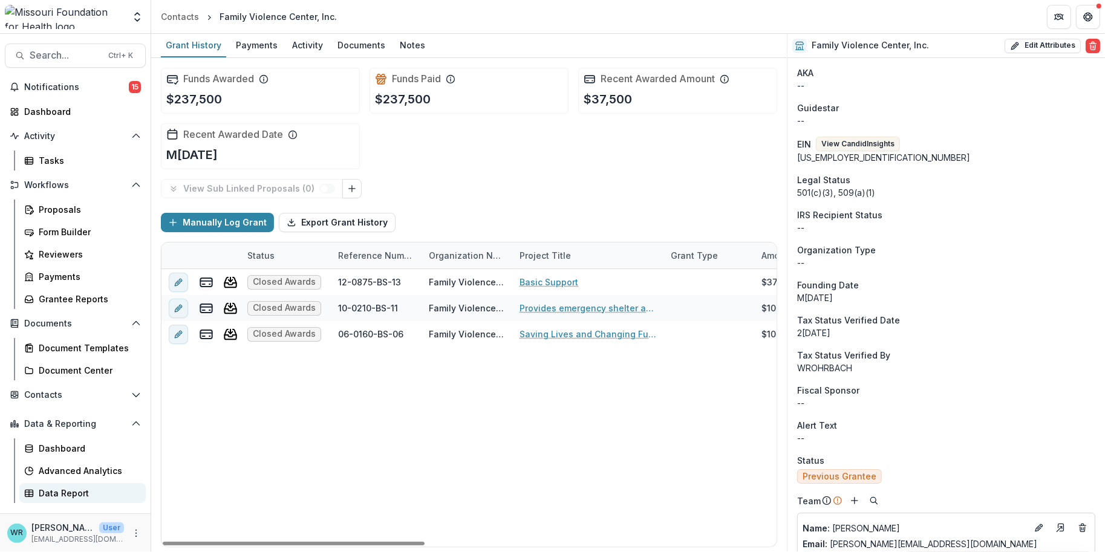
click at [48, 493] on div "Data Report" at bounding box center [87, 493] width 97 height 13
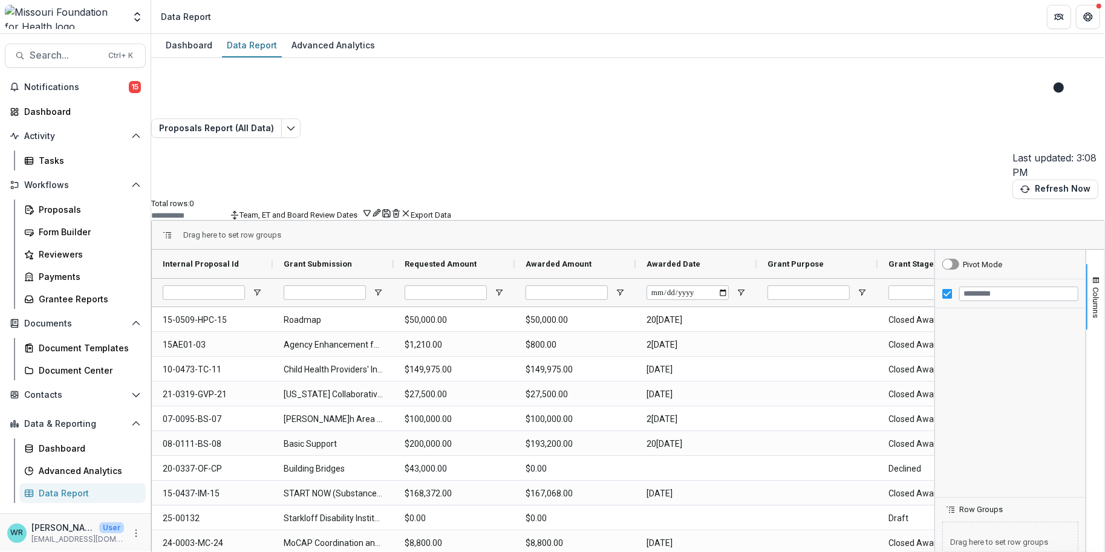
type input "**********"
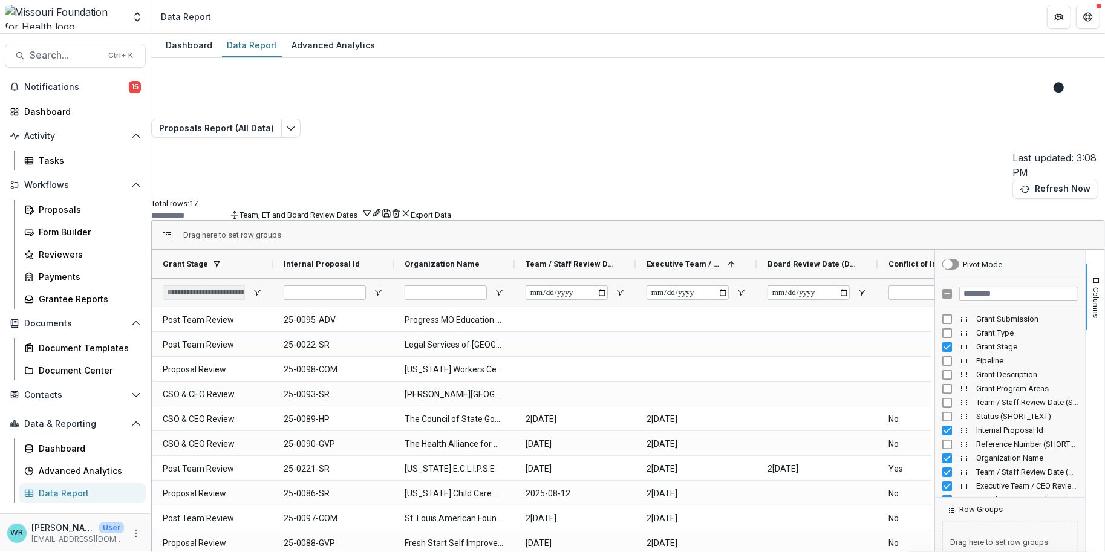
click at [372, 208] on button "Team, ET and Board Review Dates" at bounding box center [305, 213] width 132 height 11
click at [877, 138] on button "Team Filters" at bounding box center [859, 133] width 42 height 9
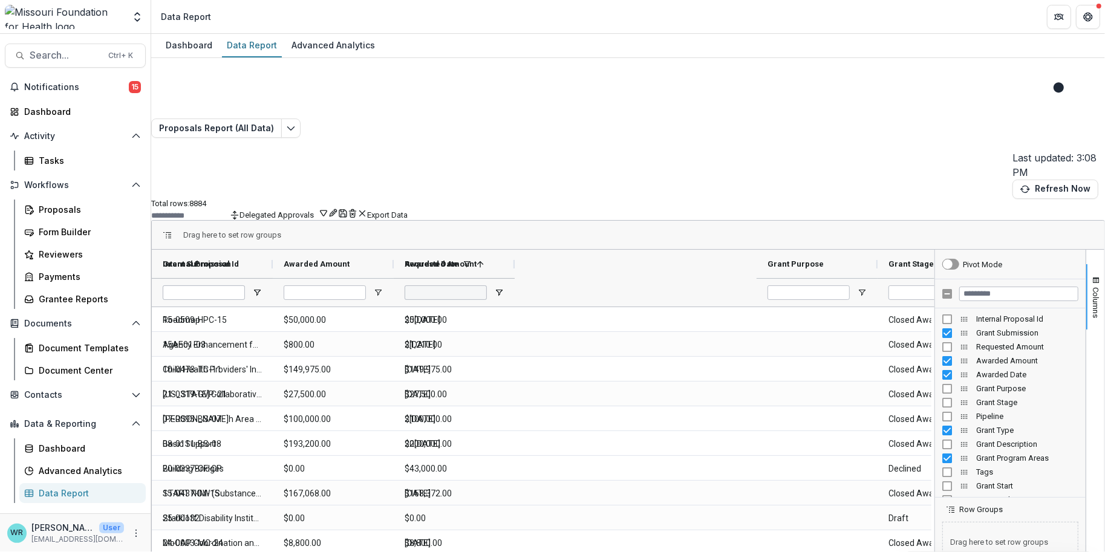
type input "**********"
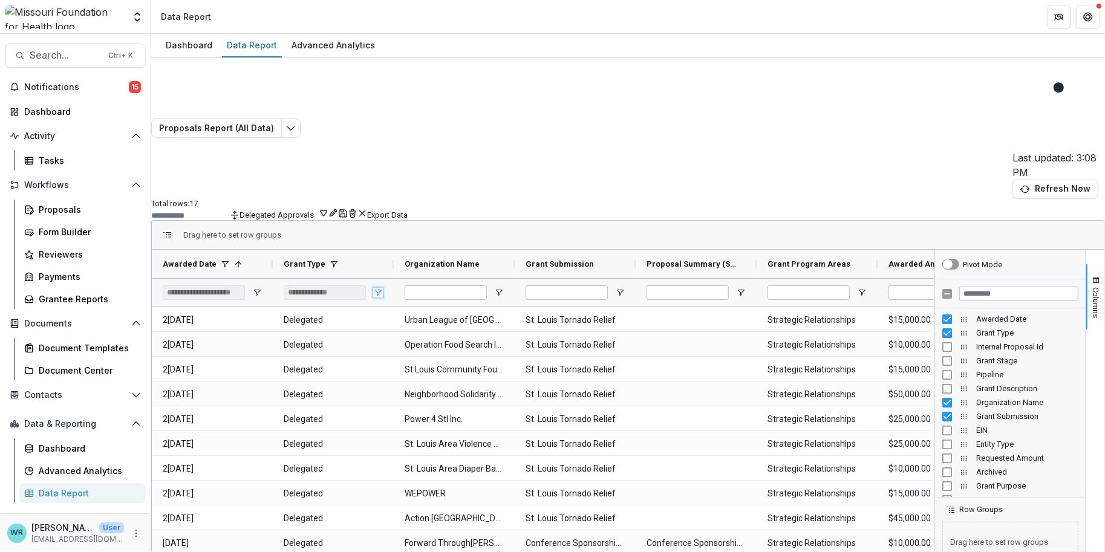
click at [383, 288] on span "Open Filter Menu" at bounding box center [378, 293] width 10 height 10
click at [737, 53] on div "Dashboard Data Report Advanced Analytics" at bounding box center [628, 46] width 954 height 24
click at [348, 209] on icon "Save" at bounding box center [343, 214] width 10 height 10
type input "**********"
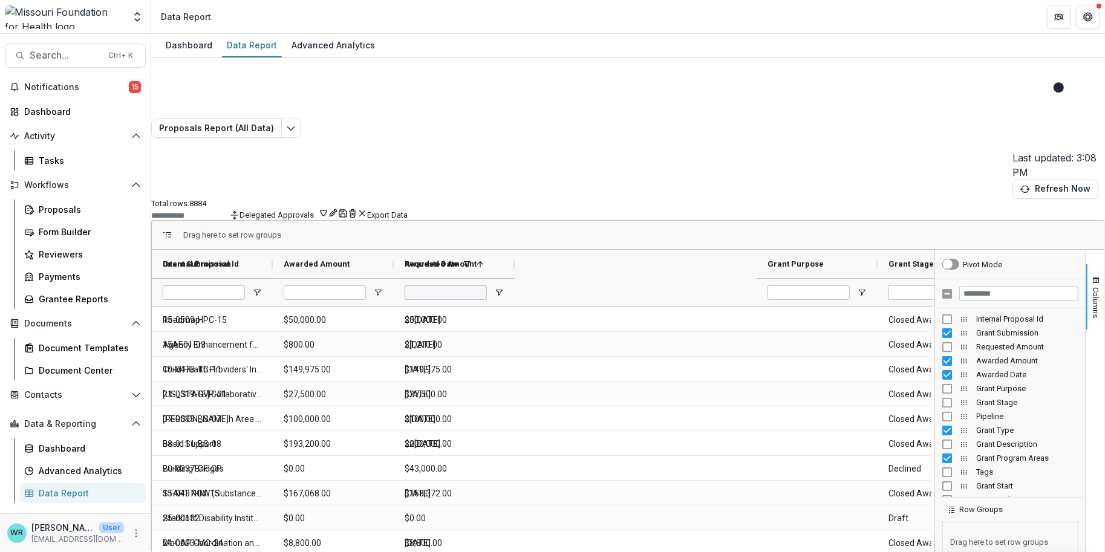
type input "**********"
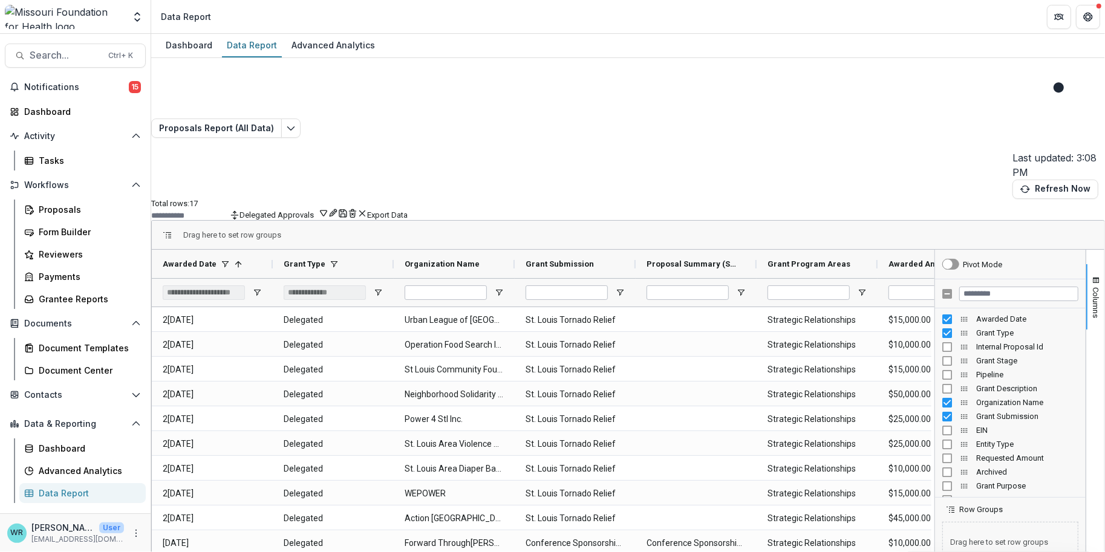
click at [328, 208] on button "Delegated Approvals" at bounding box center [283, 213] width 89 height 11
click at [905, 366] on button "Add Personal Filter" at bounding box center [869, 370] width 71 height 9
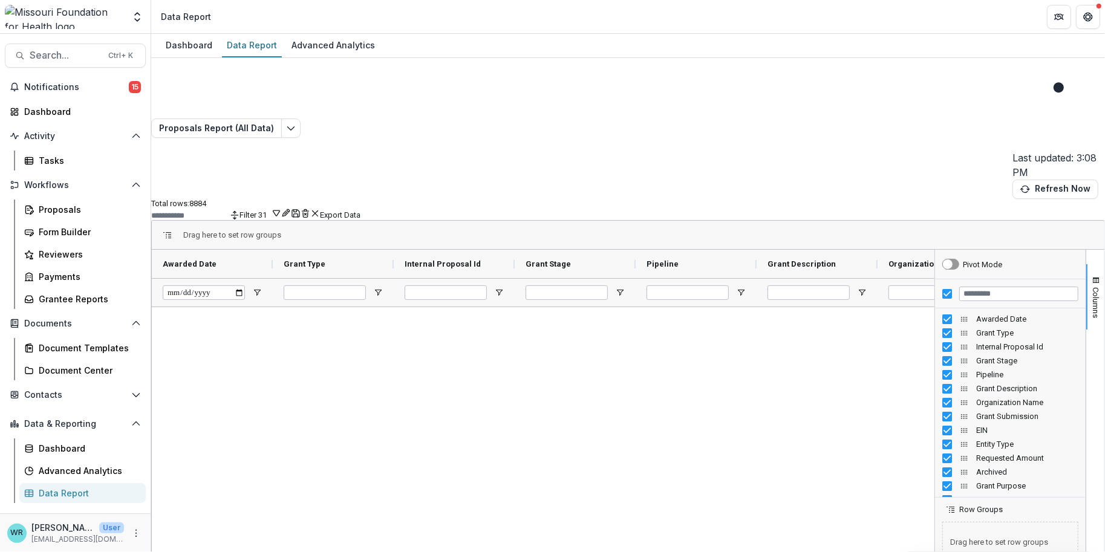
scroll to position [7290, 0]
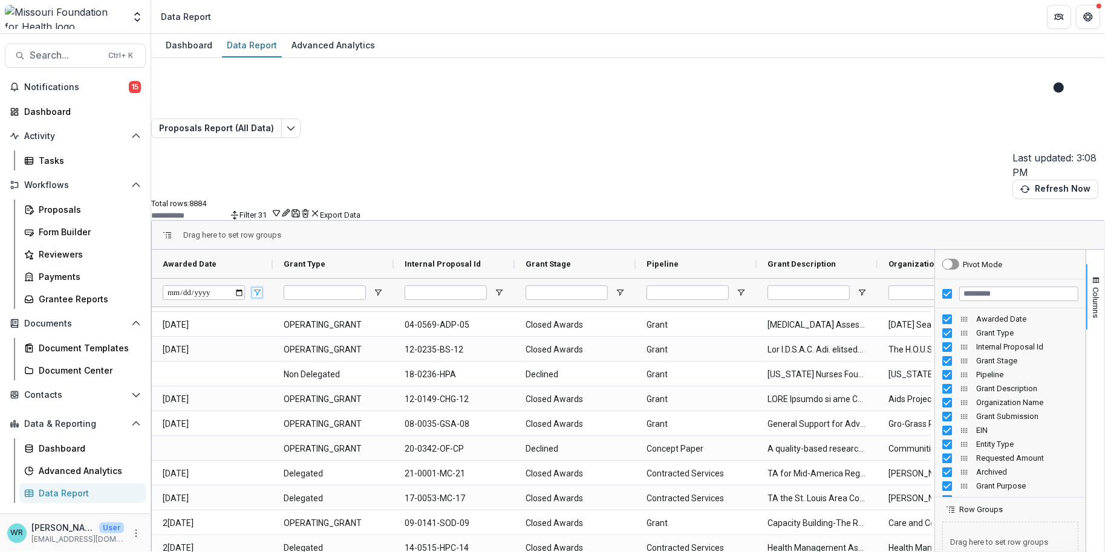
click at [262, 288] on span "Open Filter Menu" at bounding box center [257, 293] width 10 height 10
click at [262, 259] on span at bounding box center [257, 264] width 10 height 10
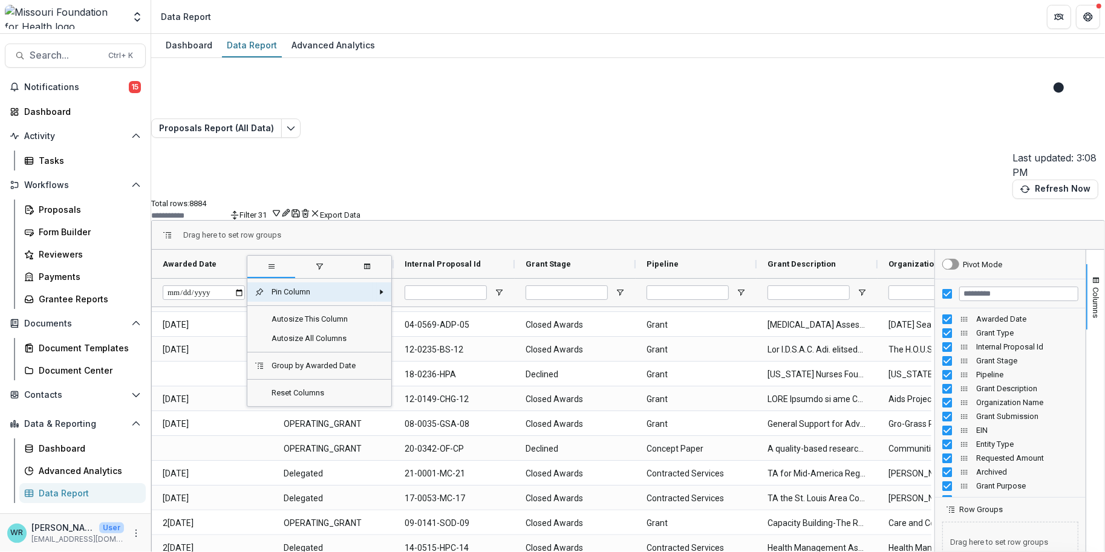
click at [223, 253] on div "Awarded Date" at bounding box center [207, 264] width 89 height 22
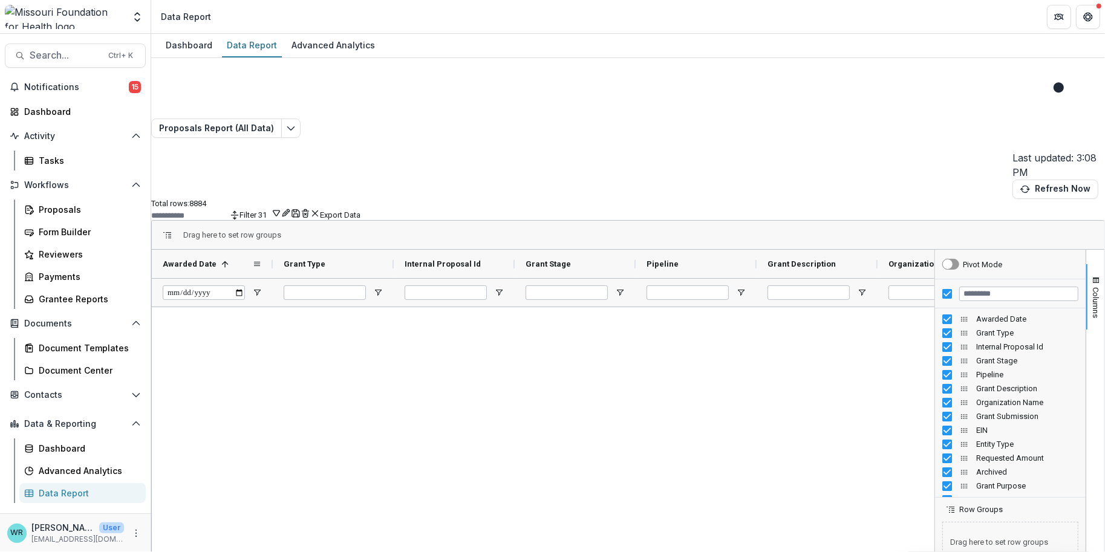
click at [230, 259] on span at bounding box center [225, 264] width 10 height 10
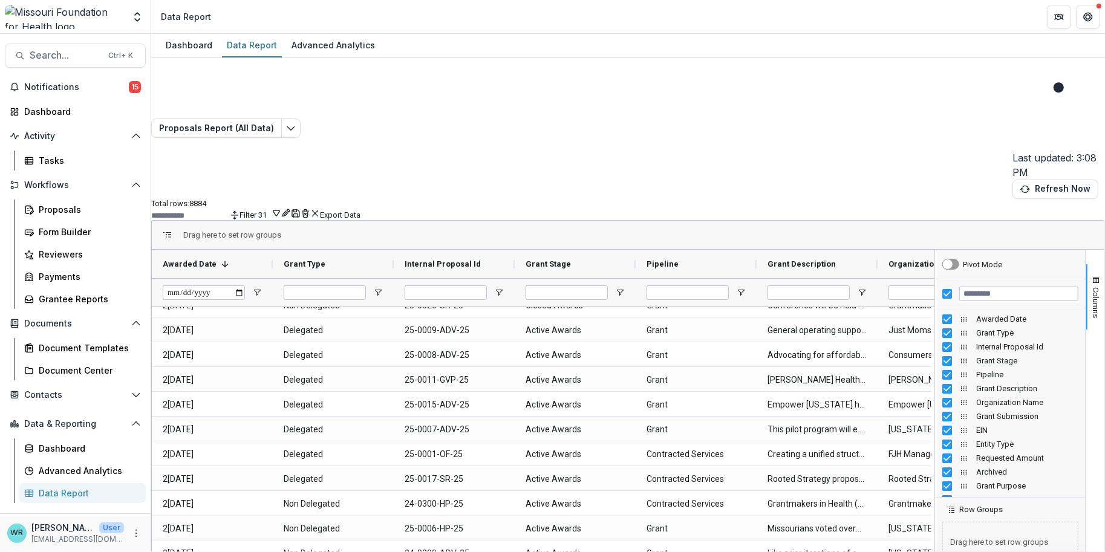
scroll to position [1544, 0]
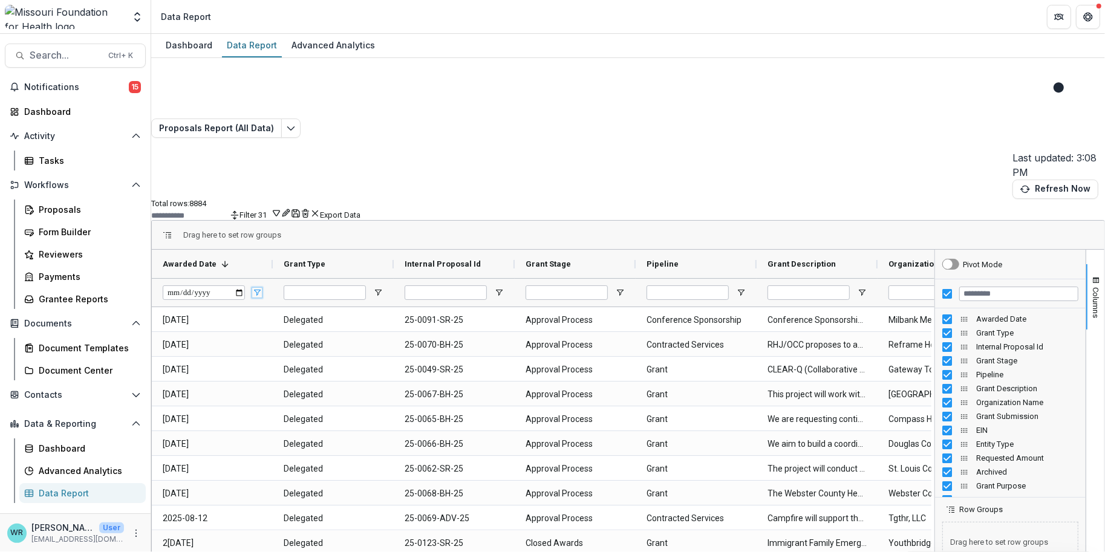
click at [262, 288] on span "Open Filter Menu" at bounding box center [257, 293] width 10 height 10
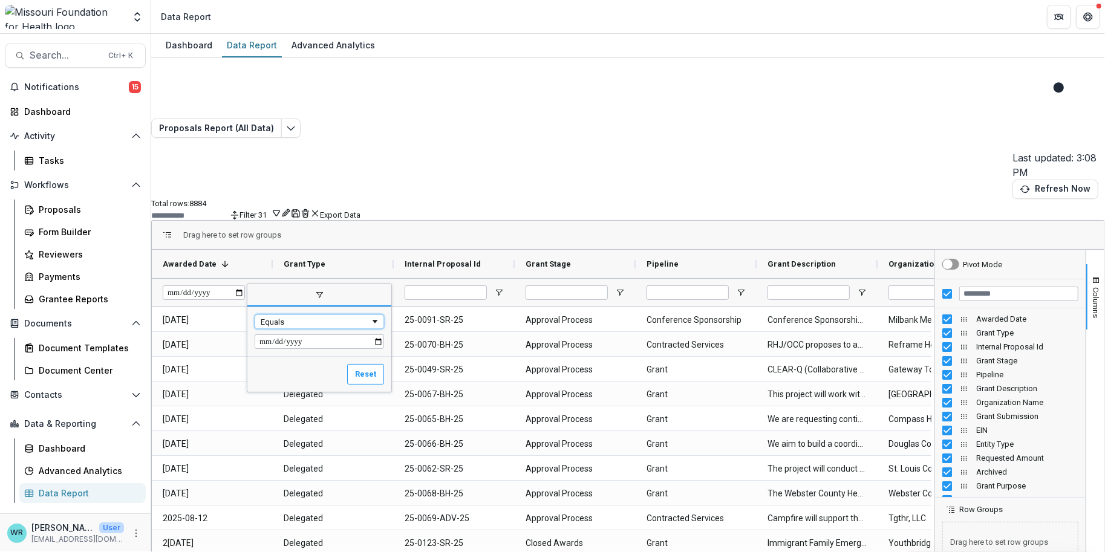
click at [328, 317] on div "Equals" at bounding box center [315, 321] width 109 height 9
click at [273, 334] on input "Filter Value" at bounding box center [319, 341] width 129 height 15
type input "**********"
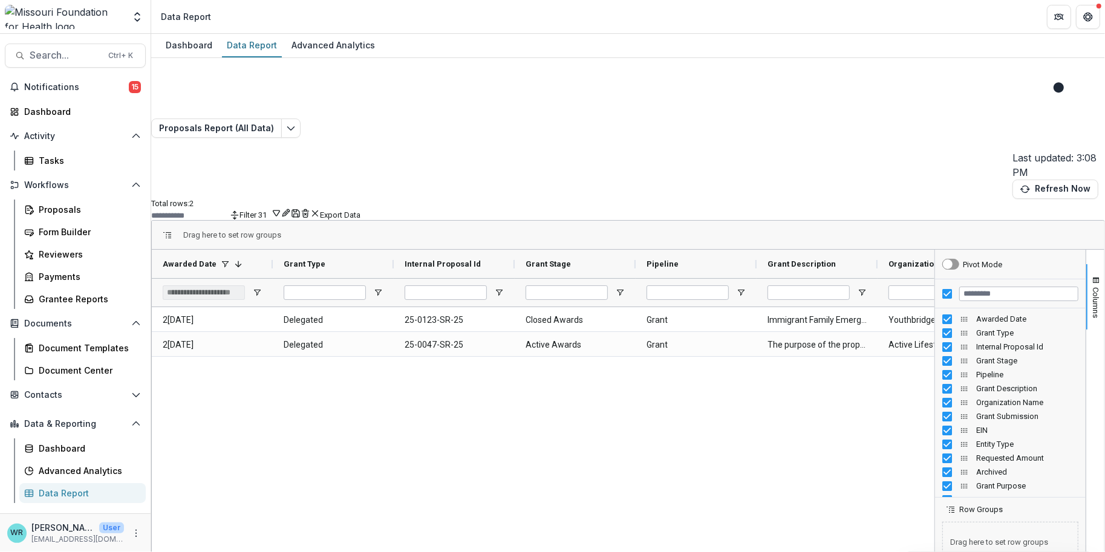
click at [530, 320] on div "2[DATE] Delegated 25-0123-SR-25 Closed Awards Grant Immigrant Family Emergency …" at bounding box center [543, 473] width 782 height 333
drag, startPoint x: 885, startPoint y: 167, endPoint x: 917, endPoint y: 165, distance: 32.1
click at [913, 250] on div at bounding box center [910, 264] width 5 height 28
drag, startPoint x: 764, startPoint y: 161, endPoint x: 729, endPoint y: 163, distance: 34.5
click at [724, 250] on div at bounding box center [722, 264] width 5 height 28
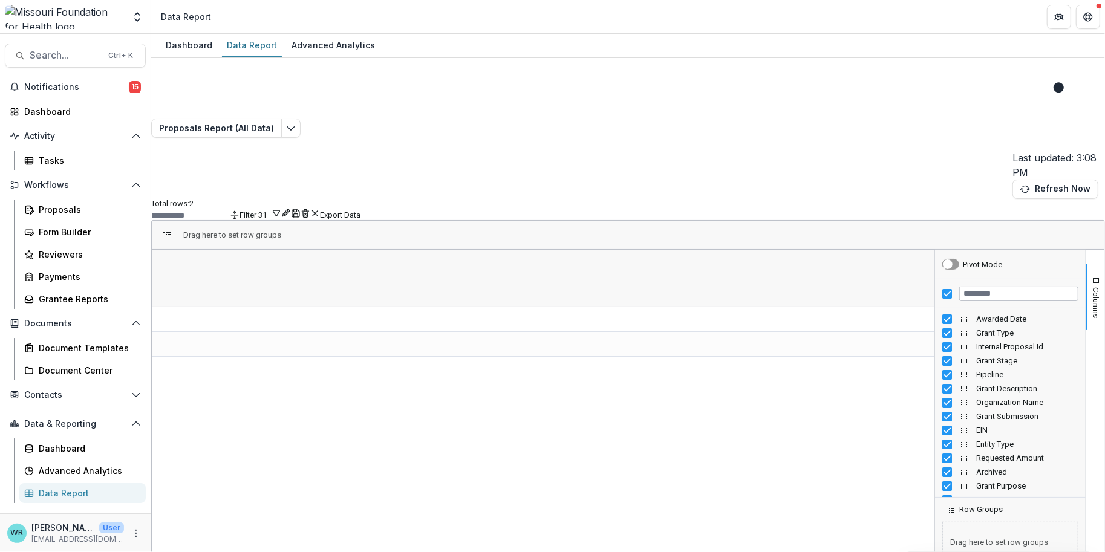
scroll to position [0, 0]
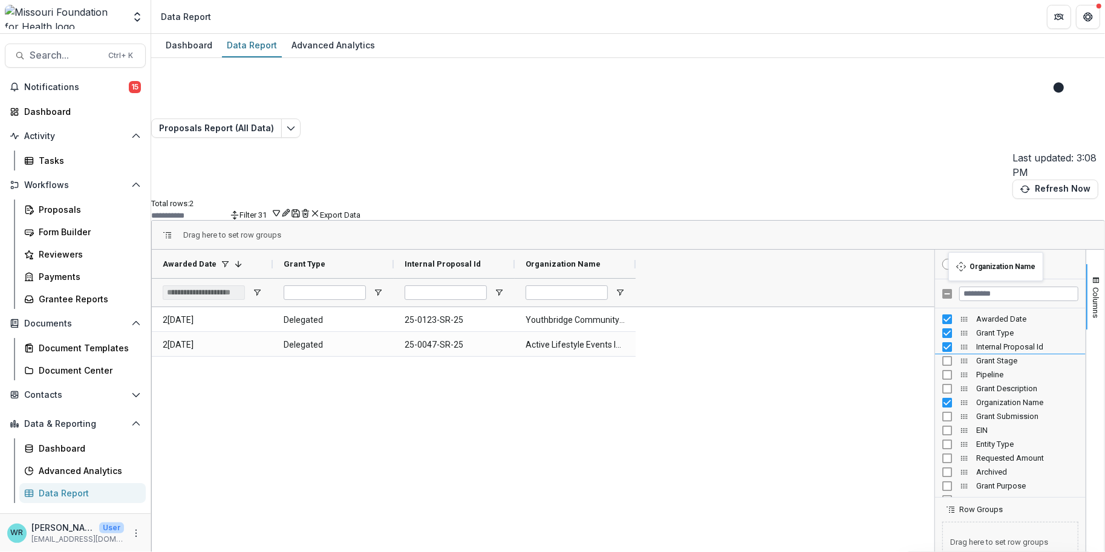
drag, startPoint x: 954, startPoint y: 304, endPoint x: 954, endPoint y: 259, distance: 44.1
click at [987, 287] on input "Filter Columns Input" at bounding box center [1018, 294] width 119 height 15
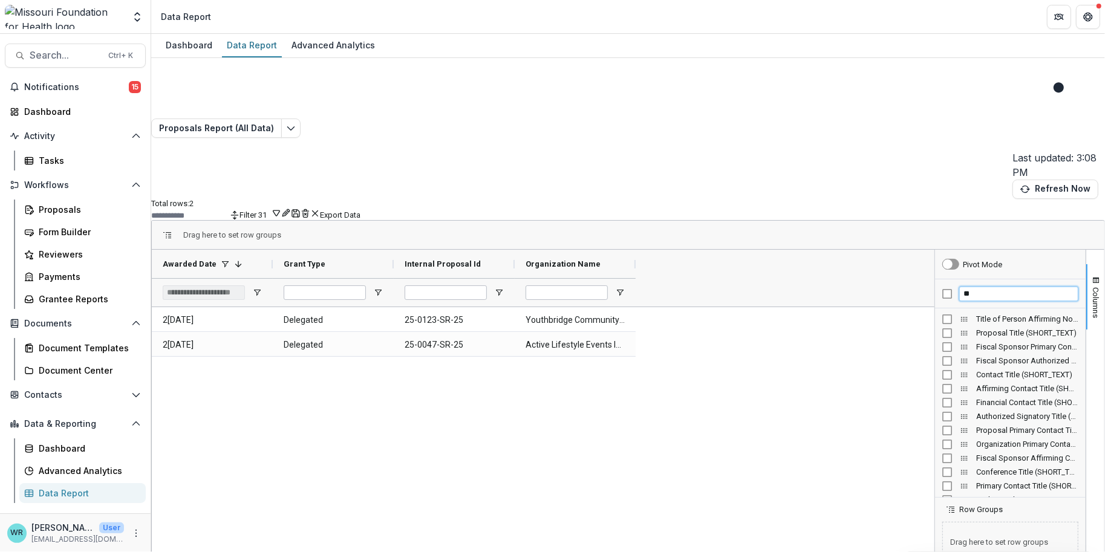
type input "*"
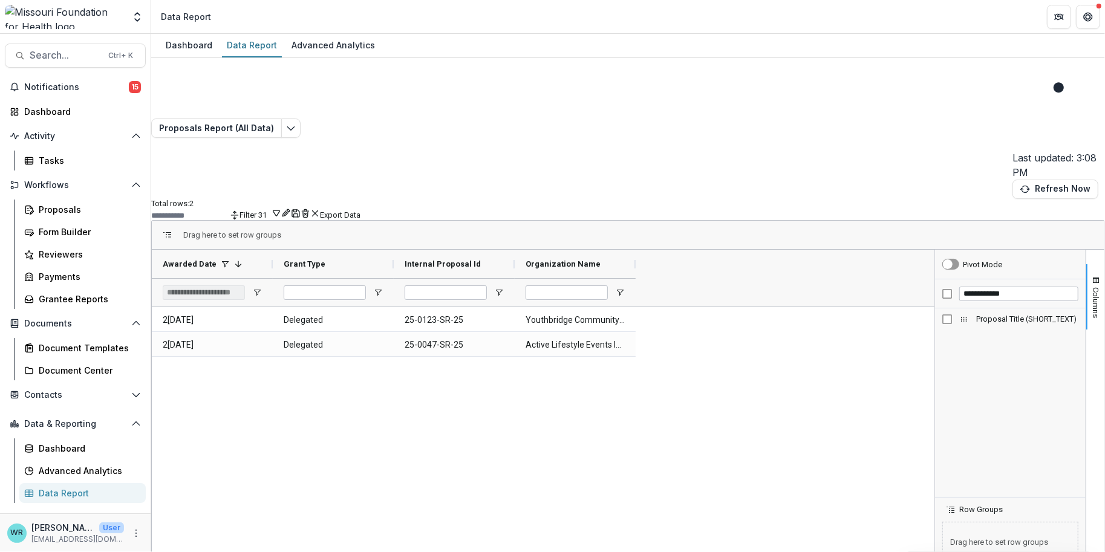
click at [942, 312] on div "Proposal Title (SHORT_TEXT)" at bounding box center [1010, 319] width 136 height 14
drag, startPoint x: 1006, startPoint y: 192, endPoint x: 930, endPoint y: 185, distance: 76.5
click at [935, 279] on div "**********" at bounding box center [1010, 293] width 151 height 29
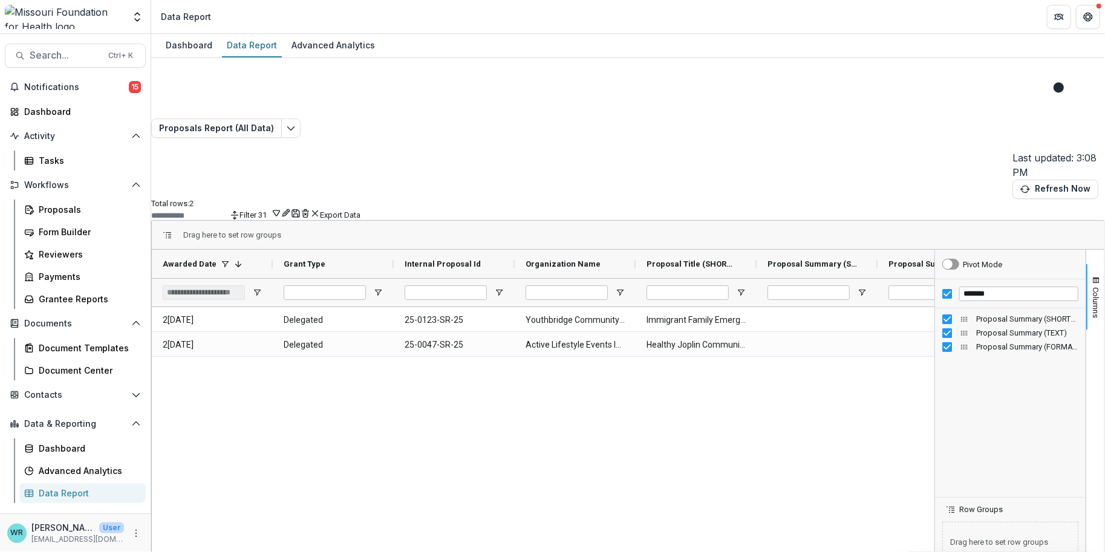
drag, startPoint x: 728, startPoint y: 544, endPoint x: 745, endPoint y: 545, distance: 17.0
click at [788, 548] on div "Dashboard Data Report Advanced Analytics Proposals Report (All Data) Last updat…" at bounding box center [628, 293] width 954 height 518
drag, startPoint x: 997, startPoint y: 192, endPoint x: 929, endPoint y: 186, distance: 68.6
click at [935, 279] on div "*******" at bounding box center [1010, 293] width 151 height 29
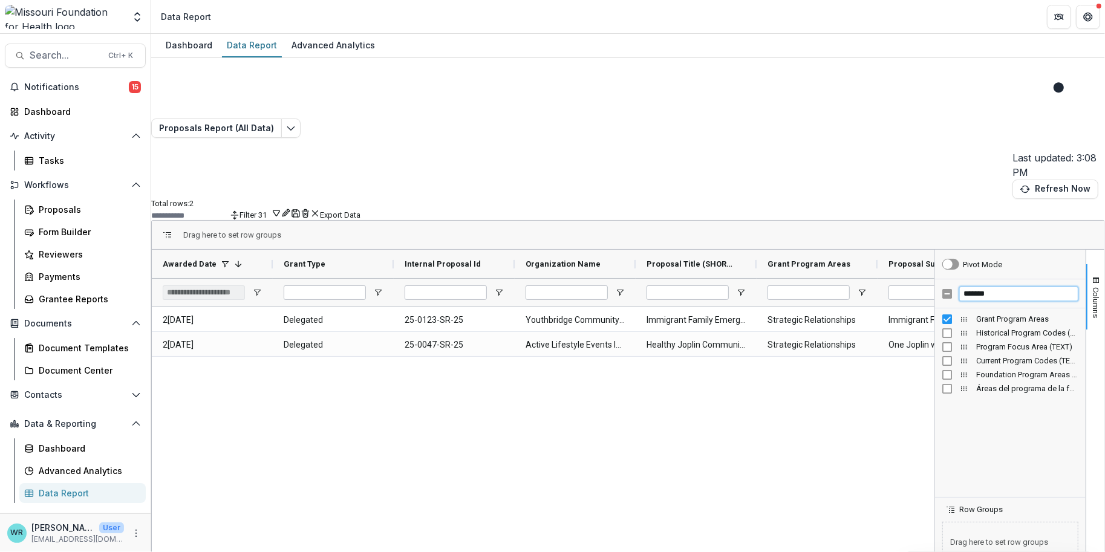
drag, startPoint x: 999, startPoint y: 194, endPoint x: 929, endPoint y: 191, distance: 69.6
click at [935, 279] on div "*******" at bounding box center [1010, 293] width 151 height 29
drag, startPoint x: 993, startPoint y: 197, endPoint x: 951, endPoint y: 210, distance: 44.2
click at [948, 279] on div "*****" at bounding box center [1010, 293] width 151 height 29
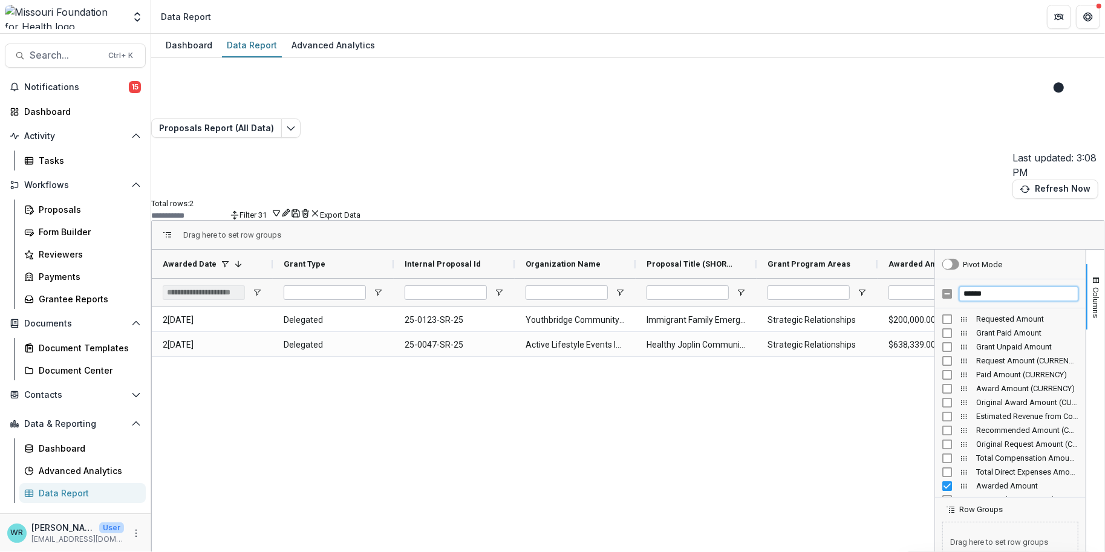
drag, startPoint x: 993, startPoint y: 196, endPoint x: 899, endPoint y: 189, distance: 94.0
click at [899, 250] on div "Awarded Date 1 Grant Type Internal Proposal Id" at bounding box center [628, 446] width 952 height 393
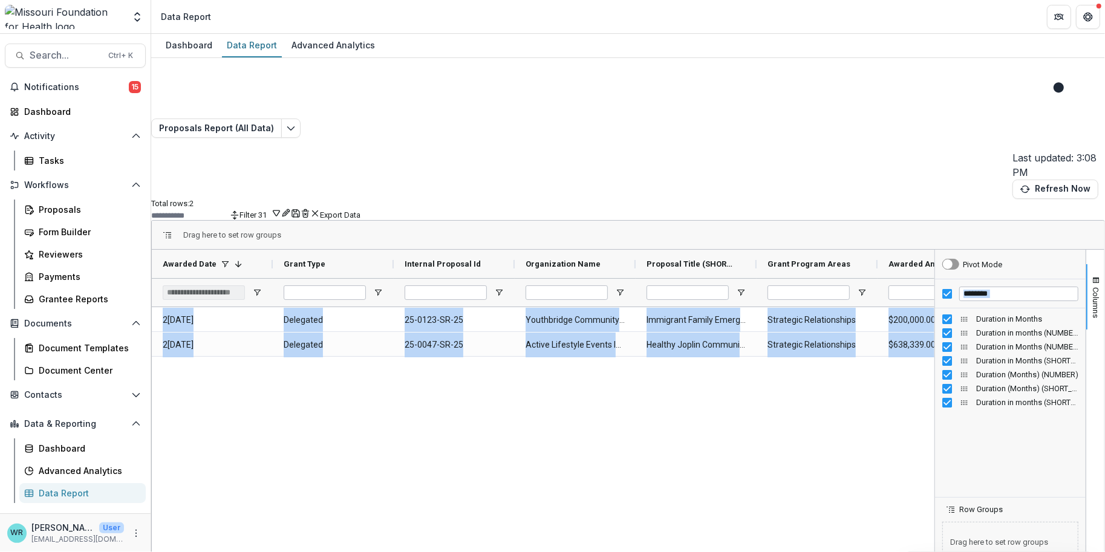
drag, startPoint x: 477, startPoint y: 538, endPoint x: 565, endPoint y: 549, distance: 88.4
click at [565, 549] on div "Dashboard Data Report Advanced Analytics Proposals Report (All Data) Last updat…" at bounding box center [628, 293] width 954 height 518
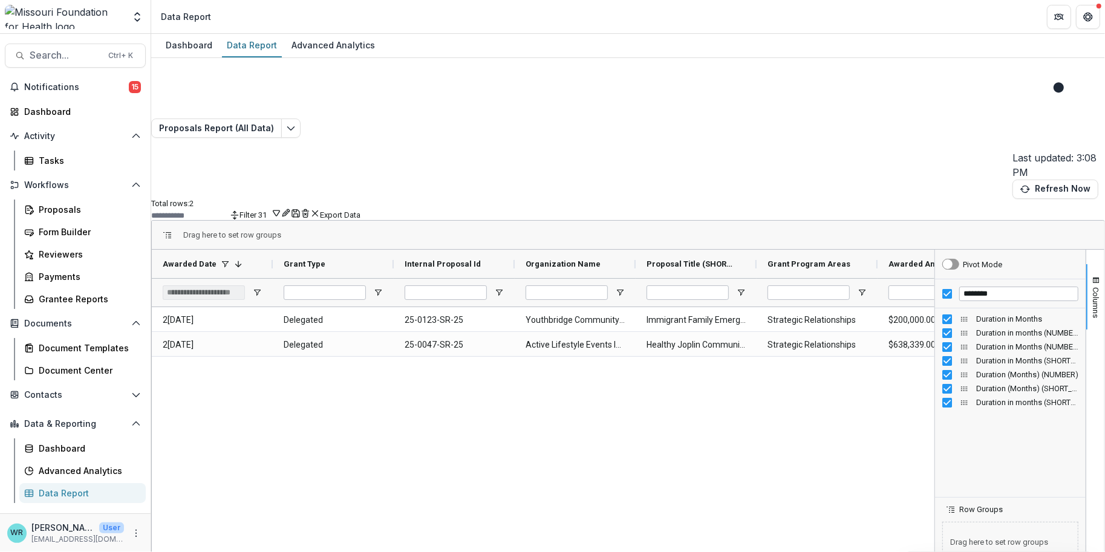
click at [578, 480] on div "2[DATE] Delegated 25-0123-SR-25 Youthbridge Community Foundation Immigrant Fami…" at bounding box center [543, 473] width 782 height 333
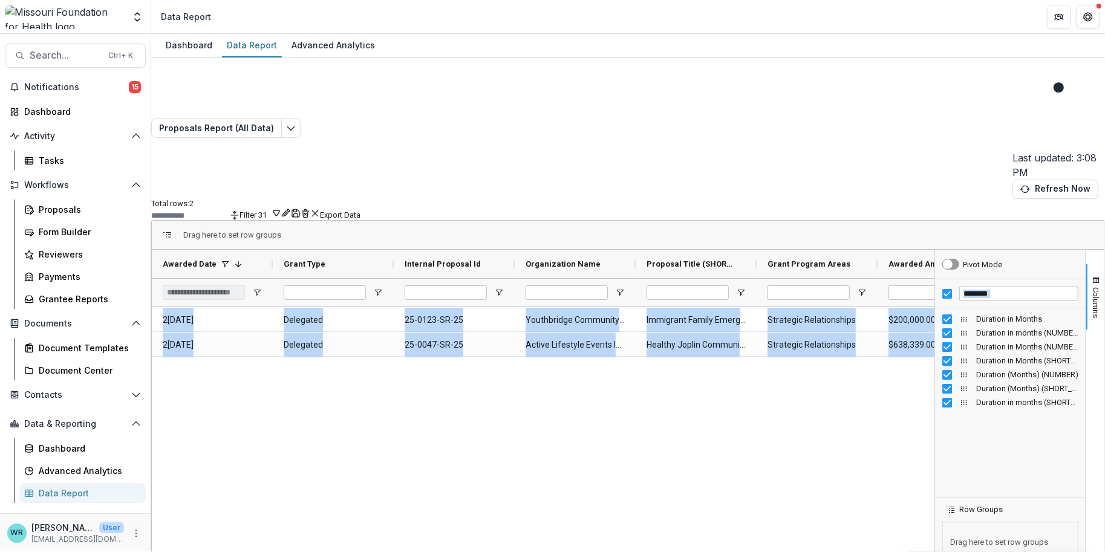
drag, startPoint x: 469, startPoint y: 539, endPoint x: 619, endPoint y: 541, distance: 149.4
click at [617, 551] on div "Dashboard Data Report Advanced Analytics Proposals Report (All Data) Last updat…" at bounding box center [628, 293] width 954 height 518
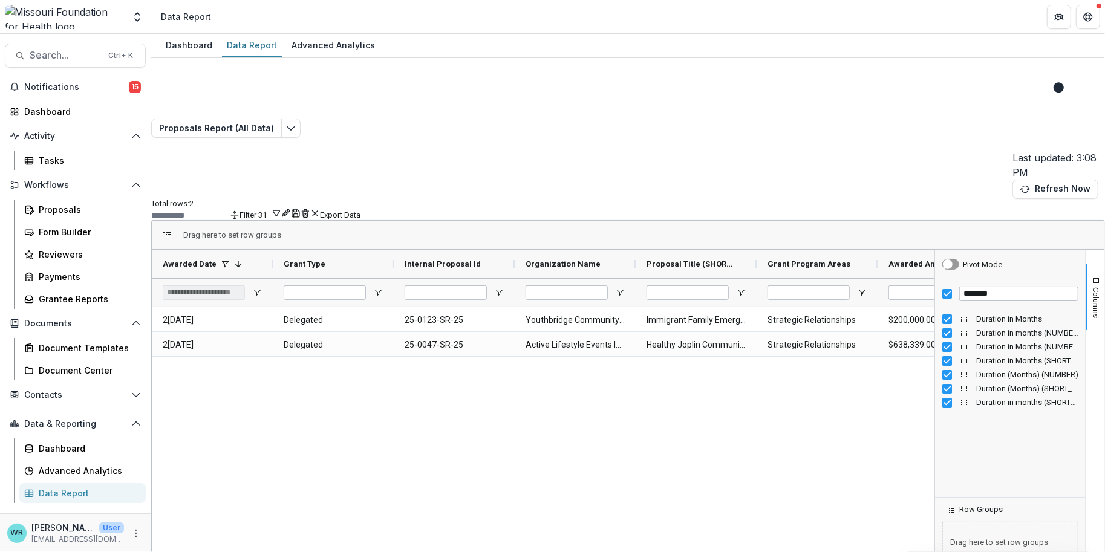
click at [687, 473] on div "2[DATE] Delegated 25-0123-SR-25 Youthbridge Community Foundation Immigrant Fami…" at bounding box center [543, 473] width 782 height 333
drag, startPoint x: 469, startPoint y: 536, endPoint x: 582, endPoint y: 538, distance: 112.5
click at [582, 538] on div "2[DATE] Delegated 25-0123-SR-25 Youthbridge Community Foundation Immigrant Fami…" at bounding box center [543, 473] width 782 height 333
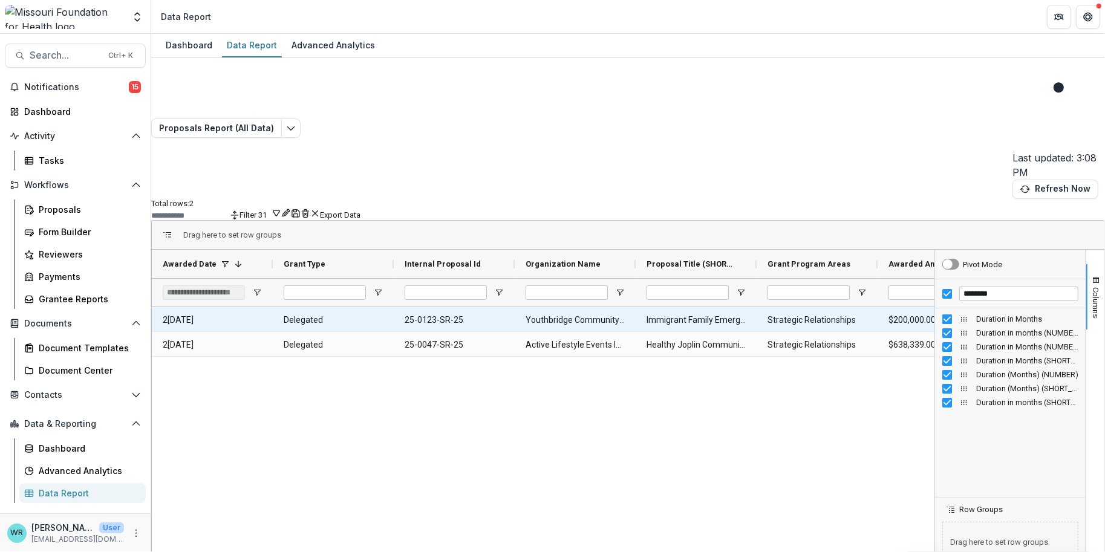
click at [464, 308] on Id-17753 "25-0123-SR-25" at bounding box center [454, 320] width 99 height 25
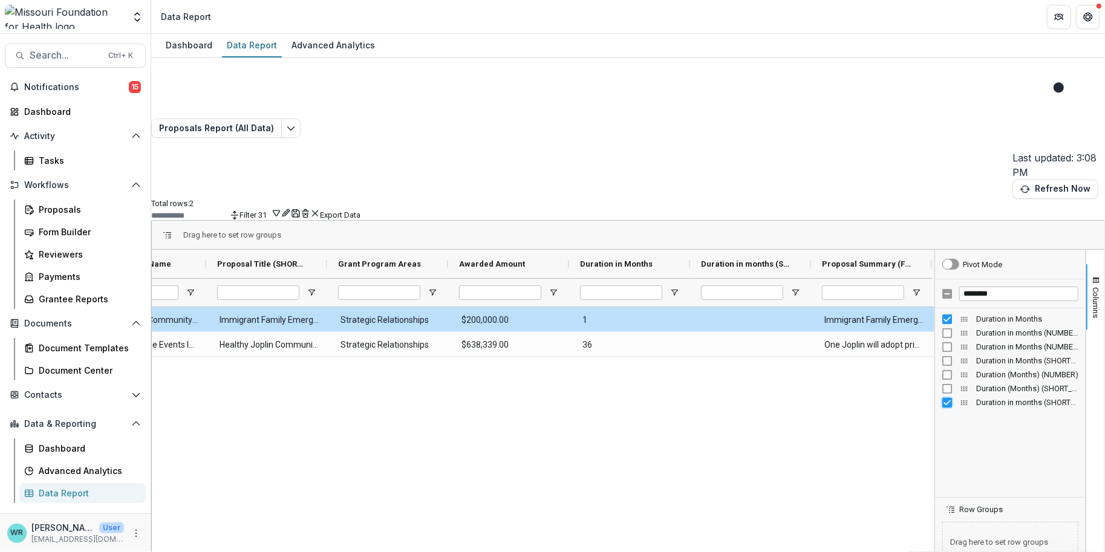
scroll to position [0, 325]
drag, startPoint x: 1007, startPoint y: 194, endPoint x: 912, endPoint y: 178, distance: 96.2
click at [912, 250] on div "Grant Type Internal Proposal Id Organization Name" at bounding box center [628, 446] width 952 height 393
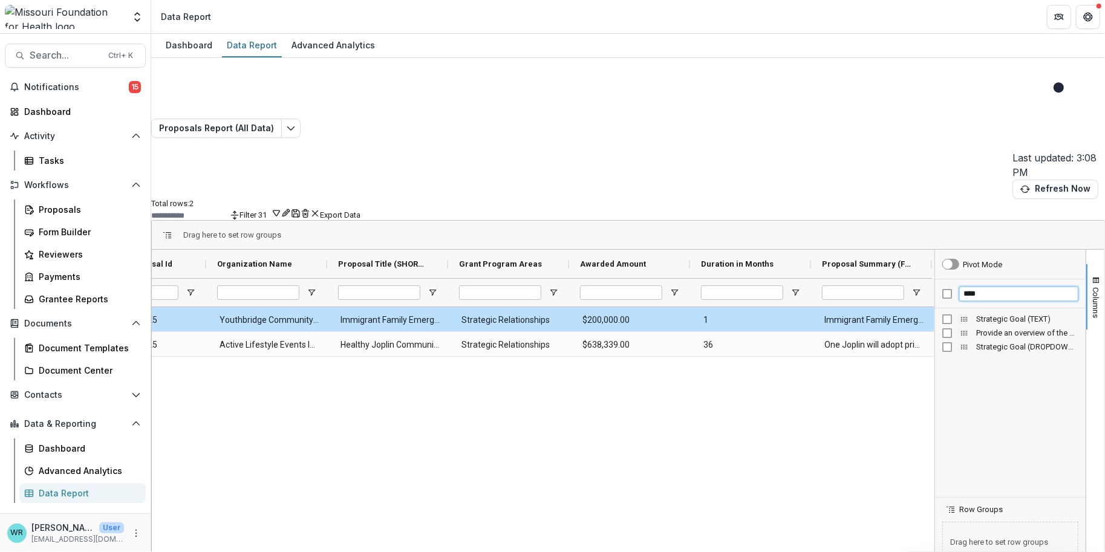
type input "****"
click at [942, 340] on div "Strategic Goal (DROPDOWN_LIST)" at bounding box center [1010, 347] width 136 height 14
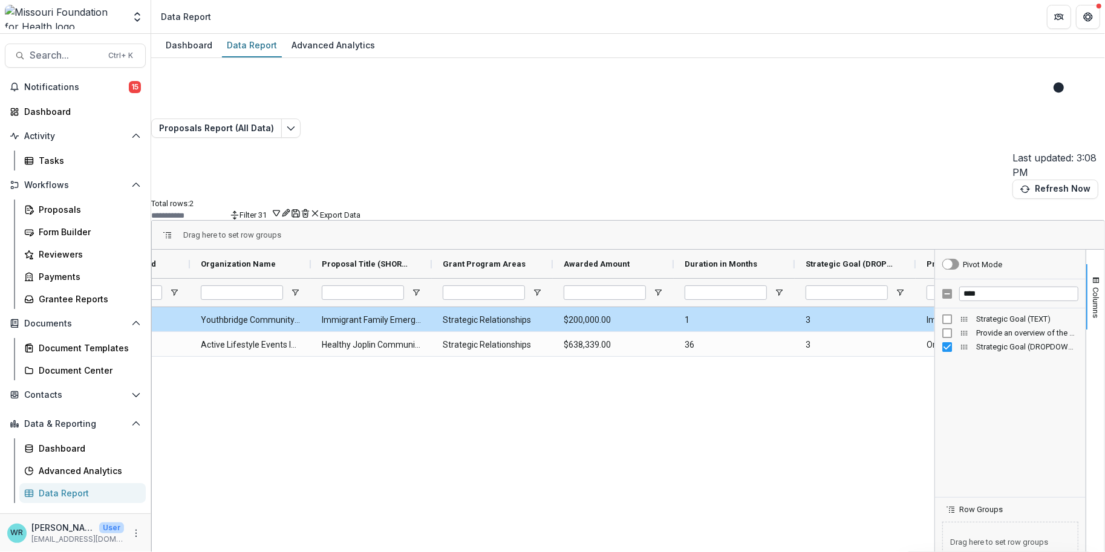
click at [782, 313] on div "Delegated 25-0123-SR-25 Youthbridge Community Foundation Immigrant Family Emerg…" at bounding box center [543, 473] width 782 height 333
click at [794, 346] on div "Delegated 25-0123-SR-25 Youthbridge Community Foundation Immigrant Family Emerg…" at bounding box center [543, 473] width 782 height 333
click at [1091, 276] on span "button" at bounding box center [1096, 281] width 10 height 10
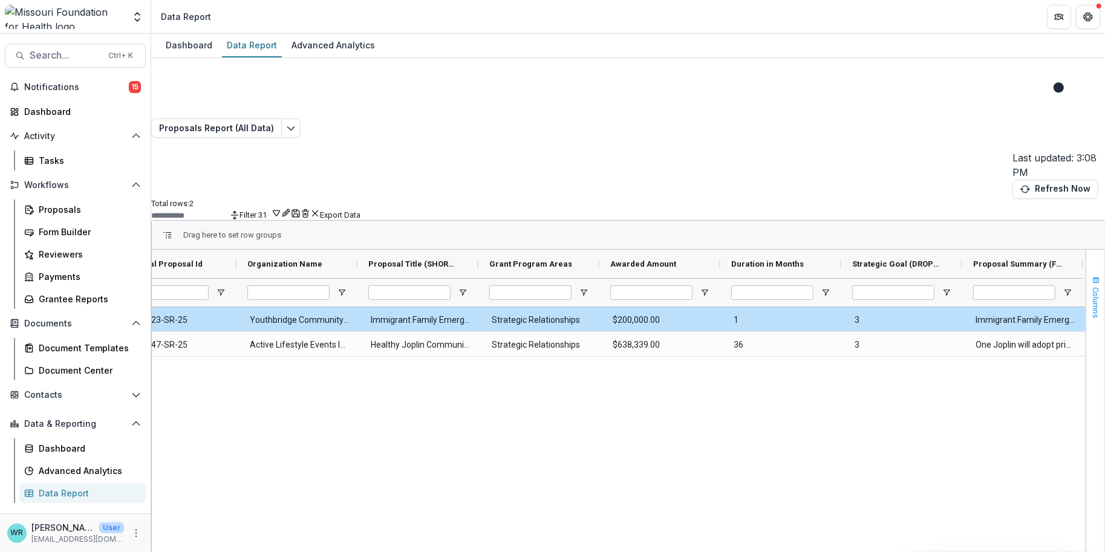
scroll to position [0, 294]
click at [1091, 276] on span "button" at bounding box center [1096, 281] width 10 height 10
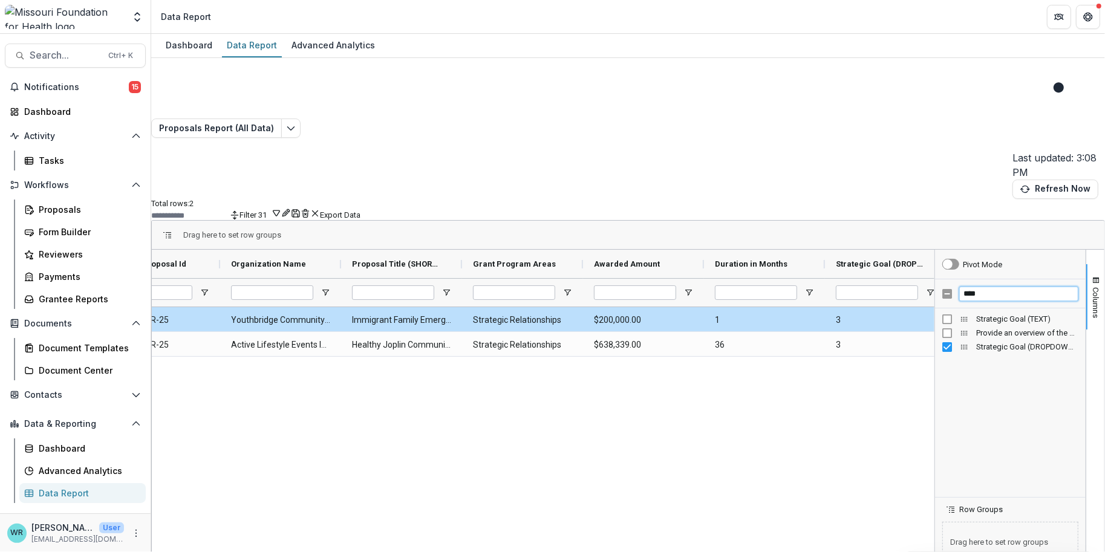
drag, startPoint x: 977, startPoint y: 196, endPoint x: 911, endPoint y: 193, distance: 66.6
click at [911, 250] on div "Grant Type Internal Proposal Id Organization Name" at bounding box center [628, 446] width 952 height 393
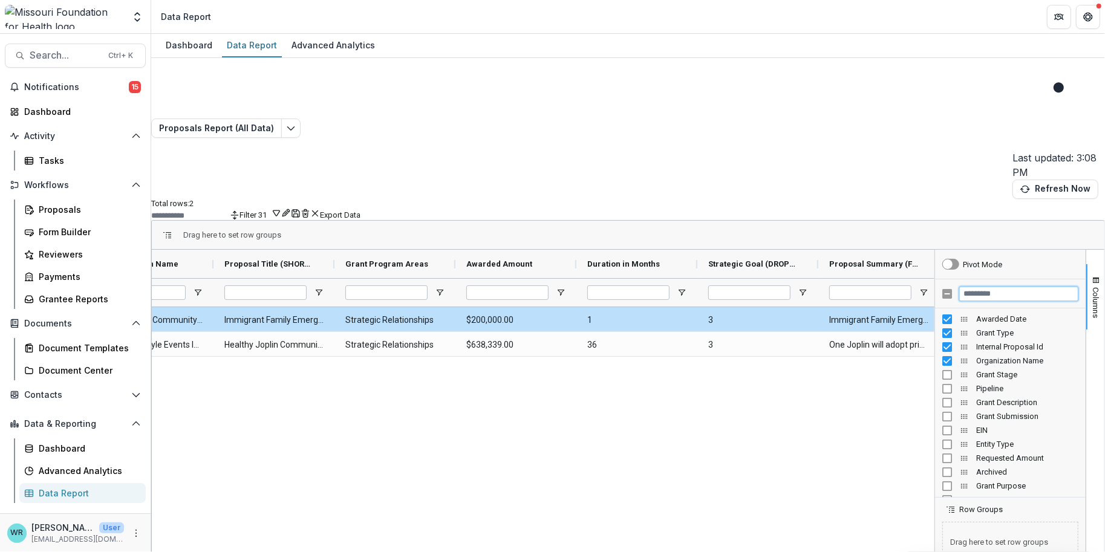
scroll to position [0, 443]
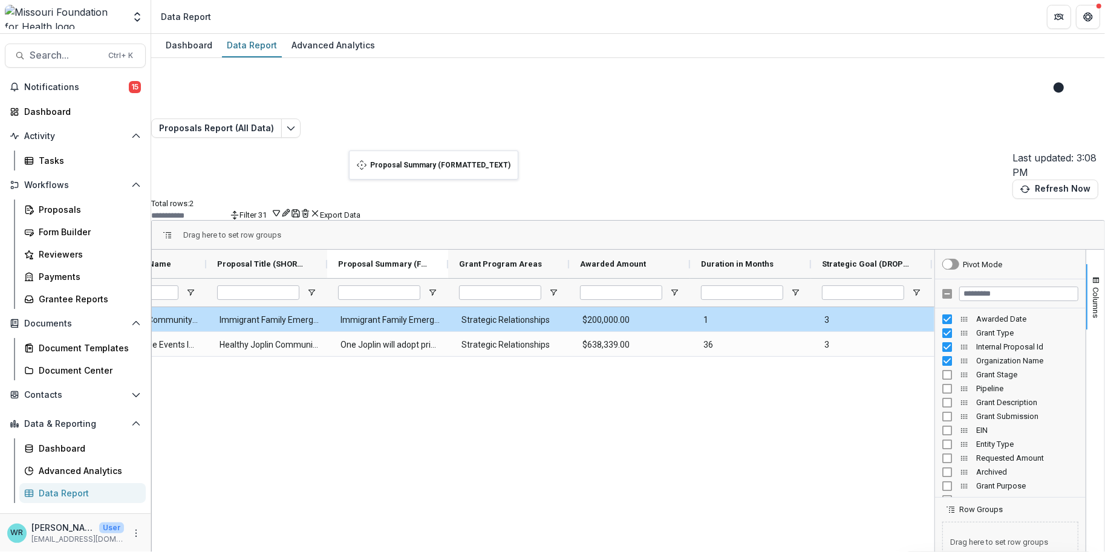
drag, startPoint x: 862, startPoint y: 163, endPoint x: 355, endPoint y: 158, distance: 506.8
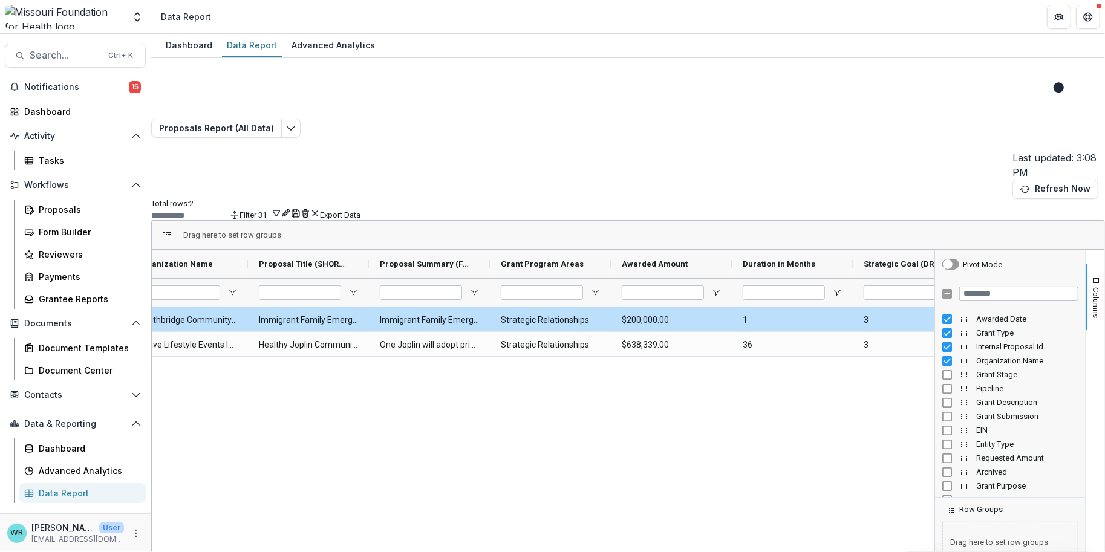
scroll to position [0, 362]
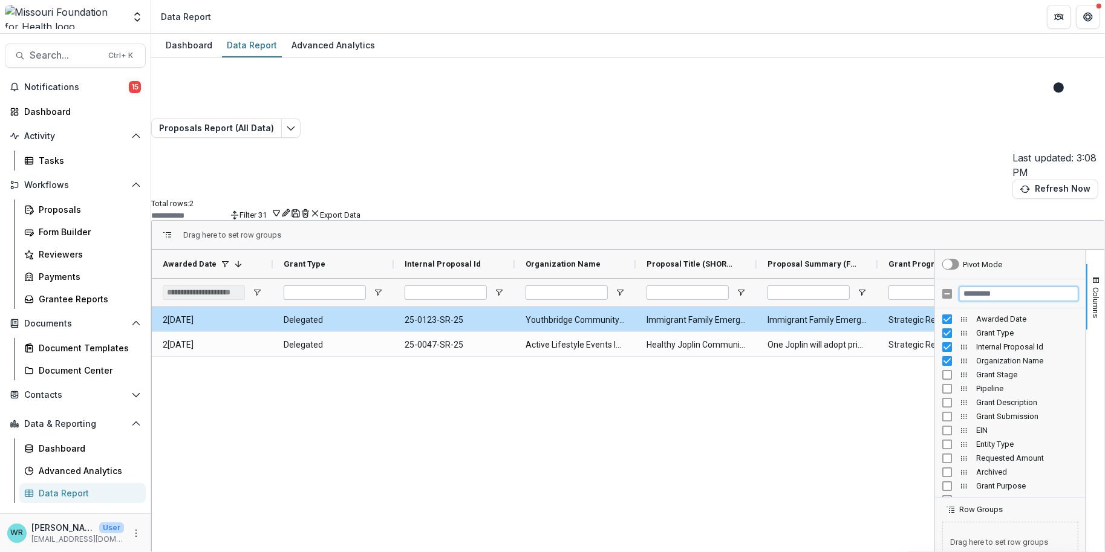
click at [983, 287] on input "Filter Columns Input" at bounding box center [1018, 294] width 119 height 15
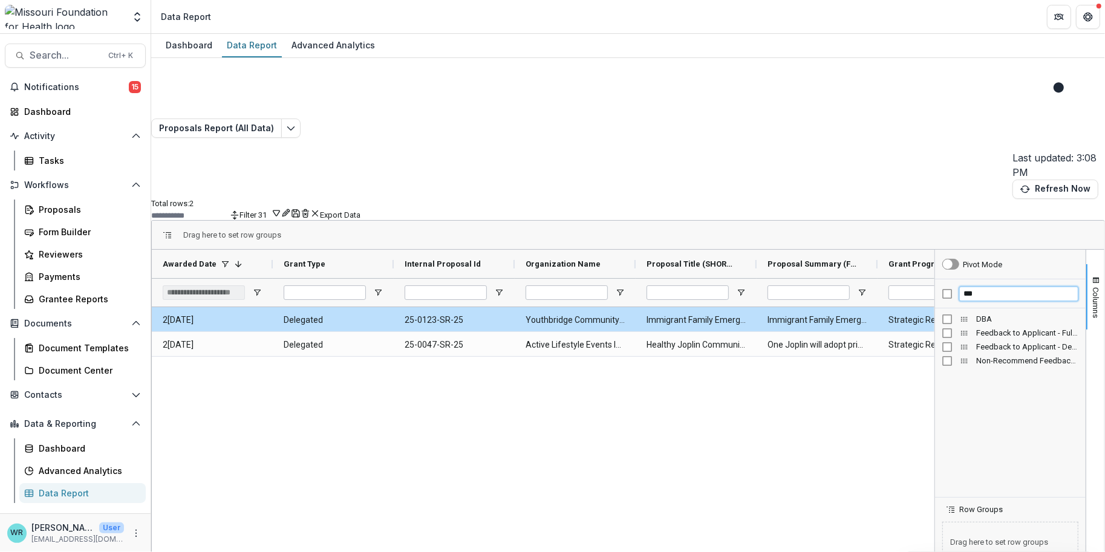
type input "***"
drag, startPoint x: 979, startPoint y: 192, endPoint x: 925, endPoint y: 195, distance: 54.5
click at [935, 250] on div "Pivot Mode *** DBA Feedback to Applicant - Full Proposal (SHORT_TEXT) Feedback …" at bounding box center [1010, 446] width 151 height 393
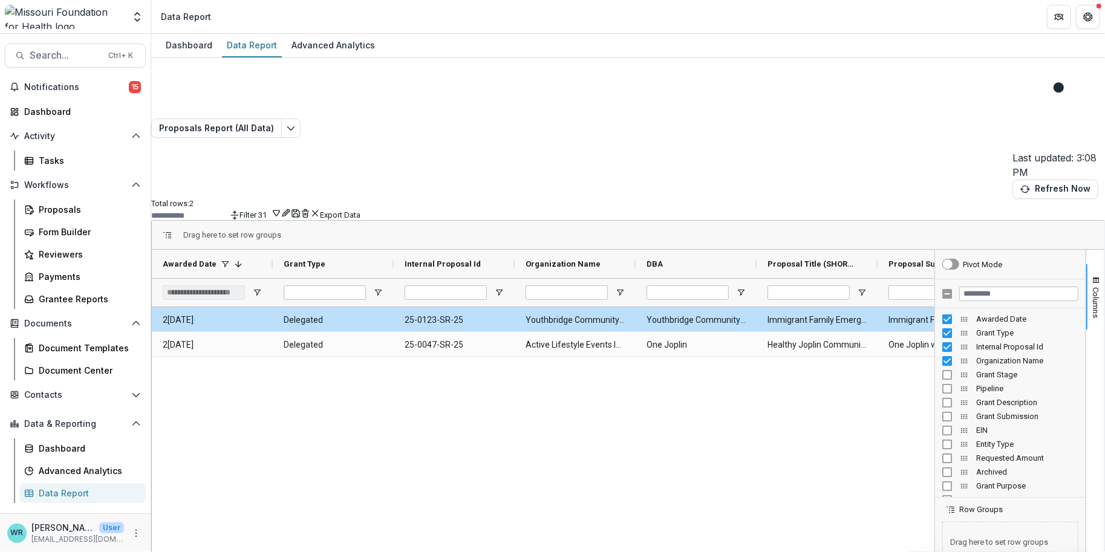
click at [942, 354] on div "Organization Name" at bounding box center [1010, 361] width 136 height 14
drag, startPoint x: 617, startPoint y: 539, endPoint x: 648, endPoint y: 539, distance: 31.4
click at [648, 539] on div "2025-07-29 Delegated 25-0123-SR-25 Youthbridge Community Foundation Immigrant F…" at bounding box center [543, 473] width 782 height 333
drag, startPoint x: 634, startPoint y: 543, endPoint x: 715, endPoint y: 545, distance: 81.7
click at [715, 545] on div "Dashboard Data Report Advanced Analytics Proposals Report (All Data) Last updat…" at bounding box center [628, 293] width 954 height 518
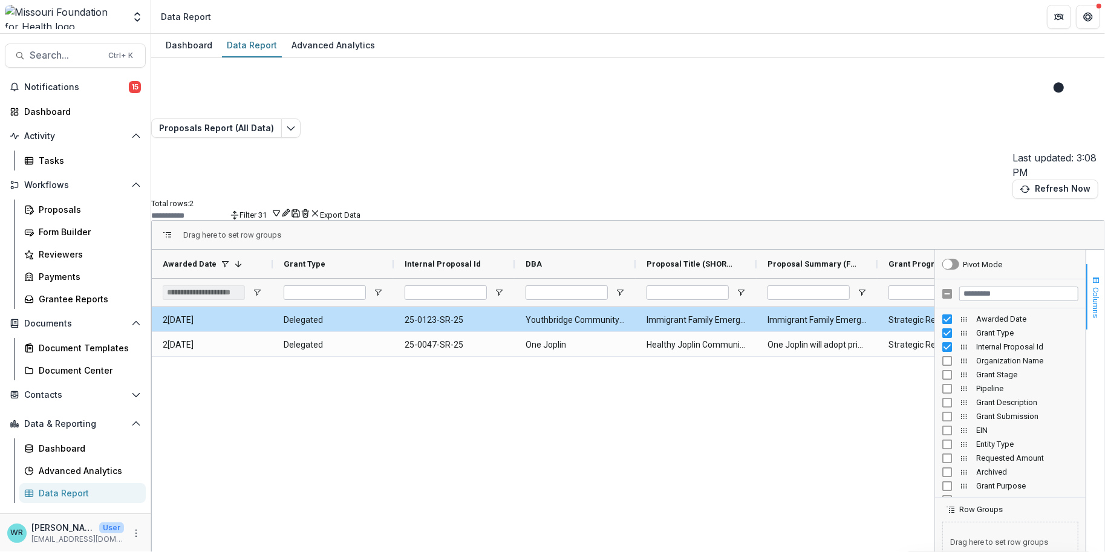
click at [1091, 276] on span "button" at bounding box center [1096, 281] width 10 height 10
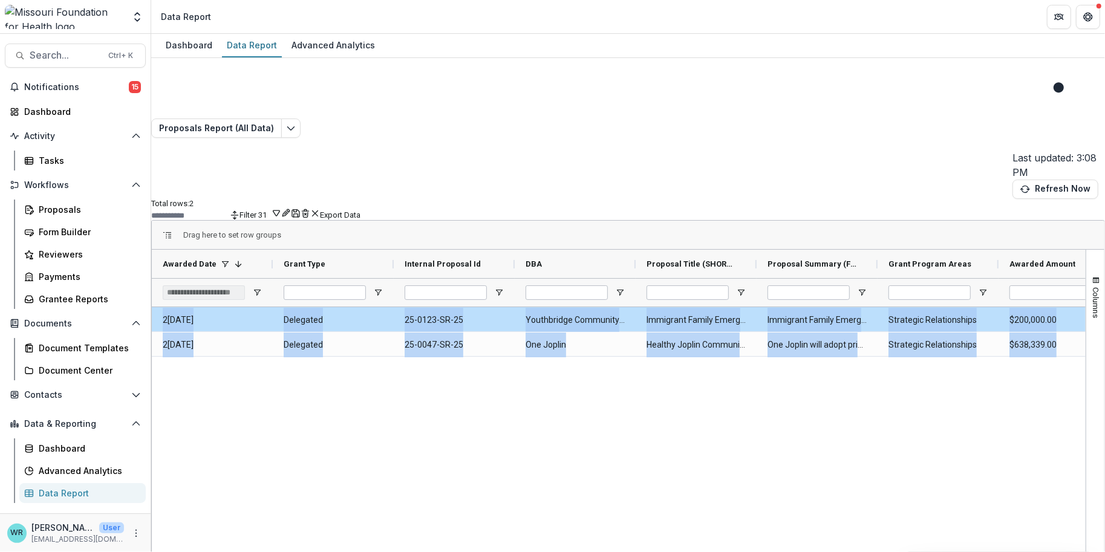
drag, startPoint x: 839, startPoint y: 539, endPoint x: 866, endPoint y: 541, distance: 27.3
click at [866, 541] on div "Awarded Date 1 Grant Type Internal Proposal Id DBA" at bounding box center [619, 446] width 934 height 393
click at [950, 377] on div "2025-07-29 Delegated 25-0123-SR-25 Youthbridge Community Foundation Immigrant F…" at bounding box center [619, 473] width 934 height 333
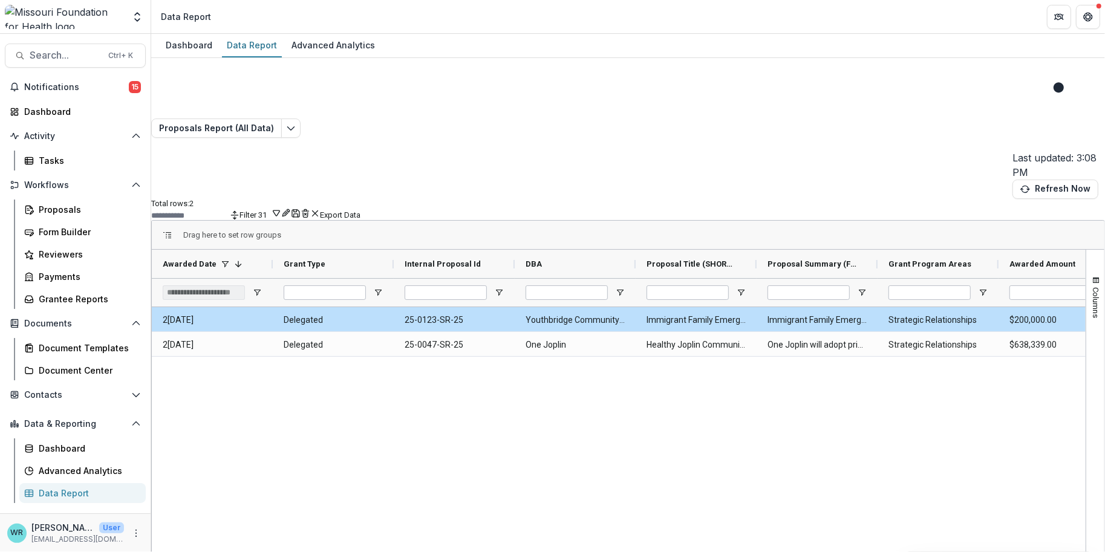
click at [281, 208] on button "Filter 31" at bounding box center [260, 213] width 42 height 11
drag, startPoint x: 954, startPoint y: 178, endPoint x: 992, endPoint y: 135, distance: 57.4
click at [963, 129] on input at bounding box center [923, 124] width 79 height 8
click at [287, 212] on line "Rename" at bounding box center [286, 213] width 2 height 2
drag, startPoint x: 937, startPoint y: 154, endPoint x: 768, endPoint y: 163, distance: 169.0
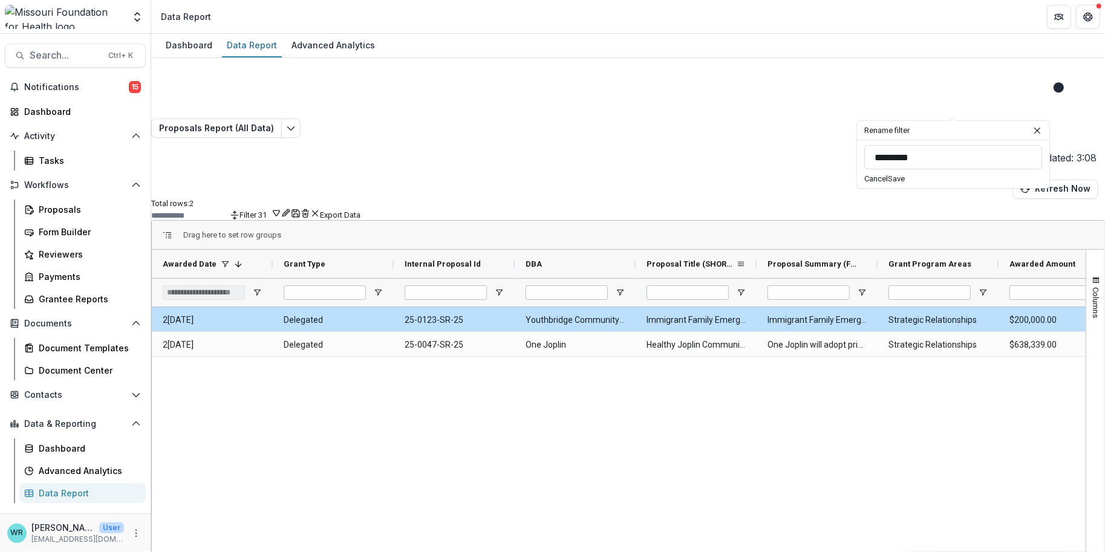
click at [768, 199] on div "Total rows: 2 Filter 31 Personal Filters Team Filters Temelio Filters Filter 31…" at bounding box center [628, 410] width 954 height 423
type input "*"
type input "**********"
click at [905, 183] on button "Save" at bounding box center [896, 178] width 17 height 9
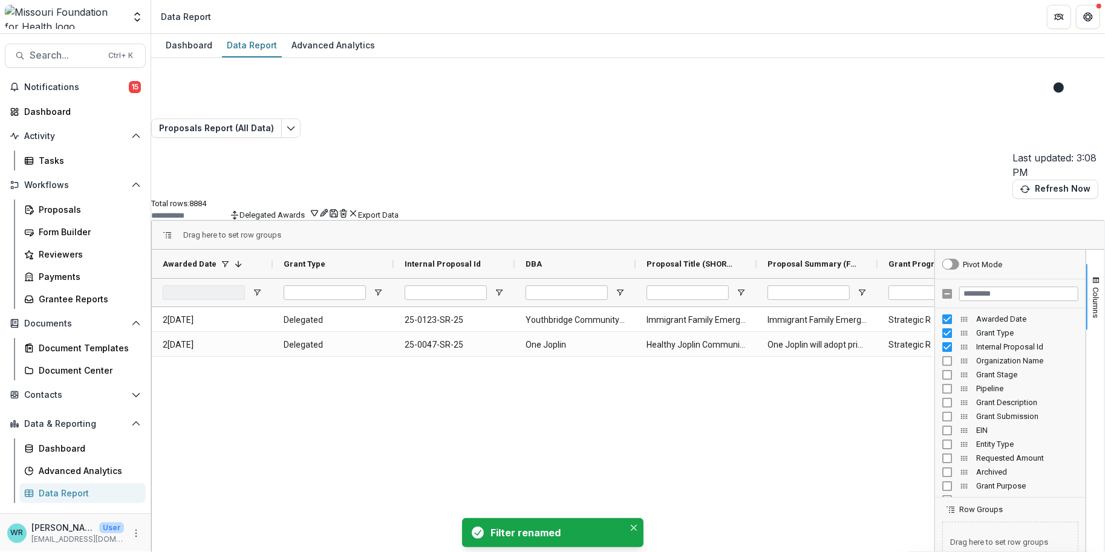
type input "**********"
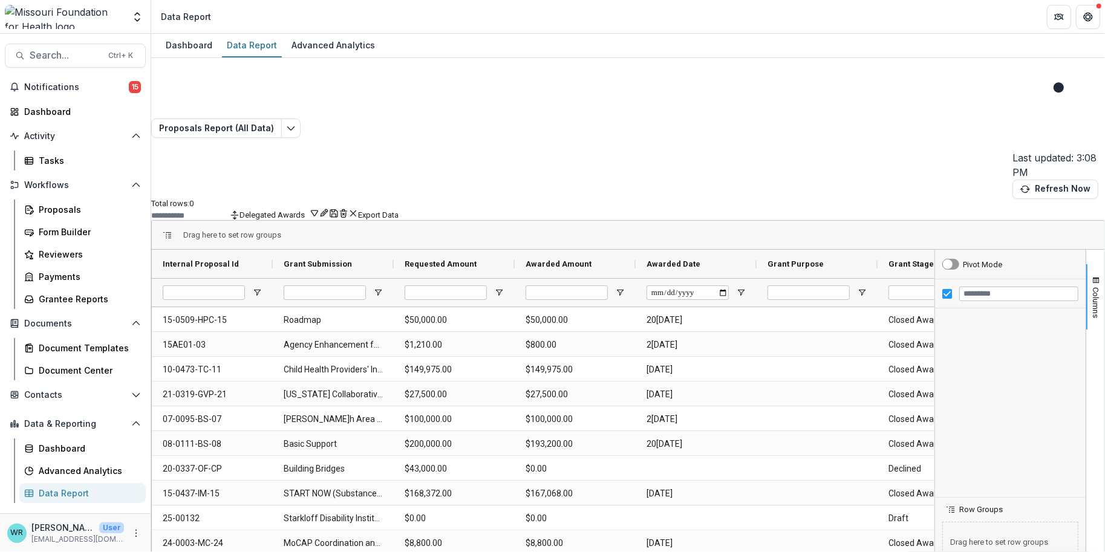
type input "**********"
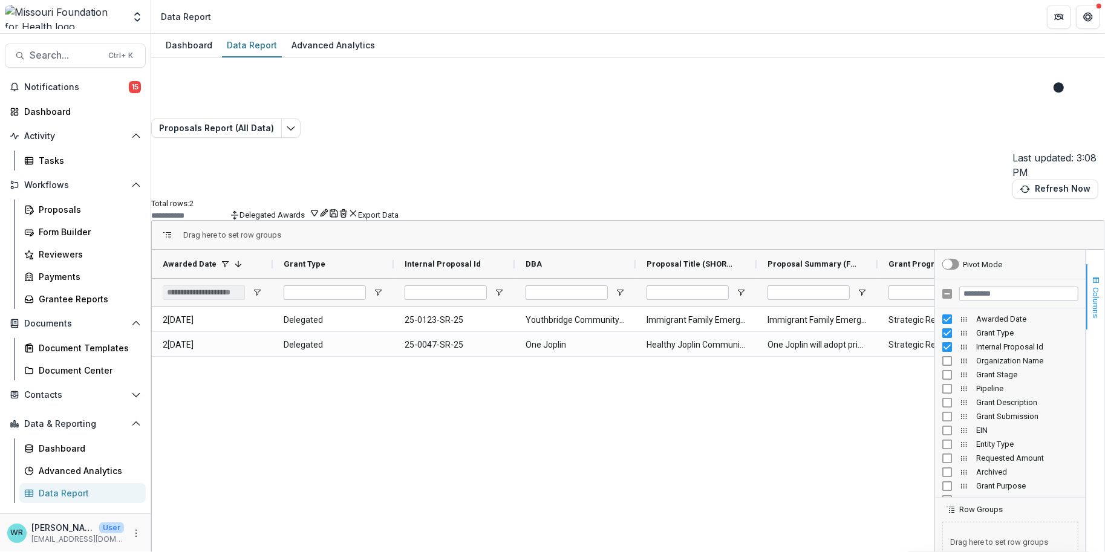
click at [1092, 264] on button "Columns" at bounding box center [1095, 296] width 18 height 65
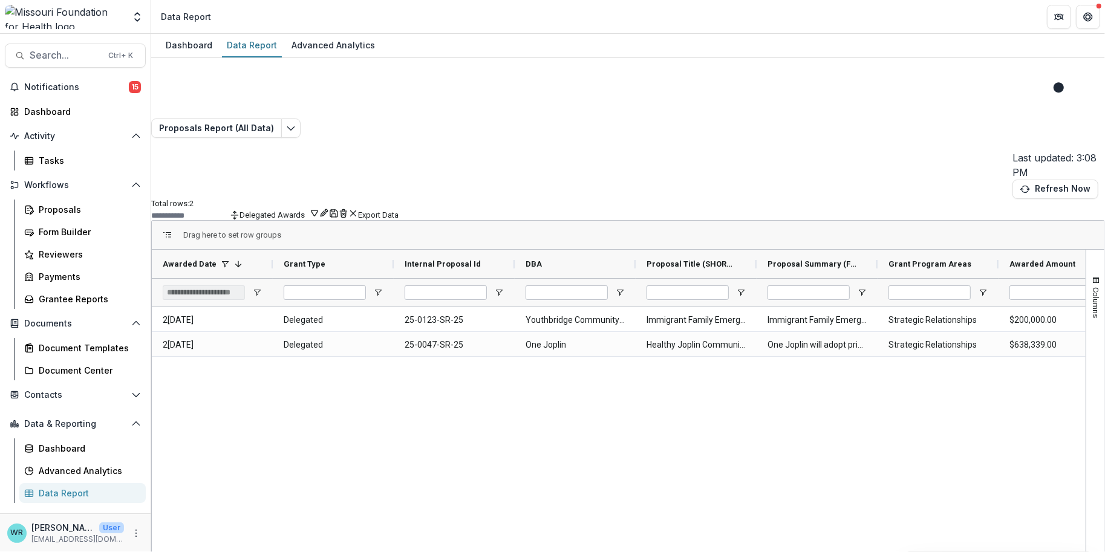
click at [398, 210] on button "Export Data" at bounding box center [378, 214] width 41 height 9
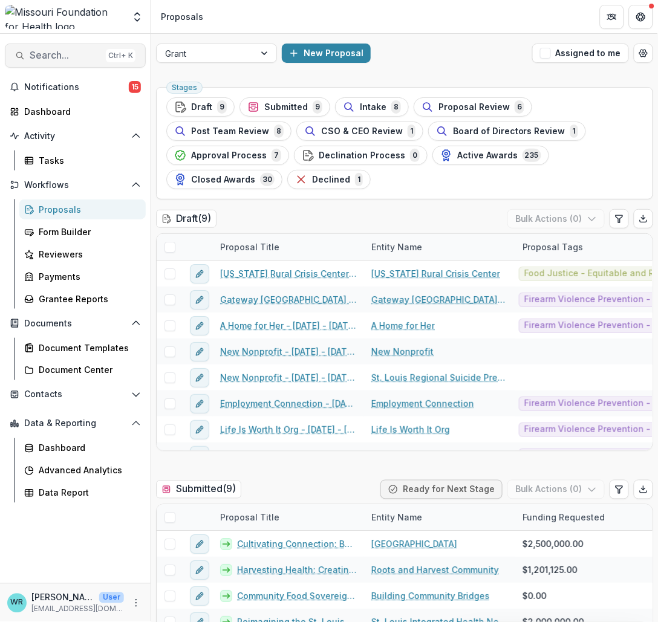
click at [75, 60] on button "Search... Ctrl + K" at bounding box center [75, 56] width 141 height 24
type input "**********"
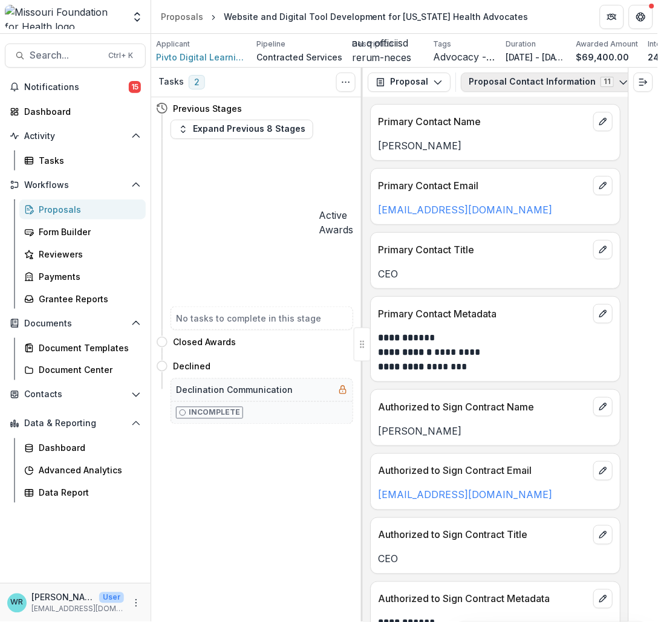
click at [559, 88] on button "Proposal Contact Information 11" at bounding box center [548, 82] width 175 height 19
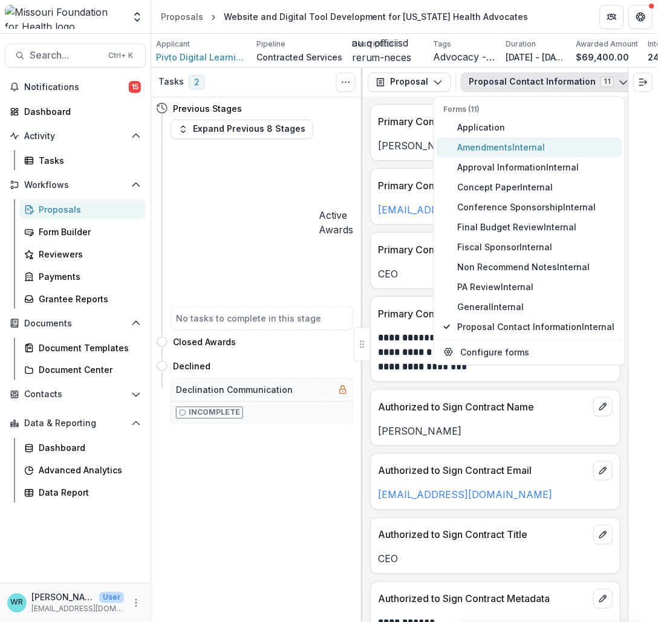
click at [496, 154] on span "Amendments Internal" at bounding box center [536, 147] width 157 height 13
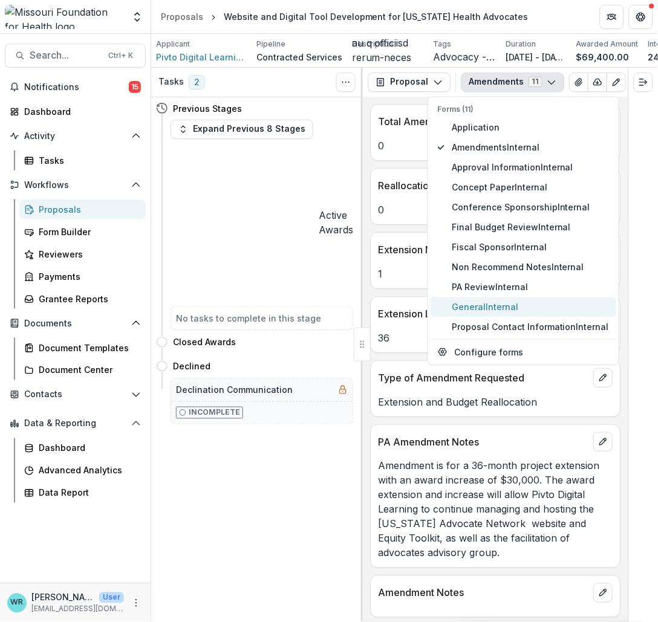
click at [468, 313] on span "General Internal" at bounding box center [530, 307] width 157 height 13
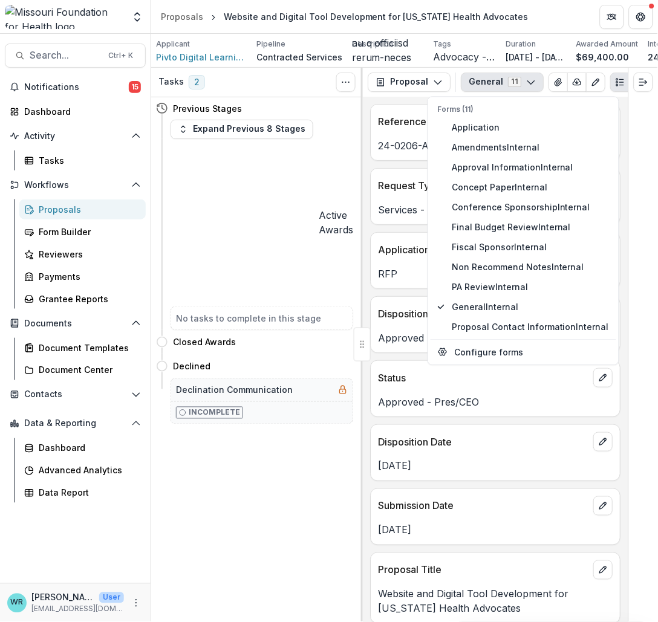
click at [561, 430] on div "Reference Number 24-0206-ADV-24 Request Type Services - Delegated Application T…" at bounding box center [495, 359] width 265 height 525
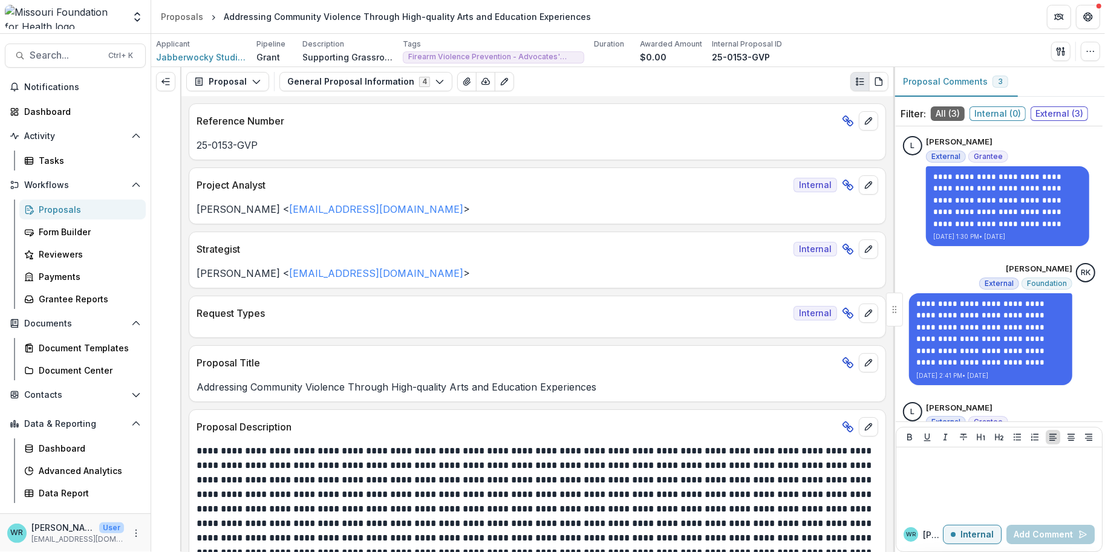
scroll to position [55, 0]
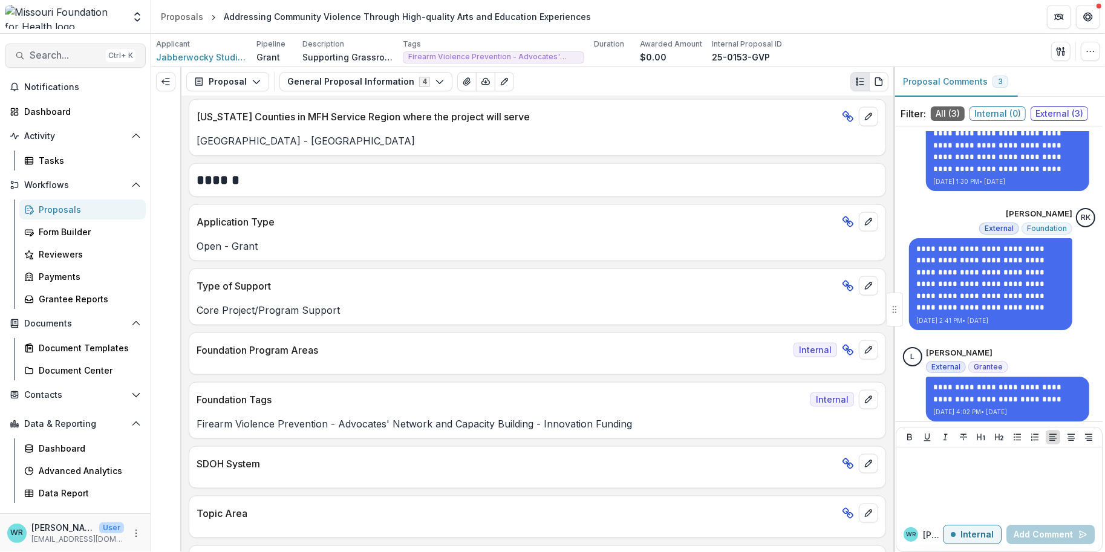
click at [55, 60] on span "Search..." at bounding box center [65, 55] width 71 height 11
type input "**********"
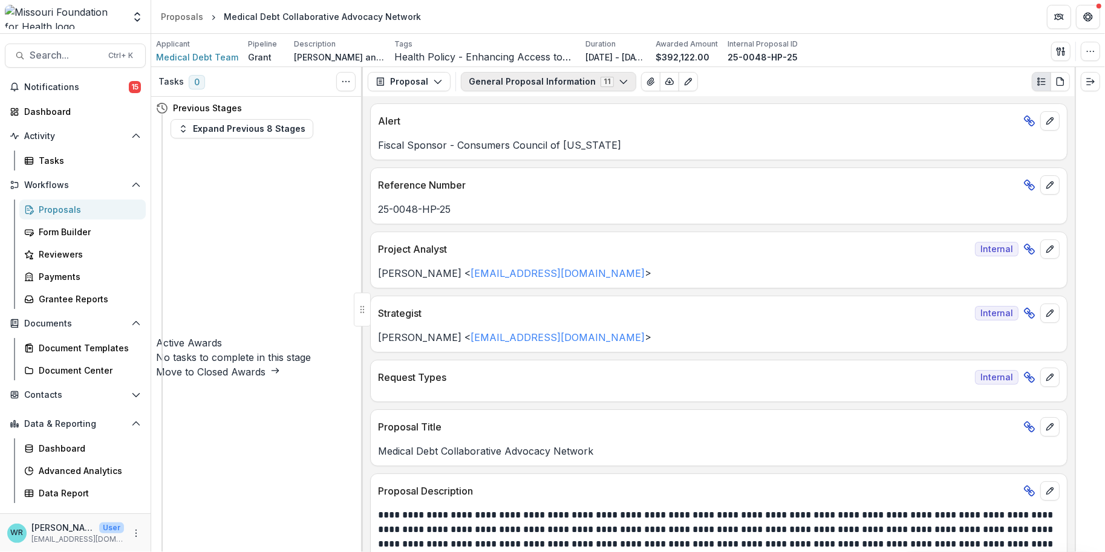
click at [620, 83] on button "General Proposal Information 11" at bounding box center [548, 81] width 175 height 19
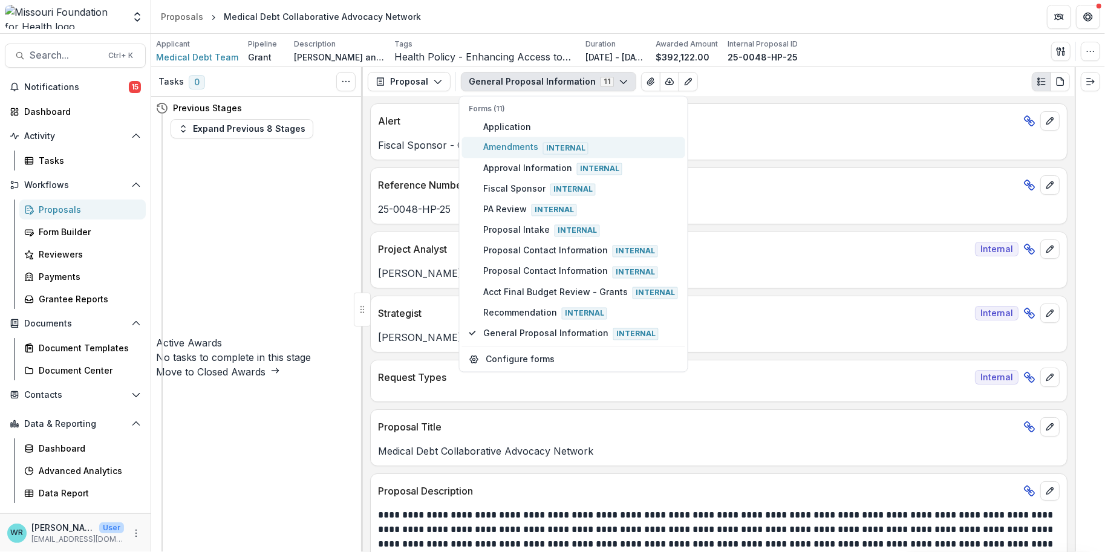
click at [514, 149] on span "Amendments Internal" at bounding box center [580, 147] width 195 height 13
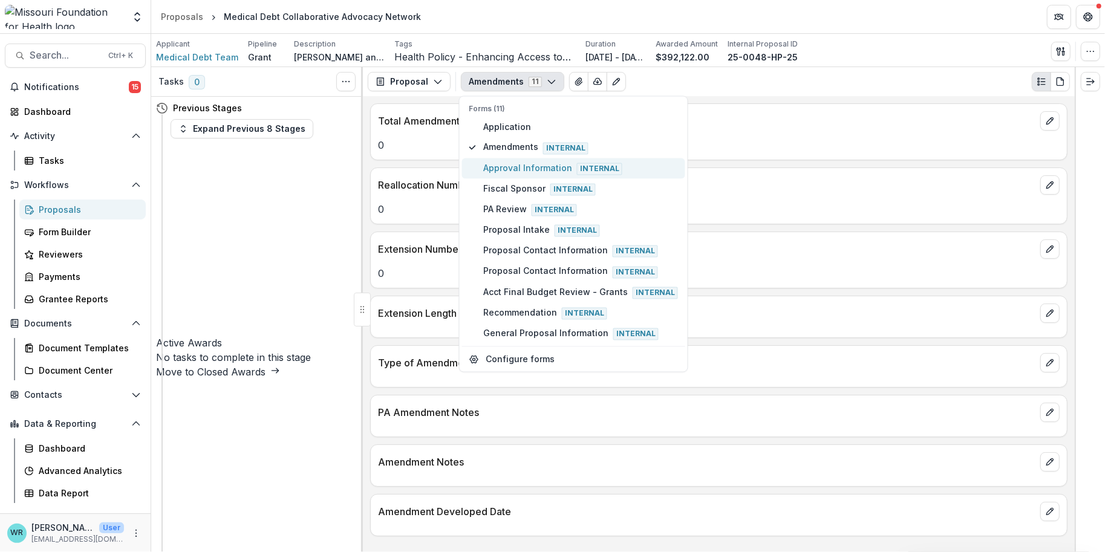
click at [514, 169] on span "Approval Information Internal" at bounding box center [580, 167] width 195 height 13
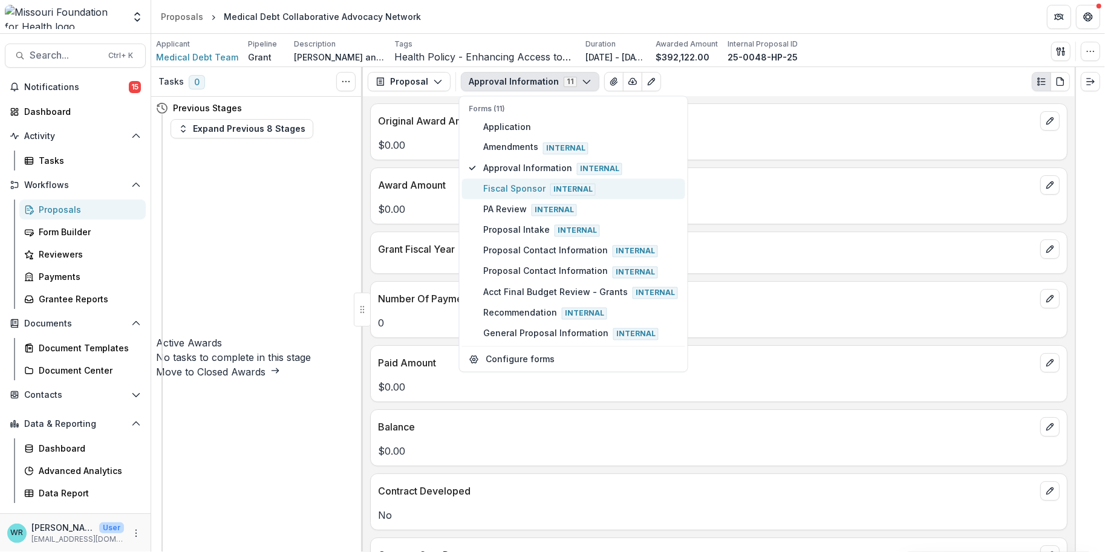
click at [520, 189] on span "Fiscal Sponsor Internal" at bounding box center [580, 188] width 195 height 13
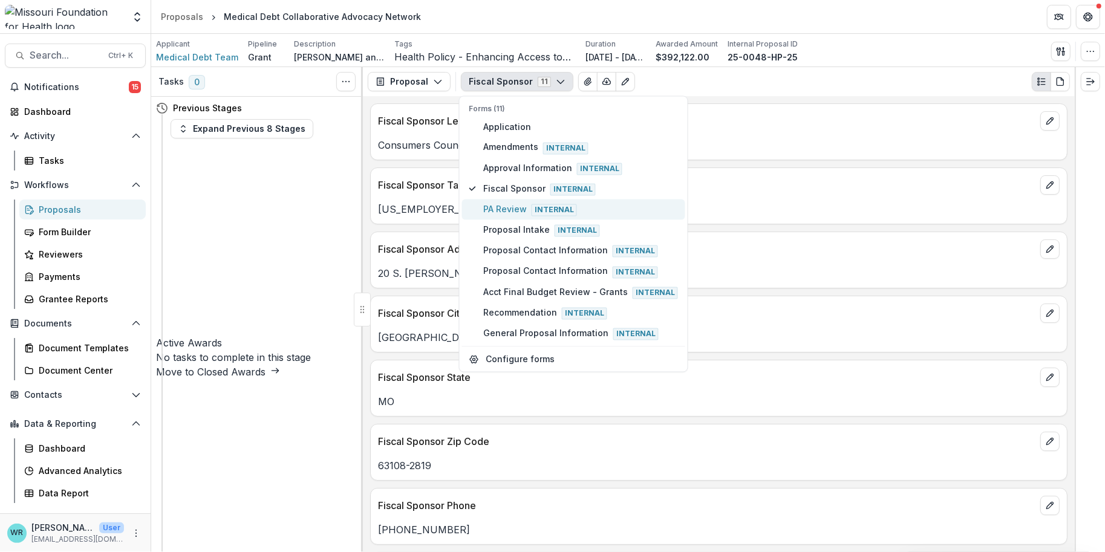
click at [506, 207] on span "PA Review Internal" at bounding box center [580, 209] width 195 height 13
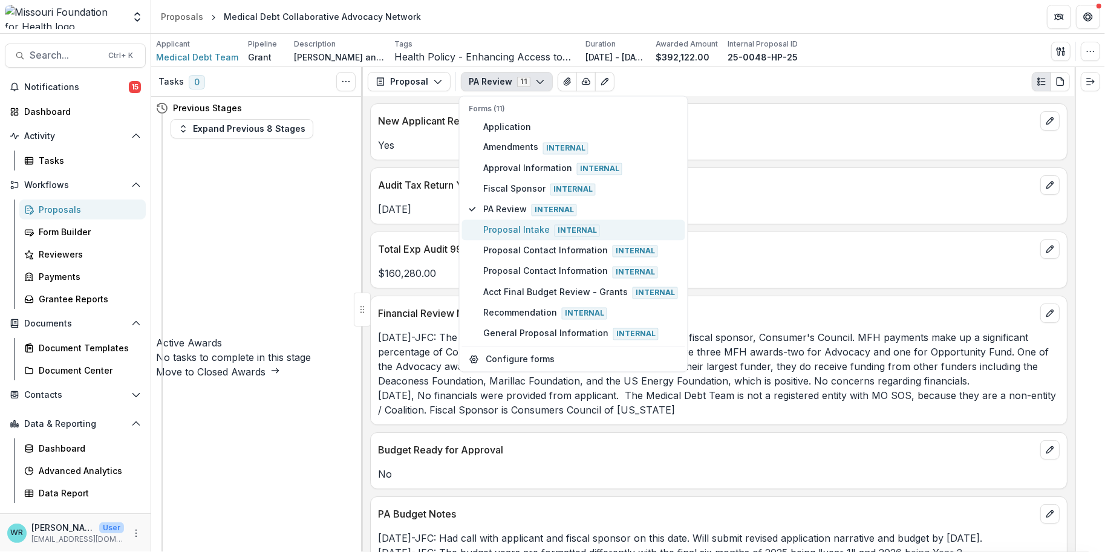
click at [512, 226] on span "Proposal Intake Internal" at bounding box center [580, 230] width 195 height 13
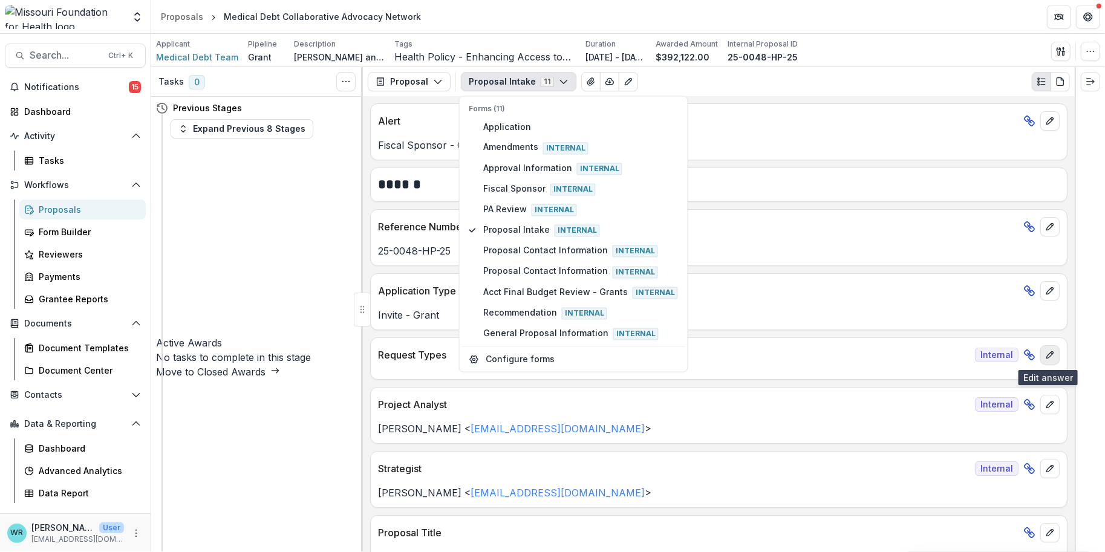
click at [1050, 353] on icon "edit" at bounding box center [1050, 355] width 10 height 10
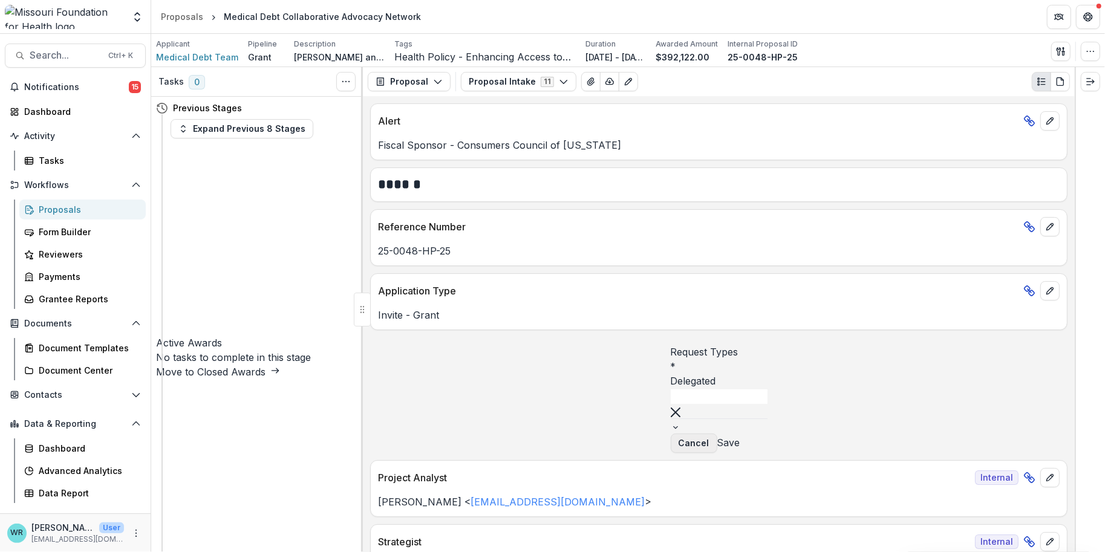
click at [717, 438] on button "Cancel" at bounding box center [694, 443] width 47 height 19
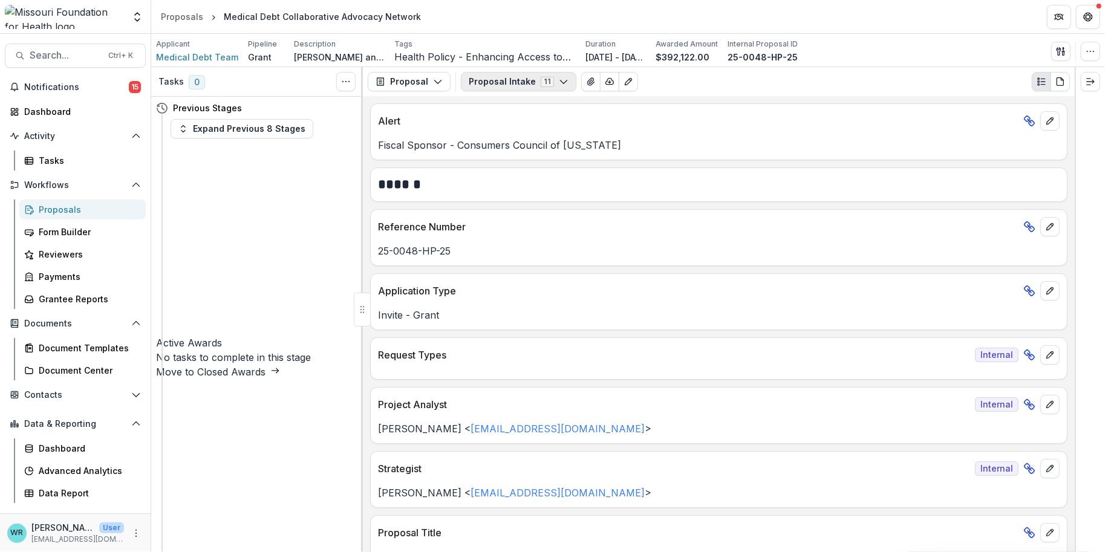
click at [559, 85] on icon "button" at bounding box center [564, 82] width 10 height 10
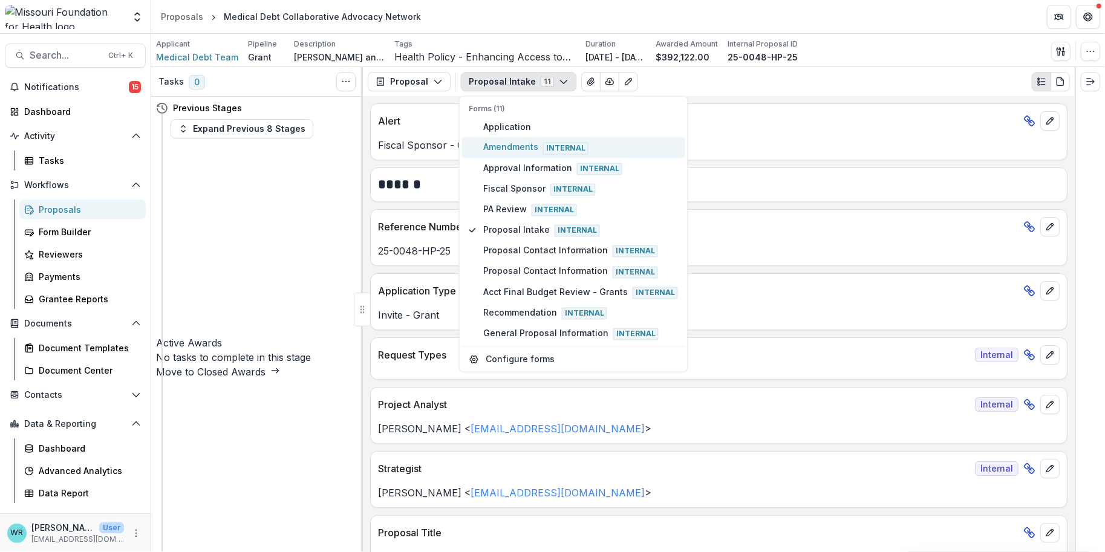
click at [529, 142] on span "Amendments Internal" at bounding box center [580, 147] width 195 height 13
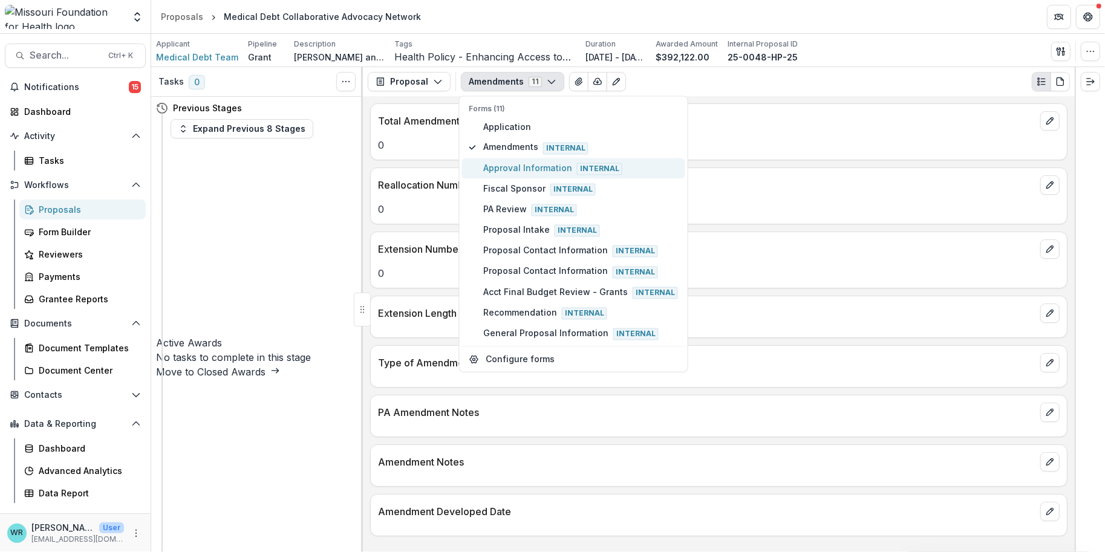
click at [504, 161] on span "Approval Information Internal" at bounding box center [580, 167] width 195 height 13
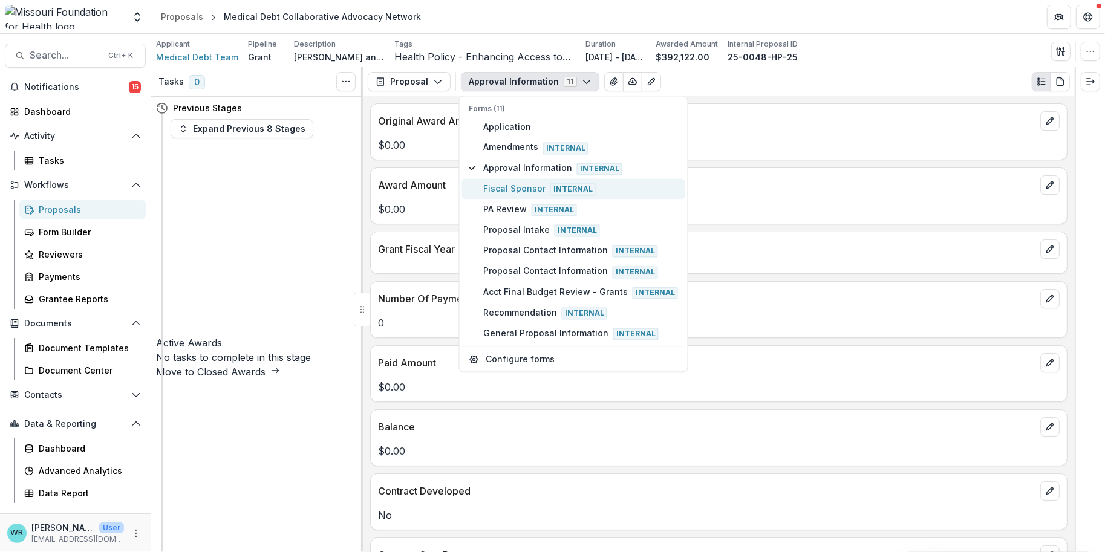
click at [495, 182] on span "Fiscal Sponsor Internal" at bounding box center [580, 188] width 195 height 13
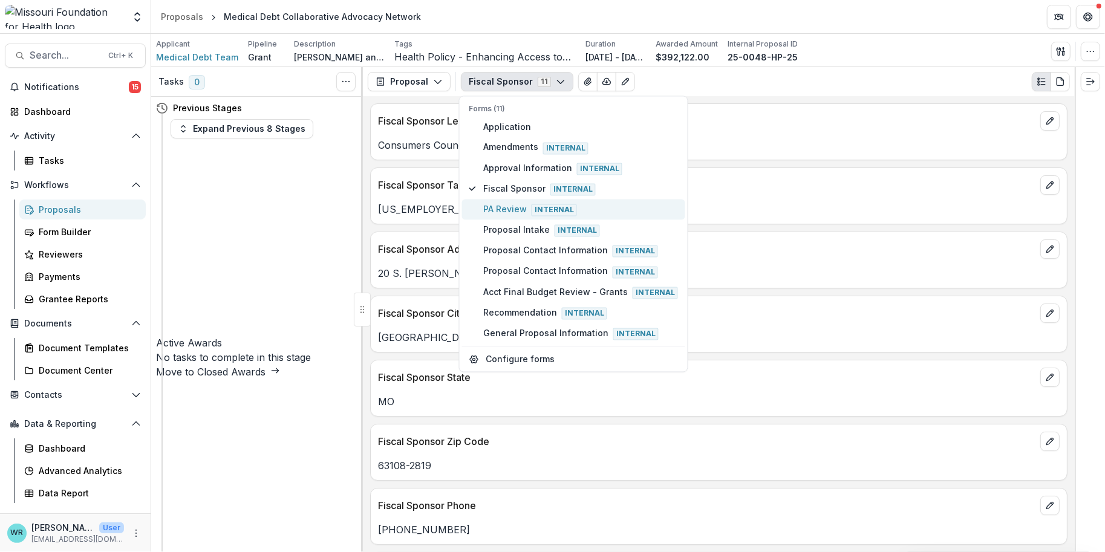
click at [509, 204] on span "PA Review Internal" at bounding box center [580, 209] width 195 height 13
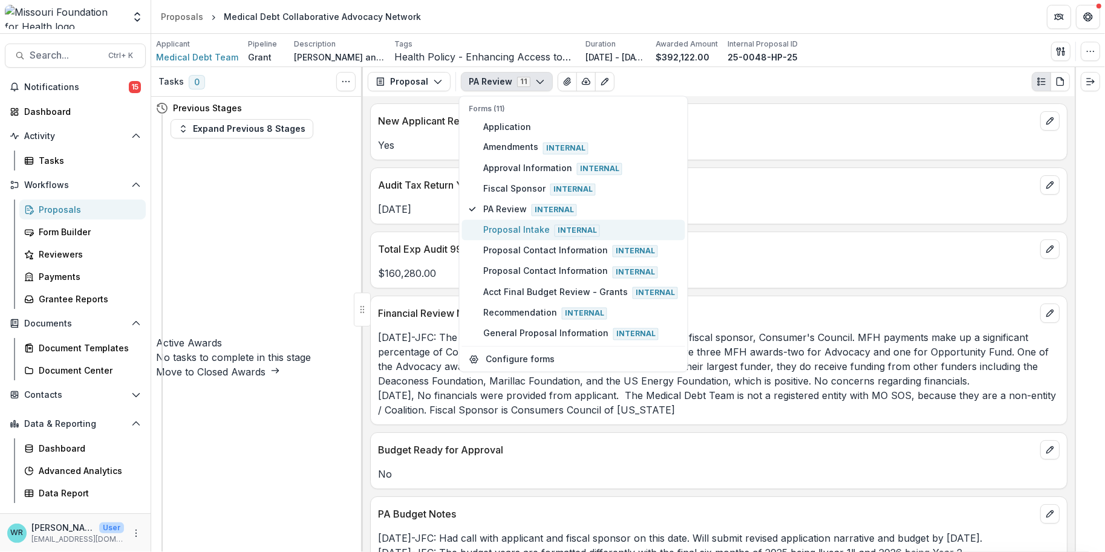
click at [510, 226] on span "Proposal Intake Internal" at bounding box center [580, 230] width 195 height 13
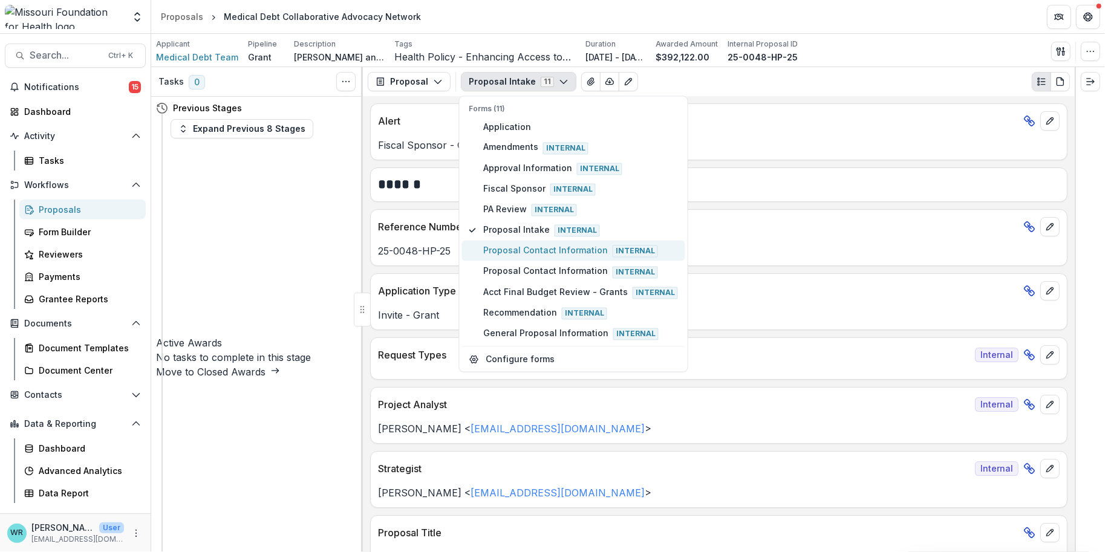
click at [513, 242] on button "Proposal Contact Information Internal" at bounding box center [573, 251] width 223 height 21
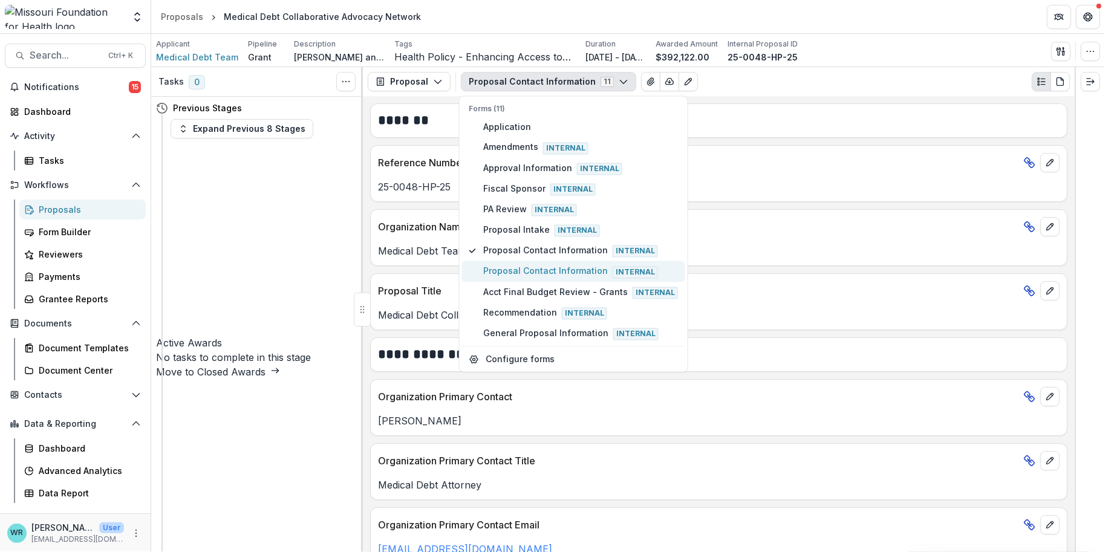
click at [547, 267] on span "Proposal Contact Information Internal" at bounding box center [580, 271] width 195 height 13
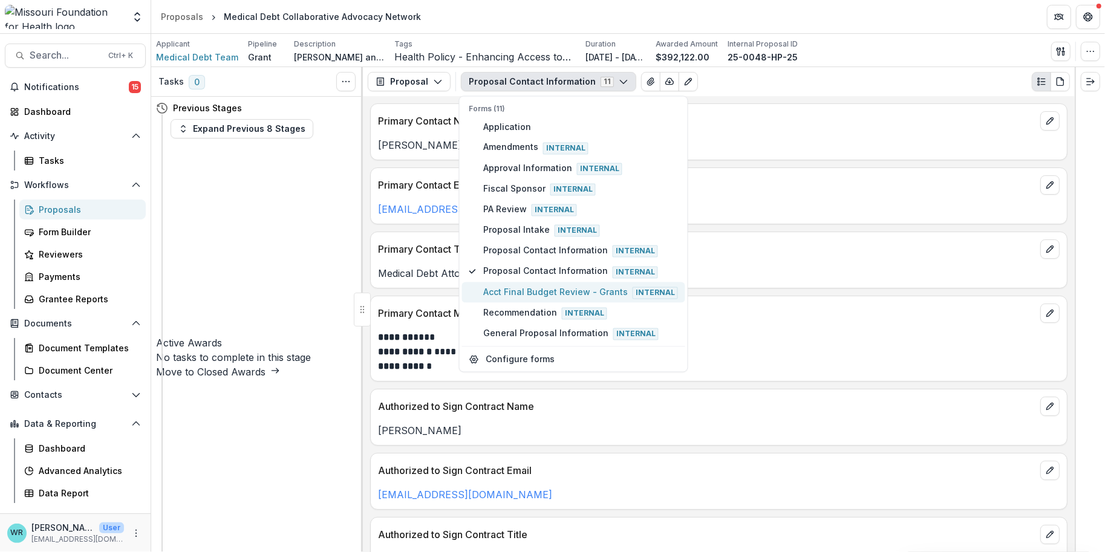
click at [548, 285] on span "Acct Final Budget Review - Grants Internal" at bounding box center [580, 291] width 195 height 13
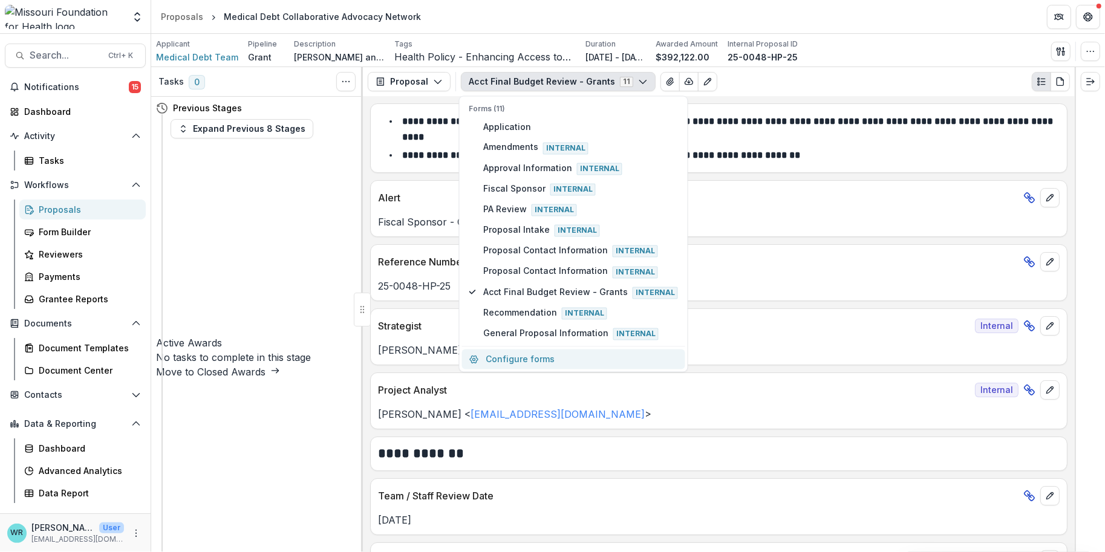
click at [524, 356] on button "Configure forms" at bounding box center [573, 360] width 223 height 20
select select "****"
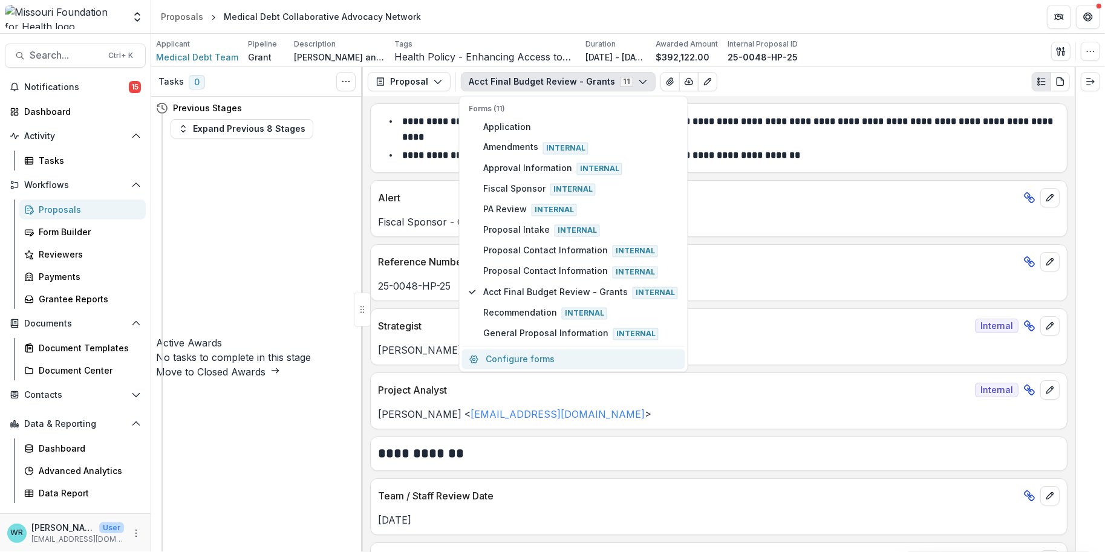
select select "****"
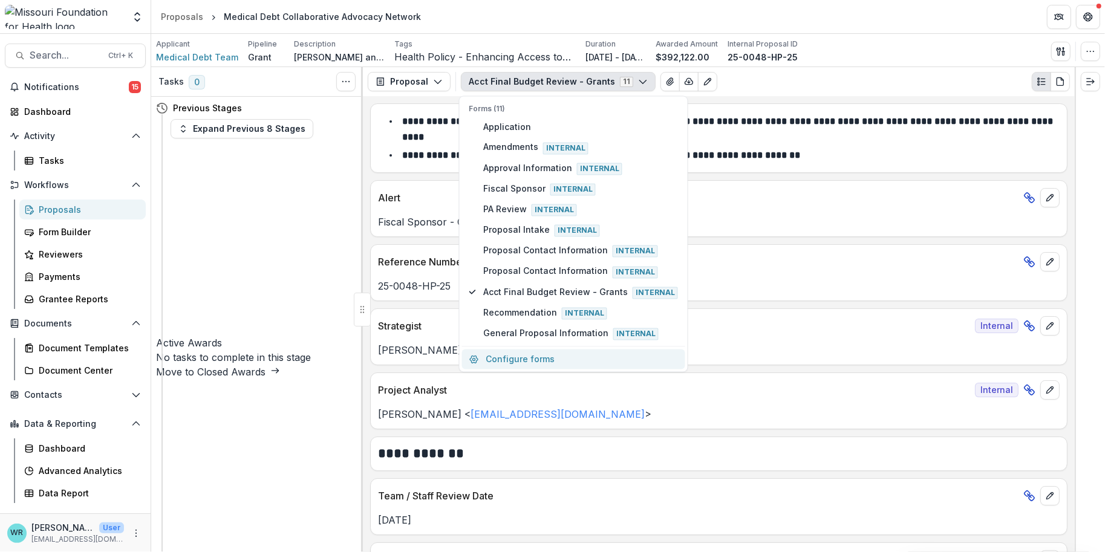
select select "****"
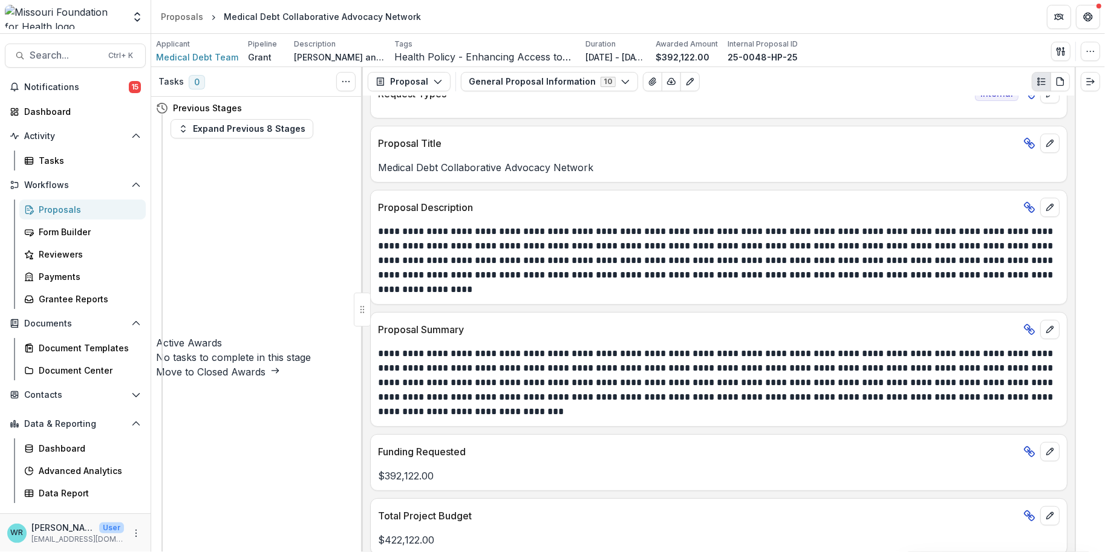
scroll to position [0, 0]
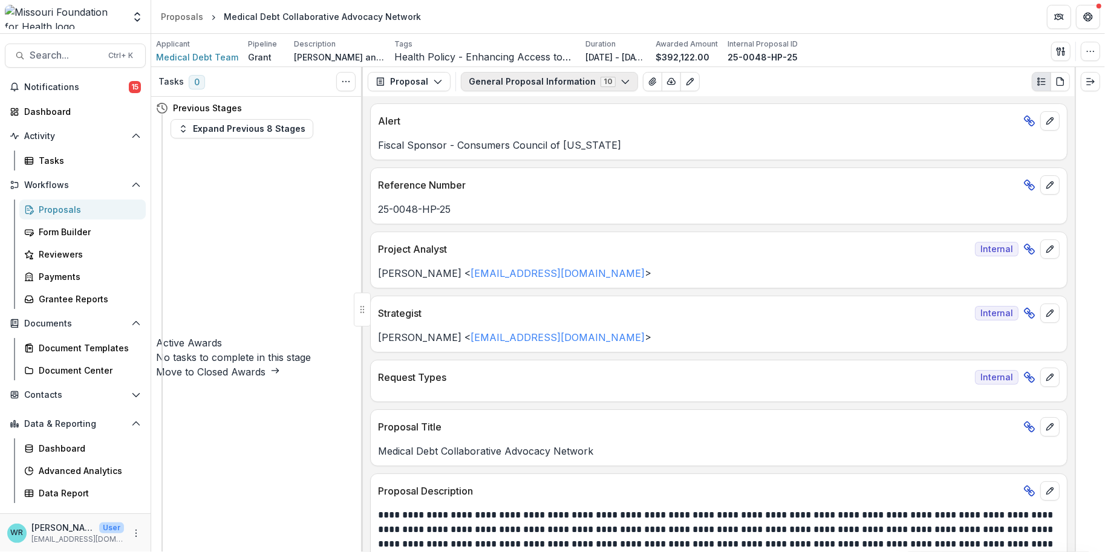
click at [620, 82] on icon "button" at bounding box center [625, 82] width 10 height 10
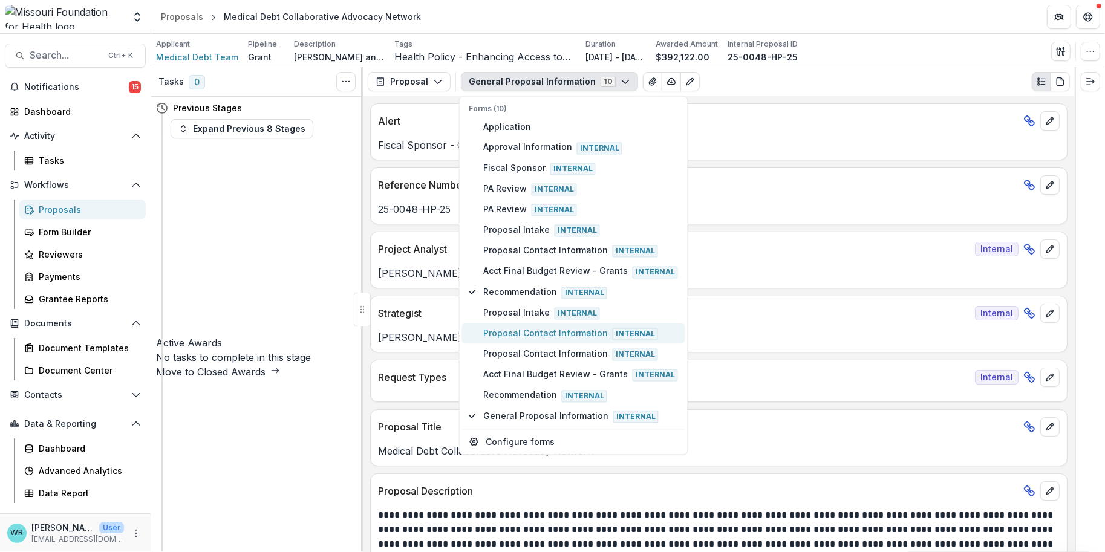
click at [558, 329] on span "Proposal Contact Information Internal" at bounding box center [580, 333] width 195 height 13
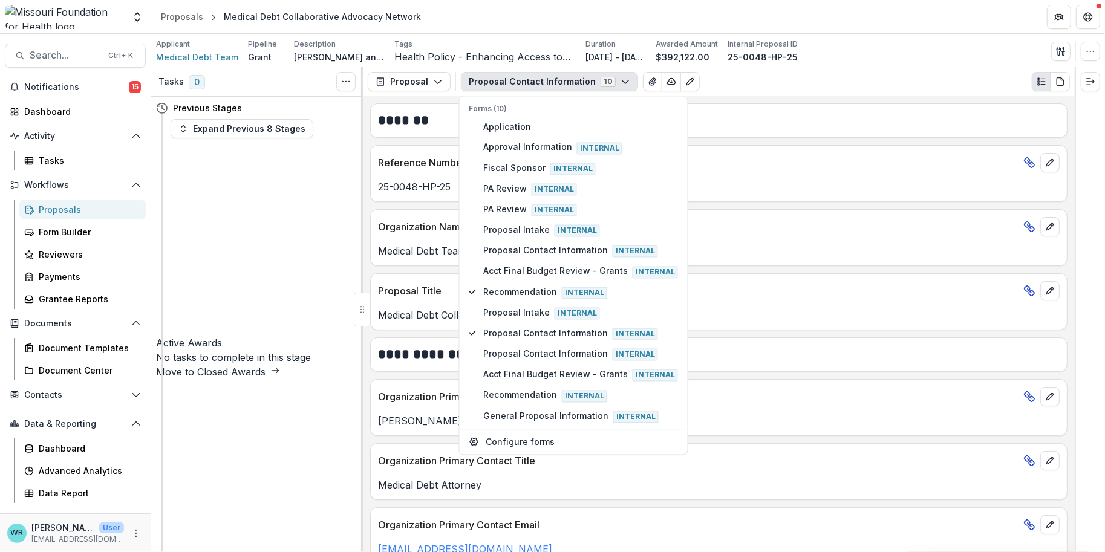
click at [845, 239] on div "Medical Debt Team" at bounding box center [719, 247] width 696 height 22
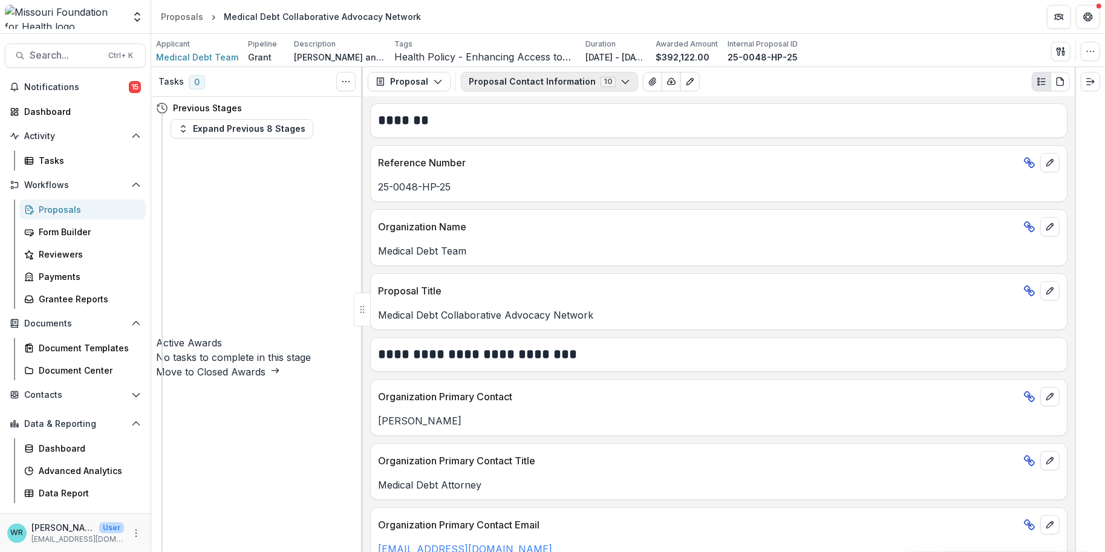
click at [620, 81] on icon "button" at bounding box center [625, 82] width 10 height 10
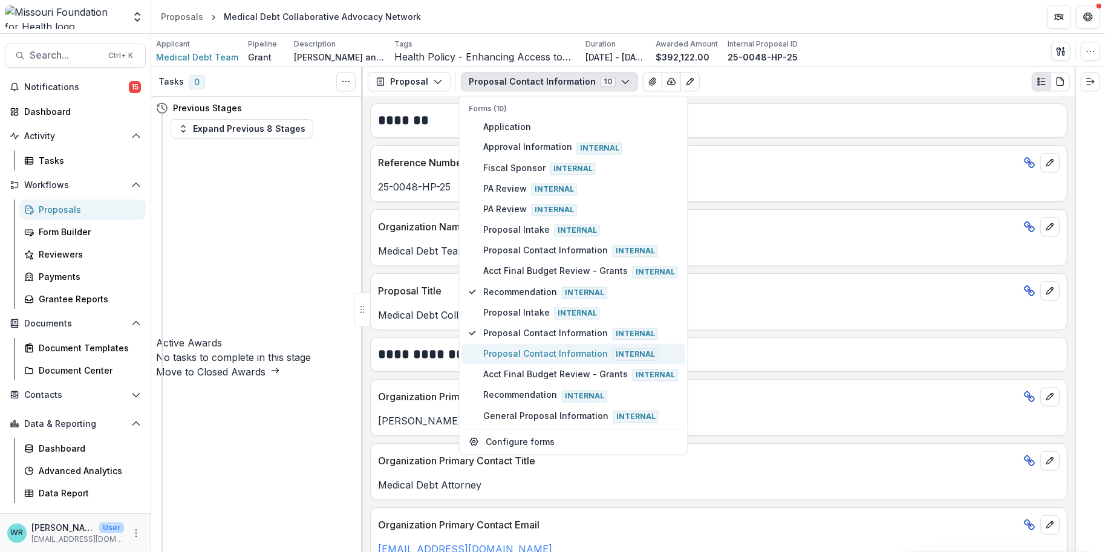
click at [521, 349] on span "Proposal Contact Information Internal" at bounding box center [580, 354] width 195 height 13
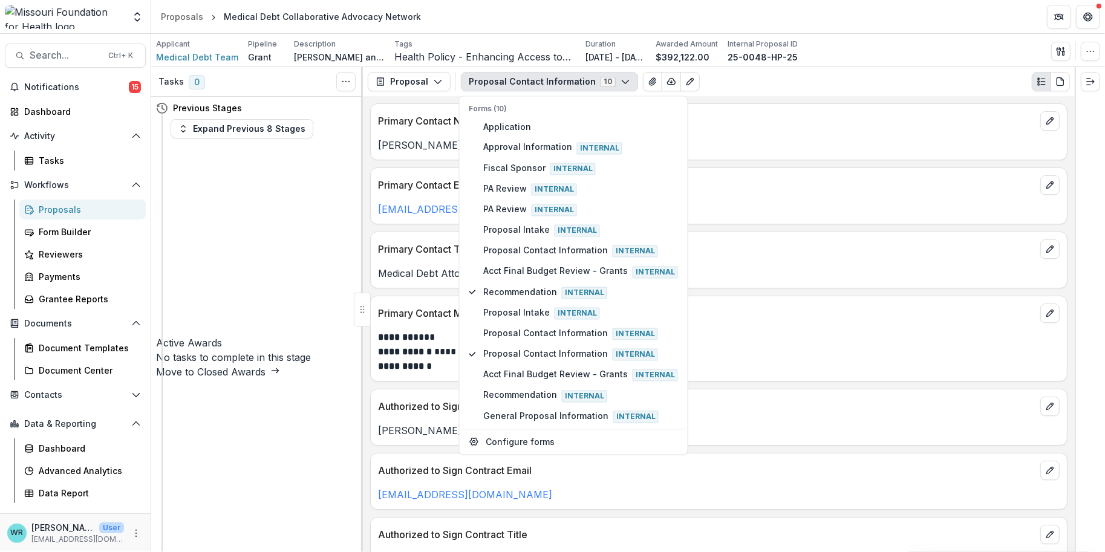
click at [876, 301] on div "Primary Contact Metadata" at bounding box center [719, 309] width 696 height 27
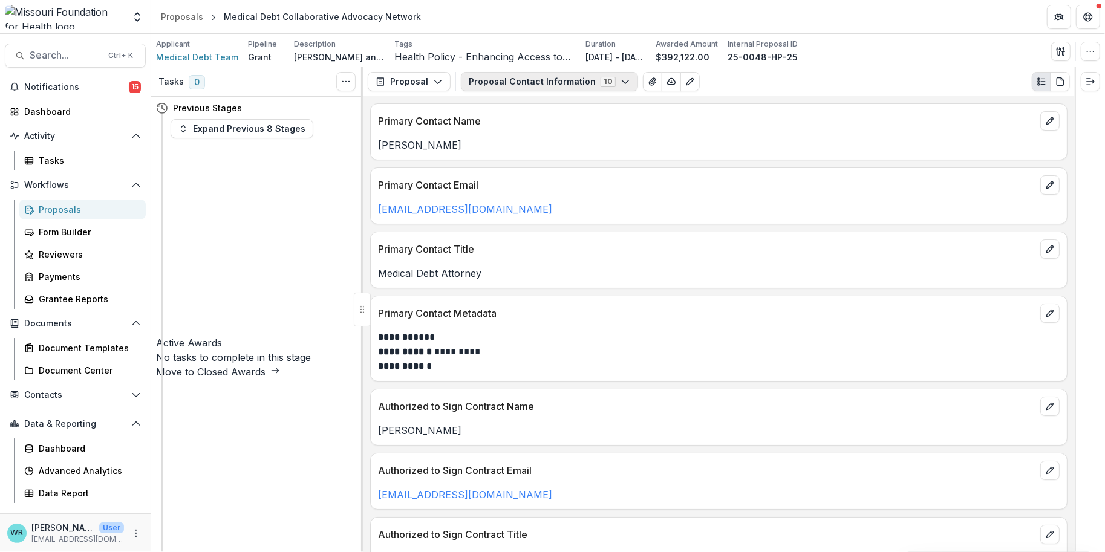
click at [620, 83] on icon "button" at bounding box center [625, 82] width 10 height 10
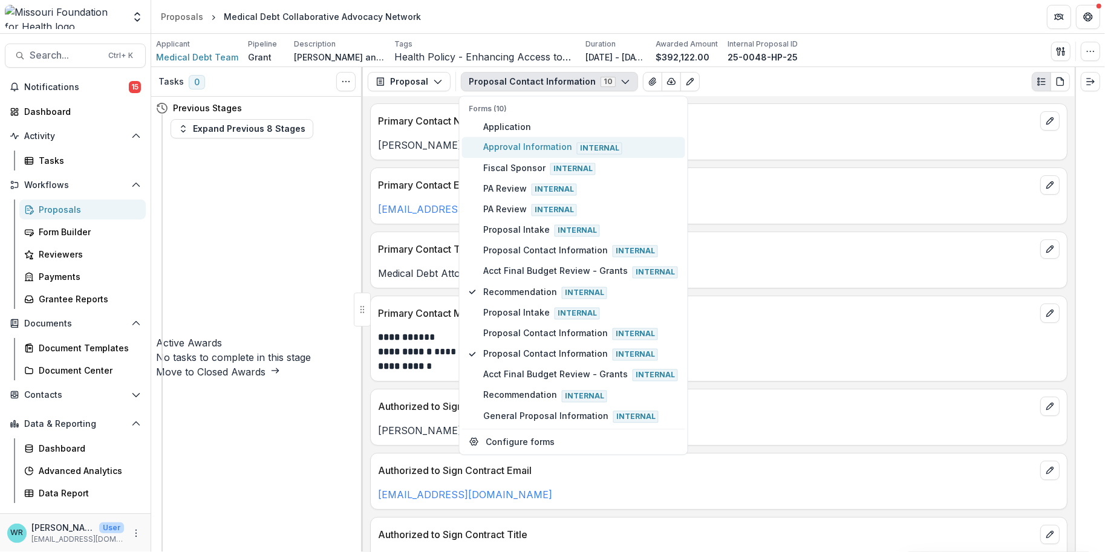
click at [520, 142] on span "Approval Information Internal" at bounding box center [580, 147] width 195 height 13
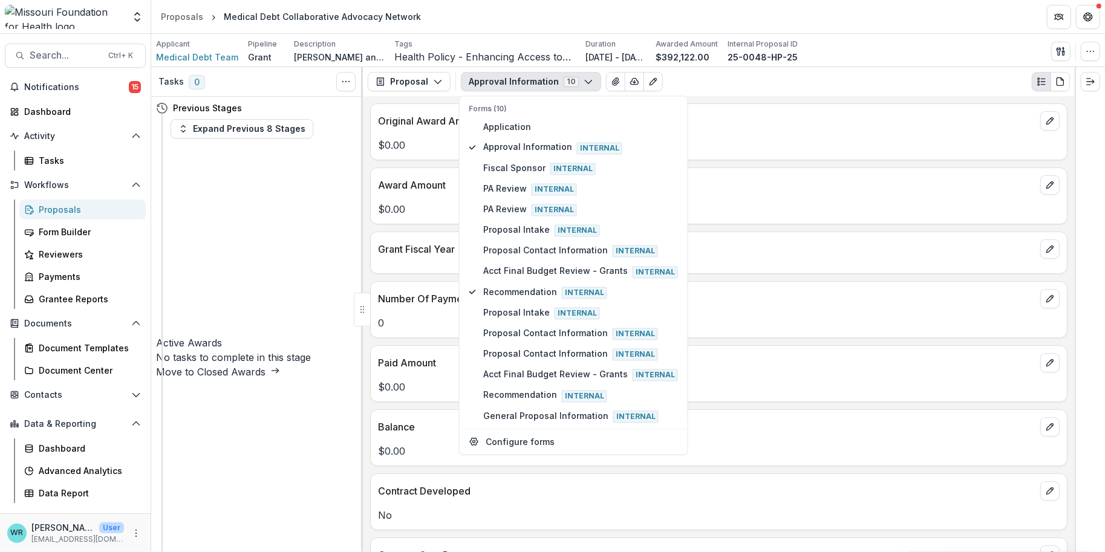
click at [752, 183] on p "Award Amount" at bounding box center [706, 185] width 657 height 15
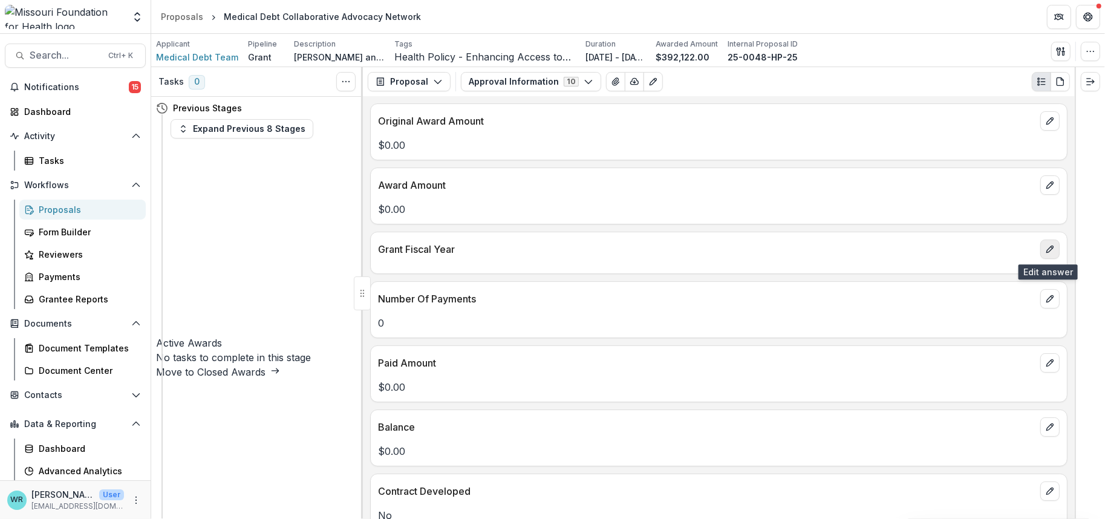
click at [1045, 251] on icon "edit" at bounding box center [1050, 249] width 10 height 10
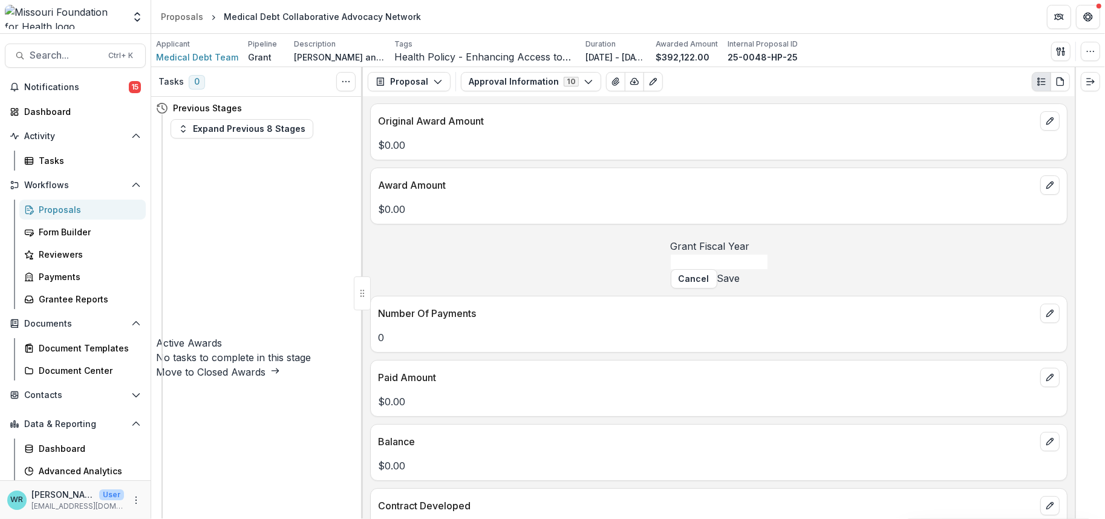
click at [677, 269] on input "Grant Fiscal Year" at bounding box center [719, 262] width 97 height 15
type input "****"
click at [740, 285] on button "Save" at bounding box center [728, 278] width 23 height 15
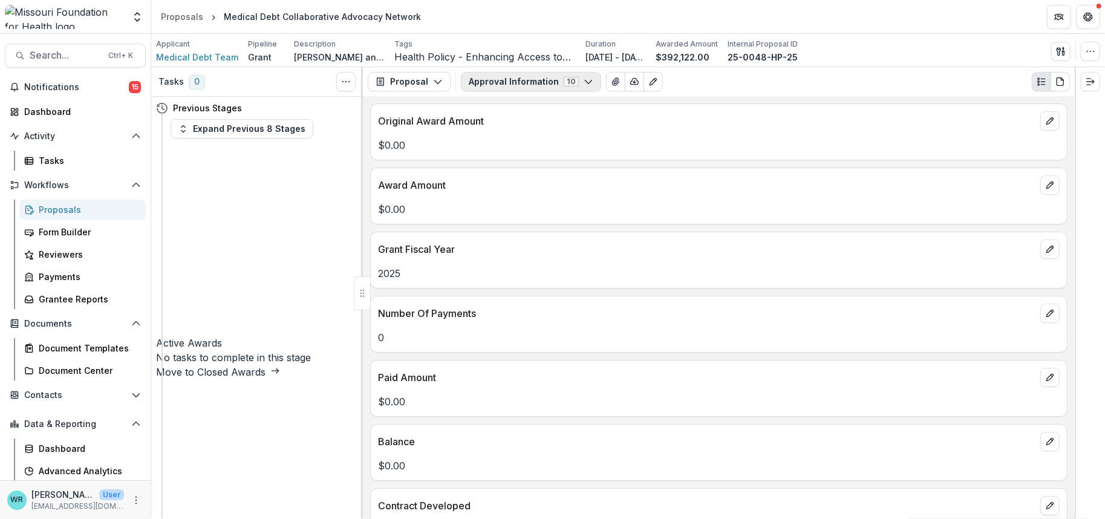
click at [586, 85] on button "Approval Information 10" at bounding box center [531, 81] width 140 height 19
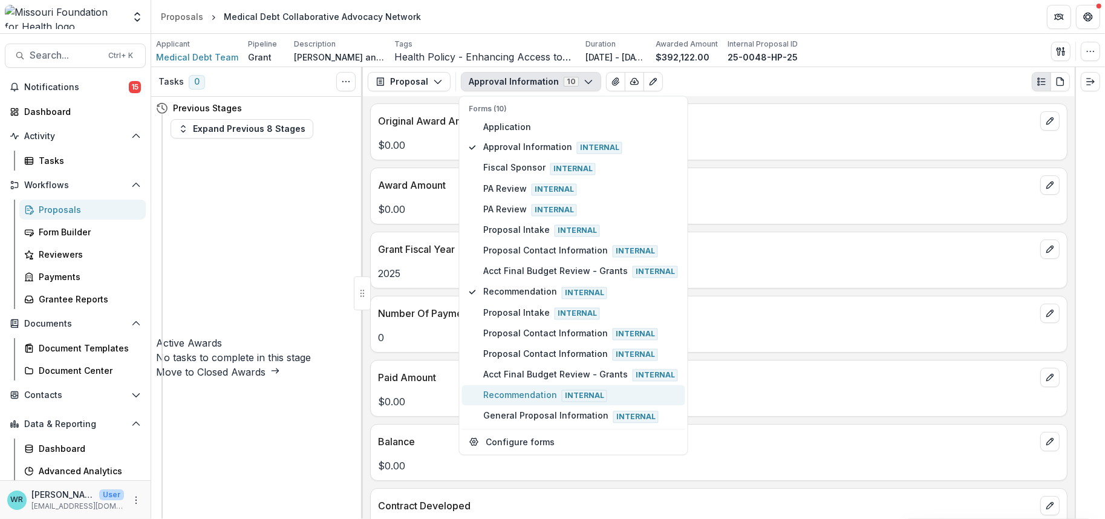
click at [535, 389] on span "Recommendation Internal" at bounding box center [580, 395] width 195 height 13
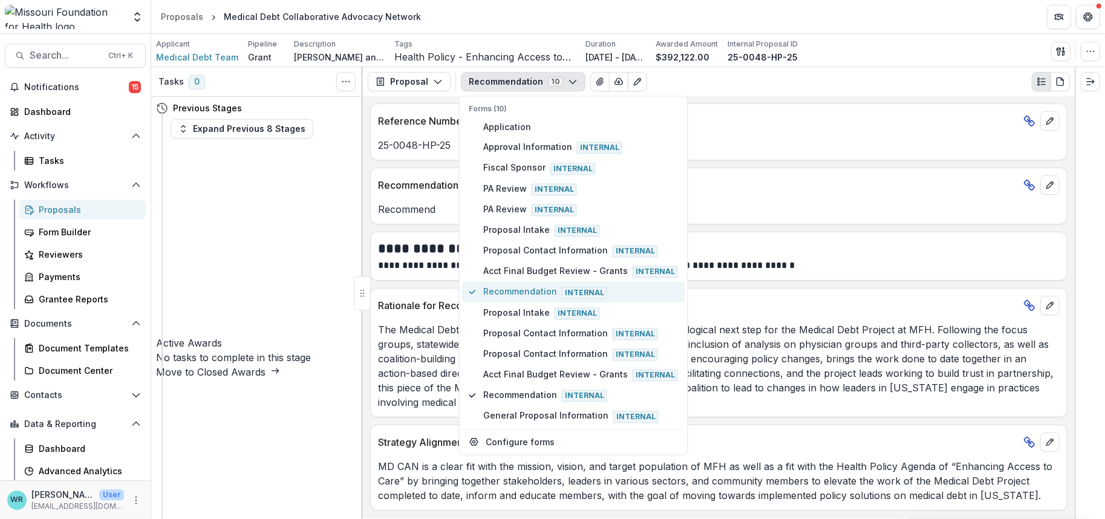
click at [516, 285] on span "Recommendation Internal" at bounding box center [580, 291] width 195 height 13
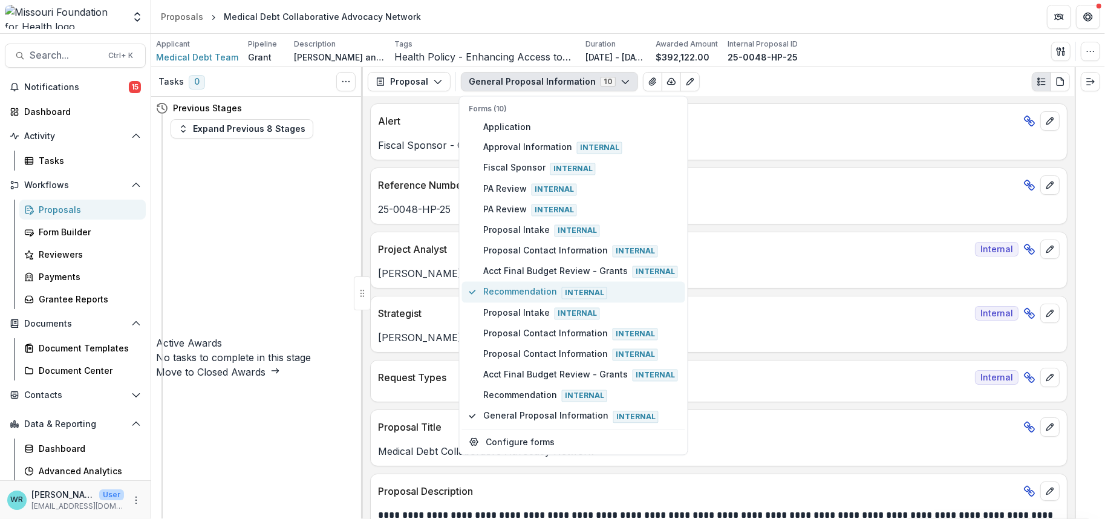
click at [542, 285] on span "Recommendation Internal" at bounding box center [580, 291] width 195 height 13
click at [536, 285] on span "Recommendation Internal" at bounding box center [580, 291] width 195 height 13
click at [511, 389] on span "Recommendation Internal" at bounding box center [580, 395] width 195 height 13
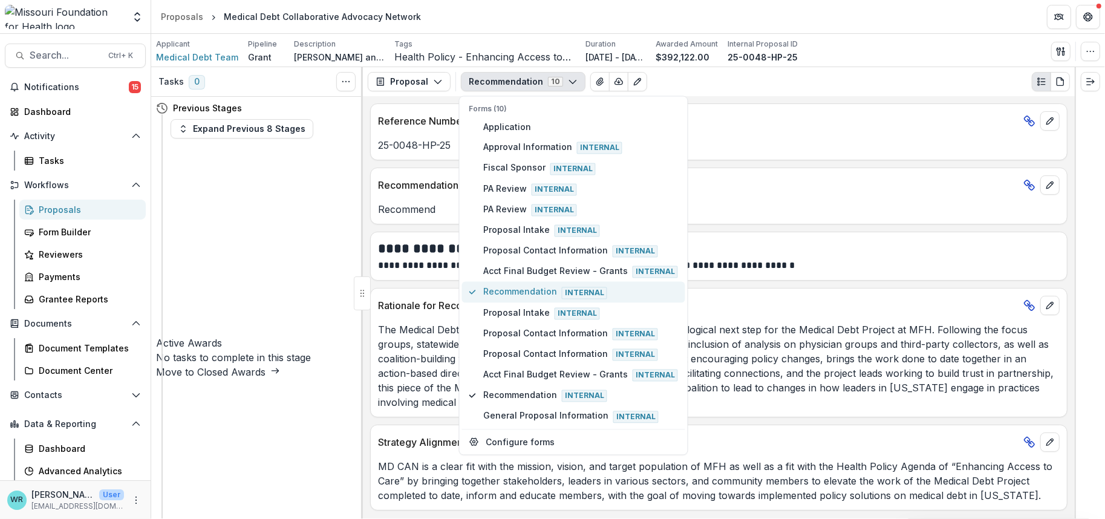
click at [515, 285] on span "Recommendation Internal" at bounding box center [580, 291] width 195 height 13
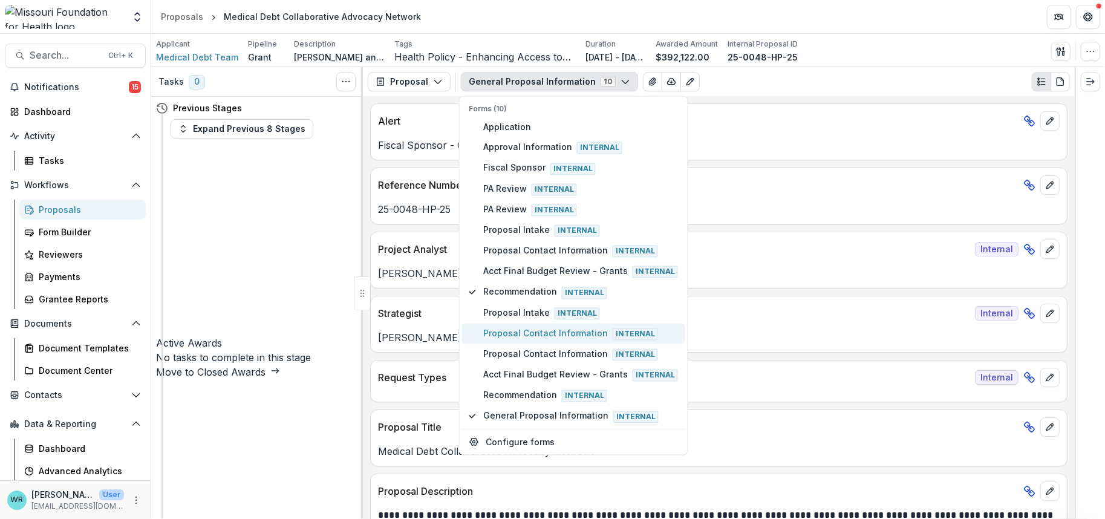
click at [544, 327] on span "Proposal Contact Information Internal" at bounding box center [580, 333] width 195 height 13
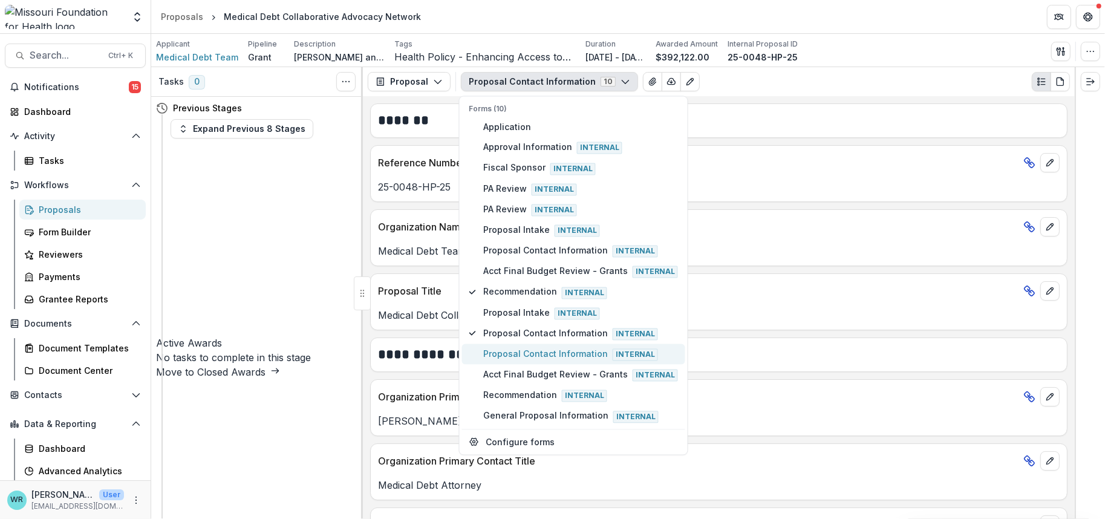
click at [539, 350] on span "Proposal Contact Information Internal" at bounding box center [580, 353] width 195 height 13
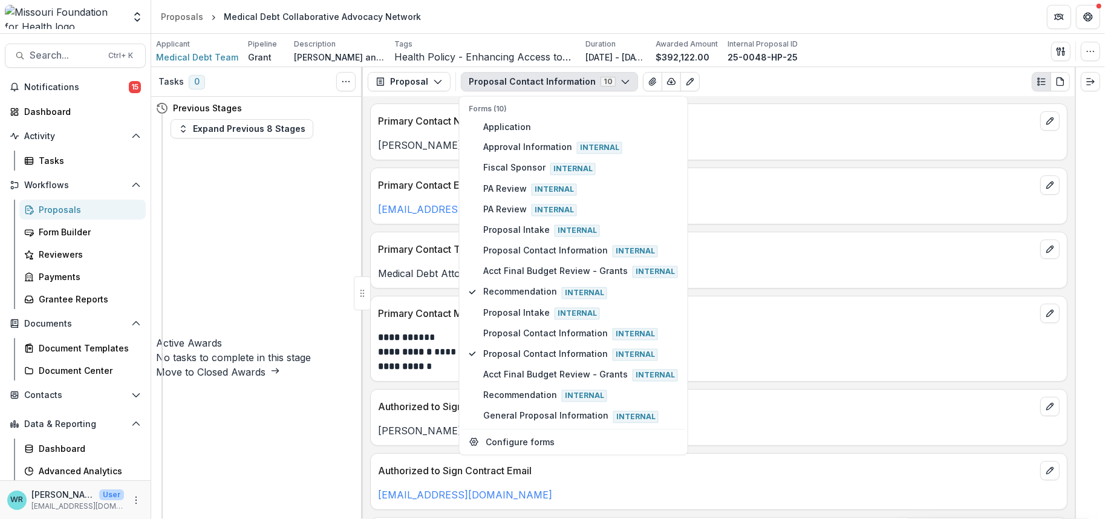
click at [860, 23] on header "Proposals Medical Debt Collaborative Advocacy Network" at bounding box center [628, 16] width 954 height 33
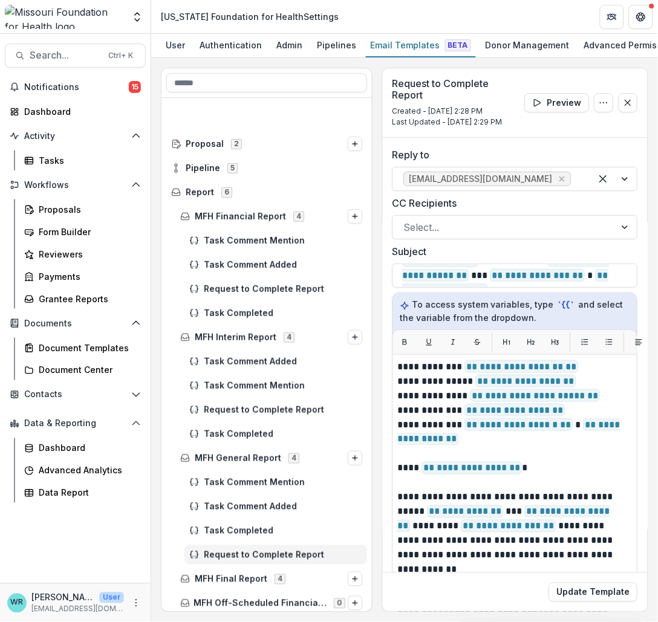
scroll to position [114, 0]
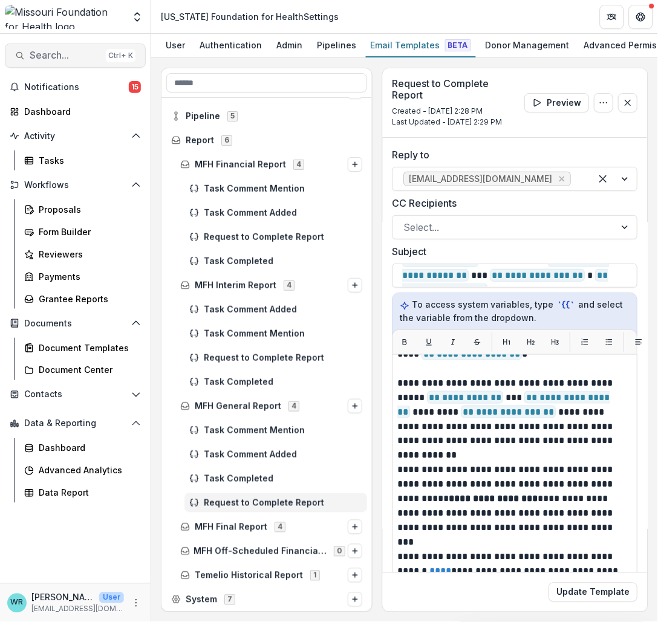
click at [63, 55] on span "Search..." at bounding box center [65, 55] width 71 height 11
type input "***"
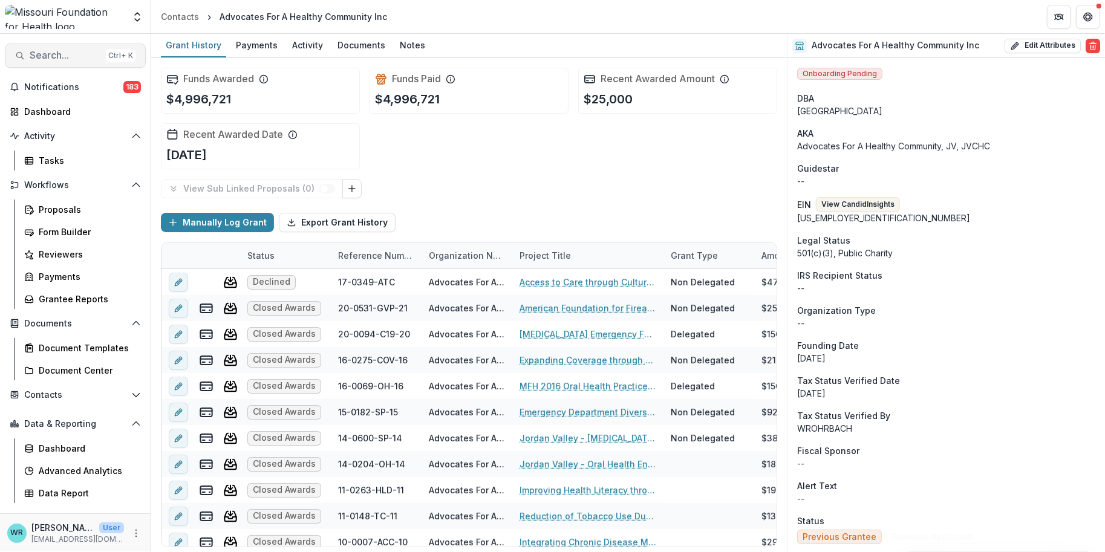
click at [60, 53] on span "Search..." at bounding box center [65, 55] width 71 height 11
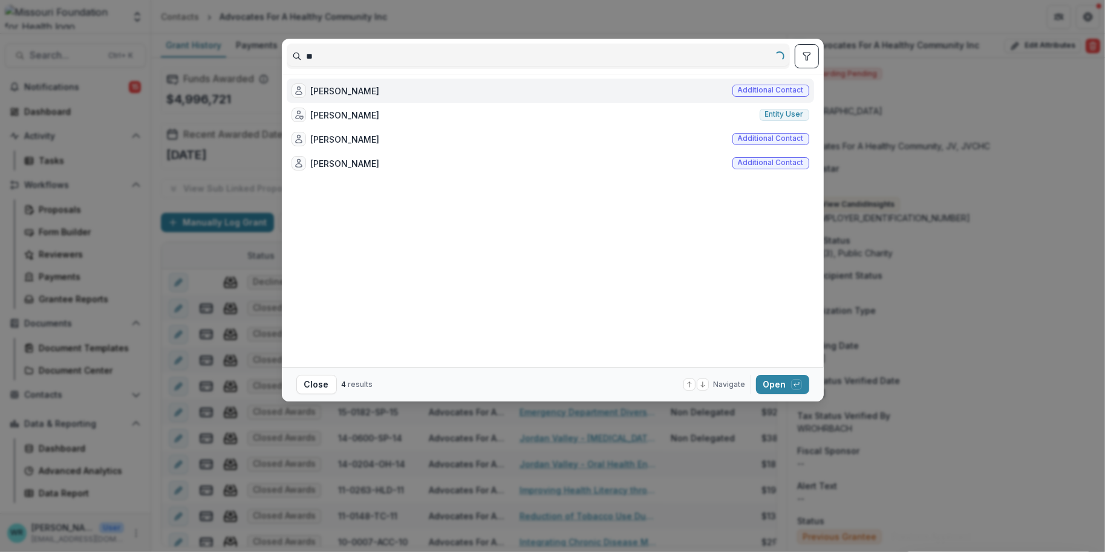
type input "*"
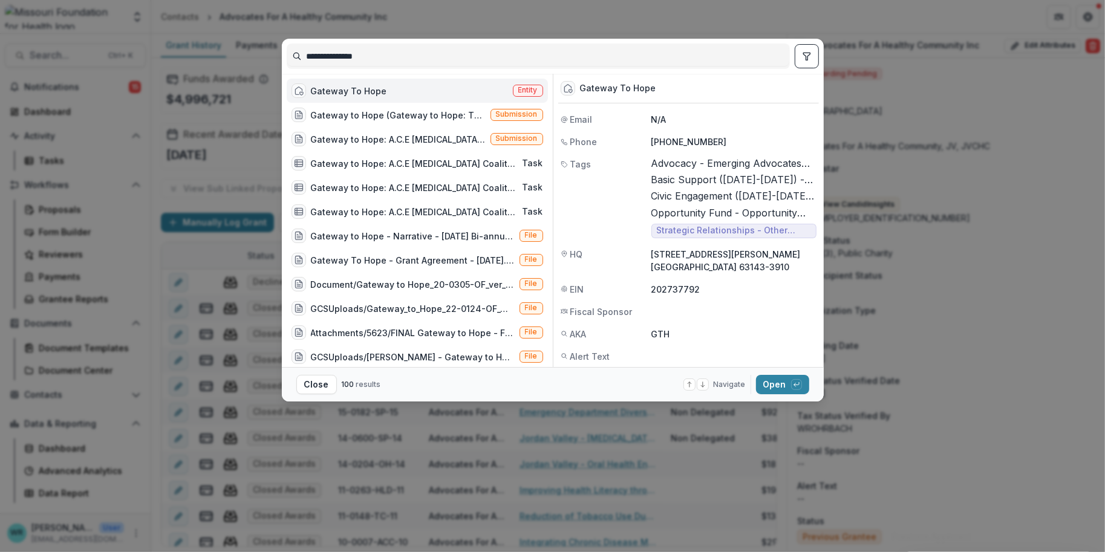
type input "**********"
click at [444, 93] on div "Gateway To Hope Entity" at bounding box center [417, 91] width 261 height 24
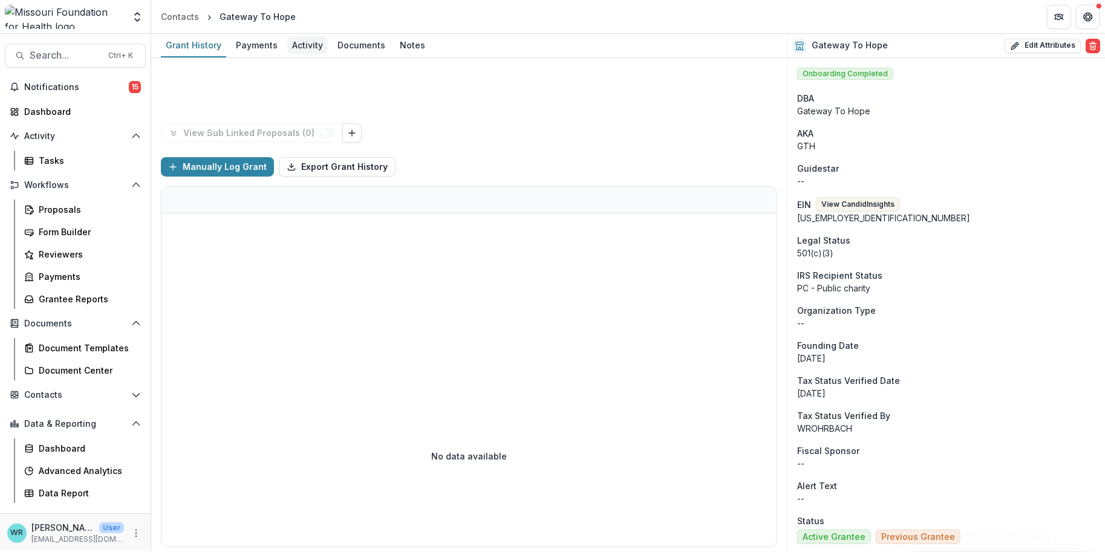
drag, startPoint x: 313, startPoint y: 41, endPoint x: 320, endPoint y: 44, distance: 7.9
click at [313, 41] on div "Activity" at bounding box center [307, 45] width 41 height 18
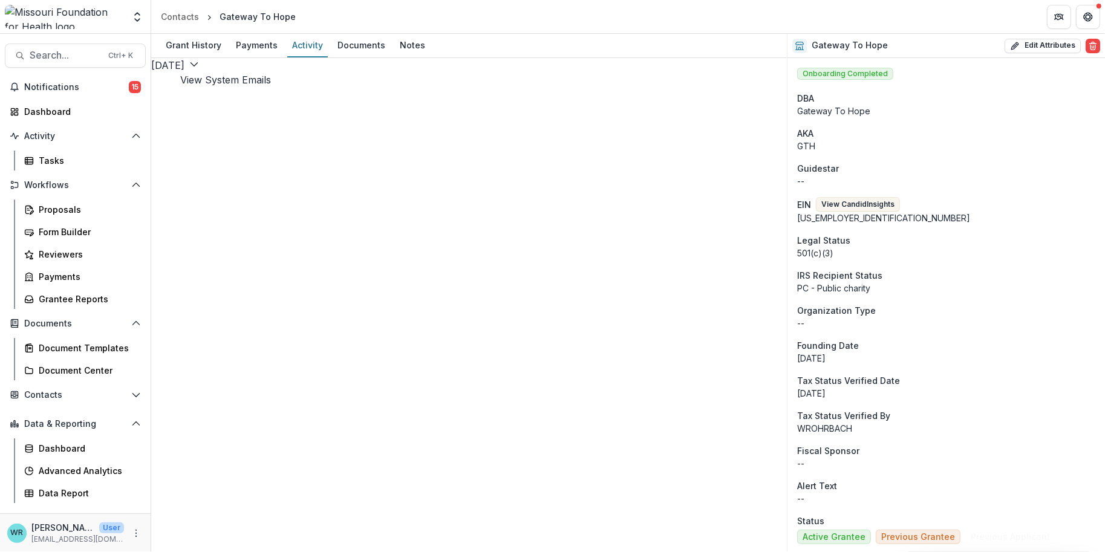
click at [271, 73] on button "View System Emails" at bounding box center [225, 80] width 91 height 15
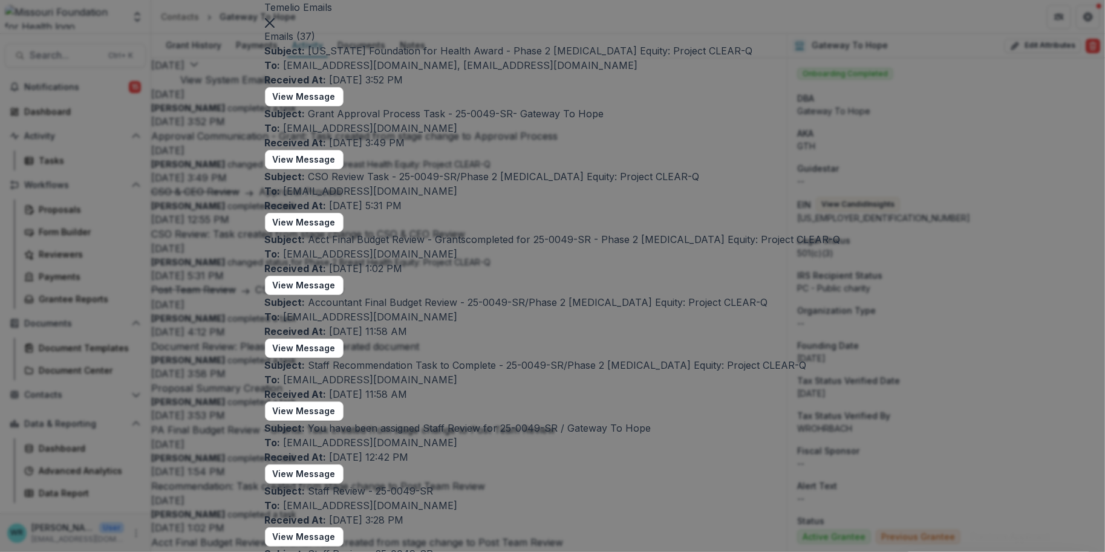
click at [275, 29] on button "Close" at bounding box center [270, 22] width 10 height 15
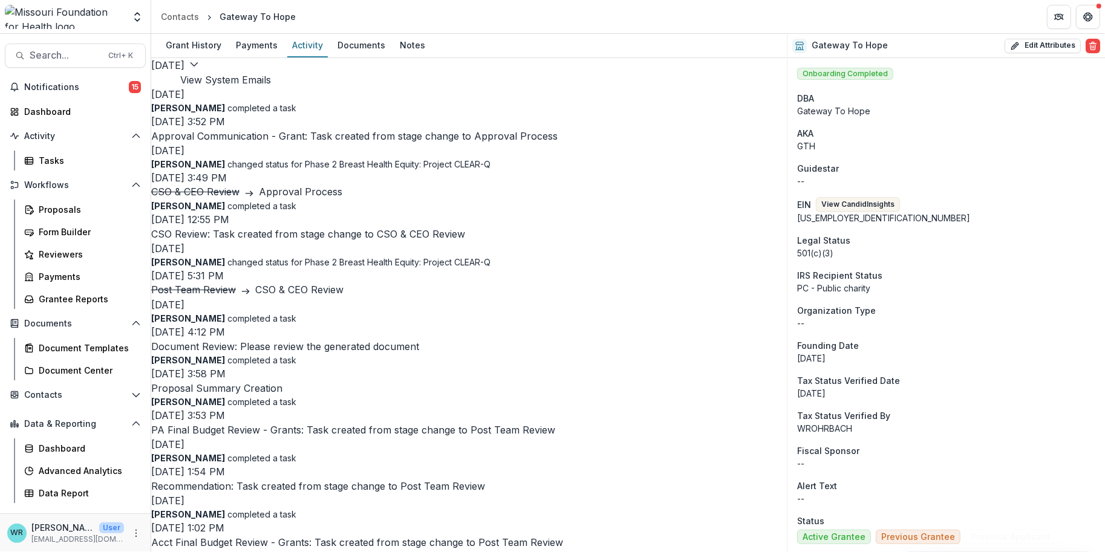
click at [271, 76] on button "View System Emails" at bounding box center [225, 80] width 91 height 15
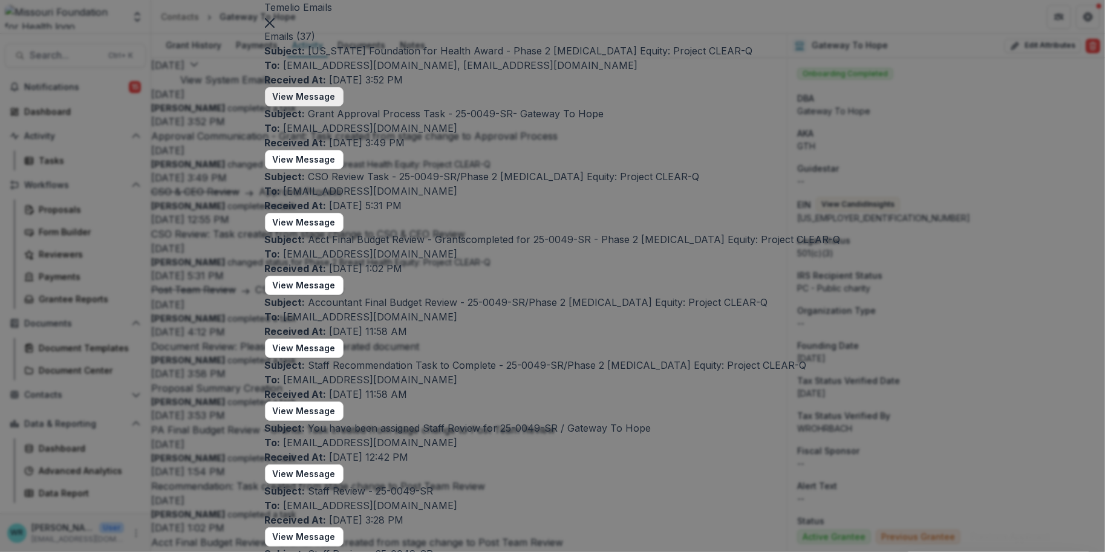
click at [343, 106] on button "View Message" at bounding box center [304, 96] width 79 height 19
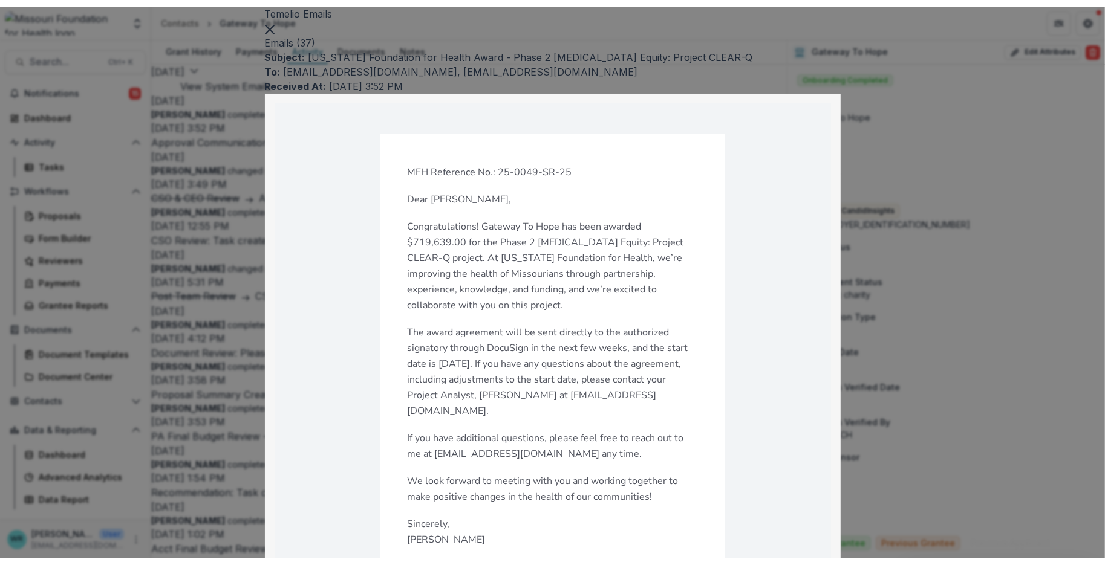
scroll to position [403, 0]
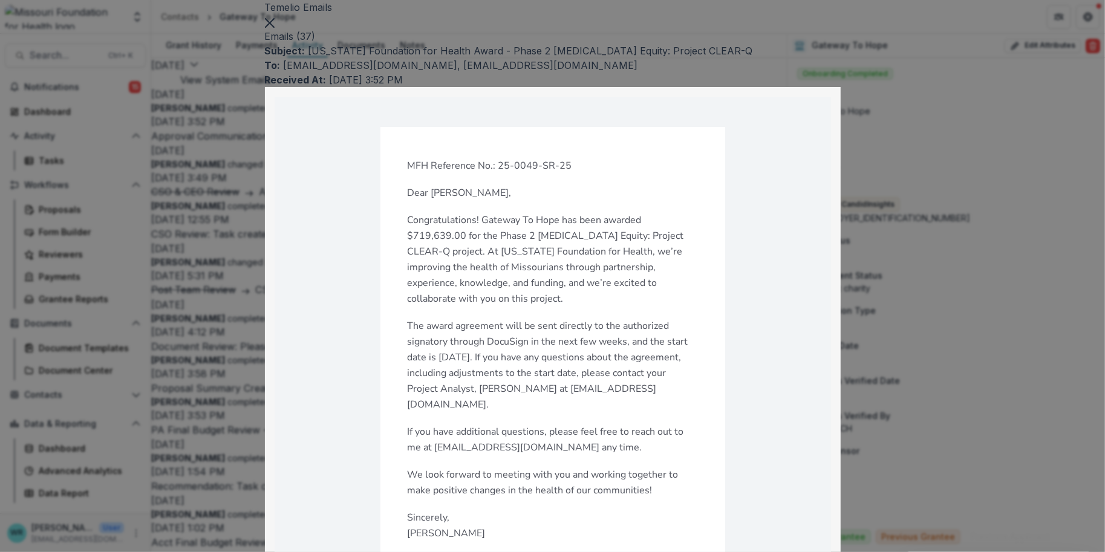
drag, startPoint x: 747, startPoint y: 383, endPoint x: 737, endPoint y: 382, distance: 11.0
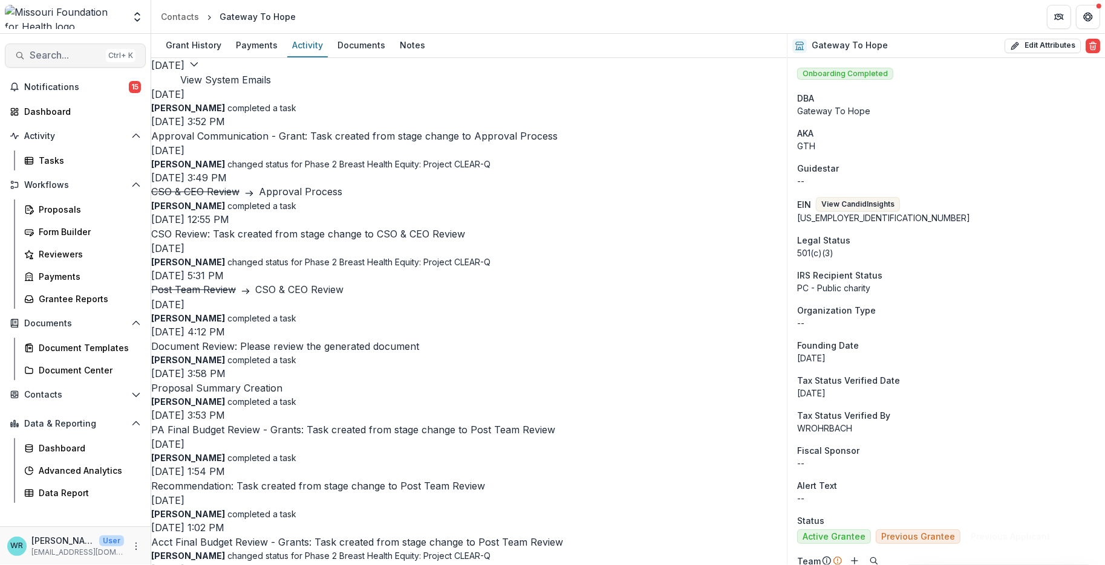
click at [45, 54] on span "Search..." at bounding box center [65, 55] width 71 height 11
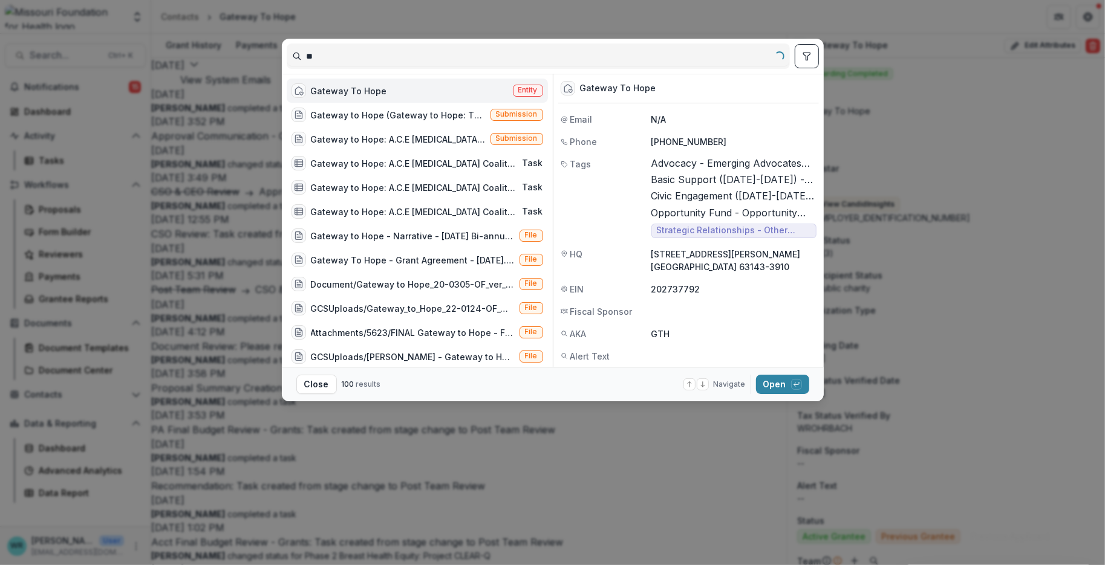
type input "*"
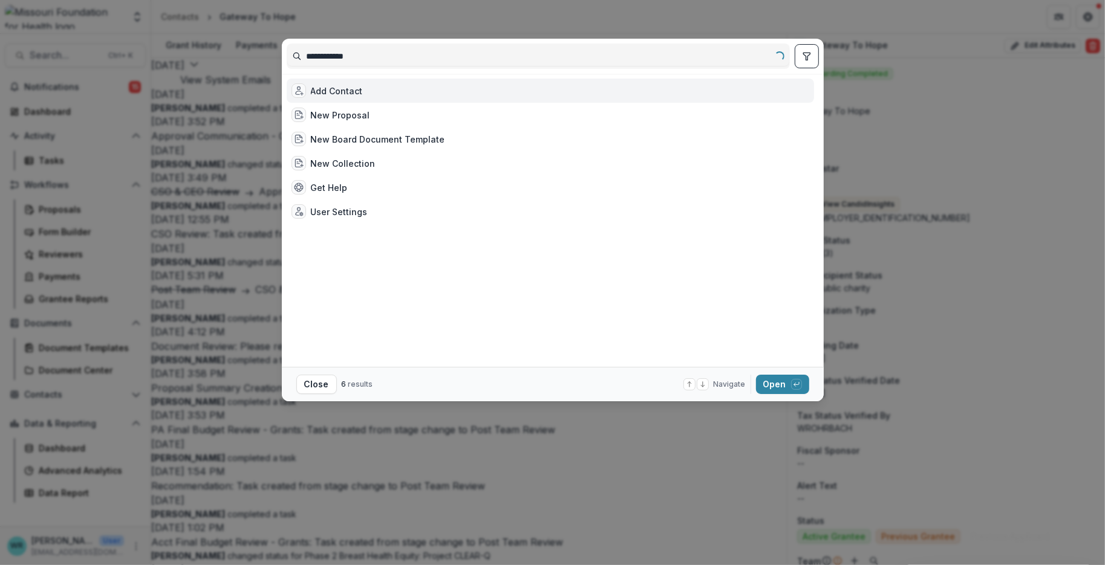
type input "**********"
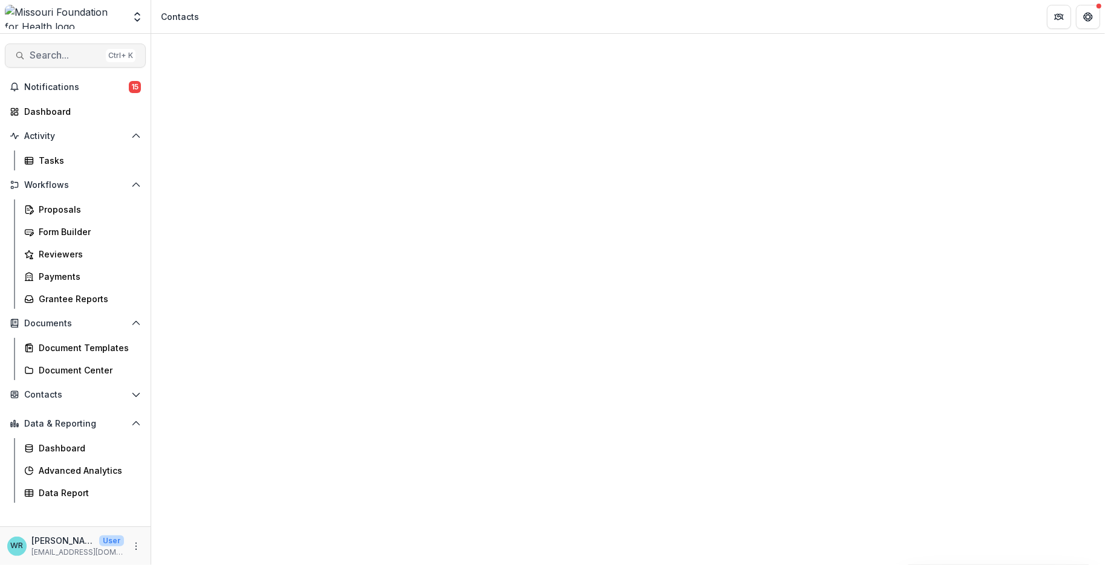
click at [57, 52] on span "Search..." at bounding box center [65, 55] width 71 height 11
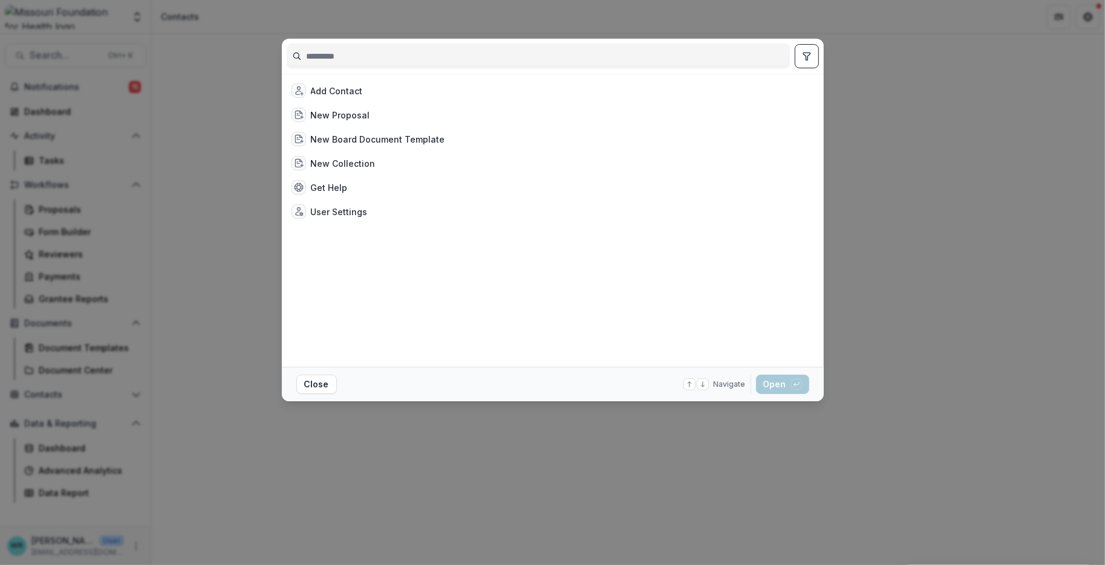
click at [360, 54] on input at bounding box center [538, 56] width 502 height 19
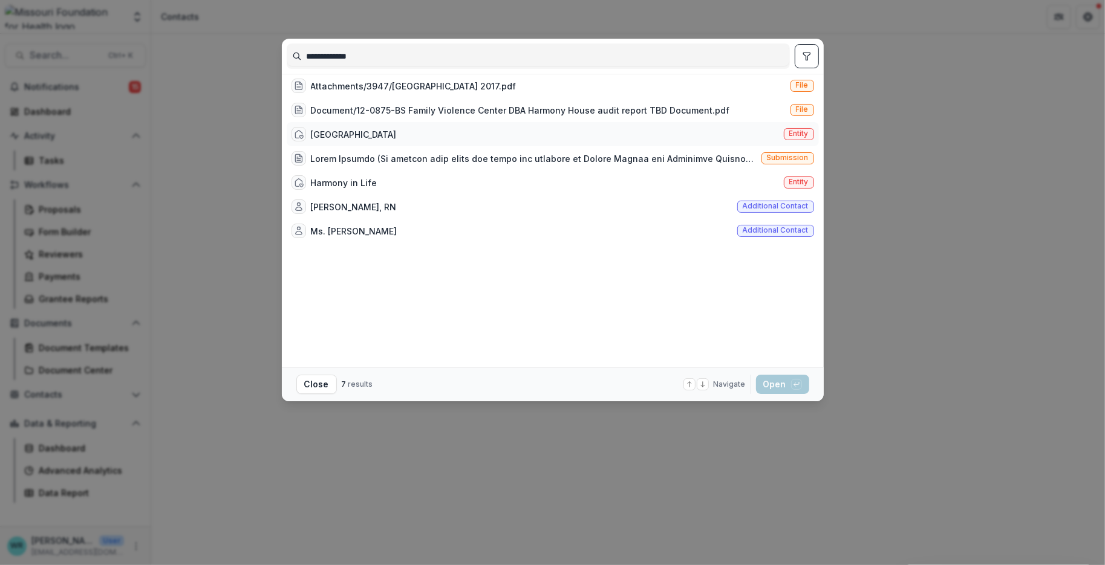
type input "**********"
click at [789, 136] on span "Entity" at bounding box center [798, 133] width 19 height 8
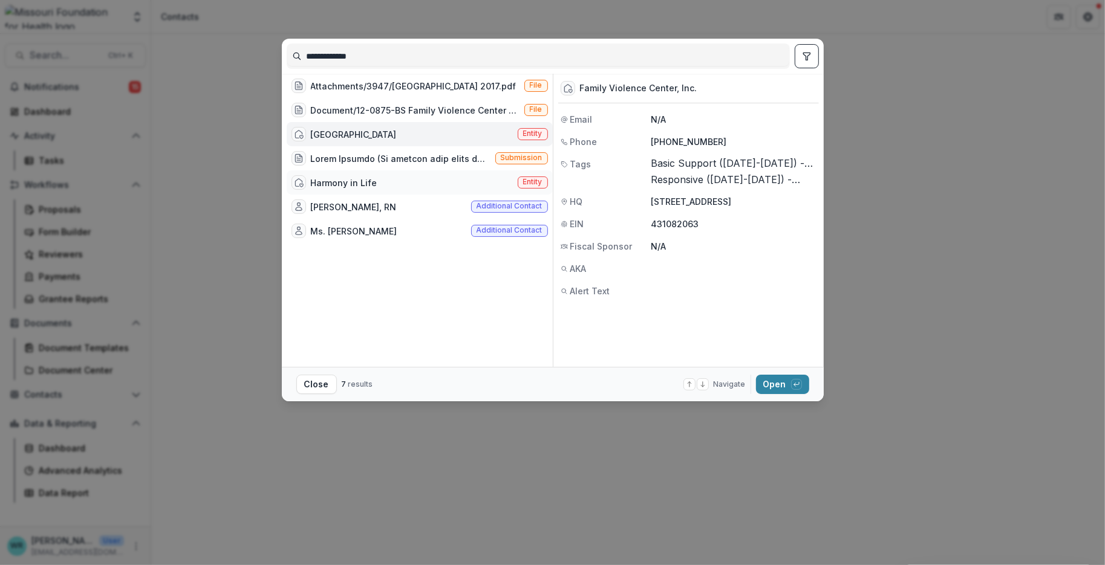
click at [467, 185] on div "Harmony in Life Entity" at bounding box center [420, 183] width 266 height 24
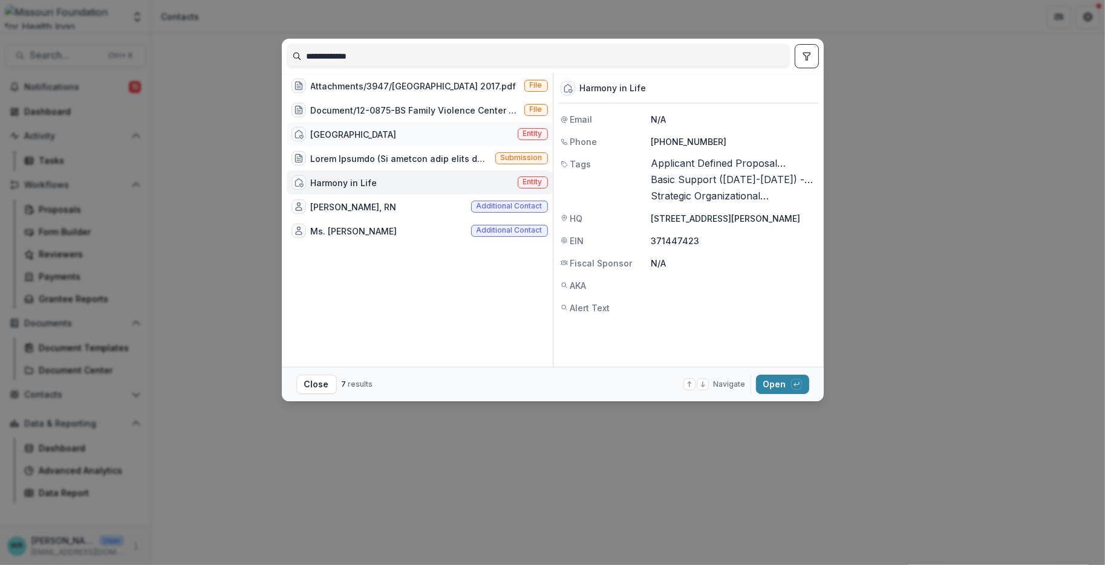
click at [536, 138] on span "Entity" at bounding box center [532, 133] width 19 height 8
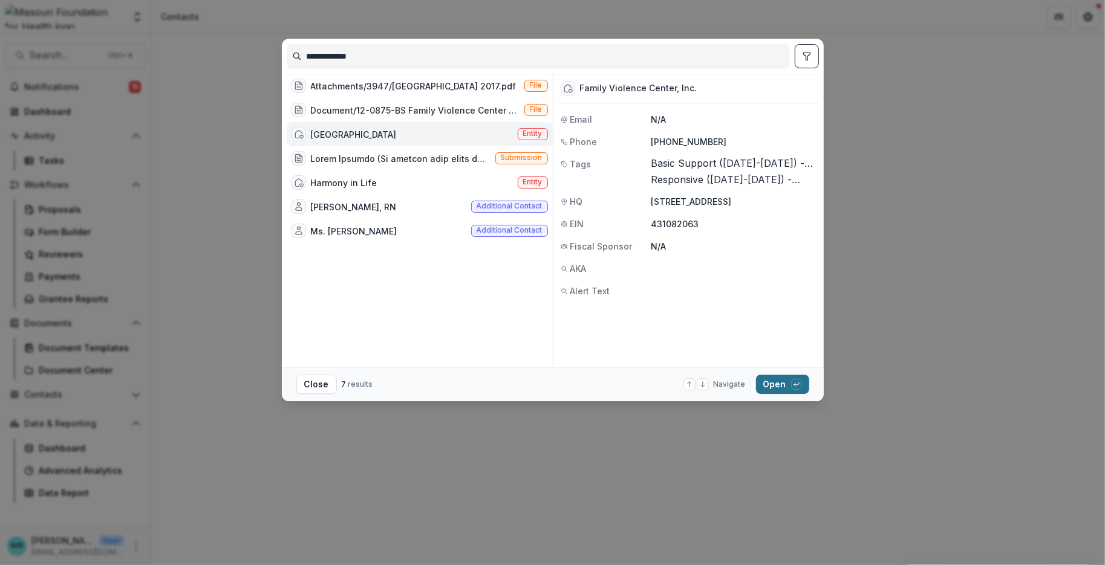
click at [796, 388] on div "button" at bounding box center [796, 384] width 11 height 11
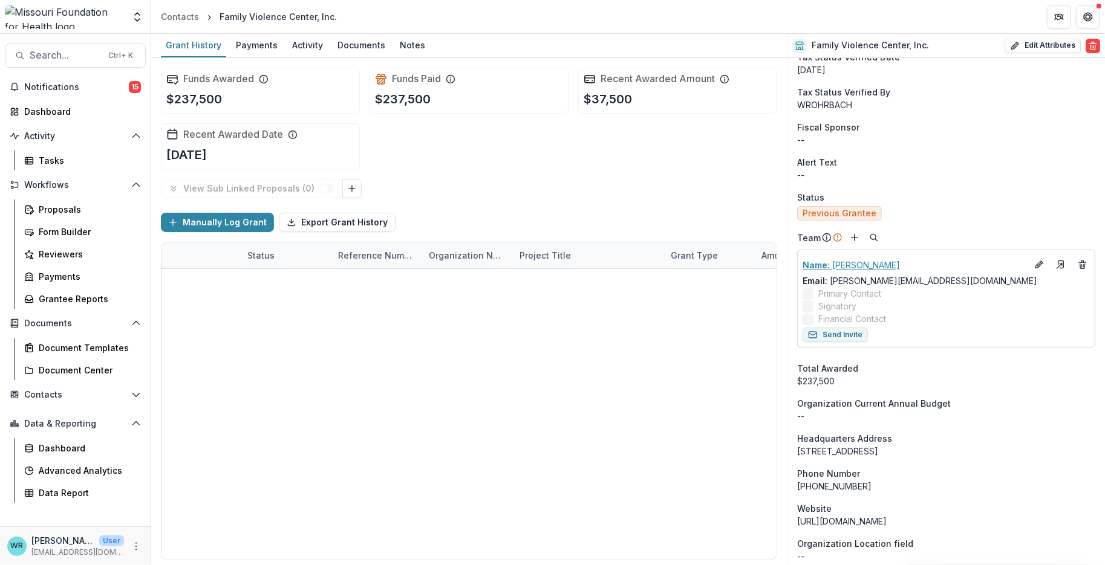
scroll to position [336, 0]
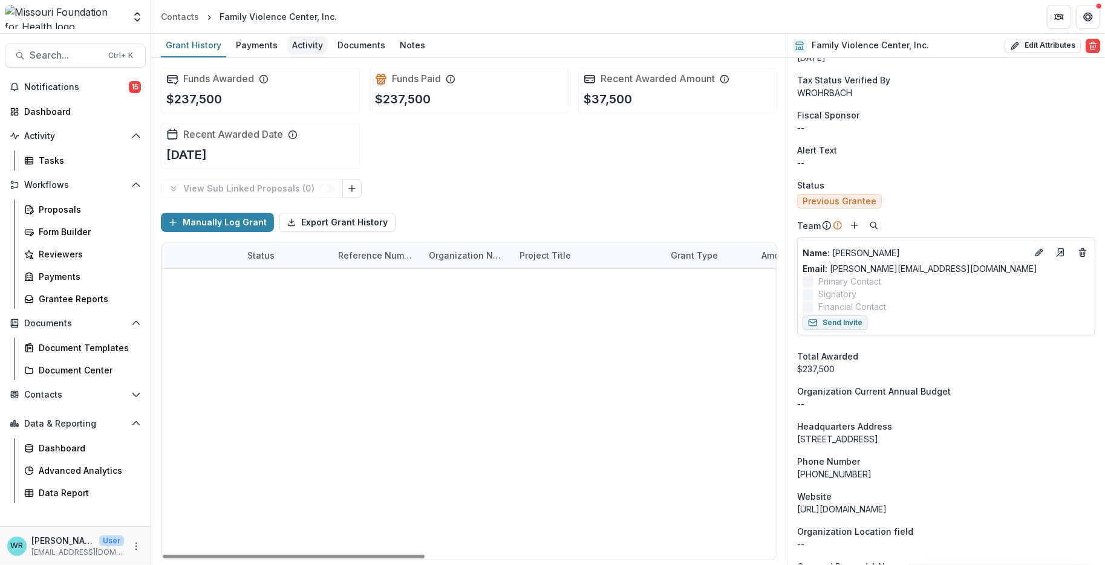
click at [296, 52] on div "Activity" at bounding box center [307, 45] width 41 height 18
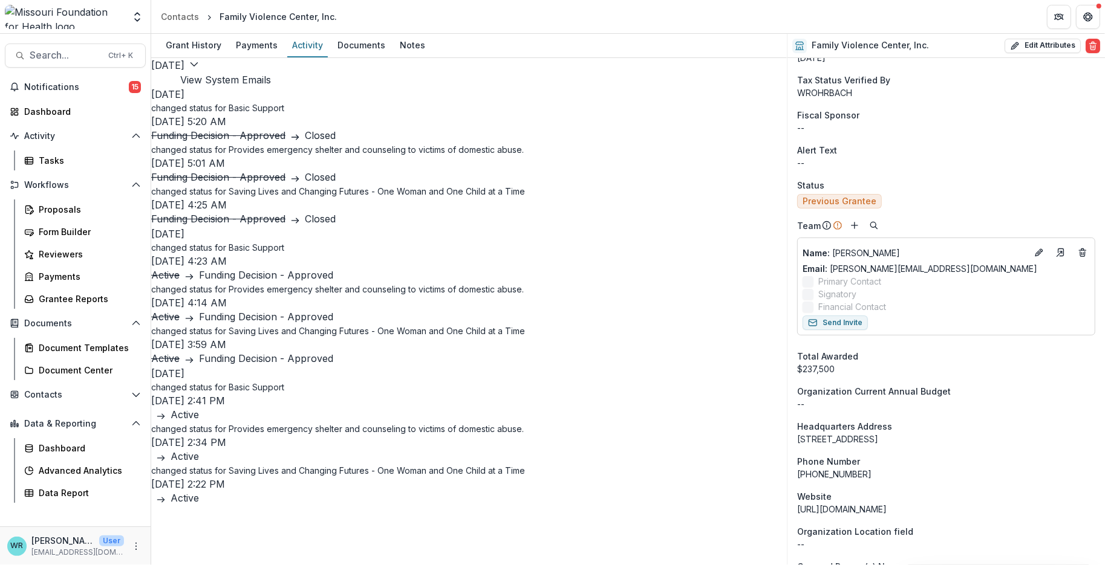
click at [271, 82] on button "View System Emails" at bounding box center [225, 80] width 91 height 15
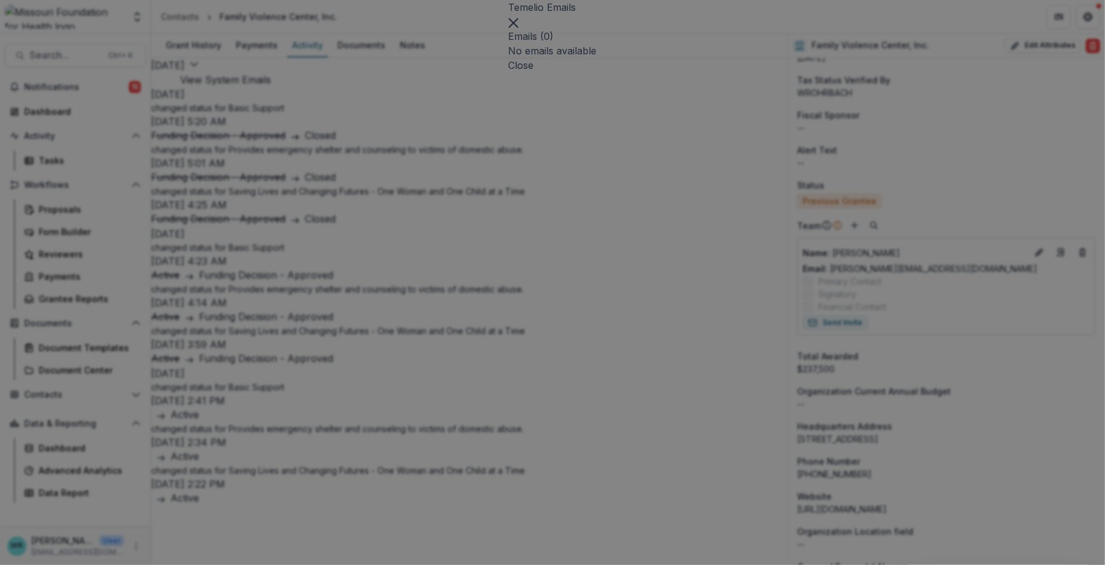
click at [518, 28] on icon "Close" at bounding box center [513, 23] width 10 height 10
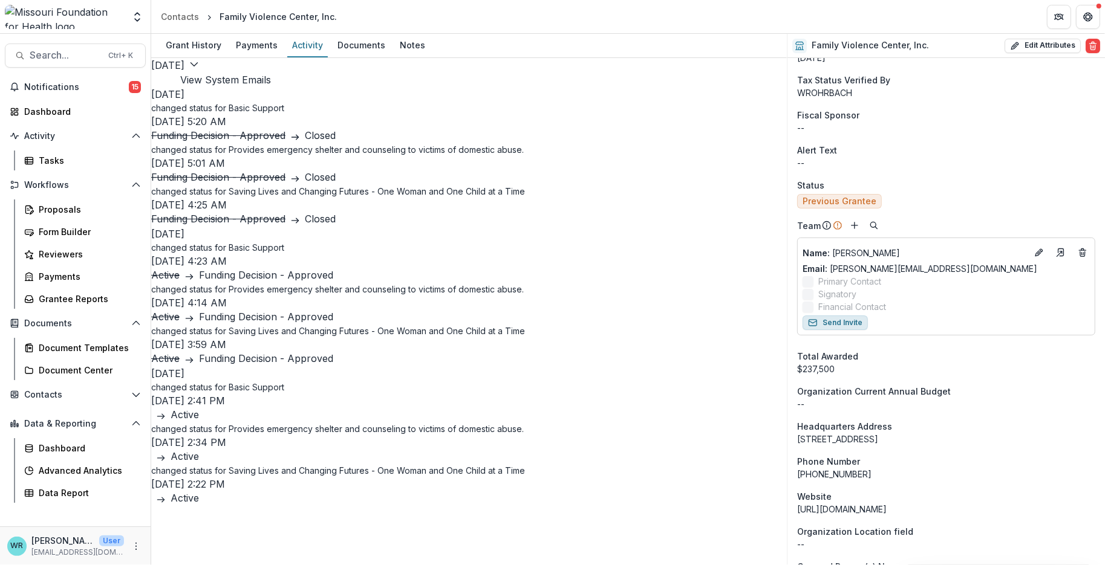
click at [838, 319] on button "Send Invite" at bounding box center [834, 323] width 65 height 15
click at [271, 73] on button "View System Emails" at bounding box center [225, 80] width 91 height 15
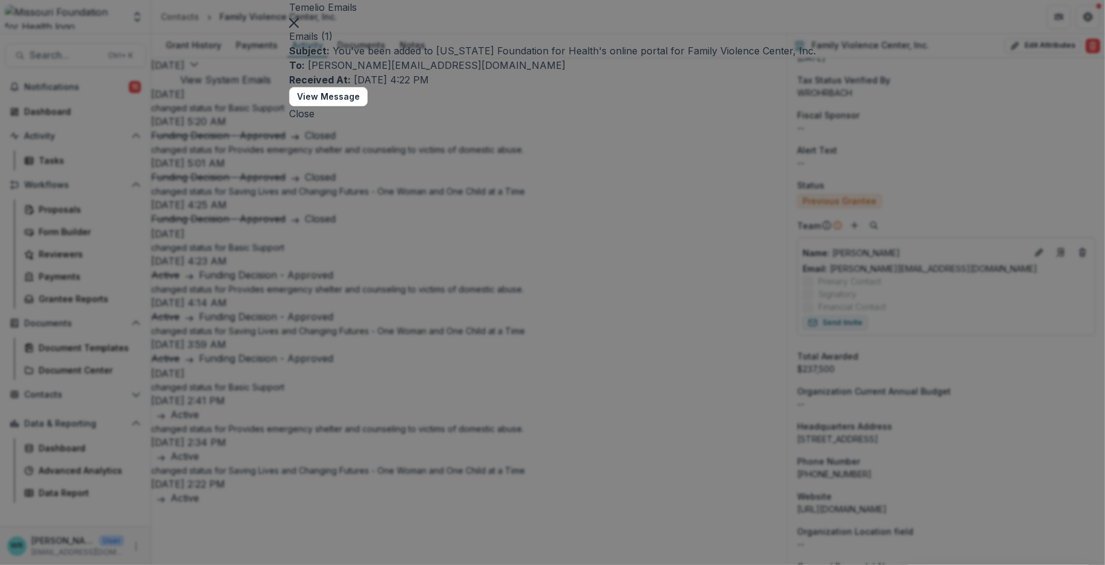
click at [368, 106] on button "View Message" at bounding box center [328, 96] width 79 height 19
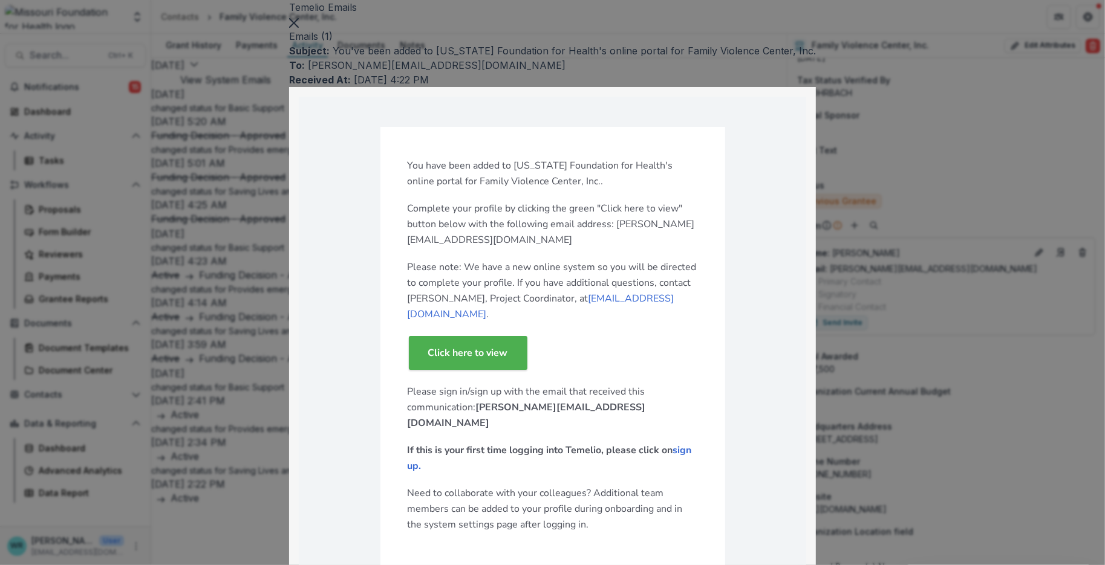
scroll to position [268, 0]
click at [299, 29] on button "Close" at bounding box center [294, 22] width 10 height 15
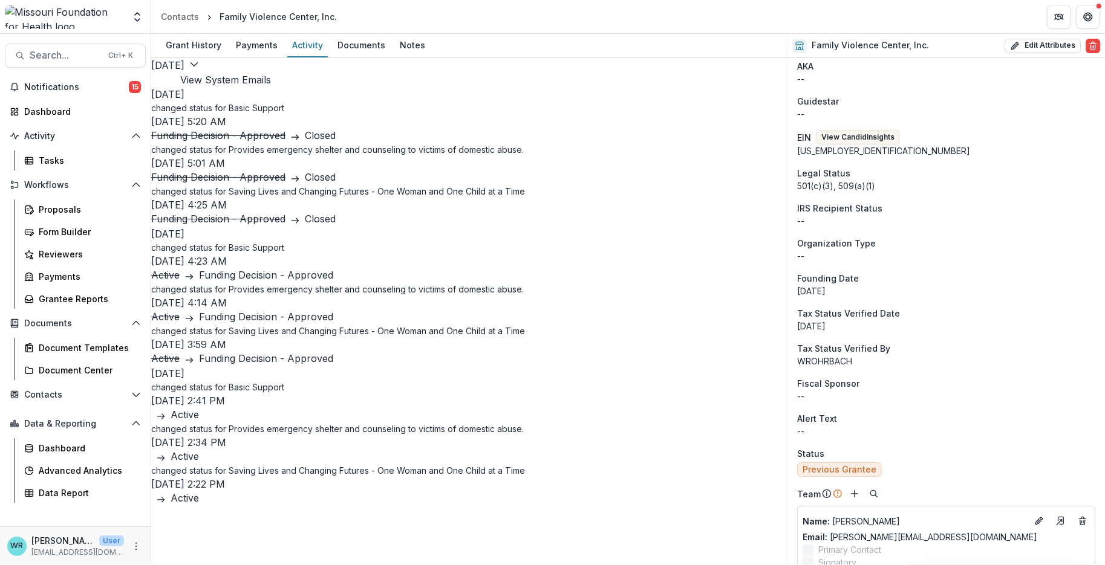
scroll to position [0, 0]
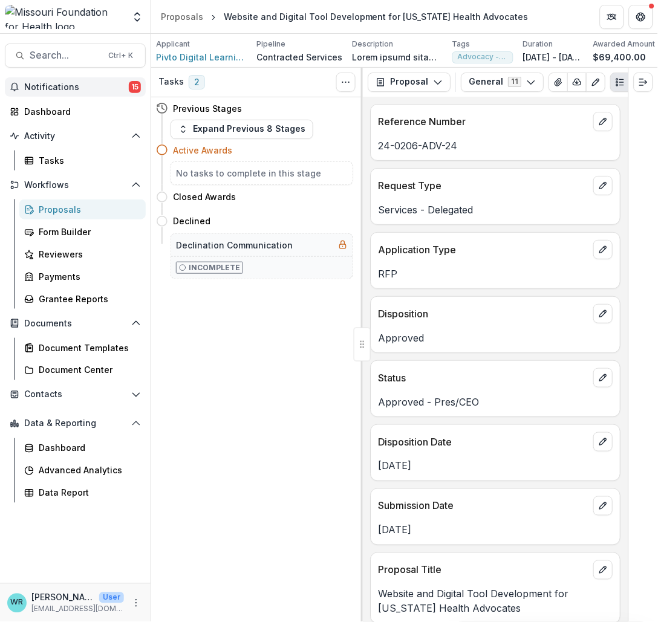
click at [86, 83] on span "Notifications" at bounding box center [76, 87] width 105 height 10
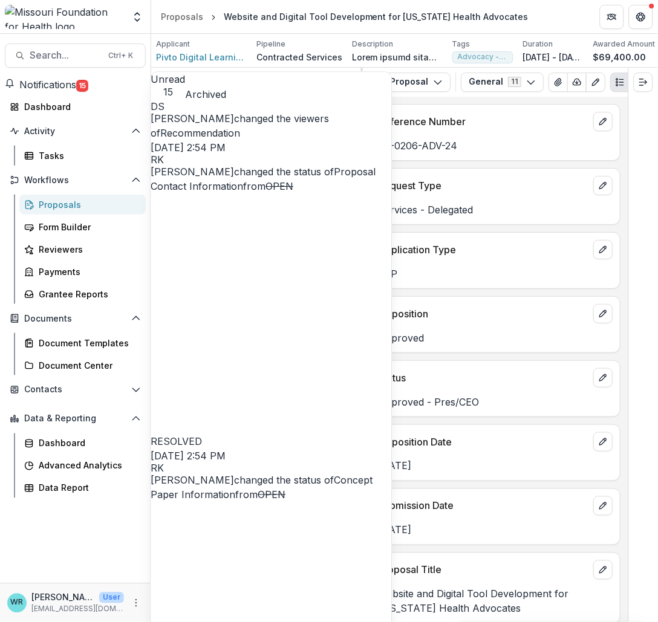
click at [240, 137] on link "Recommendation" at bounding box center [200, 133] width 80 height 12
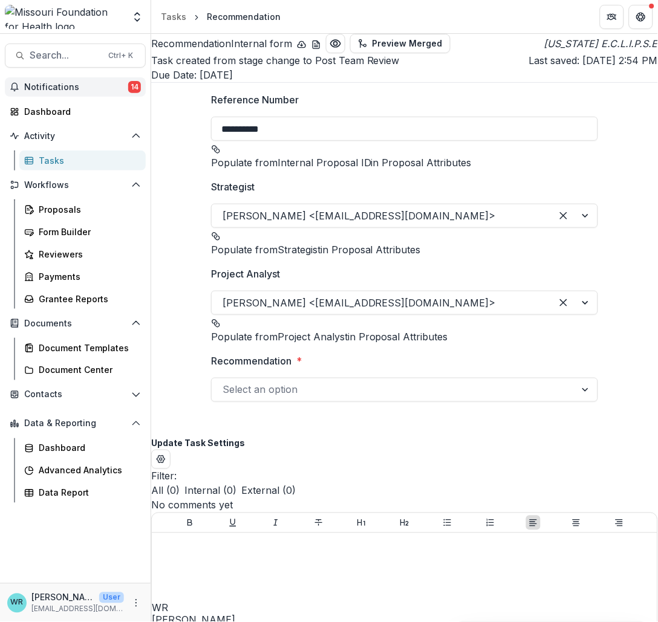
click at [88, 86] on span "Notifications" at bounding box center [76, 87] width 104 height 10
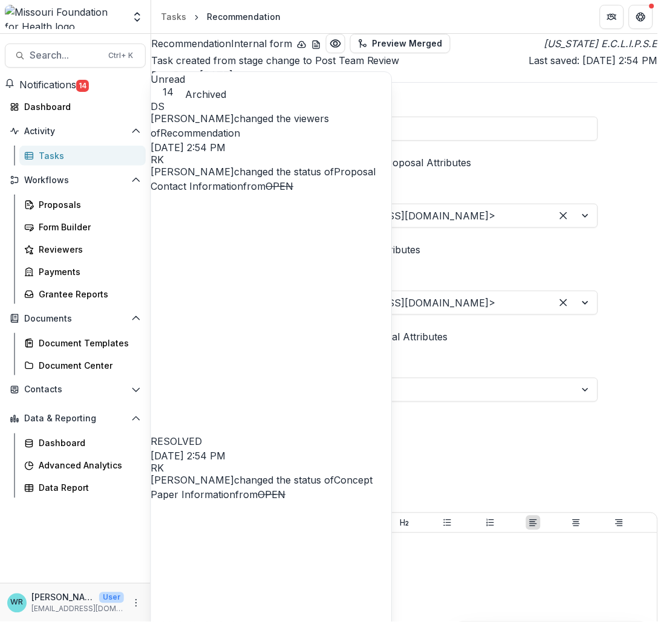
click at [232, 186] on link "Proposal Contact Information" at bounding box center [263, 179] width 225 height 27
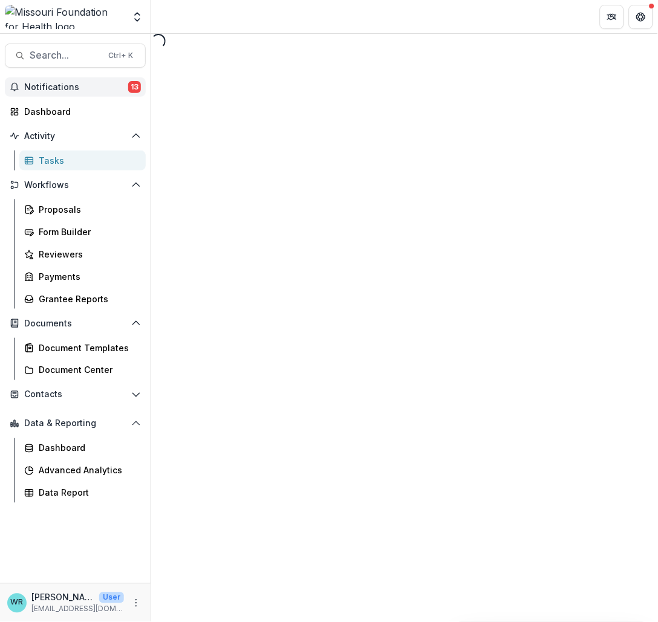
click at [83, 86] on body "Skip to content Aggregate Analysis Foundations MFH Workflow Sandbox [US_STATE] …" at bounding box center [329, 311] width 658 height 622
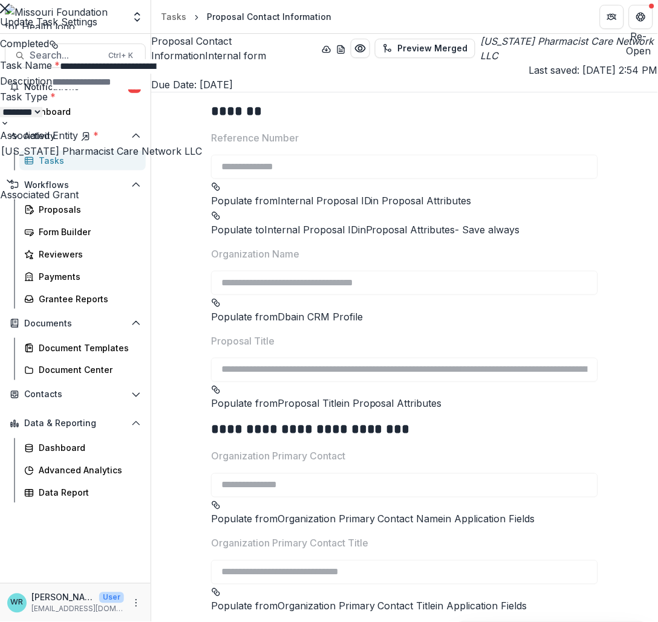
click at [97, 82] on div "**********" at bounding box center [329, 311] width 658 height 622
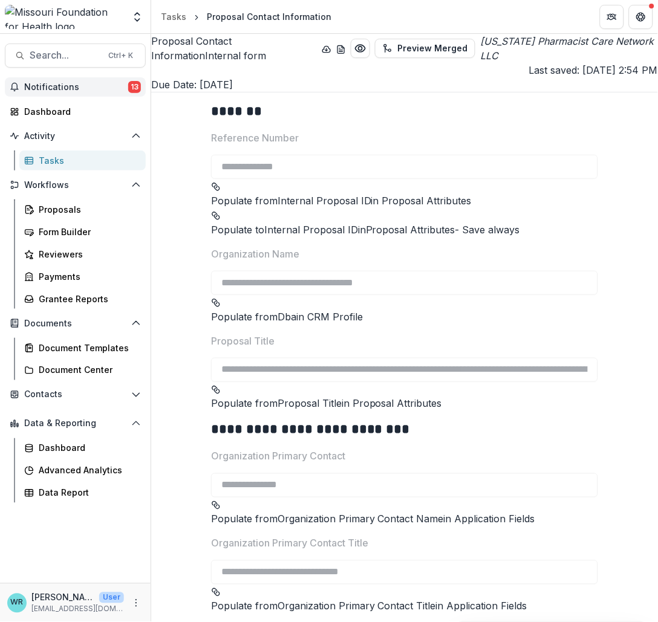
click at [97, 83] on span "Notifications" at bounding box center [76, 87] width 104 height 10
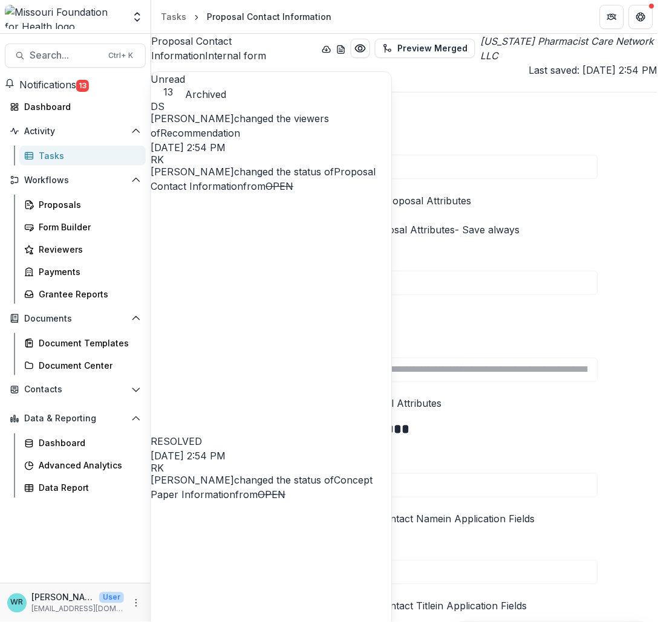
click at [277, 474] on link "Concept Paper Information" at bounding box center [262, 487] width 222 height 27
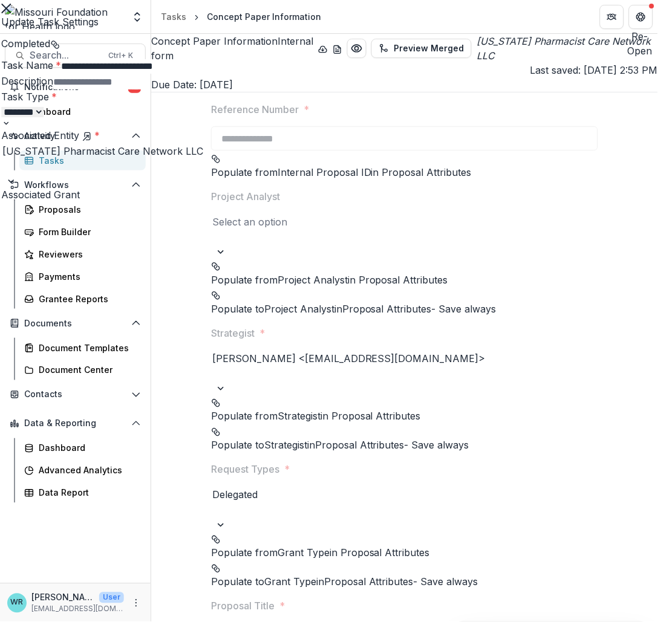
click at [93, 92] on div "**********" at bounding box center [329, 311] width 658 height 622
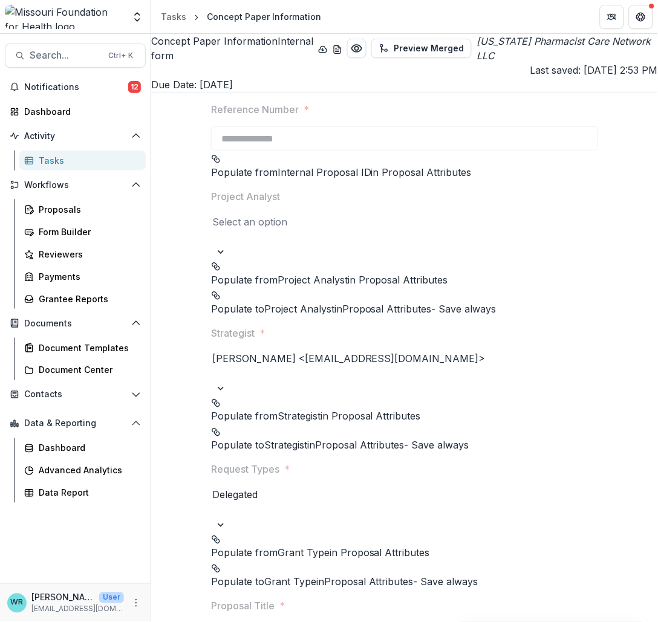
click at [93, 92] on button "Notifications 12" at bounding box center [75, 86] width 141 height 19
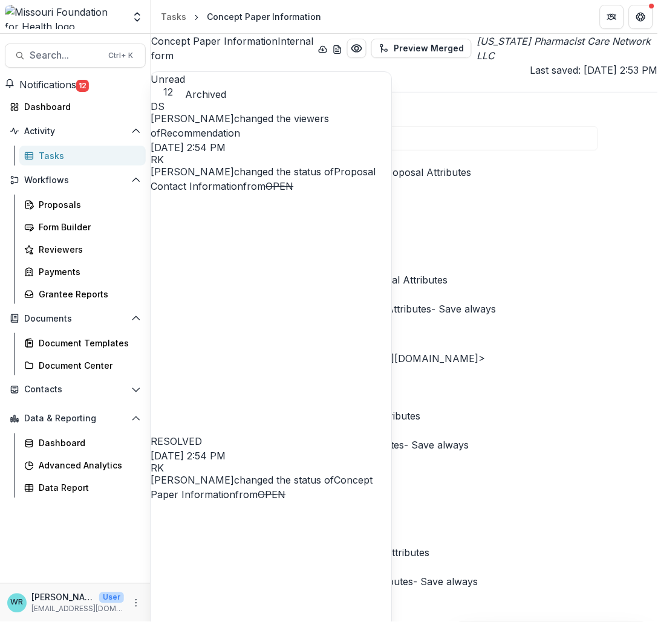
scroll to position [201, 0]
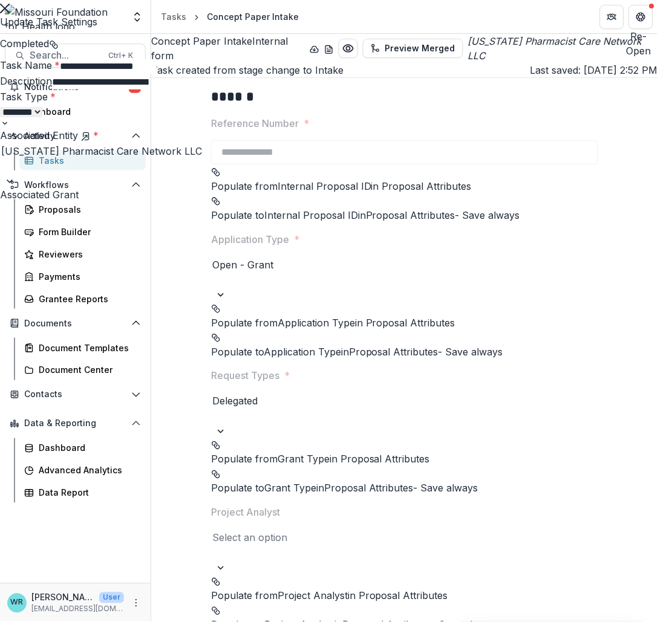
click at [91, 87] on div "**********" at bounding box center [329, 311] width 658 height 622
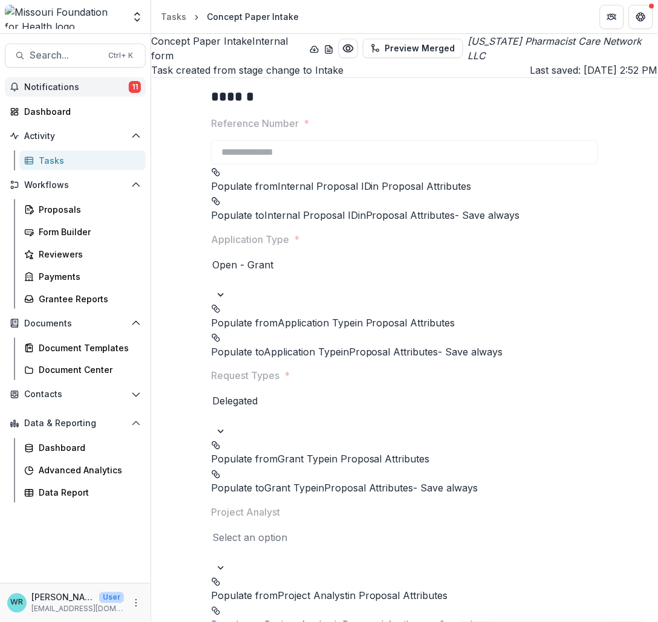
click at [91, 88] on span "Notifications" at bounding box center [76, 87] width 105 height 10
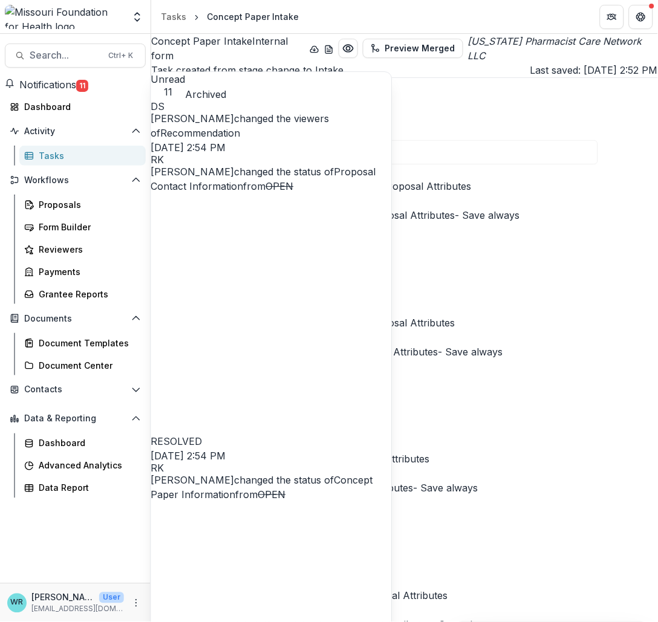
scroll to position [201, 0]
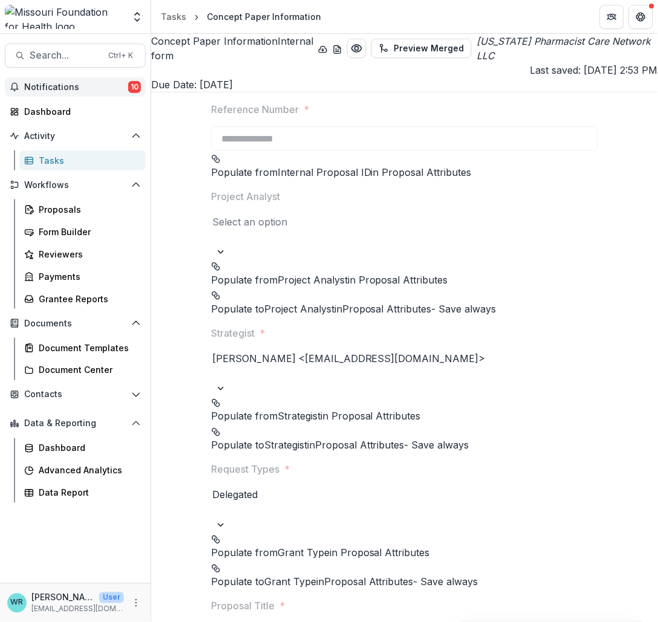
click at [59, 88] on span "Notifications" at bounding box center [76, 87] width 104 height 10
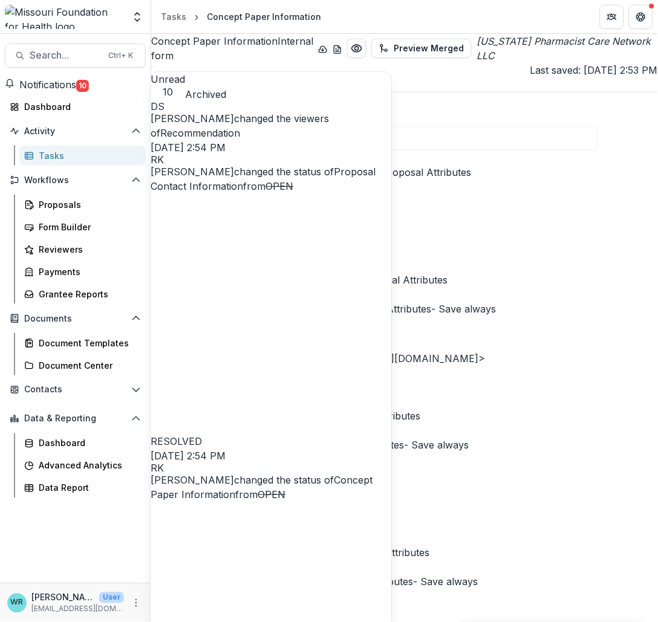
scroll to position [268, 0]
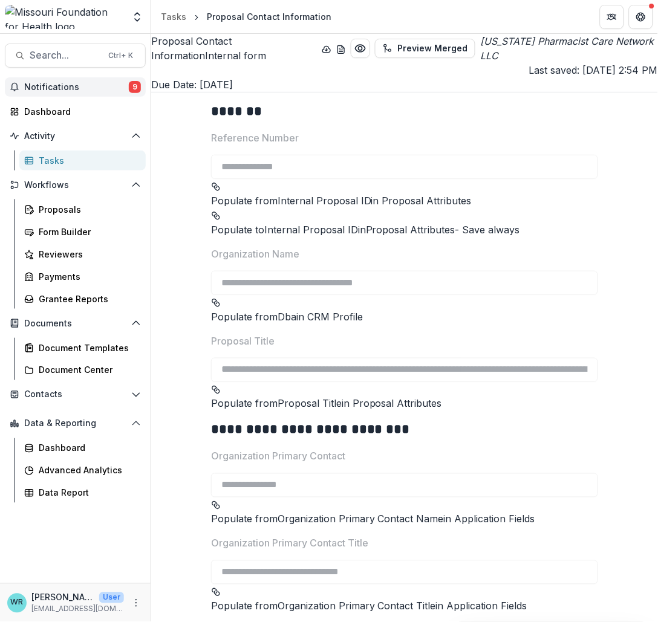
click at [89, 87] on span "Notifications" at bounding box center [76, 87] width 105 height 10
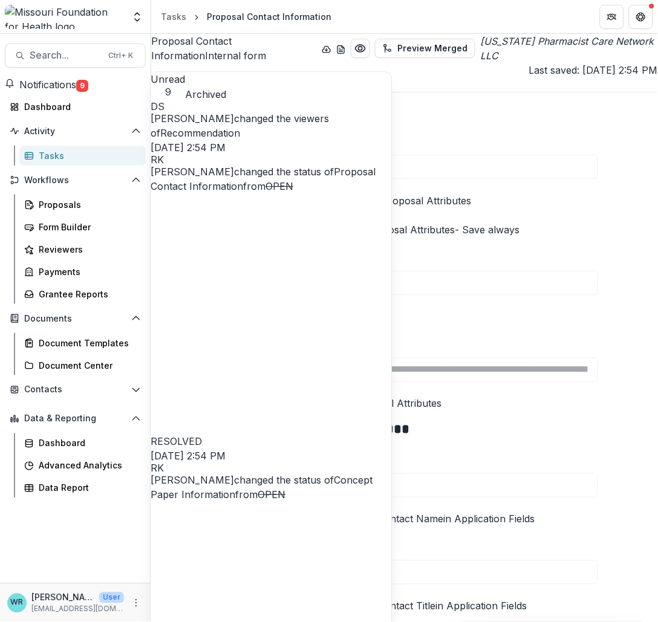
scroll to position [403, 0]
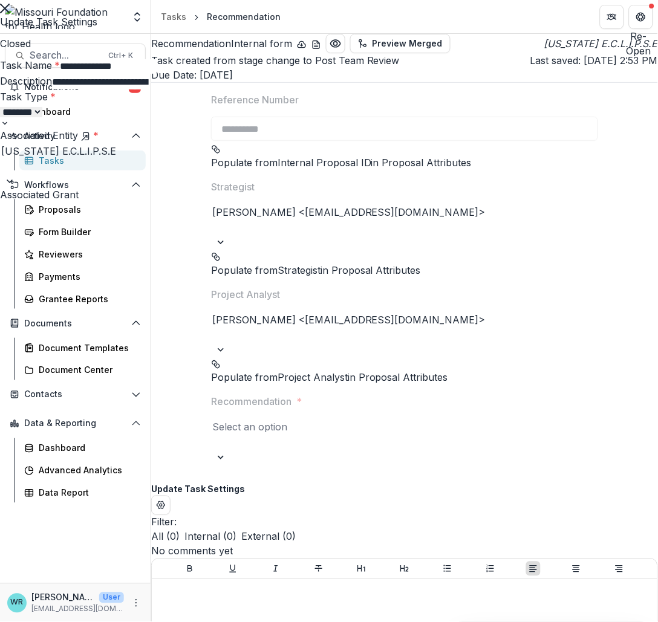
click at [60, 83] on div "**********" at bounding box center [329, 311] width 658 height 622
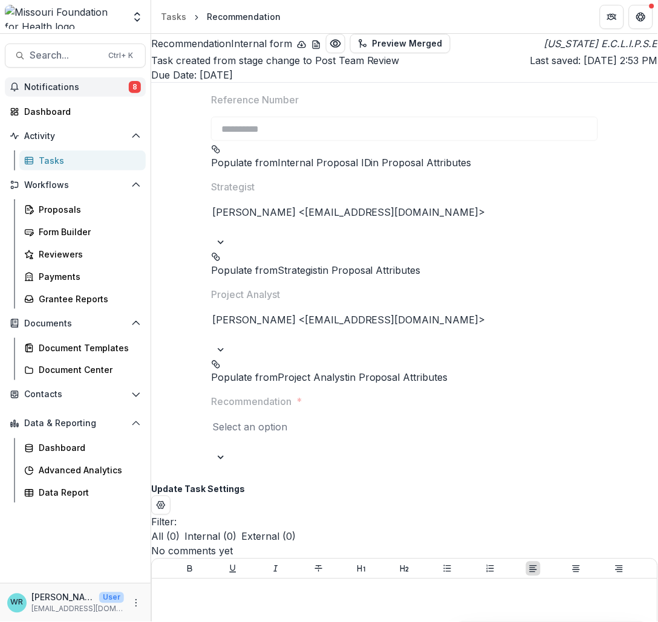
click at [60, 85] on span "Notifications" at bounding box center [76, 87] width 105 height 10
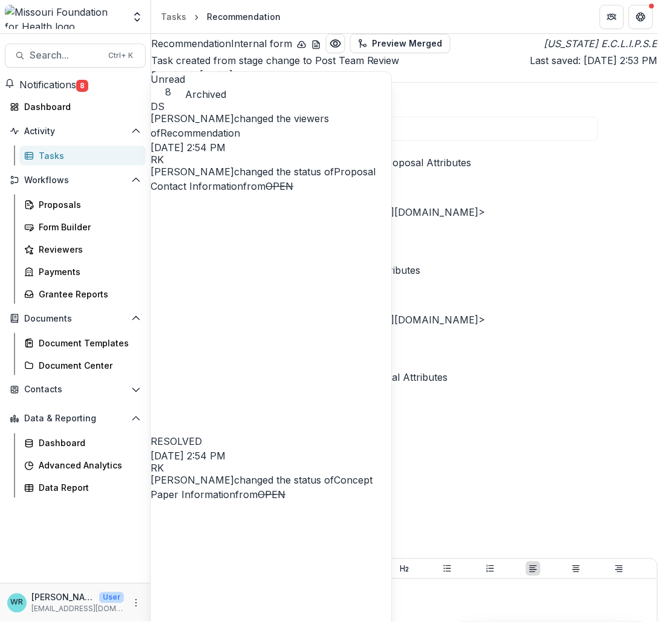
scroll to position [768, 0]
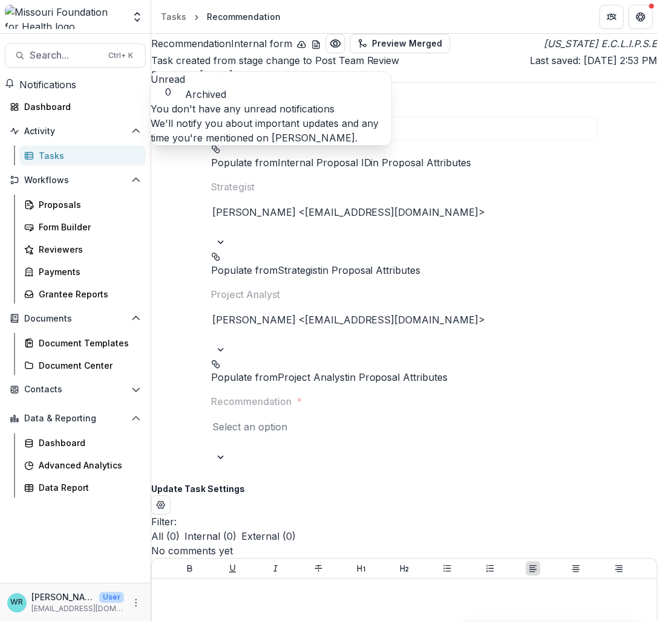
click at [41, 88] on span "Notifications" at bounding box center [47, 85] width 57 height 12
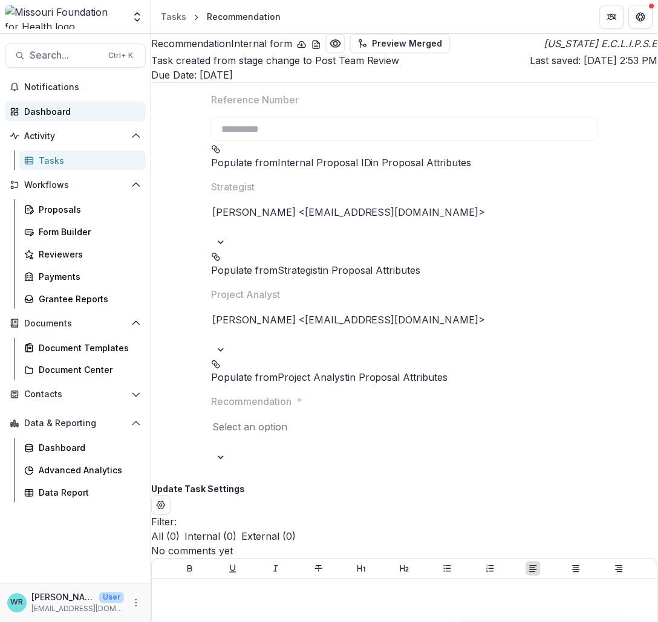
click at [58, 112] on div "Dashboard" at bounding box center [80, 111] width 112 height 13
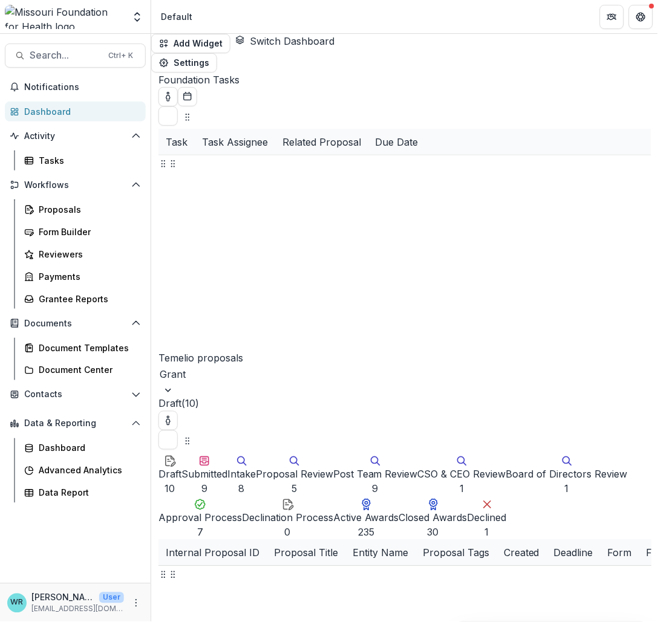
click at [243, 468] on button "Intake 8" at bounding box center [241, 475] width 28 height 44
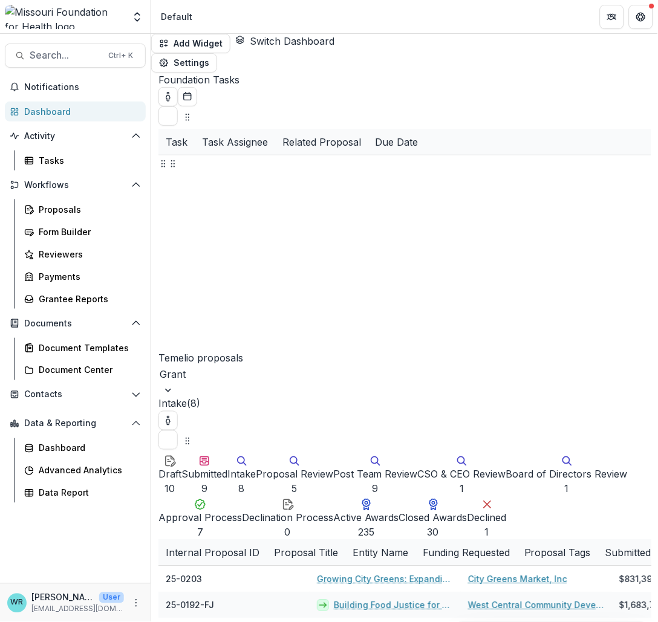
drag, startPoint x: 406, startPoint y: 614, endPoint x: 312, endPoint y: 600, distance: 94.8
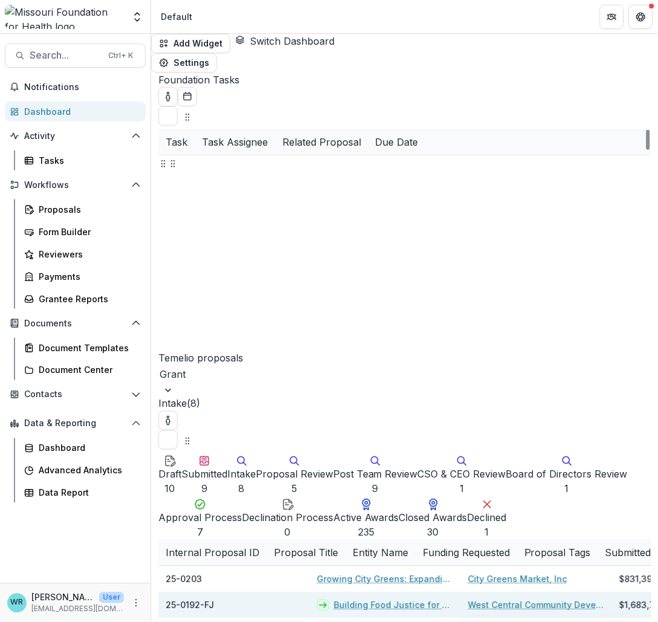
click at [454, 599] on link "Building Food Justice for Farmers and Food Producers" at bounding box center [394, 605] width 120 height 13
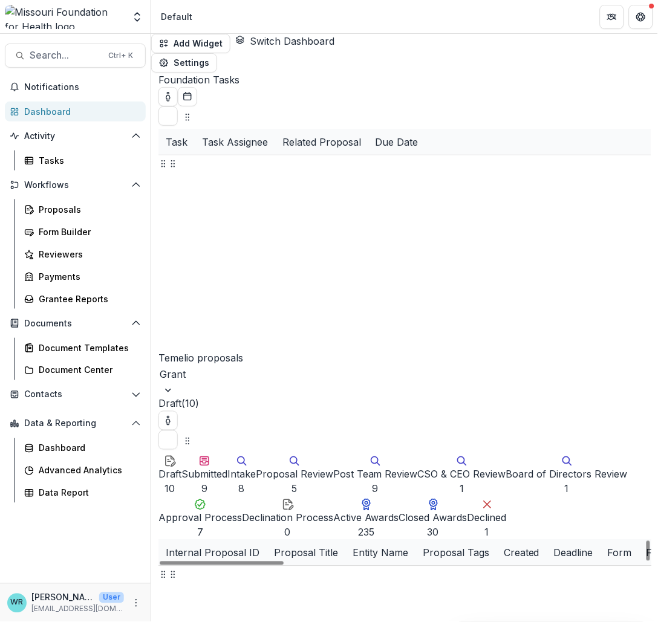
scroll to position [50, 0]
click at [256, 482] on div "Proposal Review" at bounding box center [294, 474] width 77 height 15
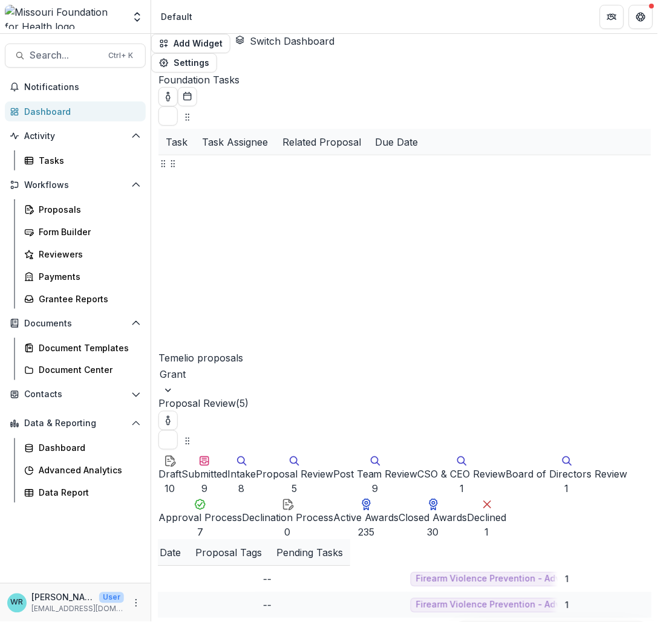
scroll to position [0, 0]
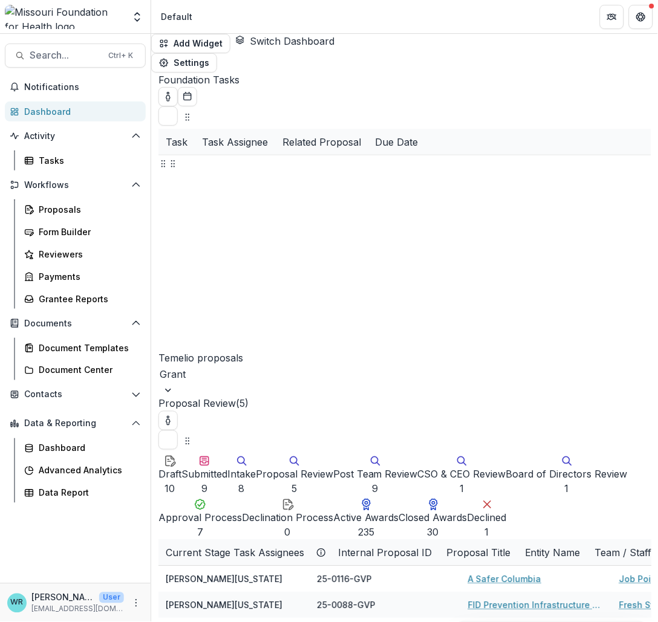
drag, startPoint x: 393, startPoint y: 613, endPoint x: 113, endPoint y: 582, distance: 281.7
click at [80, 207] on div "Proposals" at bounding box center [87, 209] width 97 height 13
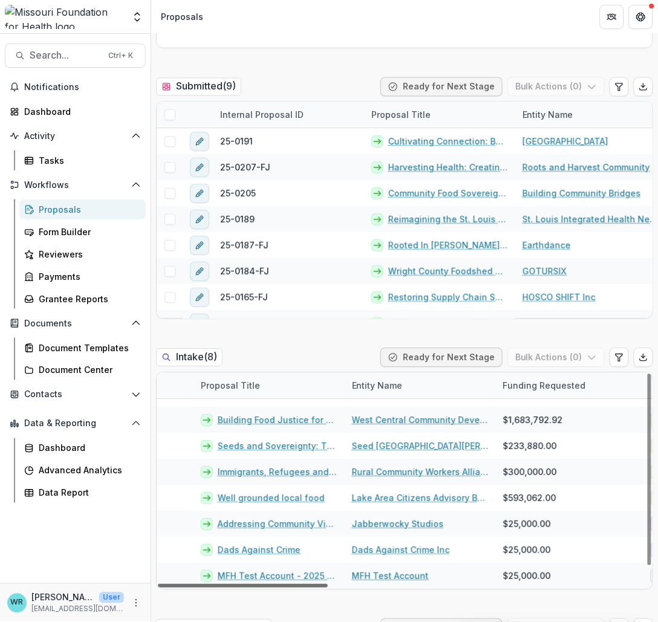
scroll to position [18, 0]
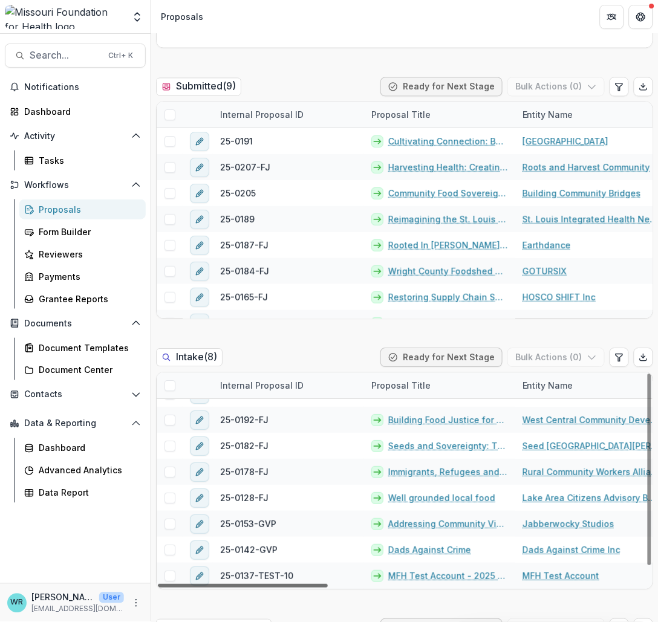
drag, startPoint x: 324, startPoint y: 585, endPoint x: 271, endPoint y: 570, distance: 54.7
click at [271, 585] on div at bounding box center [243, 587] width 170 height 4
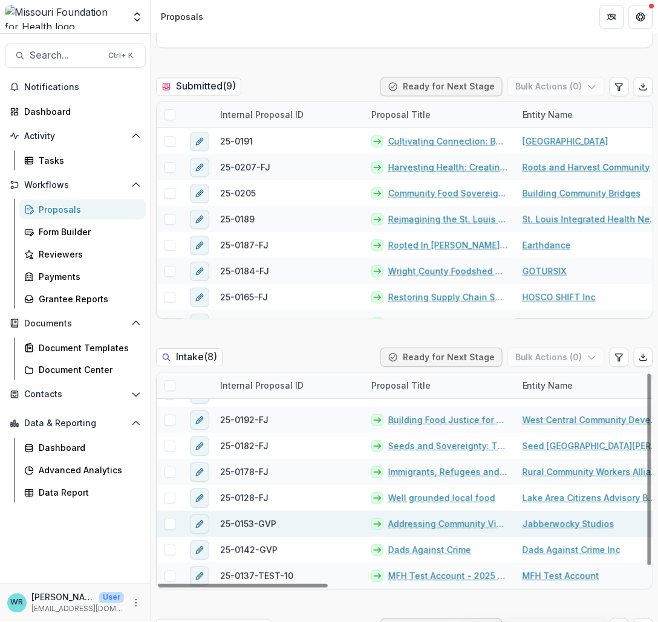
click at [420, 523] on link "Addressing Community Violence Through High-quality Arts and Education Experienc…" at bounding box center [448, 524] width 120 height 13
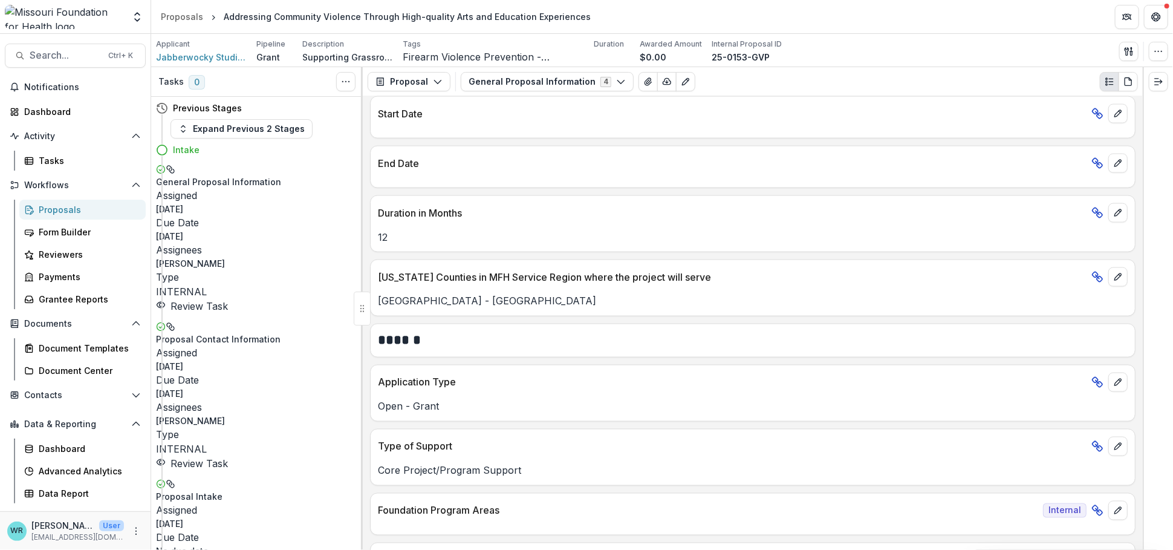
scroll to position [1276, 0]
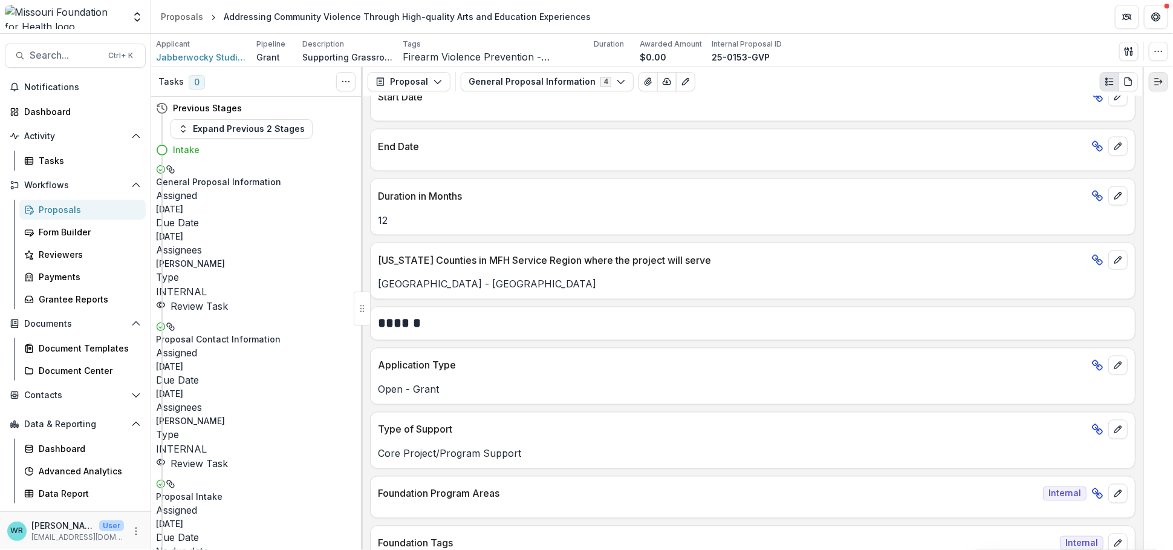
click at [657, 85] on line "Expand right" at bounding box center [1157, 85] width 4 height 0
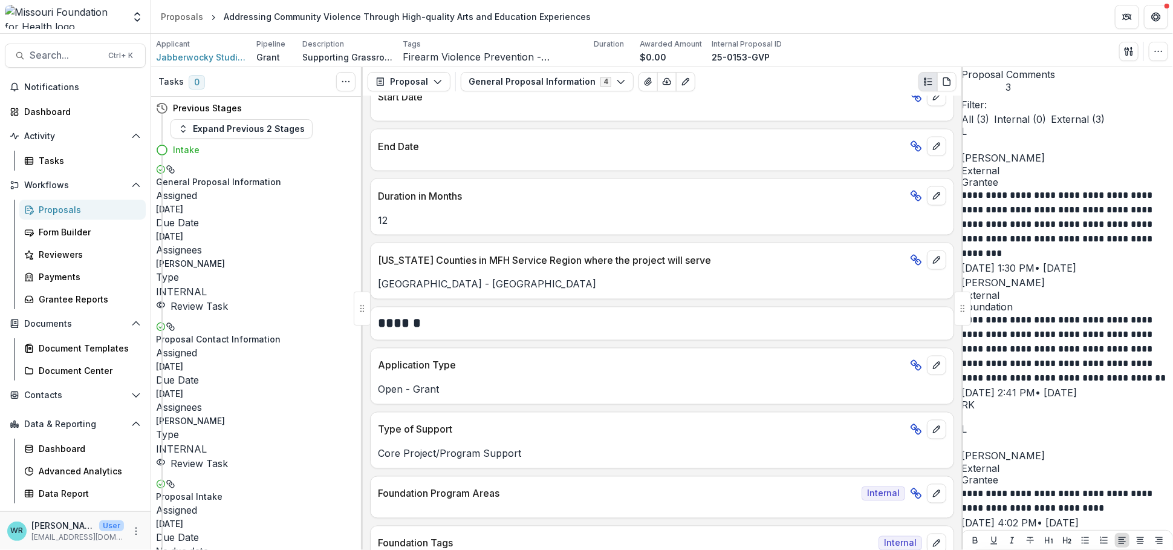
scroll to position [1465, 0]
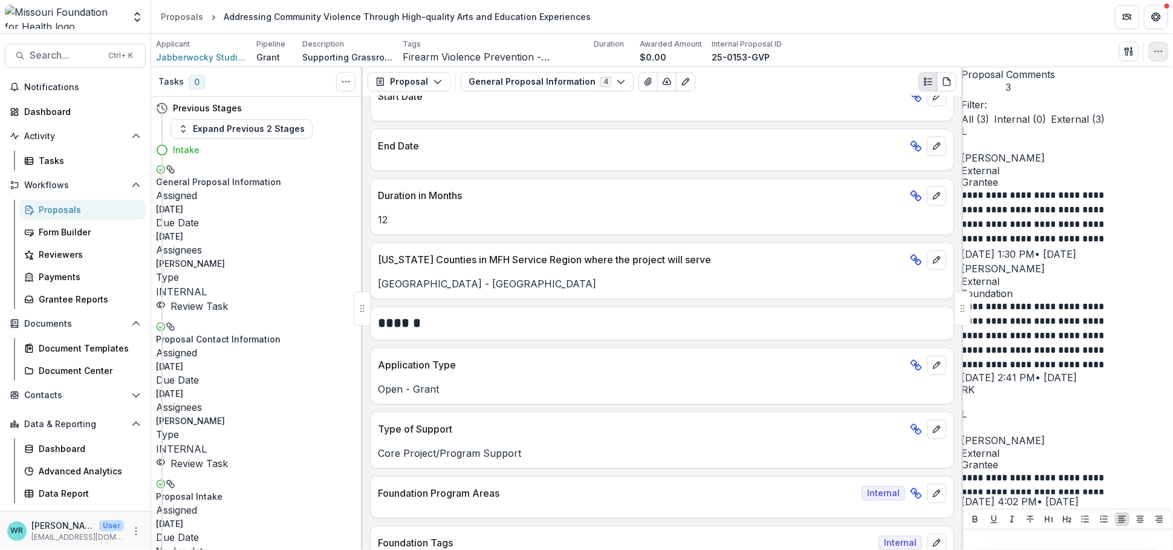
click at [657, 45] on button "button" at bounding box center [1158, 51] width 19 height 19
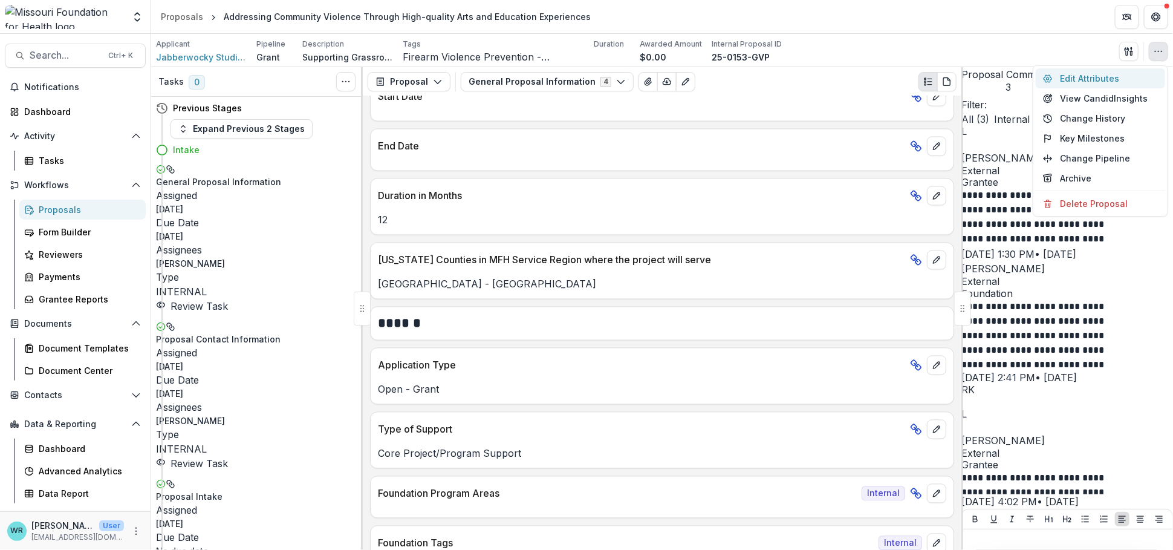
click at [657, 79] on button "Edit Attributes" at bounding box center [1100, 78] width 129 height 20
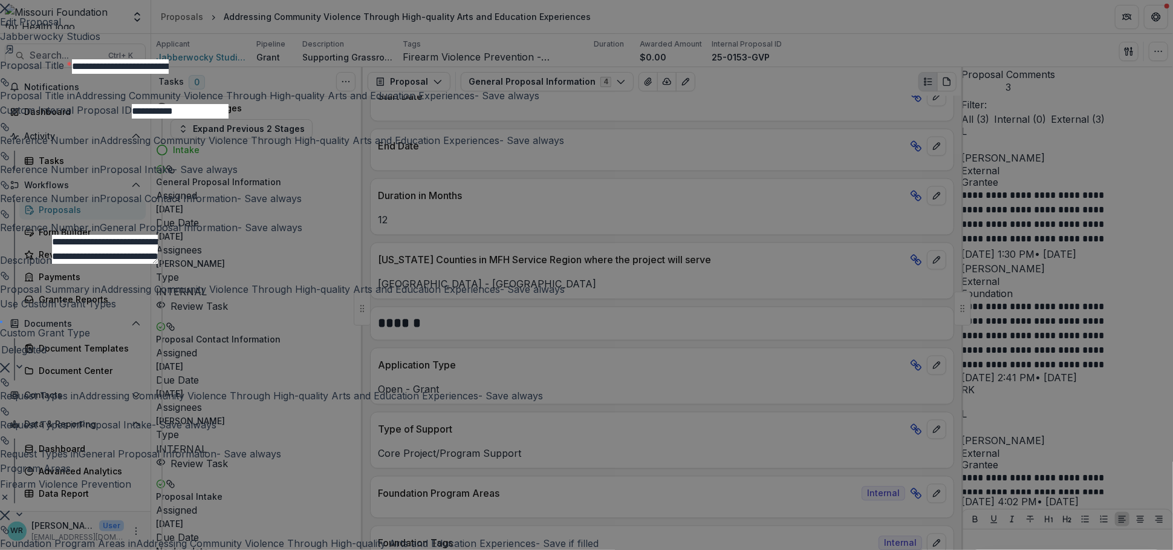
scroll to position [0, 0]
click at [10, 13] on icon "Close" at bounding box center [5, 9] width 10 height 10
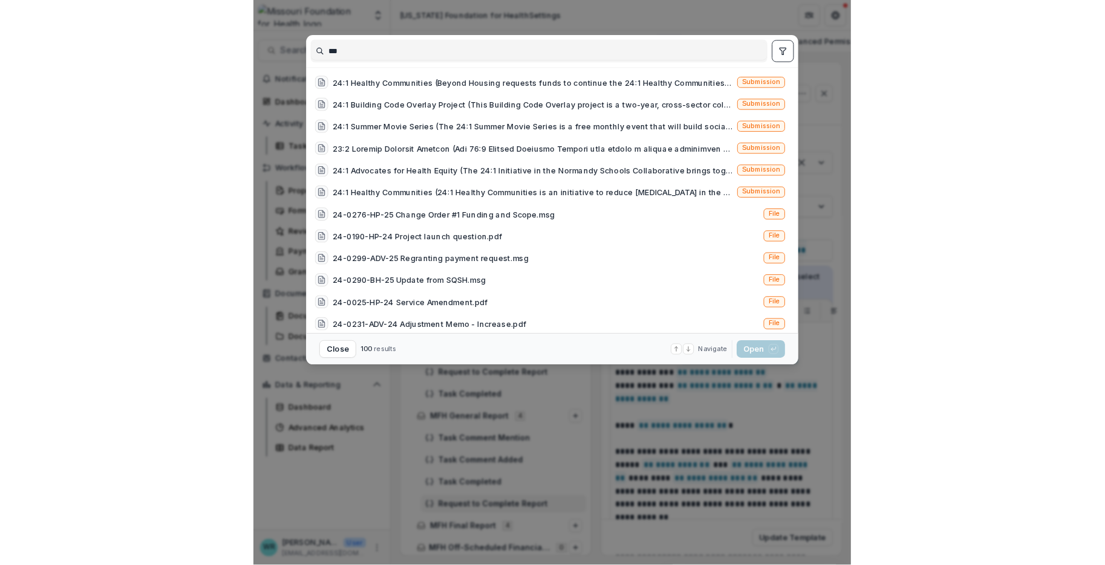
scroll to position [114, 0]
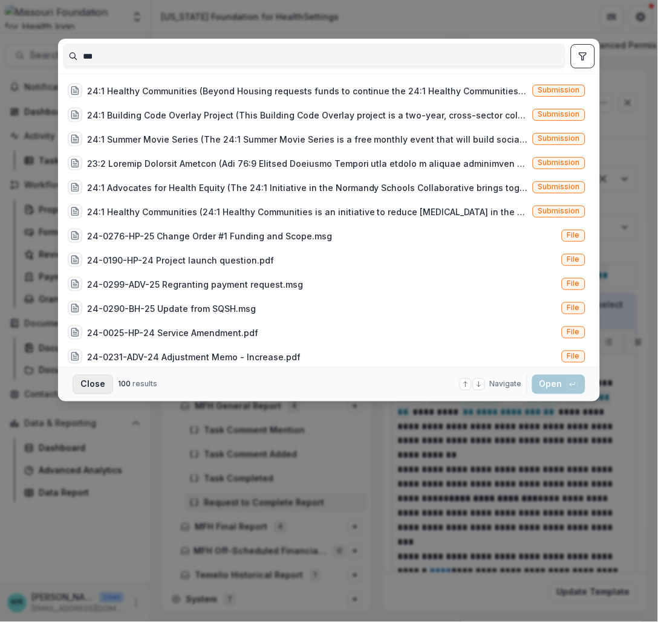
click at [96, 387] on button "Close" at bounding box center [93, 384] width 41 height 19
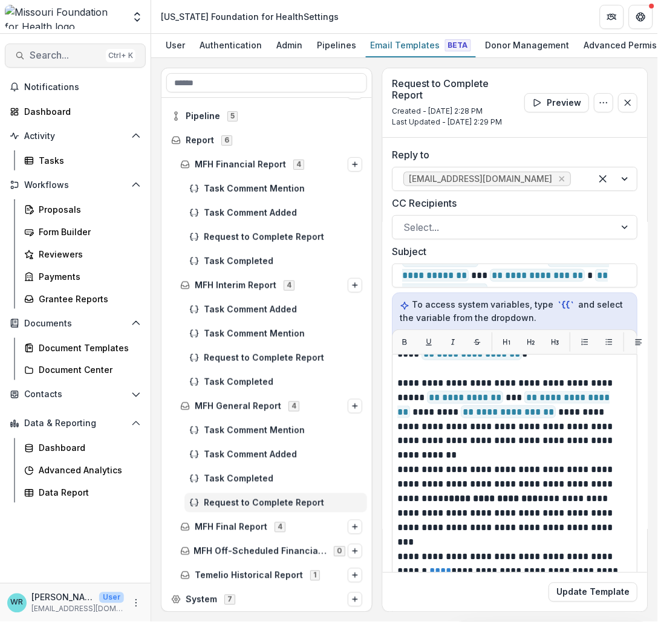
click at [62, 65] on button "Search... Ctrl + K" at bounding box center [75, 56] width 141 height 24
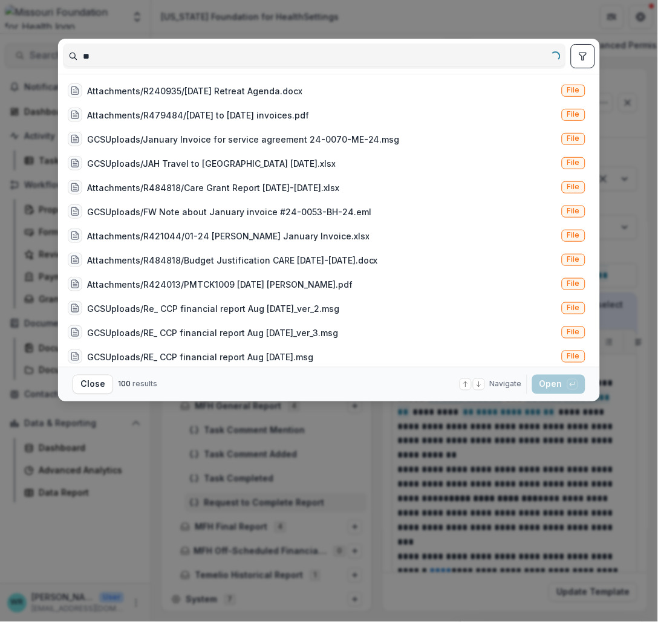
type input "*"
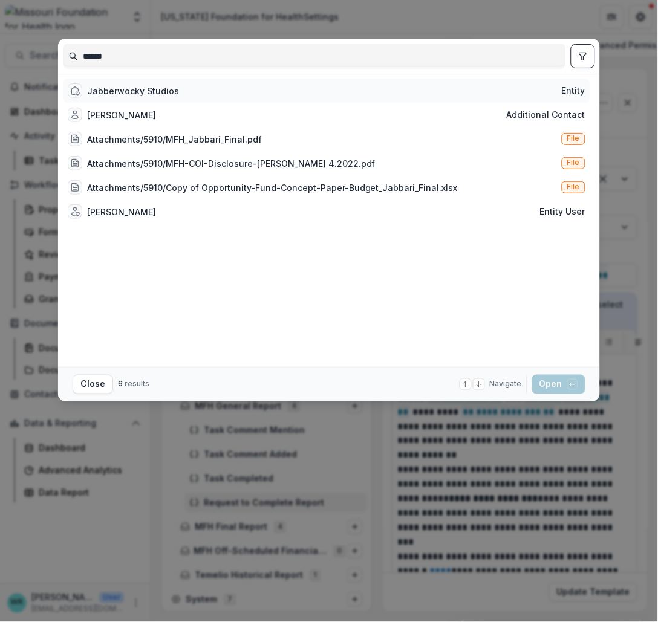
type input "******"
click at [164, 90] on div "Jabberwocky Studios" at bounding box center [133, 91] width 92 height 13
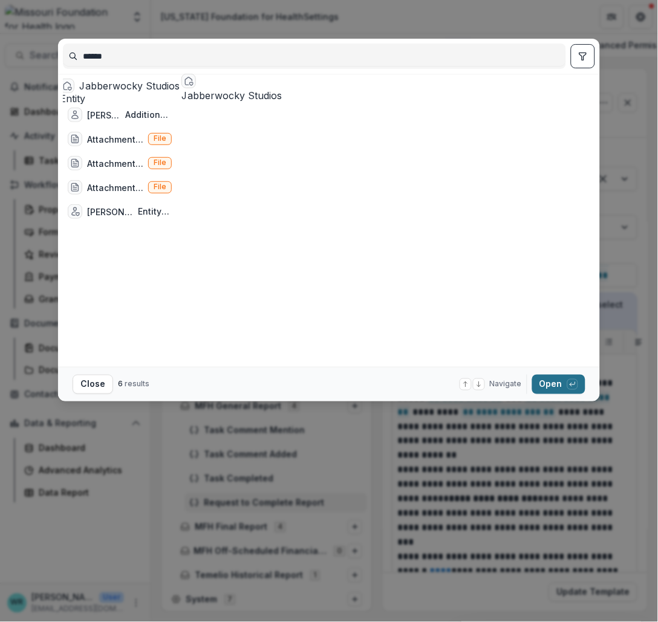
click at [557, 387] on button "Open with enter key" at bounding box center [558, 384] width 53 height 19
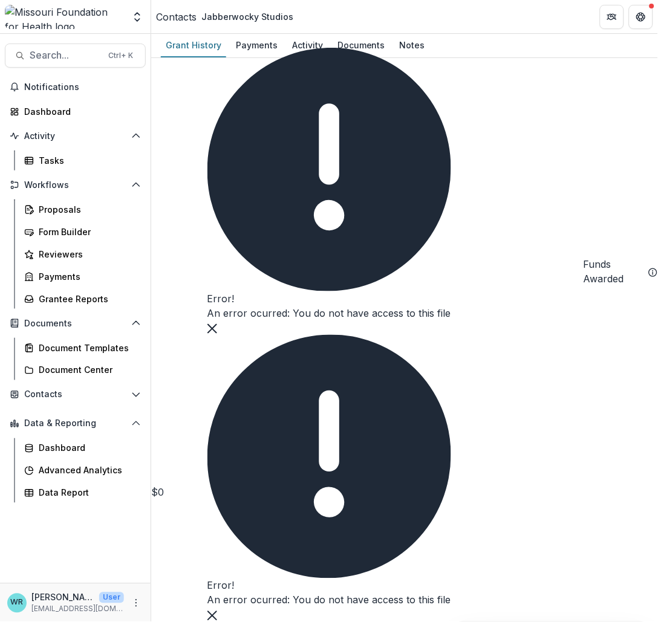
click at [217, 335] on button "Close" at bounding box center [212, 327] width 10 height 15
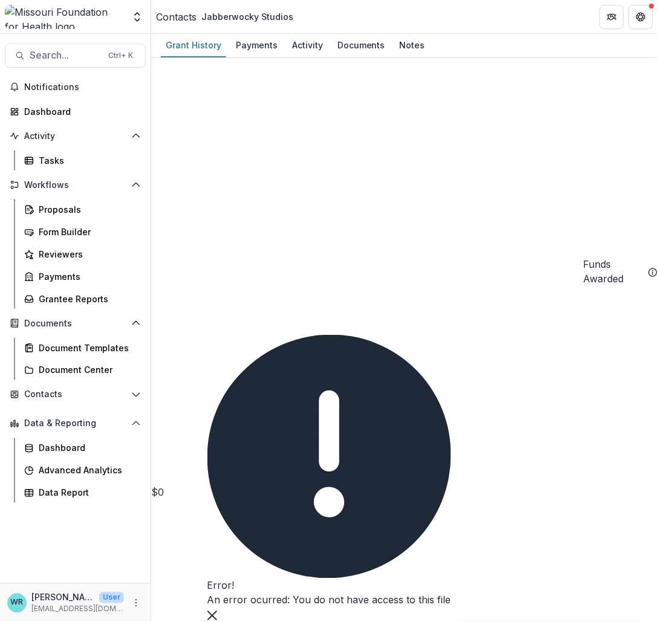
click at [217, 608] on button "Close" at bounding box center [212, 615] width 10 height 15
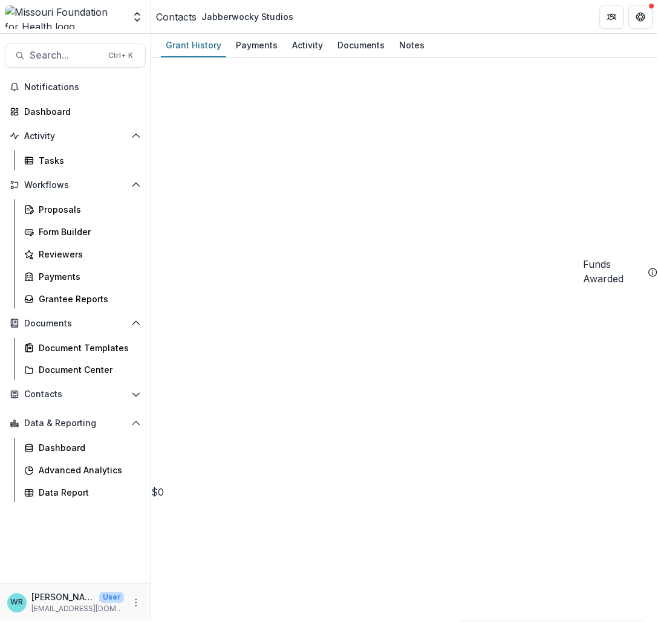
drag, startPoint x: 540, startPoint y: 241, endPoint x: 483, endPoint y: 245, distance: 57.0
copy div "47-2402289"
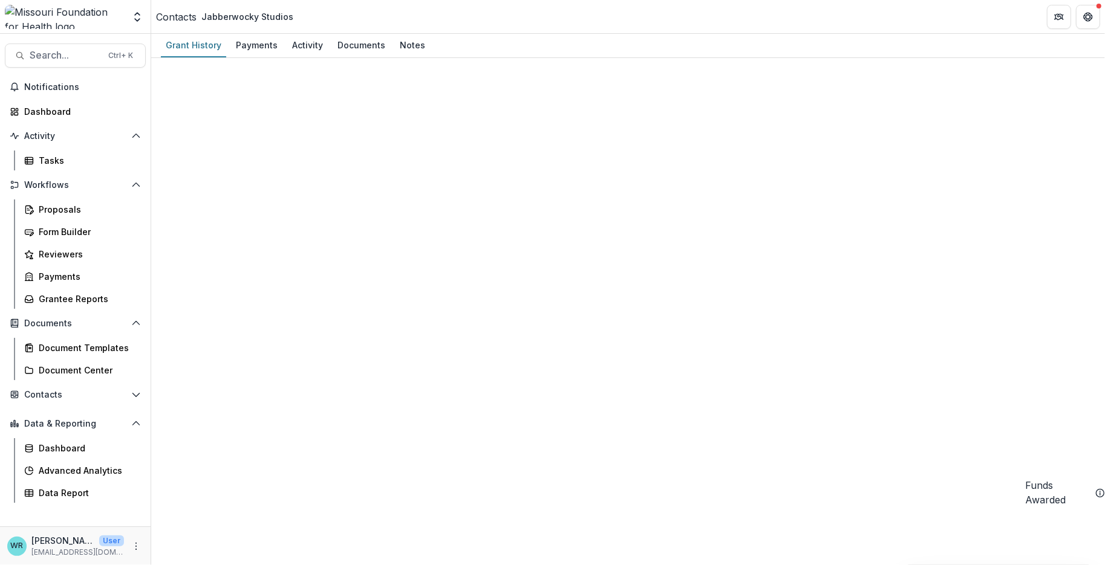
scroll to position [537, 0]
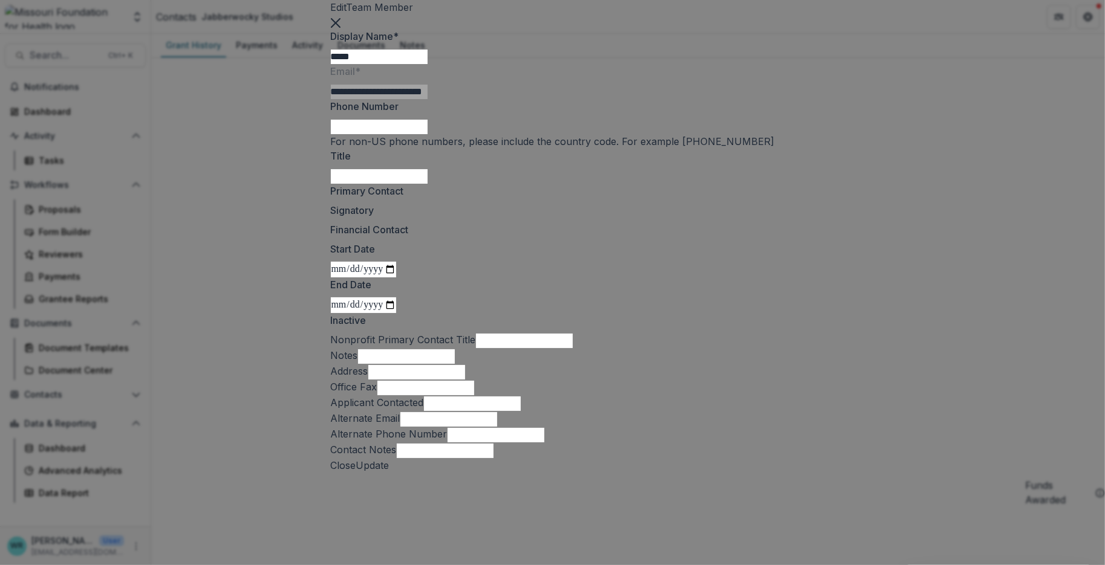
click at [428, 64] on input "*****" at bounding box center [379, 57] width 97 height 15
type input "**********"
click at [389, 473] on button "Update" at bounding box center [372, 465] width 33 height 15
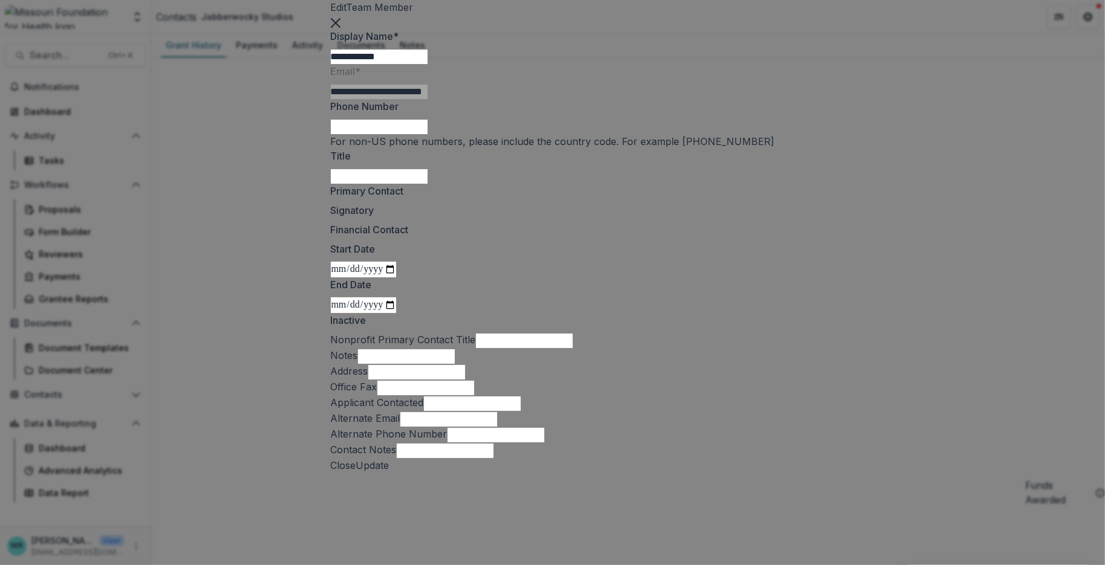
click at [428, 184] on input "Title" at bounding box center [379, 176] width 97 height 15
type input "**********"
click at [331, 203] on span at bounding box center [331, 203] width 0 height 0
click at [389, 473] on button "Update" at bounding box center [372, 465] width 33 height 15
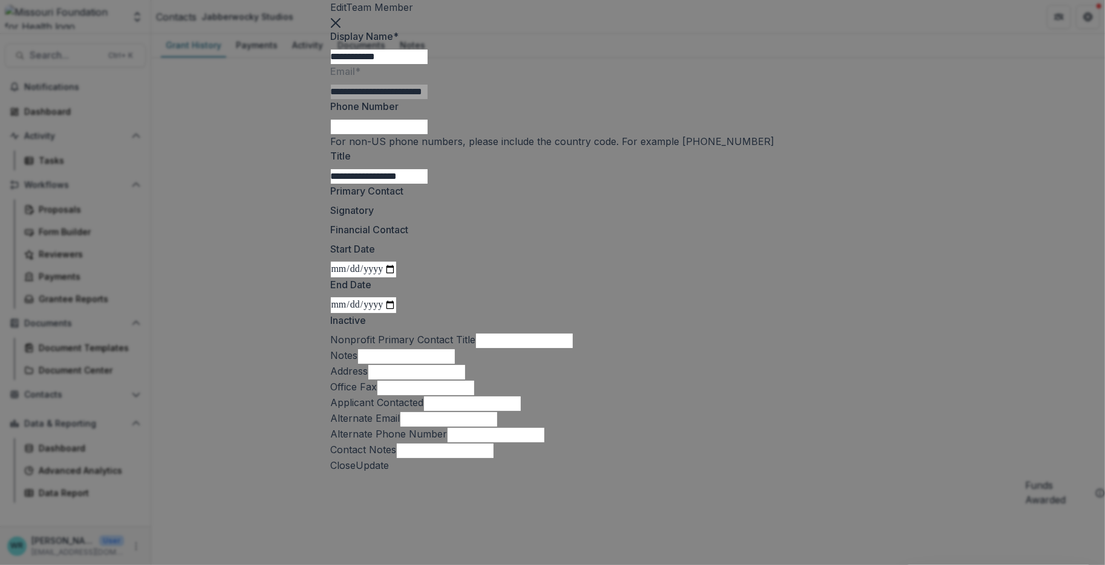
click at [421, 64] on input "**********" at bounding box center [379, 57] width 97 height 15
type input "**********"
click at [389, 473] on button "Update" at bounding box center [372, 465] width 33 height 15
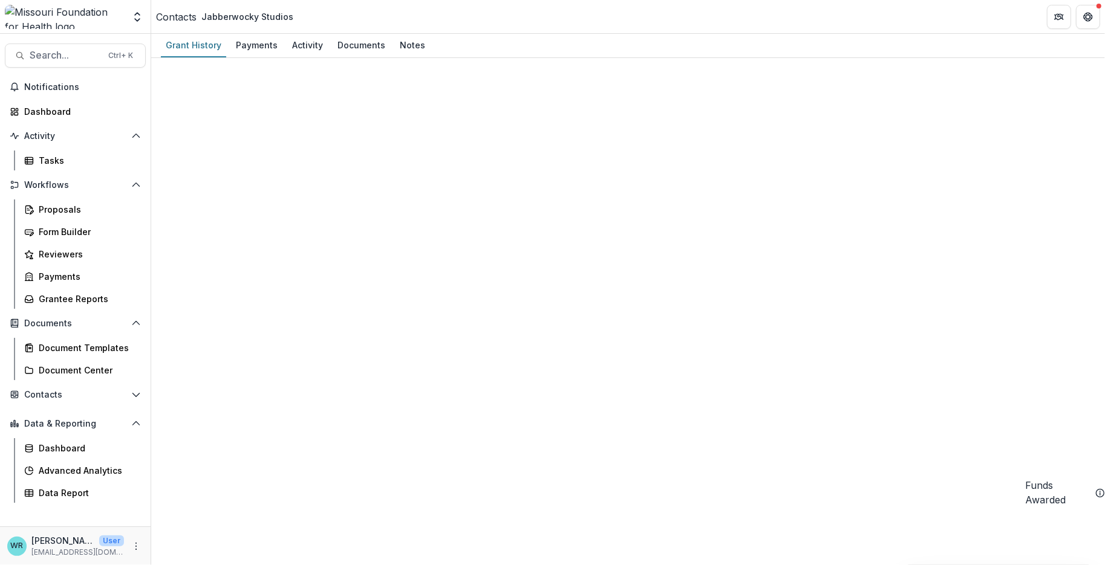
scroll to position [0, 0]
select select
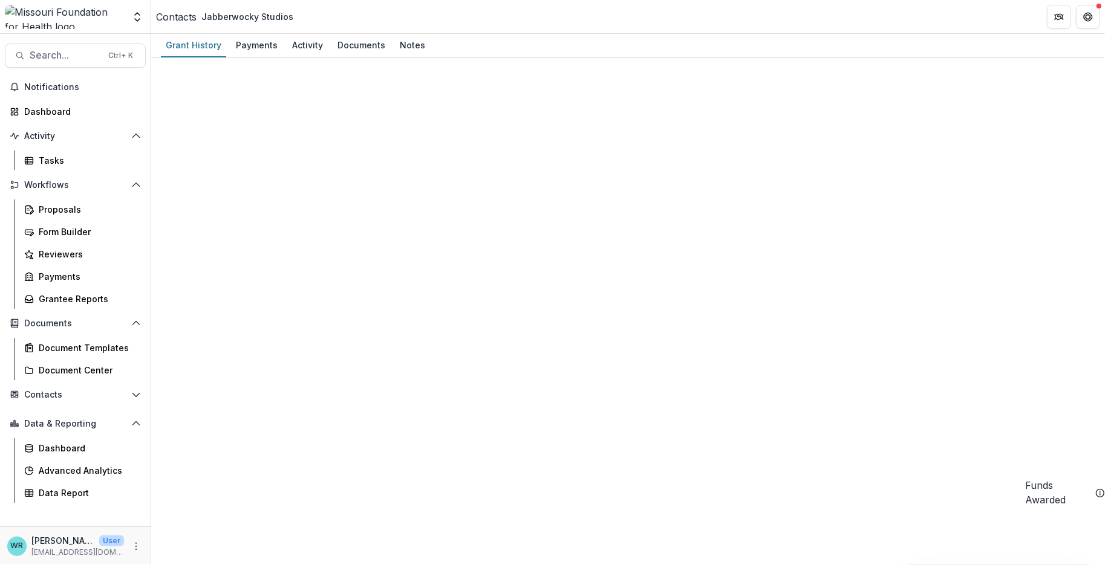
select select
select select "***"
select select
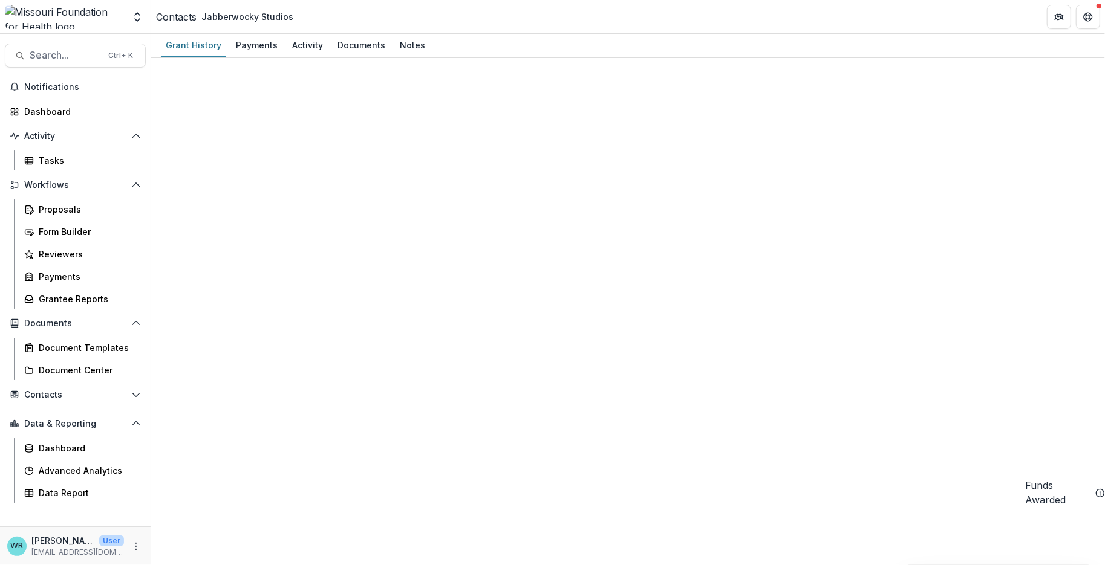
select select
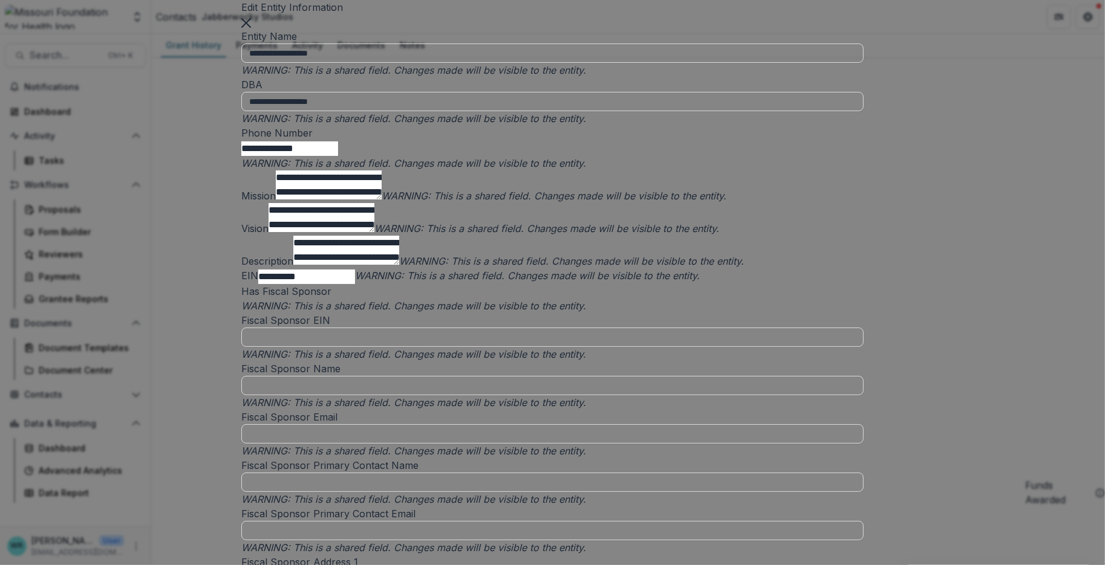
scroll to position [2620, 0]
type input "*****"
click at [519, 565] on div "Firearm Suicide Prevention - State and Regional Efforts" at bounding box center [552, 572] width 1105 height 15
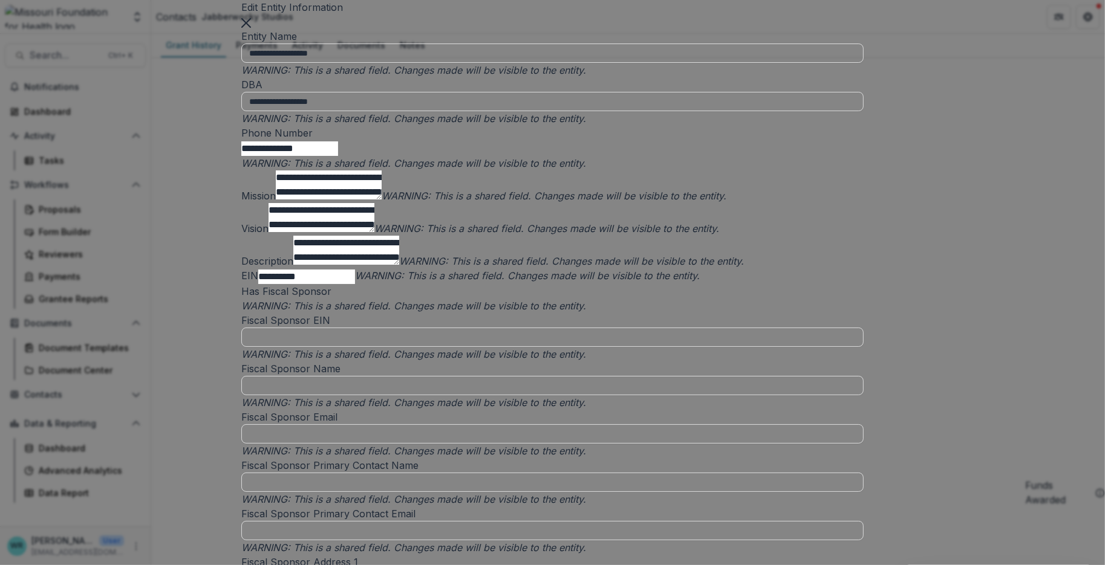
scroll to position [3225, 0]
type input "**********"
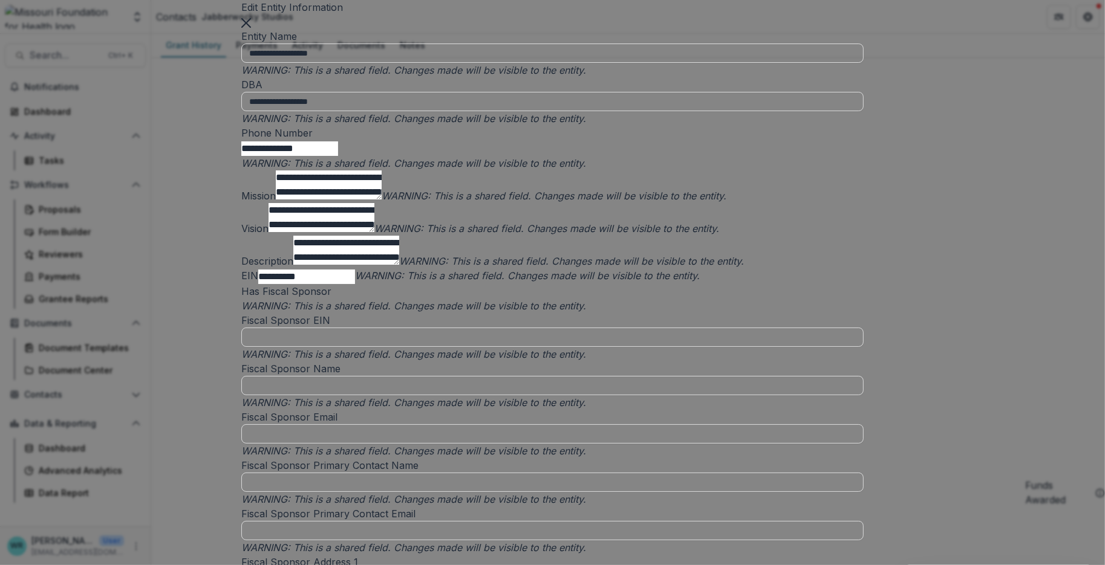
type textarea "**********"
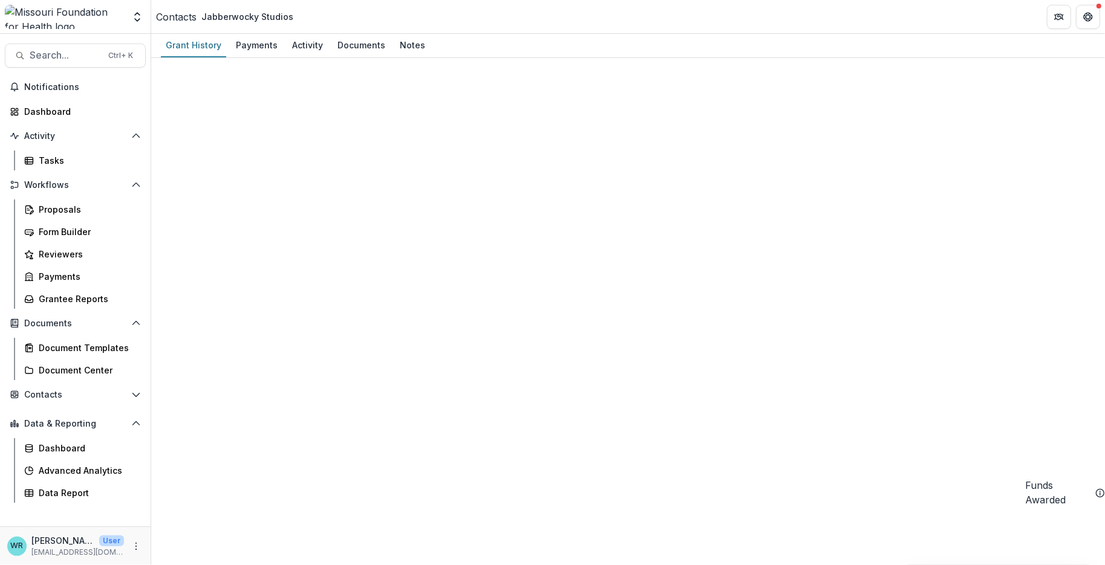
scroll to position [0, 0]
click at [90, 52] on span "Search..." at bounding box center [65, 55] width 71 height 11
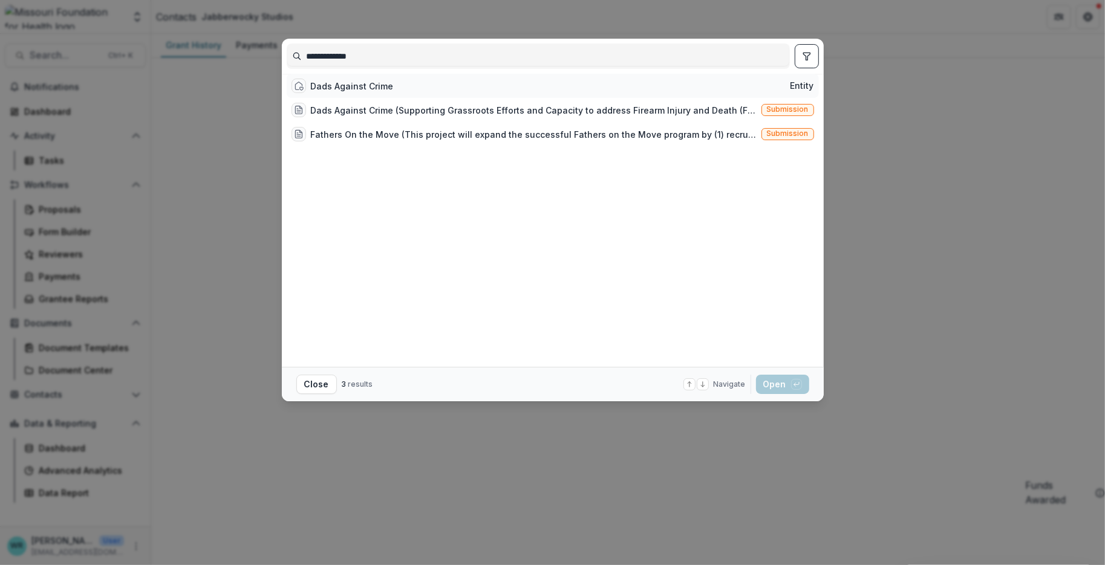
type input "**********"
click at [657, 88] on span "Entity" at bounding box center [802, 86] width 24 height 10
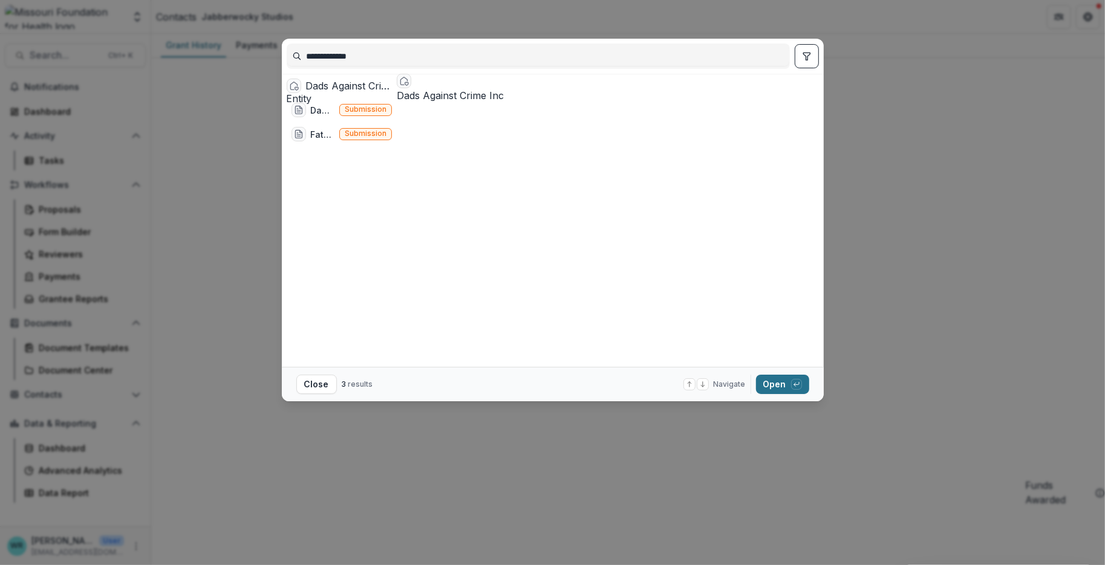
click at [657, 388] on div "button" at bounding box center [796, 384] width 11 height 11
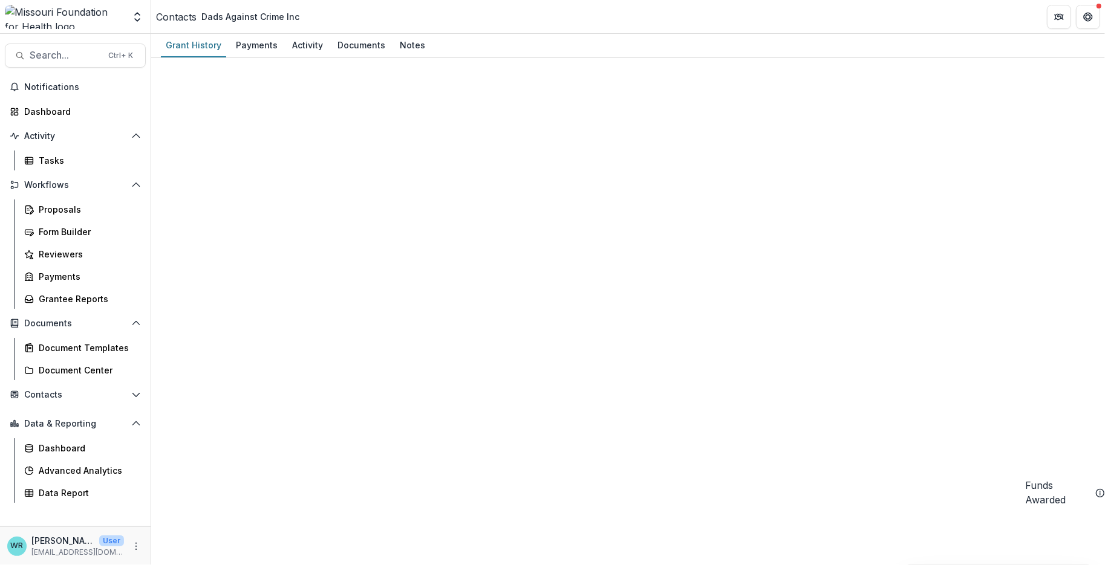
drag, startPoint x: 855, startPoint y: 222, endPoint x: 796, endPoint y: 216, distance: 59.6
copy div "93-4497406"
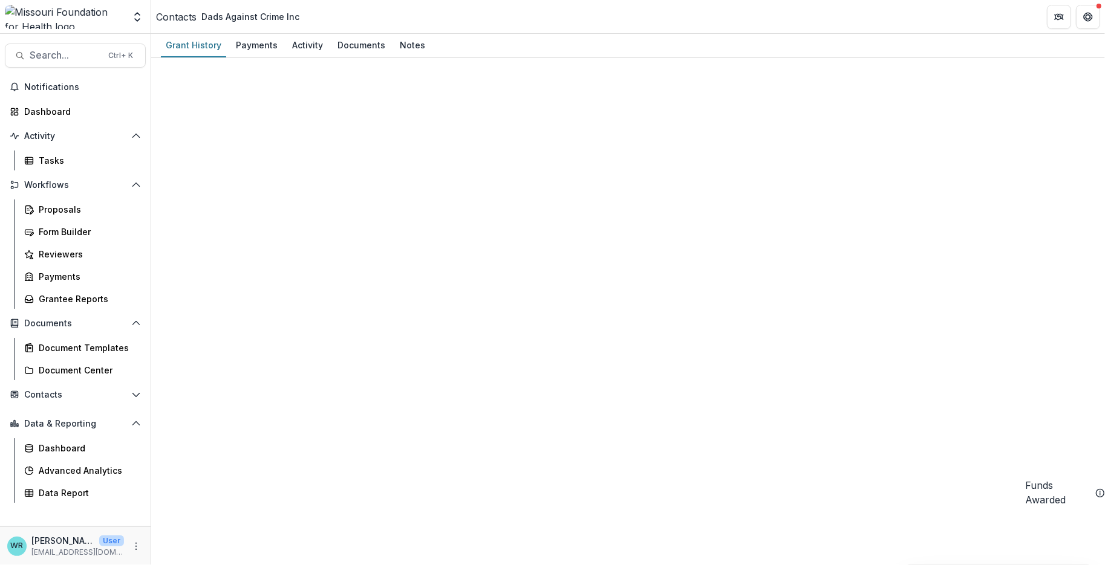
select select "**"
select select
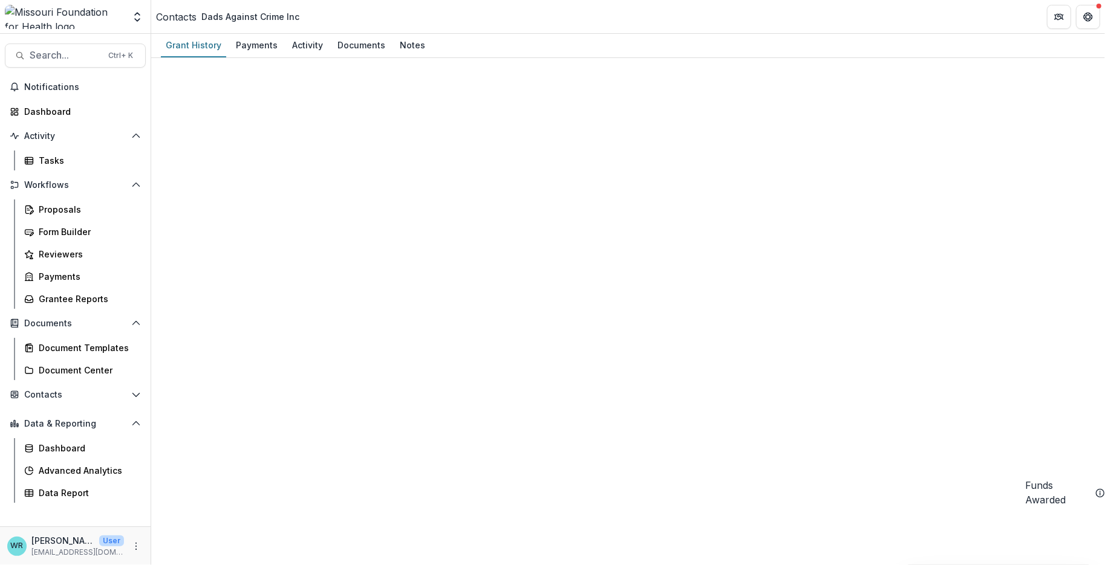
select select "***"
select select
type input "**********"
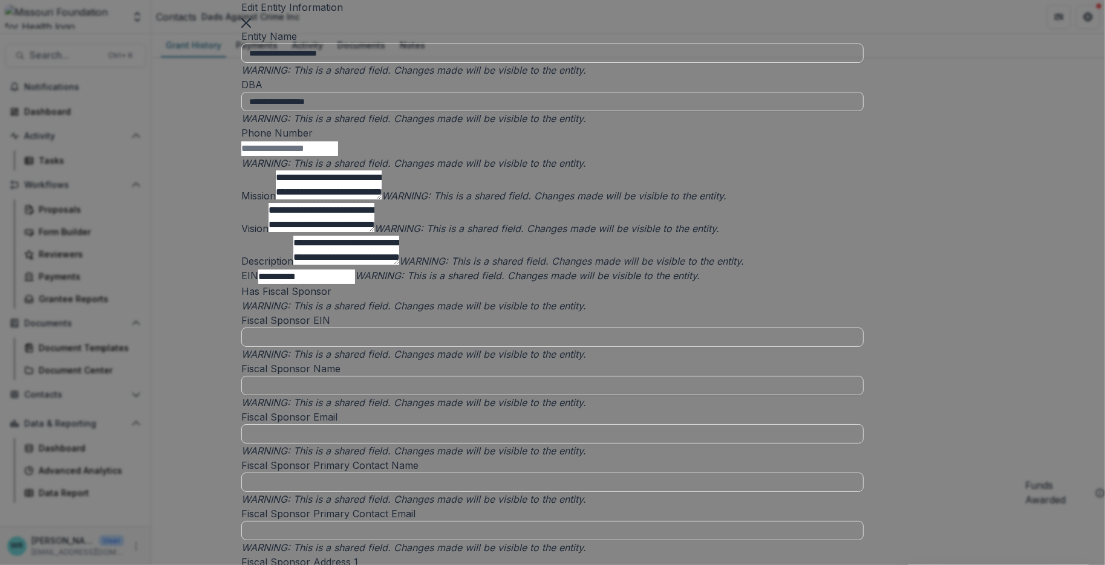
scroll to position [1478, 0]
type input "**********"
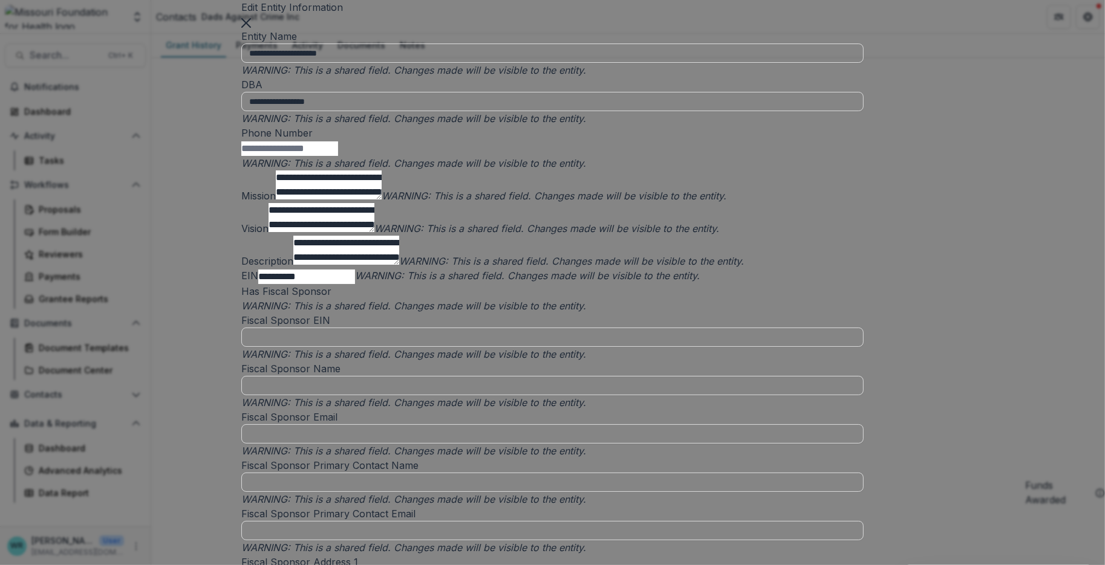
scroll to position [2553, 0]
type input "****"
click at [522, 565] on div "Firearm Suicide Prevention - State and Regional Efforts" at bounding box center [552, 572] width 1105 height 15
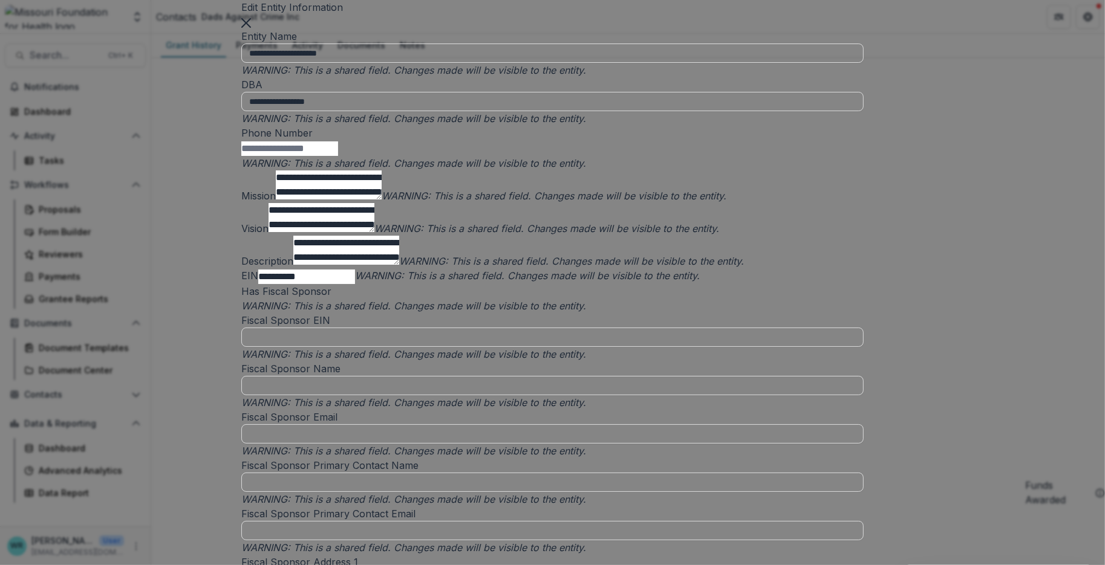
scroll to position [3158, 0]
type input "**********"
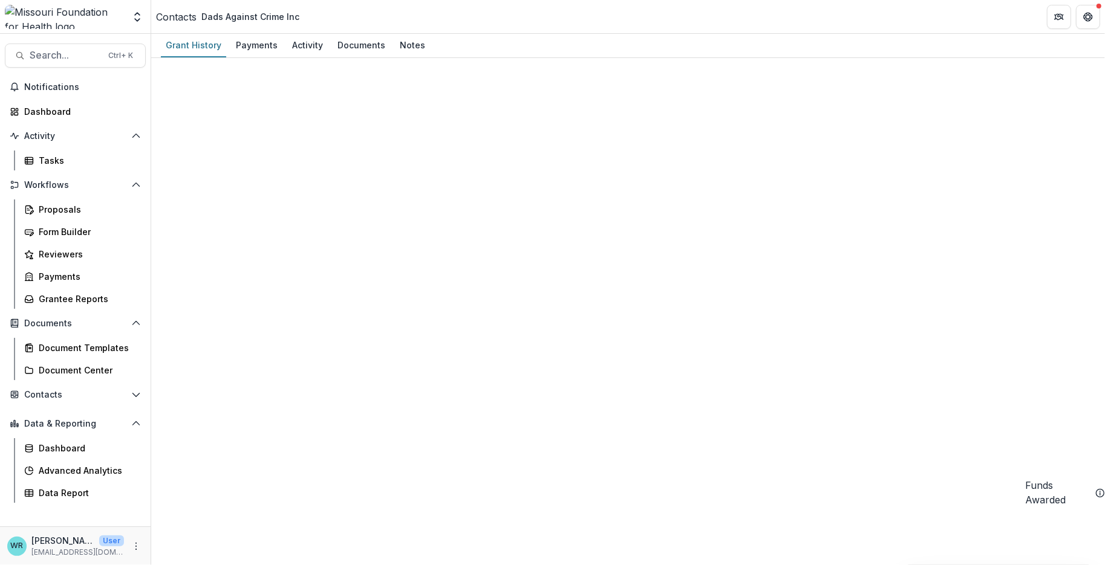
scroll to position [0, 0]
select select "**"
select select
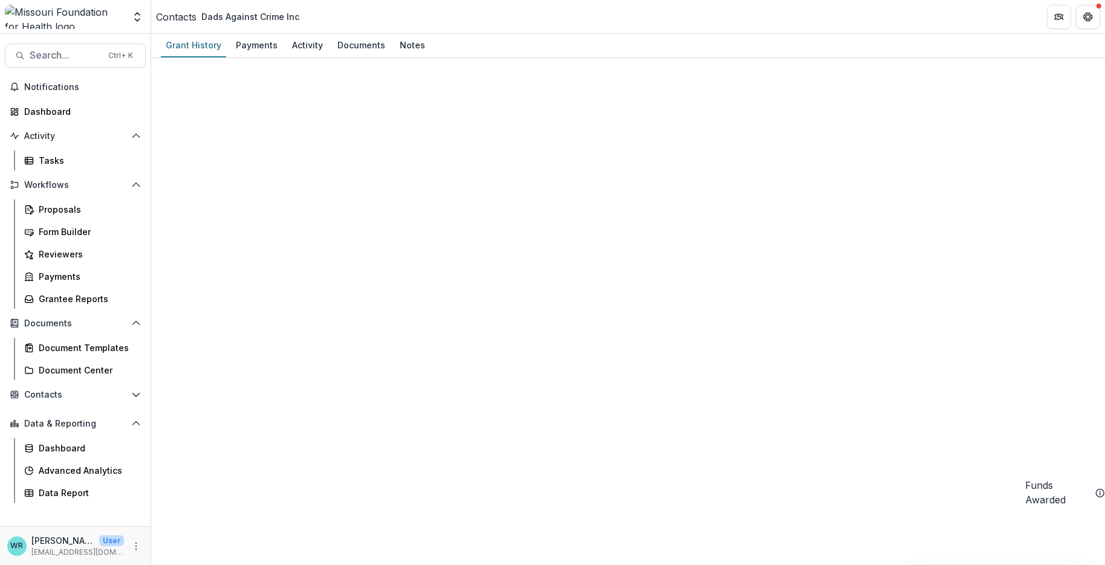
select select
select select "***"
select select
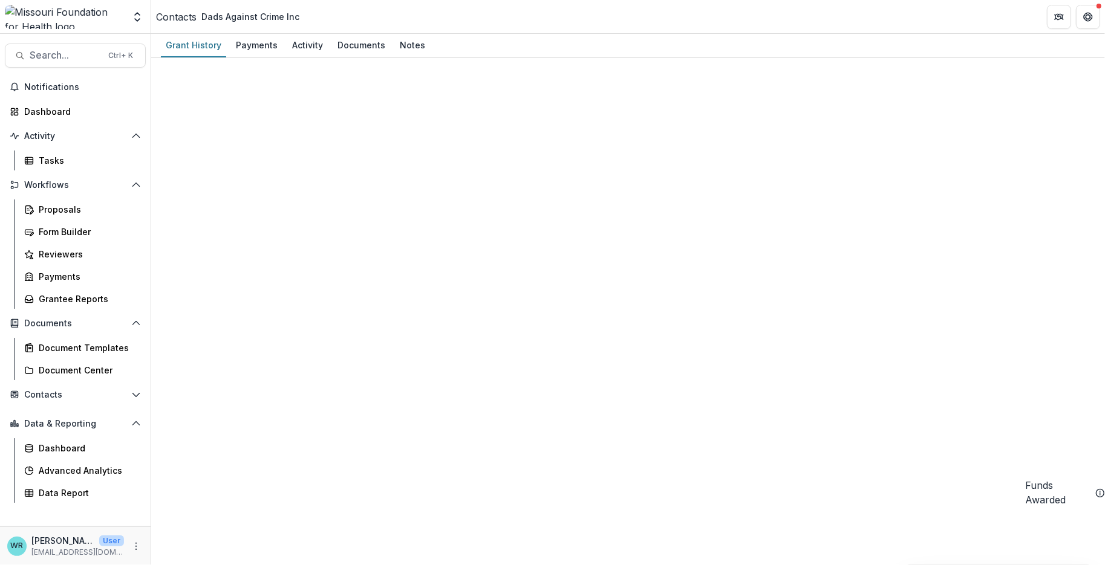
select select
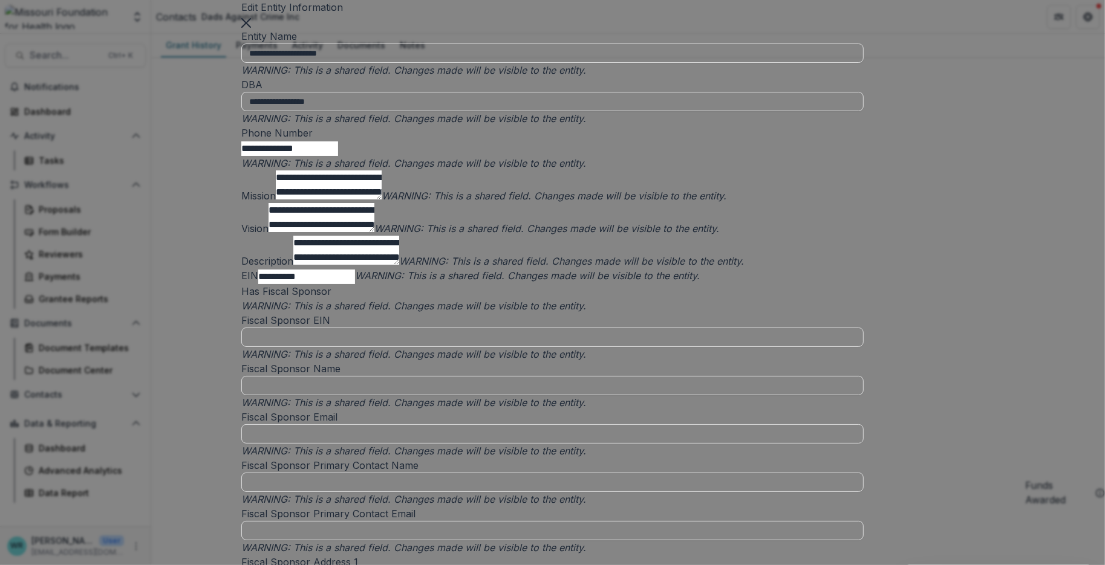
scroll to position [3158, 0]
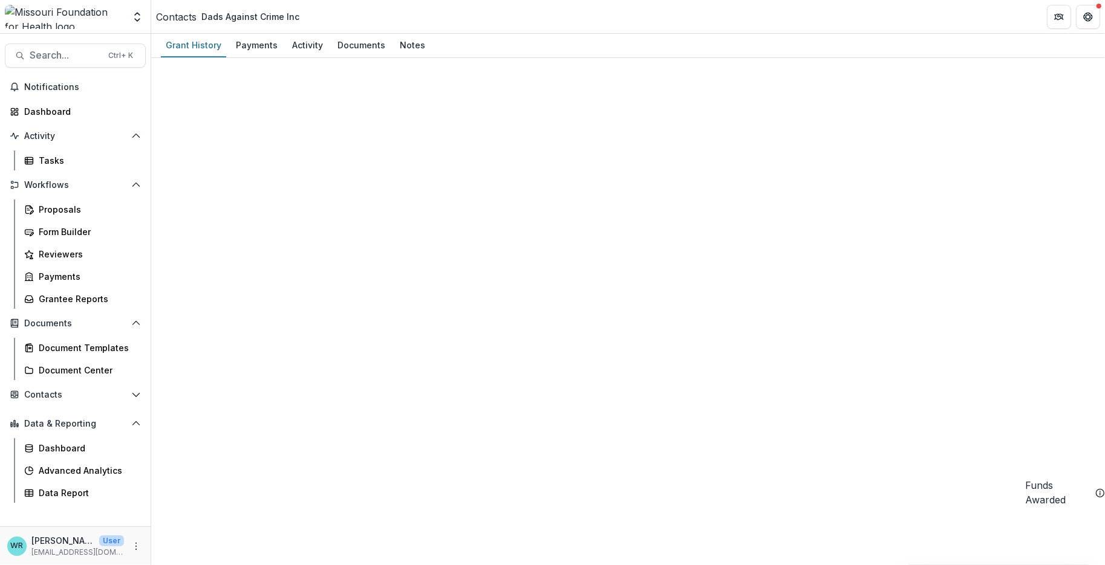
scroll to position [472, 0]
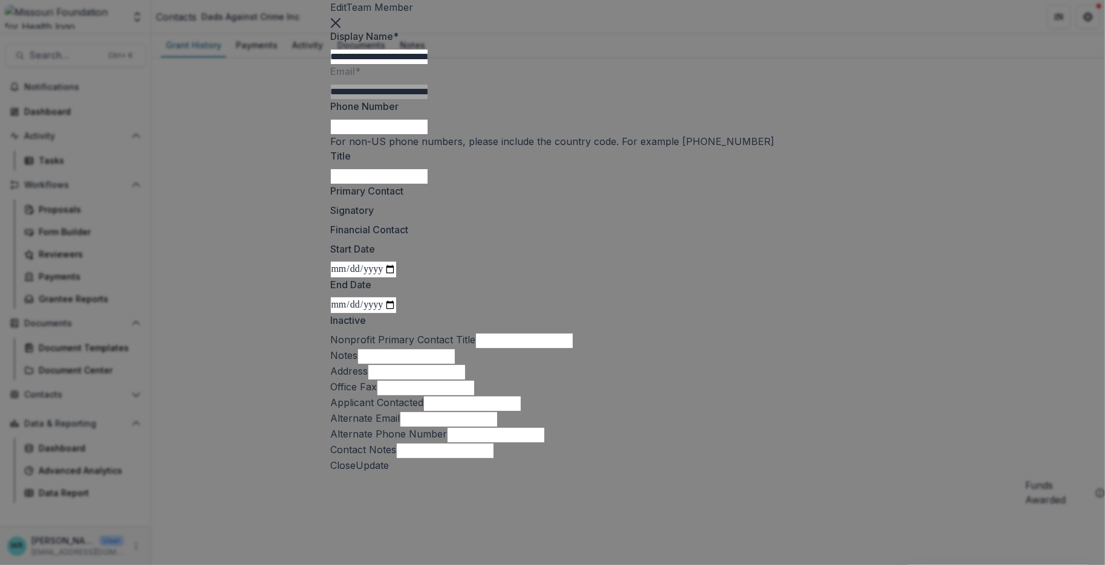
click at [399, 184] on input "Title" at bounding box center [379, 176] width 97 height 15
paste input "**********"
type input "**********"
click at [389, 473] on button "Update" at bounding box center [372, 465] width 33 height 15
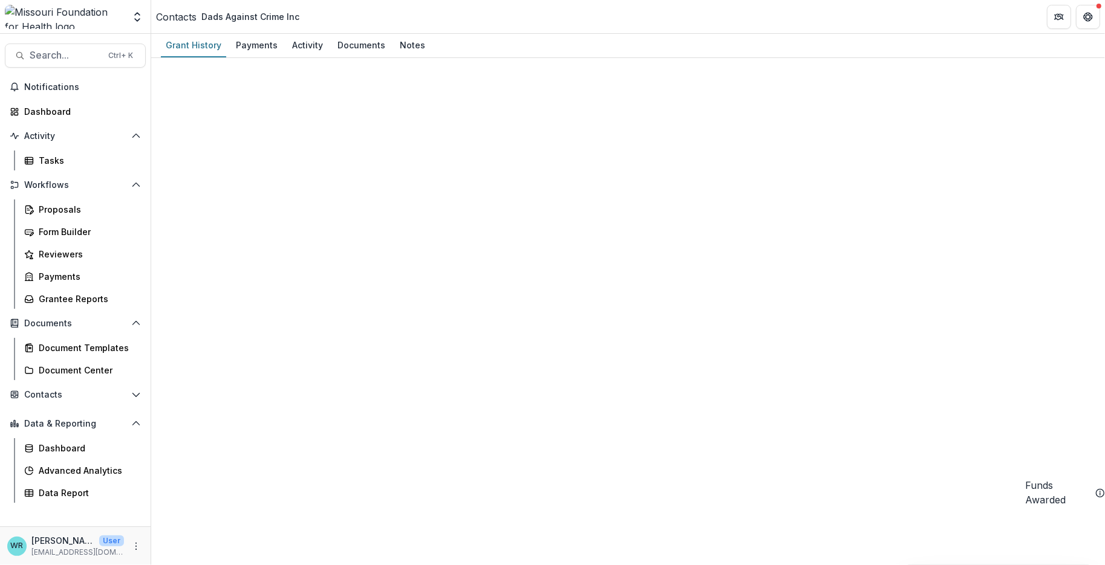
scroll to position [943, 0]
select select "**"
select select
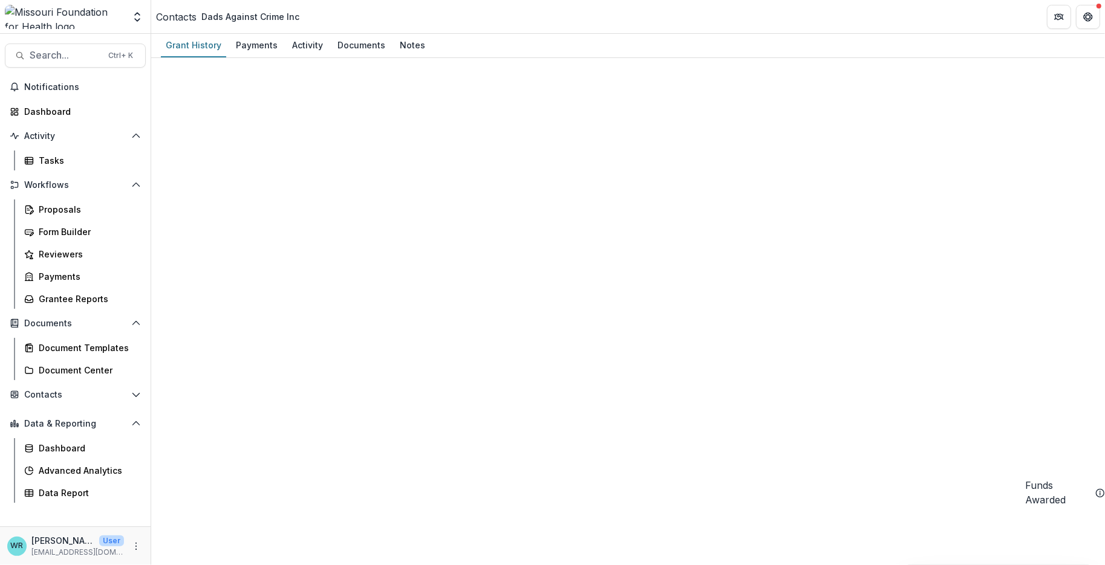
select select
select select "***"
select select
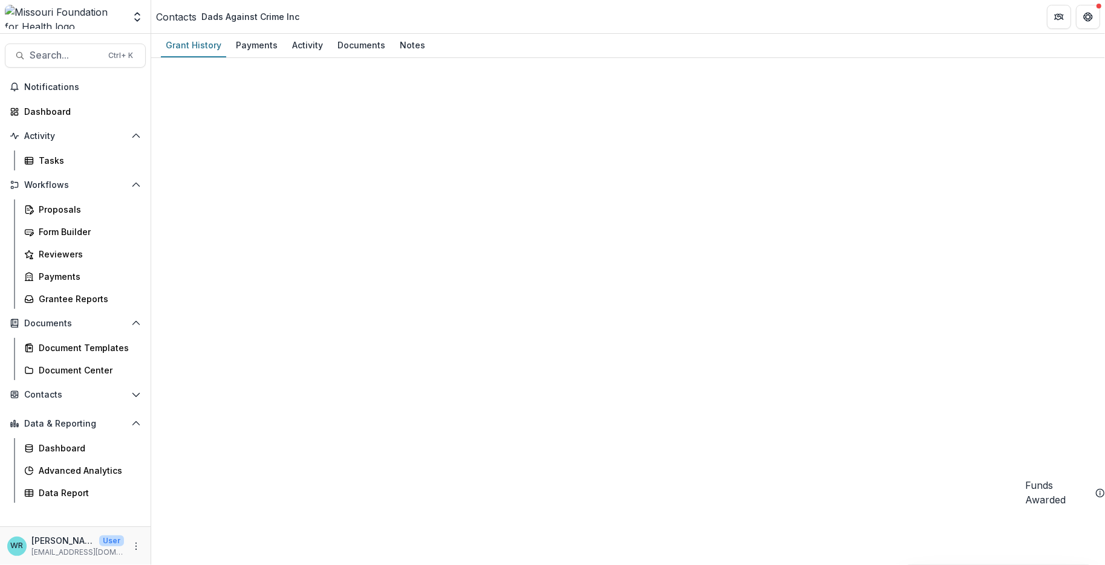
select select
type input "**********"
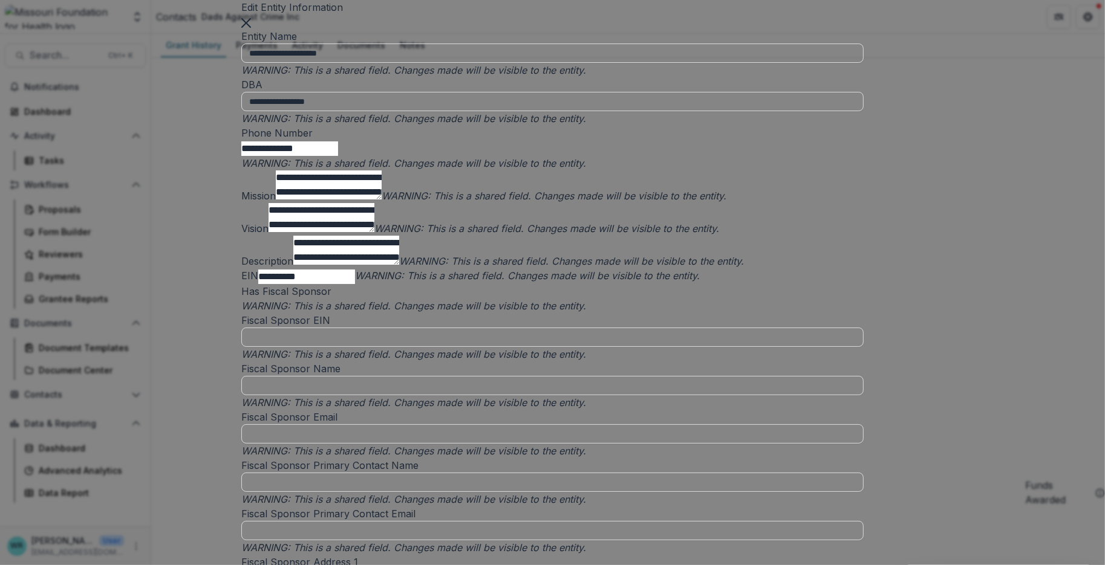
scroll to position [3158, 0]
select select "***"
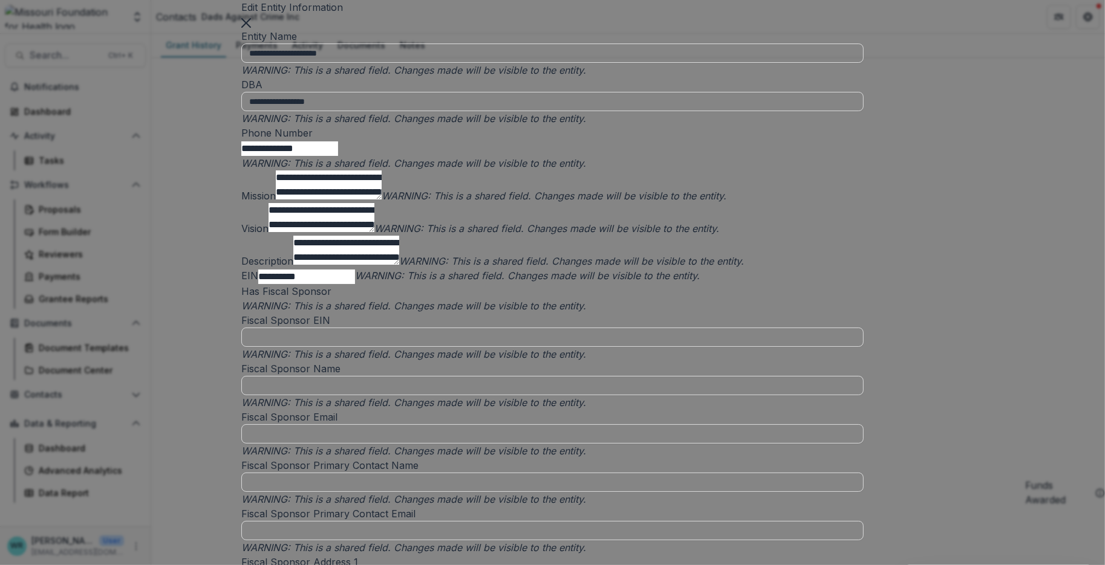
type input "**********"
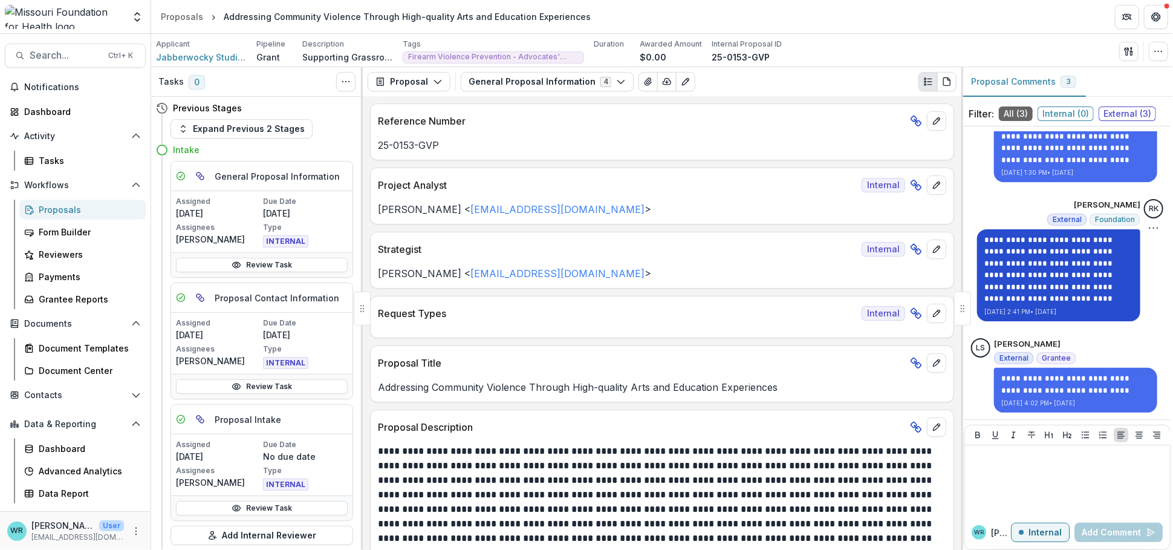
scroll to position [34, 0]
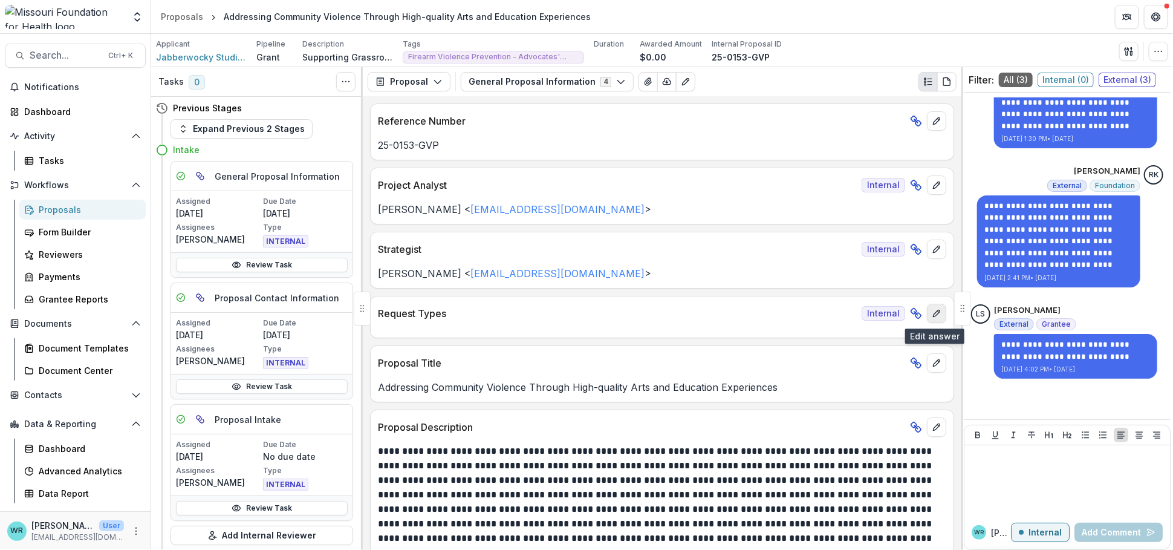
click at [932, 317] on icon "edit" at bounding box center [937, 313] width 10 height 10
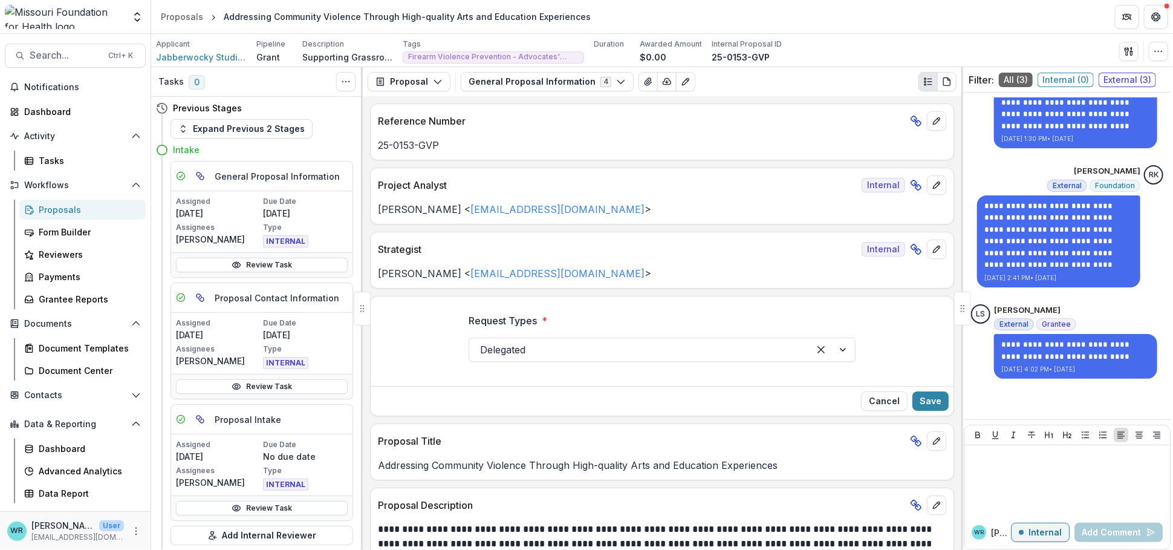
click at [932, 317] on div "Request Types * Delegated" at bounding box center [662, 342] width 583 height 77
click at [889, 403] on button "Cancel" at bounding box center [884, 400] width 47 height 19
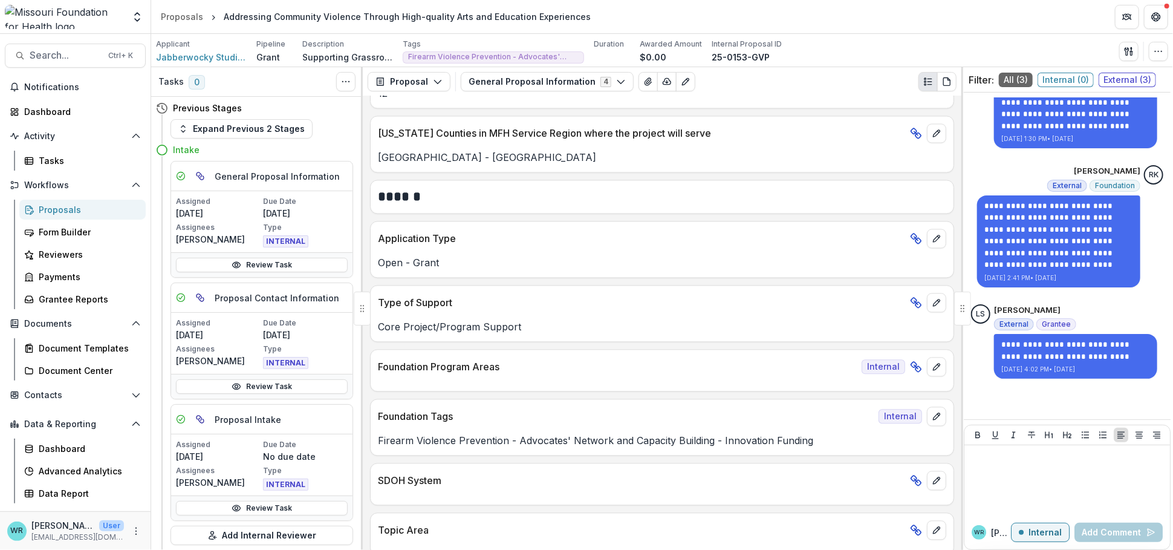
scroll to position [1612, 0]
click at [938, 371] on button "edit" at bounding box center [936, 365] width 19 height 19
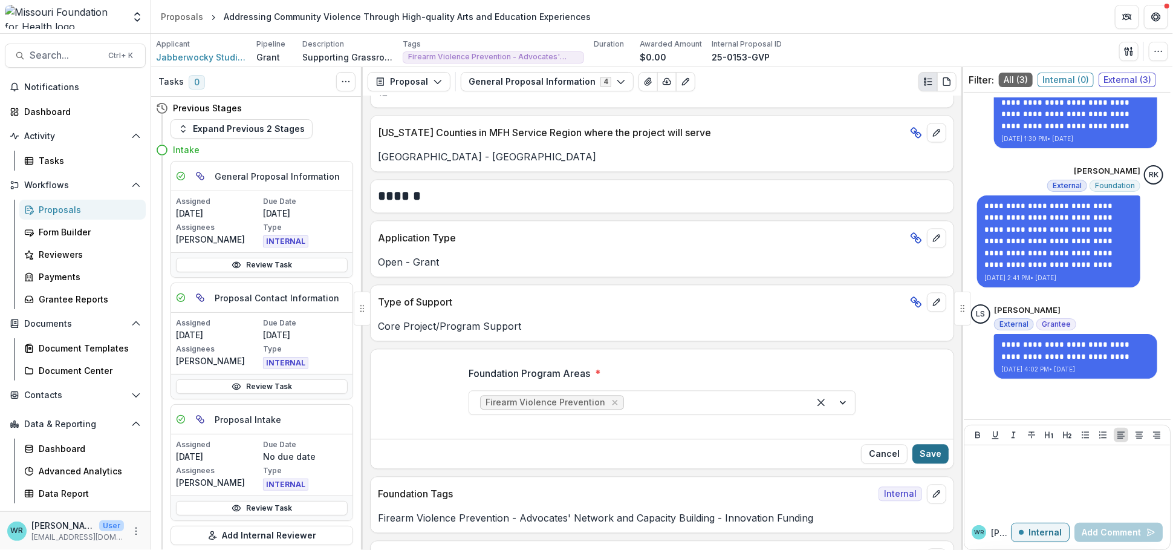
click at [928, 455] on button "Save" at bounding box center [930, 453] width 36 height 19
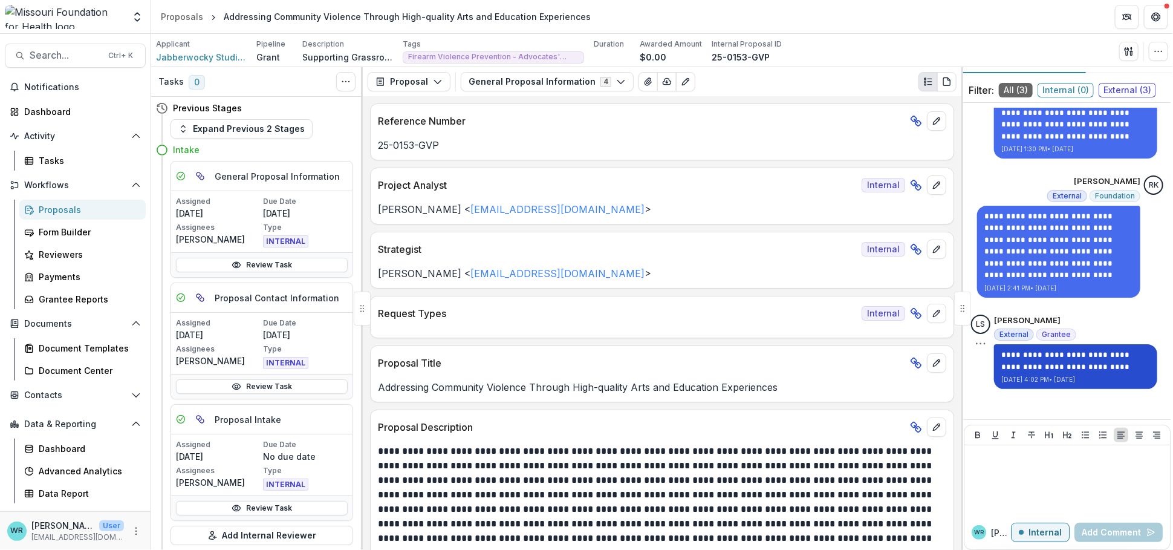
scroll to position [34, 0]
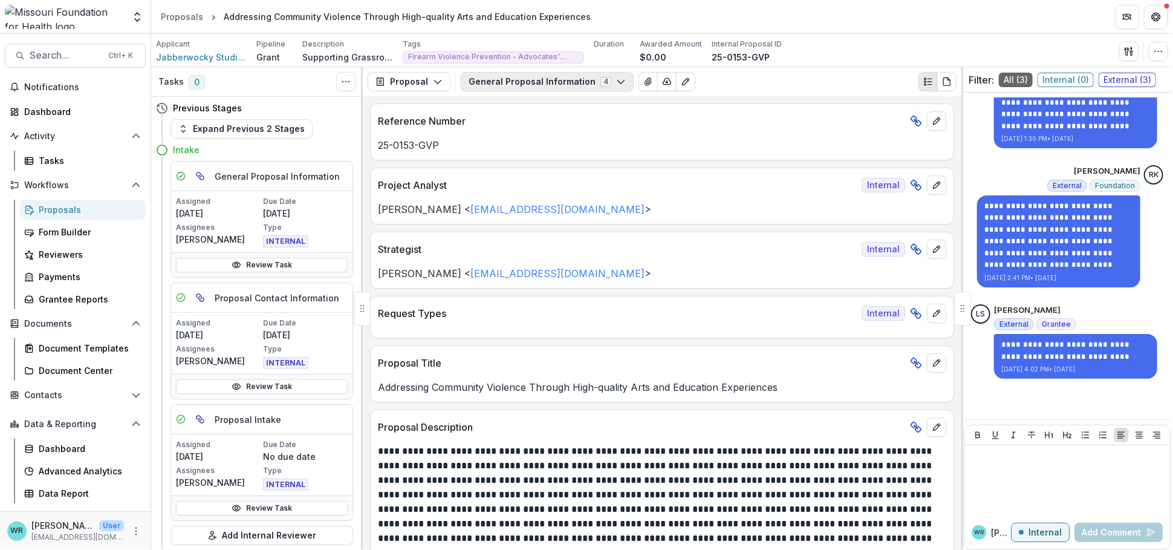
click at [570, 83] on button "General Proposal Information 4" at bounding box center [547, 81] width 173 height 19
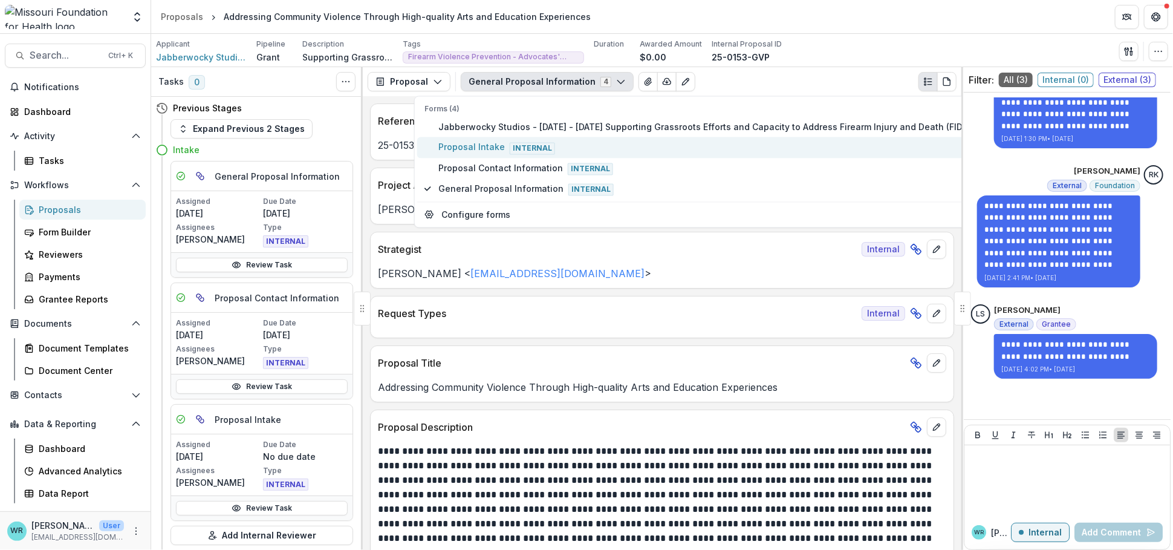
click at [490, 146] on span "Proposal Intake Internal" at bounding box center [710, 147] width 545 height 13
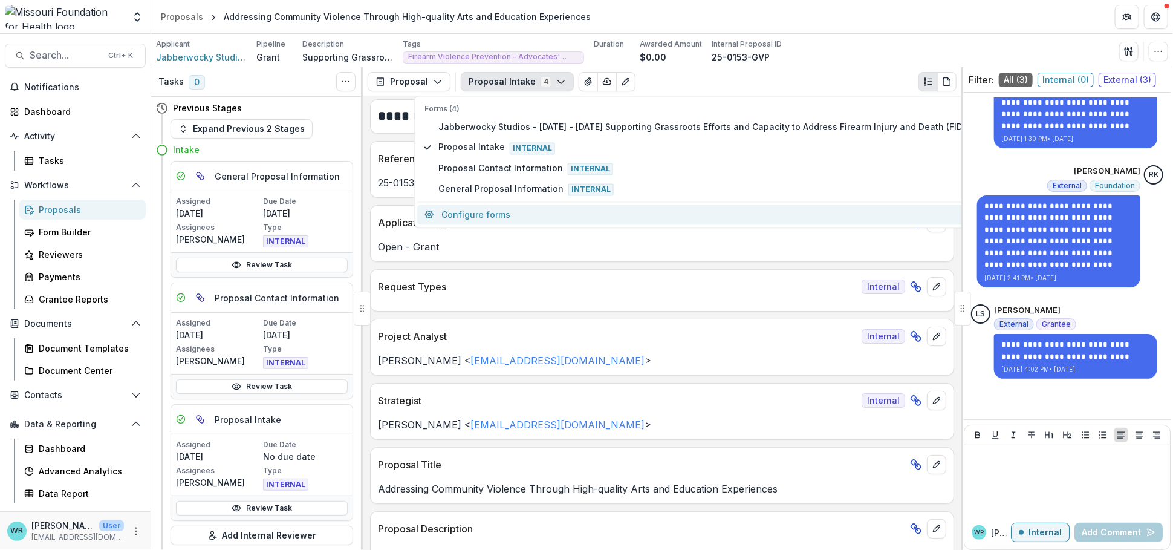
scroll to position [0, 0]
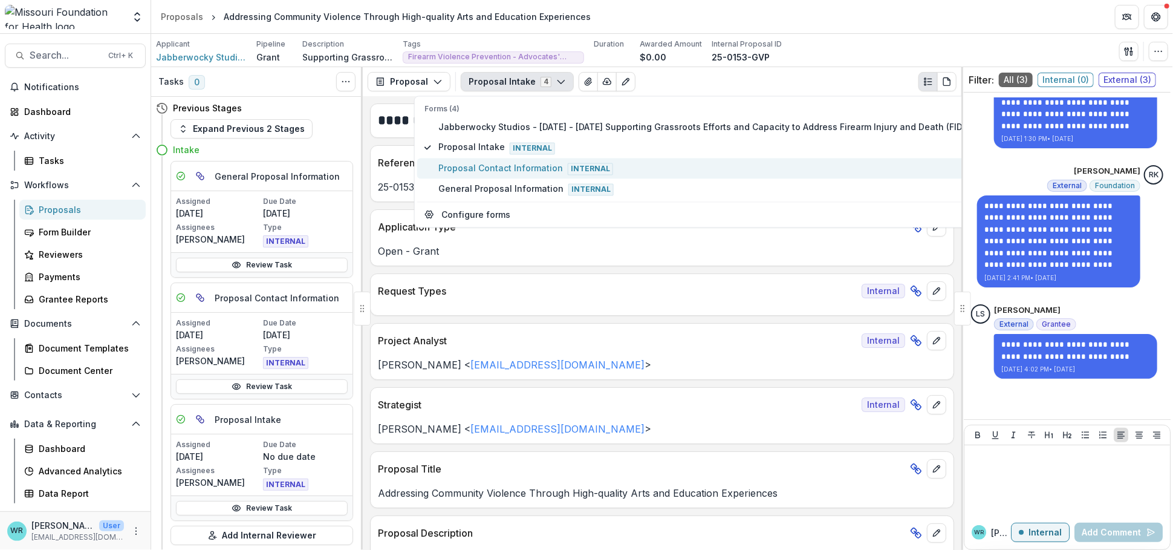
click at [528, 170] on span "Proposal Contact Information Internal" at bounding box center [710, 167] width 545 height 13
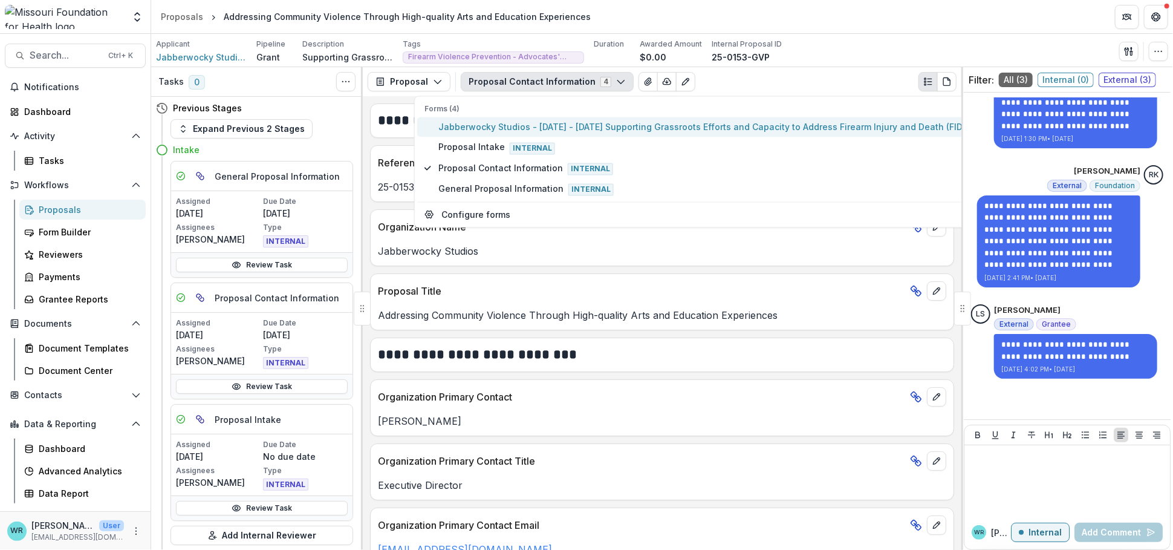
click at [511, 128] on span "Jabberwocky Studios - [DATE] - [DATE] Supporting Grassroots Efforts and Capacit…" at bounding box center [710, 127] width 545 height 13
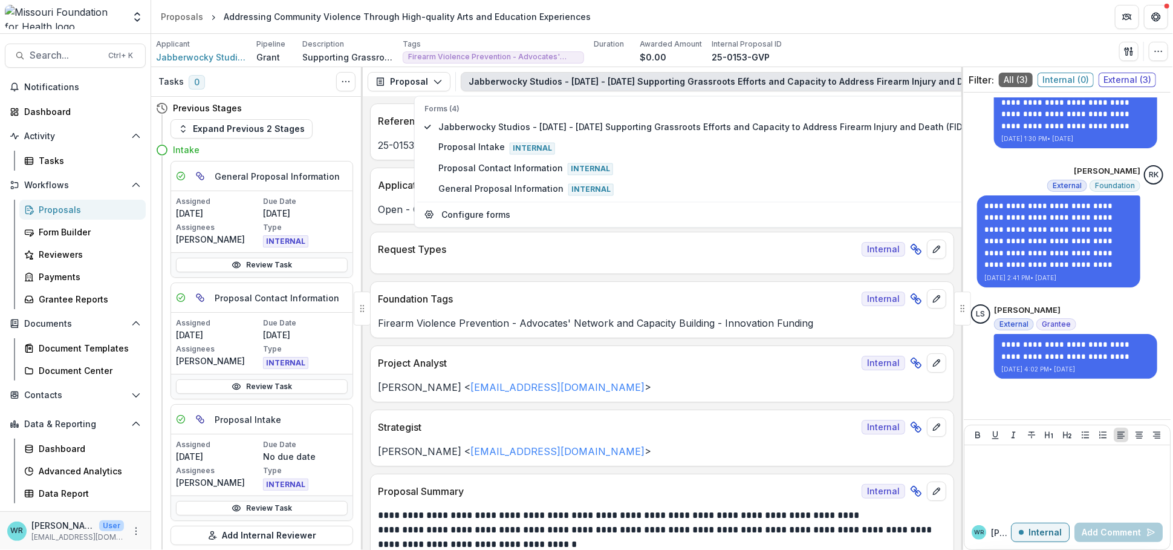
click at [708, 449] on p "[PERSON_NAME] < [EMAIL_ADDRESS][DOMAIN_NAME] >" at bounding box center [662, 451] width 568 height 15
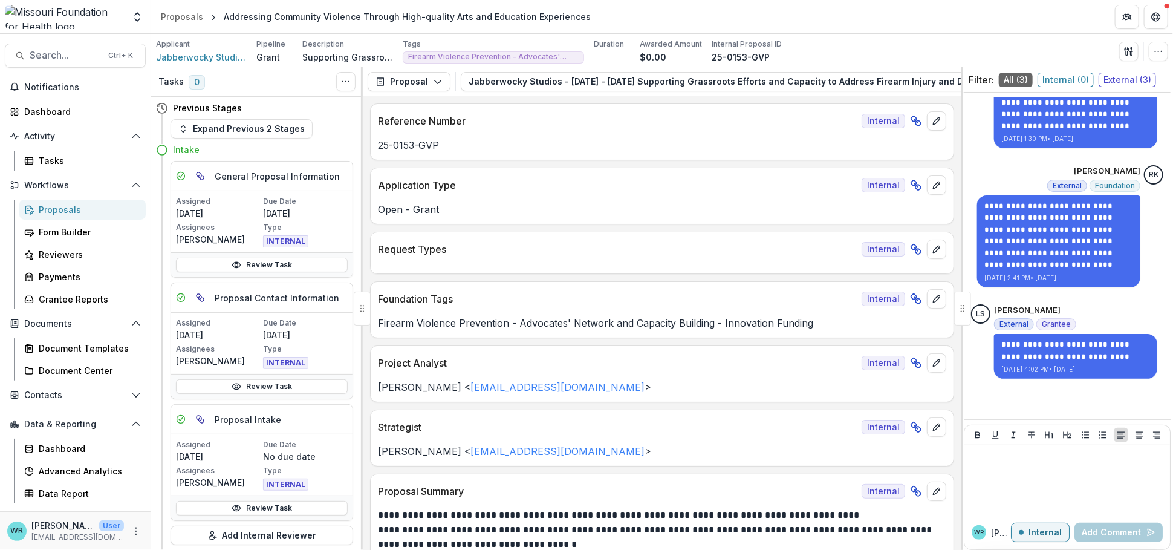
click at [59, 207] on div "Proposals" at bounding box center [87, 209] width 97 height 13
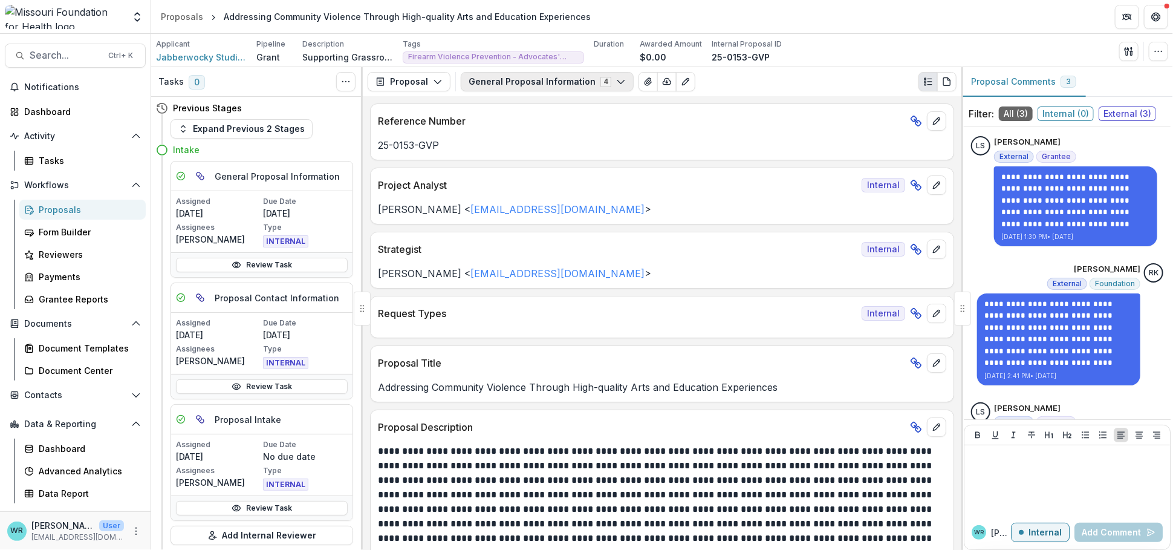
click at [616, 86] on icon "button" at bounding box center [621, 82] width 10 height 10
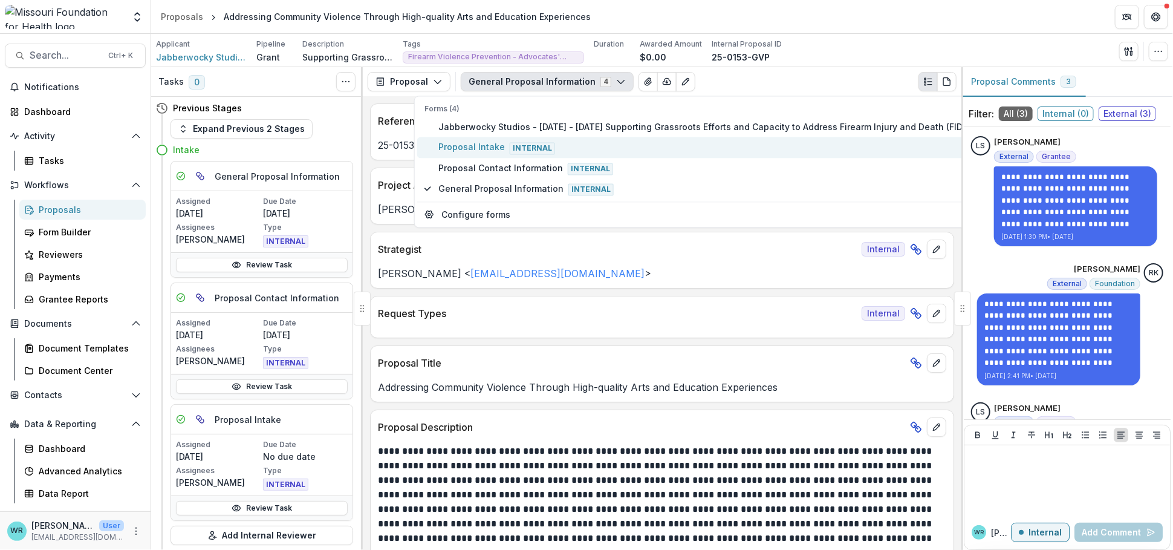
click at [486, 146] on span "Proposal Intake Internal" at bounding box center [710, 147] width 545 height 13
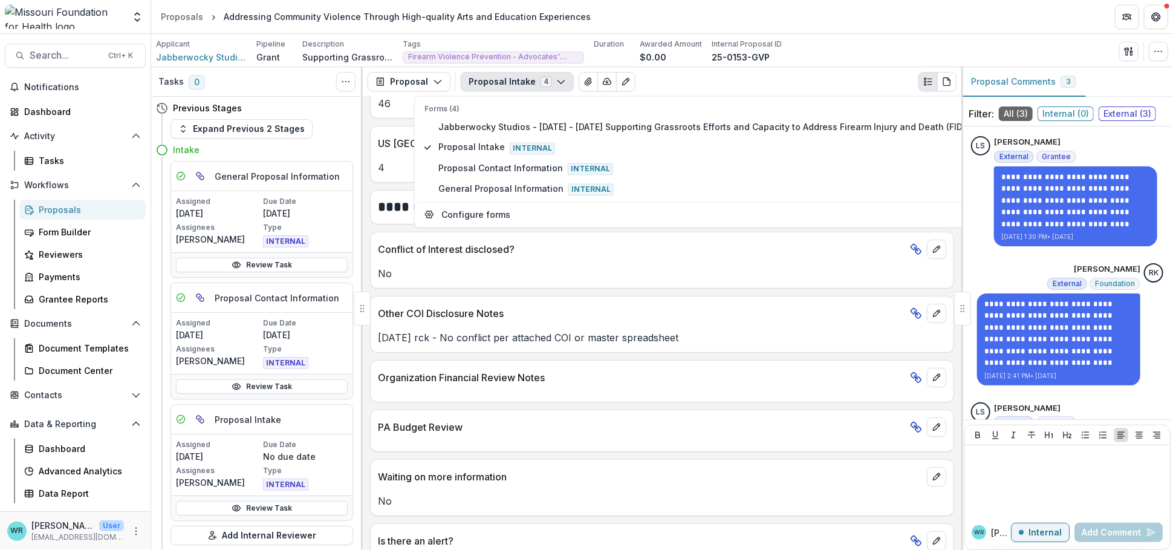
scroll to position [3128, 0]
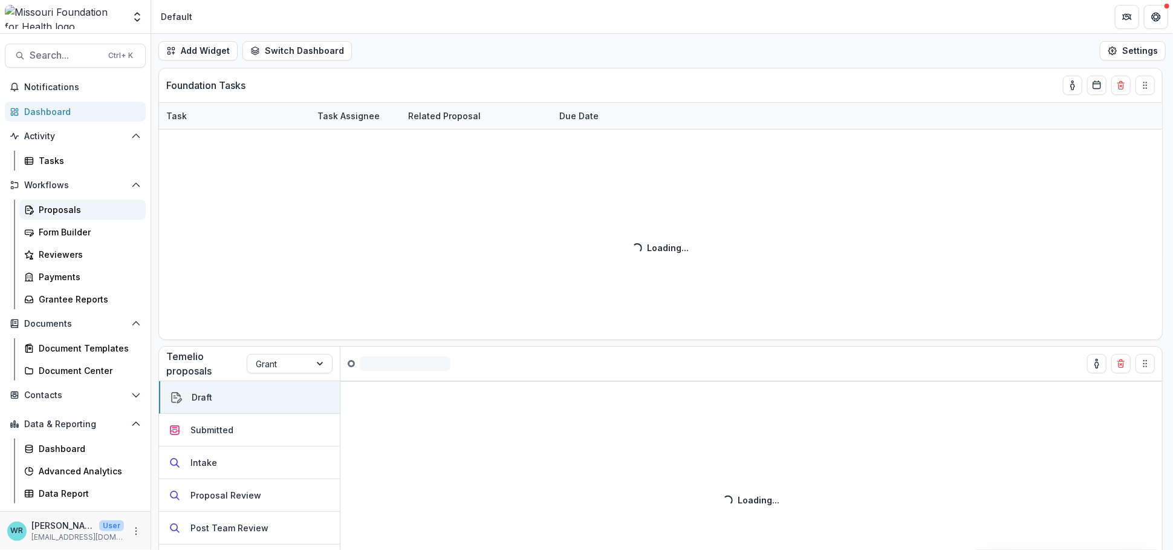
click at [53, 201] on link "Proposals" at bounding box center [82, 210] width 126 height 20
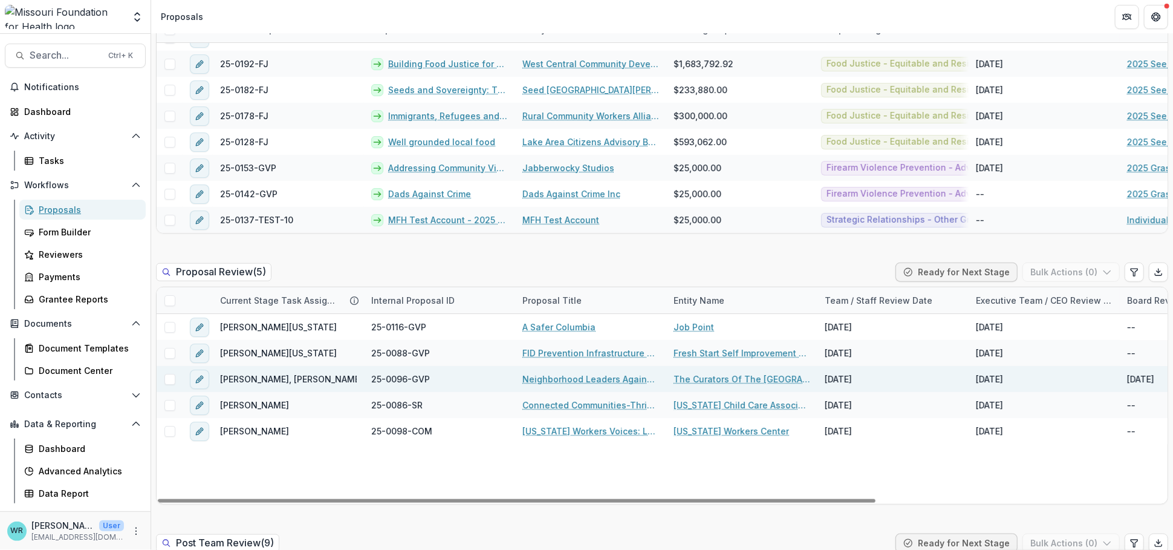
scroll to position [672, 0]
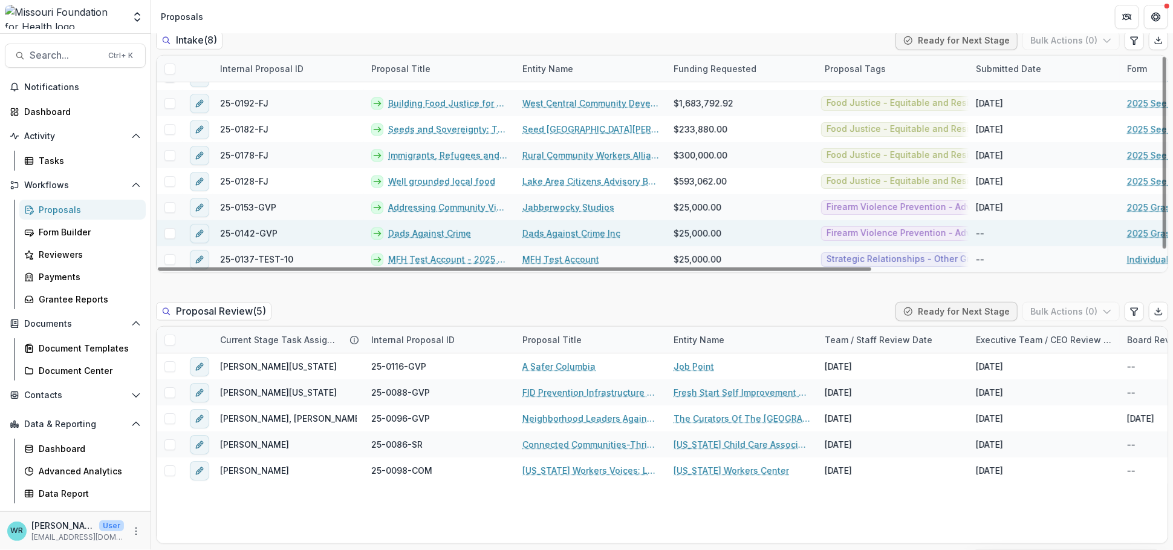
click at [428, 230] on link "Dads Against Crime" at bounding box center [429, 233] width 83 height 13
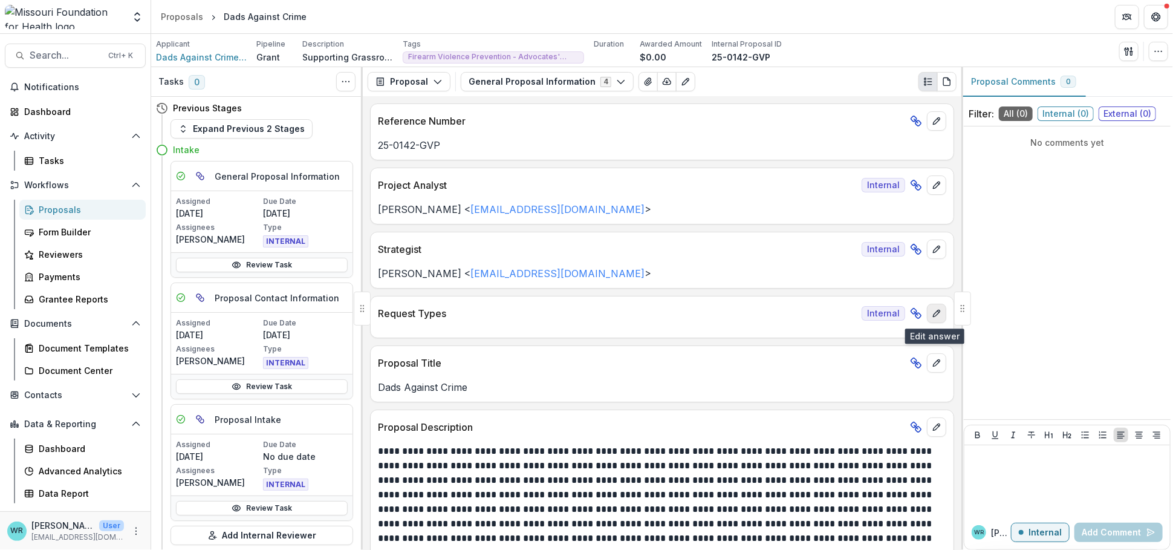
click at [935, 316] on icon "edit" at bounding box center [937, 313] width 10 height 10
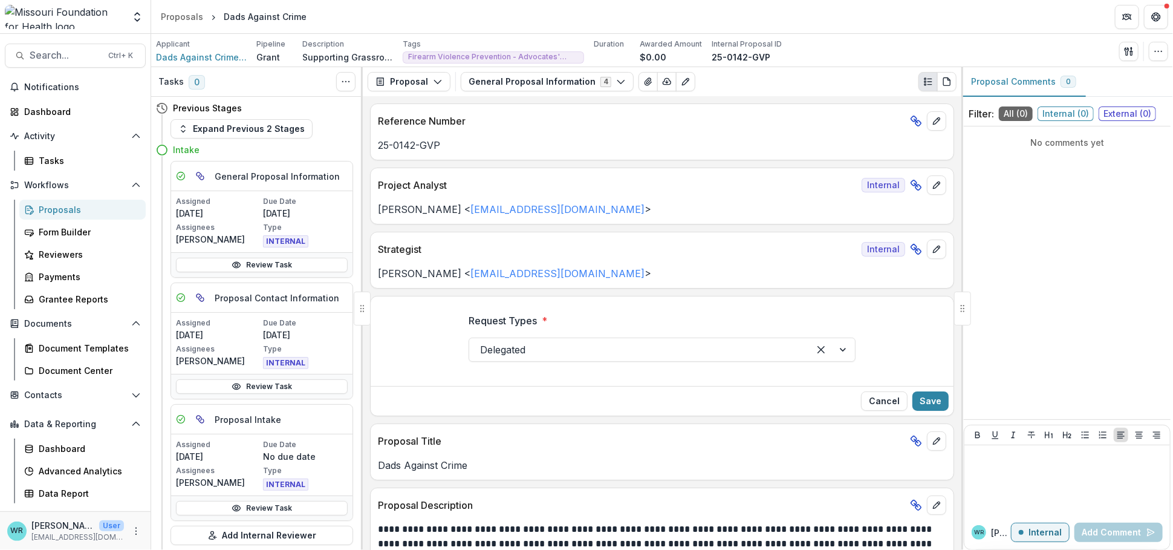
click at [886, 402] on button "Cancel" at bounding box center [884, 400] width 47 height 19
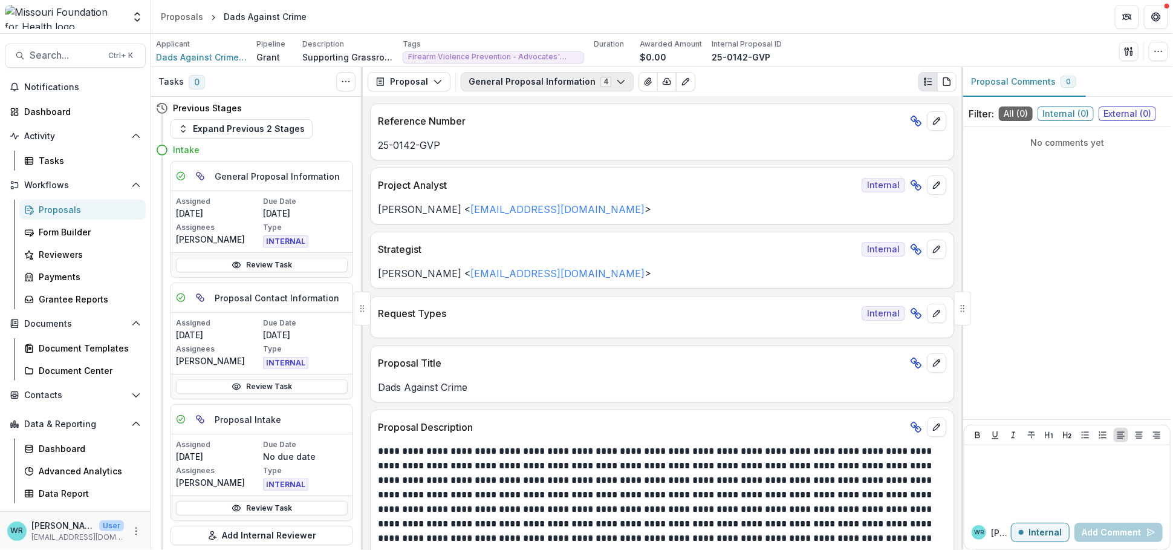
click at [609, 86] on button "General Proposal Information 4" at bounding box center [547, 81] width 173 height 19
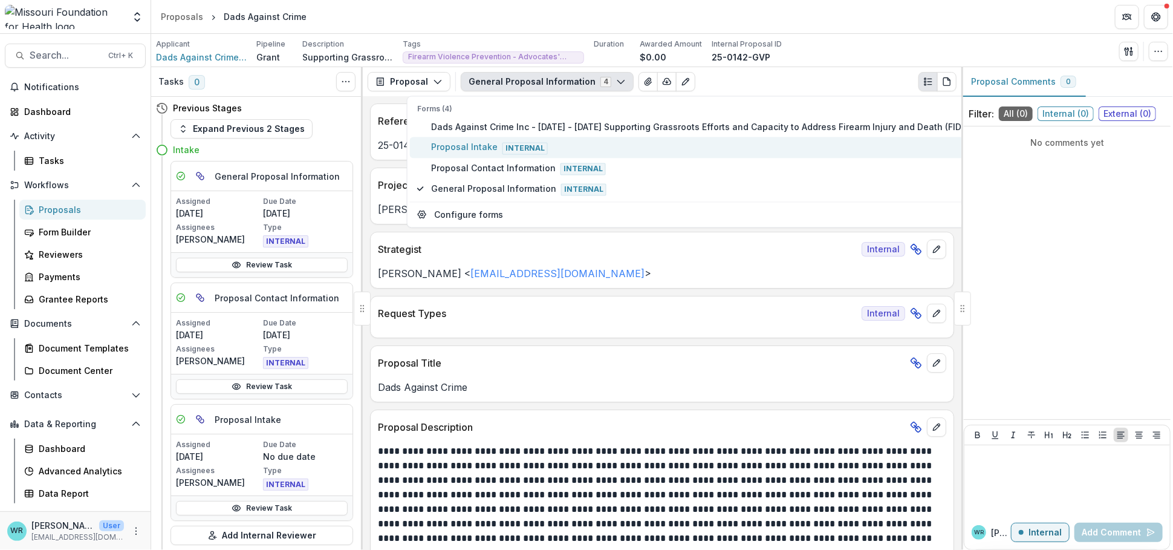
click at [475, 149] on span "Proposal Intake Internal" at bounding box center [706, 147] width 551 height 13
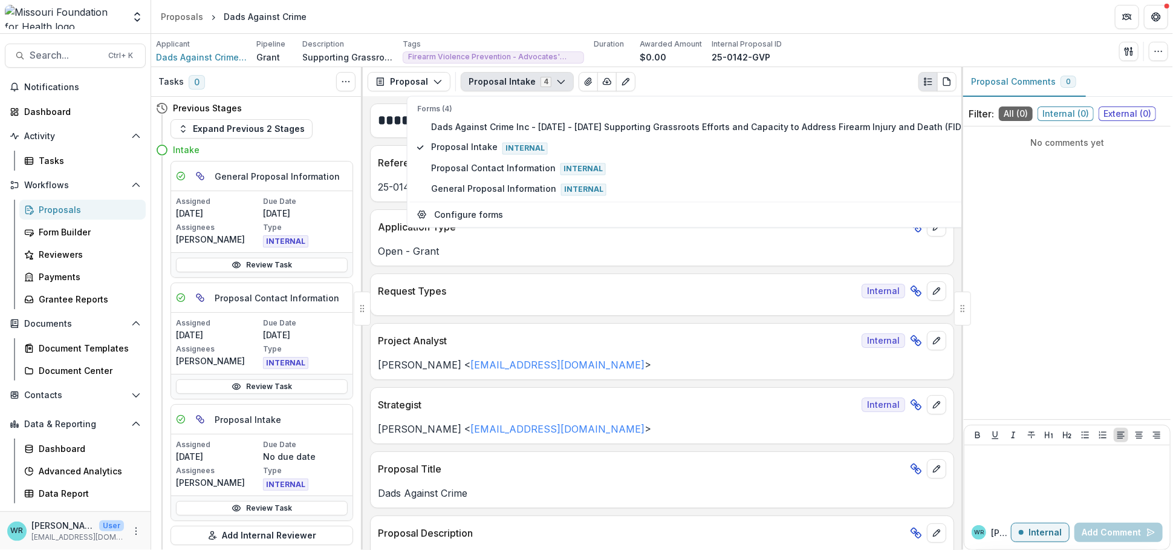
click at [681, 315] on div "Request Types Internal" at bounding box center [662, 294] width 584 height 42
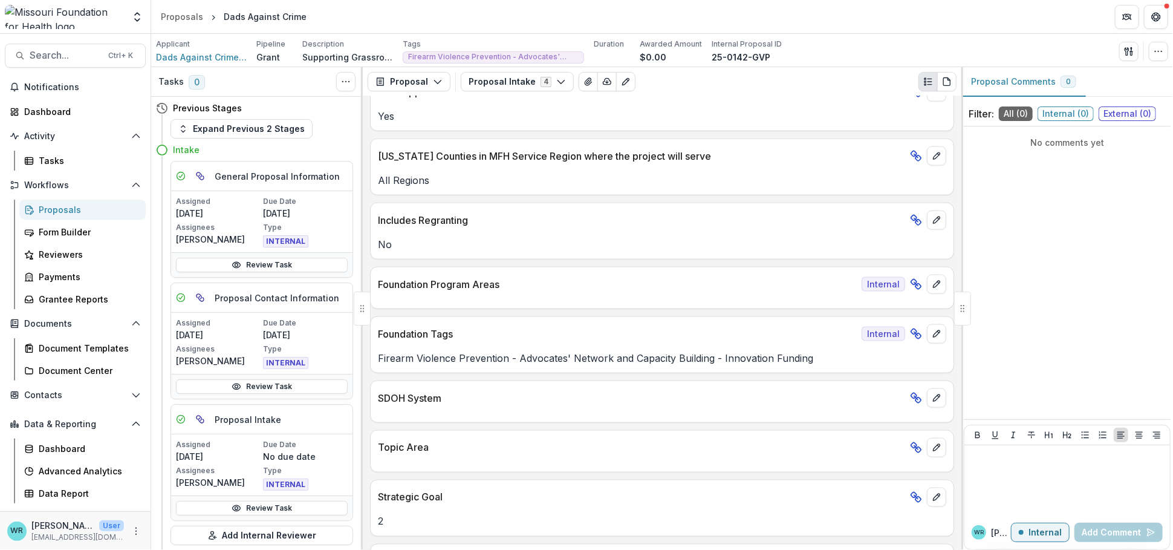
scroll to position [1142, 0]
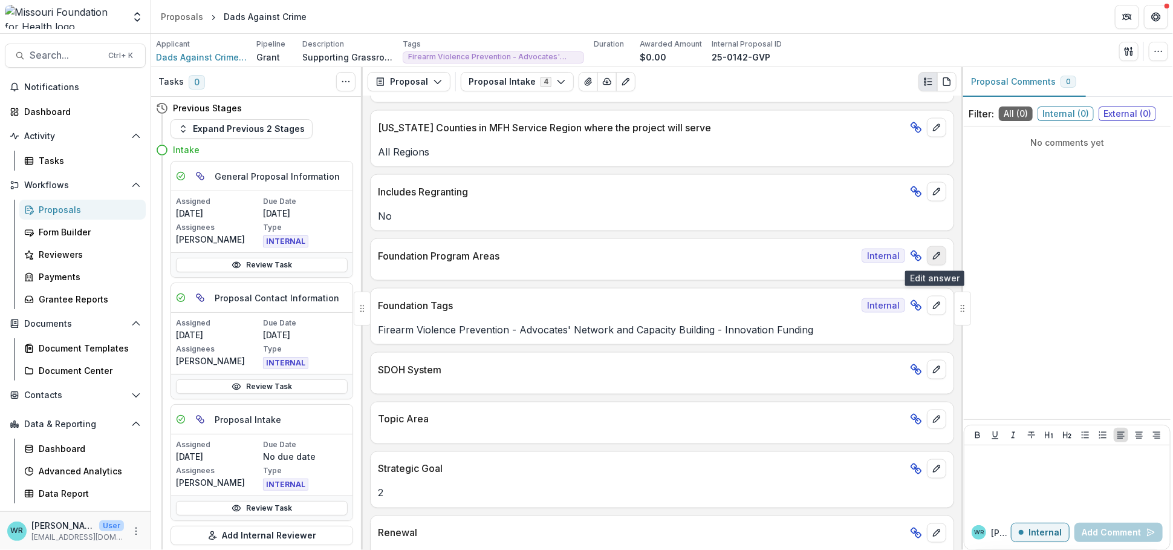
click at [942, 259] on button "edit" at bounding box center [936, 255] width 19 height 19
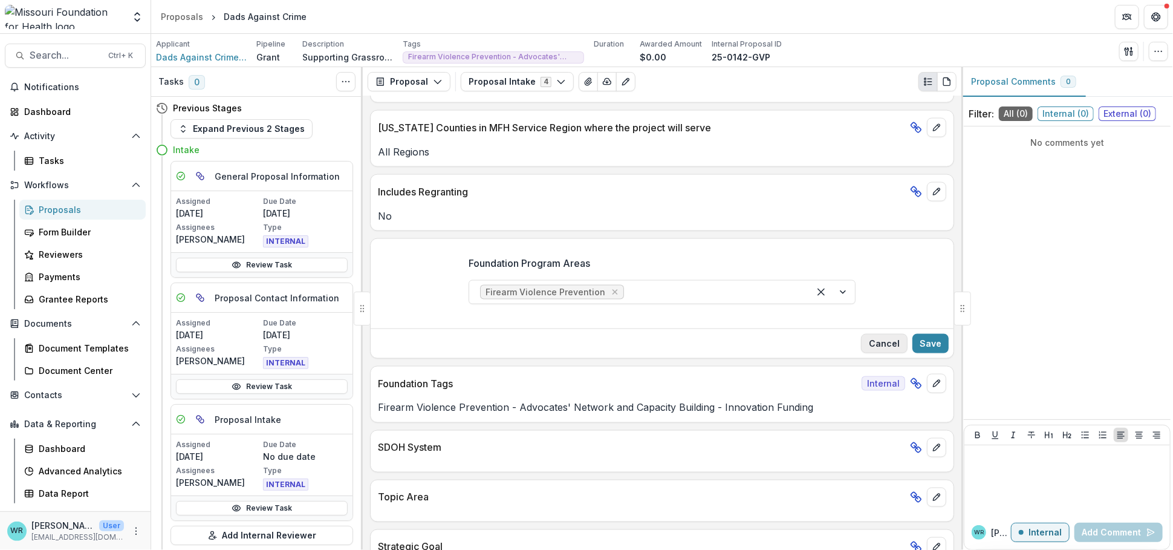
click at [882, 343] on button "Cancel" at bounding box center [884, 343] width 47 height 19
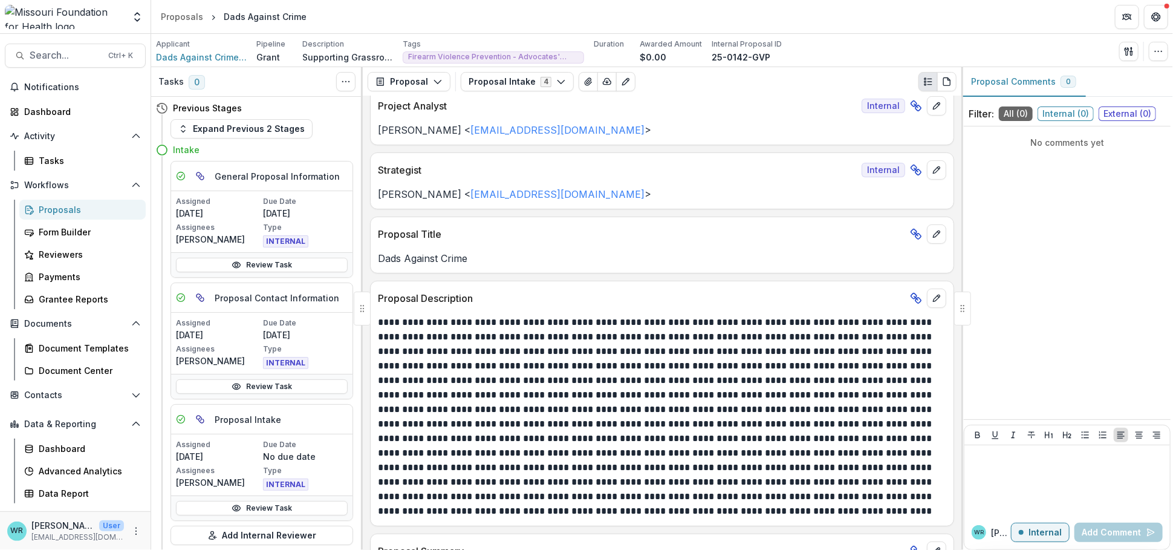
scroll to position [0, 0]
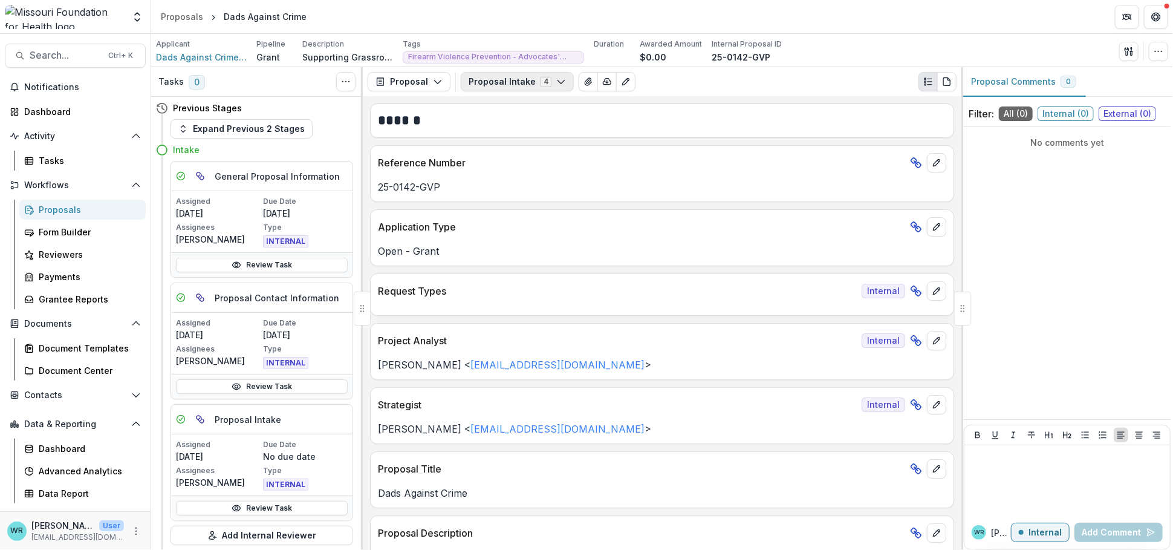
click at [561, 80] on button "Proposal Intake 4" at bounding box center [517, 81] width 113 height 19
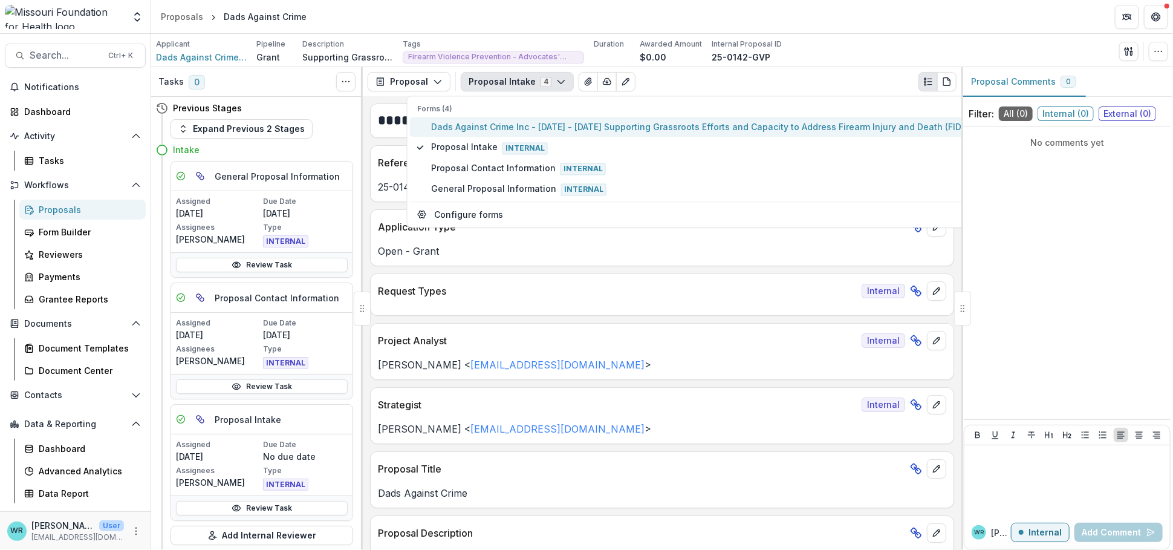
click at [479, 129] on span "Dads Against Crime Inc - [DATE] - [DATE] Supporting Grassroots Efforts and Capa…" at bounding box center [706, 127] width 551 height 13
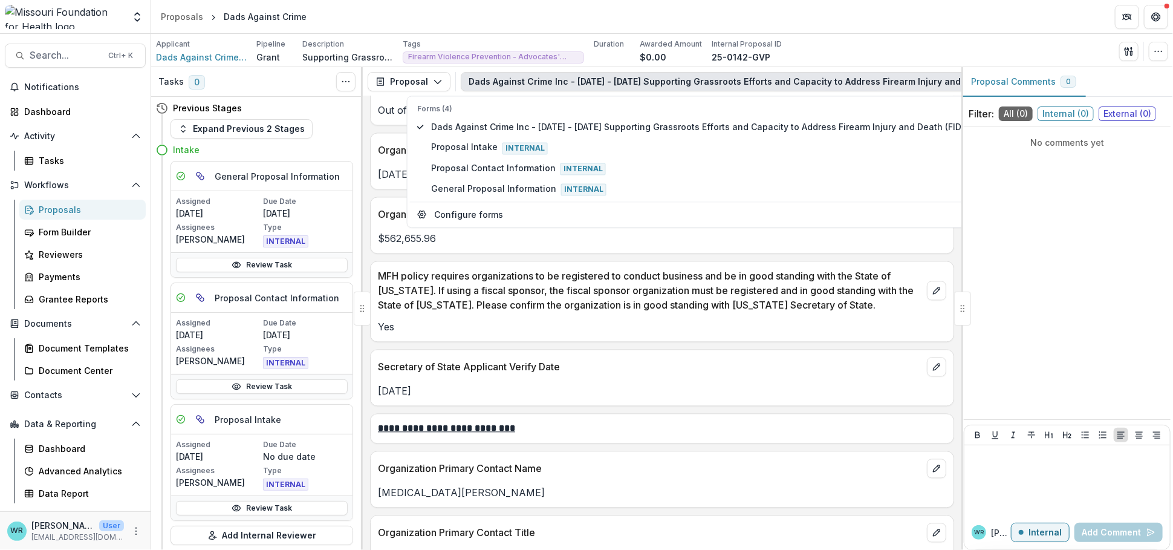
scroll to position [1679, 0]
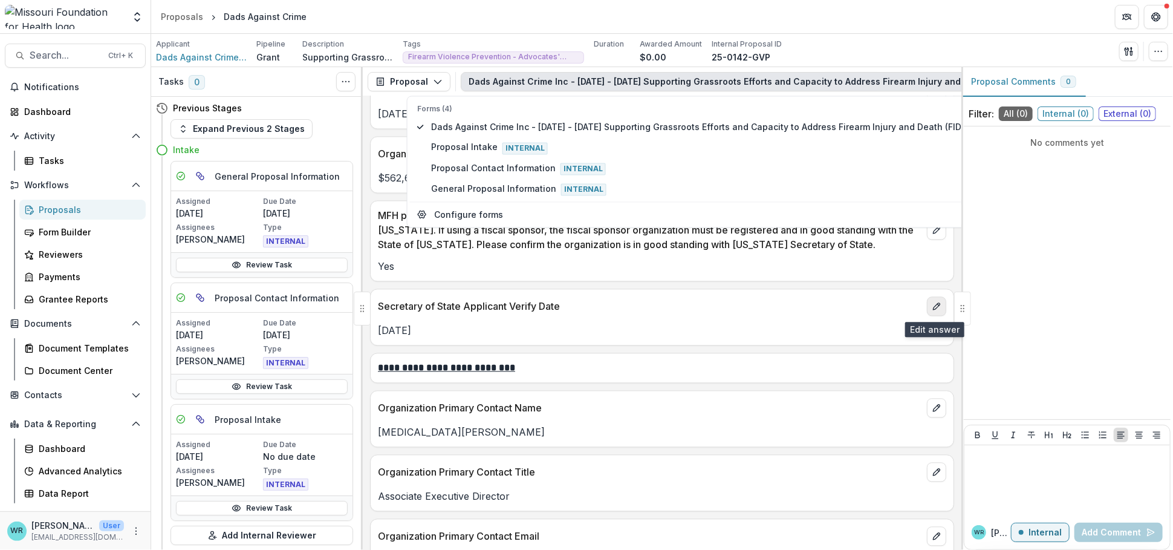
click at [942, 305] on button "edit" at bounding box center [936, 305] width 19 height 19
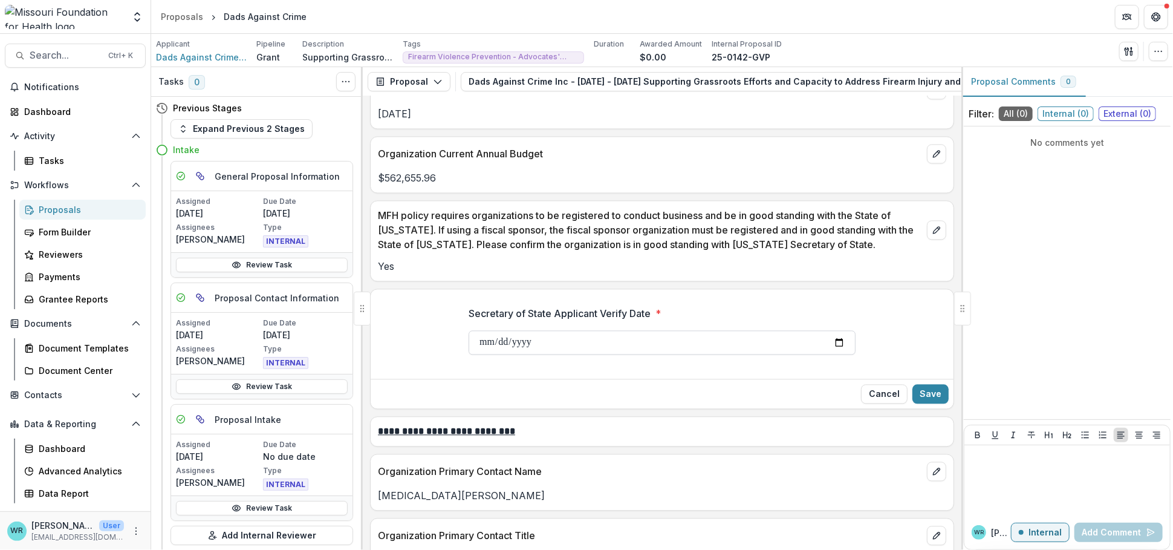
click at [481, 340] on input "**********" at bounding box center [662, 342] width 387 height 24
type input "**********"
click at [943, 400] on button "Save" at bounding box center [930, 393] width 36 height 19
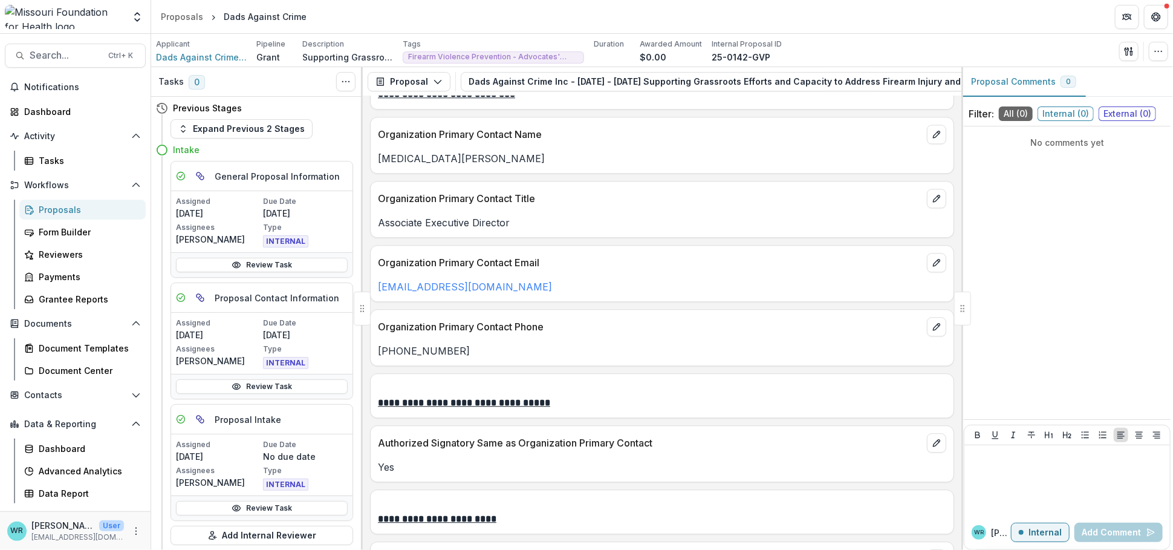
scroll to position [1952, 0]
drag, startPoint x: 514, startPoint y: 226, endPoint x: 440, endPoint y: 223, distance: 74.4
click at [400, 220] on p "Associate Executive Director" at bounding box center [662, 223] width 568 height 15
click at [510, 232] on div "Organization Primary Contact Title Associate Executive Director" at bounding box center [662, 209] width 584 height 57
drag, startPoint x: 510, startPoint y: 229, endPoint x: 374, endPoint y: 223, distance: 136.2
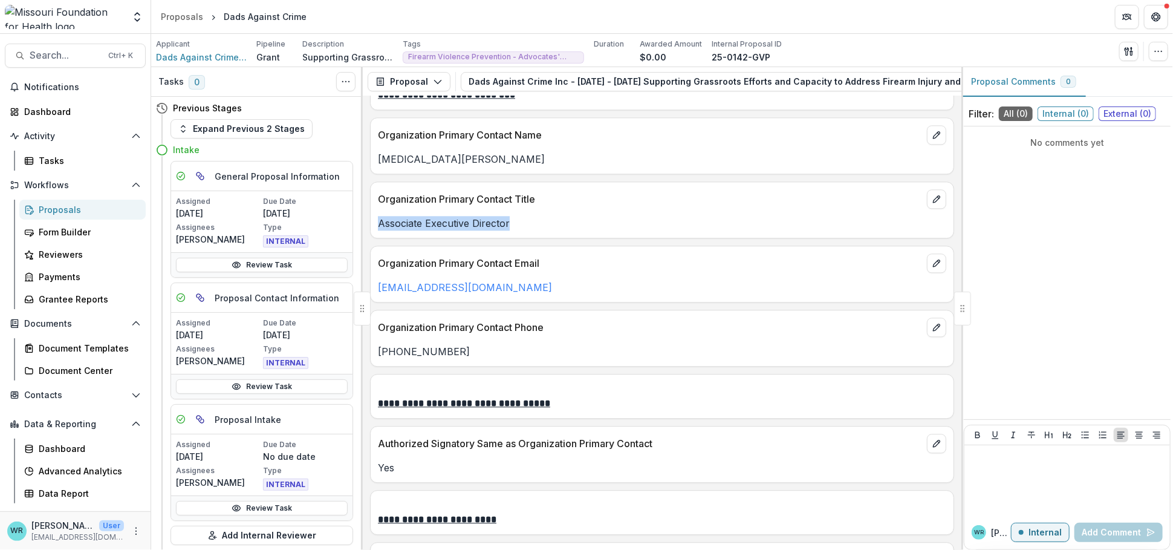
click at [374, 223] on div "Associate Executive Director" at bounding box center [662, 223] width 583 height 15
copy p "Associate Executive Director"
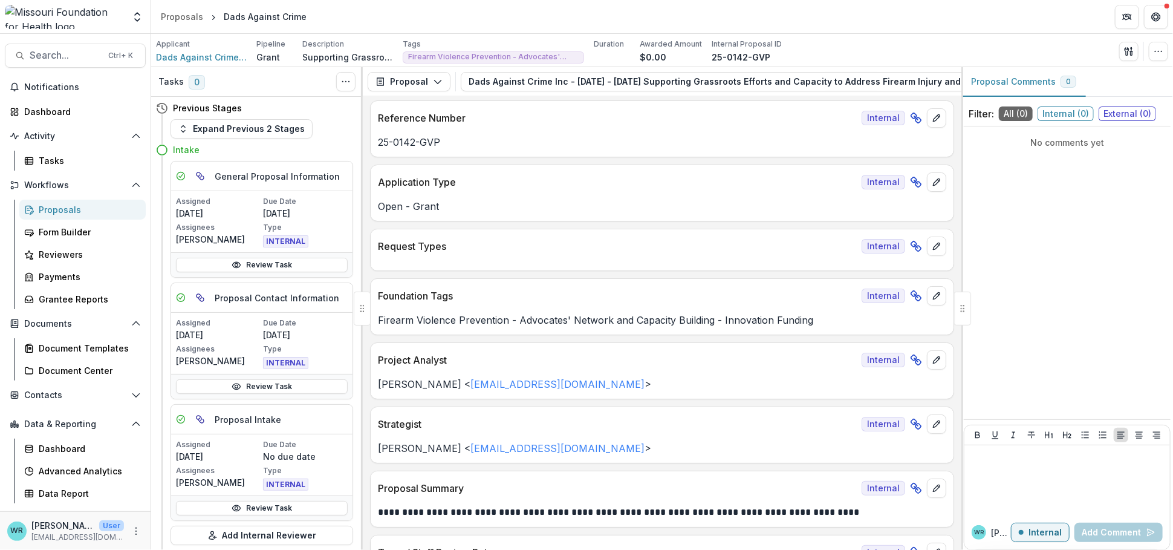
scroll to position [0, 0]
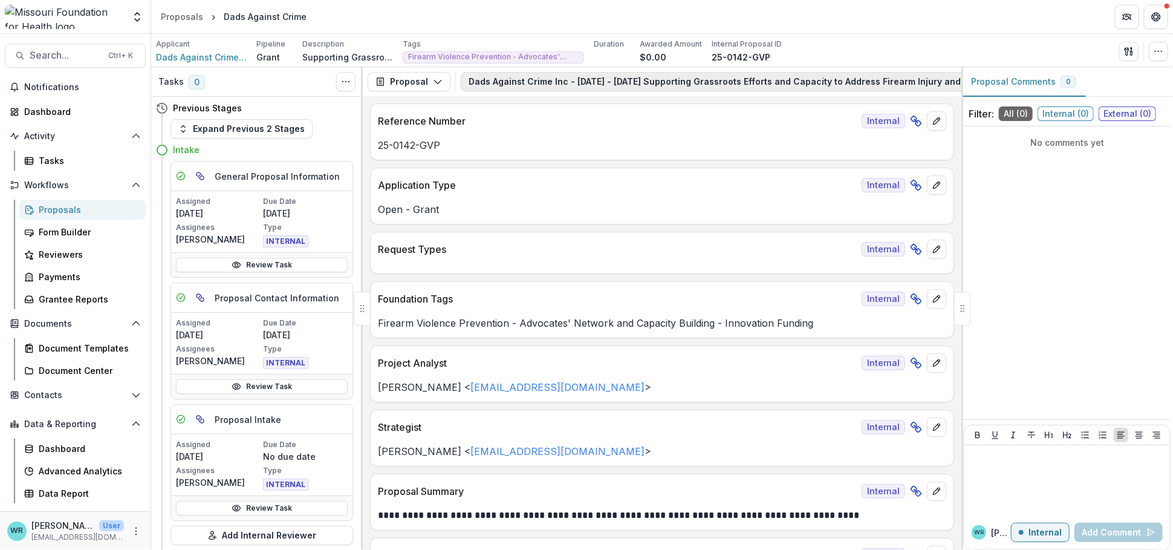
click at [600, 86] on button "Dads Against Crime Inc - [DATE] - [DATE] Supporting Grassroots Efforts and Capa…" at bounding box center [763, 81] width 605 height 19
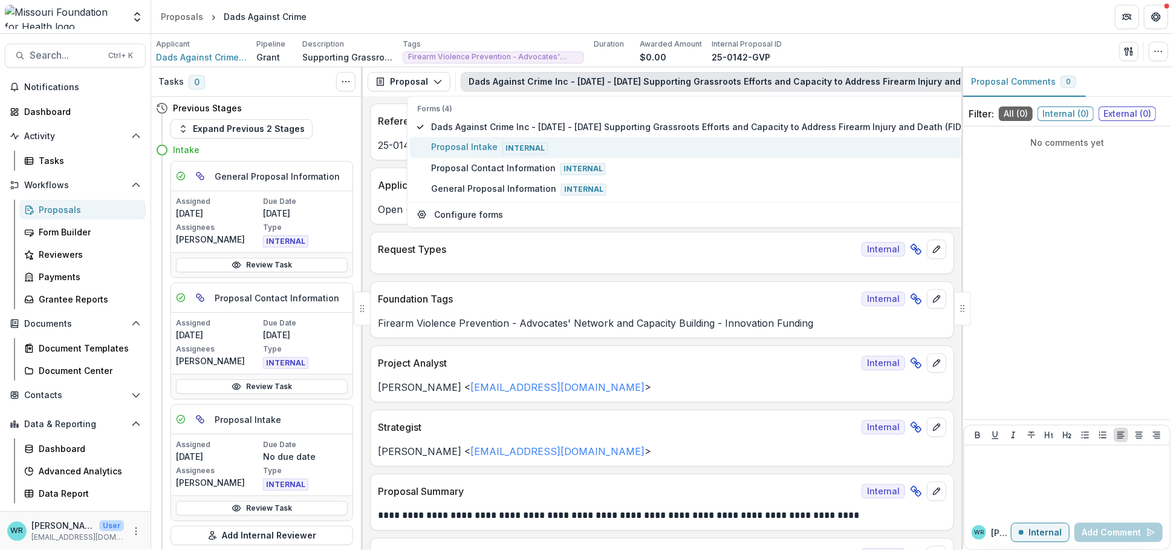
click at [487, 147] on span "Proposal Intake Internal" at bounding box center [706, 147] width 551 height 13
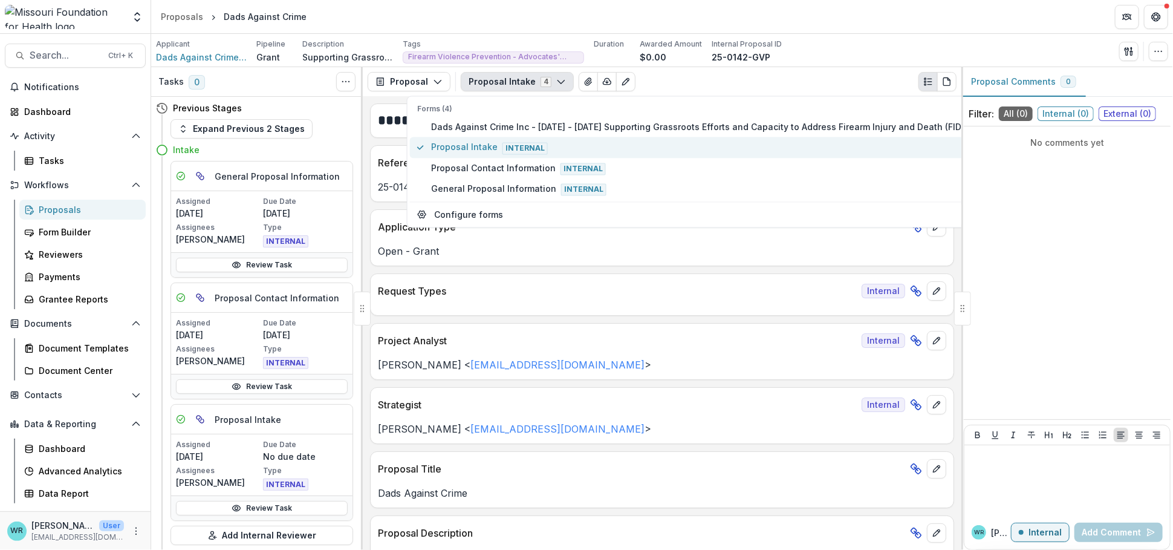
click at [487, 147] on span "Proposal Intake Internal" at bounding box center [706, 147] width 551 height 13
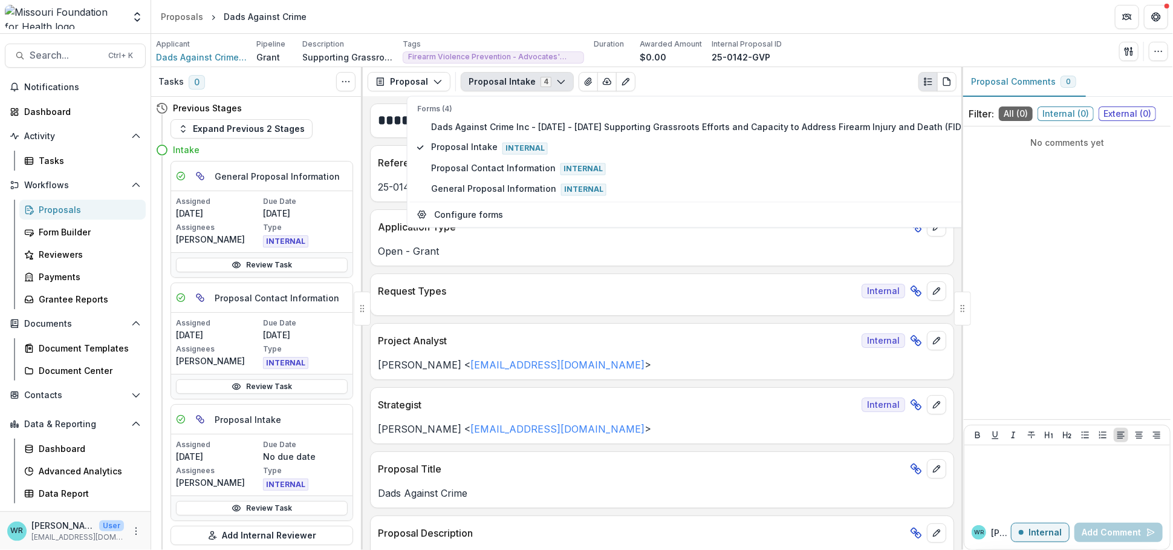
click at [834, 57] on div "Applicant Dads Against Crime Inc Pipeline Grant Description Supporting Grassroo…" at bounding box center [662, 51] width 1012 height 25
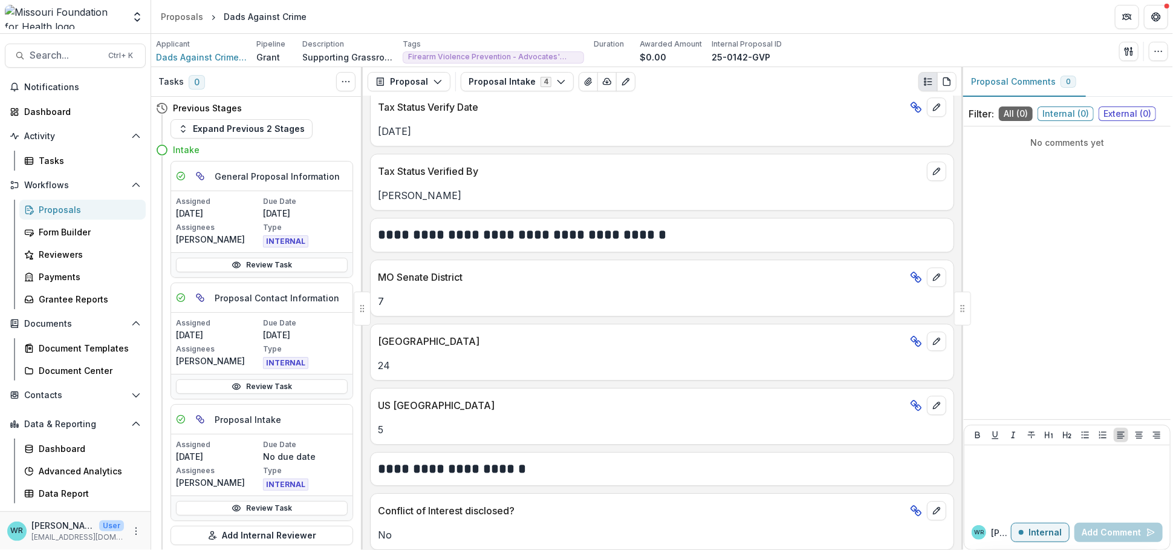
scroll to position [2159, 0]
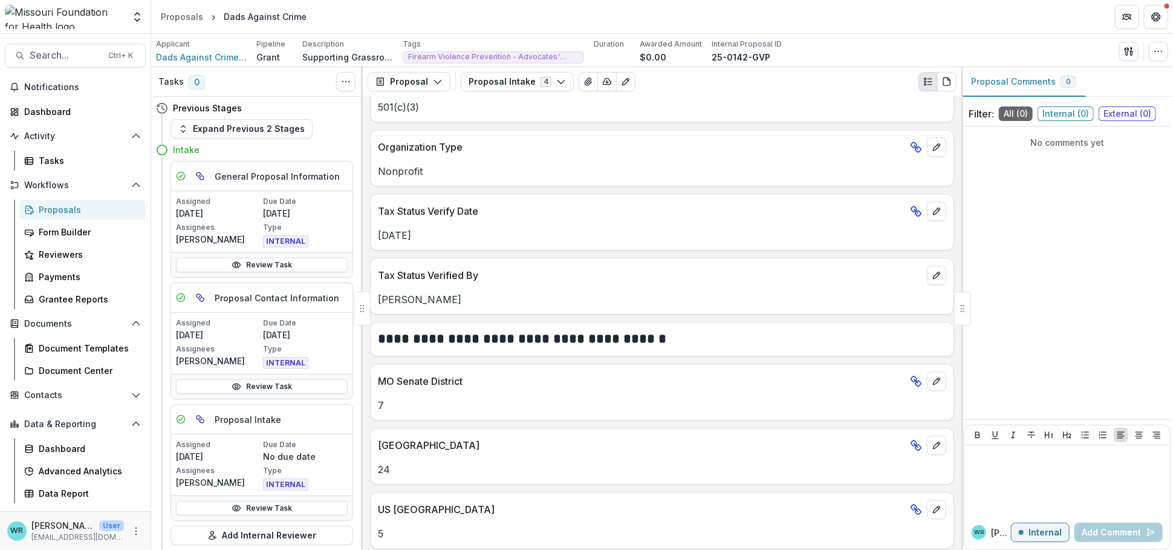
click at [61, 203] on div "Proposals" at bounding box center [87, 209] width 97 height 13
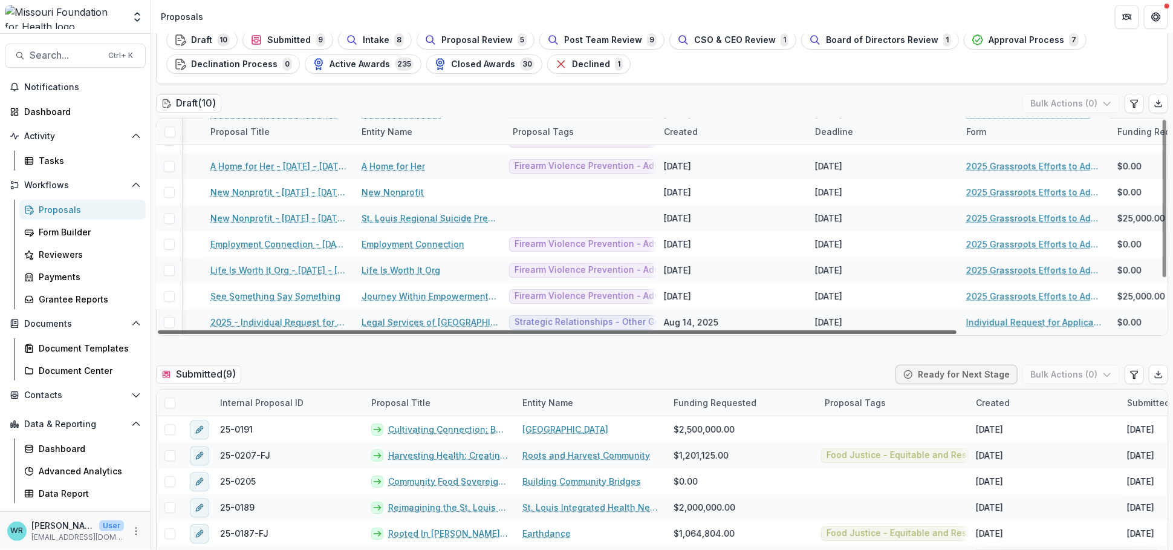
scroll to position [70, 174]
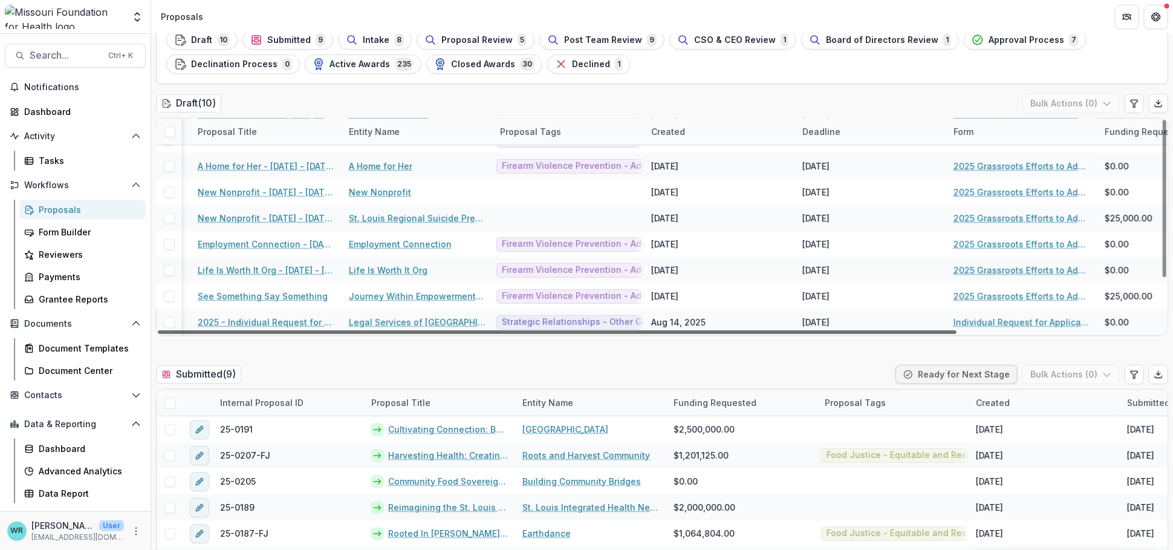
drag, startPoint x: 856, startPoint y: 332, endPoint x: 994, endPoint y: 347, distance: 138.1
click at [957, 334] on div at bounding box center [557, 332] width 799 height 4
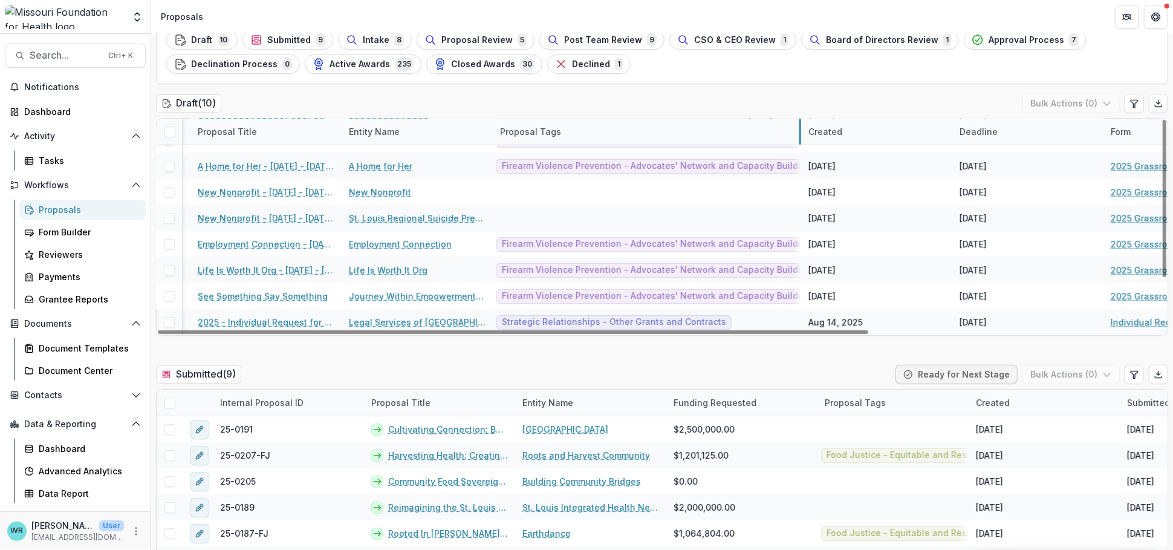
drag, startPoint x: 642, startPoint y: 130, endPoint x: 799, endPoint y: 140, distance: 157.5
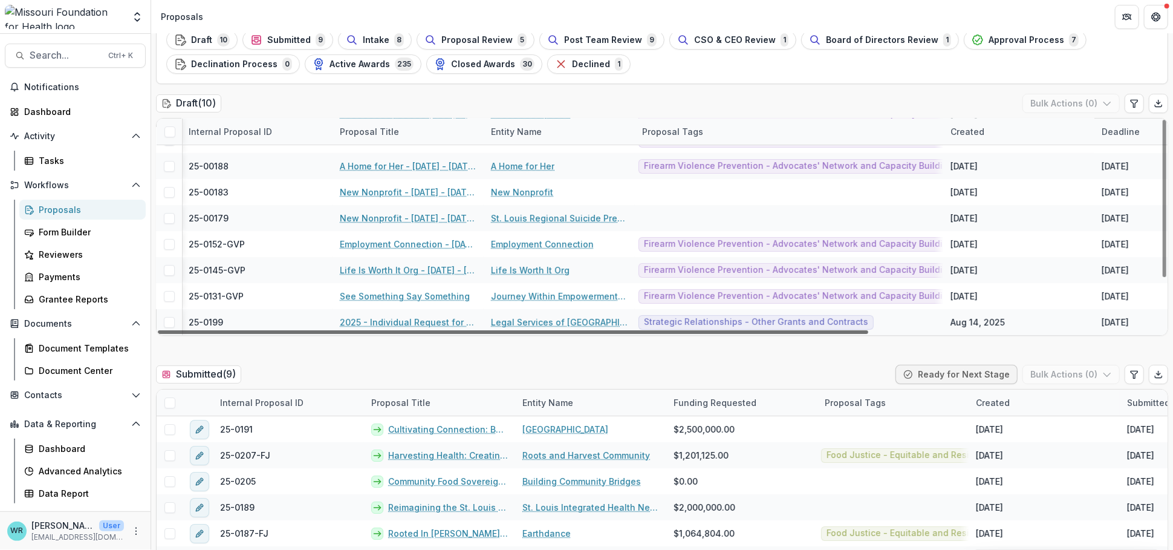
scroll to position [70, 0]
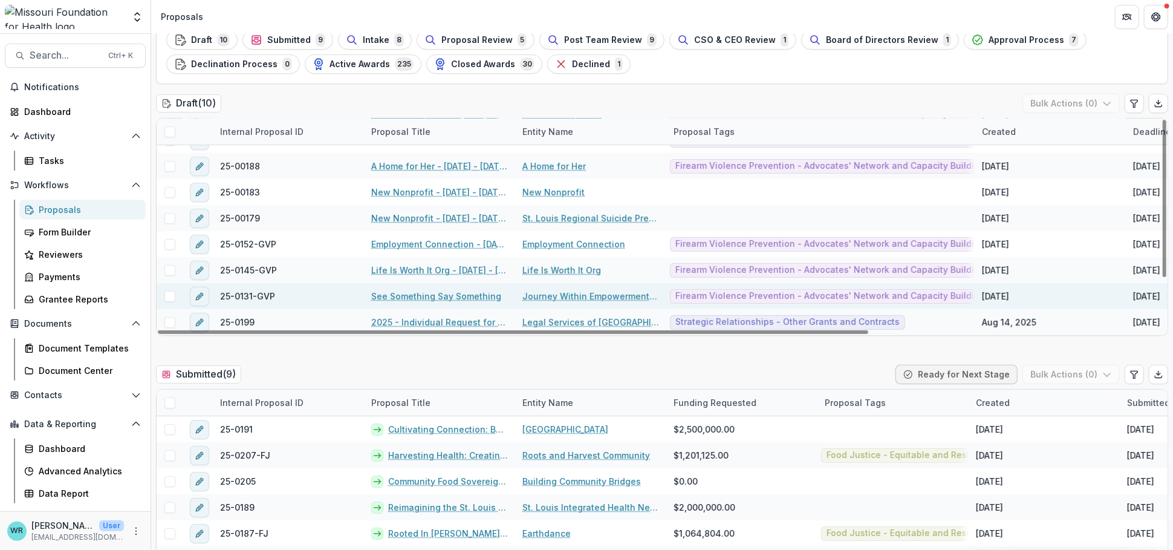
drag, startPoint x: 661, startPoint y: 334, endPoint x: 352, endPoint y: 303, distance: 310.5
click at [409, 330] on div at bounding box center [513, 332] width 711 height 4
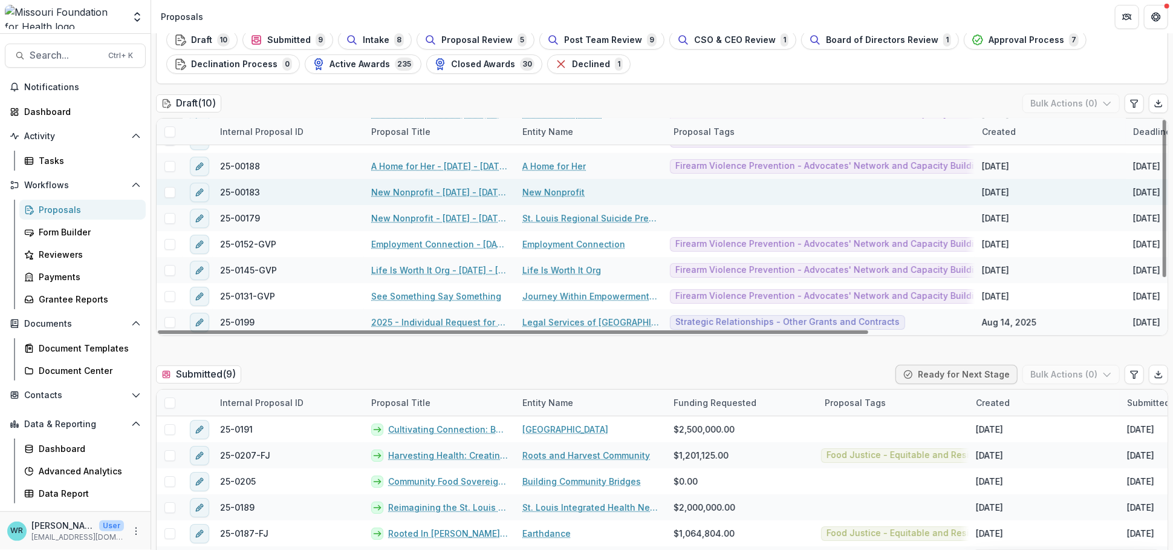
click at [170, 188] on span at bounding box center [169, 192] width 11 height 11
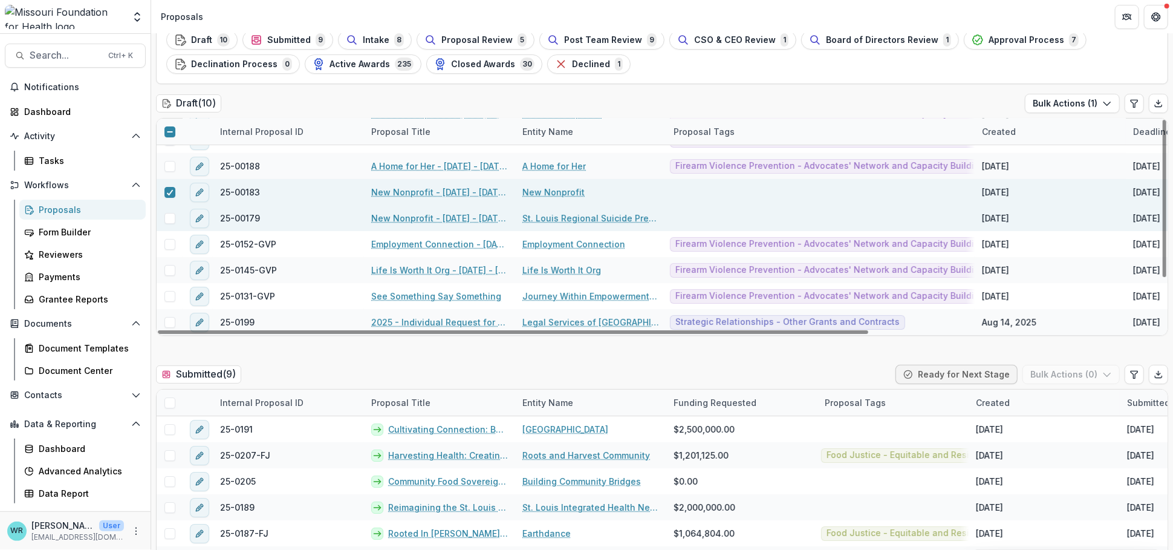
click at [167, 217] on span at bounding box center [169, 218] width 11 height 11
click at [1067, 100] on button "Bulk Actions ( 2 )" at bounding box center [1071, 103] width 97 height 19
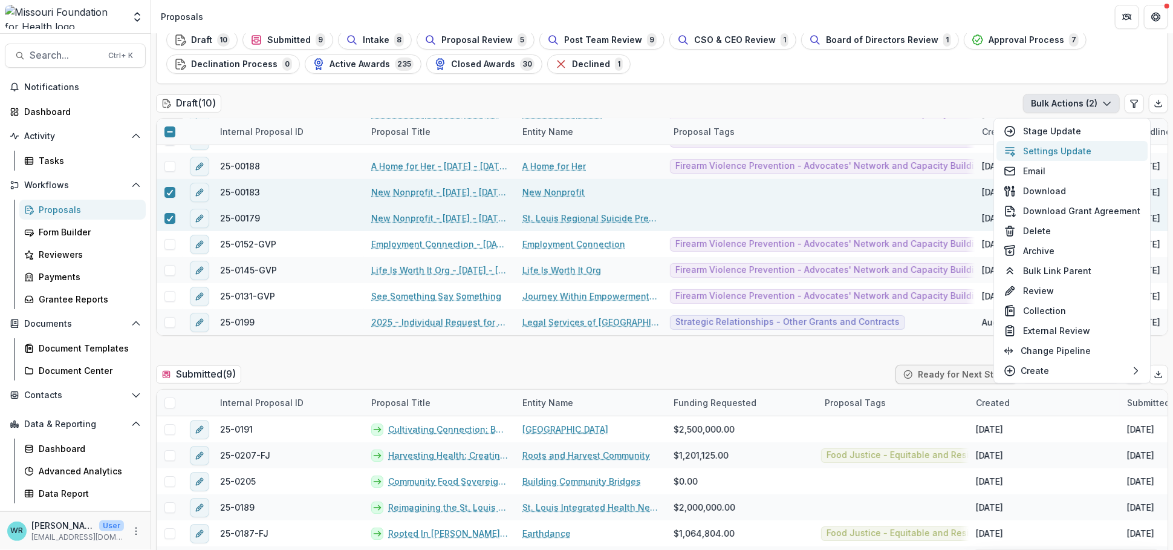
click at [1062, 149] on button "Settings Update" at bounding box center [1072, 151] width 151 height 20
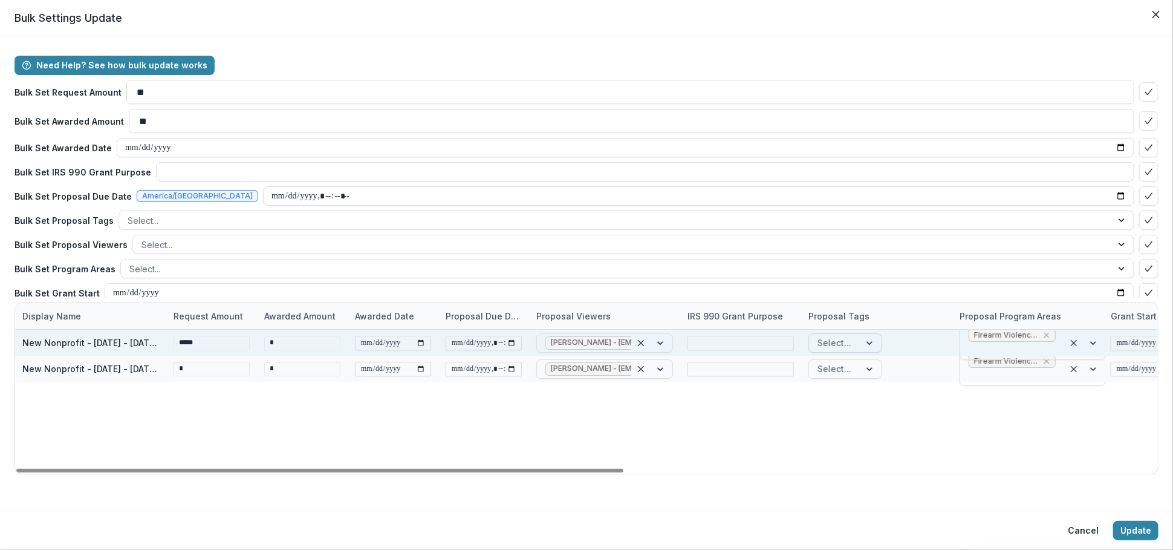
click at [862, 346] on div at bounding box center [871, 343] width 22 height 18
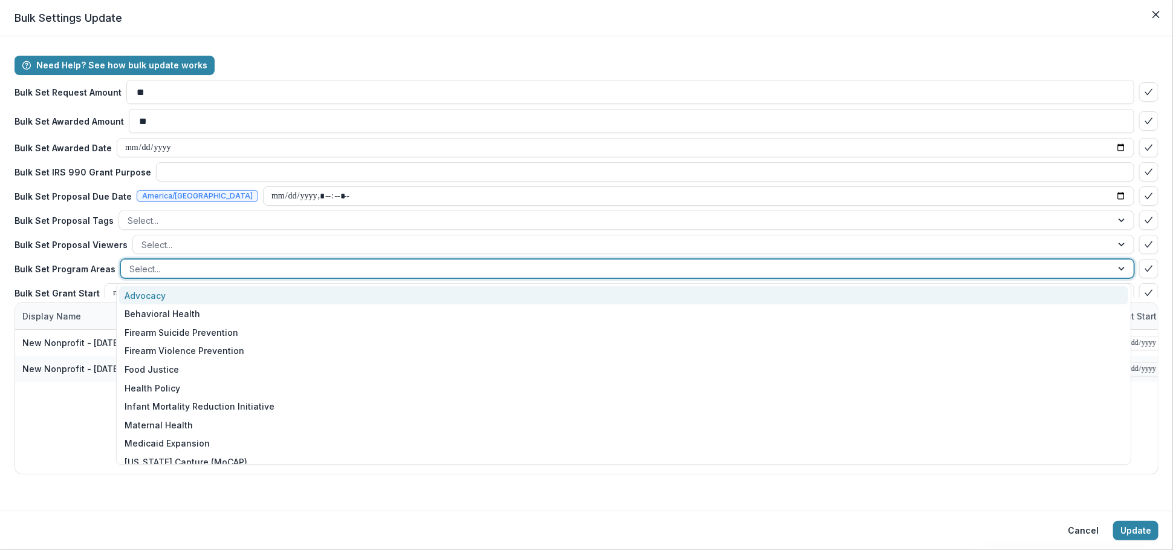
click at [155, 268] on div at bounding box center [616, 268] width 974 height 15
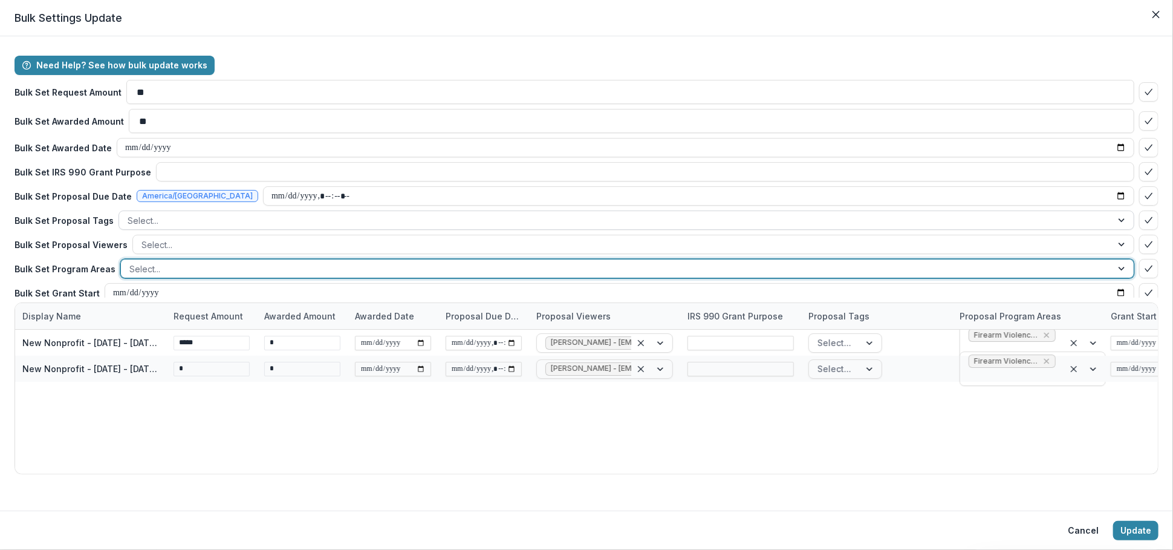
click at [310, 217] on div at bounding box center [616, 220] width 976 height 15
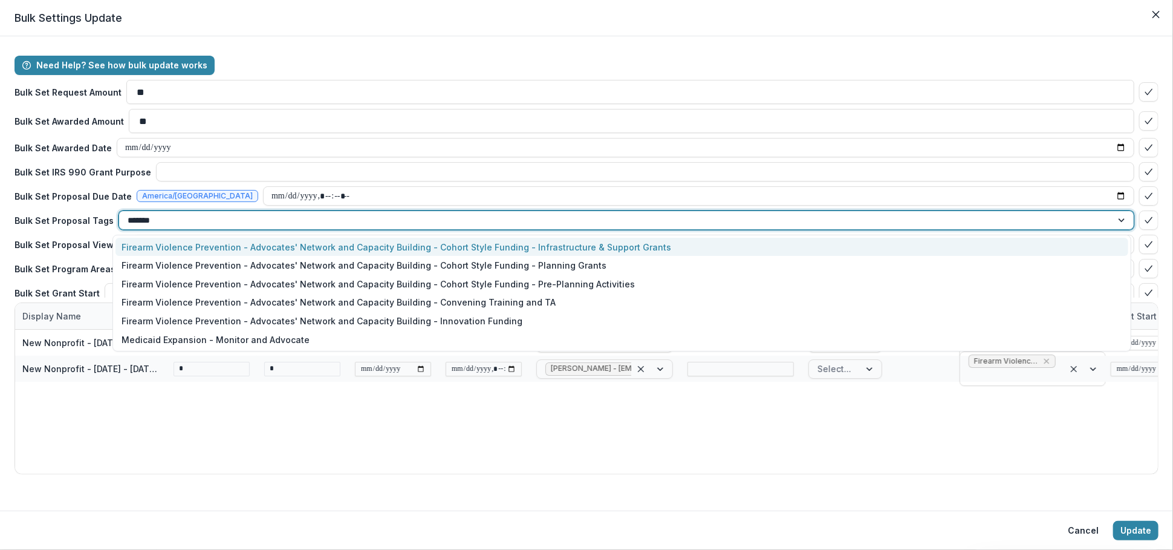
type input "********"
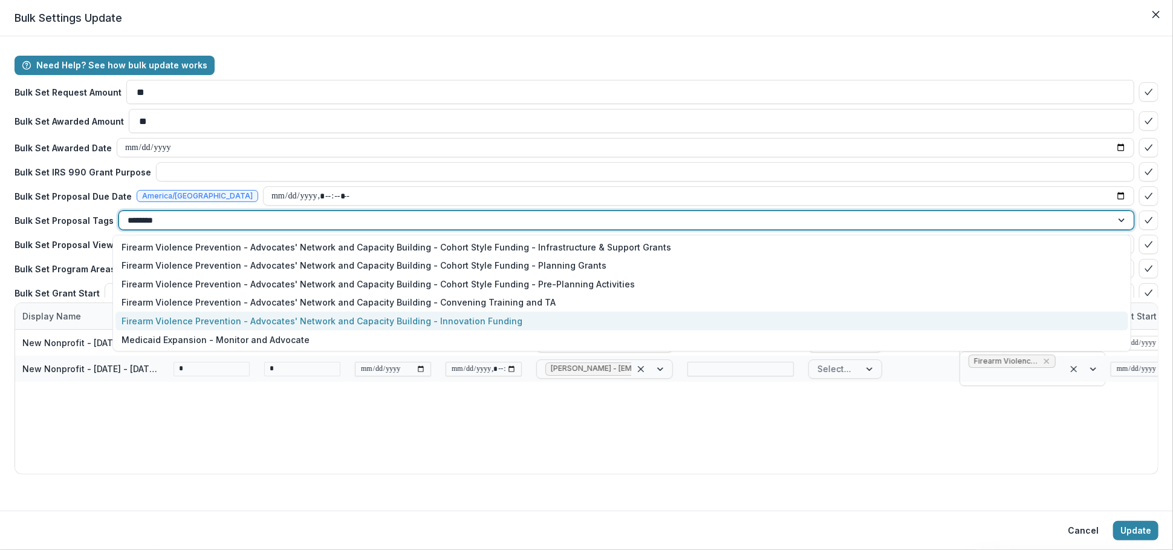
click at [429, 317] on div "Firearm Violence Prevention - Advocates' Network and Capacity Building - Innova…" at bounding box center [621, 320] width 1013 height 19
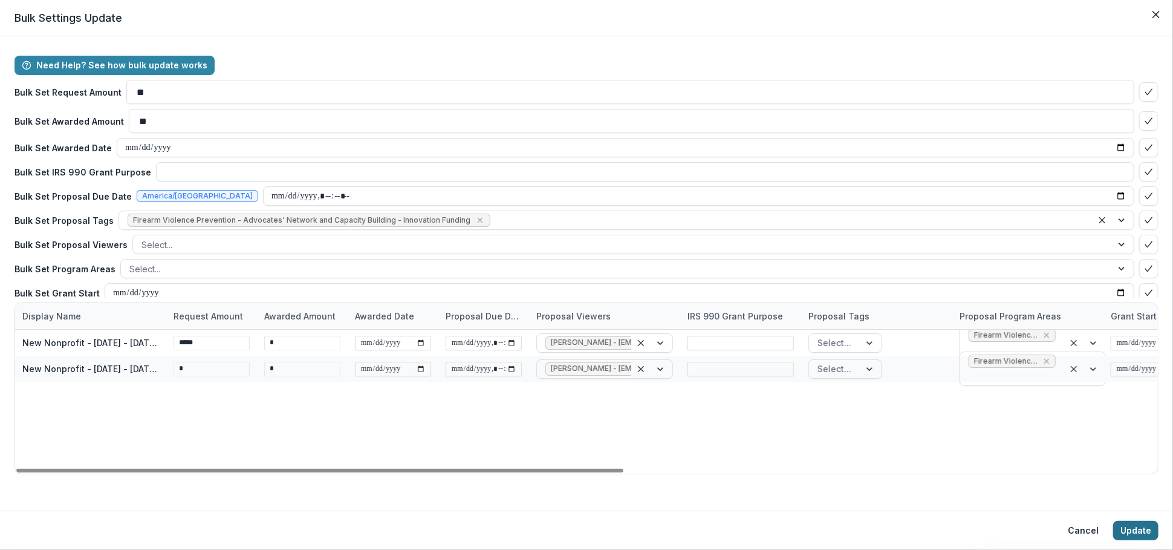
click at [1141, 526] on button "Update" at bounding box center [1135, 530] width 45 height 19
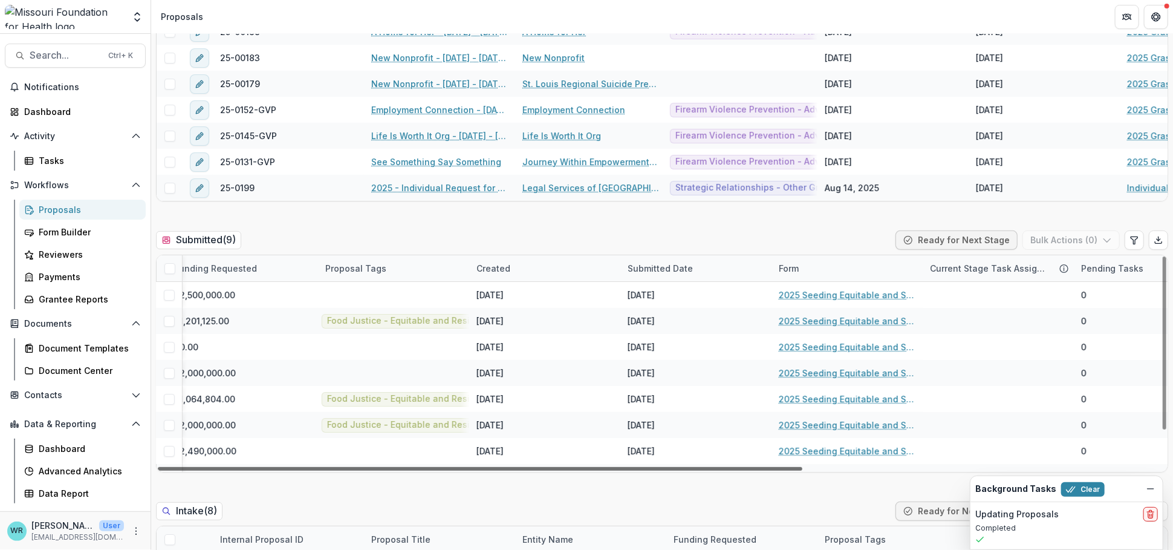
scroll to position [0, 0]
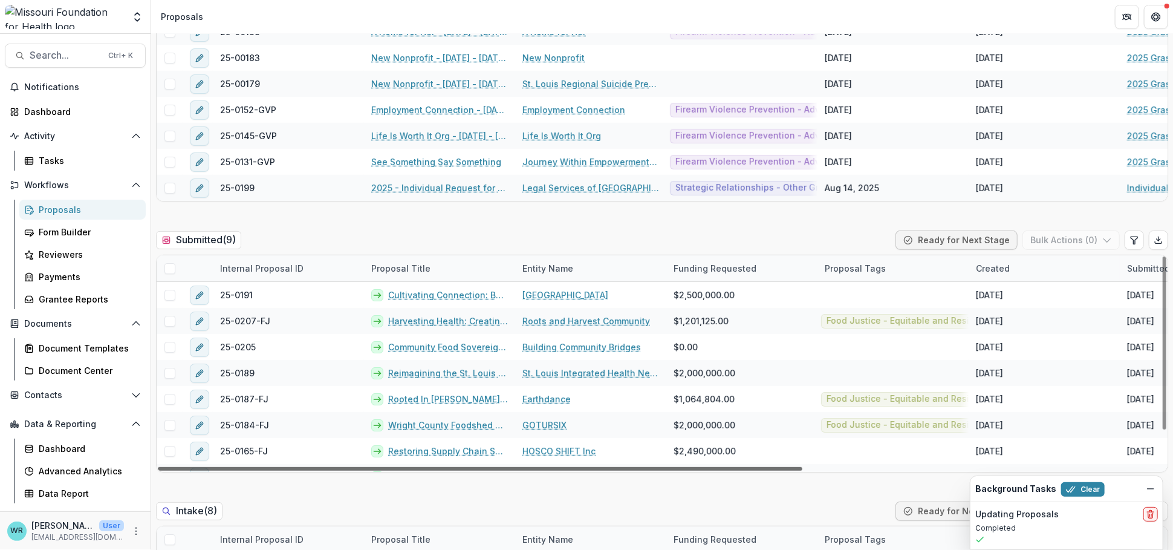
drag, startPoint x: 770, startPoint y: 470, endPoint x: 439, endPoint y: 466, distance: 330.8
click at [521, 470] on div at bounding box center [480, 469] width 645 height 4
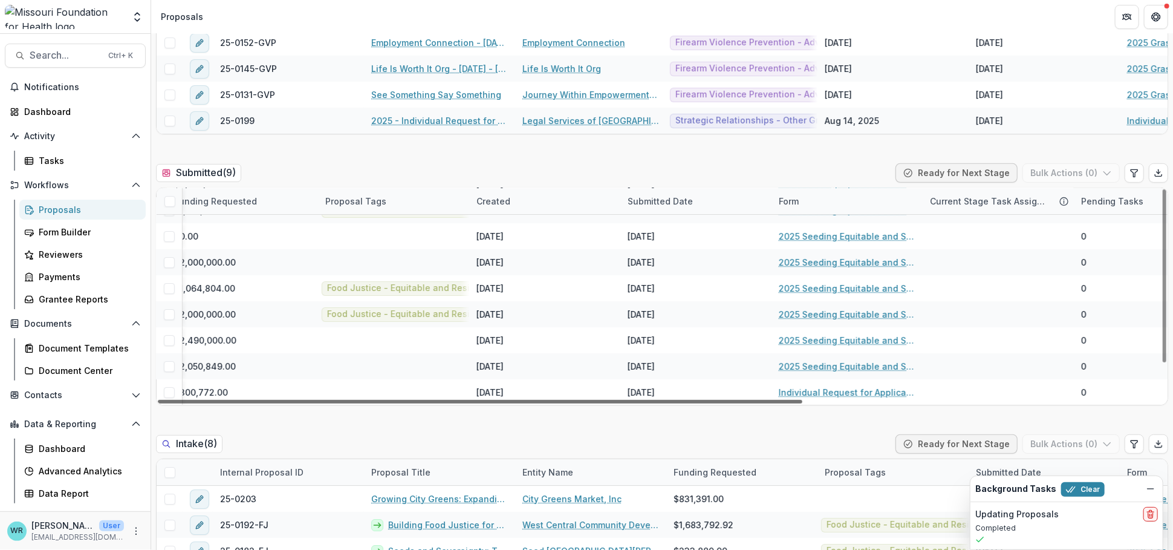
scroll to position [44, 559]
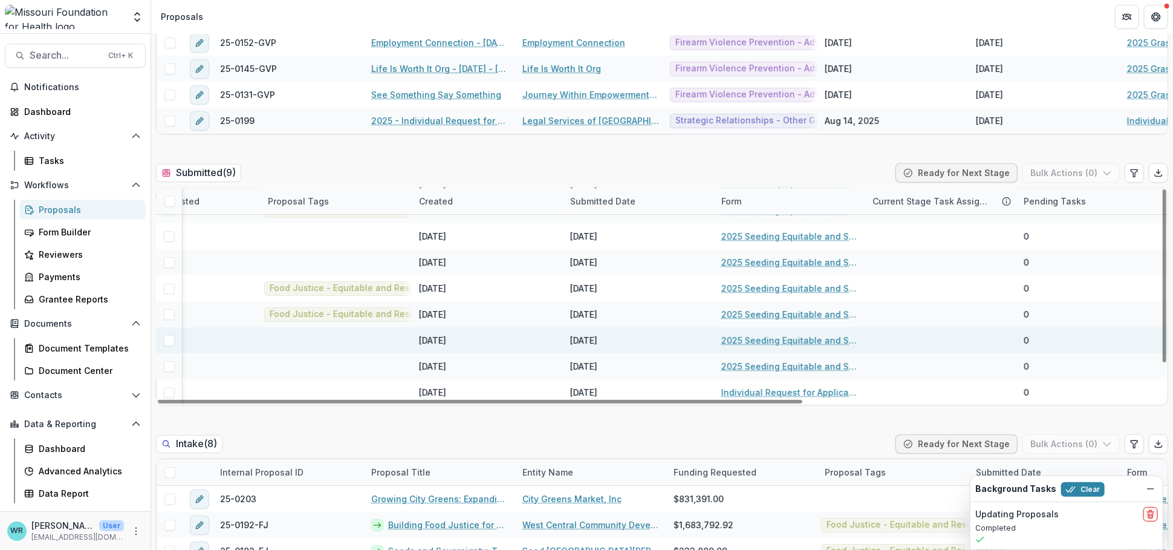
drag, startPoint x: 669, startPoint y: 401, endPoint x: 1114, endPoint y: 344, distance: 448.1
click at [802, 400] on div at bounding box center [480, 402] width 645 height 4
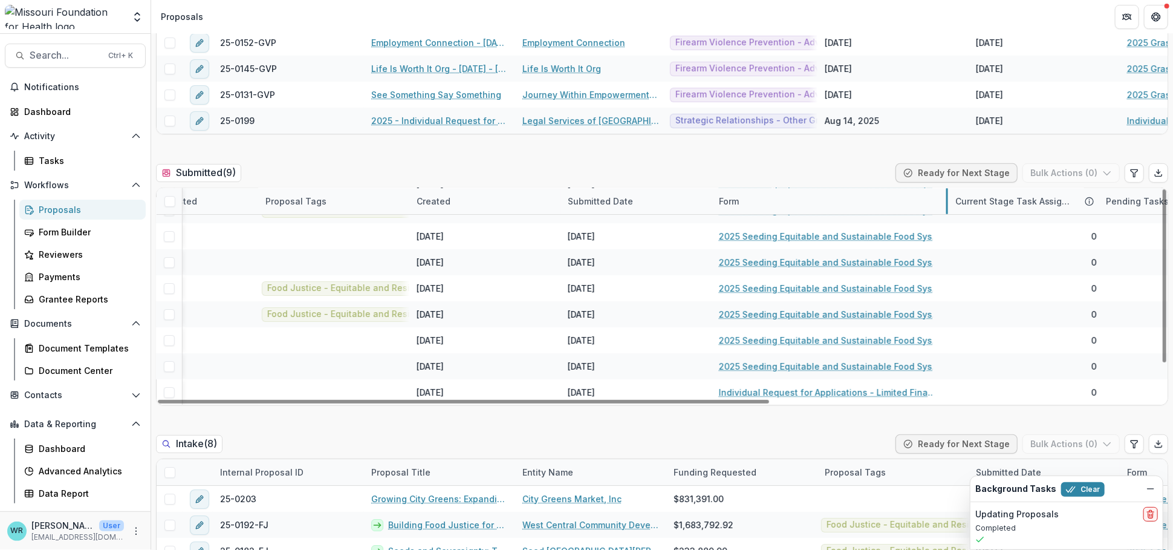
drag, startPoint x: 862, startPoint y: 204, endPoint x: 952, endPoint y: 206, distance: 89.5
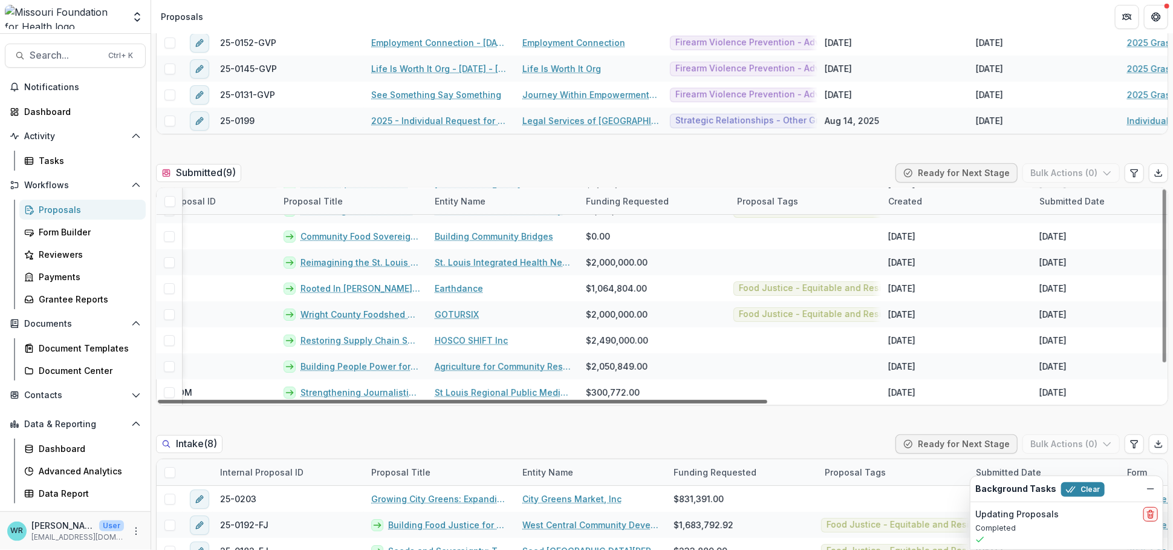
scroll to position [44, 0]
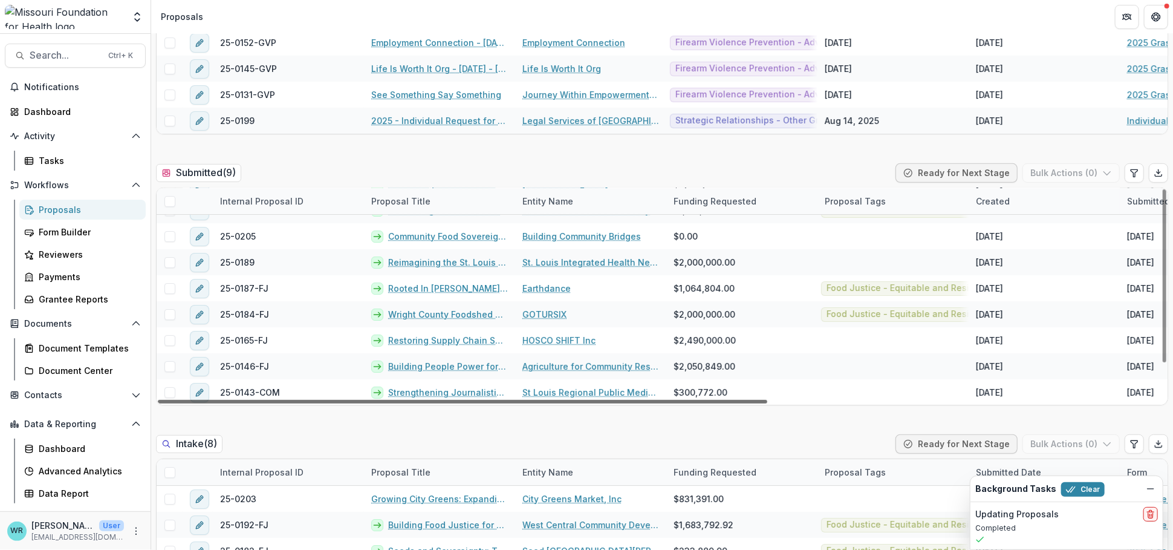
drag, startPoint x: 622, startPoint y: 400, endPoint x: 207, endPoint y: 363, distance: 416.4
click at [207, 400] on div at bounding box center [463, 402] width 610 height 4
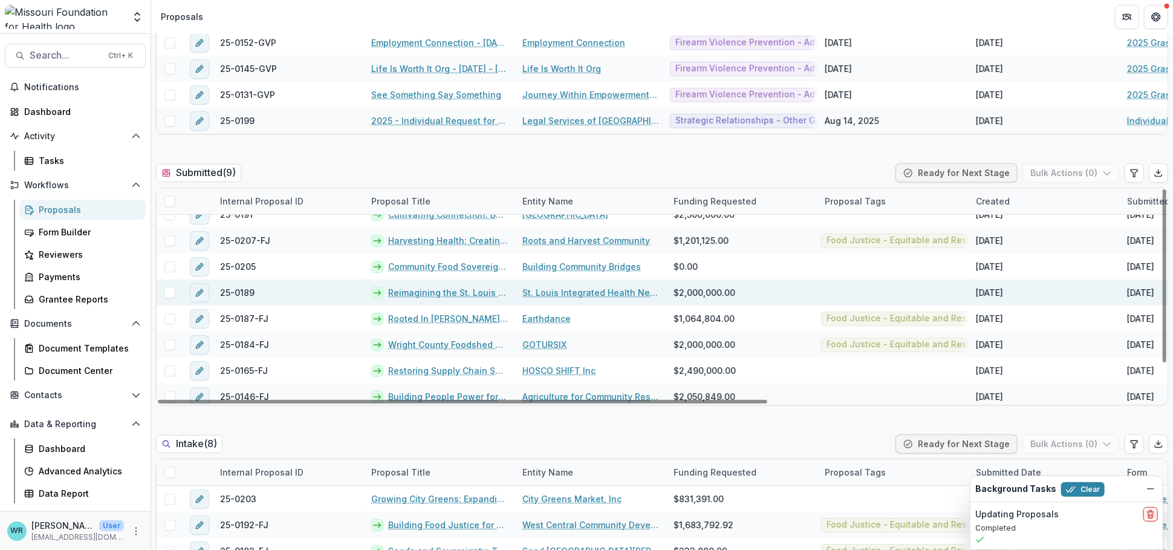
scroll to position [0, 0]
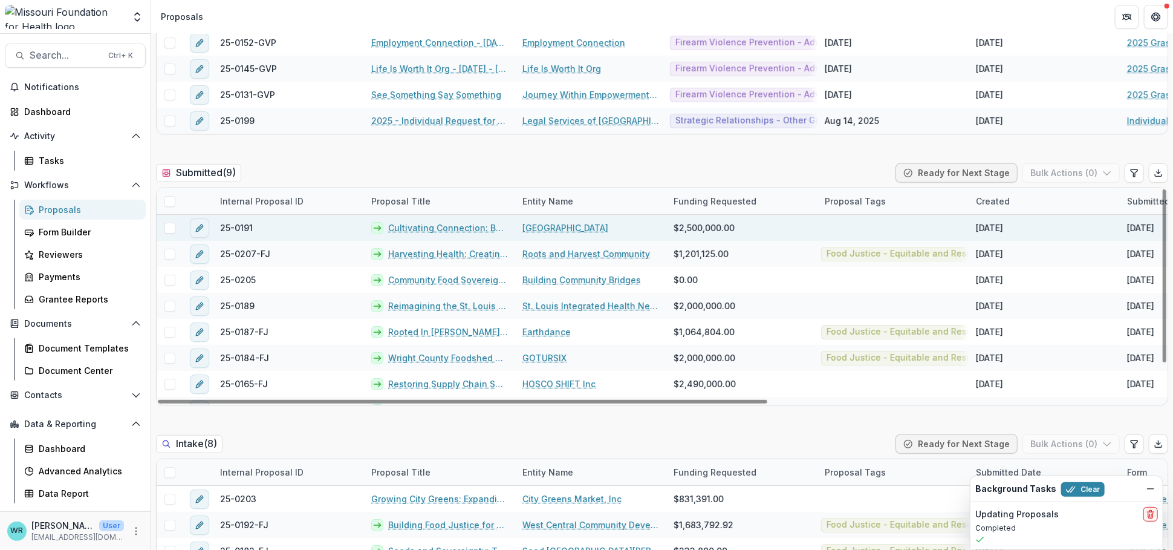
click at [167, 231] on span at bounding box center [169, 228] width 11 height 11
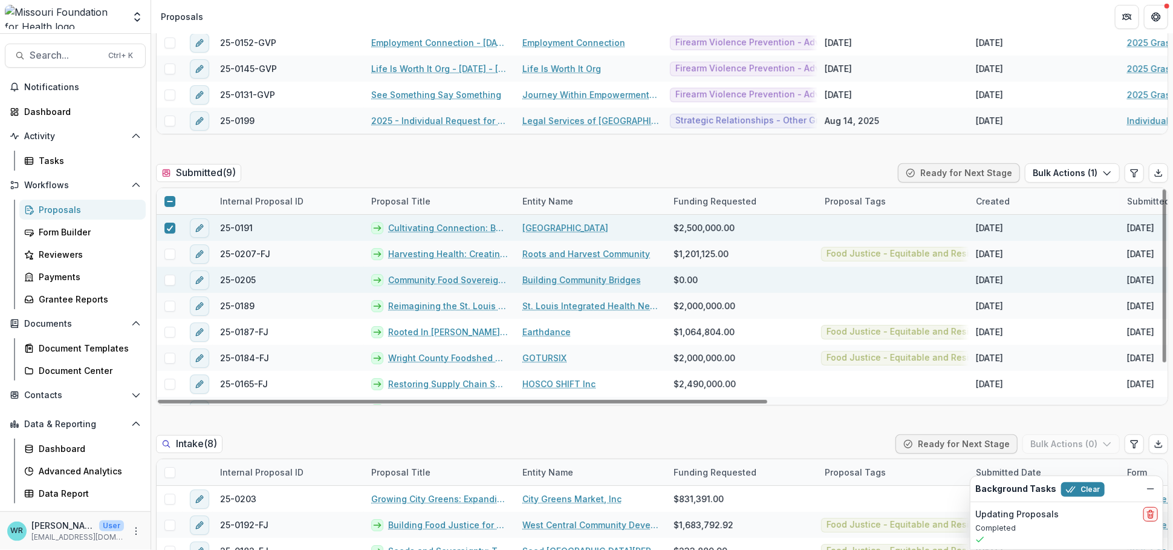
click at [169, 281] on span at bounding box center [169, 280] width 11 height 11
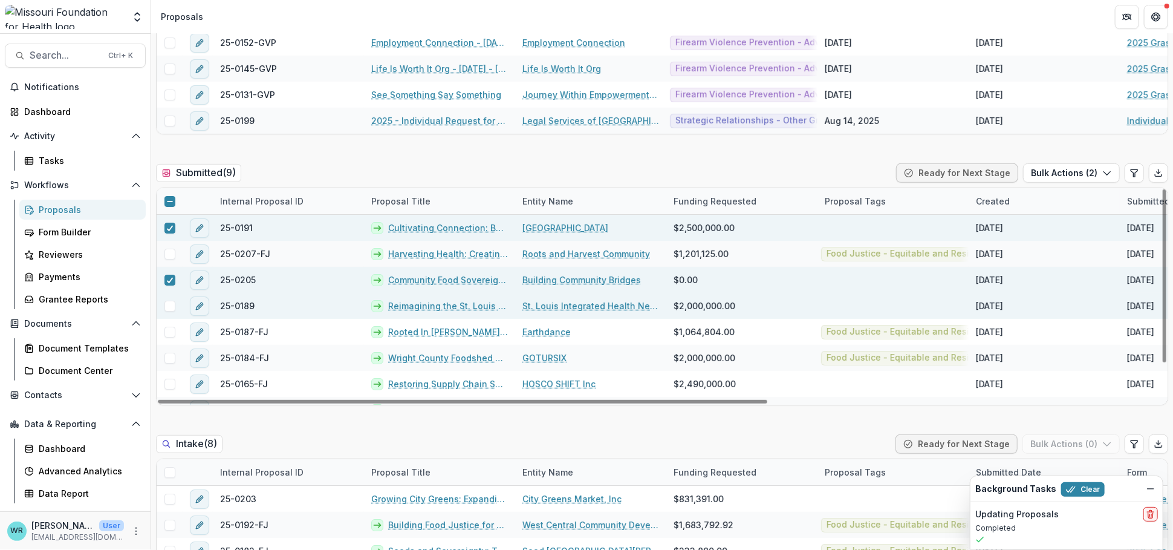
click at [167, 304] on span at bounding box center [169, 306] width 11 height 11
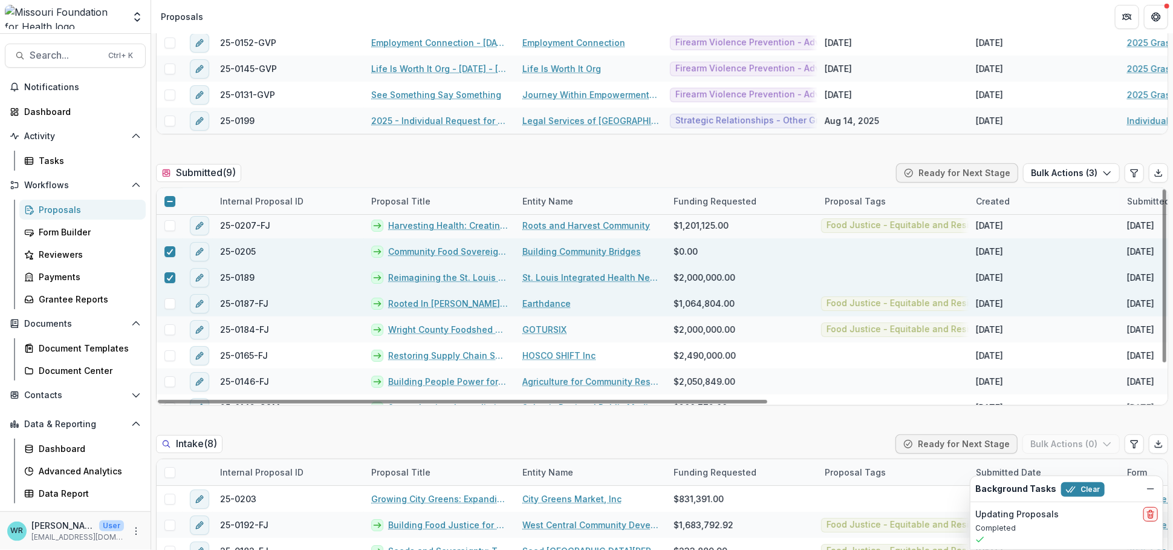
scroll to position [44, 0]
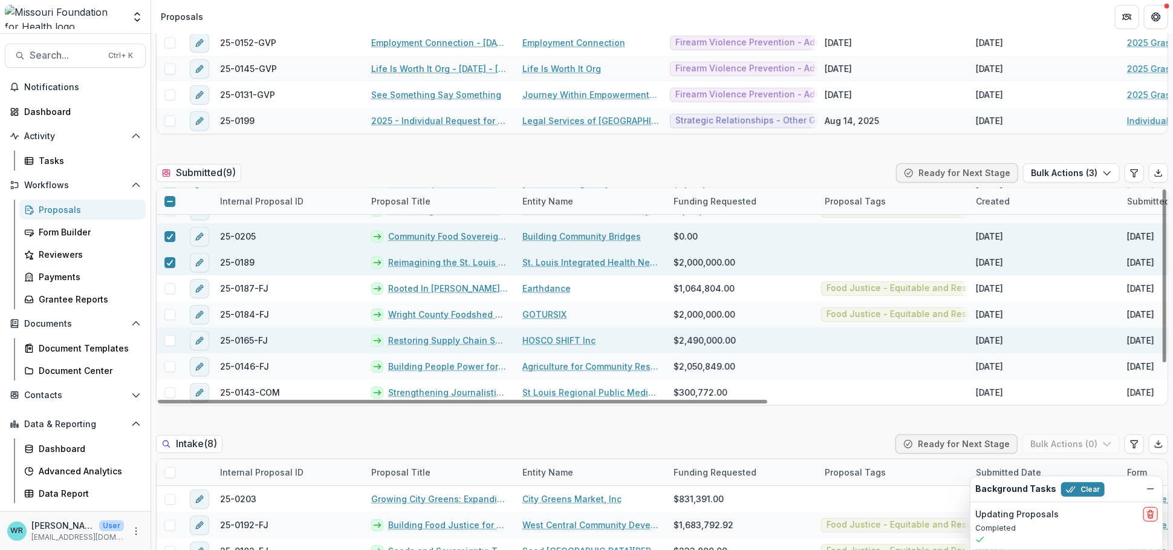
click at [165, 337] on span at bounding box center [169, 340] width 11 height 11
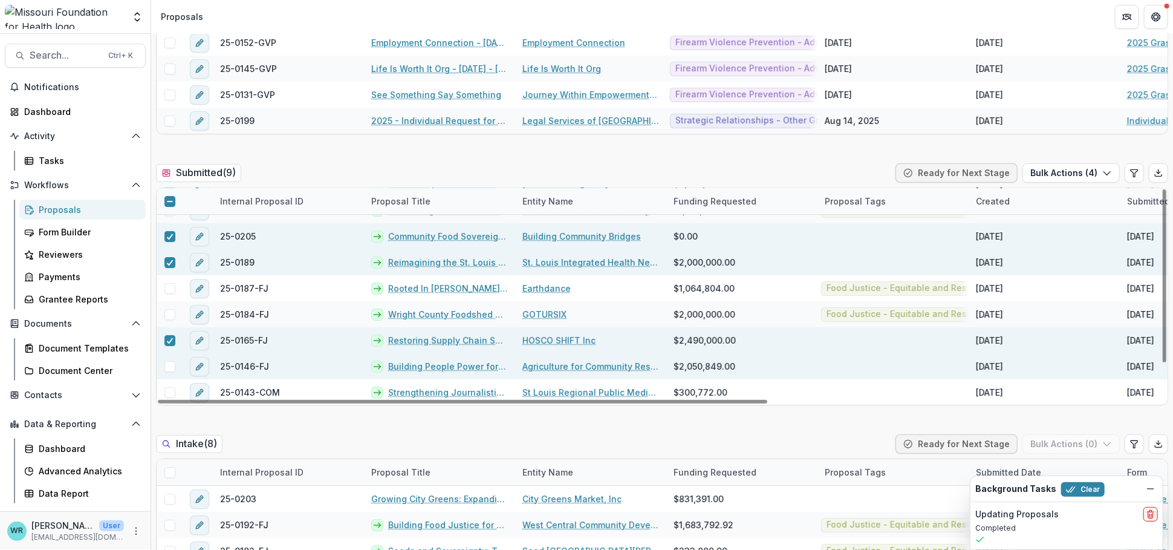
click at [167, 365] on span at bounding box center [169, 366] width 11 height 11
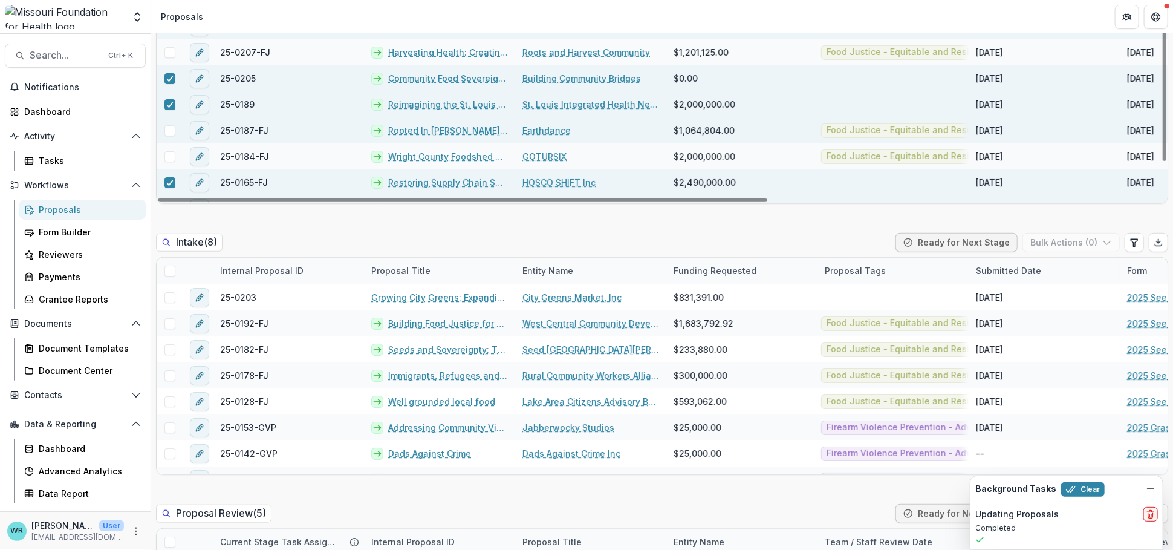
scroll to position [336, 0]
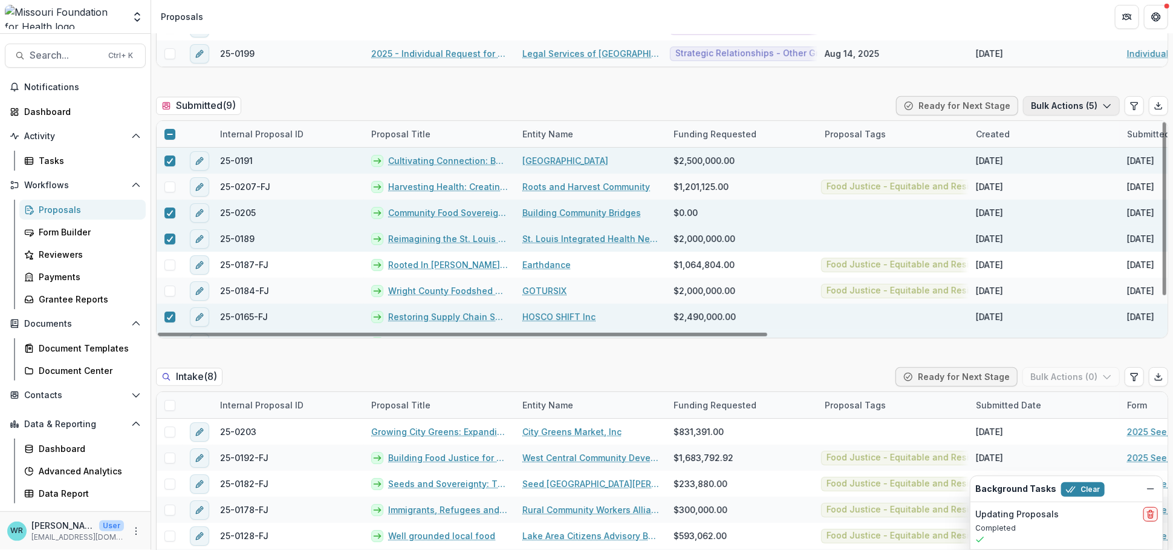
click at [1082, 106] on button "Bulk Actions ( 5 )" at bounding box center [1071, 105] width 97 height 19
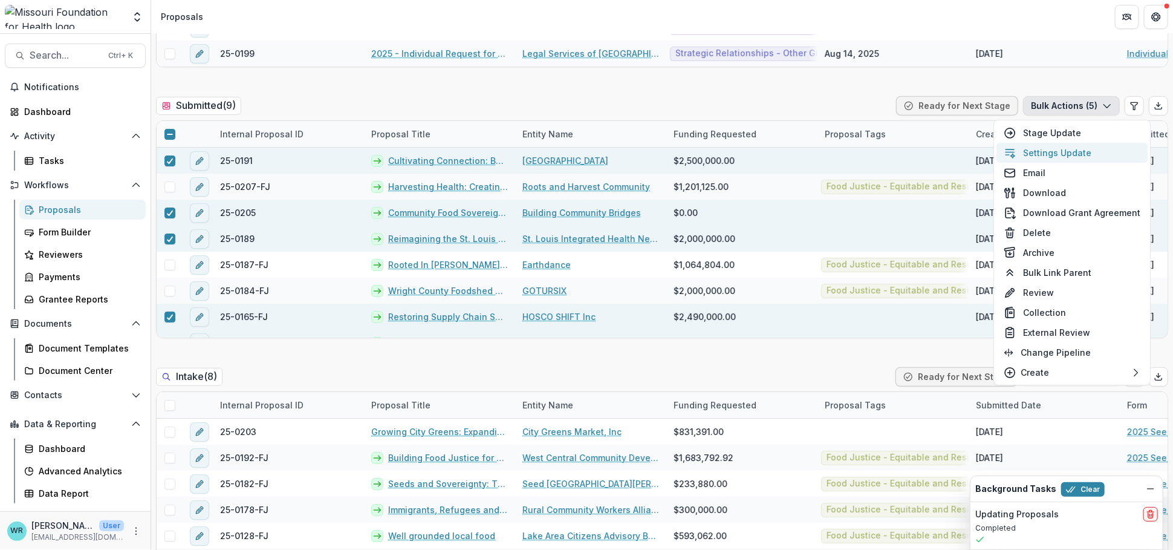
click at [1058, 150] on button "Settings Update" at bounding box center [1072, 153] width 151 height 20
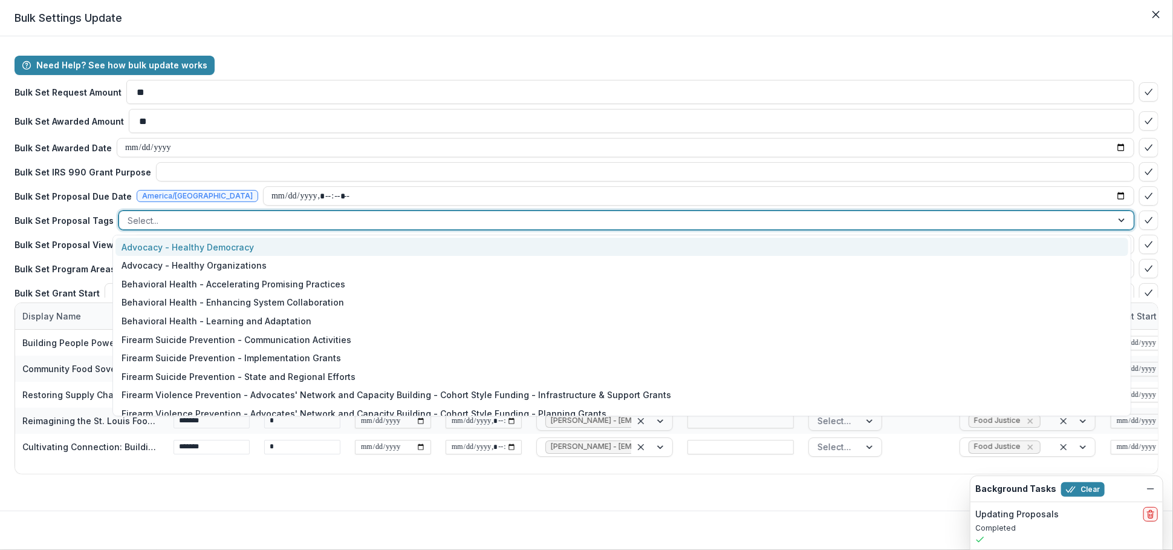
click at [145, 225] on div at bounding box center [616, 220] width 976 height 15
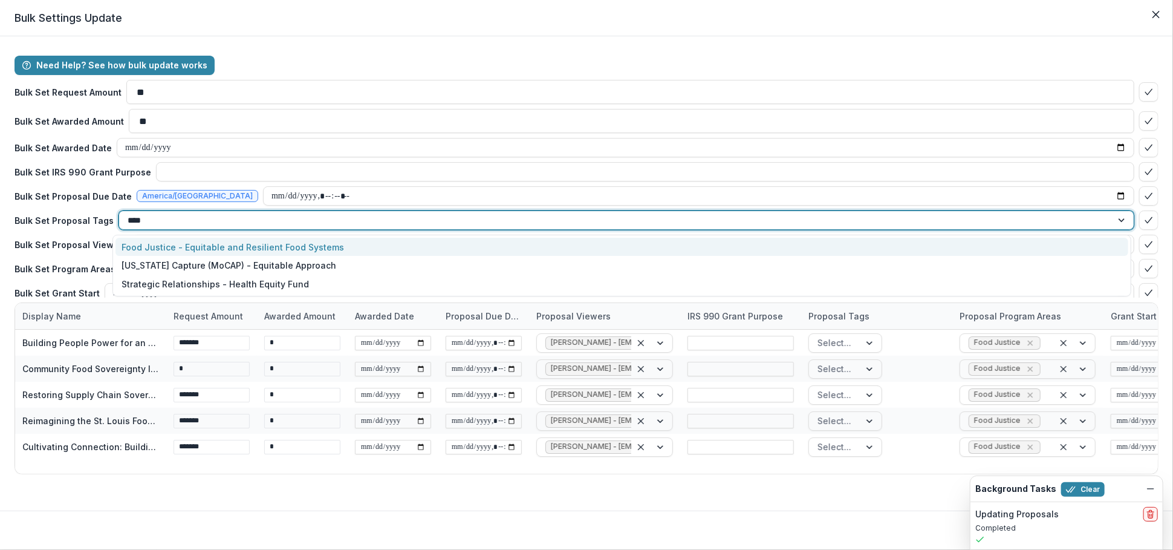
type input "*****"
click at [275, 246] on div "Food Justice - Equitable and Resilient Food Systems" at bounding box center [621, 247] width 1013 height 19
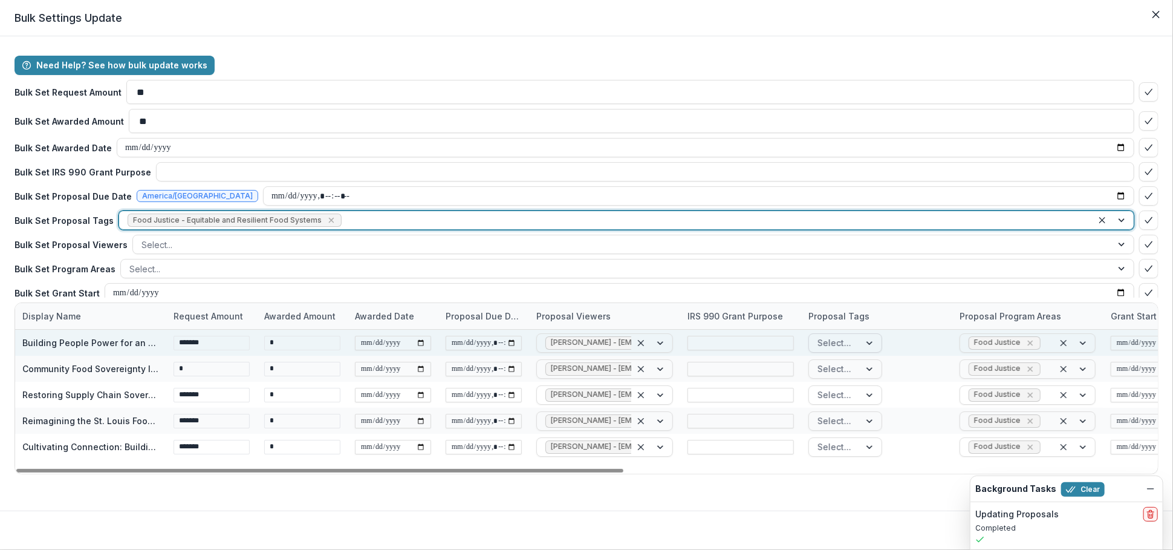
click at [827, 344] on div at bounding box center [835, 342] width 34 height 15
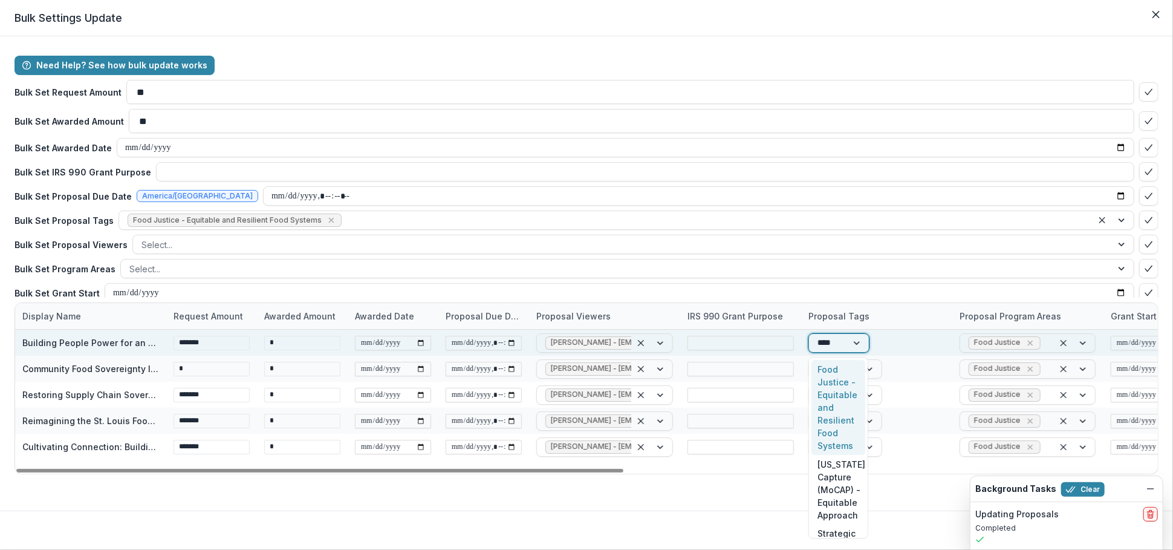
type input "*****"
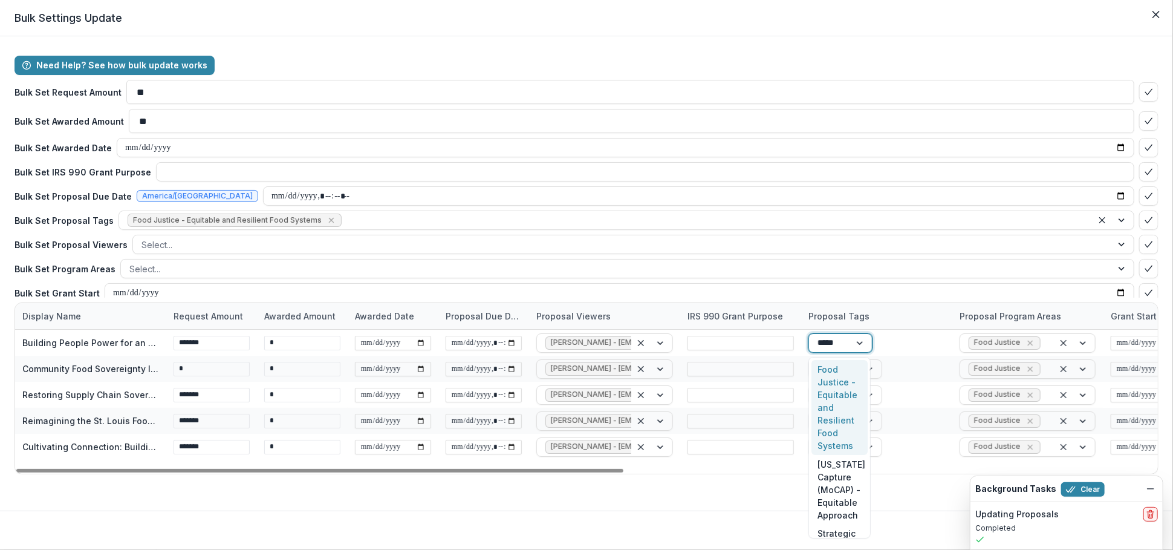
click at [841, 417] on div "Food Justice - Equitable and Resilient Food Systems" at bounding box center [839, 407] width 56 height 95
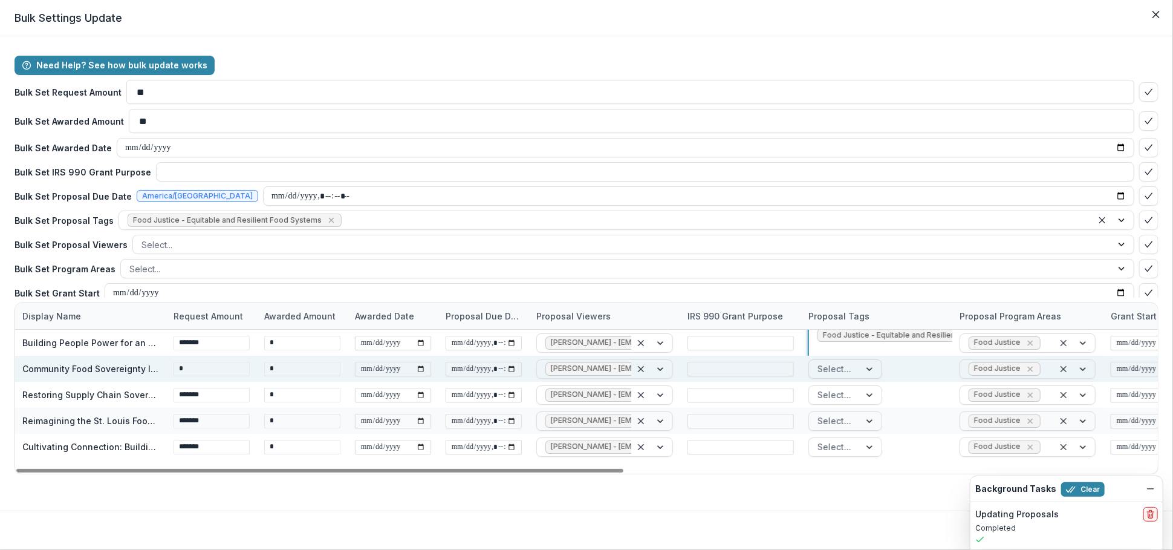
click at [848, 369] on div at bounding box center [835, 368] width 34 height 15
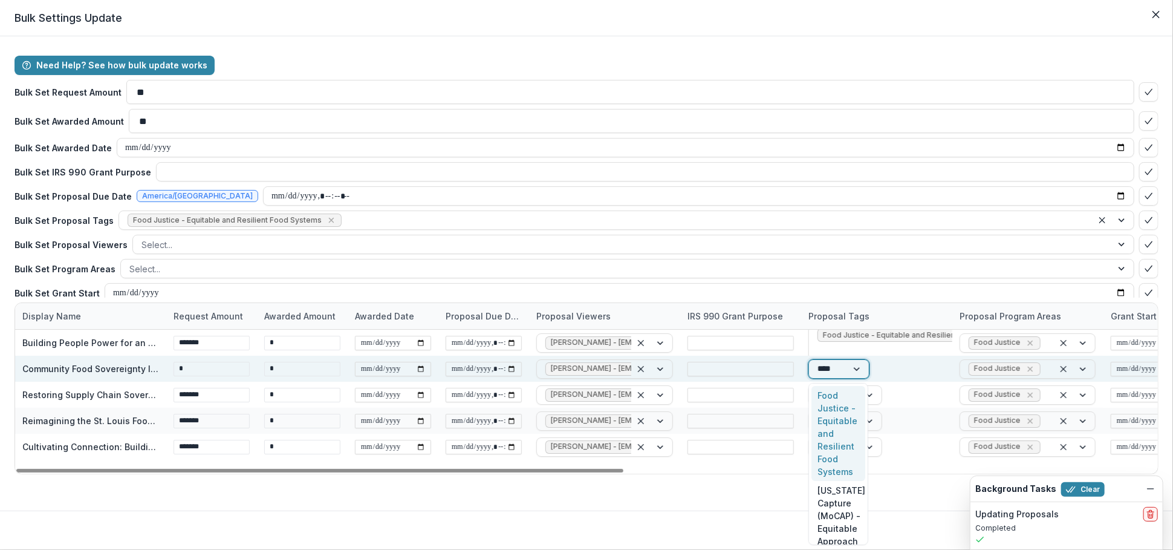
type input "*****"
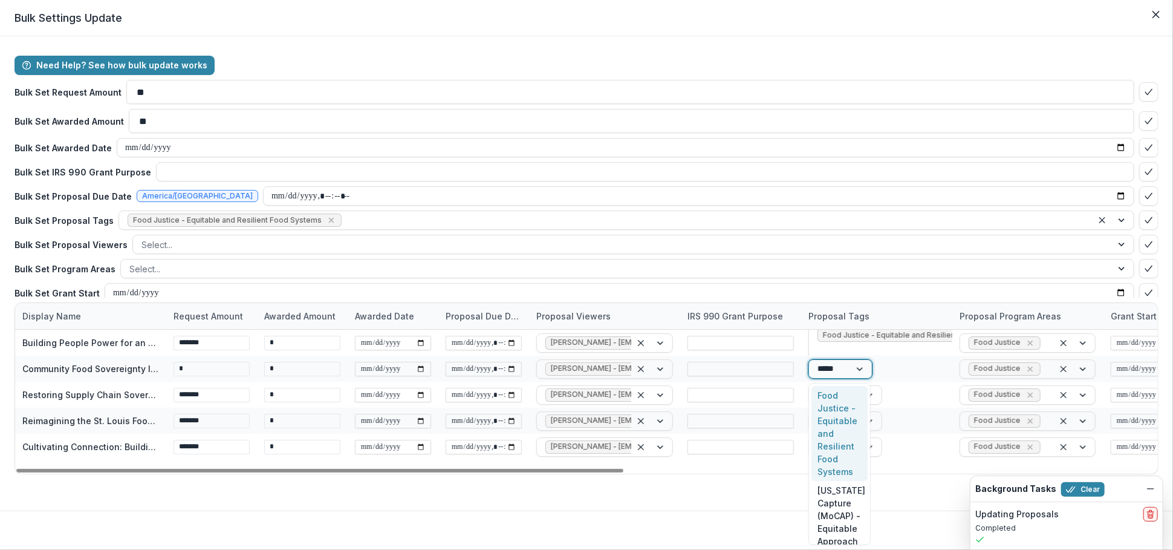
click at [831, 447] on div "Food Justice - Equitable and Resilient Food Systems" at bounding box center [839, 433] width 56 height 95
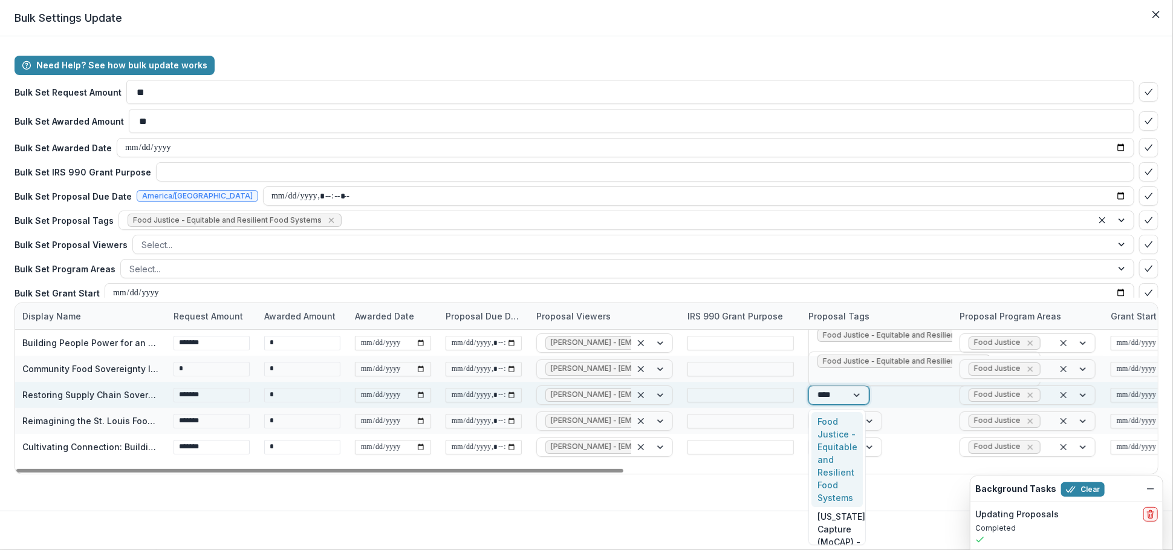
type input "*****"
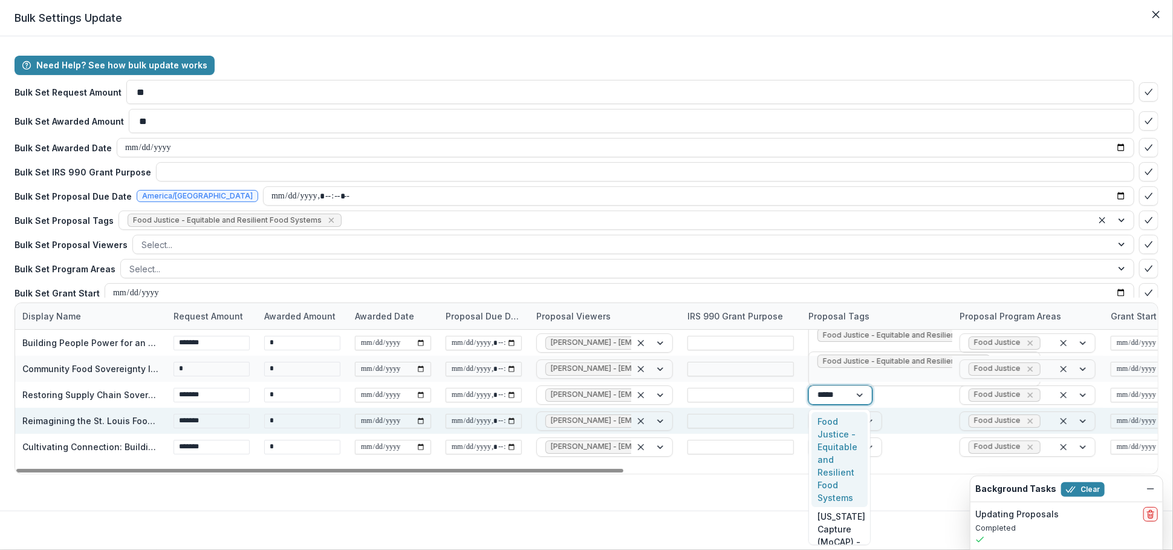
drag, startPoint x: 839, startPoint y: 465, endPoint x: 906, endPoint y: 407, distance: 88.7
click at [838, 465] on div "Food Justice - Equitable and Resilient Food Systems" at bounding box center [839, 459] width 56 height 95
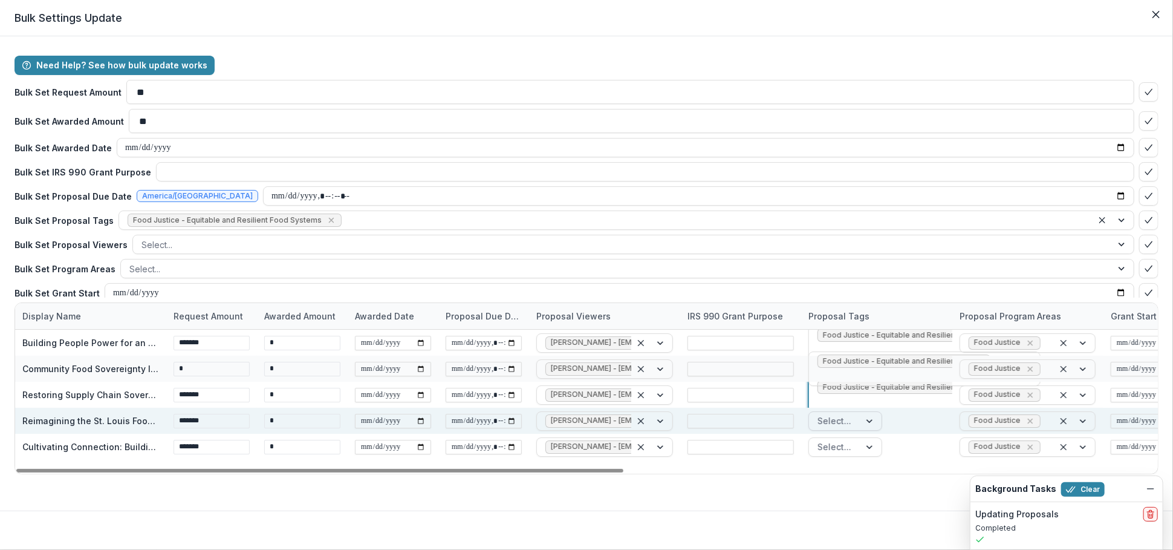
click at [871, 418] on div at bounding box center [871, 421] width 22 height 18
type input "****"
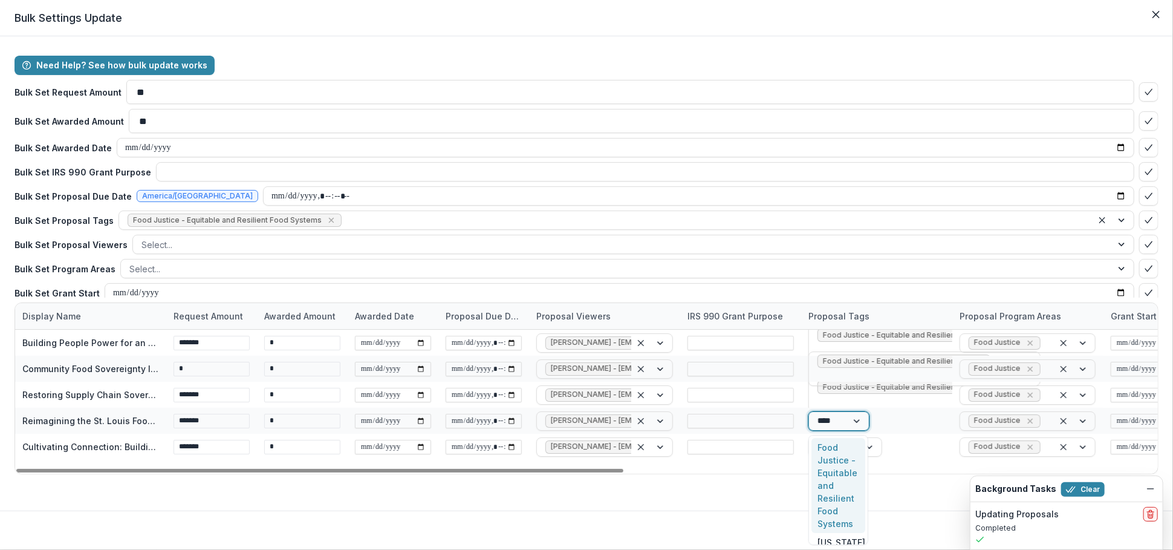
click at [845, 464] on div "Food Justice - Equitable and Resilient Food Systems" at bounding box center [838, 485] width 54 height 95
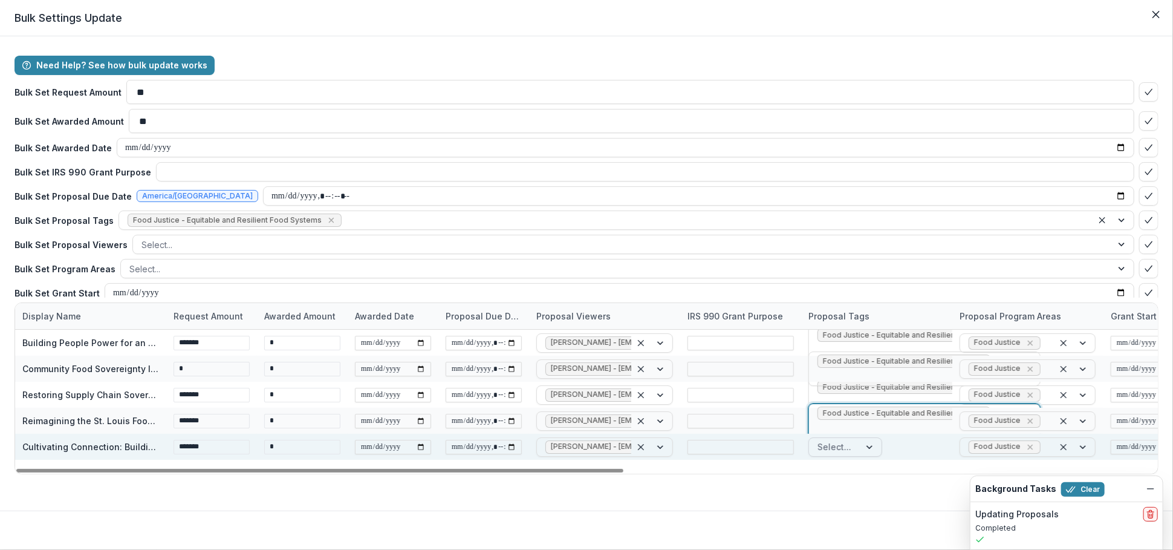
click at [862, 451] on div at bounding box center [871, 447] width 22 height 18
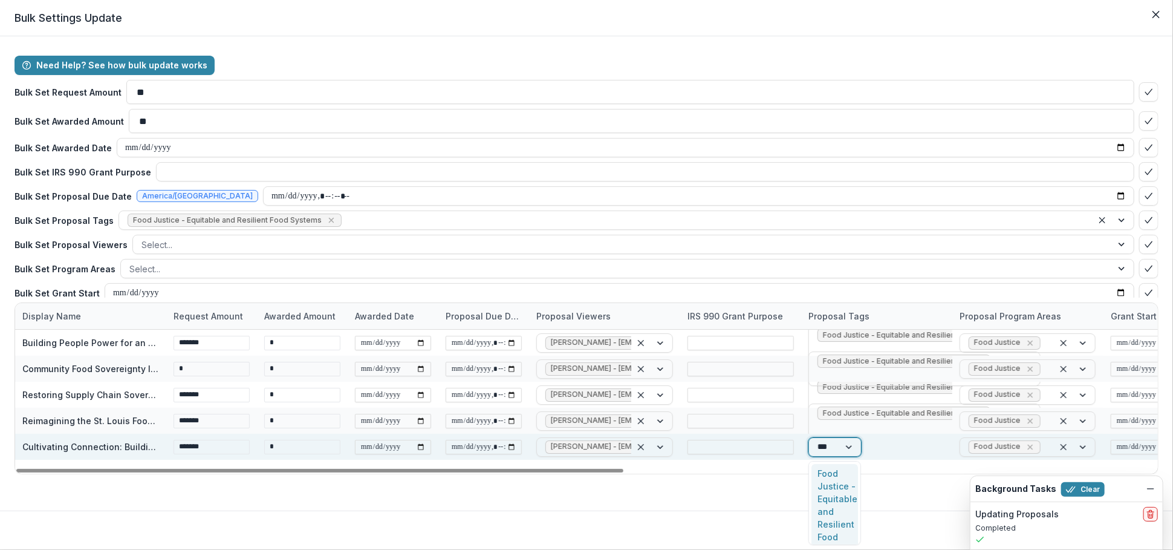
type input "****"
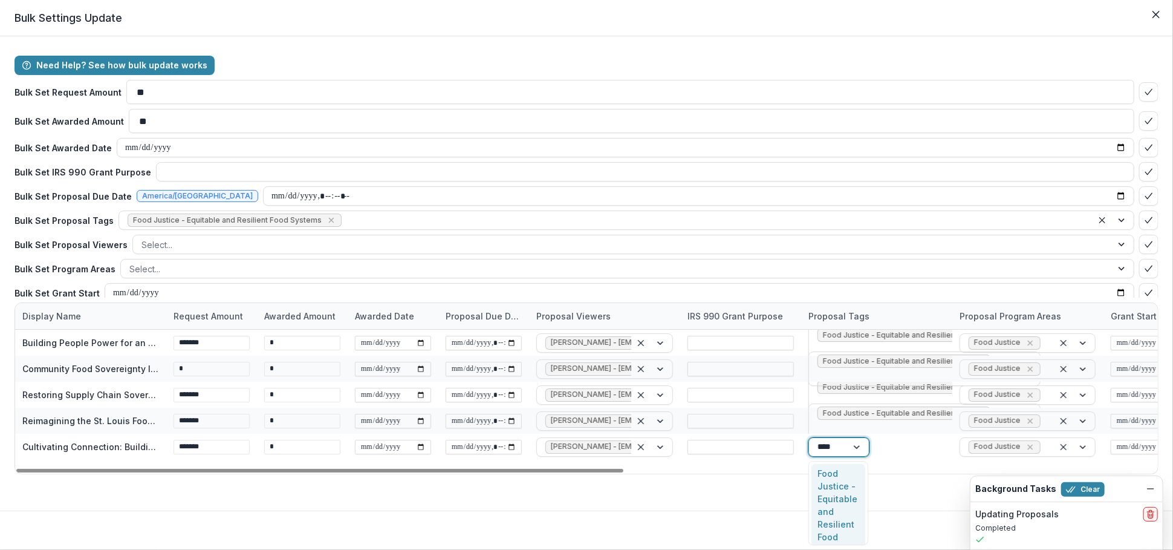
click at [836, 501] on div "Food Justice - Equitable and Resilient Food Systems" at bounding box center [838, 511] width 54 height 95
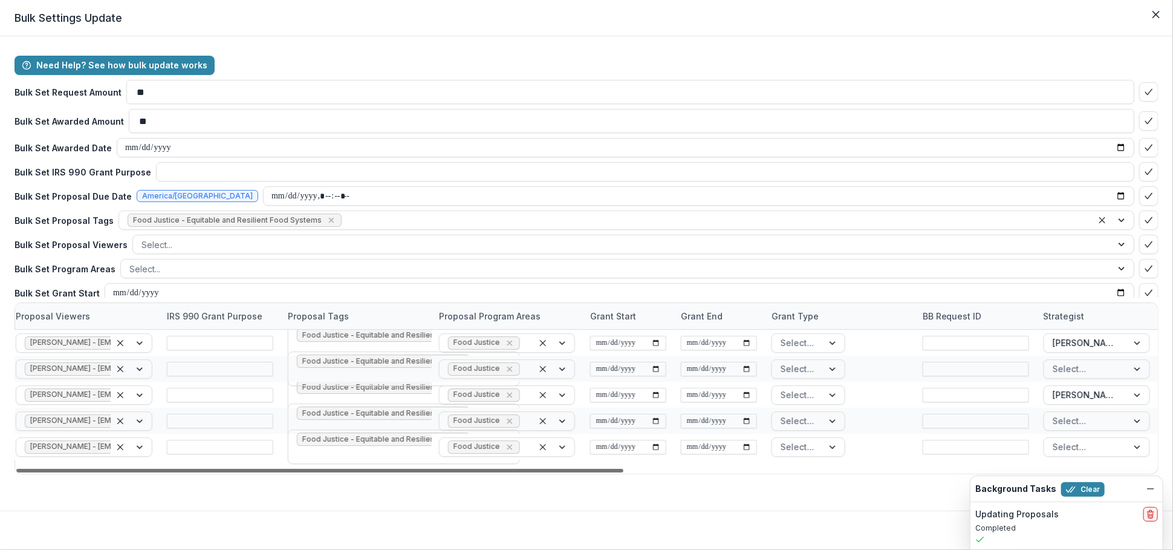
scroll to position [0, 521]
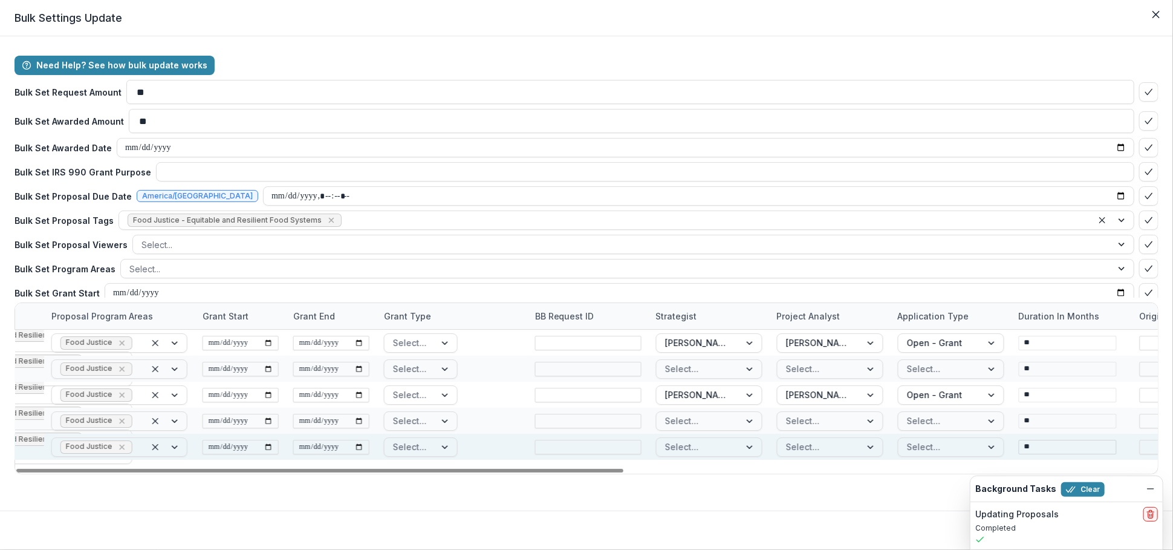
drag, startPoint x: 590, startPoint y: 470, endPoint x: 1050, endPoint y: 444, distance: 461.5
click at [623, 469] on div at bounding box center [319, 471] width 607 height 4
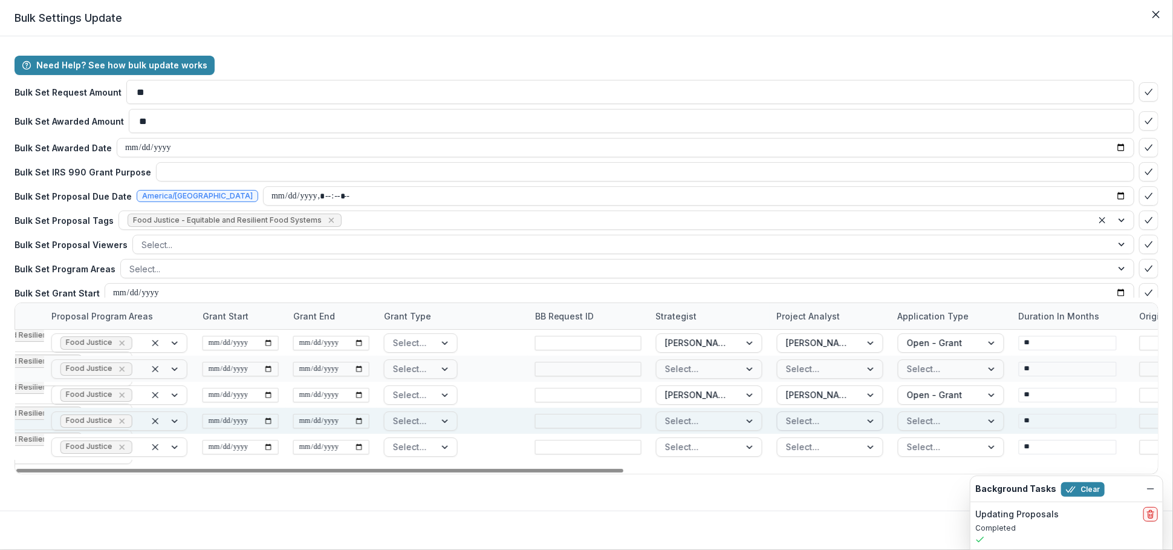
scroll to position [0, 897]
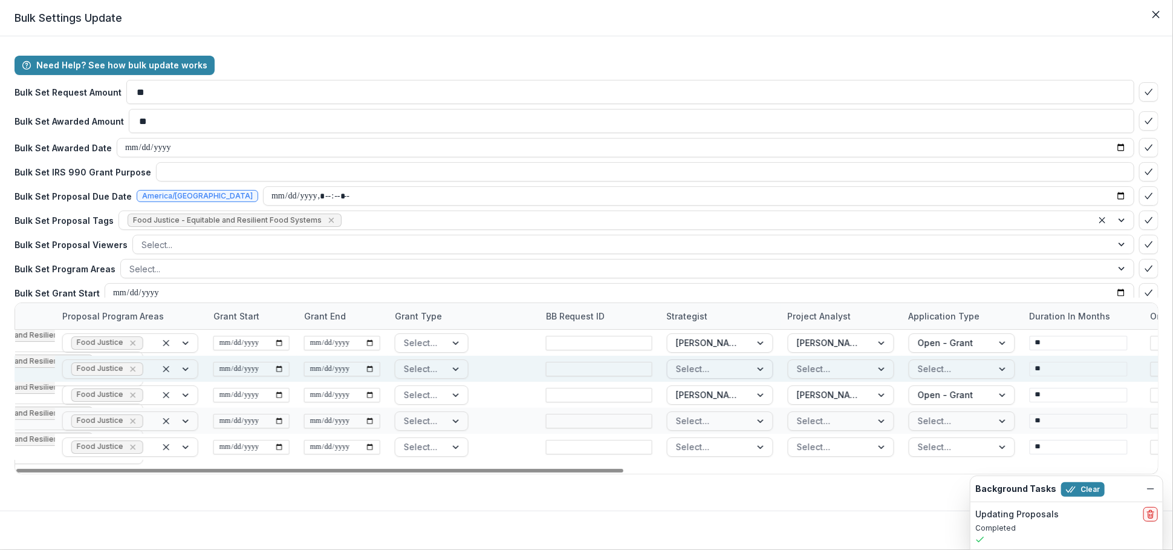
click at [741, 374] on div at bounding box center [709, 368] width 67 height 15
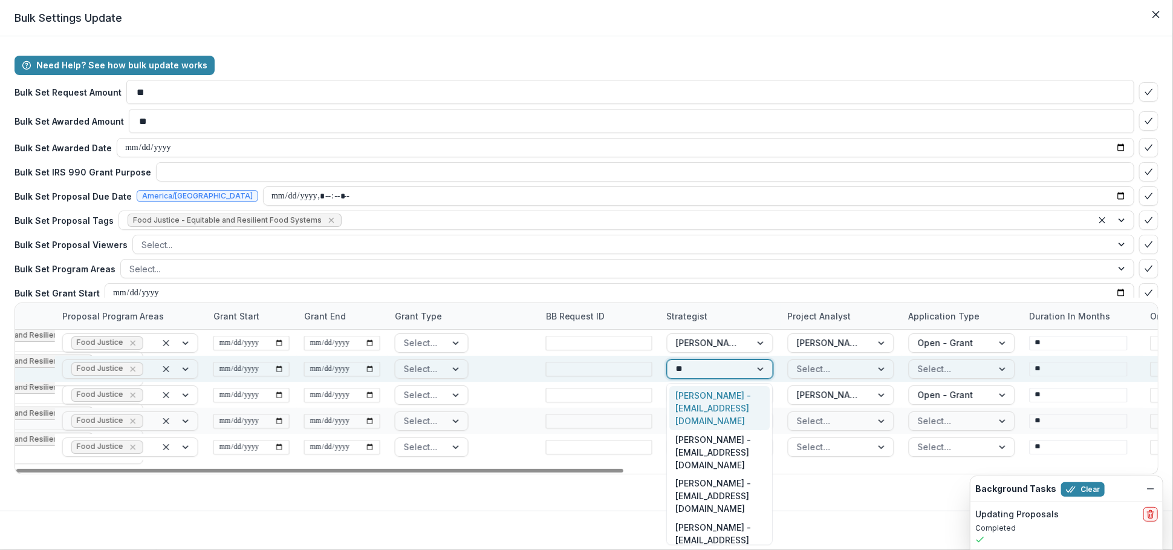
type input "***"
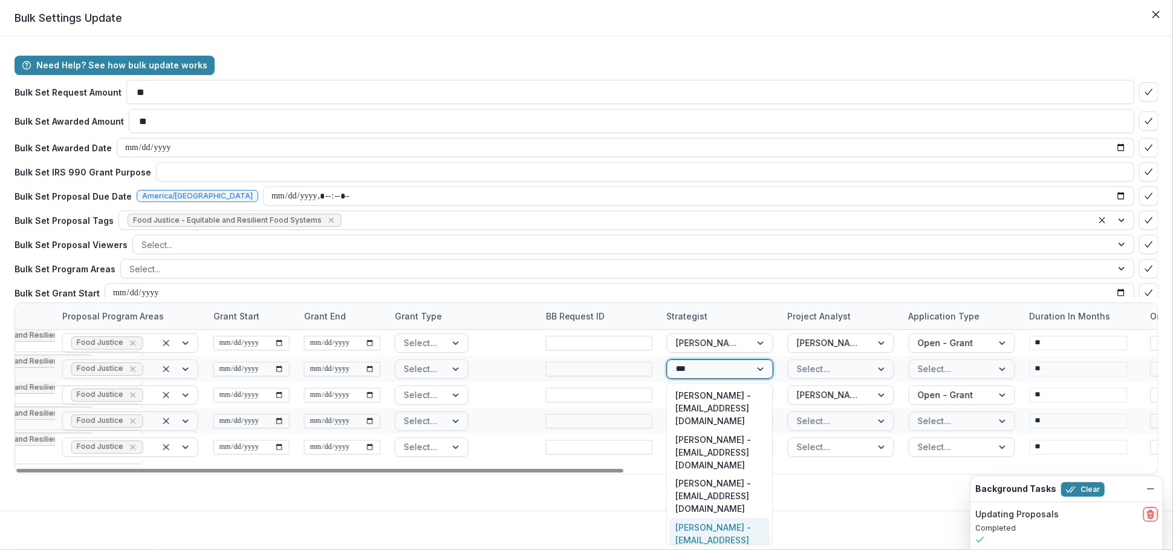
click at [709, 518] on div "[PERSON_NAME] - [EMAIL_ADDRESS][DOMAIN_NAME]" at bounding box center [719, 540] width 100 height 44
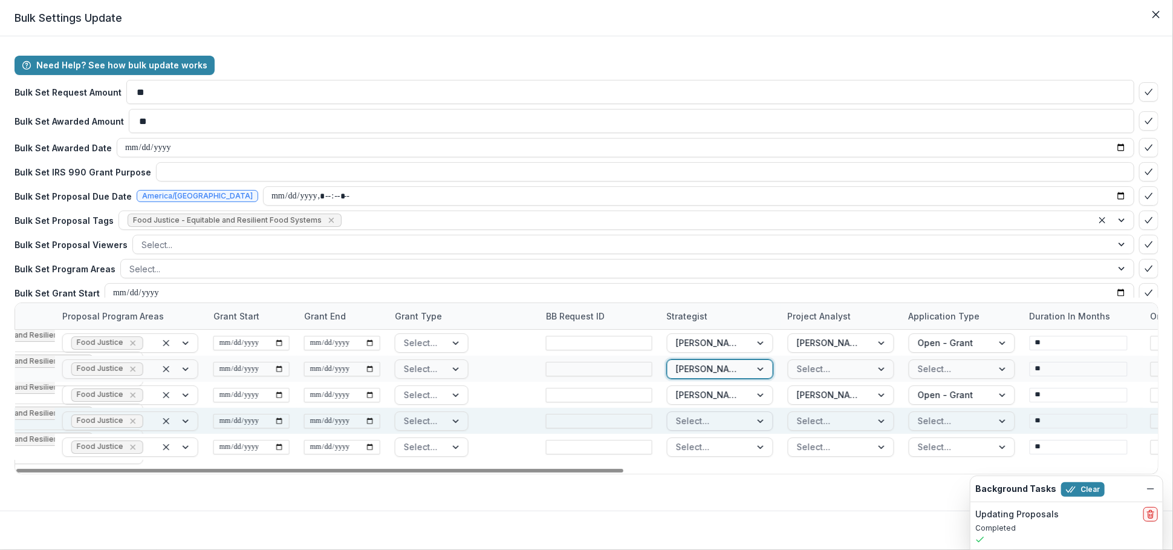
click at [714, 415] on div at bounding box center [709, 420] width 67 height 15
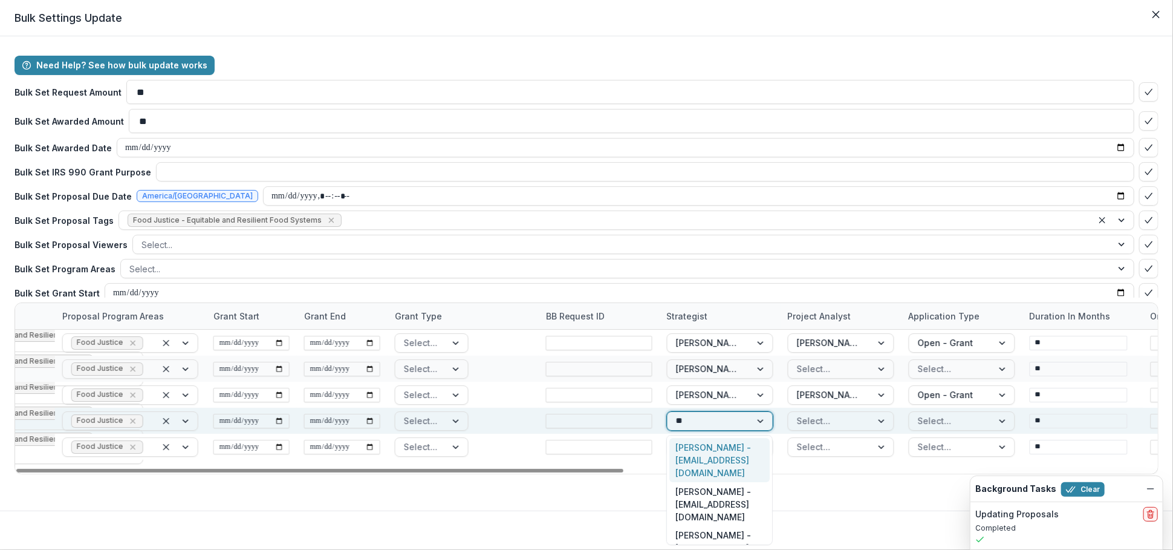
type input "***"
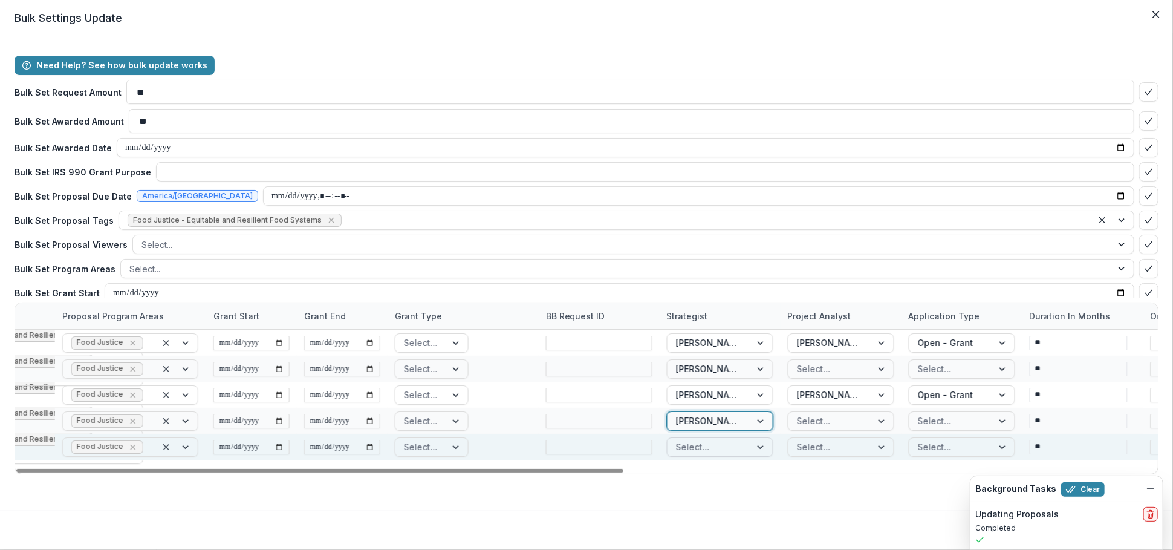
click at [740, 445] on div at bounding box center [709, 446] width 67 height 15
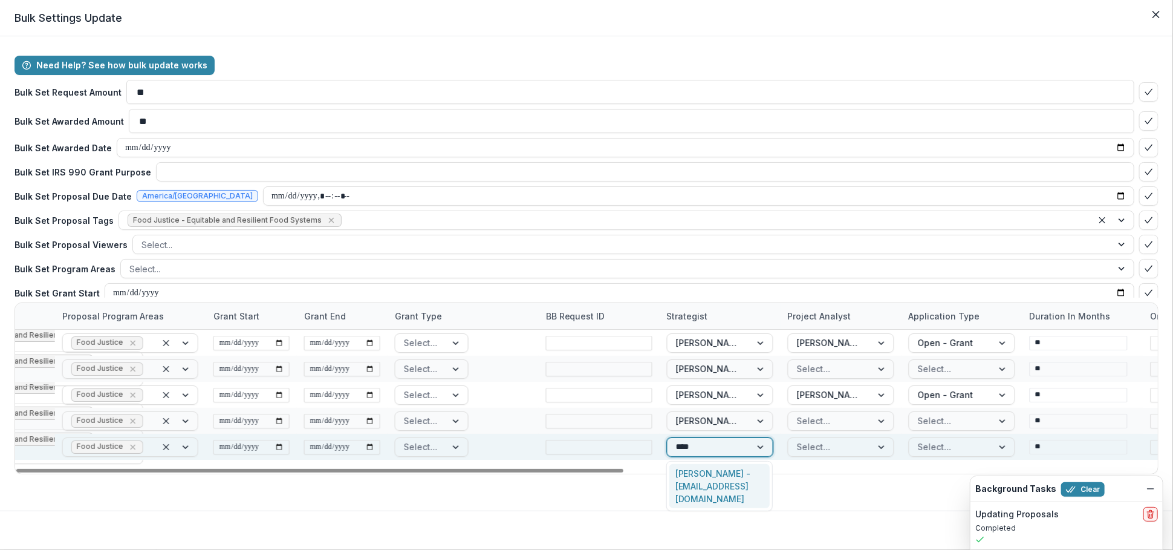
type input "*****"
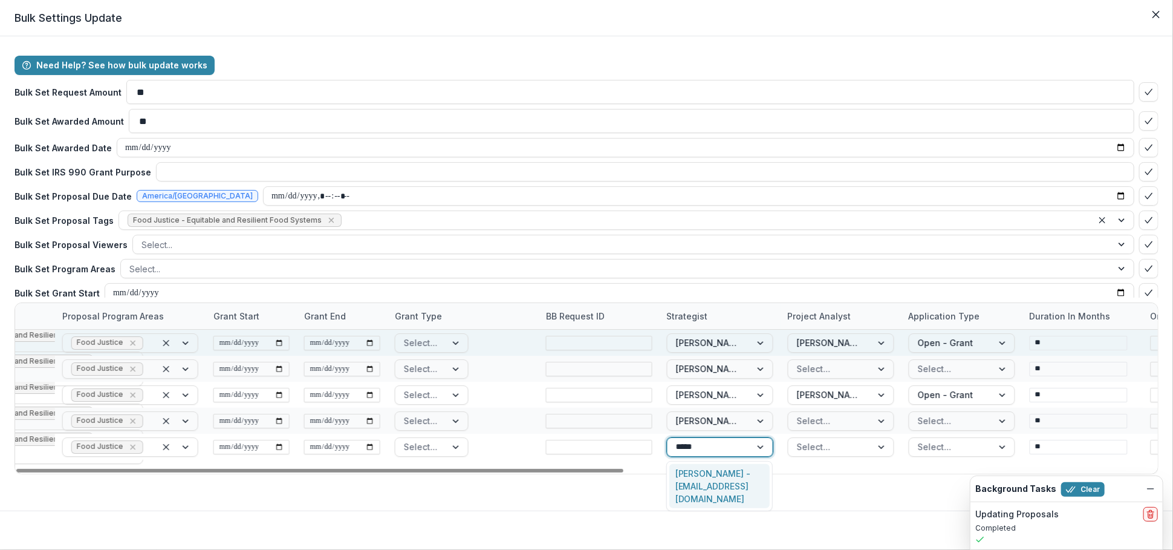
drag, startPoint x: 714, startPoint y: 480, endPoint x: 906, endPoint y: 350, distance: 231.6
click at [714, 480] on div "[PERSON_NAME] - [EMAIL_ADDRESS][DOMAIN_NAME]" at bounding box center [719, 486] width 100 height 44
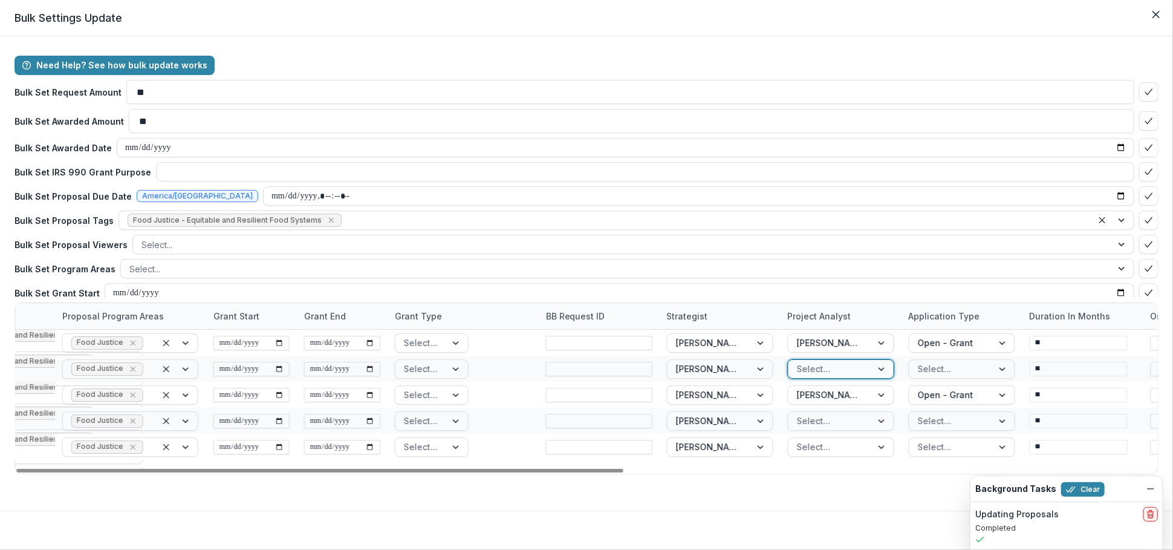
click at [843, 369] on div at bounding box center [830, 368] width 67 height 15
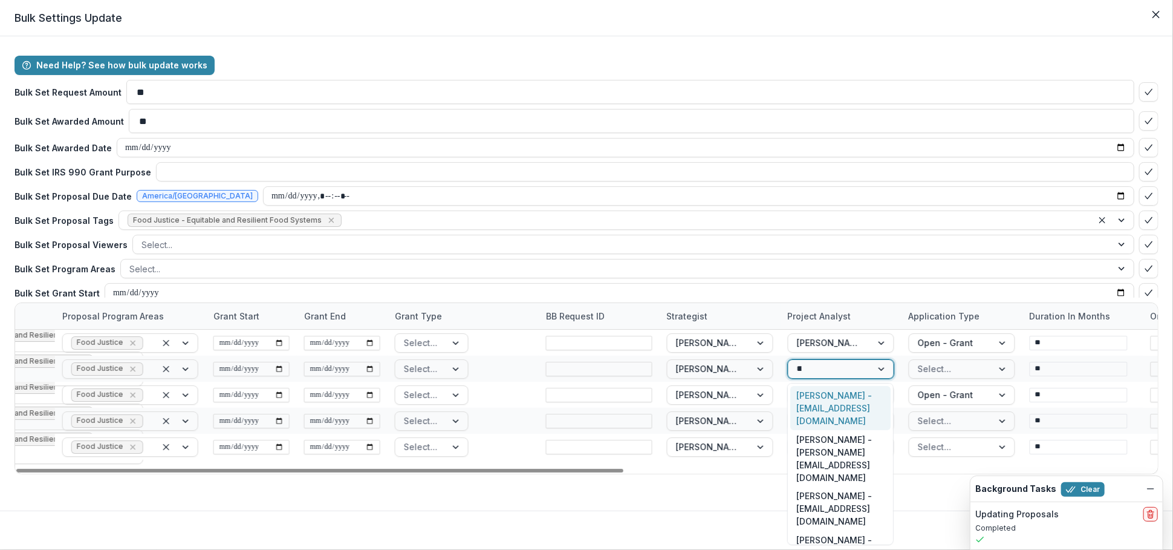
type input "***"
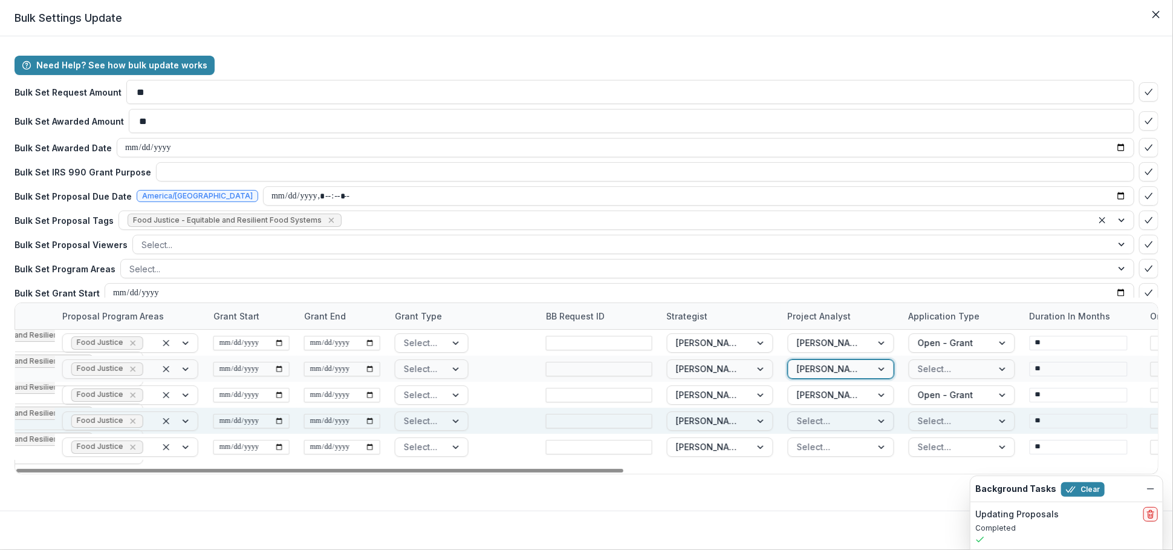
click at [830, 418] on div at bounding box center [830, 420] width 67 height 15
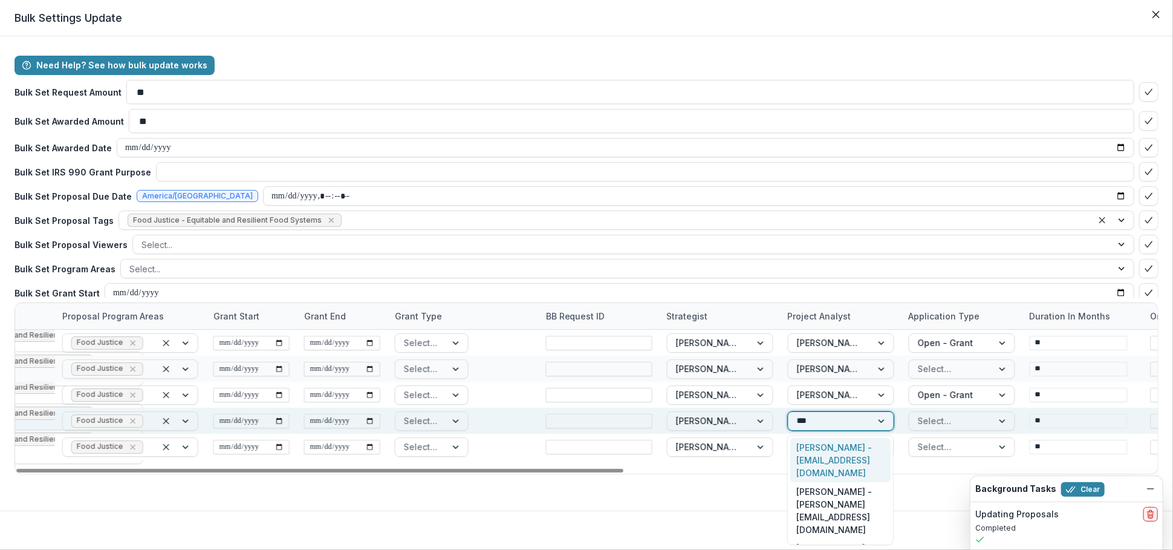
type input "****"
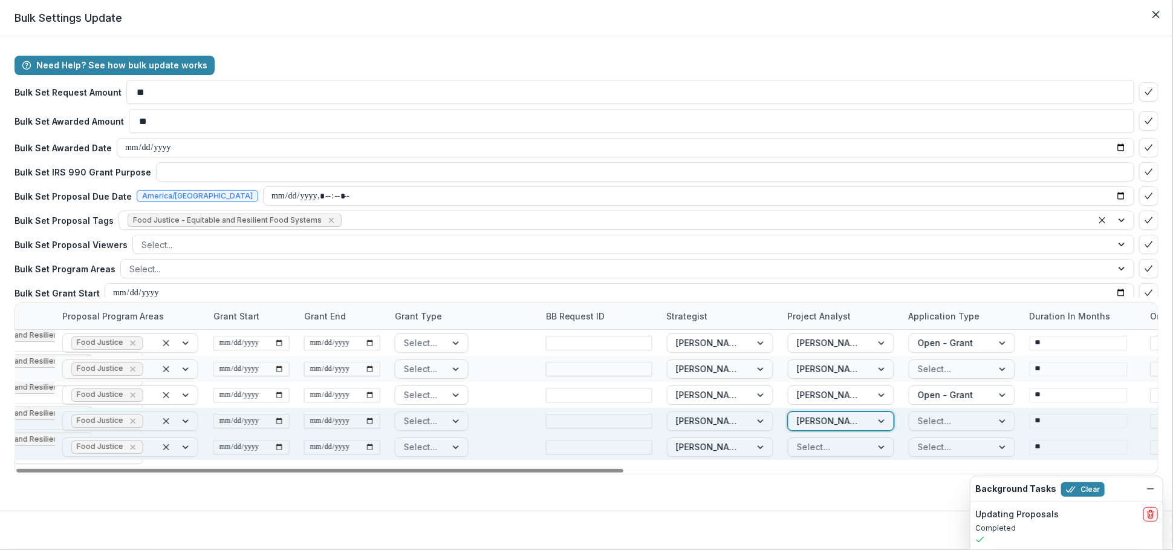
click at [828, 449] on div at bounding box center [830, 446] width 67 height 15
type input "****"
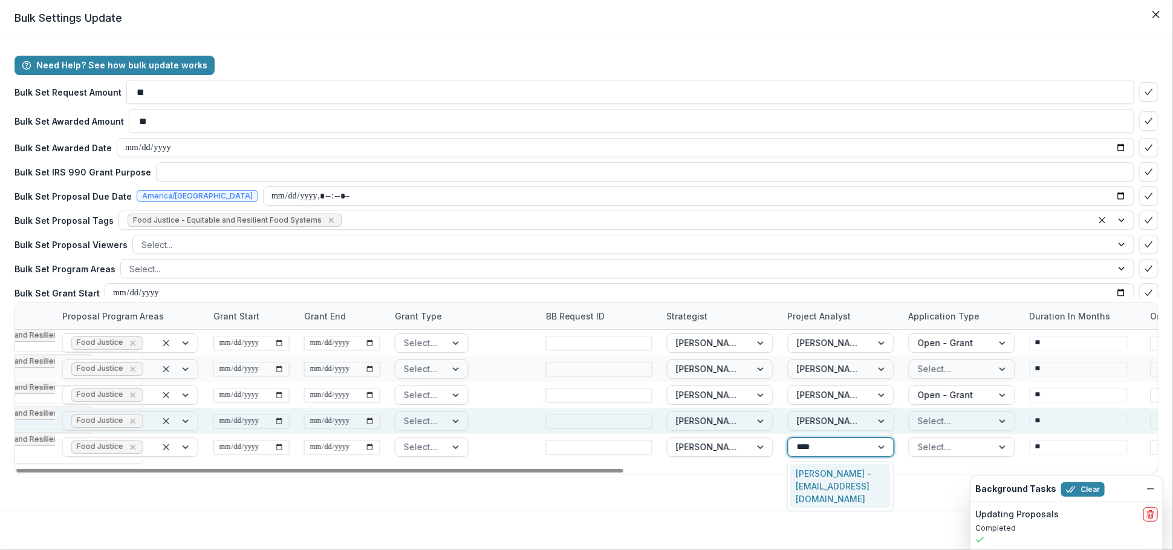
click at [833, 486] on div "[PERSON_NAME] - [EMAIL_ADDRESS][DOMAIN_NAME]" at bounding box center [840, 486] width 100 height 44
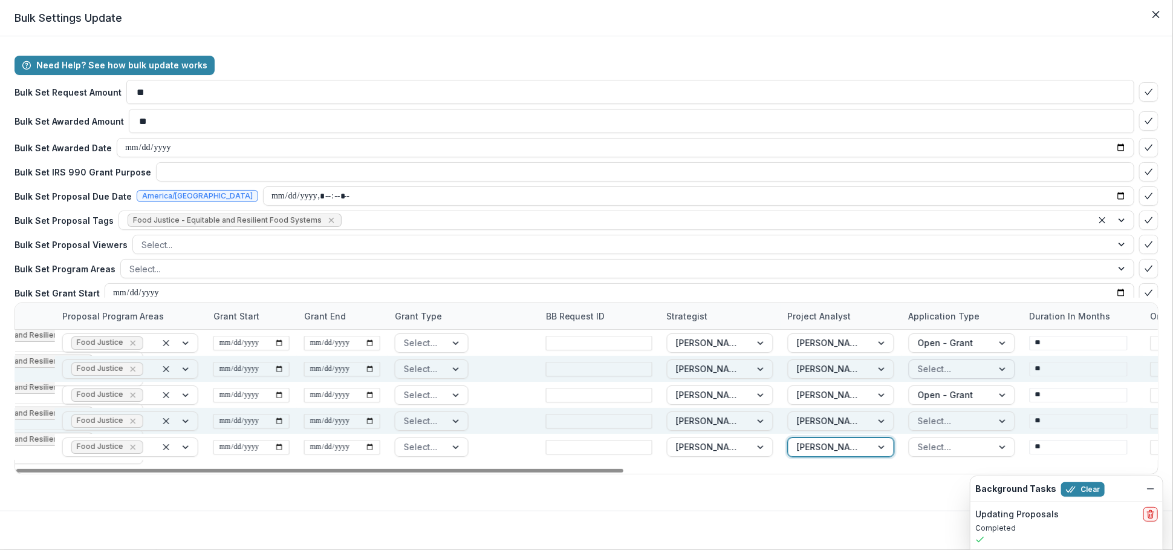
click at [940, 368] on div at bounding box center [951, 368] width 67 height 15
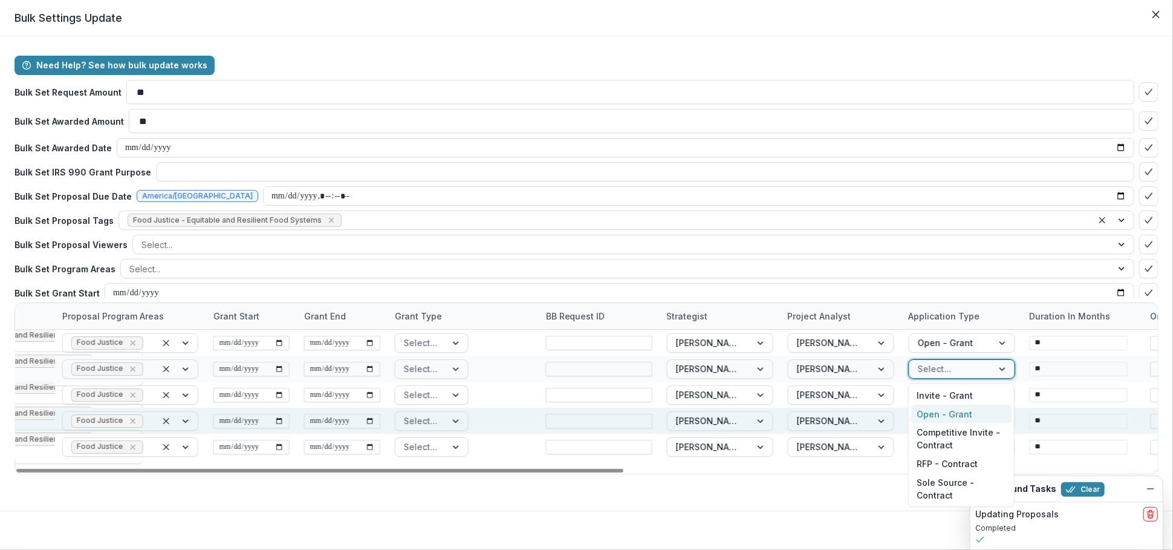
click at [942, 409] on div "Open - Grant" at bounding box center [961, 414] width 100 height 19
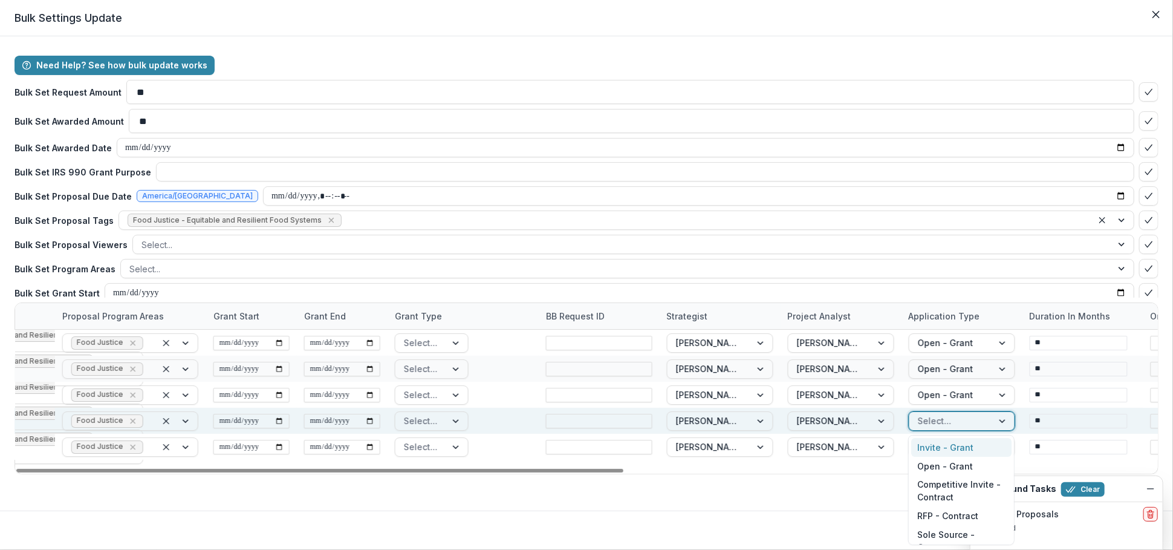
click at [938, 418] on div at bounding box center [951, 420] width 67 height 15
type input "**"
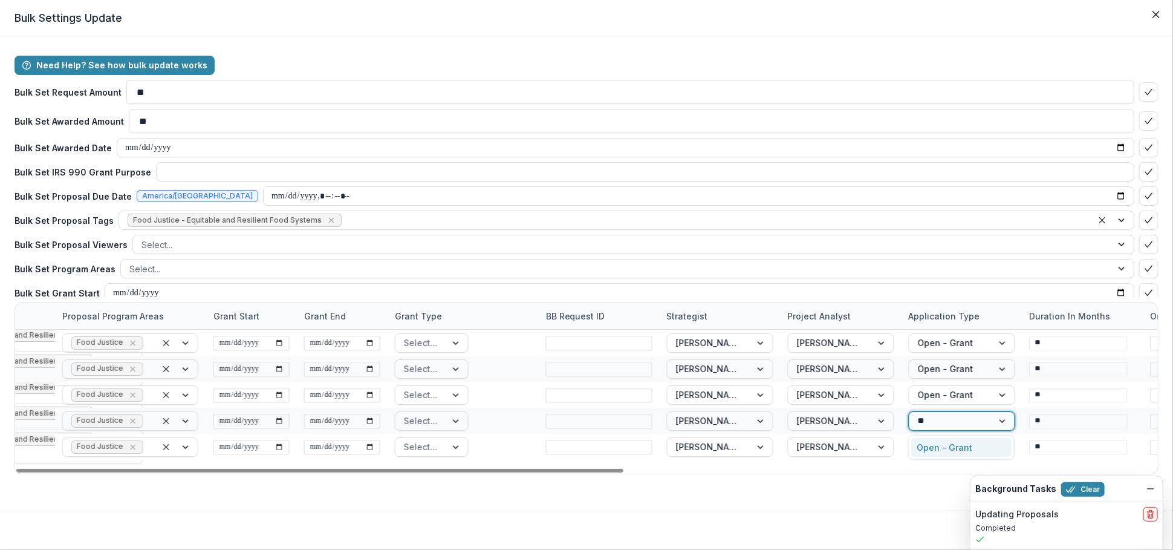
click at [938, 451] on div "Open - Grant" at bounding box center [961, 447] width 100 height 19
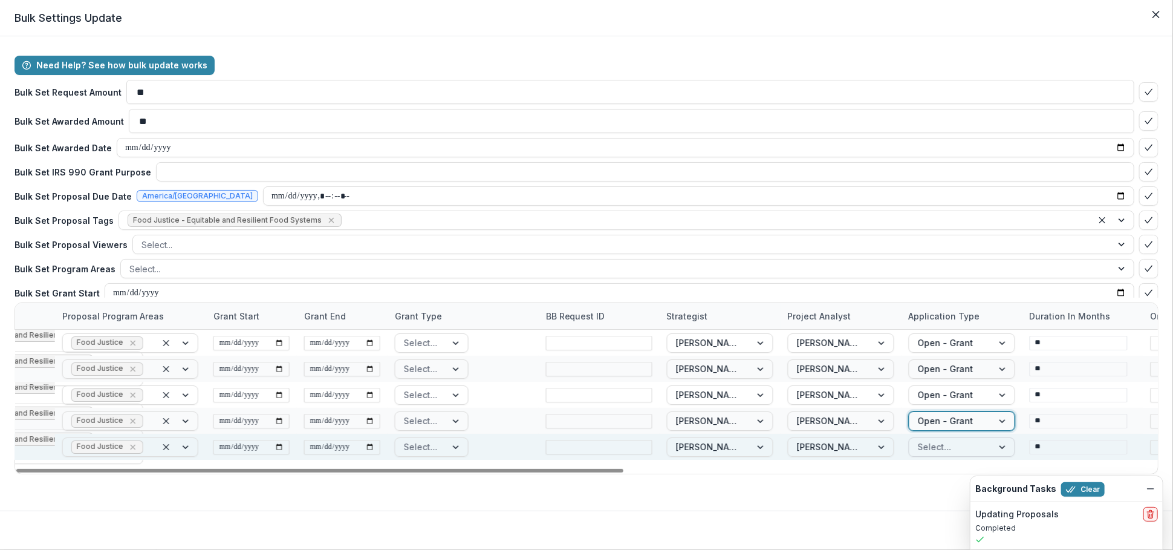
click at [943, 444] on div at bounding box center [951, 446] width 67 height 15
type input "*"
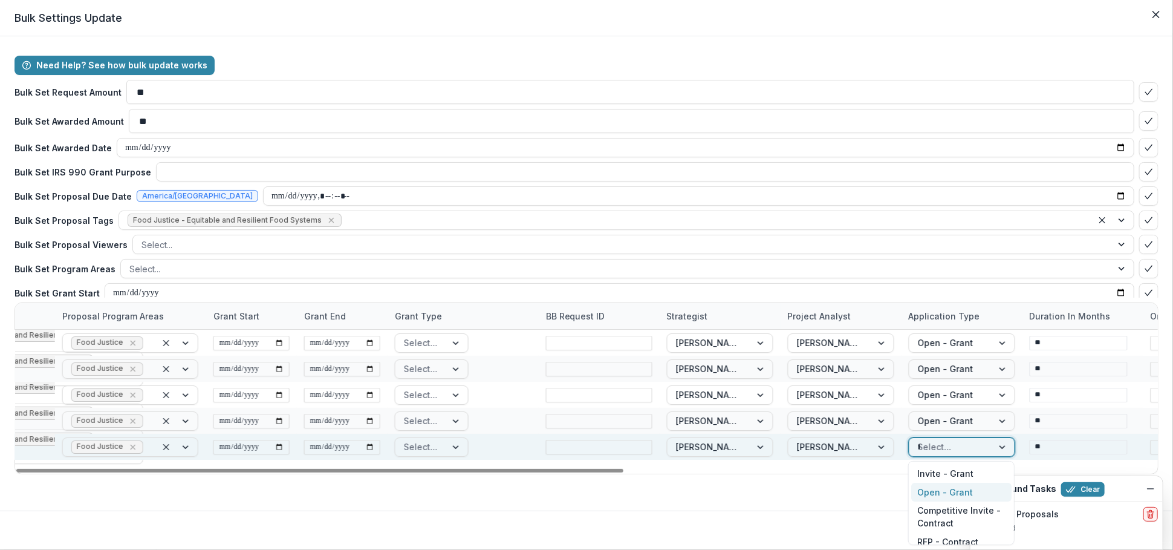
type input "**"
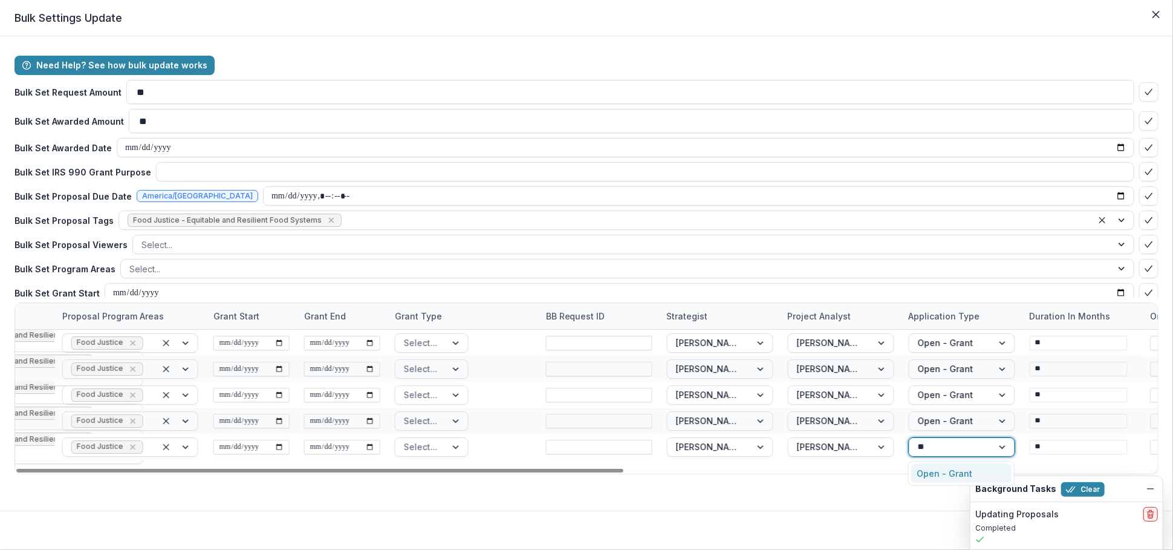
click at [963, 467] on div "Open - Grant" at bounding box center [961, 473] width 100 height 19
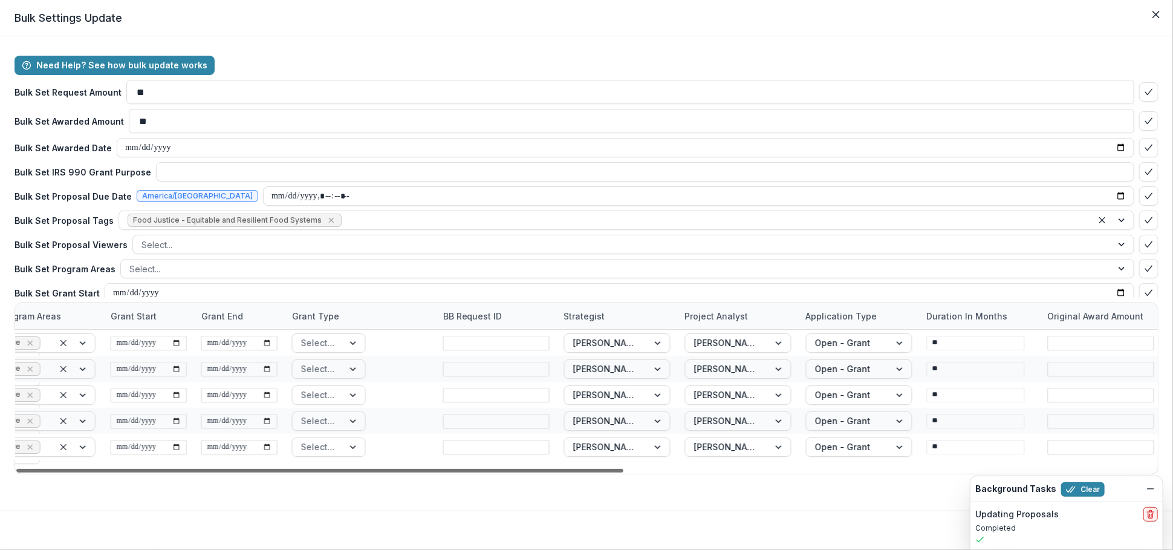
scroll to position [0, 1003]
drag, startPoint x: 1082, startPoint y: 467, endPoint x: 1224, endPoint y: 473, distance: 142.2
click at [623, 472] on div at bounding box center [319, 471] width 607 height 4
drag, startPoint x: 801, startPoint y: 470, endPoint x: 994, endPoint y: 479, distance: 193.7
click at [623, 472] on div at bounding box center [319, 471] width 607 height 4
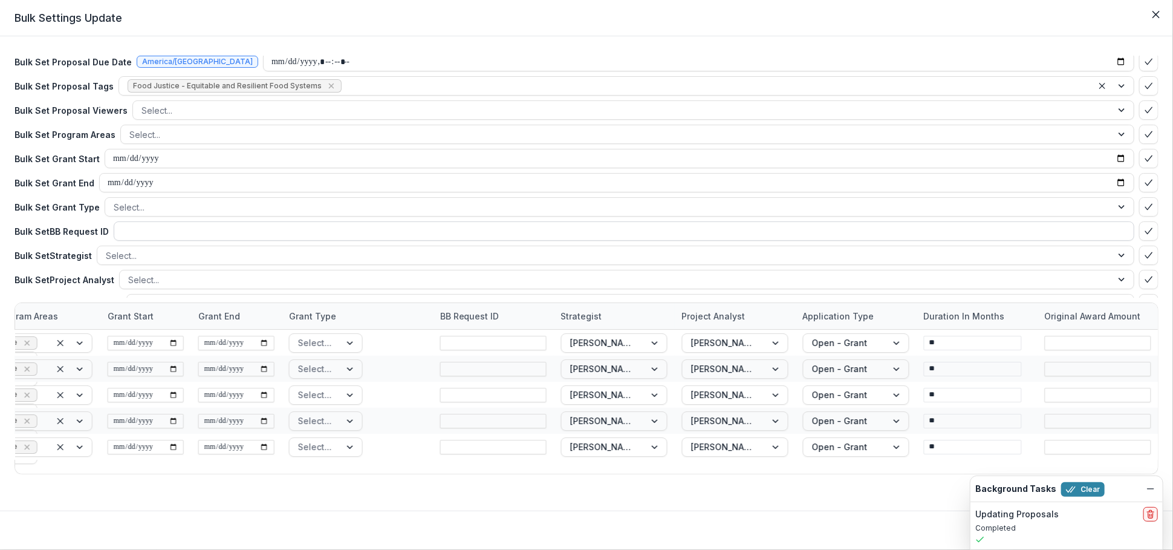
scroll to position [198, 0]
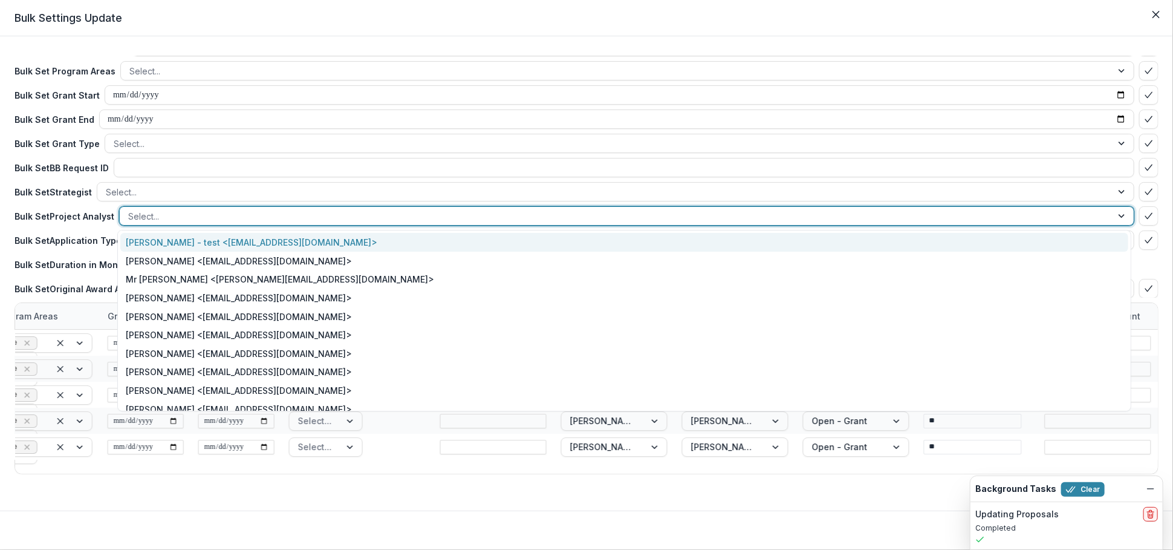
click at [163, 219] on div at bounding box center [615, 216] width 975 height 15
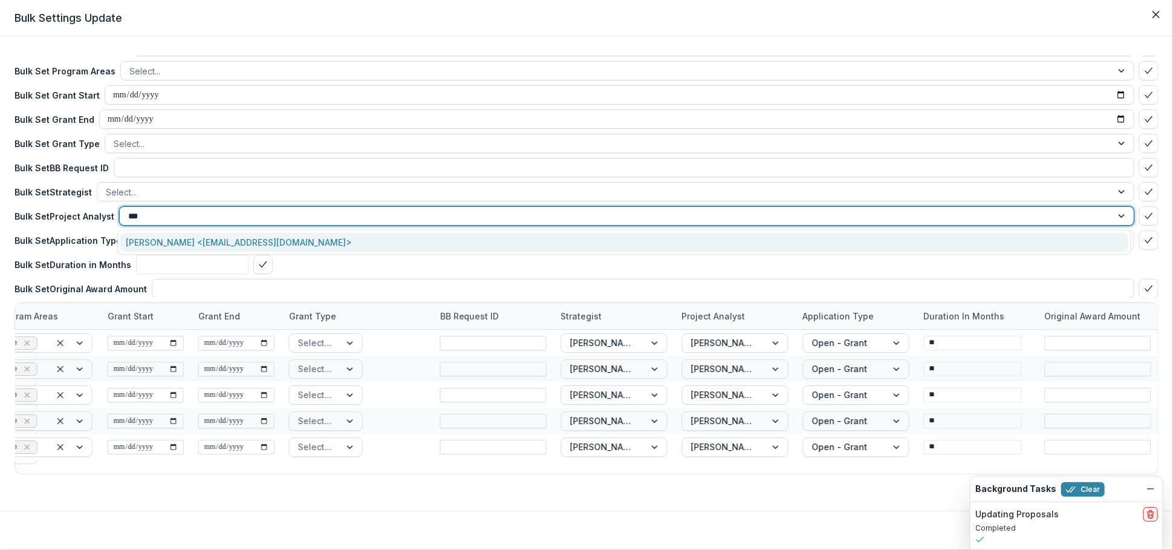
type input "****"
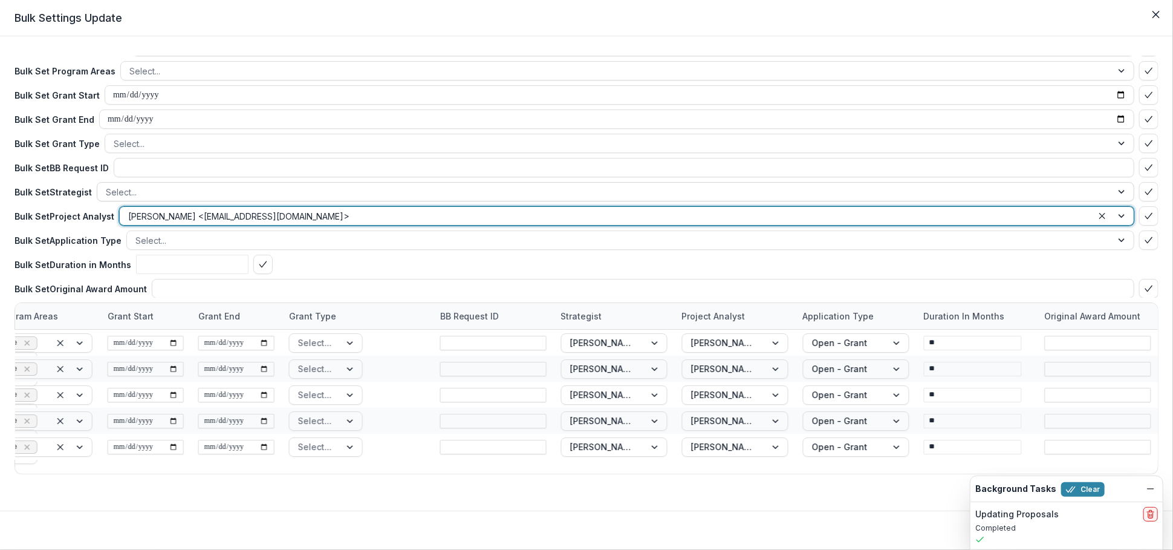
click at [145, 194] on div at bounding box center [605, 191] width 998 height 15
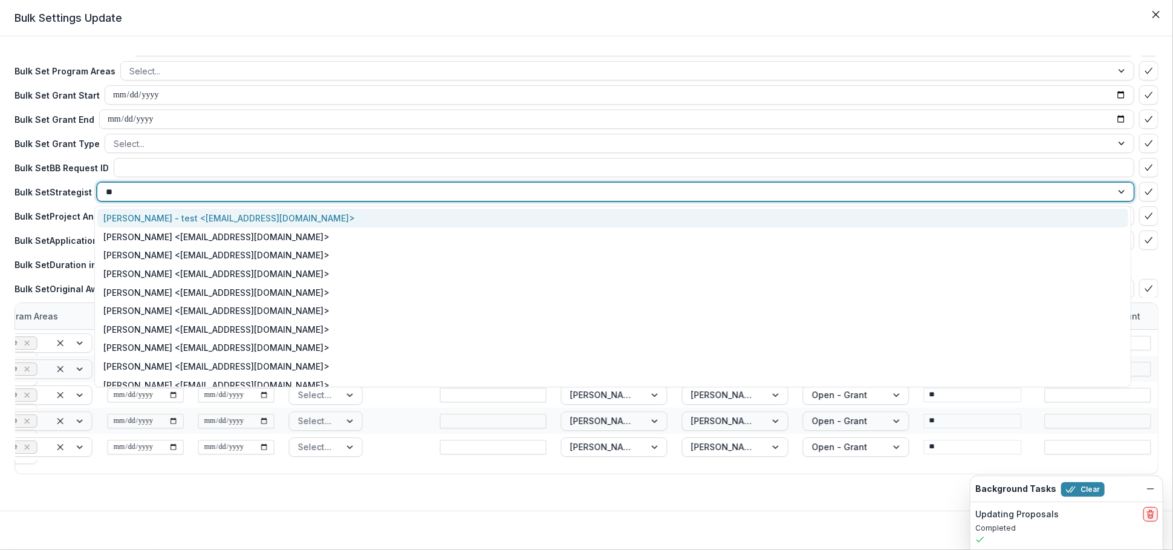
type input "***"
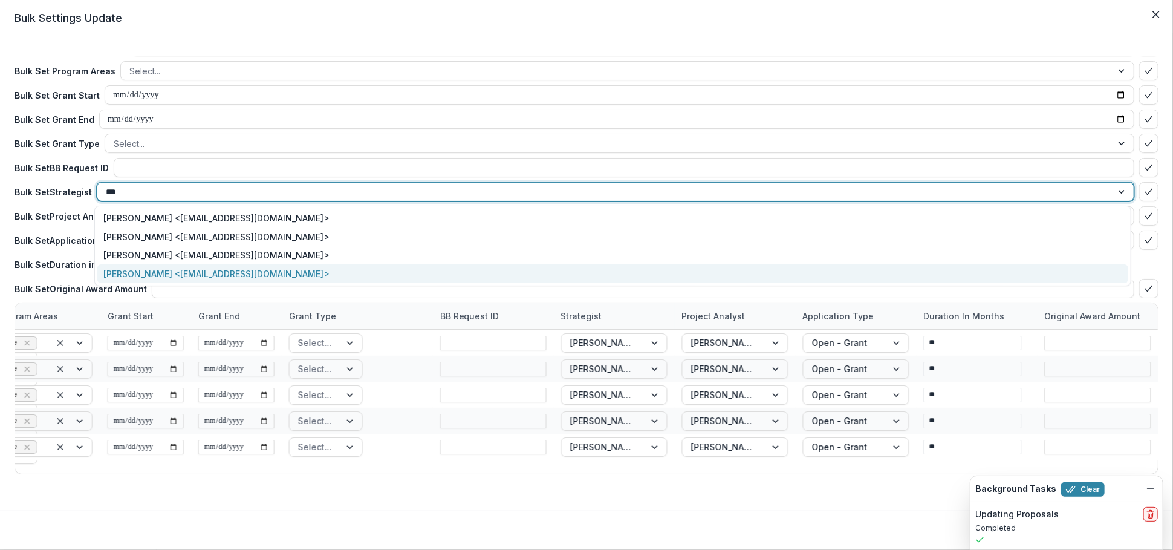
click at [163, 272] on div "Katie Kaufmann <kkaufmann@mffh.org>" at bounding box center [612, 273] width 1031 height 19
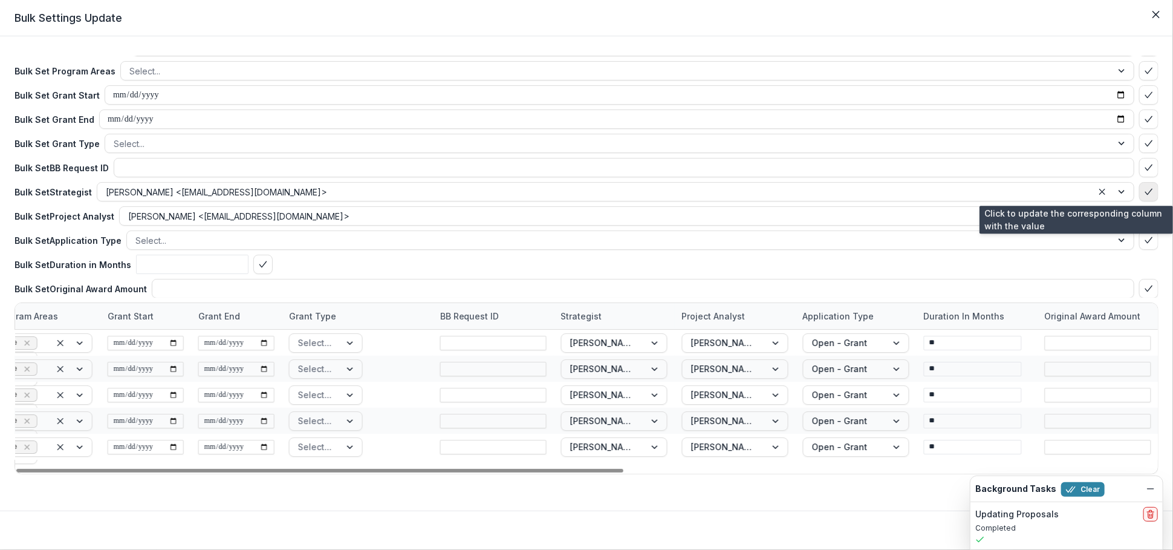
click at [1144, 185] on button "bulk-confirm-option" at bounding box center [1148, 191] width 19 height 19
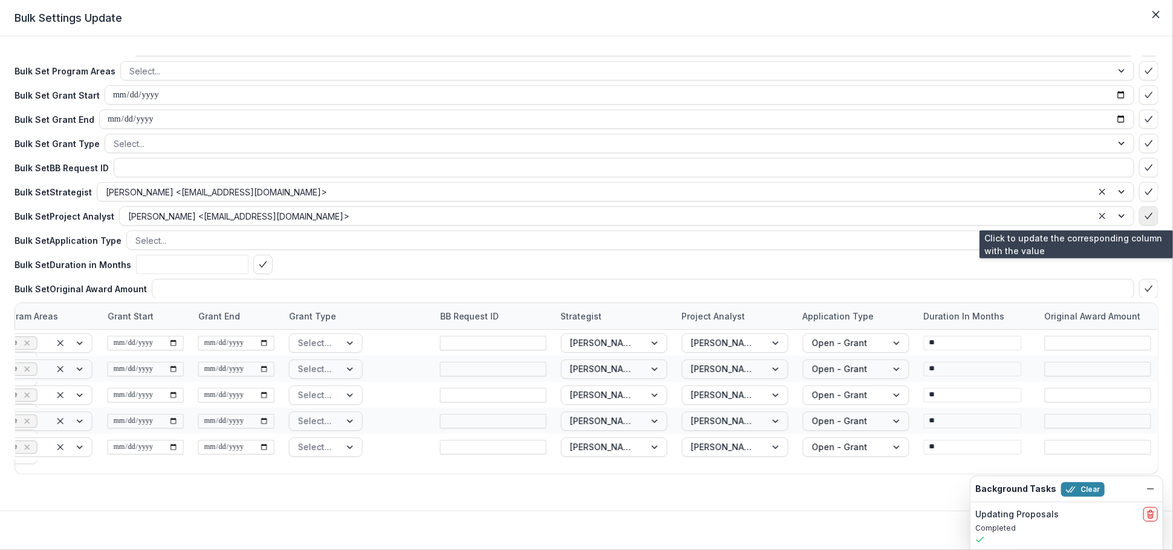
click at [1144, 213] on icon "bulk-confirm-option" at bounding box center [1149, 216] width 10 height 10
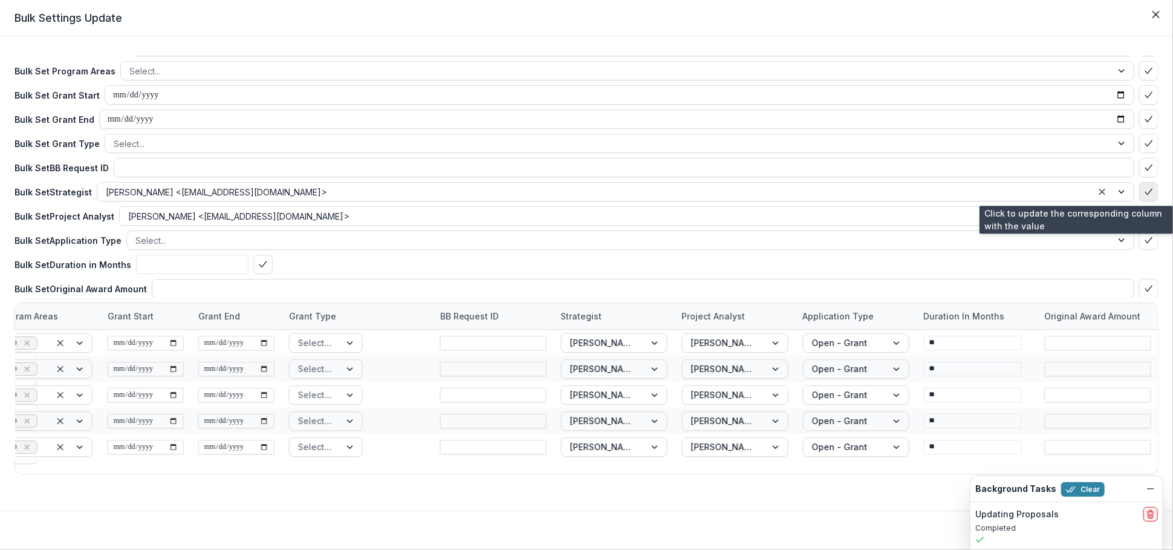
click at [1145, 194] on polyline "bulk-confirm-option" at bounding box center [1148, 191] width 7 height 5
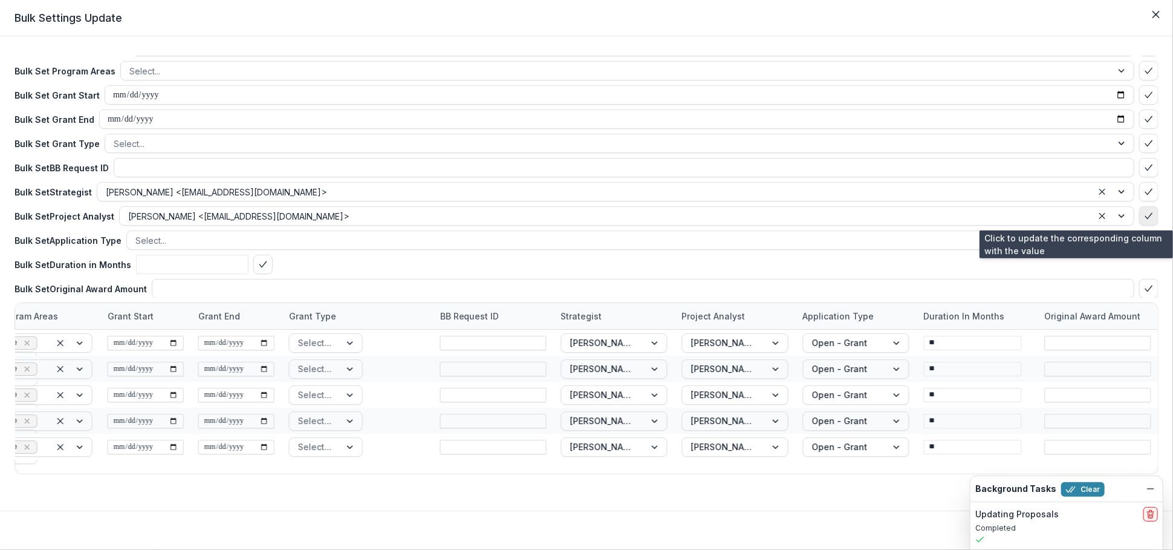
click at [1144, 211] on icon "bulk-confirm-option" at bounding box center [1149, 216] width 10 height 10
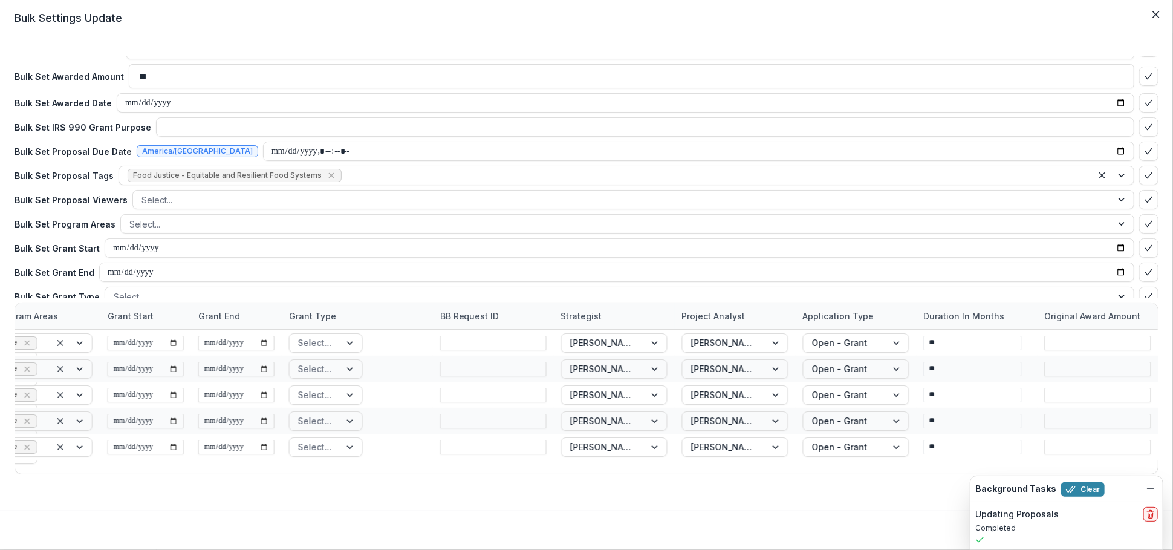
scroll to position [0, 0]
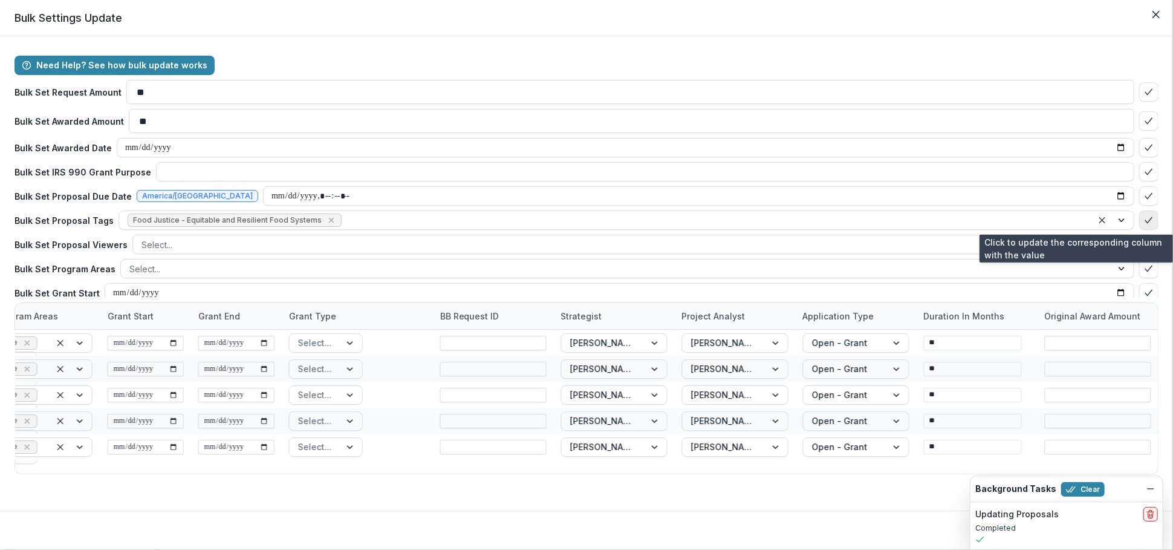
click at [1144, 221] on icon "bulk-confirm-option" at bounding box center [1149, 220] width 10 height 10
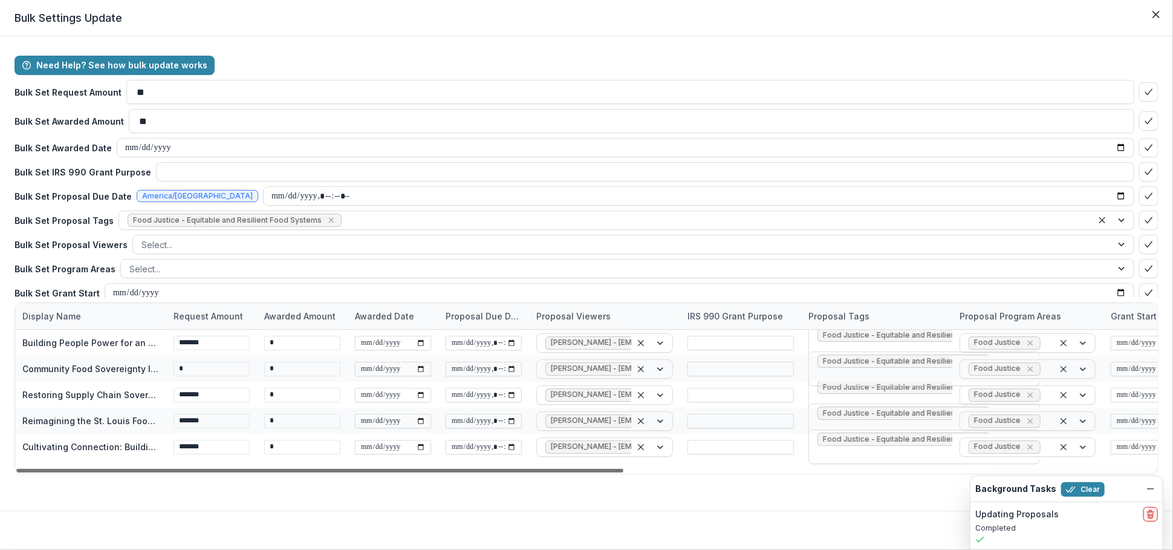
drag, startPoint x: 654, startPoint y: 469, endPoint x: 0, endPoint y: 435, distance: 654.6
click at [16, 469] on div at bounding box center [319, 471] width 607 height 4
click at [1151, 492] on icon "Dismiss" at bounding box center [1151, 489] width 10 height 10
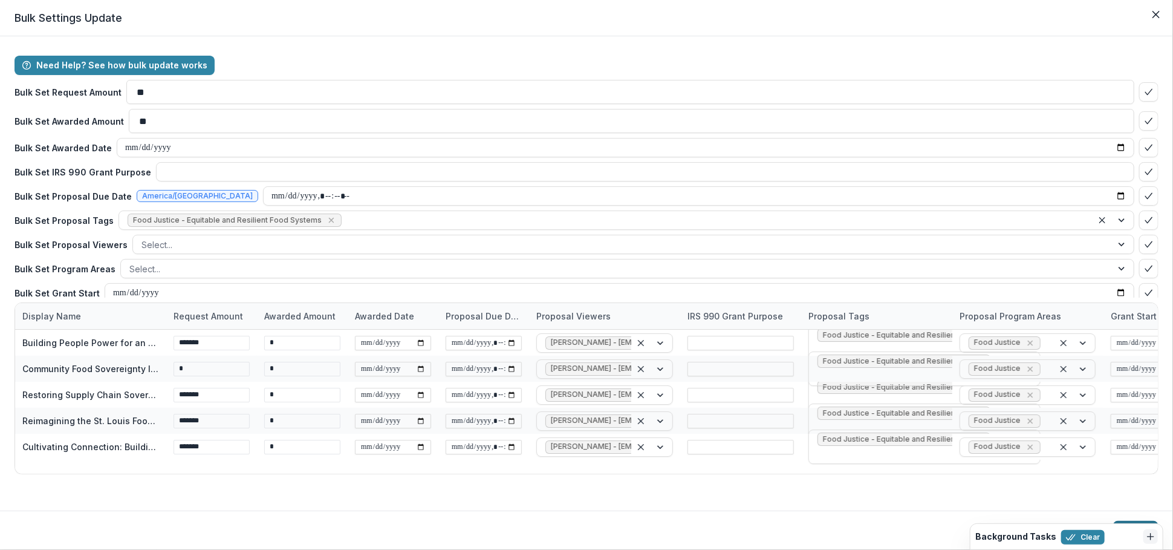
click at [1136, 523] on div "Background Tasks Clear Updating Proposals Completed" at bounding box center [1067, 536] width 194 height 27
click at [1137, 521] on button "Update" at bounding box center [1135, 530] width 45 height 19
click at [1133, 522] on button "Update" at bounding box center [1135, 530] width 45 height 19
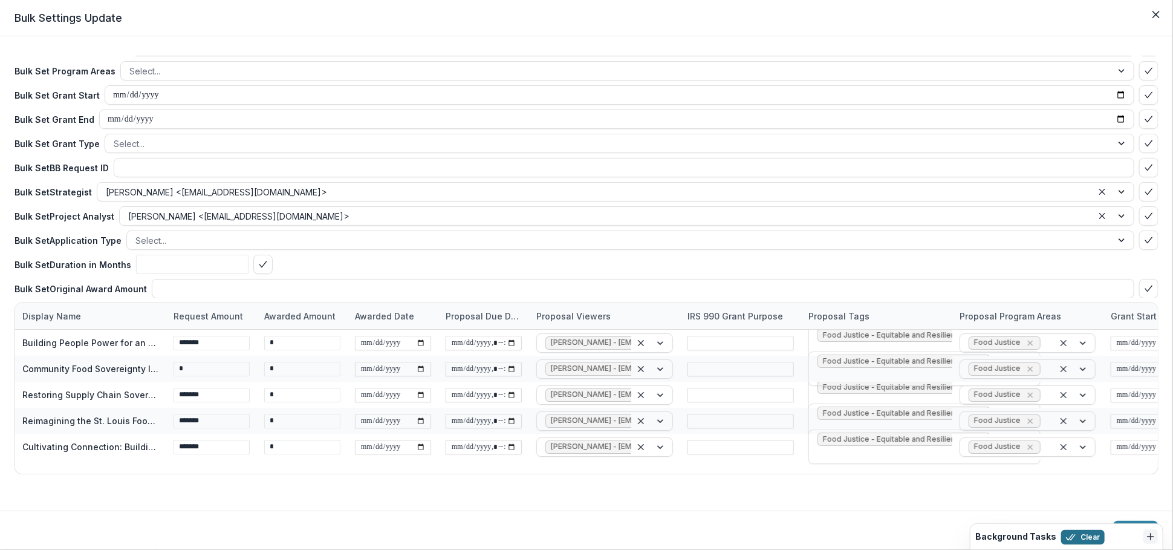
click at [1083, 541] on button "Clear" at bounding box center [1083, 537] width 44 height 15
click at [1135, 529] on button "Update" at bounding box center [1135, 530] width 45 height 19
click at [1156, 17] on icon "Close" at bounding box center [1156, 14] width 7 height 7
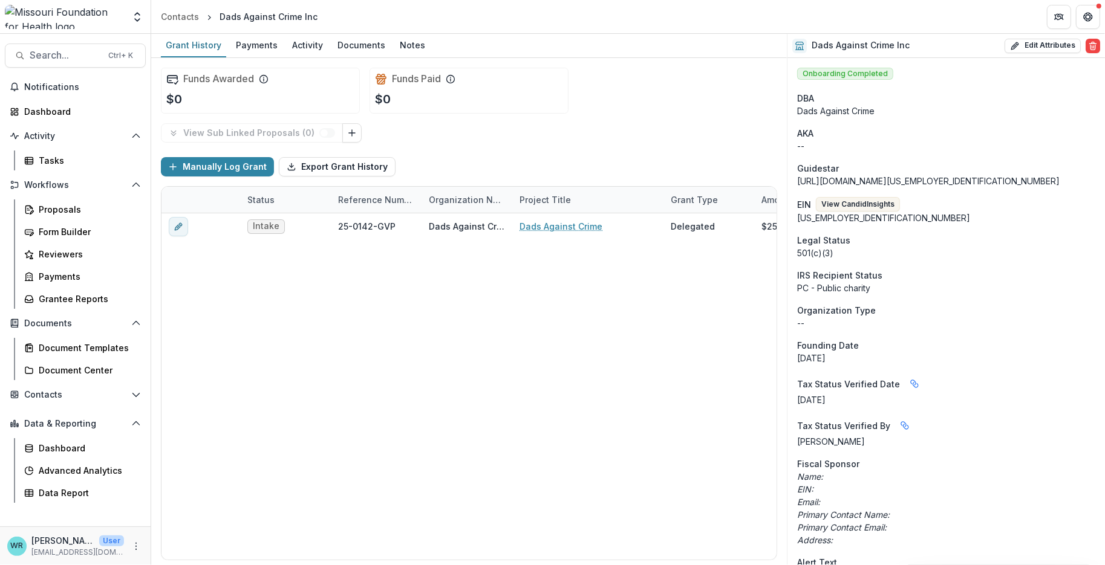
drag, startPoint x: 847, startPoint y: 227, endPoint x: 855, endPoint y: 225, distance: 8.2
drag, startPoint x: 854, startPoint y: 218, endPoint x: 793, endPoint y: 221, distance: 60.6
copy div "[US_EMPLOYER_IDENTIFICATION_NUMBER]"
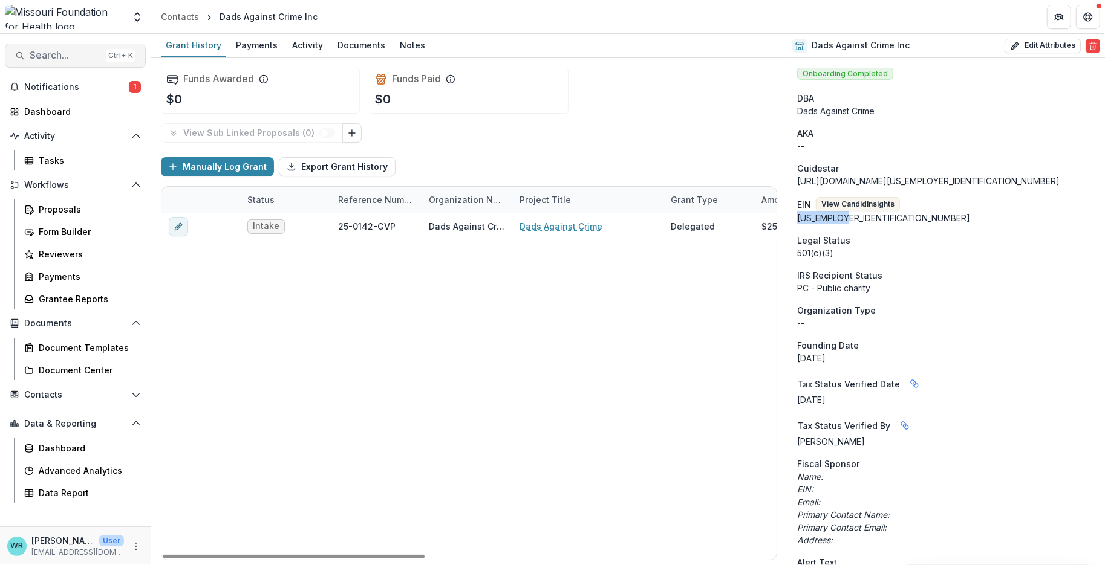
click at [71, 56] on span "Search..." at bounding box center [65, 55] width 71 height 11
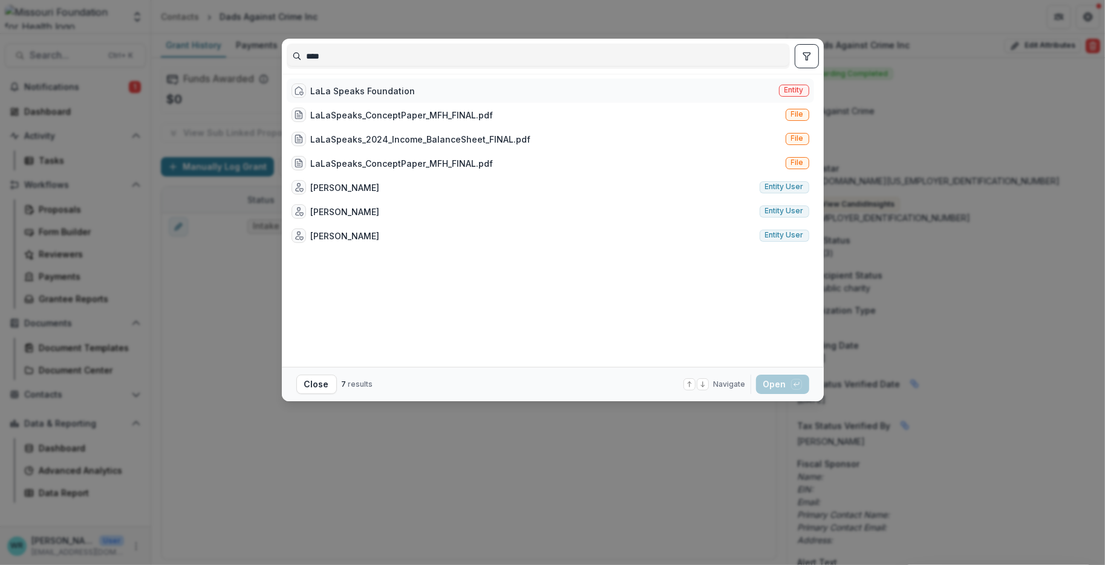
type input "****"
click at [354, 86] on div "LaLa Speaks Foundation" at bounding box center [363, 91] width 105 height 13
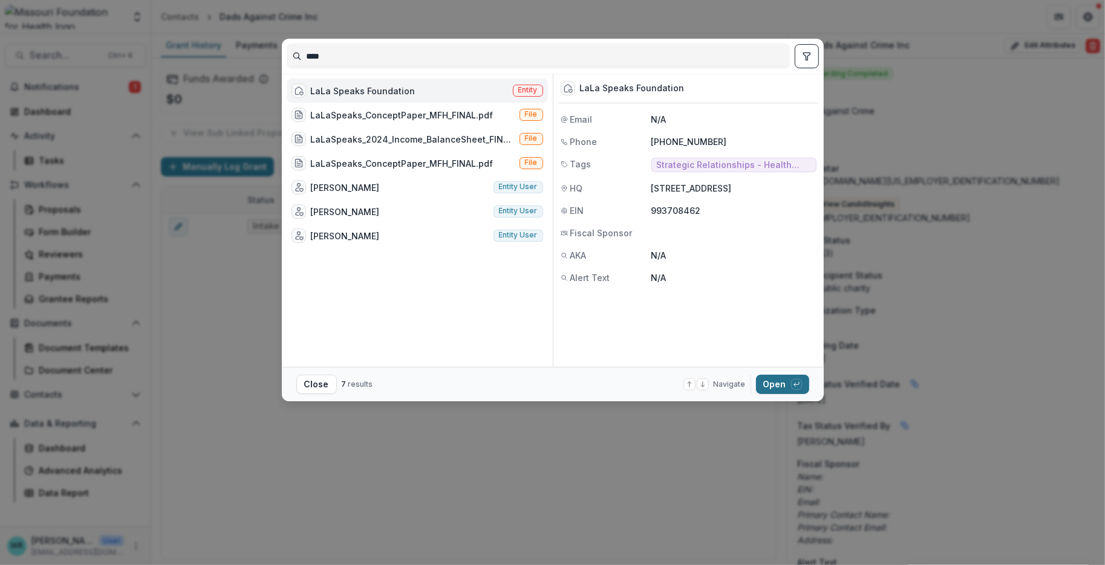
click at [779, 383] on button "Open with enter key" at bounding box center [782, 384] width 53 height 19
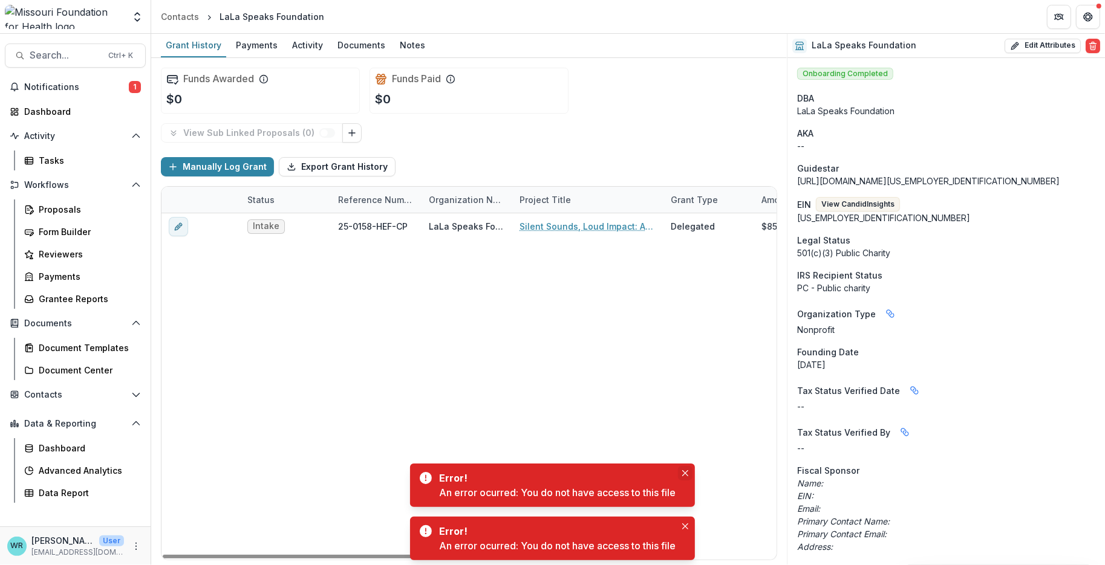
click at [687, 474] on icon "Close" at bounding box center [685, 473] width 6 height 6
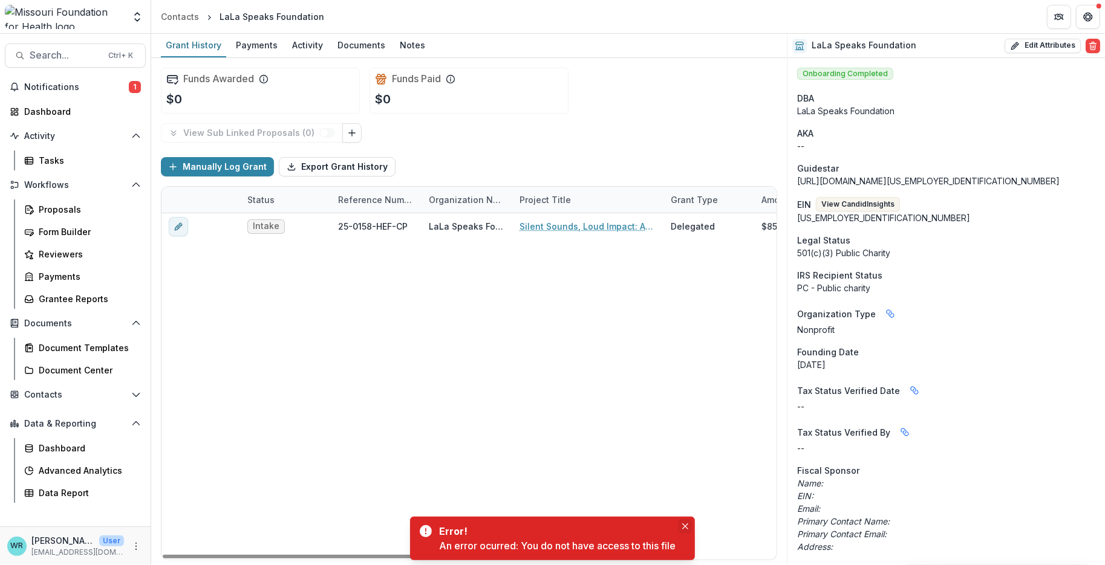
click at [688, 529] on icon "Close" at bounding box center [685, 527] width 6 height 6
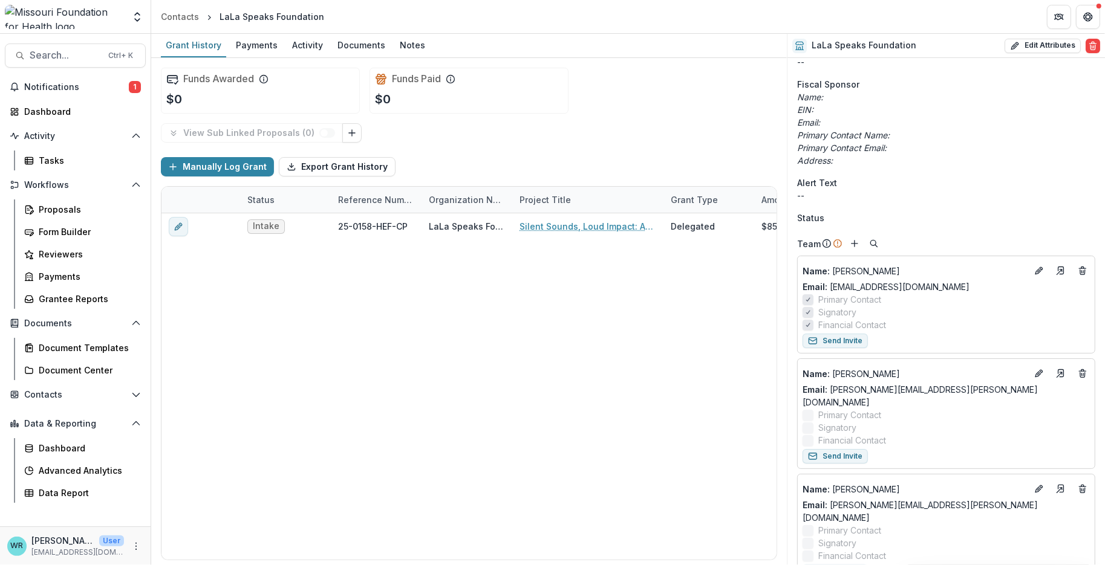
scroll to position [403, 0]
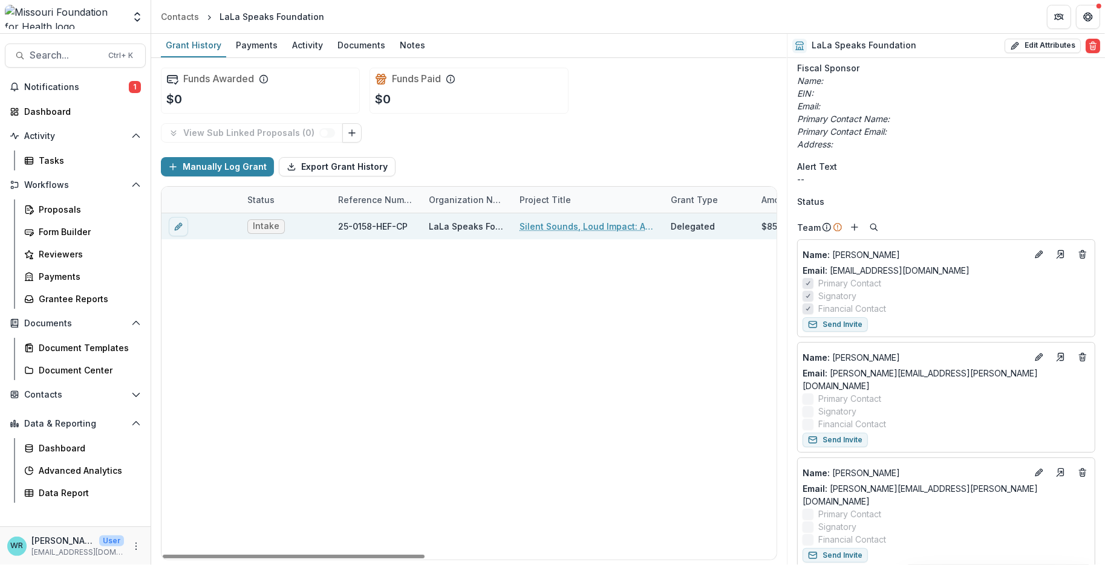
click at [573, 224] on link "Silent Sounds, Loud Impact: Advancing Brain Health Equity Through Community-Bas…" at bounding box center [587, 226] width 137 height 13
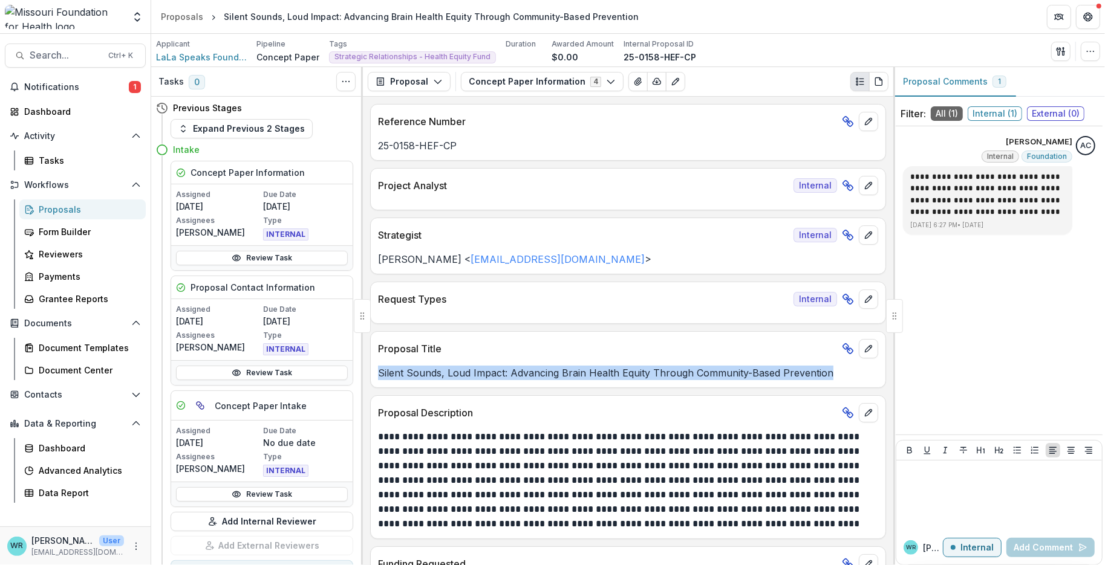
drag, startPoint x: 827, startPoint y: 376, endPoint x: 374, endPoint y: 370, distance: 452.9
click at [374, 370] on div "Silent Sounds, Loud Impact: Advancing Brain Health Equity Through Community-Bas…" at bounding box center [628, 373] width 515 height 15
click at [178, 53] on span "LaLa Speaks Foundation" at bounding box center [201, 57] width 91 height 13
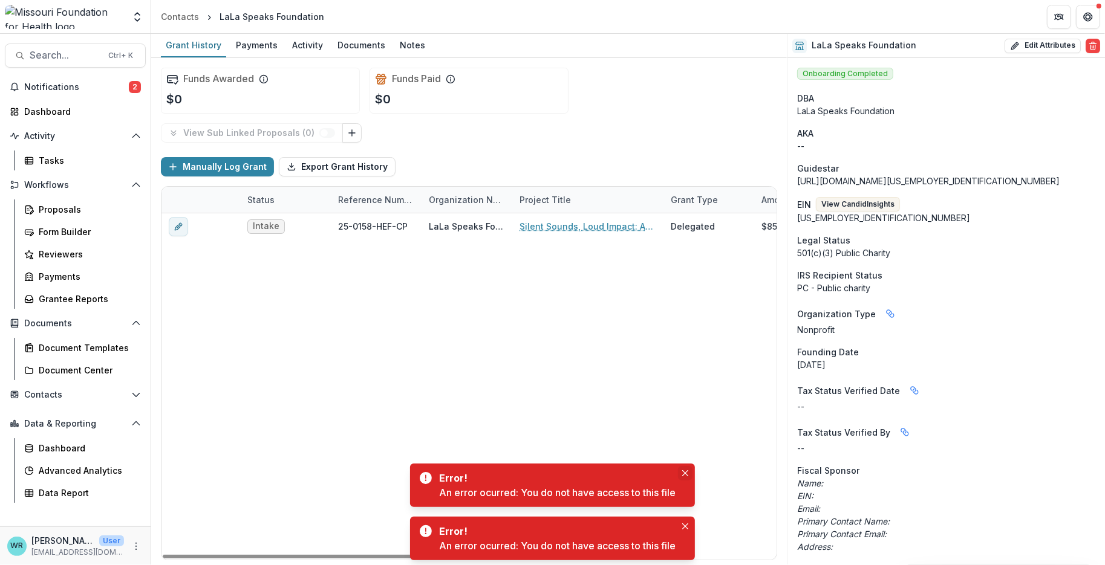
click at [686, 470] on icon "Close" at bounding box center [685, 473] width 6 height 6
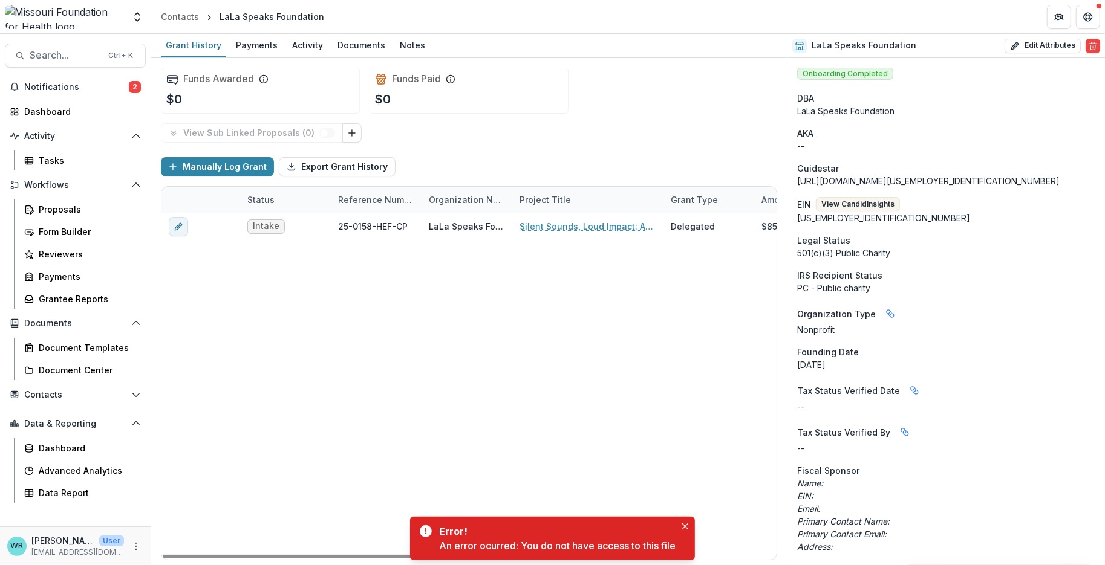
drag, startPoint x: 690, startPoint y: 526, endPoint x: 666, endPoint y: 470, distance: 60.7
click at [689, 524] on button "Close" at bounding box center [685, 526] width 15 height 15
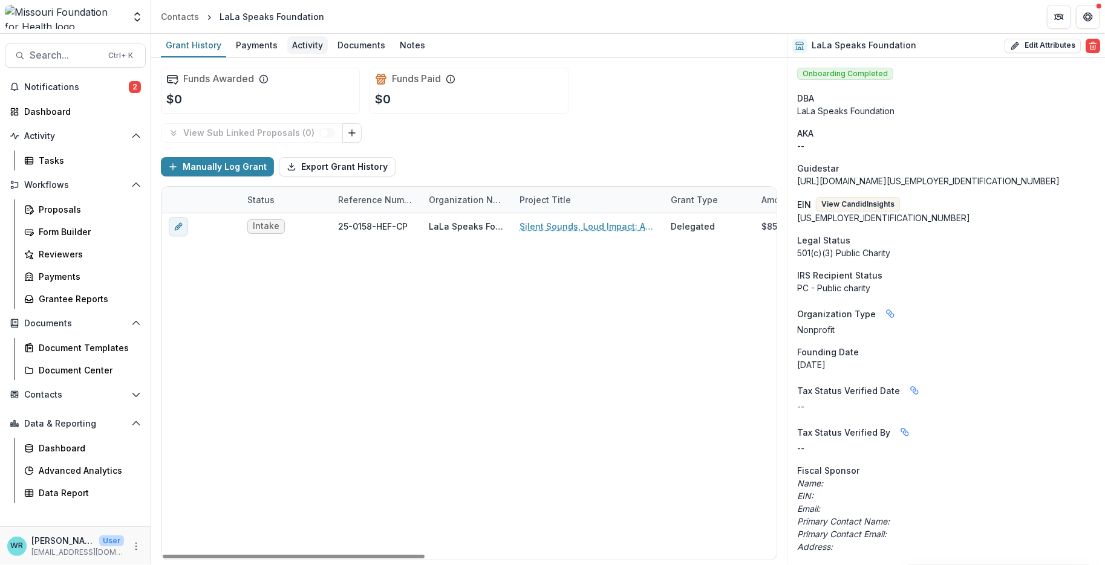
click at [308, 41] on div "Activity" at bounding box center [307, 45] width 41 height 18
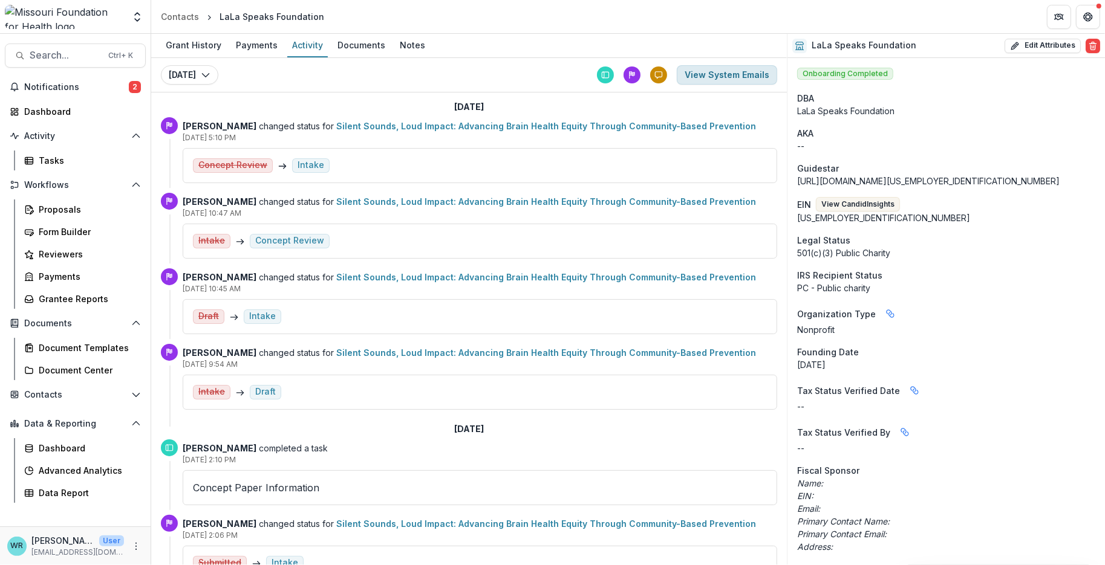
click at [729, 75] on button "View System Emails" at bounding box center [727, 74] width 100 height 19
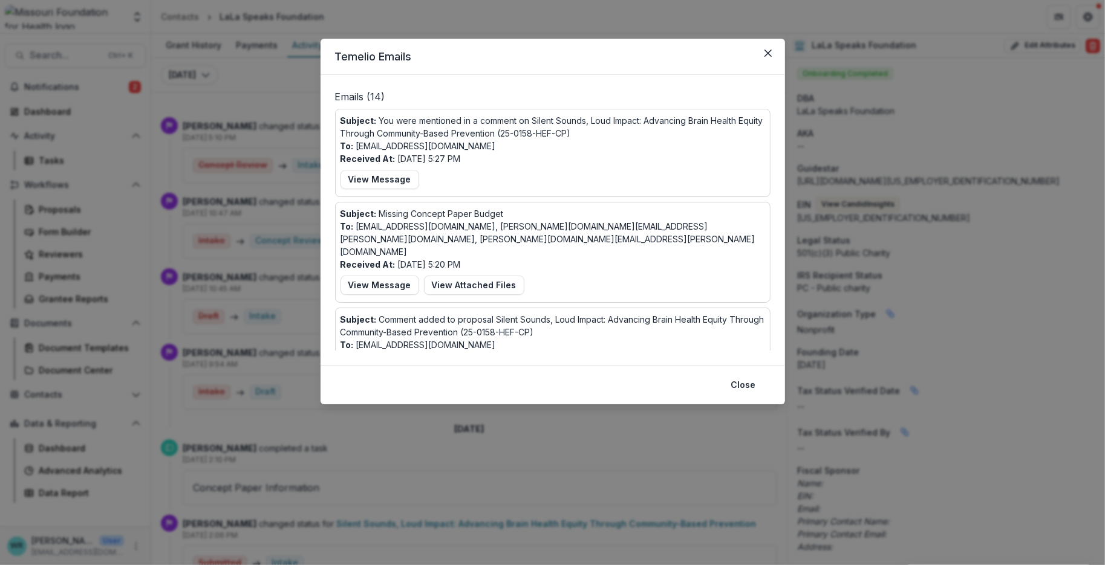
click at [392, 176] on button "View Message" at bounding box center [379, 179] width 79 height 19
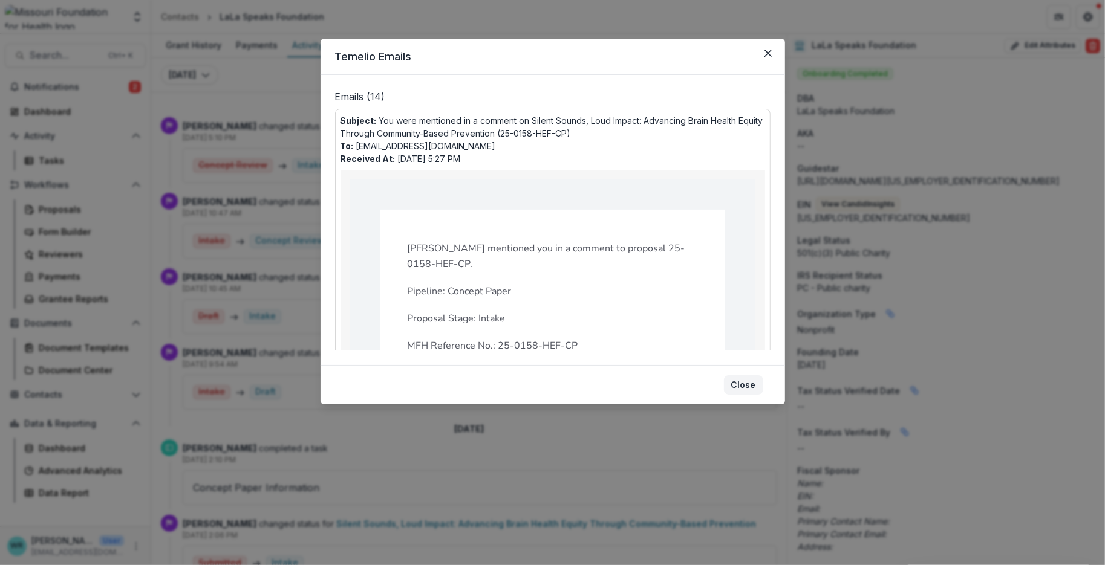
click at [750, 383] on button "Close" at bounding box center [743, 385] width 39 height 19
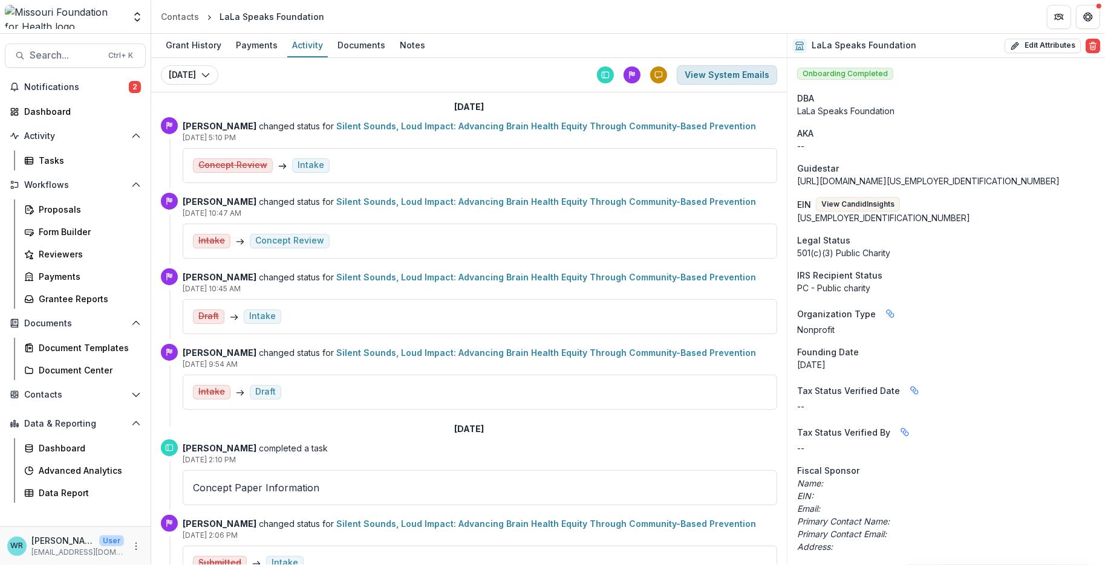
click at [708, 74] on button "View System Emails" at bounding box center [727, 74] width 100 height 19
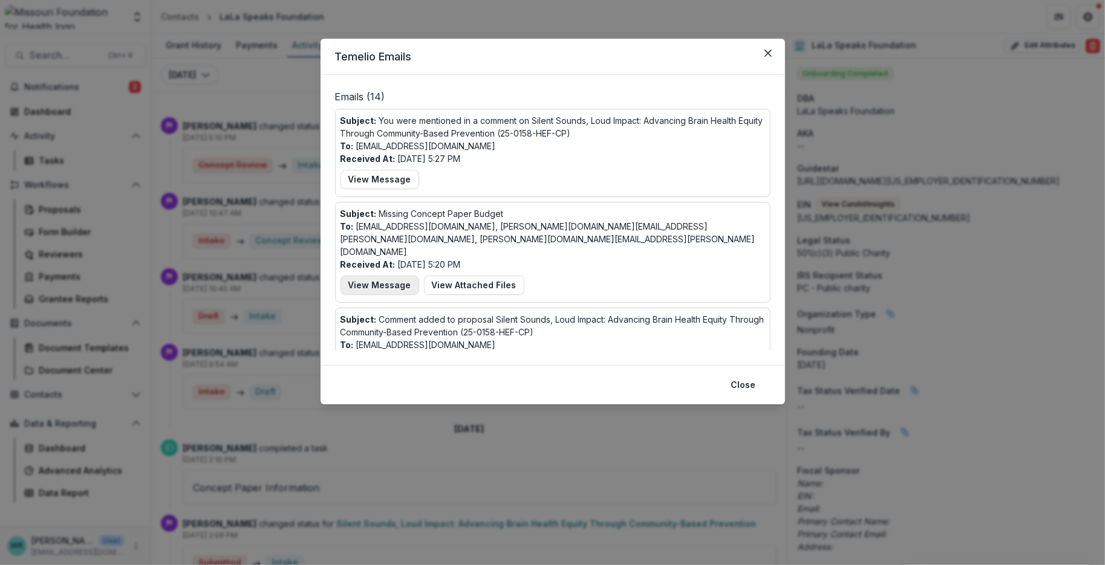
click at [361, 279] on button "View Message" at bounding box center [379, 285] width 79 height 19
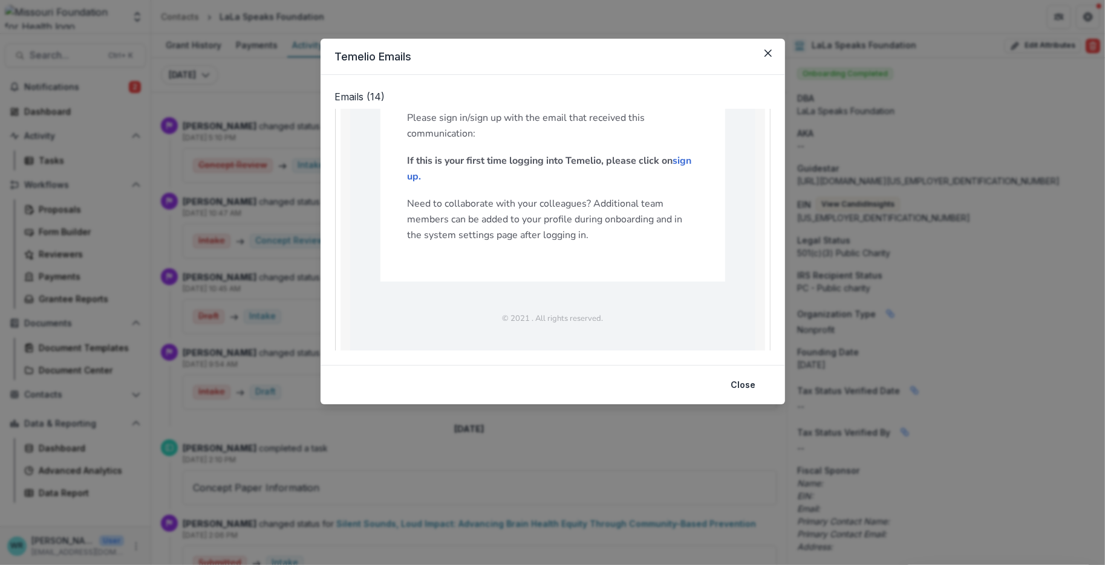
scroll to position [537, 0]
click at [743, 387] on button "Close" at bounding box center [743, 385] width 39 height 19
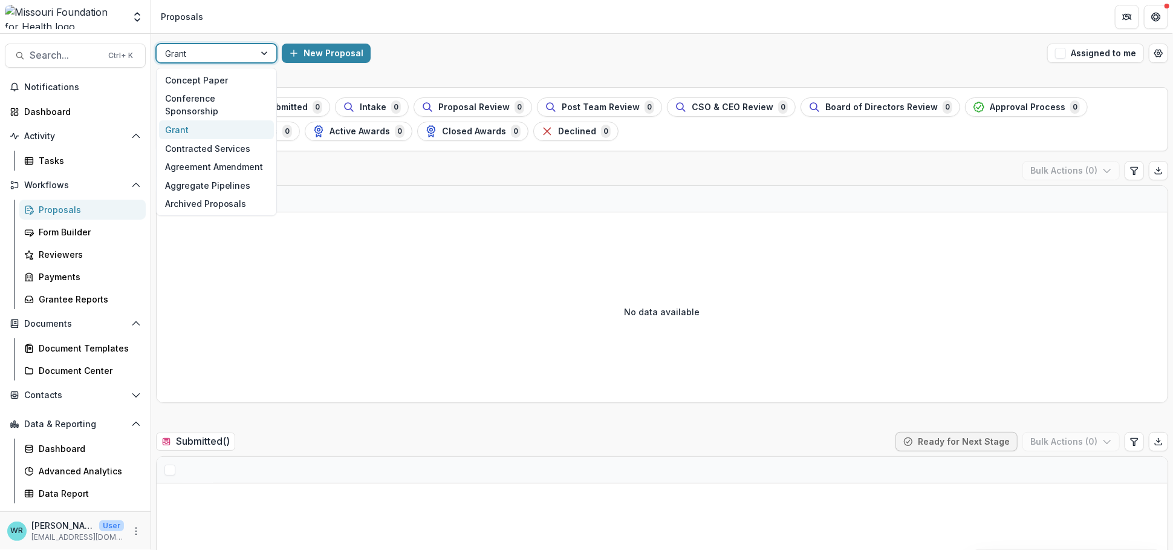
click at [259, 49] on div at bounding box center [266, 53] width 22 height 18
click at [221, 76] on div "Concept Paper" at bounding box center [216, 80] width 115 height 19
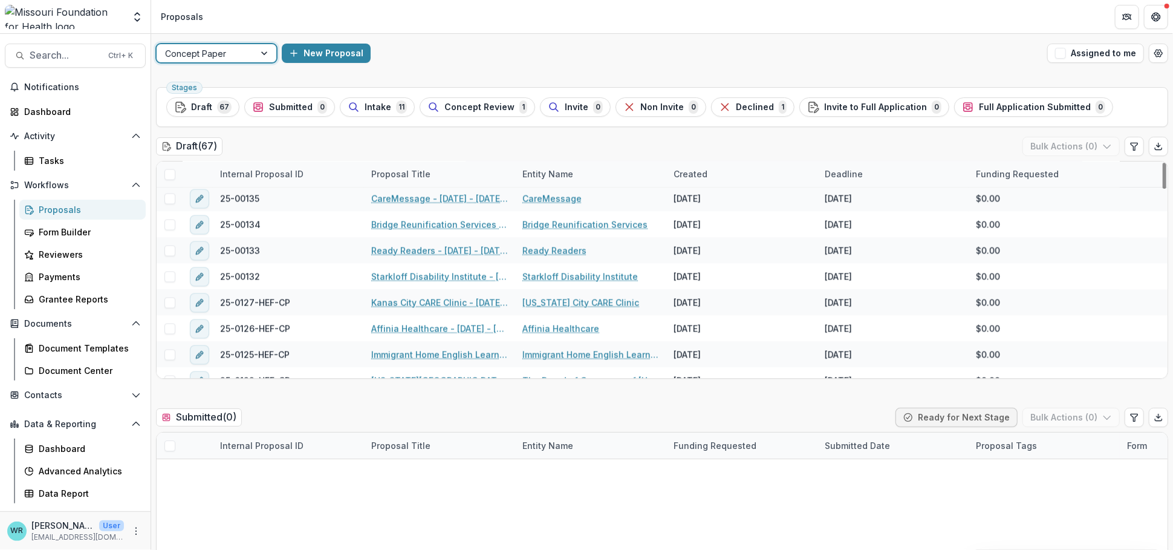
scroll to position [1552, 0]
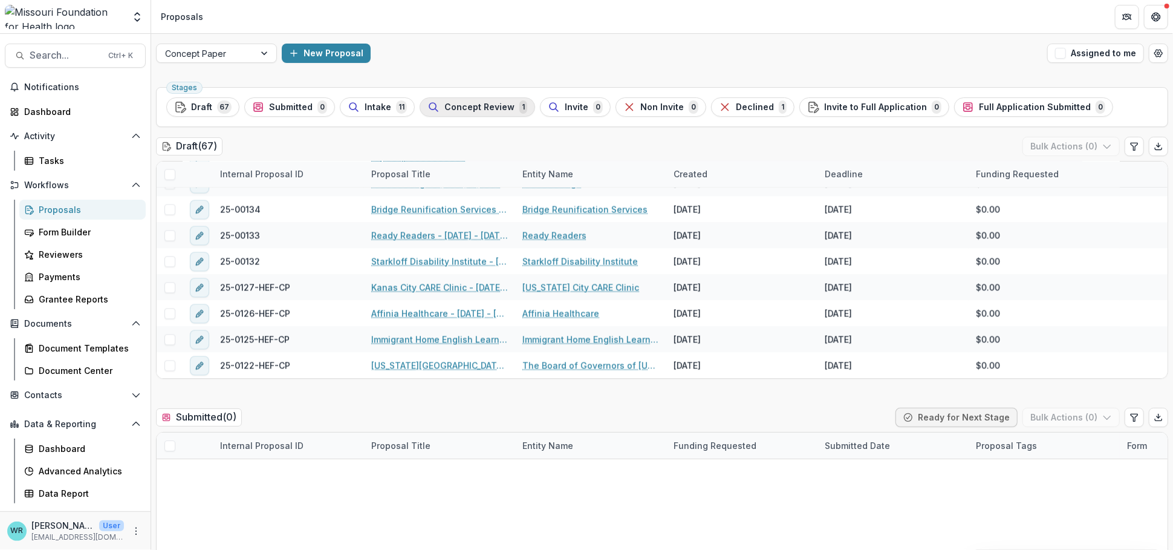
click at [478, 105] on span "Concept Review" at bounding box center [479, 107] width 70 height 10
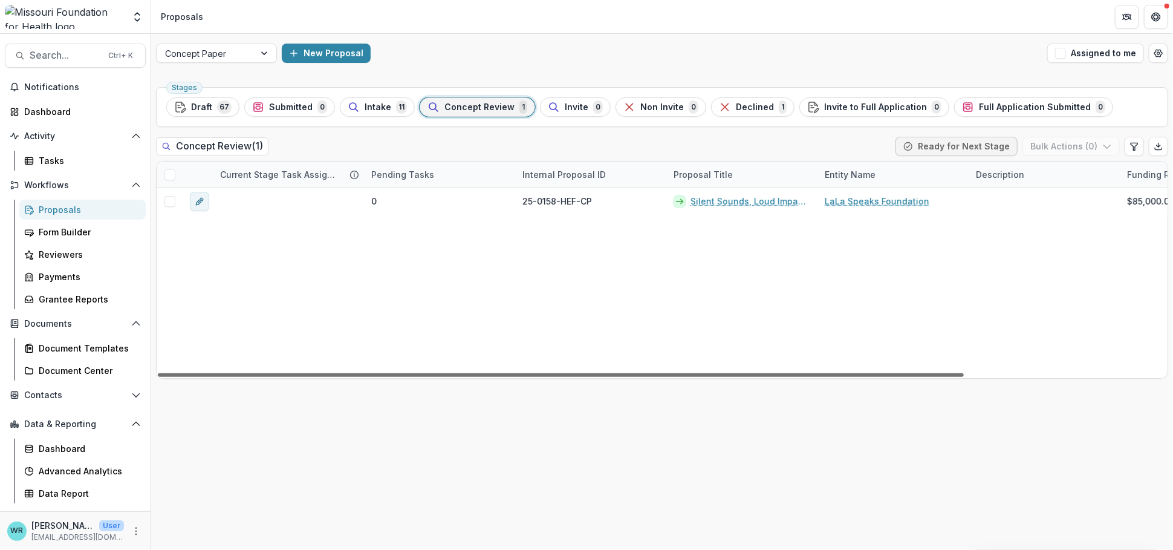
drag, startPoint x: 860, startPoint y: 373, endPoint x: 232, endPoint y: 368, distance: 628.3
click at [232, 373] on div at bounding box center [561, 375] width 806 height 4
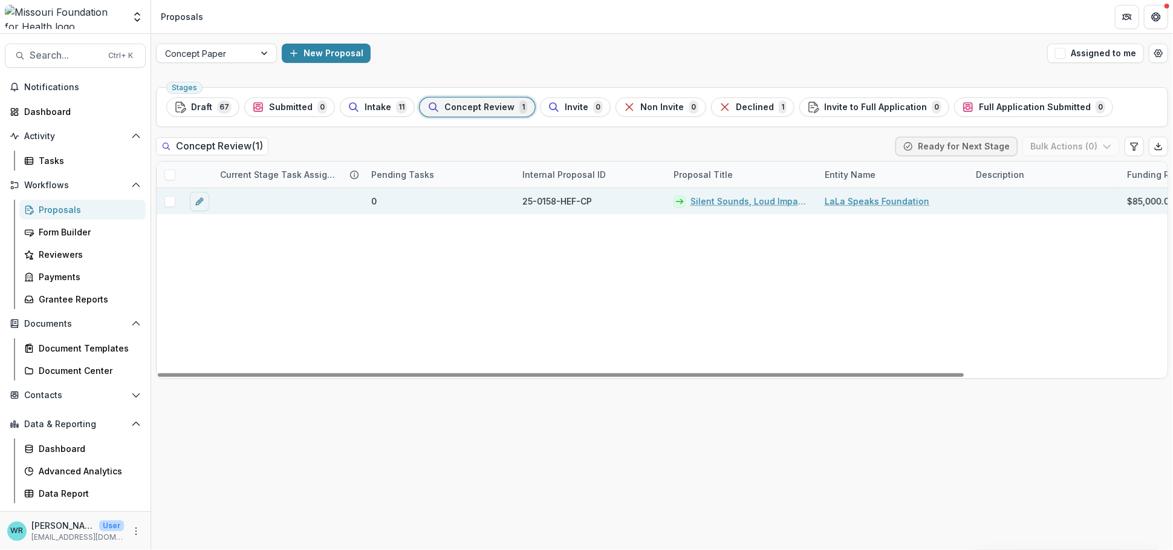
click at [765, 198] on link "Silent Sounds, Loud Impact: Advancing Brain Health Equity Through Community-Bas…" at bounding box center [751, 201] width 120 height 13
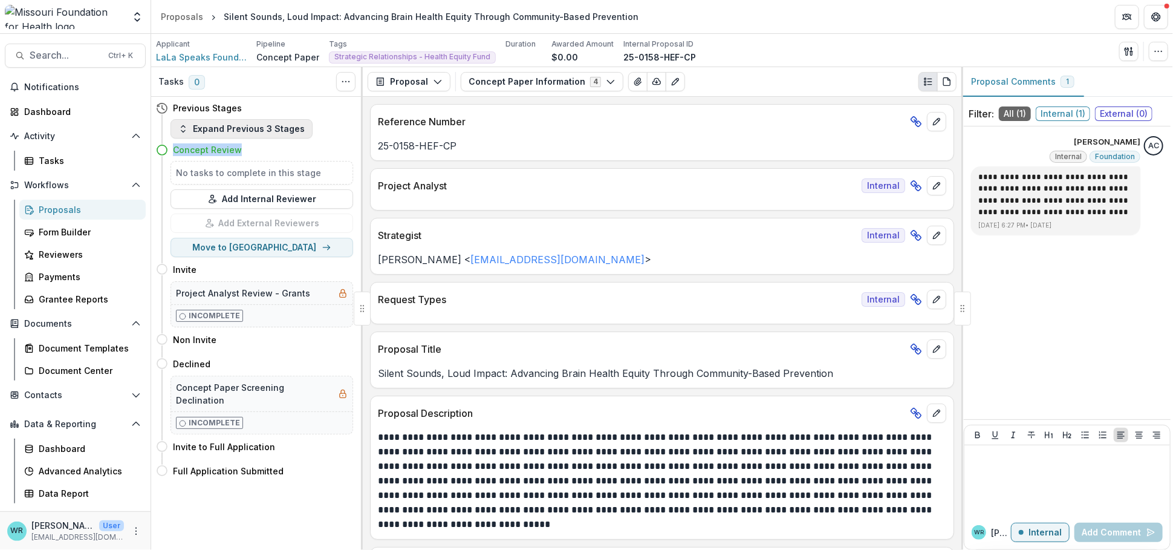
click at [293, 138] on div "Previous Stages Expand Previous 3 Stages Concept Review No tasks to complete in…" at bounding box center [257, 290] width 212 height 386
click at [291, 134] on button "Expand Previous 3 Stages" at bounding box center [242, 128] width 142 height 19
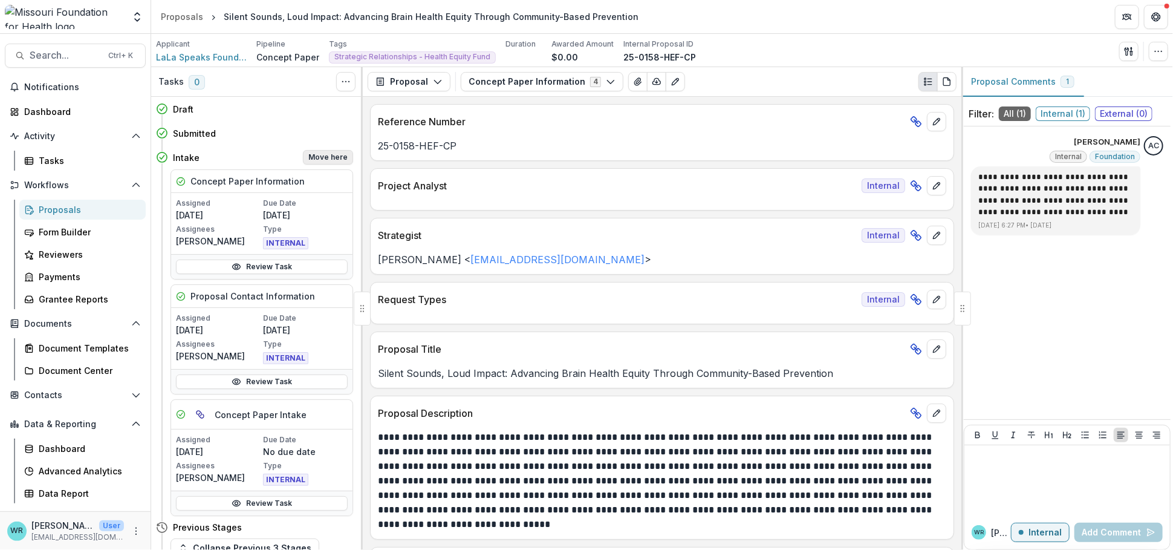
click at [340, 156] on button "Move here" at bounding box center [328, 157] width 50 height 15
select select "******"
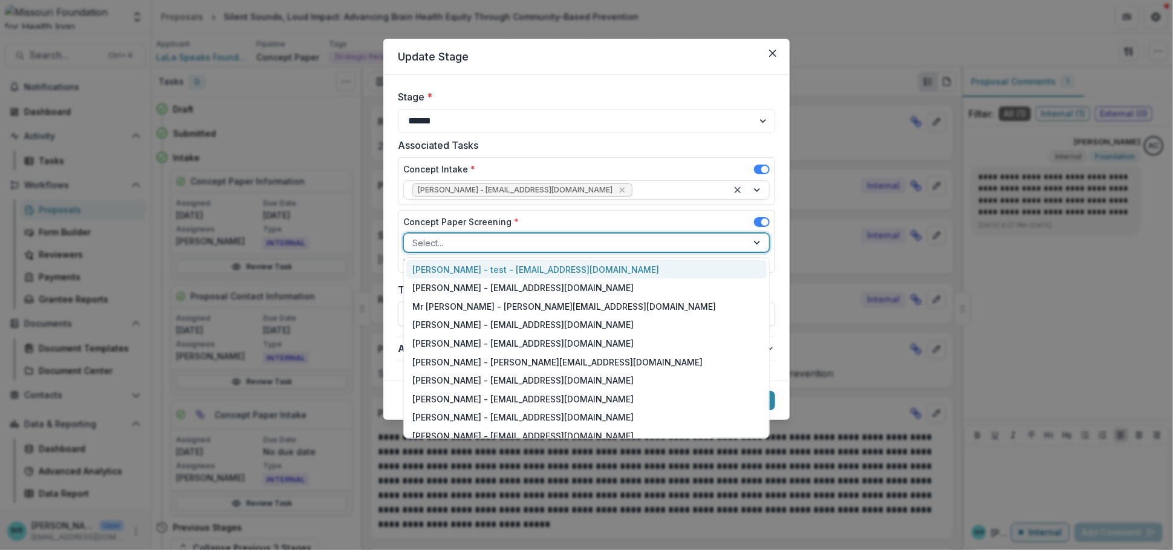
click at [734, 236] on div at bounding box center [575, 242] width 327 height 15
click at [703, 220] on div "Concept Paper Screening *" at bounding box center [586, 224] width 366 height 18
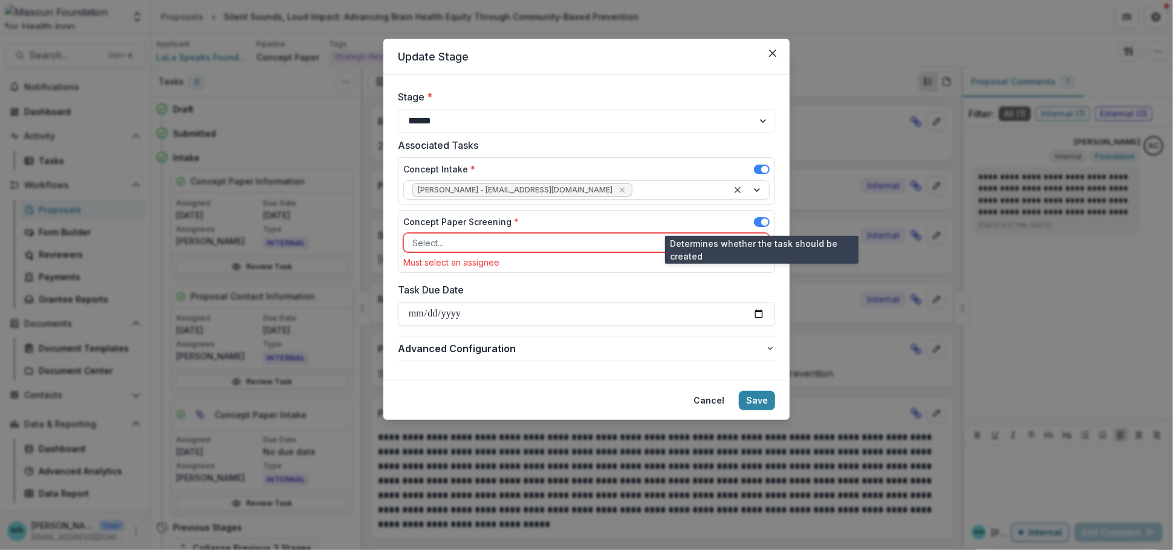
click at [763, 221] on span at bounding box center [764, 221] width 7 height 7
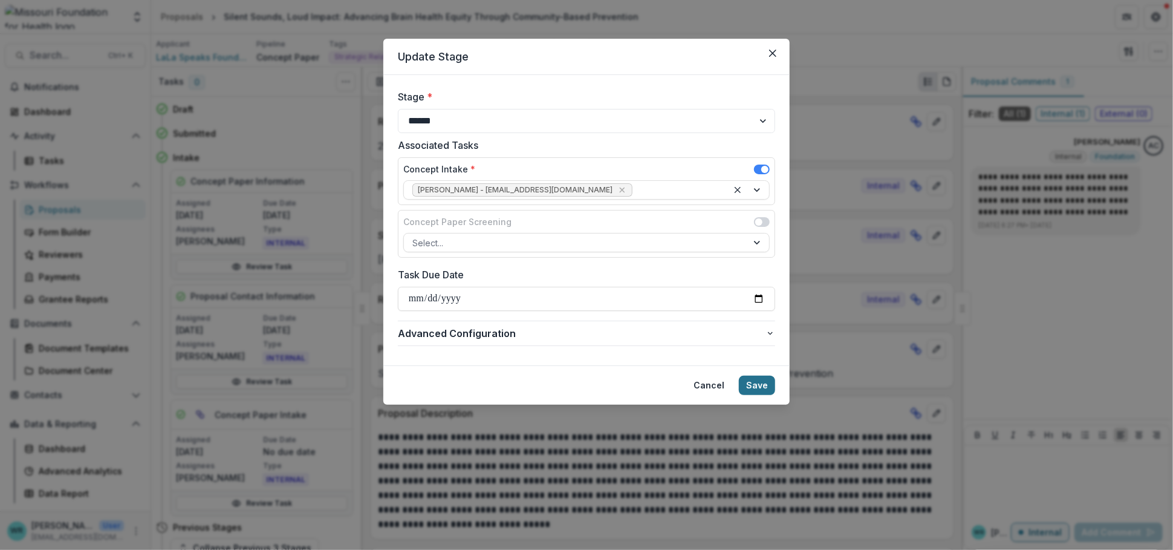
click at [756, 388] on button "Save" at bounding box center [757, 385] width 36 height 19
click at [766, 168] on span at bounding box center [764, 169] width 7 height 7
click at [720, 387] on button "Cancel" at bounding box center [708, 385] width 45 height 19
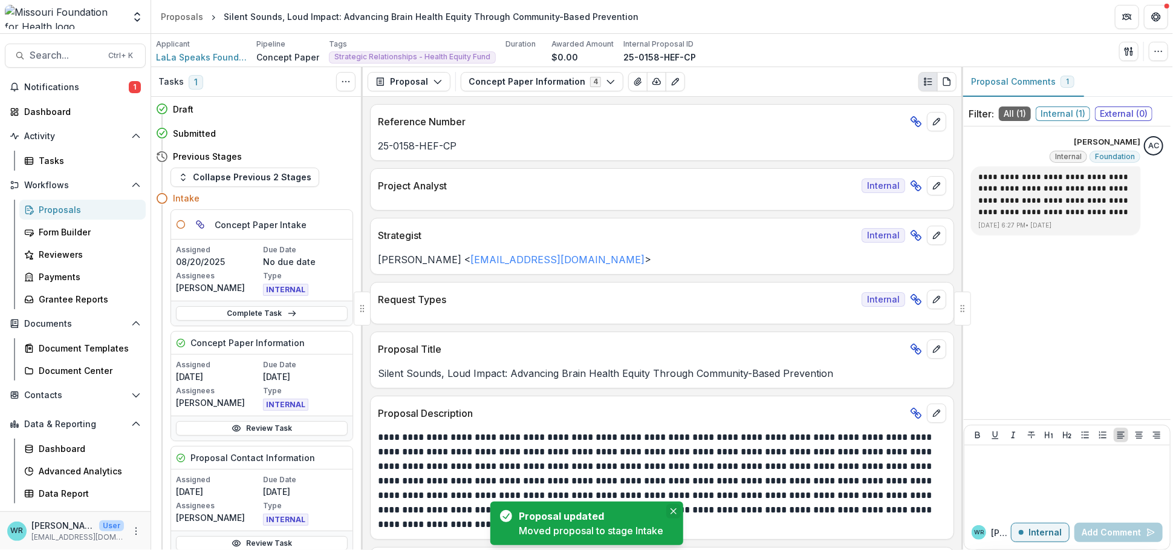
click at [672, 510] on icon "Close" at bounding box center [674, 511] width 6 height 6
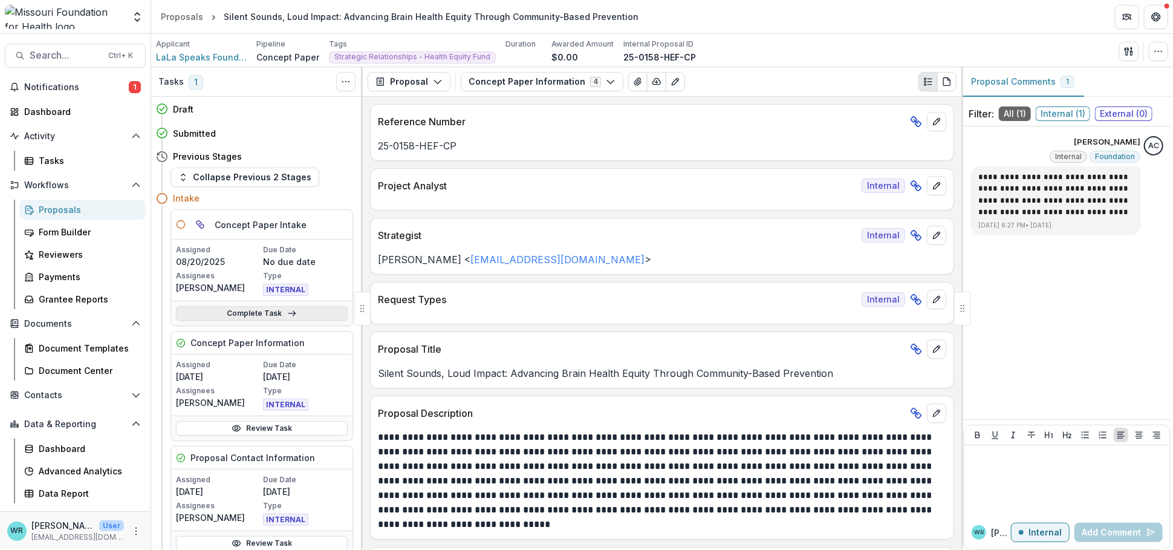
click at [260, 308] on link "Complete Task" at bounding box center [262, 313] width 172 height 15
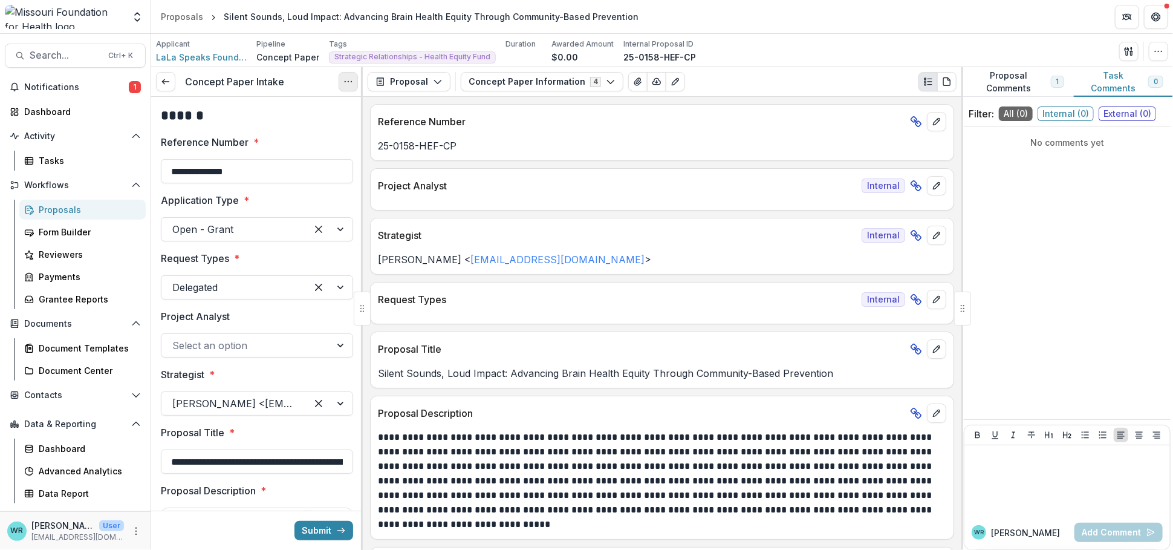
click at [347, 85] on icon "Options" at bounding box center [348, 82] width 10 height 10
click at [273, 135] on button "Cancel Task" at bounding box center [290, 135] width 129 height 20
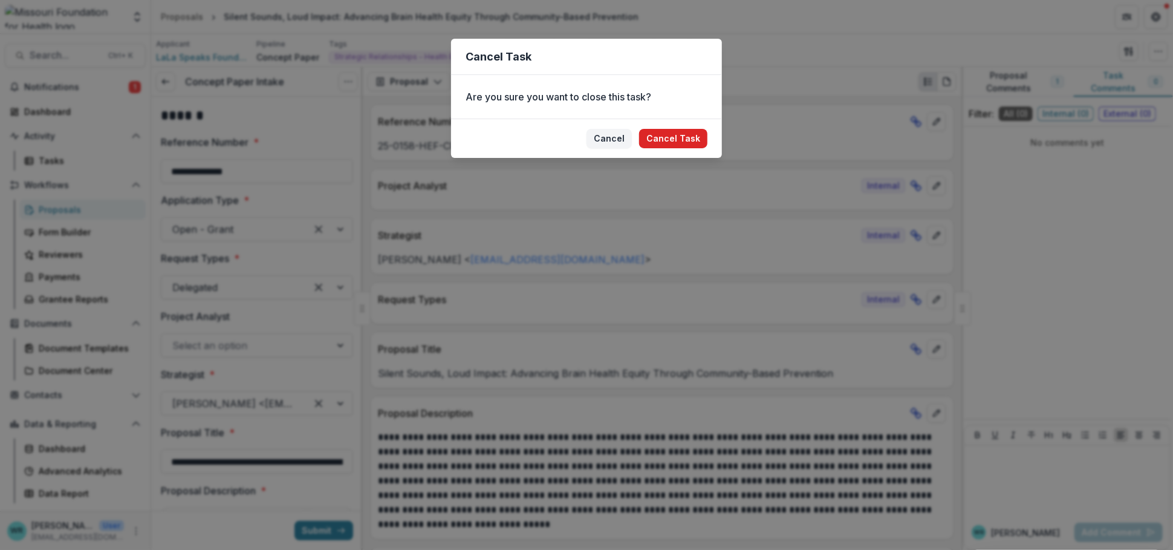
click at [679, 142] on button "Cancel Task" at bounding box center [673, 138] width 68 height 19
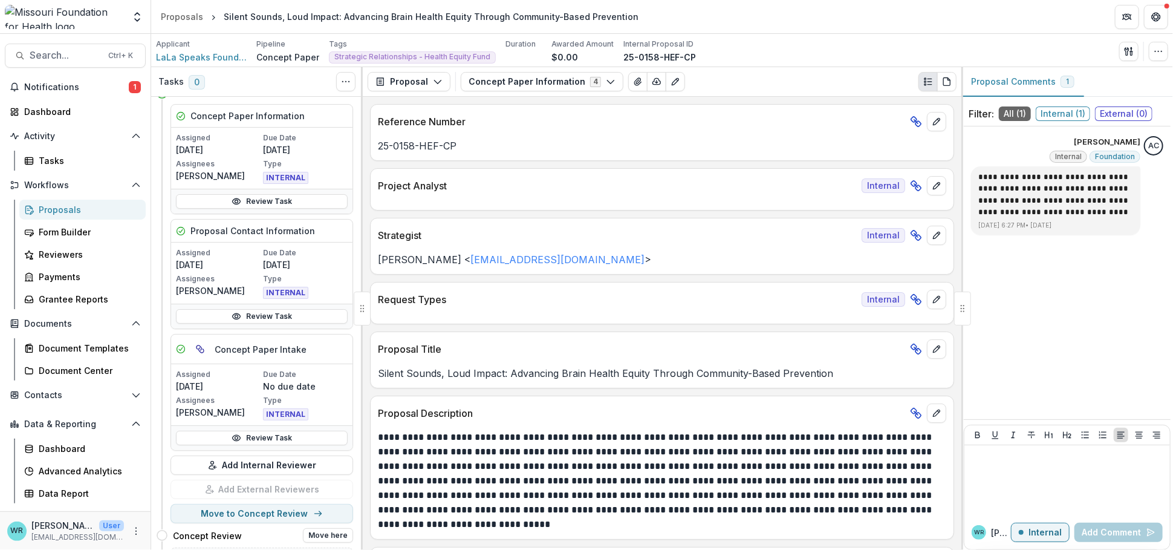
scroll to position [79, 0]
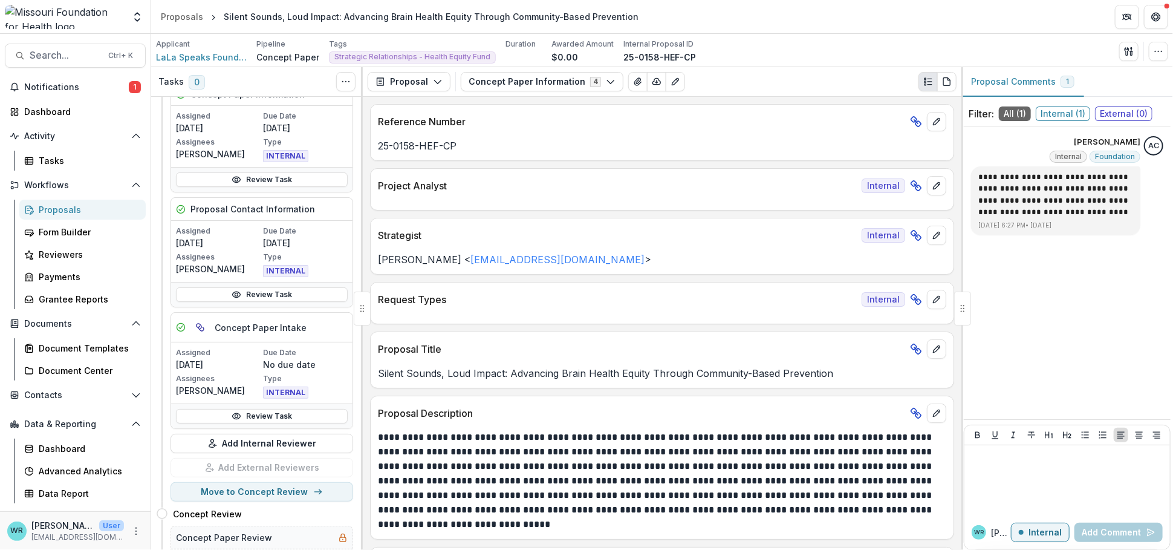
click at [1119, 113] on span "External ( 0 )" at bounding box center [1123, 113] width 57 height 15
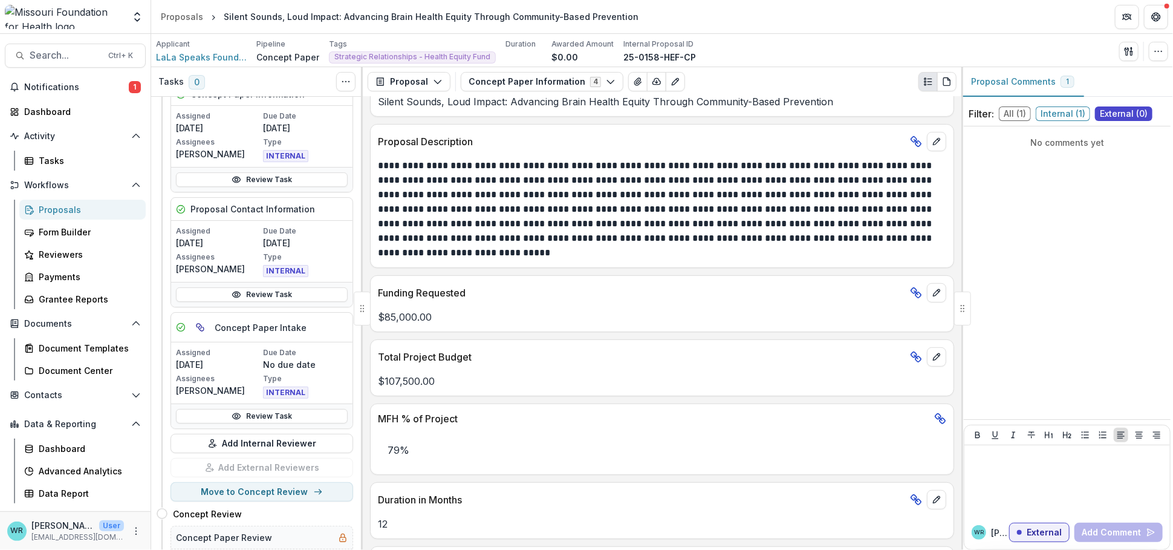
scroll to position [0, 0]
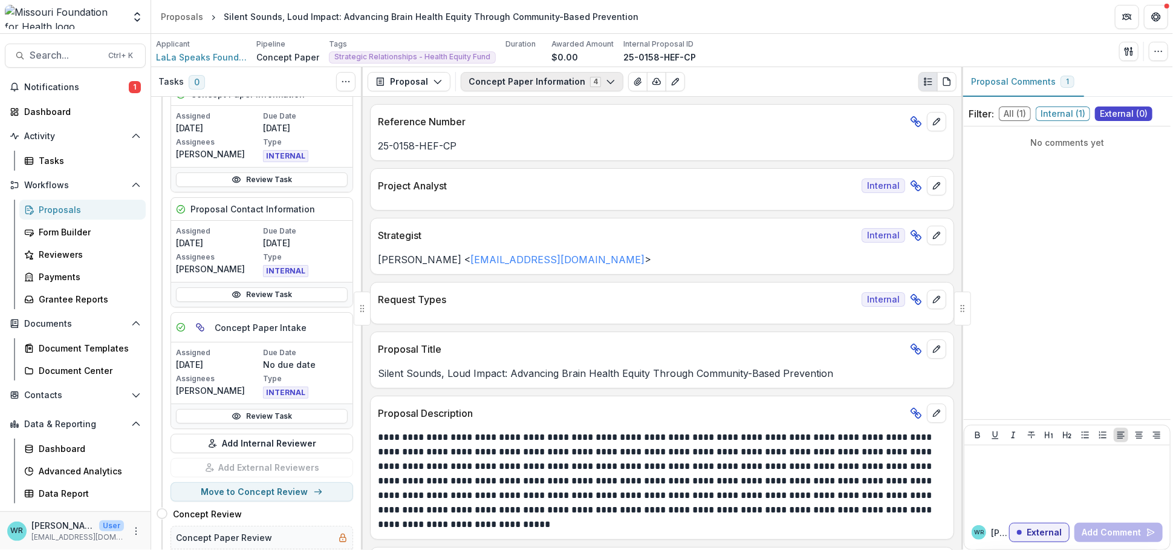
click at [606, 79] on icon "button" at bounding box center [611, 82] width 10 height 10
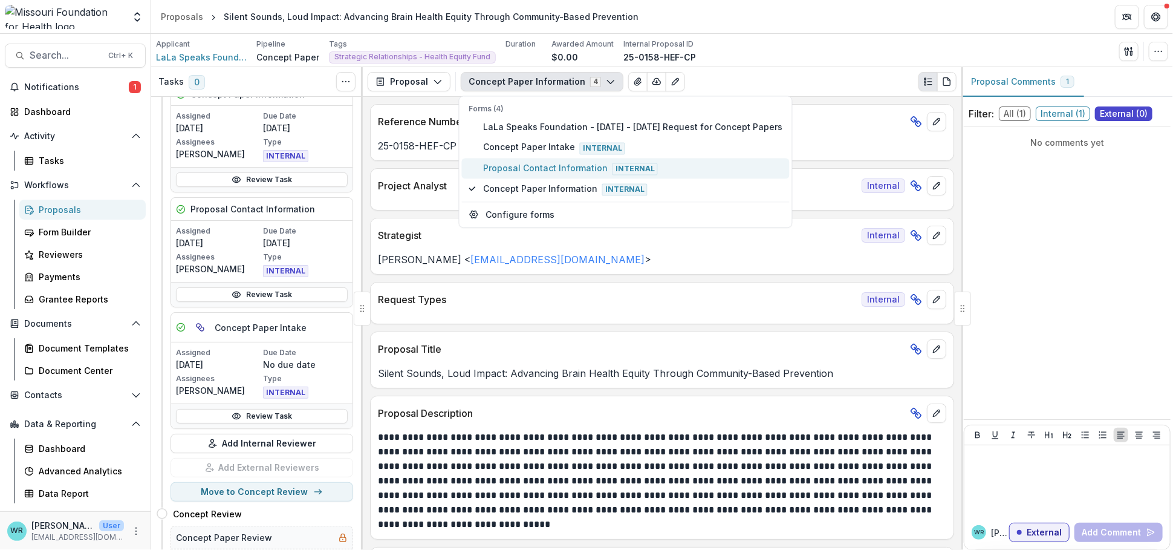
click at [538, 161] on span "Proposal Contact Information Internal" at bounding box center [632, 167] width 299 height 13
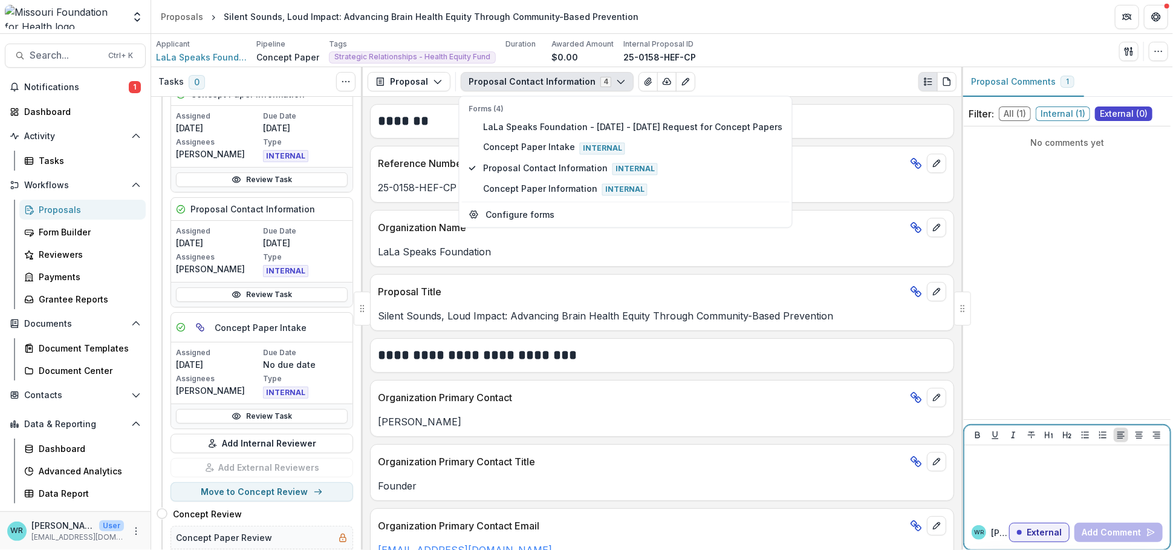
click at [1009, 457] on p at bounding box center [1067, 456] width 196 height 13
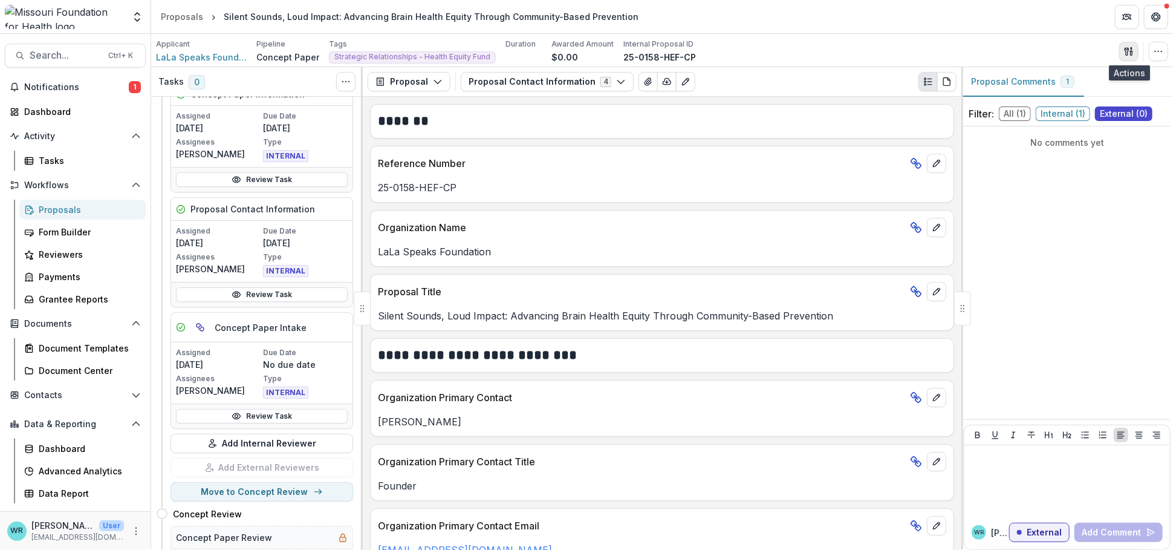
click at [1132, 56] on button "button" at bounding box center [1128, 51] width 19 height 19
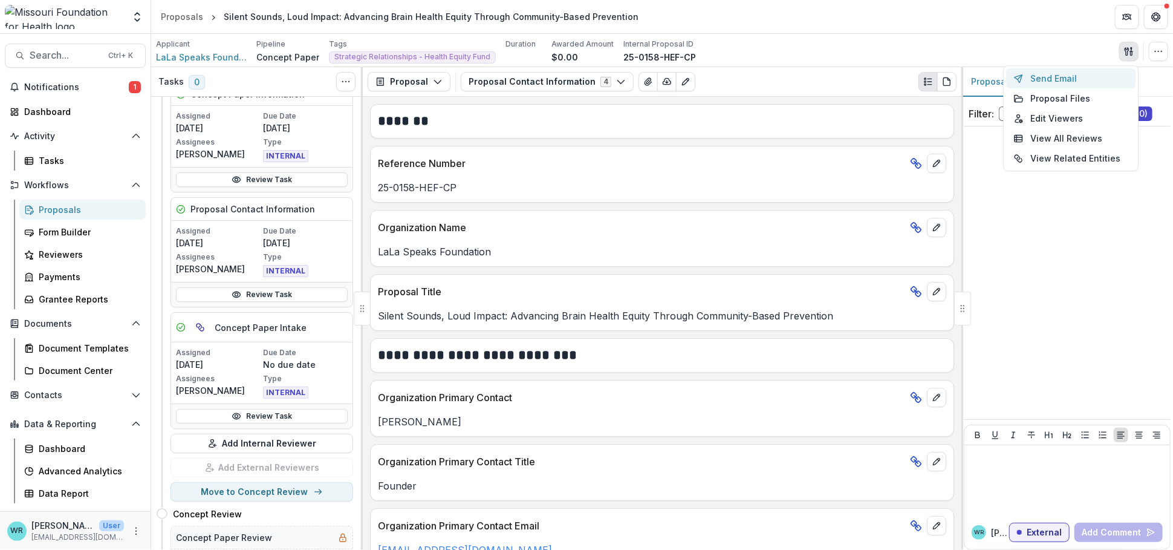
click at [1066, 71] on button "Send Email" at bounding box center [1070, 78] width 129 height 20
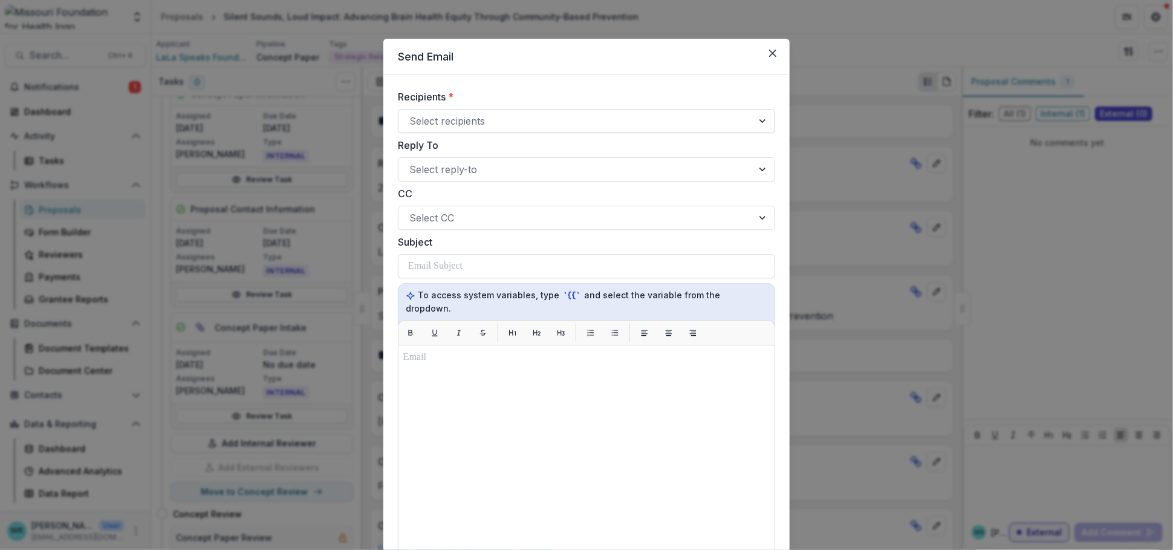
click at [461, 117] on div at bounding box center [575, 120] width 333 height 17
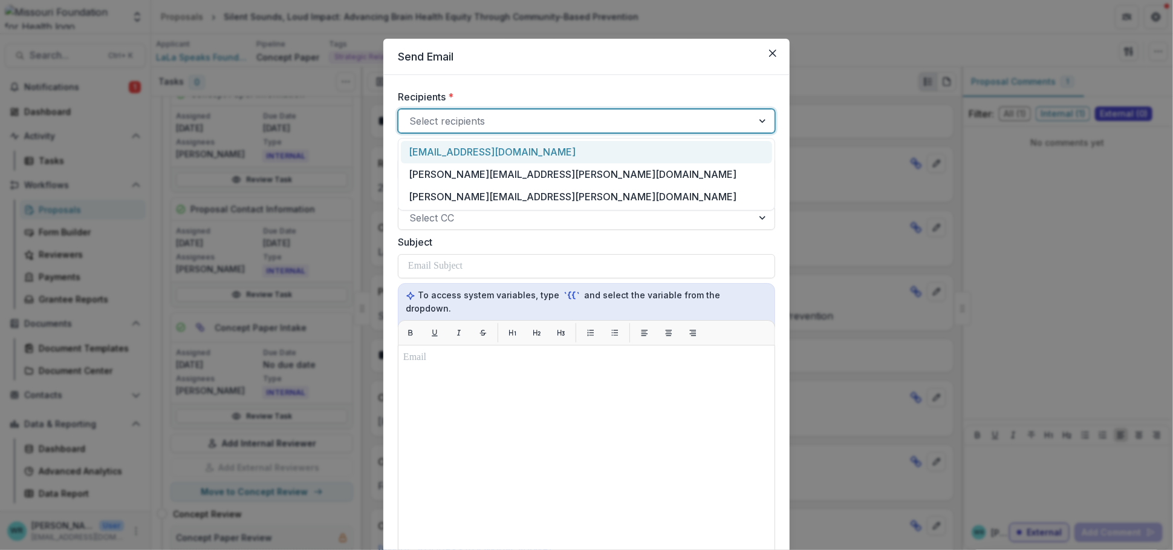
click at [591, 154] on div "[EMAIL_ADDRESS][DOMAIN_NAME]" at bounding box center [586, 152] width 371 height 22
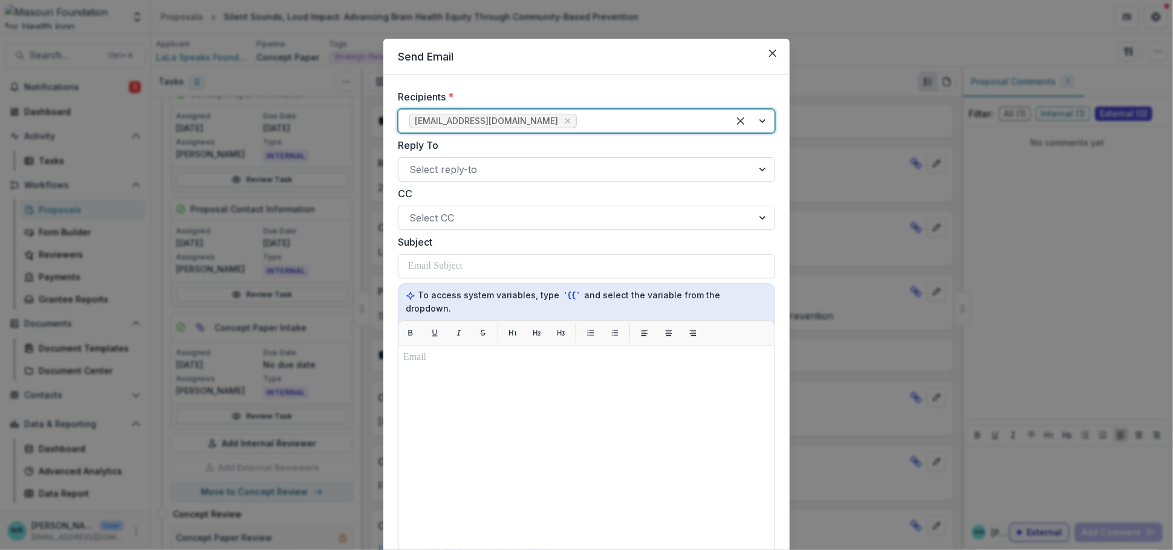
click at [493, 167] on div at bounding box center [575, 169] width 333 height 17
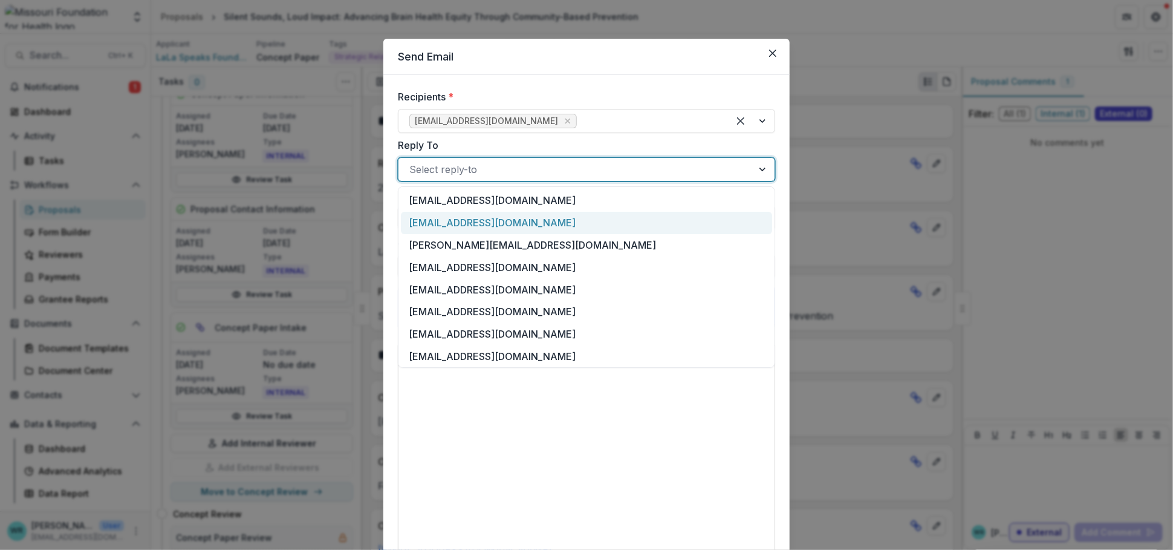
click at [484, 221] on div "[EMAIL_ADDRESS][DOMAIN_NAME]" at bounding box center [586, 223] width 371 height 22
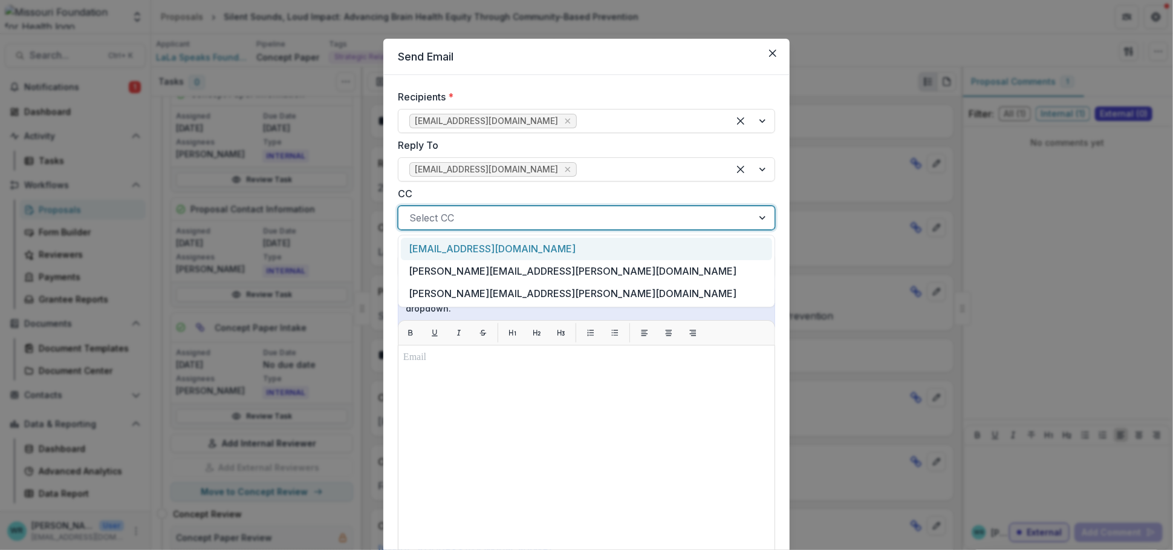
click at [489, 214] on div at bounding box center [575, 217] width 333 height 17
click at [646, 180] on div "[EMAIL_ADDRESS][DOMAIN_NAME]" at bounding box center [586, 169] width 377 height 24
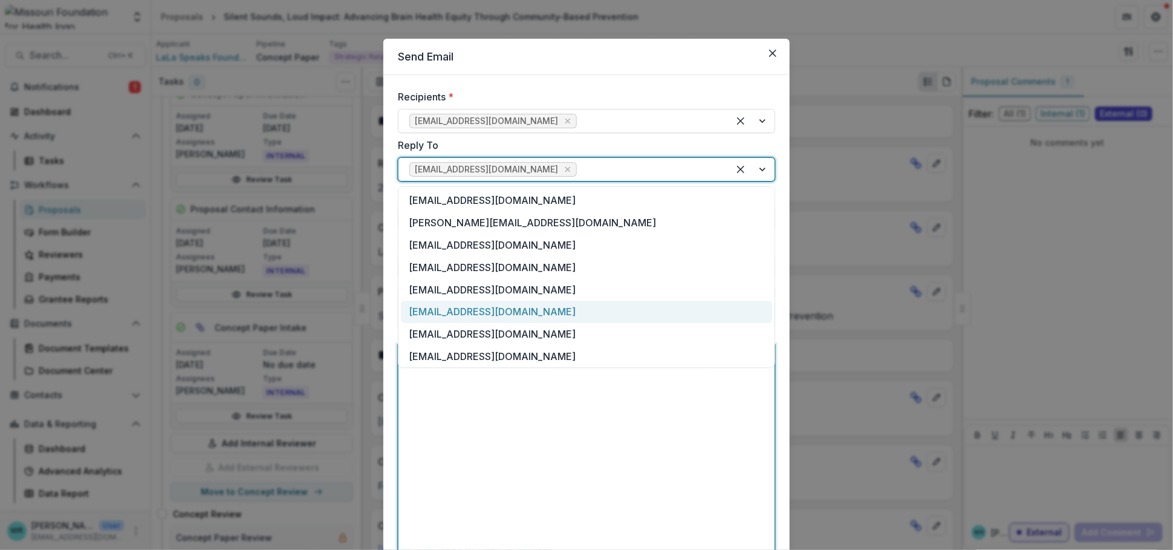
click at [636, 486] on div at bounding box center [586, 495] width 366 height 291
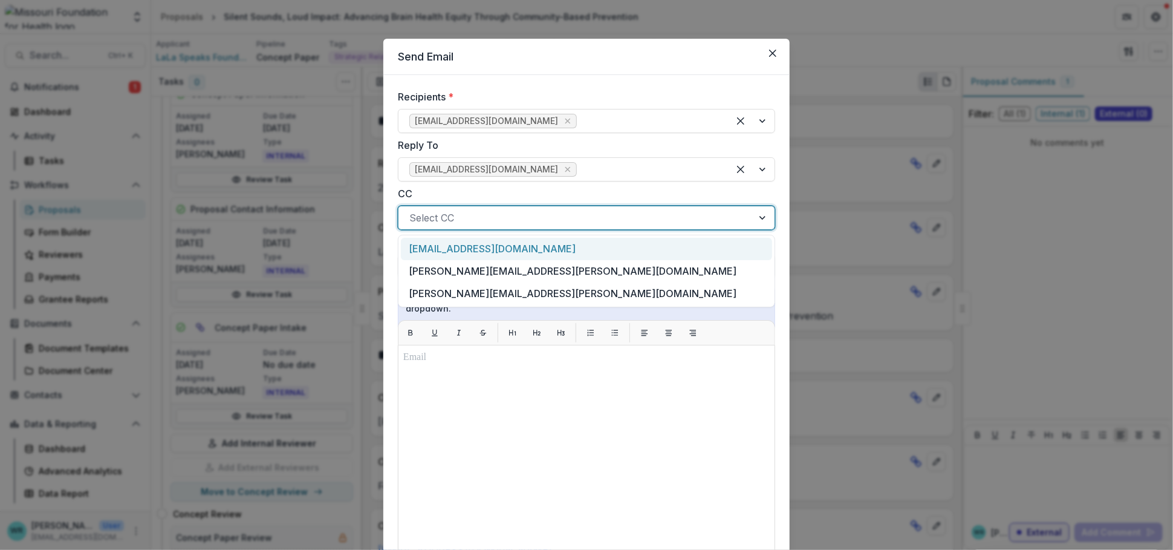
click at [479, 220] on div at bounding box center [575, 217] width 333 height 17
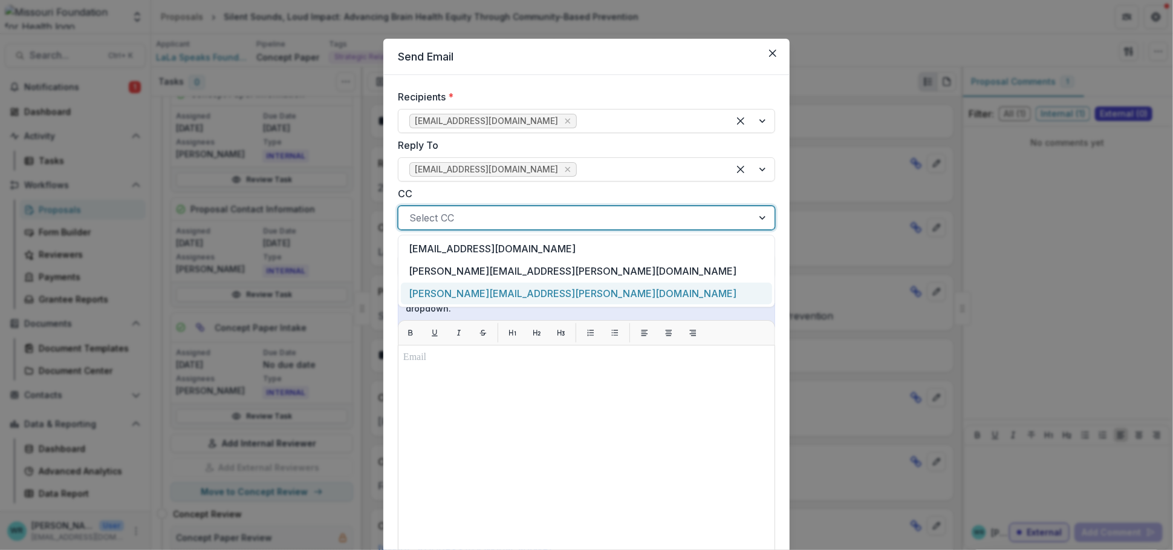
click at [472, 287] on div "[PERSON_NAME][EMAIL_ADDRESS][PERSON_NAME][DOMAIN_NAME]" at bounding box center [586, 293] width 371 height 22
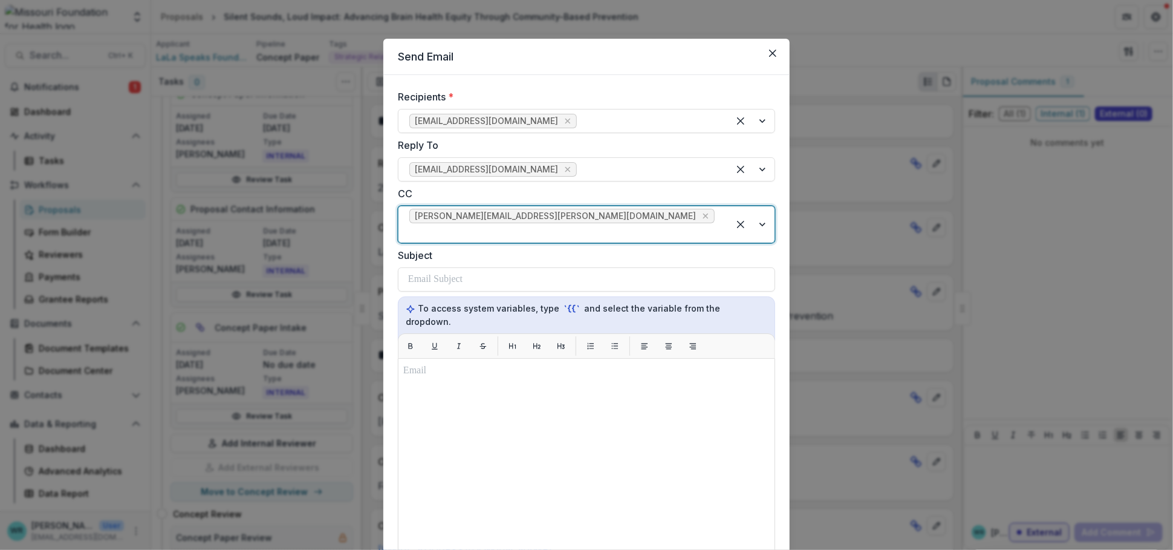
click at [611, 224] on div at bounding box center [563, 232] width 308 height 17
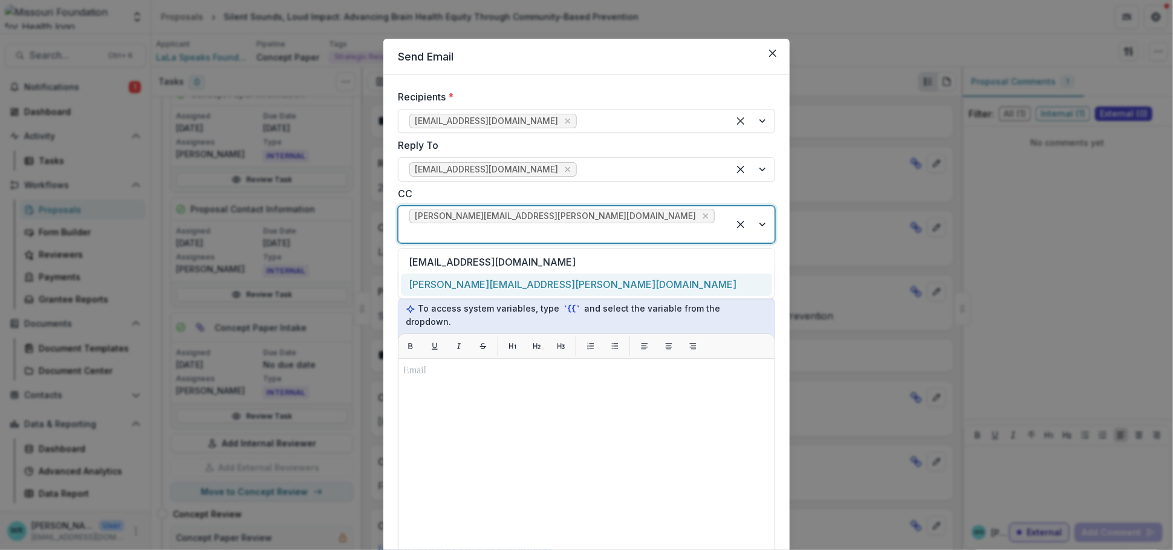
click at [522, 273] on div "[PERSON_NAME][EMAIL_ADDRESS][PERSON_NAME][DOMAIN_NAME]" at bounding box center [586, 284] width 371 height 22
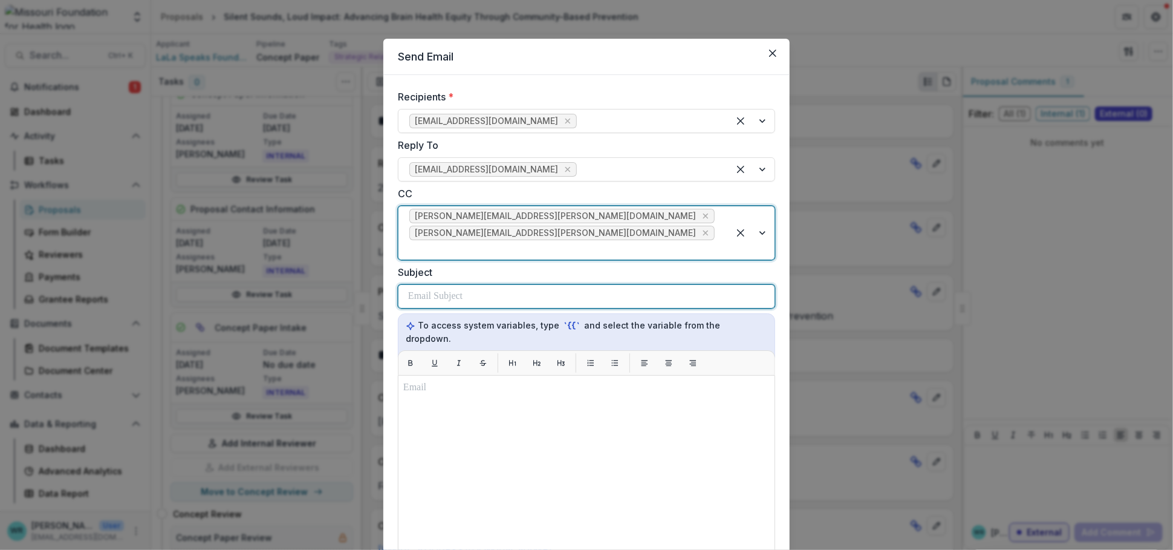
click at [476, 285] on div at bounding box center [586, 296] width 357 height 23
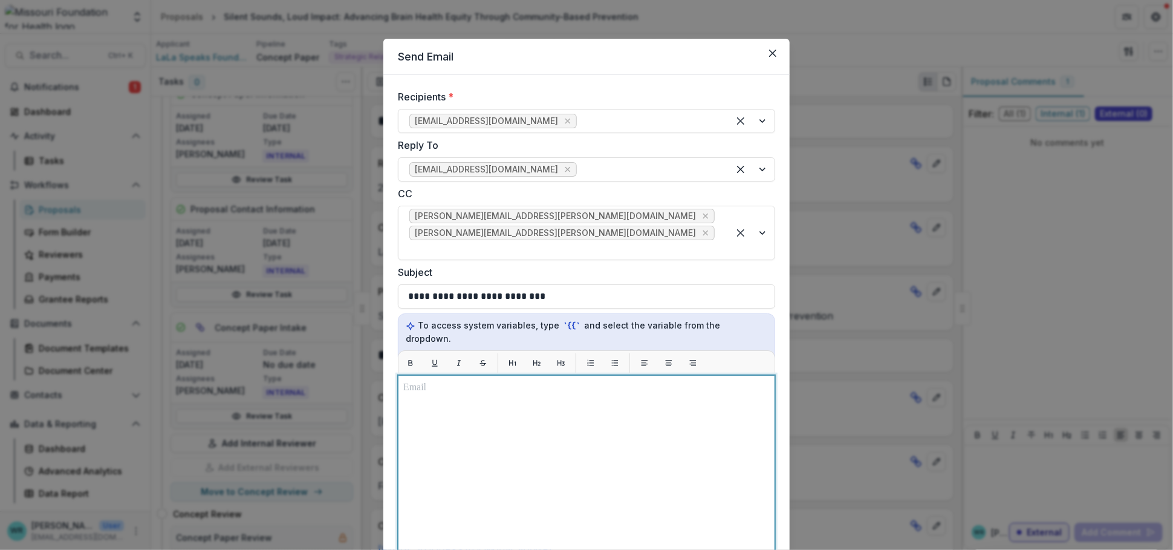
click at [490, 380] on p at bounding box center [586, 387] width 366 height 15
click at [464, 380] on p "**********" at bounding box center [586, 387] width 366 height 15
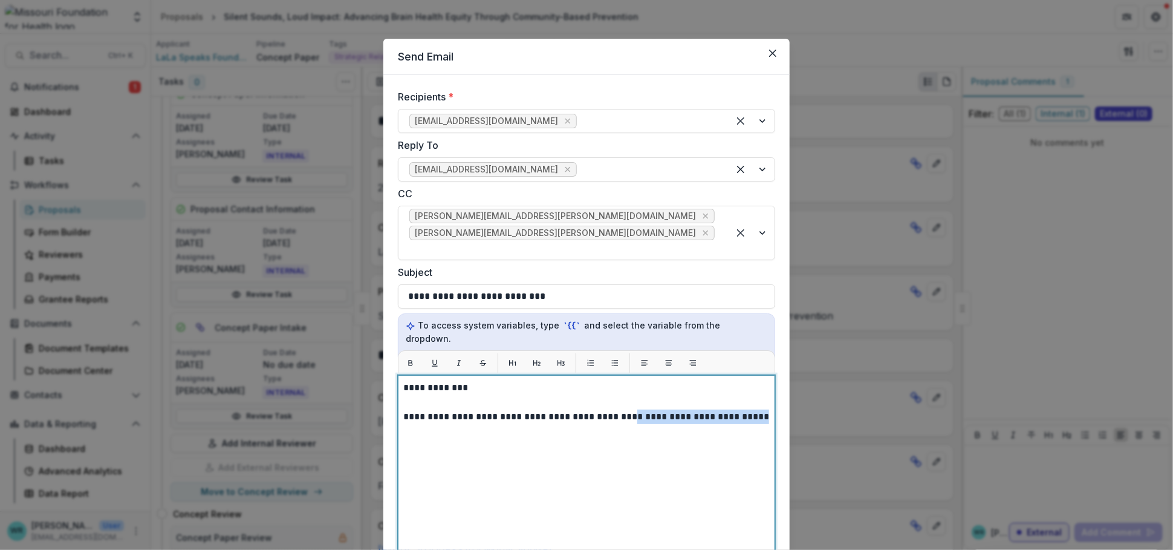
drag, startPoint x: 749, startPoint y: 387, endPoint x: 615, endPoint y: 386, distance: 133.6
click at [615, 409] on p "**********" at bounding box center [586, 416] width 366 height 15
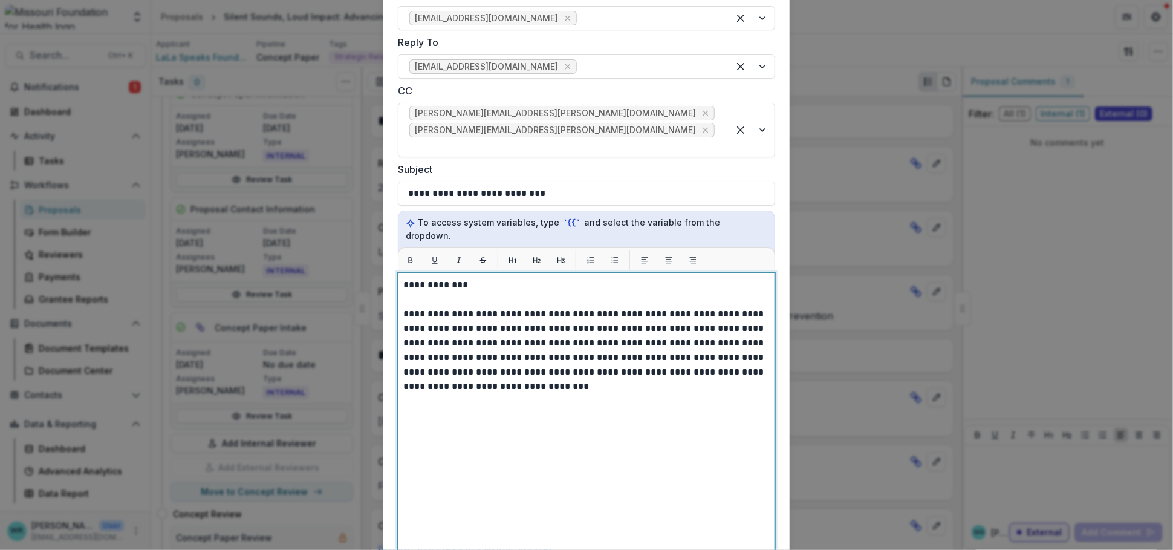
scroll to position [201, 0]
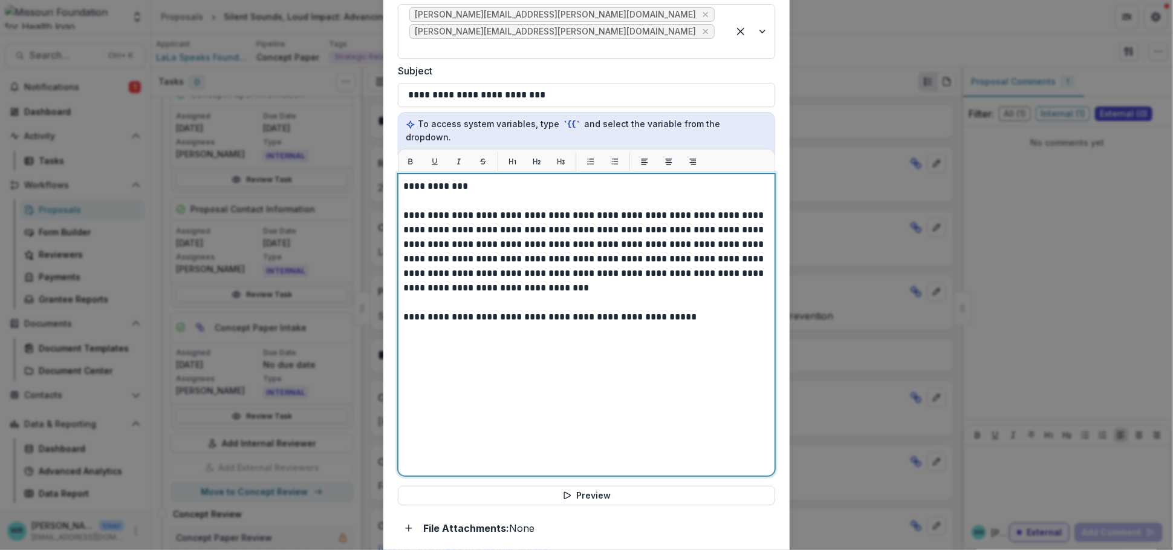
drag, startPoint x: 565, startPoint y: 258, endPoint x: 668, endPoint y: 282, distance: 106.3
click at [564, 258] on p "**********" at bounding box center [586, 266] width 366 height 116
click at [681, 283] on p "**********" at bounding box center [586, 266] width 366 height 116
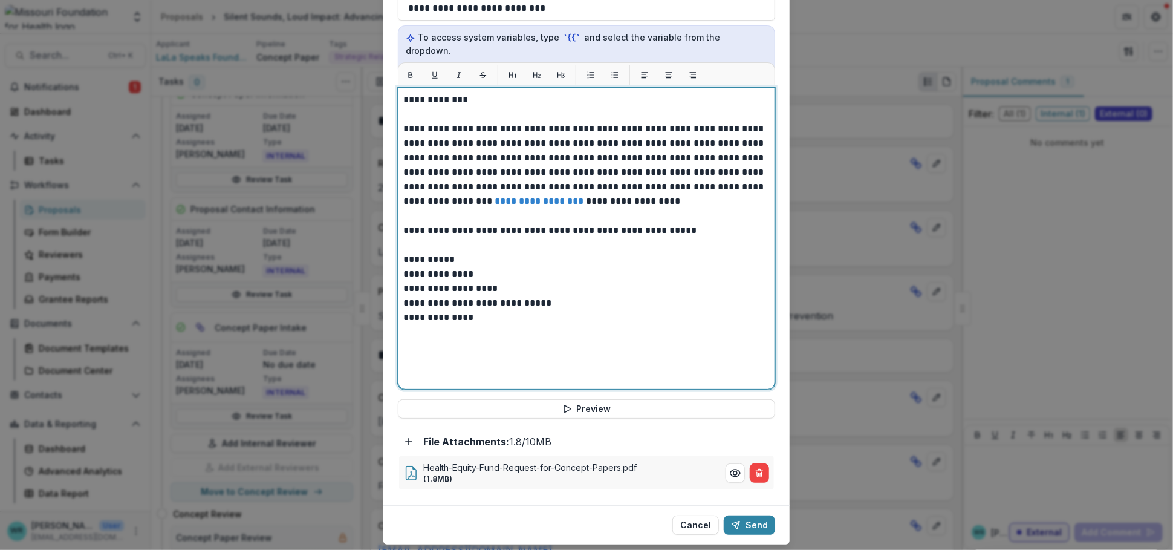
scroll to position [290, 0]
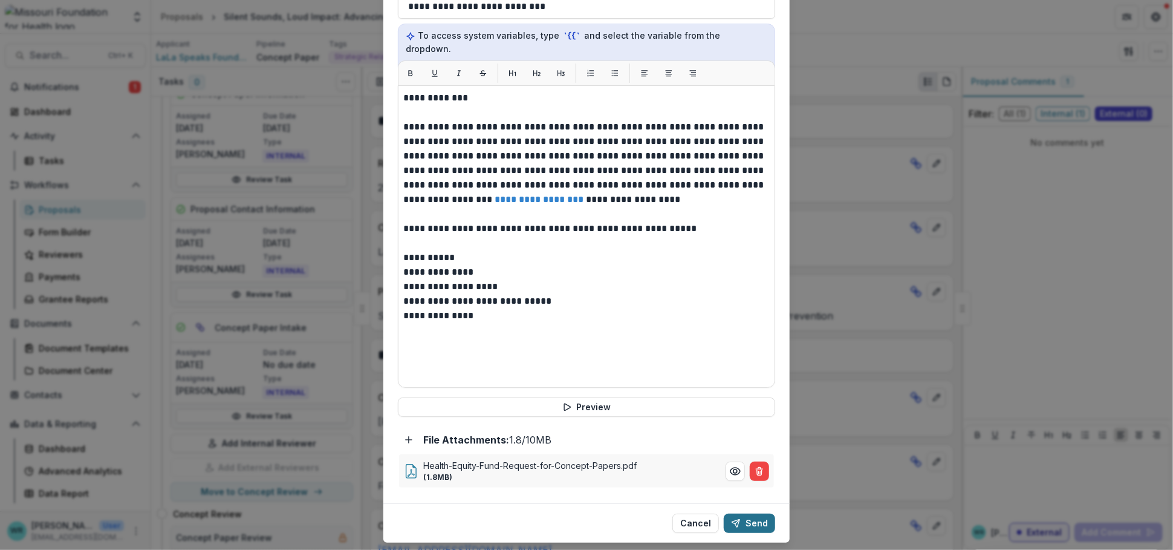
click at [764, 513] on button "Send" at bounding box center [749, 522] width 51 height 19
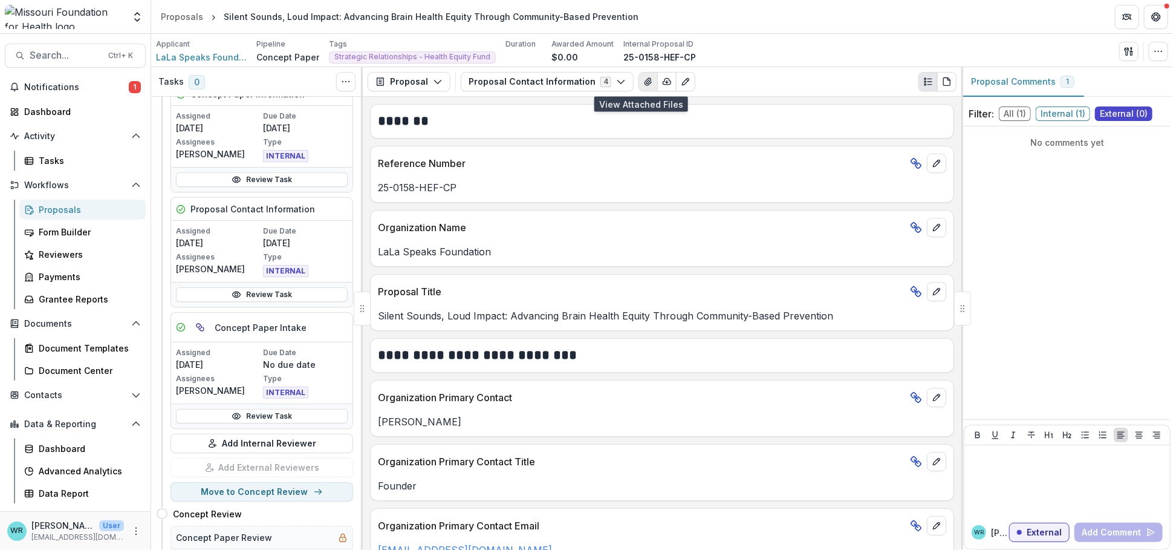
click at [643, 80] on icon "View Attached Files" at bounding box center [648, 82] width 10 height 10
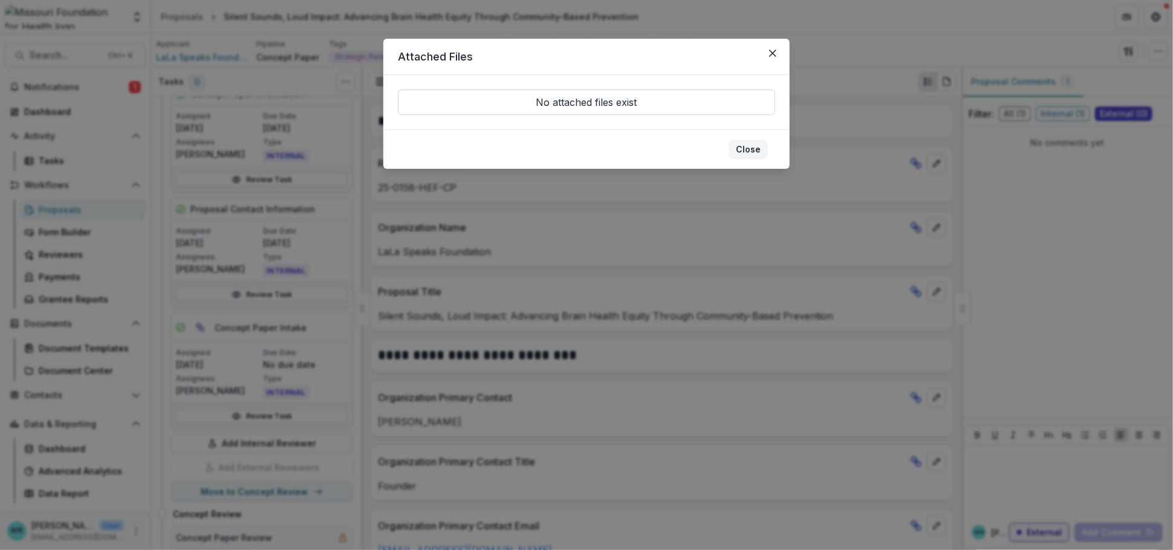
click at [749, 148] on button "Close" at bounding box center [748, 149] width 39 height 19
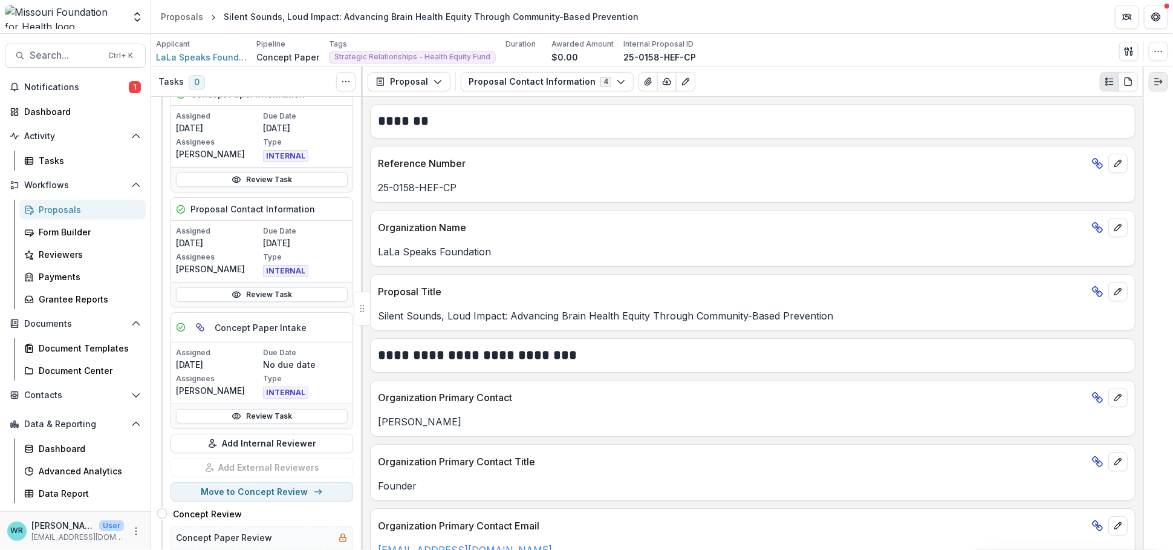
click at [1160, 85] on icon "Expand right" at bounding box center [1159, 82] width 10 height 10
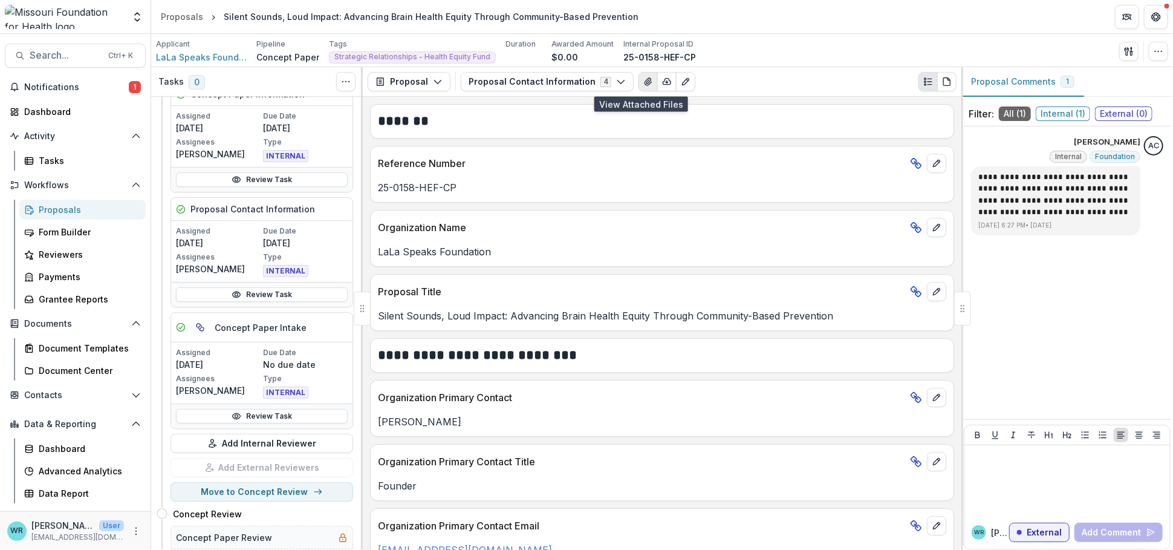
click at [639, 78] on button "View Attached Files" at bounding box center [648, 81] width 19 height 19
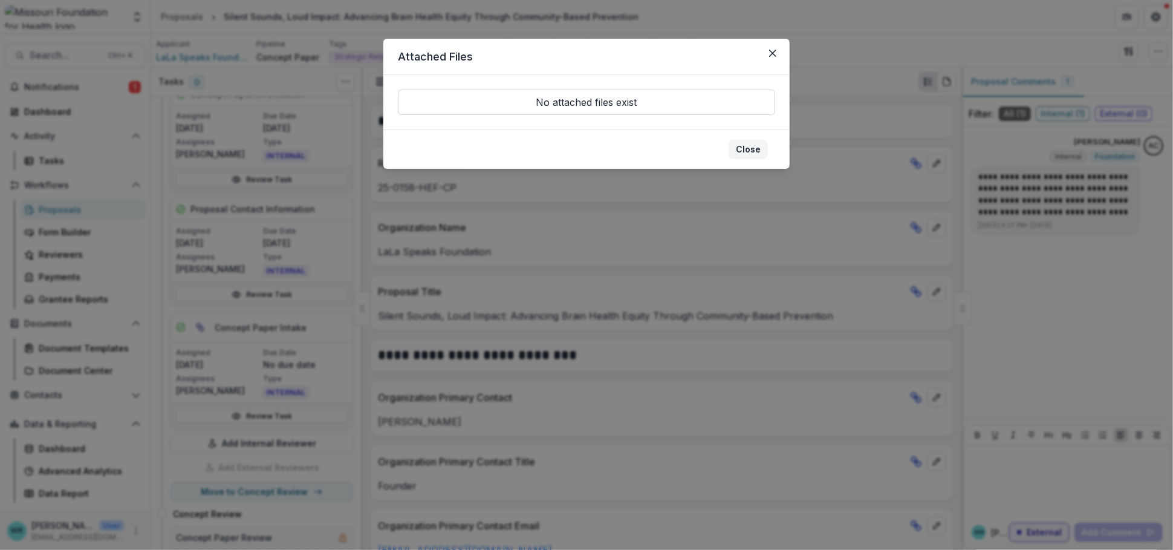
click at [746, 143] on button "Close" at bounding box center [748, 149] width 39 height 19
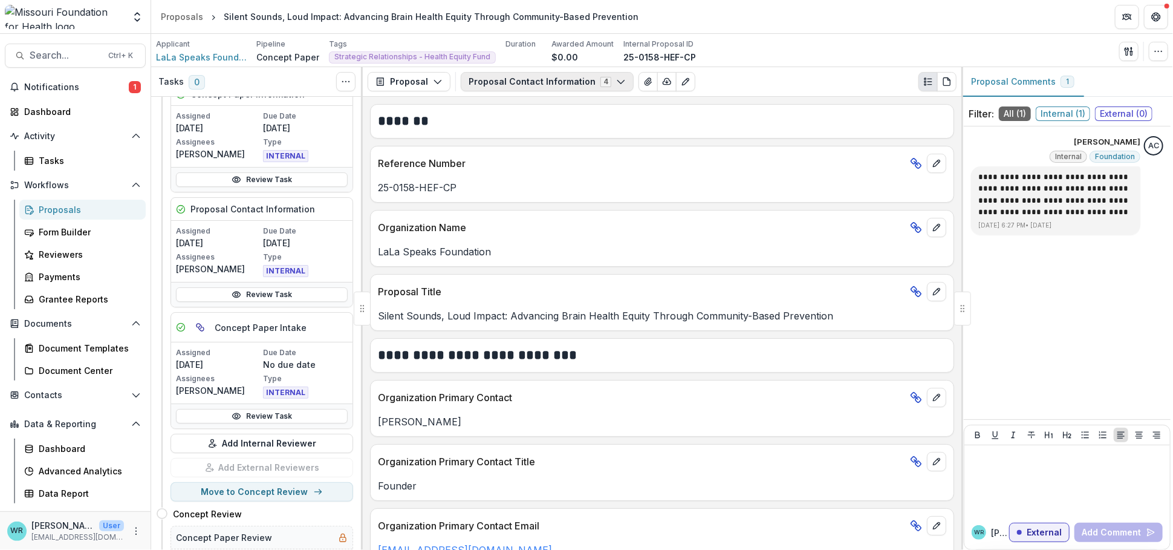
click at [528, 82] on button "Proposal Contact Information 4" at bounding box center [547, 81] width 173 height 19
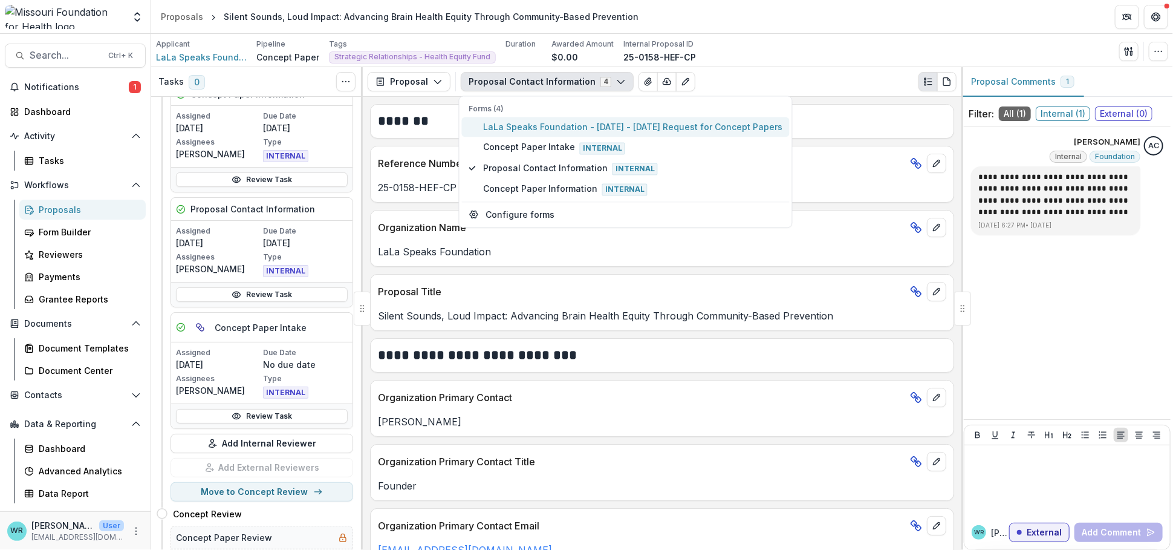
click at [548, 123] on span "LaLa Speaks Foundation - [DATE] - [DATE] Request for Concept Papers" at bounding box center [632, 127] width 299 height 13
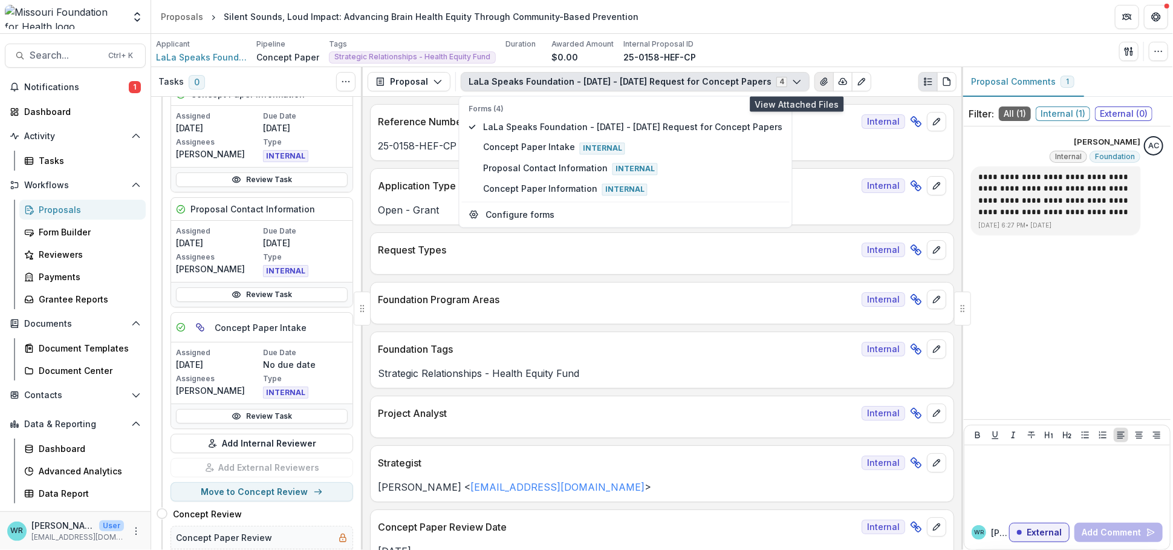
click at [815, 80] on button "View Attached Files" at bounding box center [824, 81] width 19 height 19
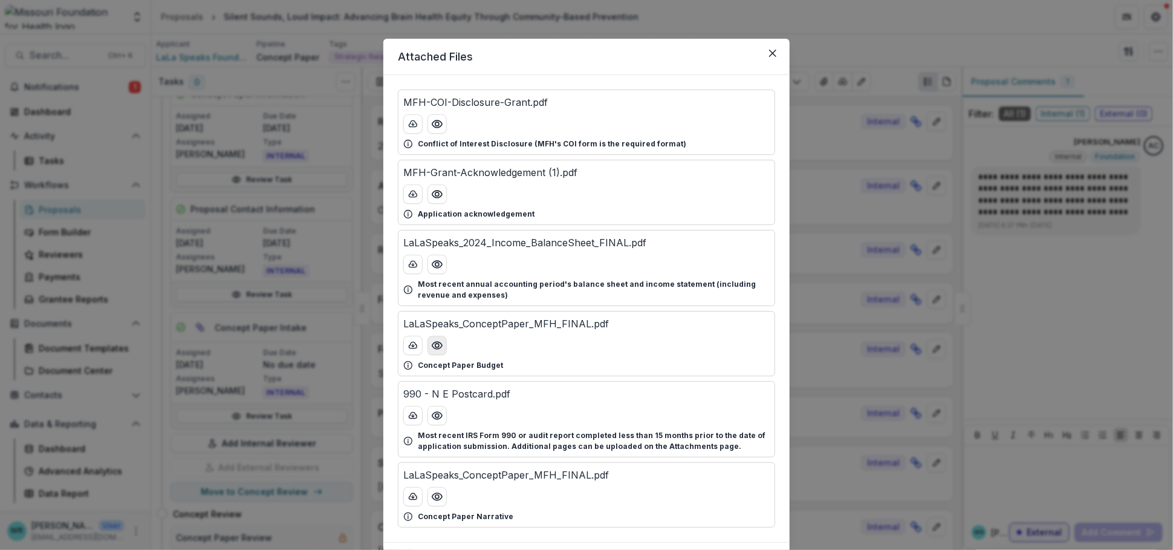
click at [437, 342] on icon "Preview LaLaSpeaks_ConceptPaper_MFH_FINAL.pdf" at bounding box center [437, 345] width 10 height 7
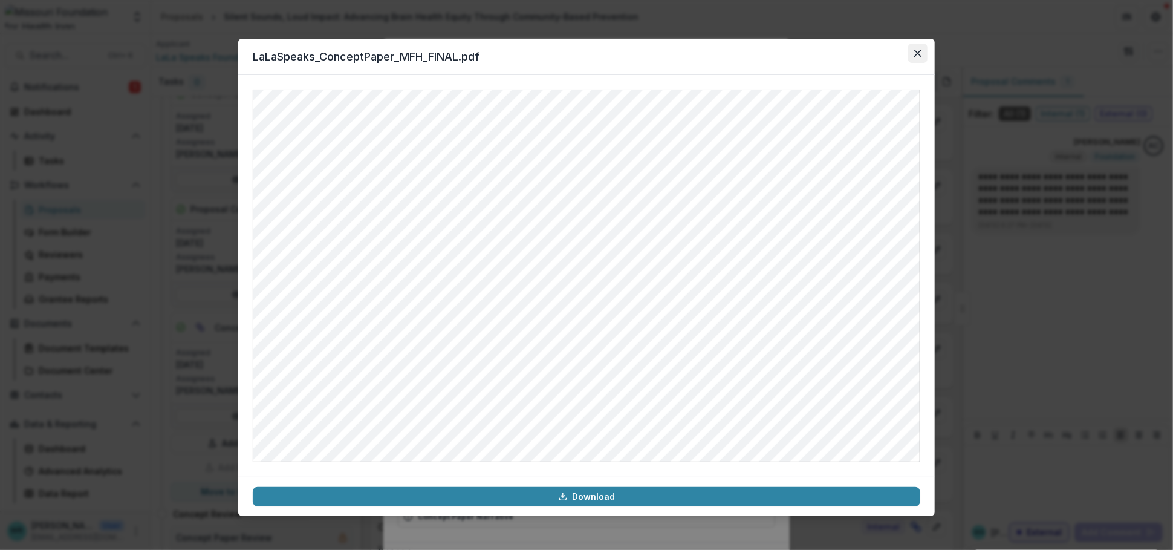
click at [916, 56] on icon "Close" at bounding box center [917, 53] width 7 height 7
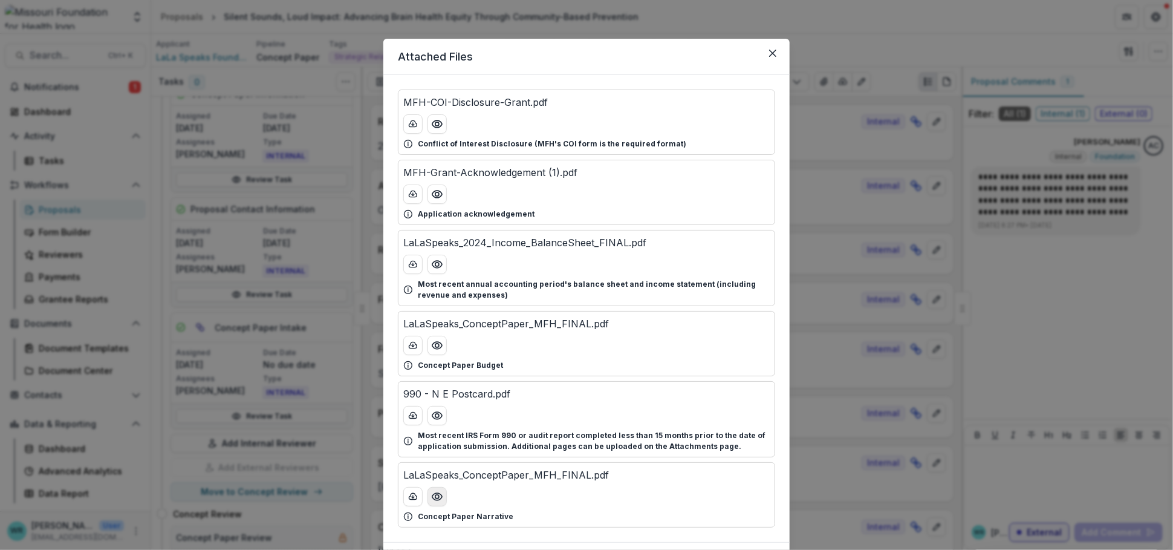
click at [435, 501] on icon "Preview LaLaSpeaks_ConceptPaper_MFH_FINAL.pdf" at bounding box center [437, 496] width 12 height 12
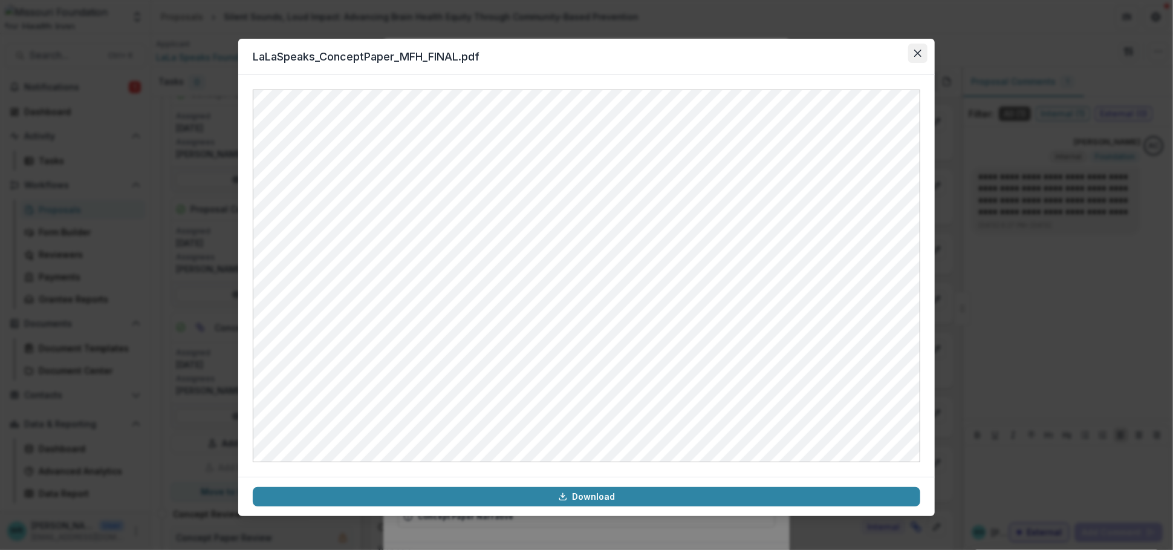
click at [919, 50] on icon "Close" at bounding box center [917, 53] width 7 height 7
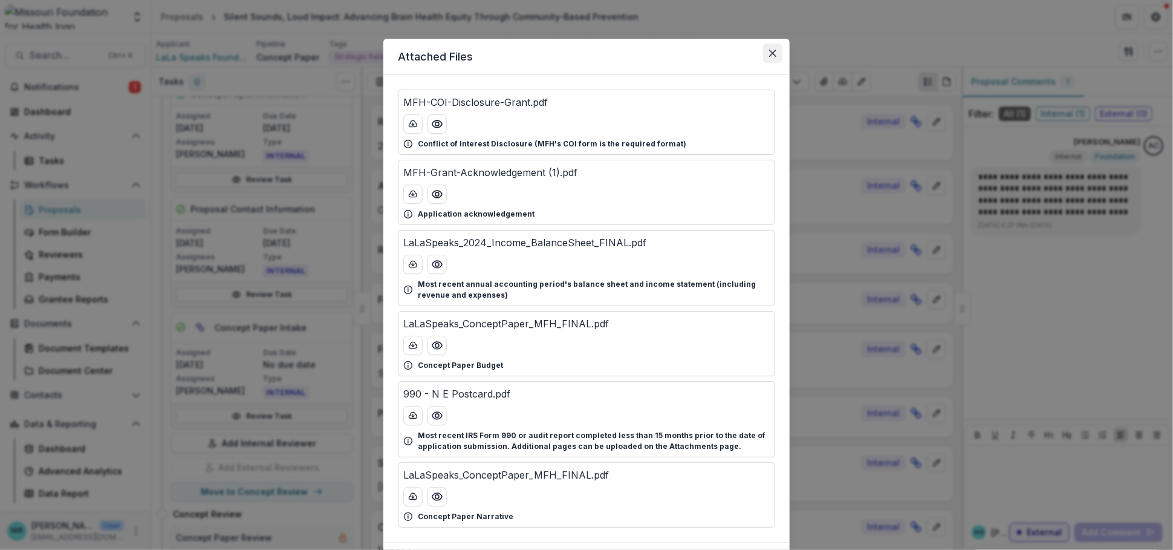
click at [772, 47] on button "Close" at bounding box center [772, 53] width 19 height 19
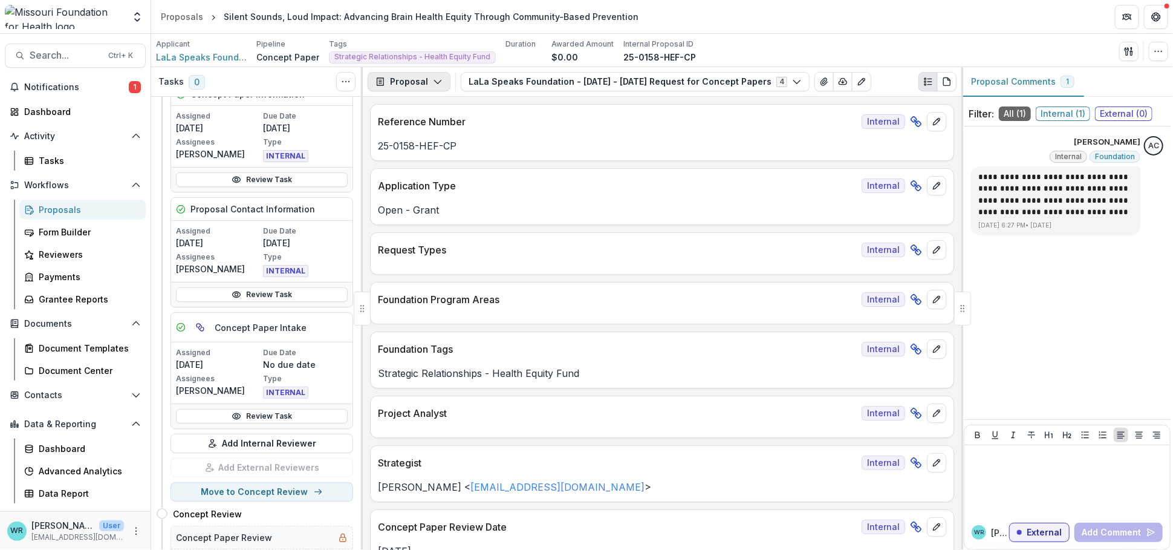
click at [436, 85] on icon "button" at bounding box center [438, 82] width 10 height 10
click at [891, 45] on div "Applicant LaLa Speaks Foundation Pipeline Concept Paper Tags Strategic Relation…" at bounding box center [662, 51] width 1012 height 25
click at [1056, 111] on span "Internal ( 1 )" at bounding box center [1063, 113] width 54 height 15
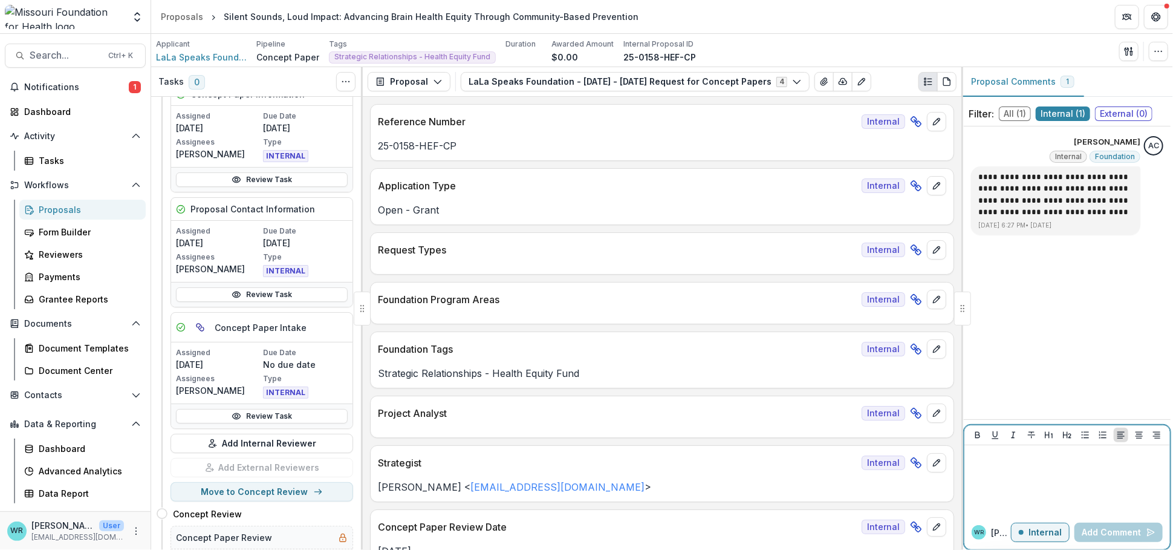
click at [1020, 472] on div at bounding box center [1067, 480] width 196 height 60
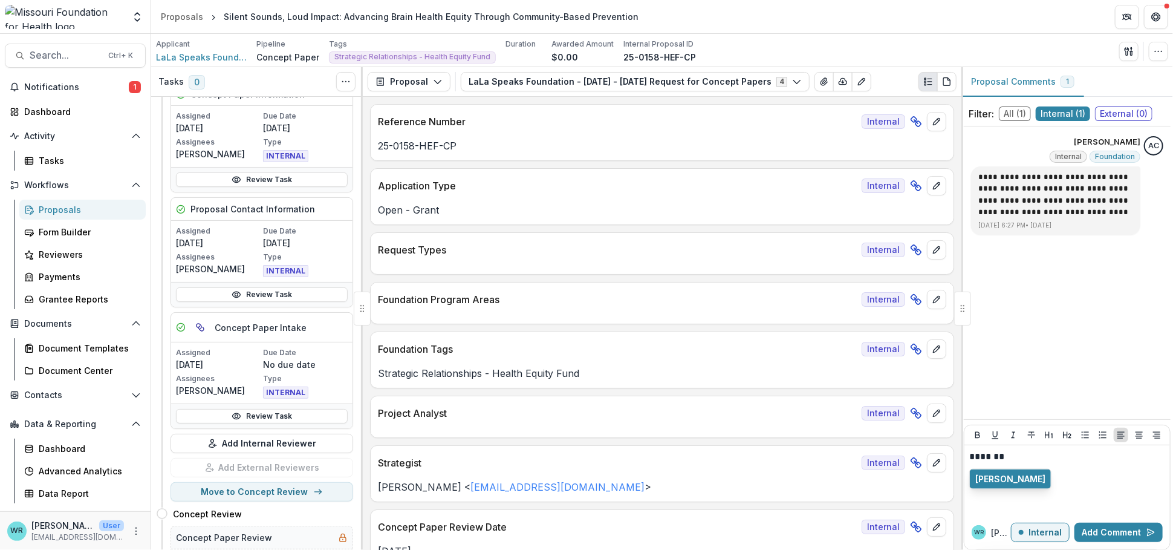
click at [1024, 473] on button "[PERSON_NAME]" at bounding box center [1010, 478] width 81 height 19
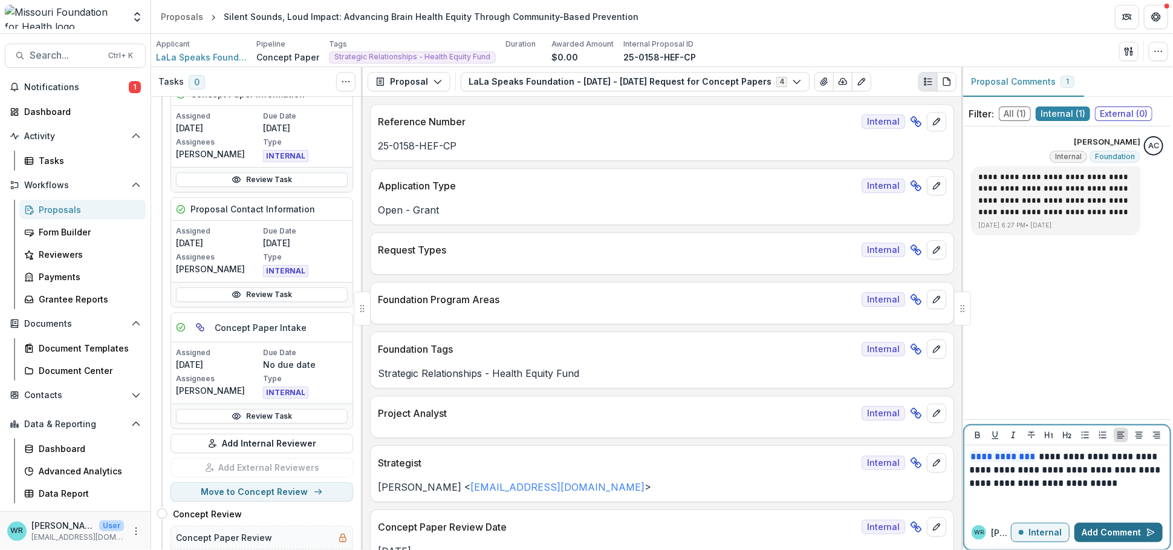
click at [1111, 530] on button "Add Comment" at bounding box center [1119, 531] width 88 height 19
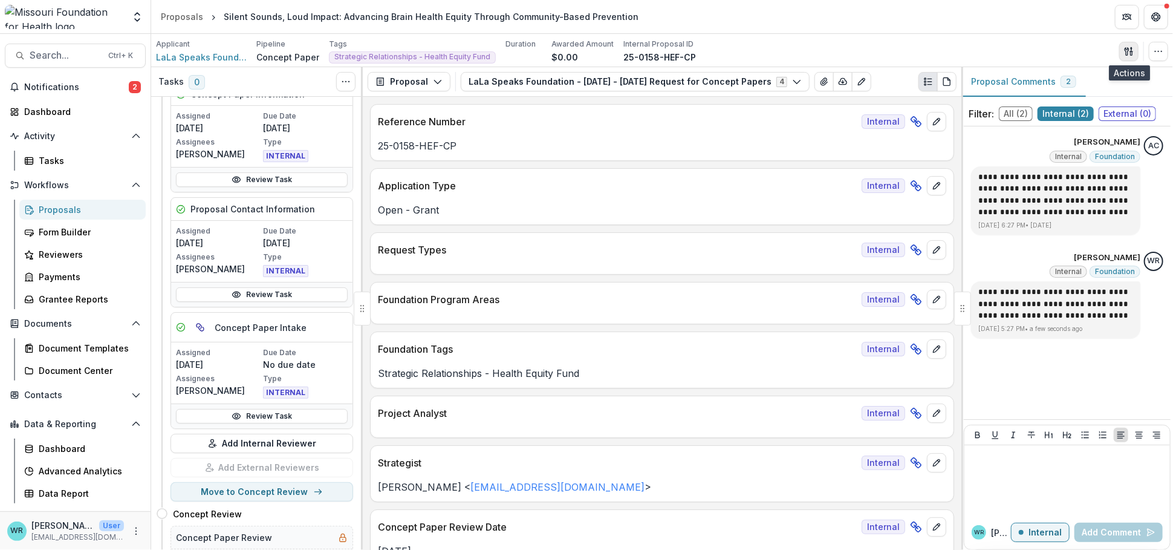
click at [1124, 54] on icon "button" at bounding box center [1129, 52] width 10 height 10
click at [1038, 99] on button "Proposal Files" at bounding box center [1070, 98] width 129 height 20
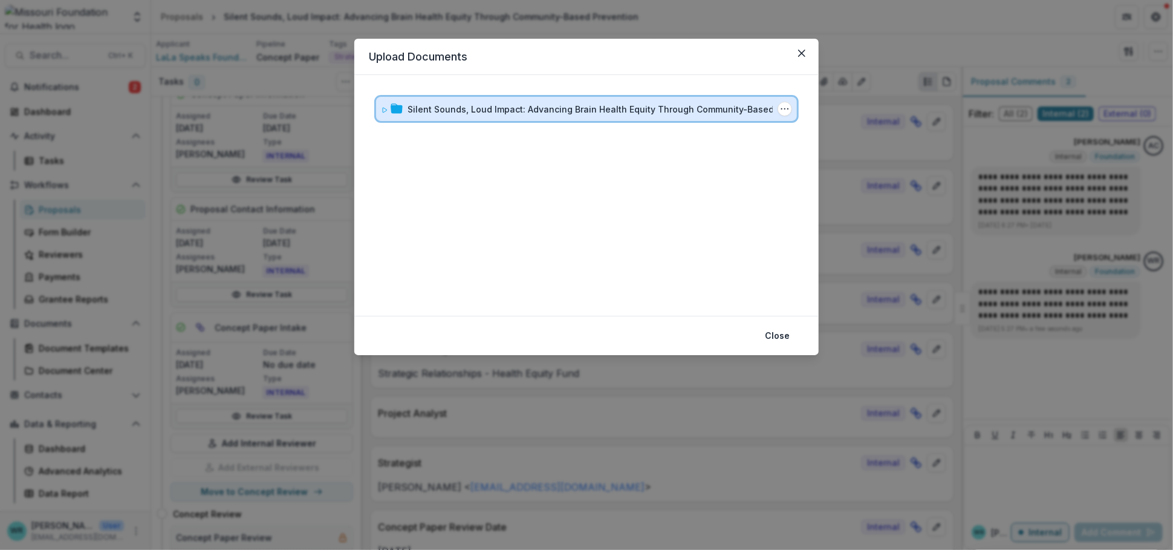
click at [382, 105] on span at bounding box center [384, 109] width 7 height 13
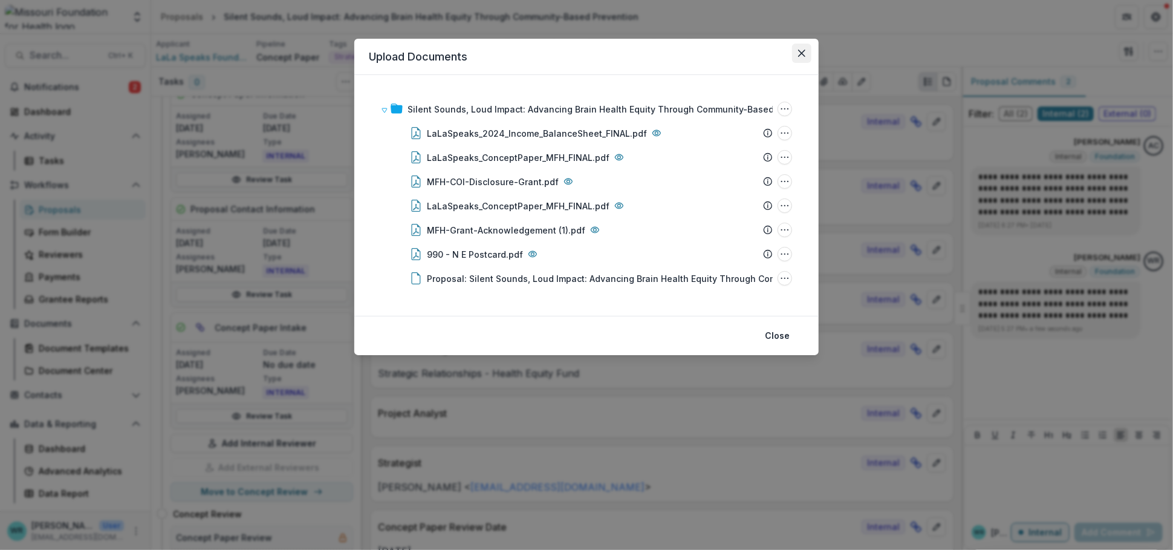
click at [805, 50] on icon "Close" at bounding box center [801, 53] width 7 height 7
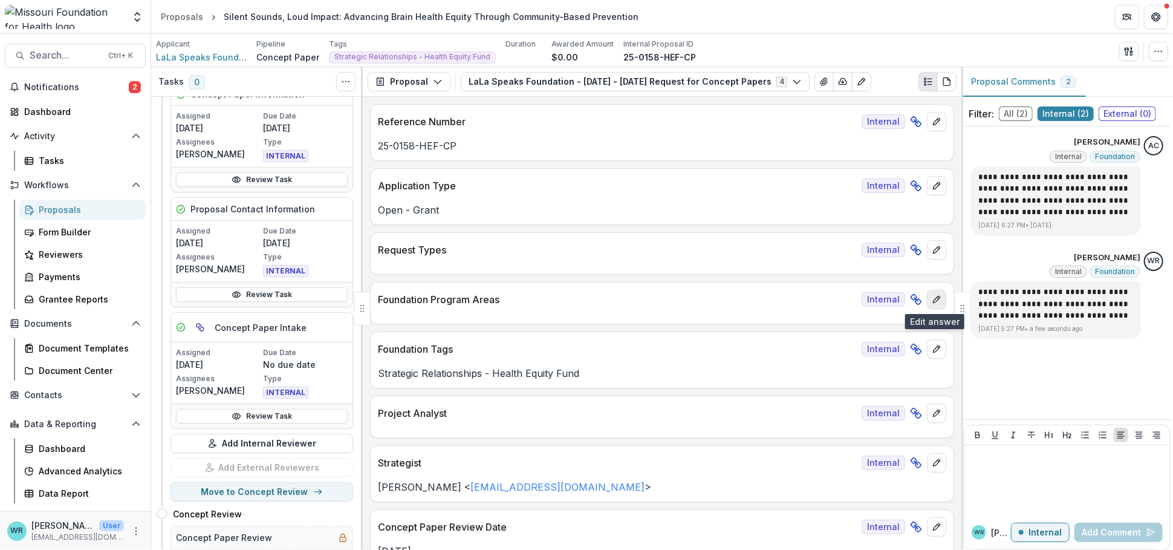
click at [936, 299] on icon "edit" at bounding box center [937, 299] width 10 height 10
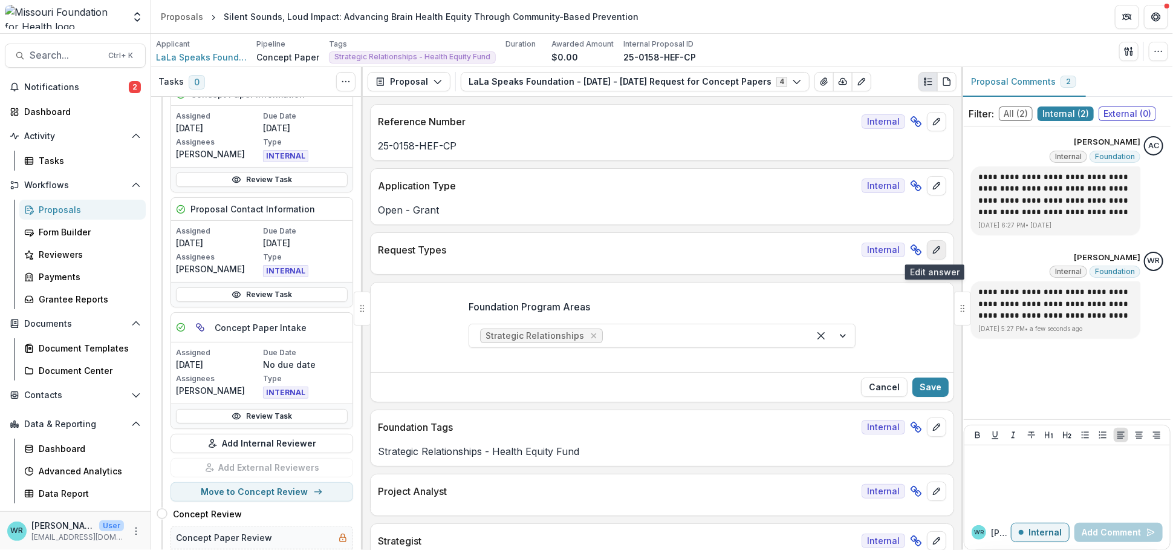
click at [934, 241] on button "edit" at bounding box center [936, 249] width 19 height 19
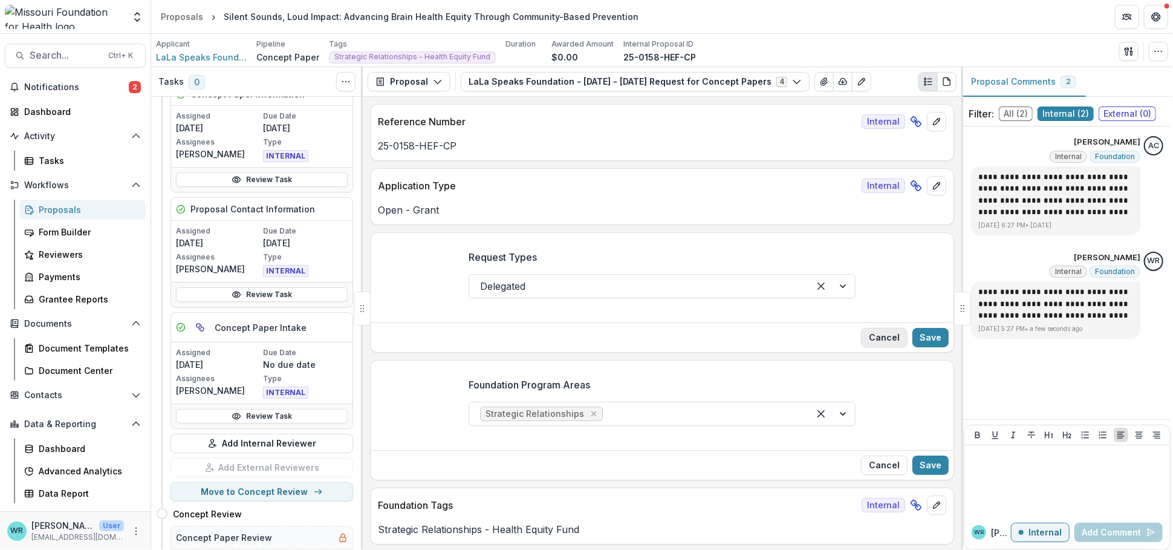
click at [888, 334] on button "Cancel" at bounding box center [884, 337] width 47 height 19
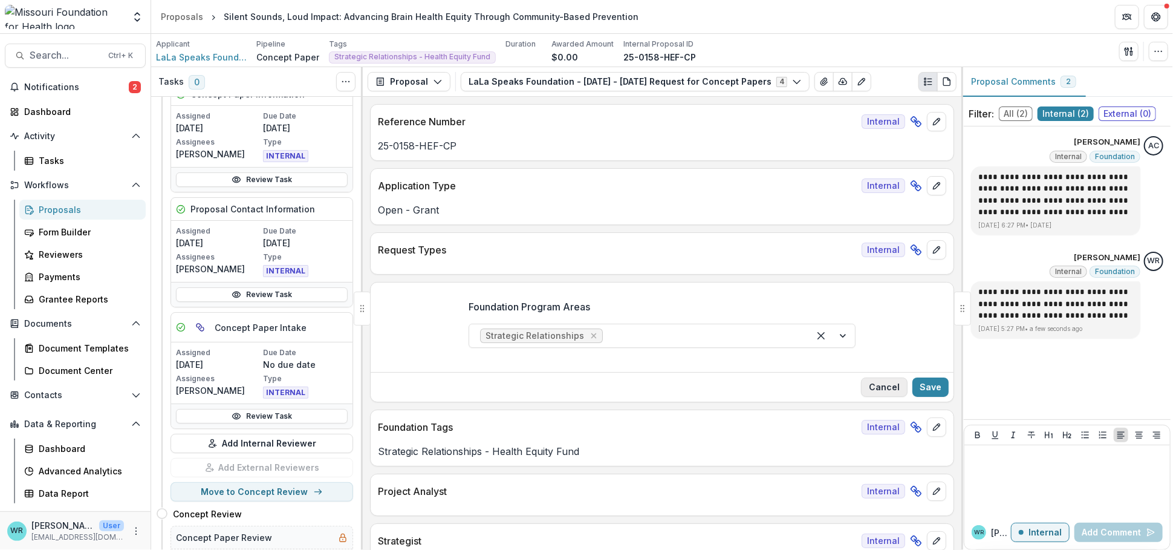
click at [884, 382] on button "Cancel" at bounding box center [884, 386] width 47 height 19
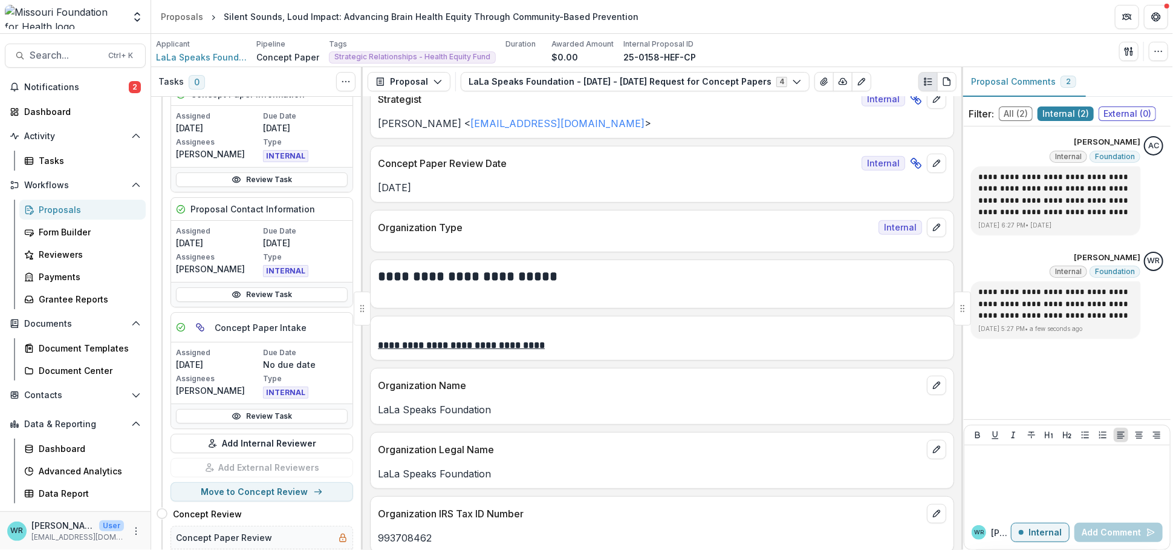
scroll to position [403, 0]
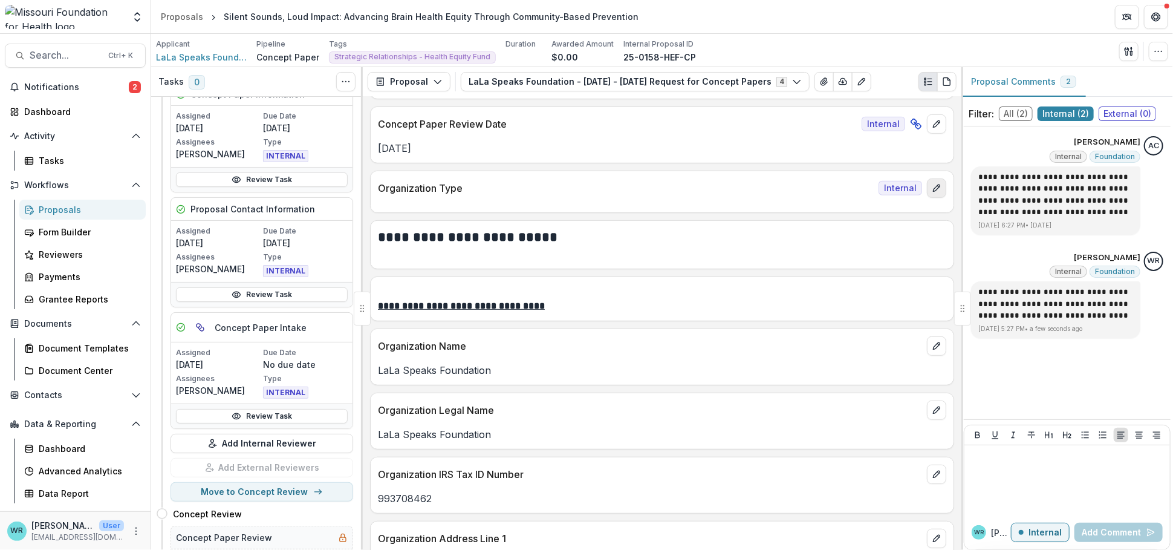
click at [938, 191] on icon "edit" at bounding box center [937, 188] width 10 height 10
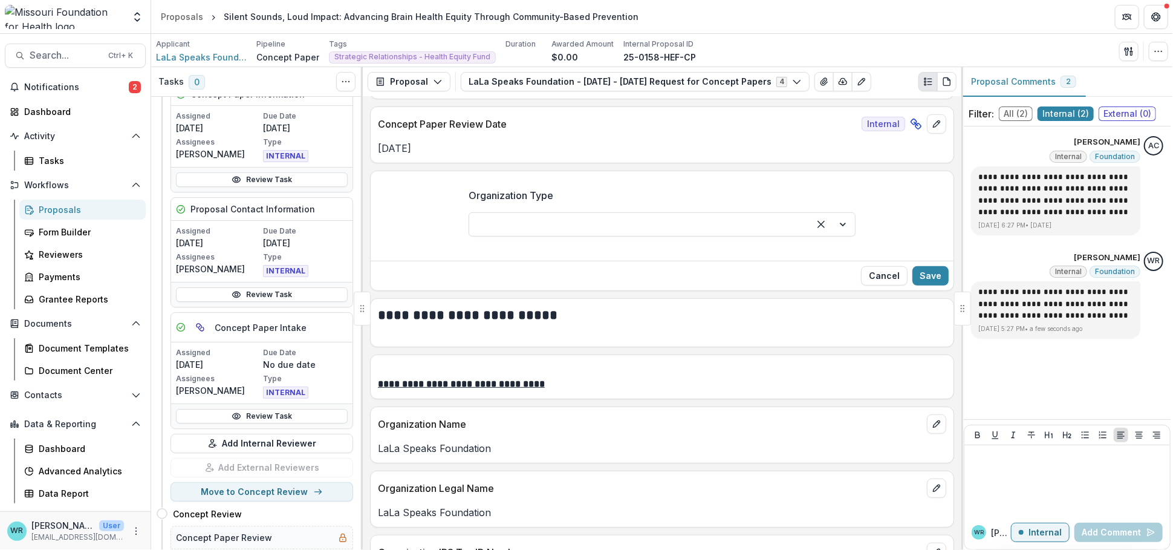
click at [843, 223] on div at bounding box center [832, 224] width 46 height 23
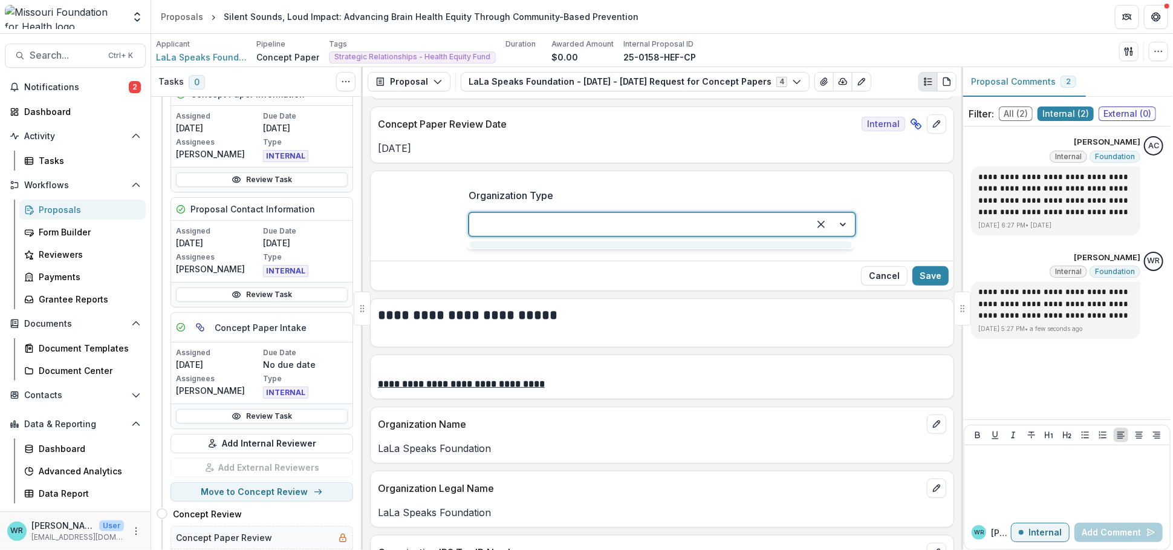
click at [908, 202] on div "Organization Type 1 result available. Use Up and Down to choose options, press …" at bounding box center [662, 216] width 583 height 77
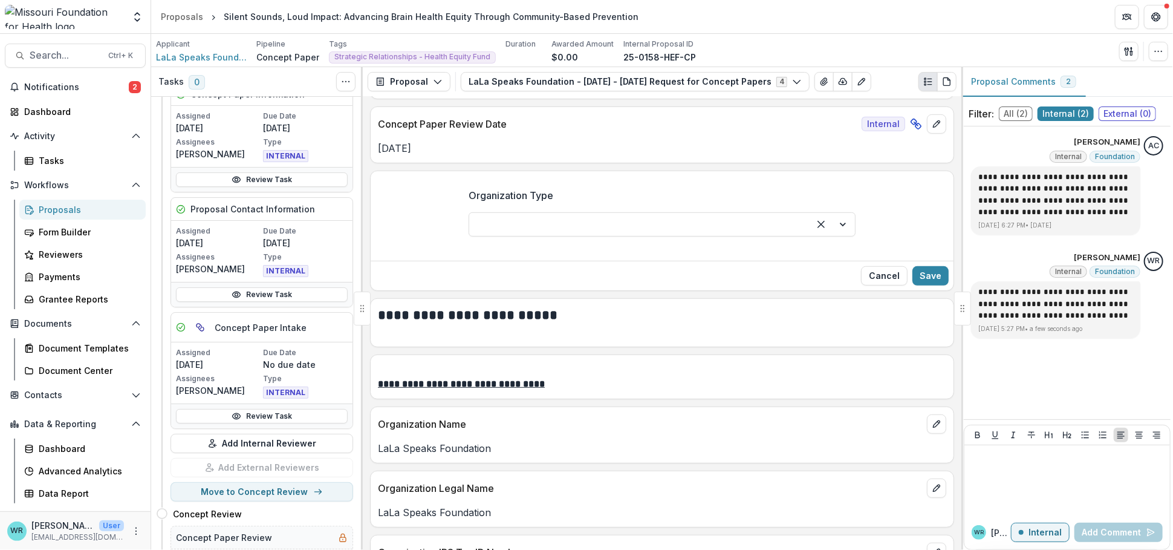
click at [888, 273] on button "Cancel" at bounding box center [884, 275] width 47 height 19
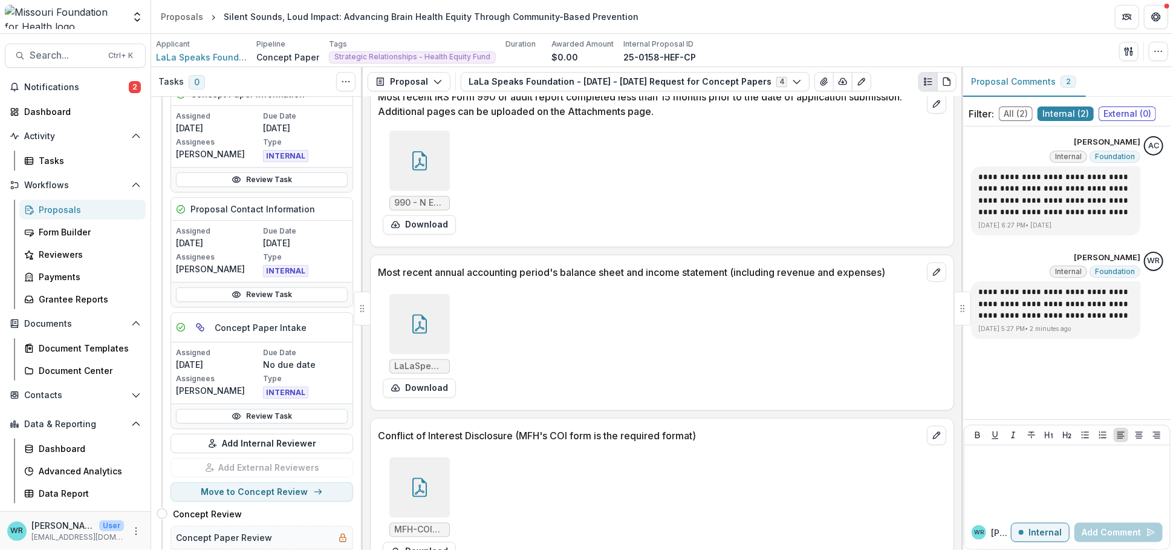
scroll to position [3863, 0]
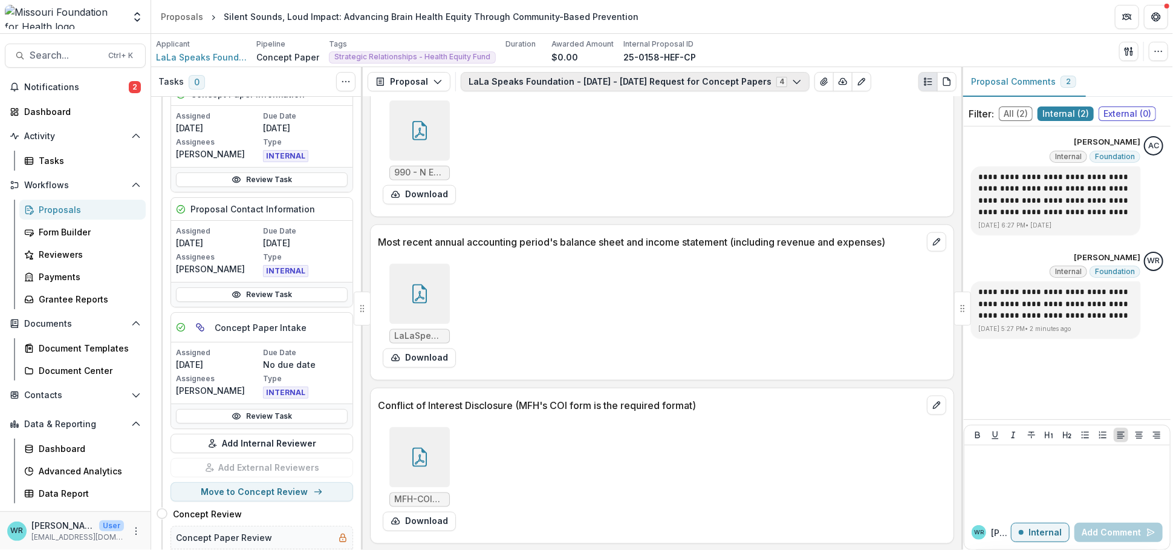
click at [678, 82] on button "LaLa Speaks Foundation - [DATE] - [DATE] Request for Concept Papers 4" at bounding box center [635, 81] width 349 height 19
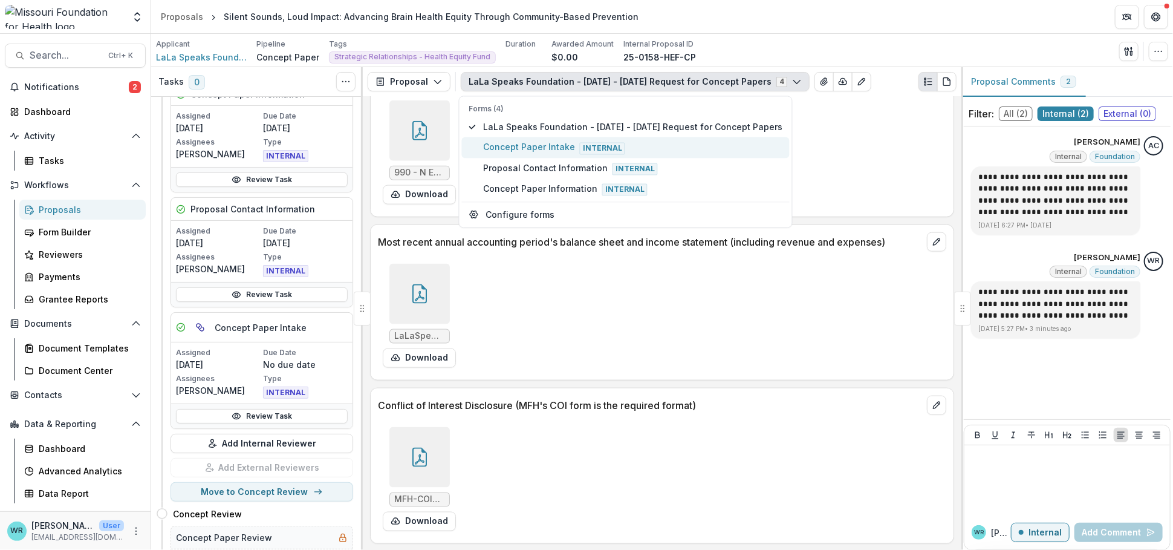
click at [544, 151] on span "Concept Paper Intake Internal" at bounding box center [632, 147] width 299 height 13
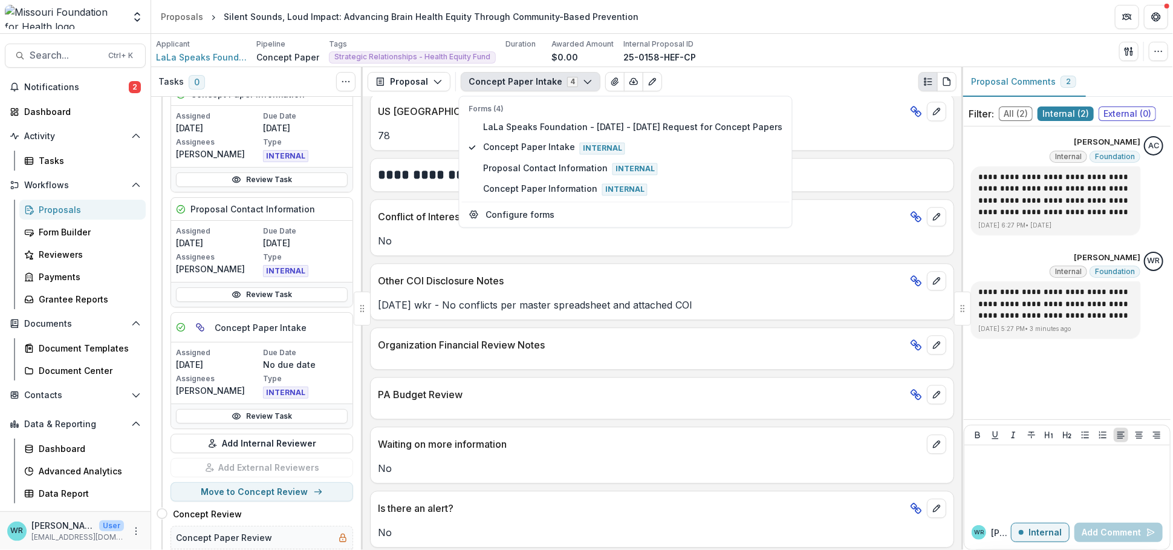
scroll to position [1927, 0]
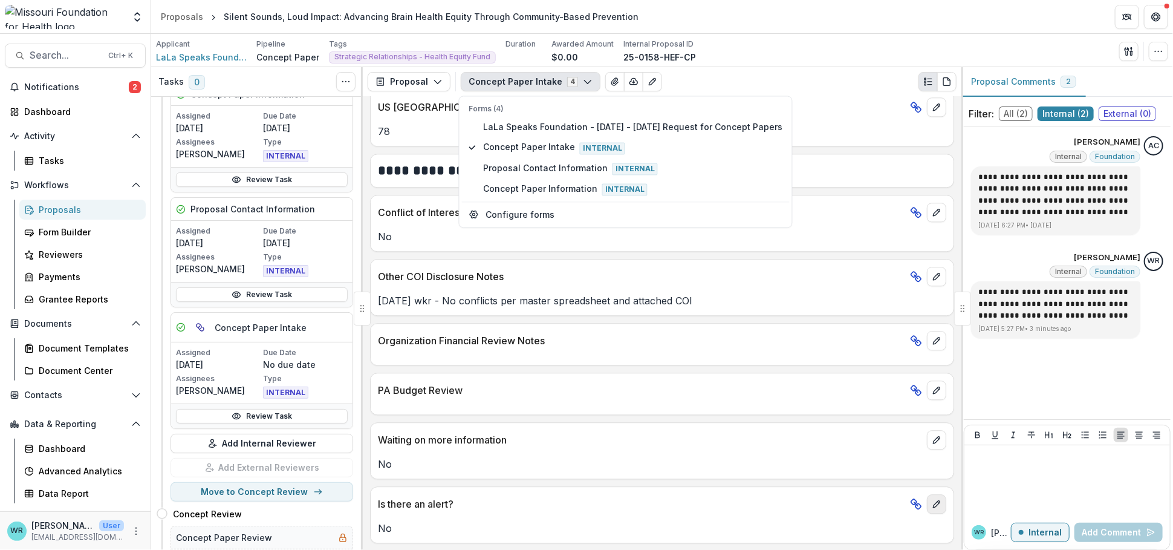
click at [934, 501] on icon "edit" at bounding box center [936, 504] width 7 height 7
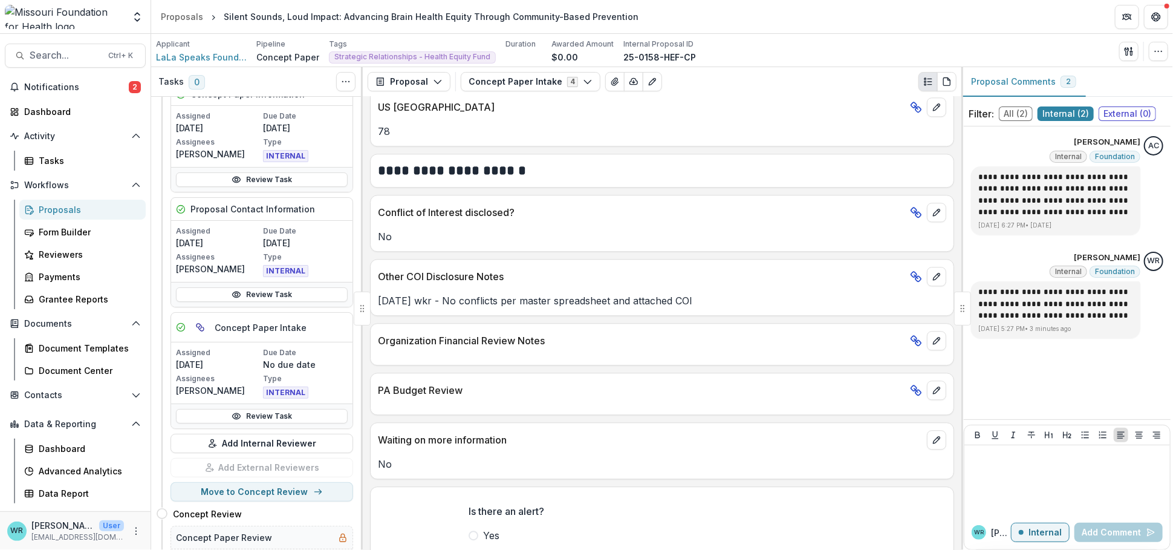
click at [475, 535] on span at bounding box center [474, 535] width 10 height 10
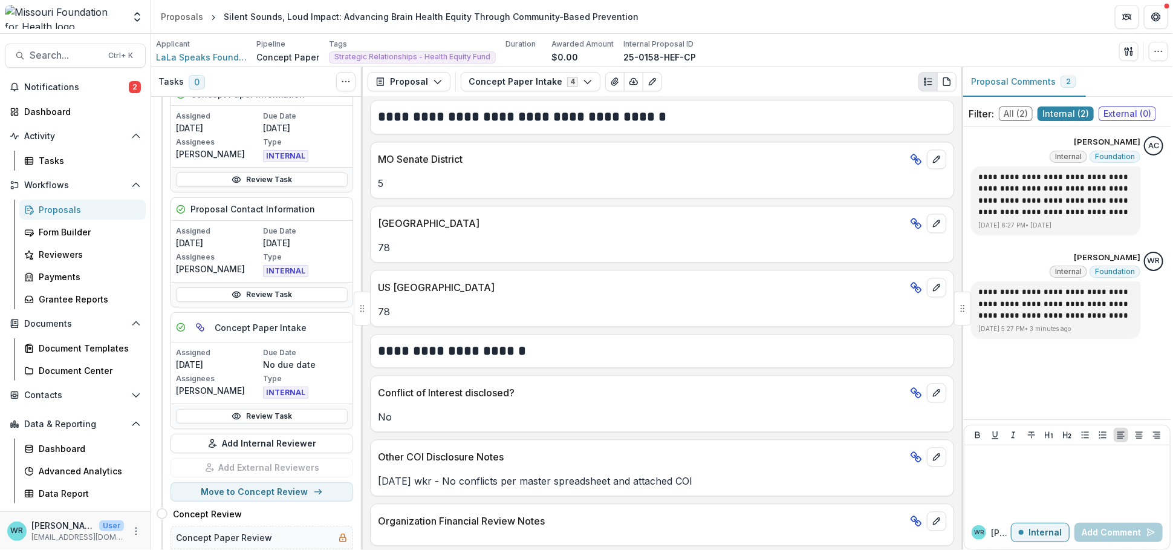
scroll to position [2000, 0]
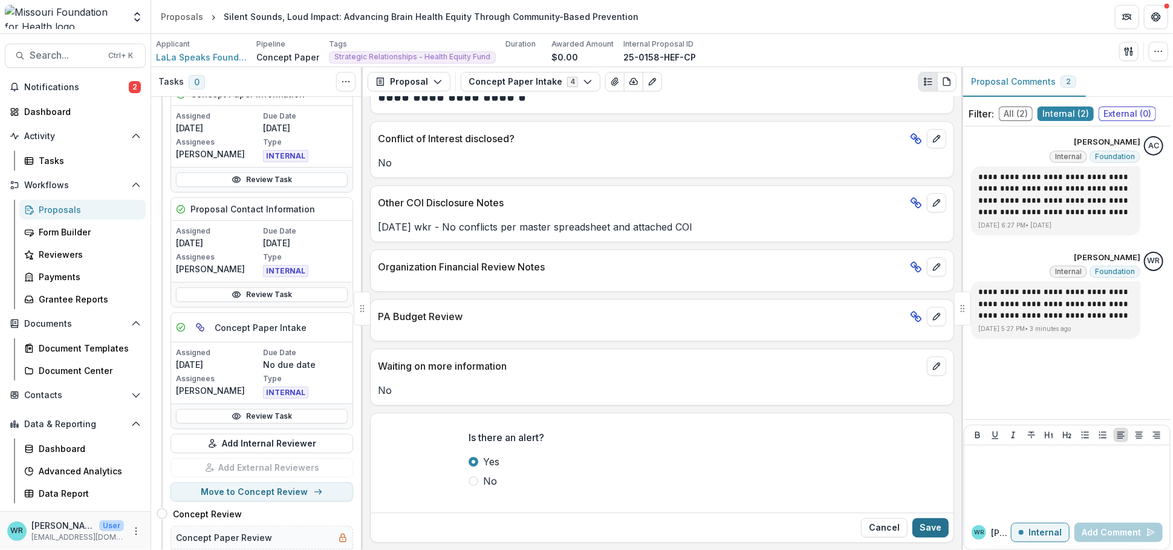
click at [940, 527] on button "Save" at bounding box center [930, 527] width 36 height 19
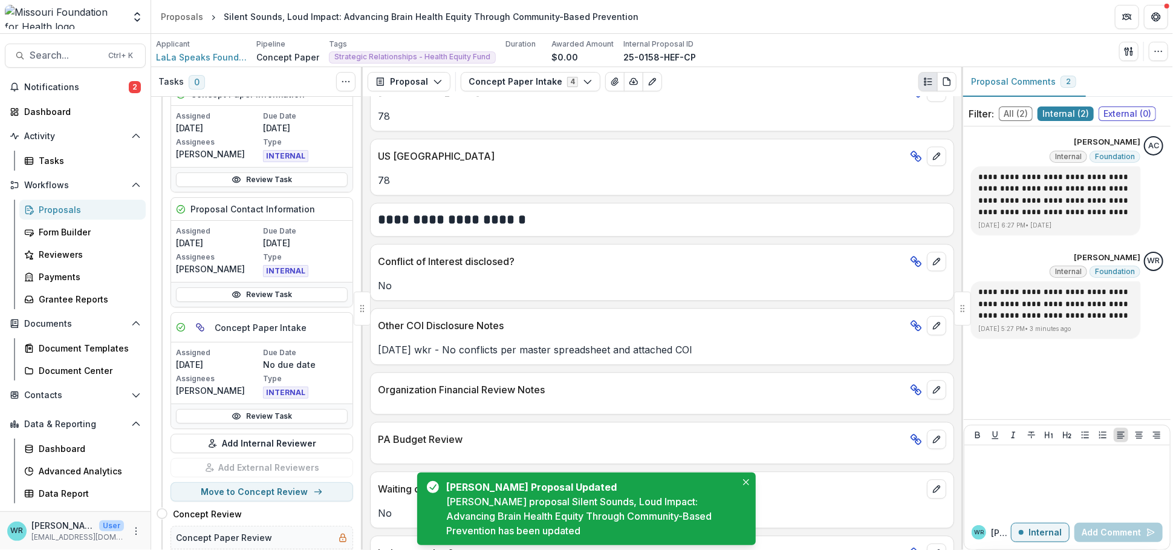
scroll to position [1976, 0]
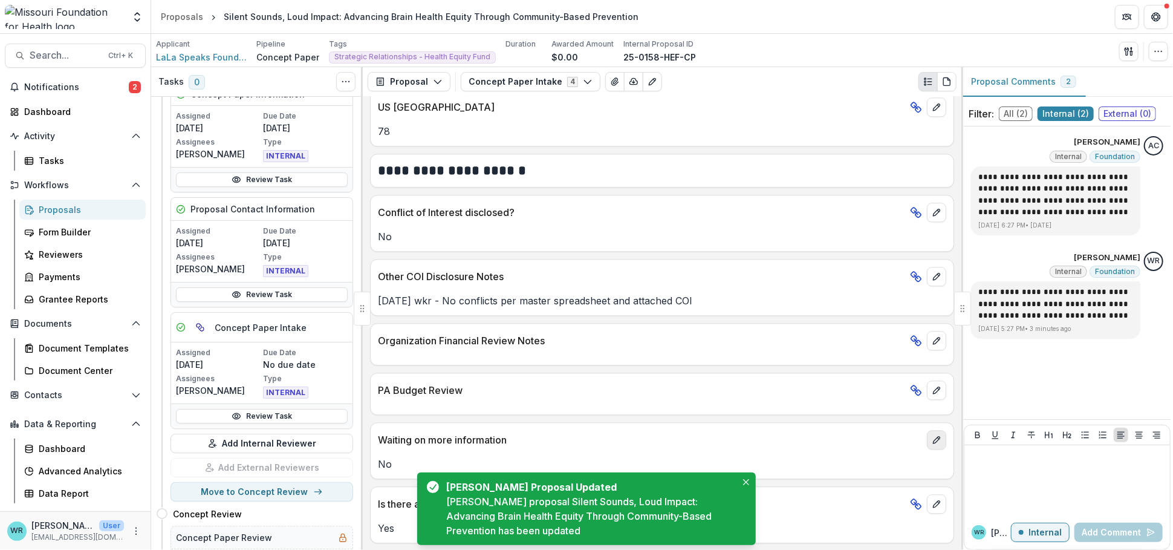
click at [934, 439] on icon "edit" at bounding box center [937, 440] width 10 height 10
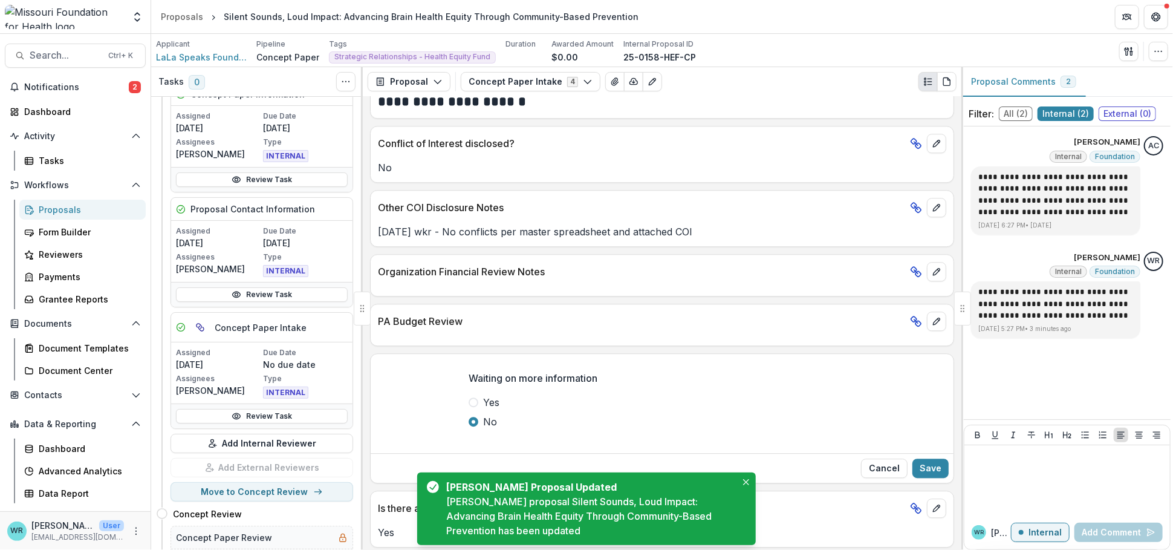
scroll to position [2049, 0]
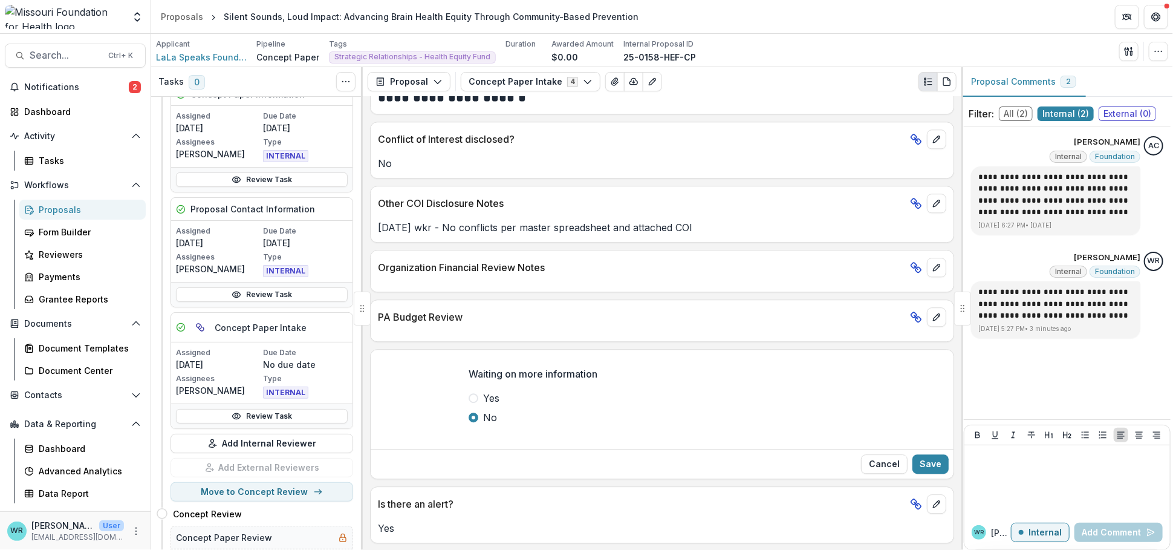
click at [475, 395] on span at bounding box center [474, 398] width 10 height 10
click at [932, 465] on button "Save" at bounding box center [930, 463] width 36 height 19
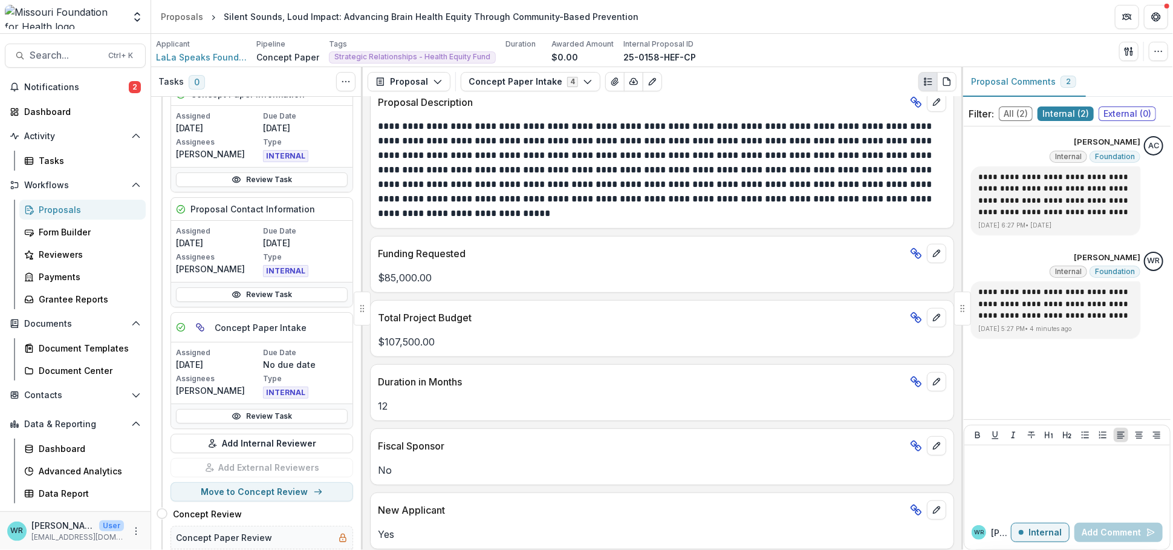
scroll to position [0, 0]
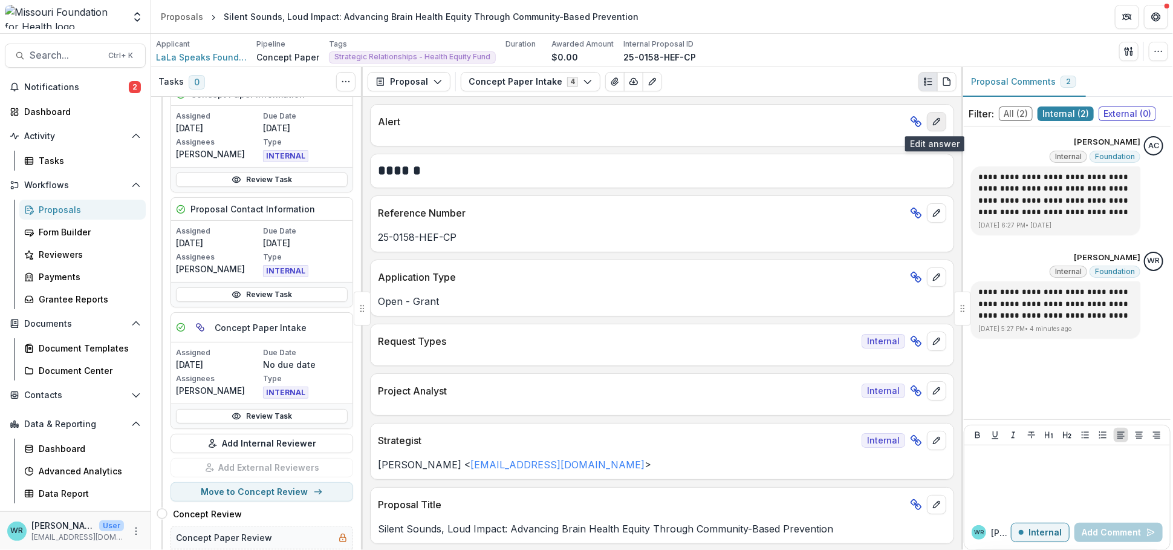
click at [933, 123] on icon "edit" at bounding box center [936, 122] width 7 height 7
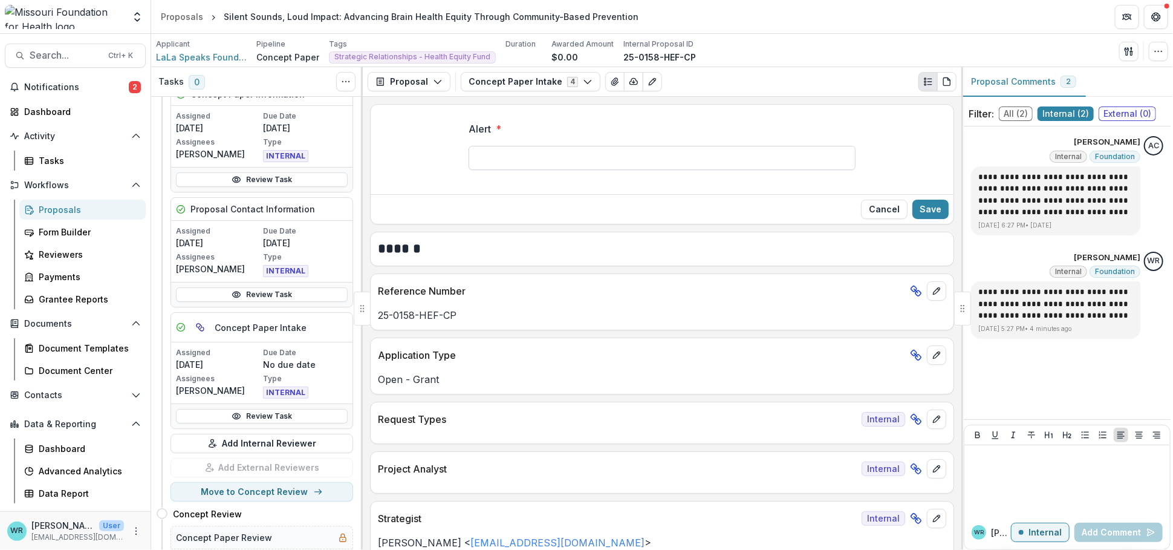
click at [528, 166] on input "Alert *" at bounding box center [662, 158] width 387 height 24
type input "**********"
click at [925, 206] on button "Save" at bounding box center [930, 209] width 36 height 19
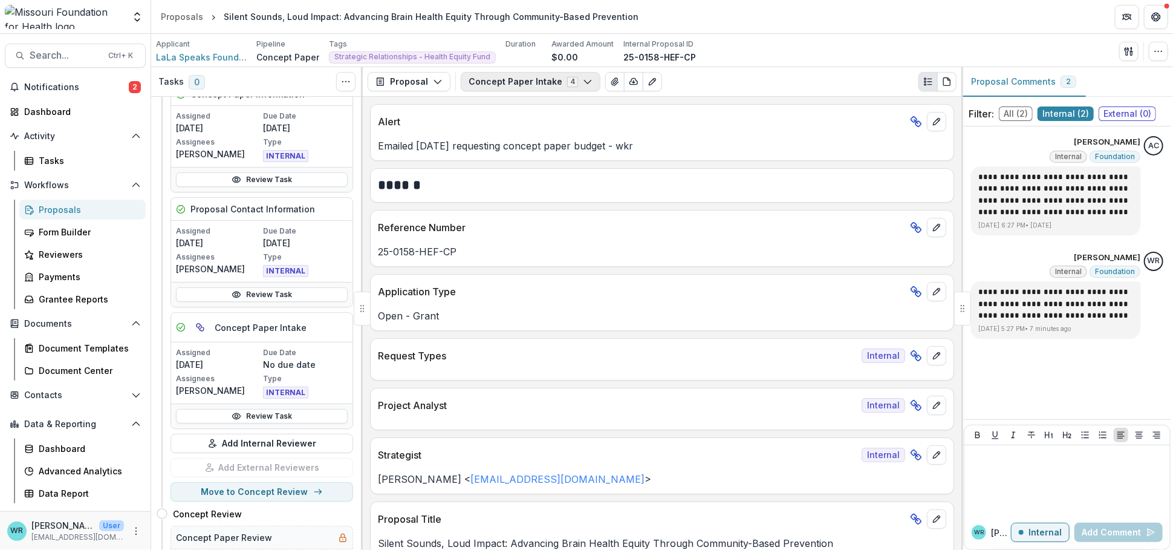
click at [583, 77] on icon "button" at bounding box center [588, 82] width 10 height 10
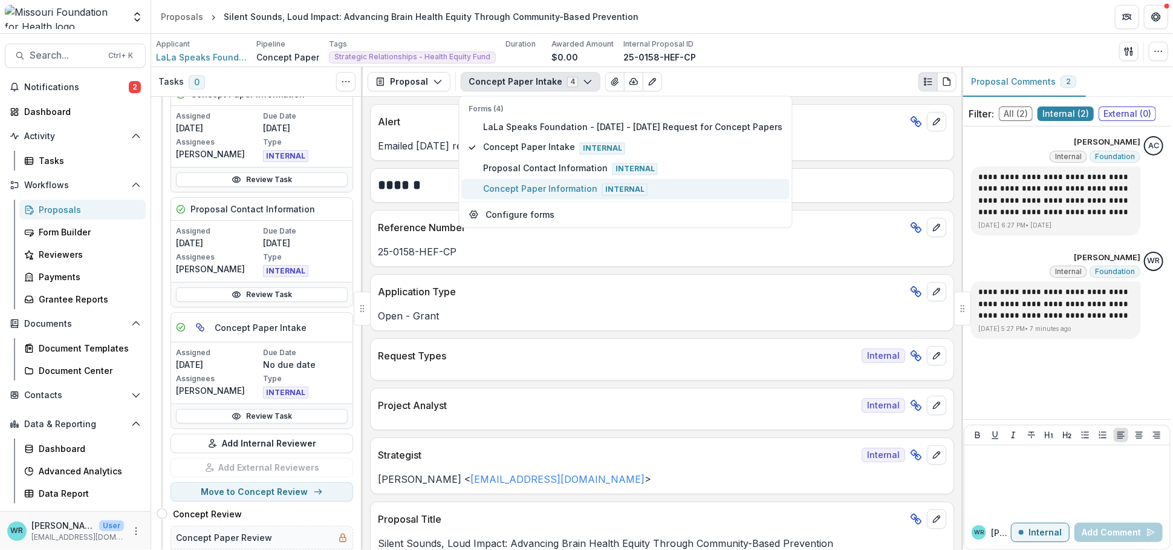
click at [512, 183] on span "Concept Paper Information Internal" at bounding box center [632, 188] width 299 height 13
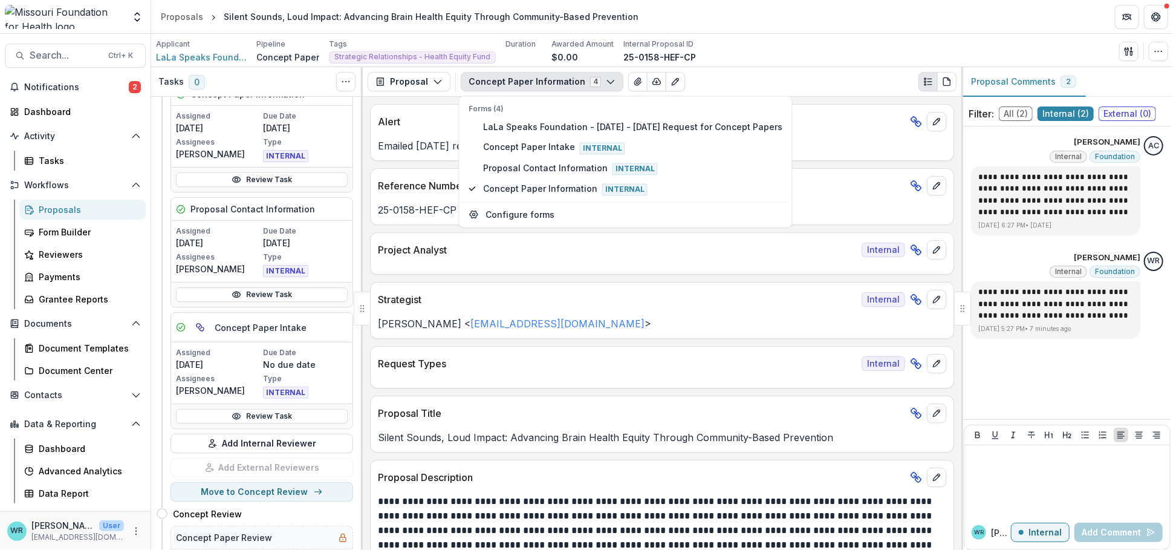
click at [795, 71] on div "Proposal Proposal Payments Reports Grant Agreements Board Summaries Bank Detail…" at bounding box center [662, 82] width 599 height 30
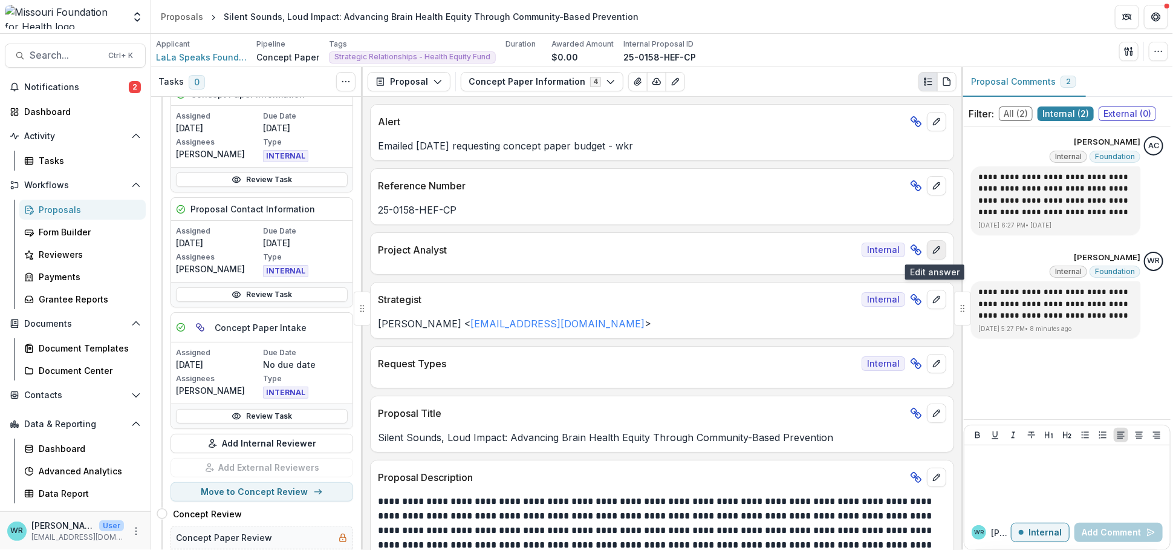
click at [936, 258] on button "edit" at bounding box center [936, 249] width 19 height 19
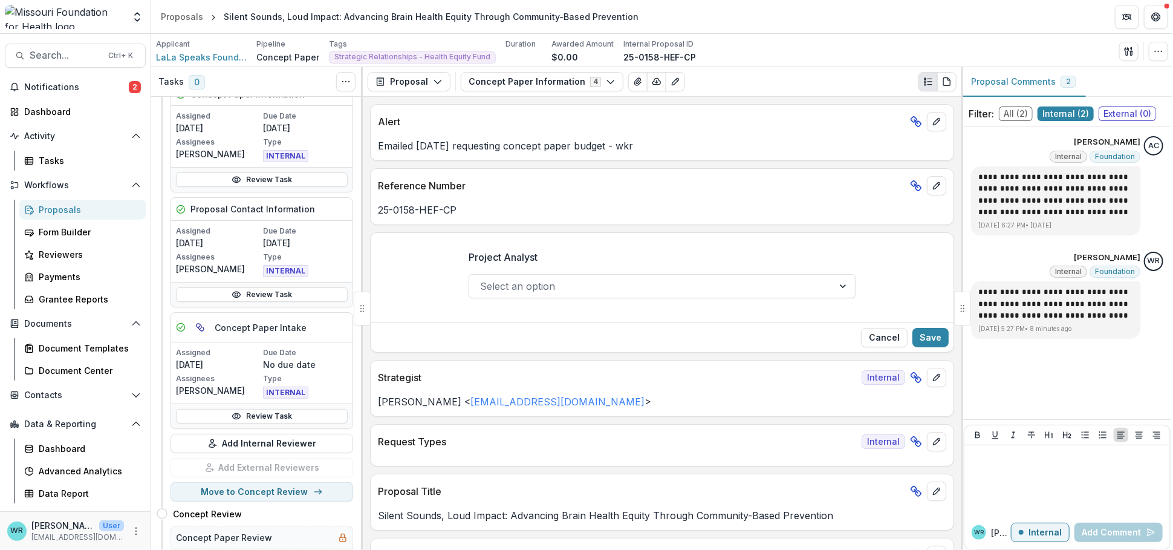
click at [882, 334] on button "Cancel" at bounding box center [884, 337] width 47 height 19
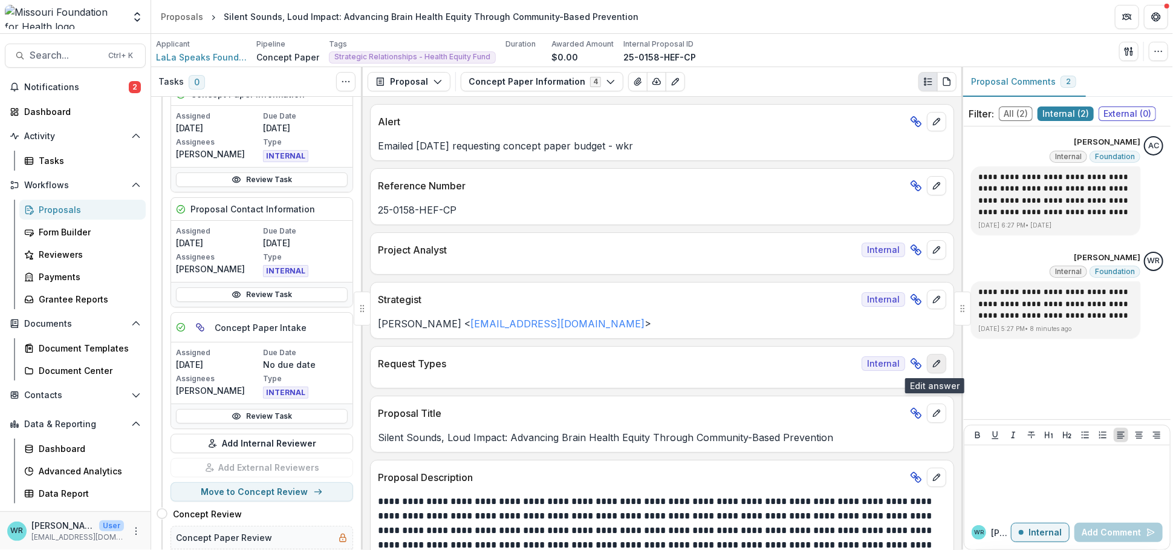
click at [932, 363] on icon "edit" at bounding box center [937, 364] width 10 height 10
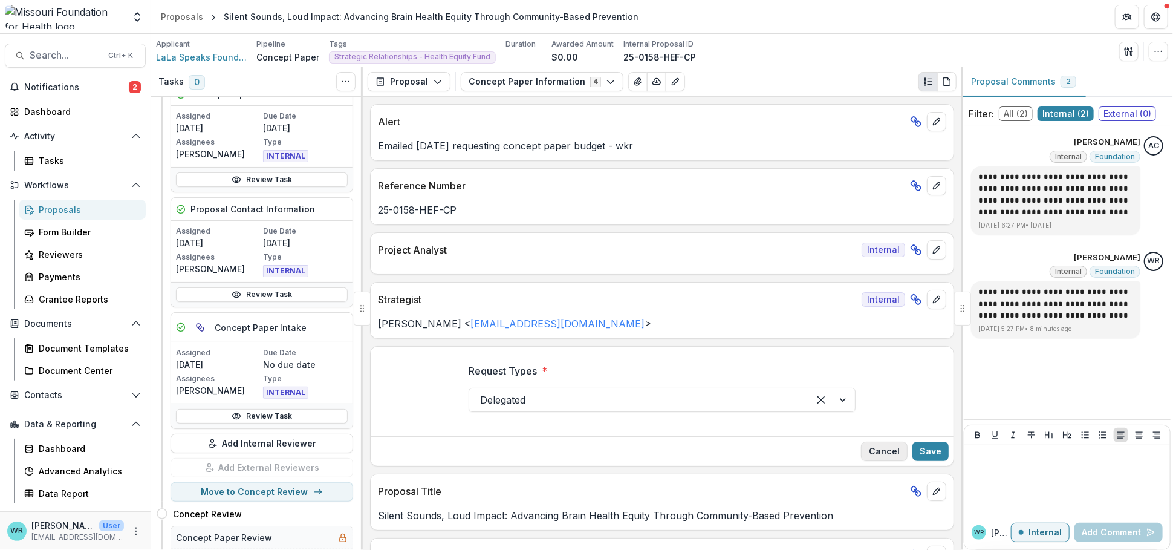
click at [888, 450] on button "Cancel" at bounding box center [884, 450] width 47 height 19
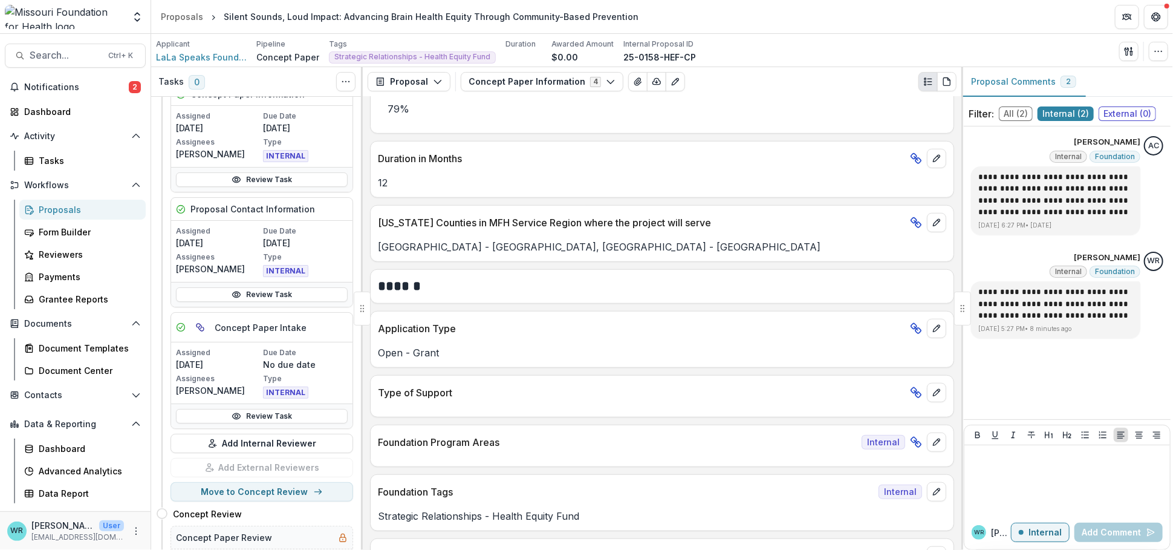
scroll to position [739, 0]
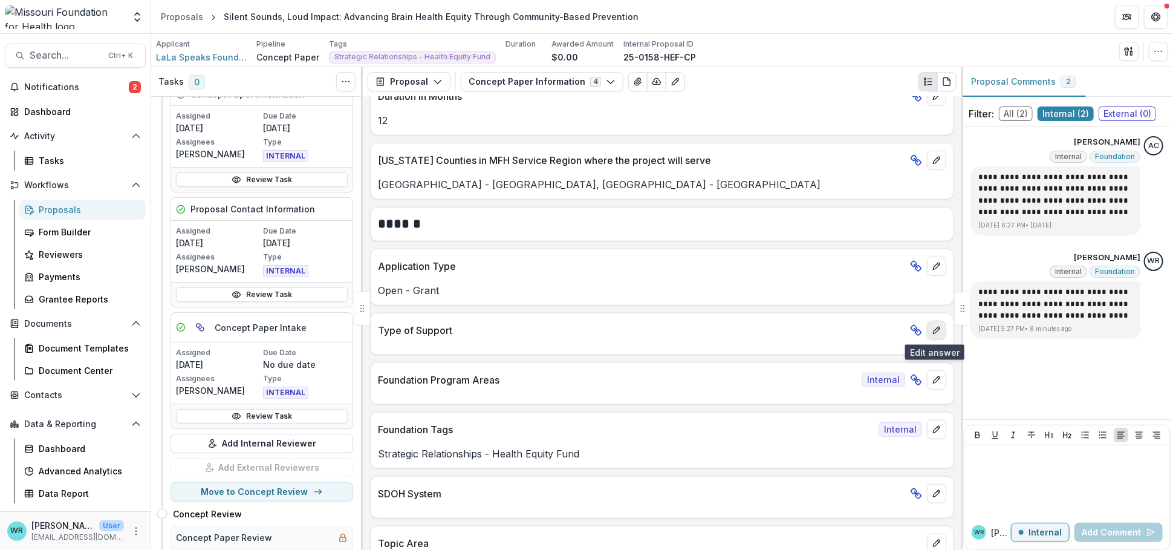
click at [937, 334] on icon "edit" at bounding box center [937, 330] width 10 height 10
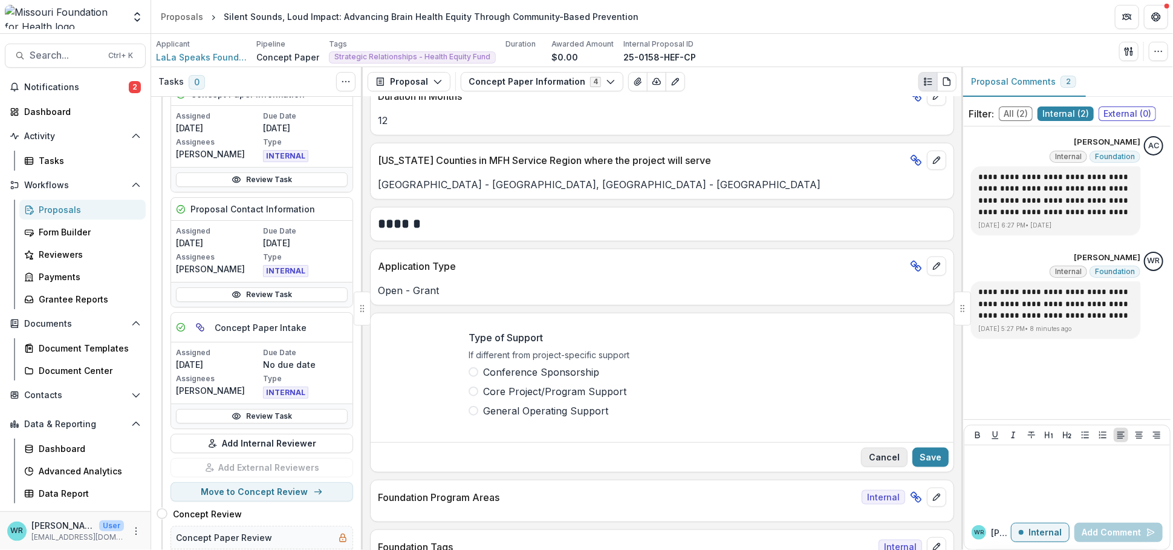
click at [876, 457] on button "Cancel" at bounding box center [884, 456] width 47 height 19
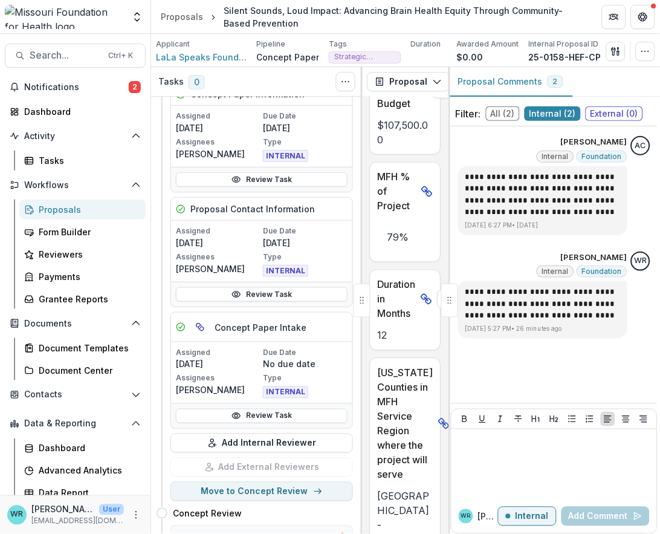
scroll to position [2912, 0]
